Goal: Contribute content: Contribute content

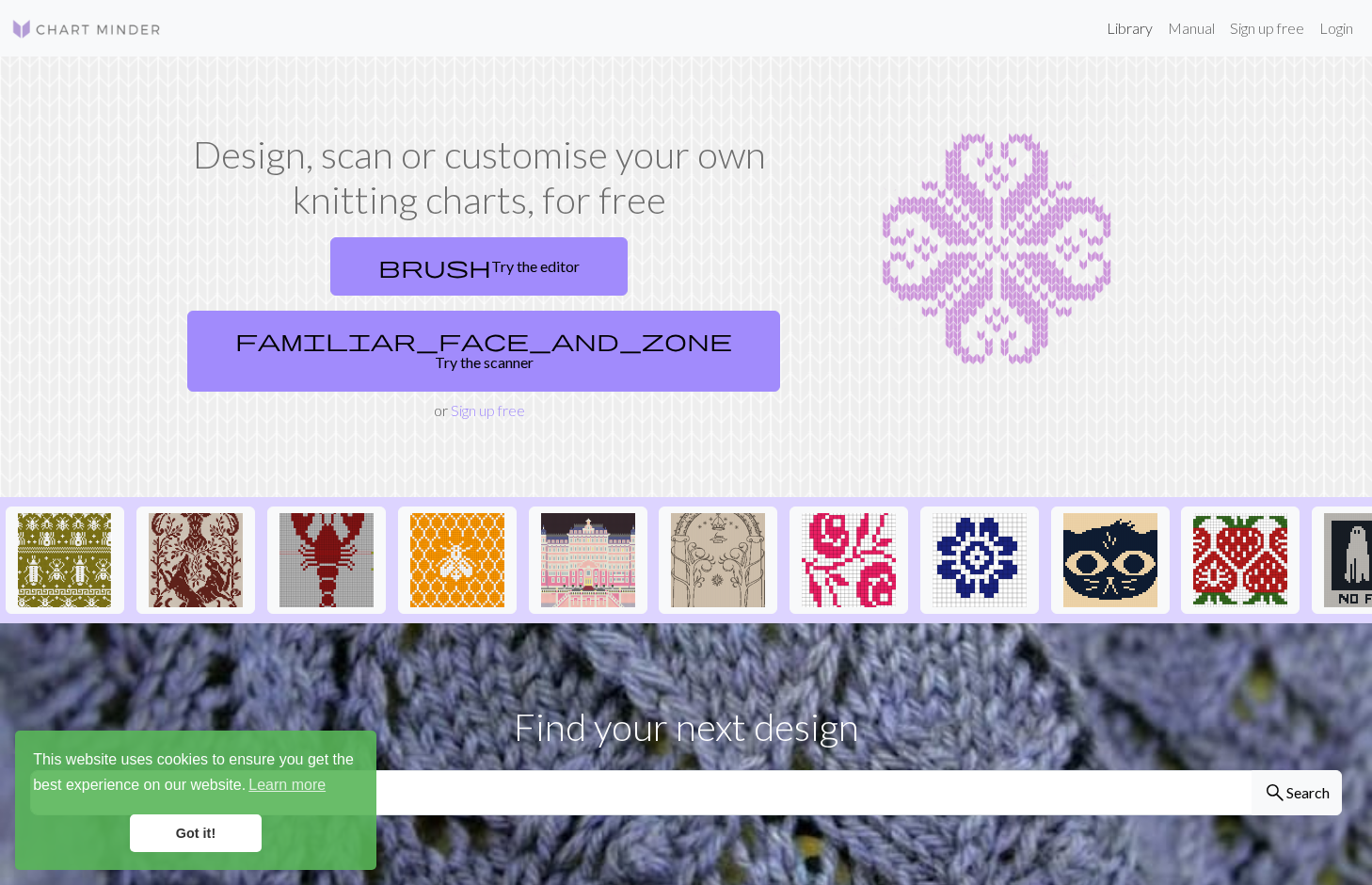
click at [1115, 26] on link "Library" at bounding box center [1129, 28] width 61 height 38
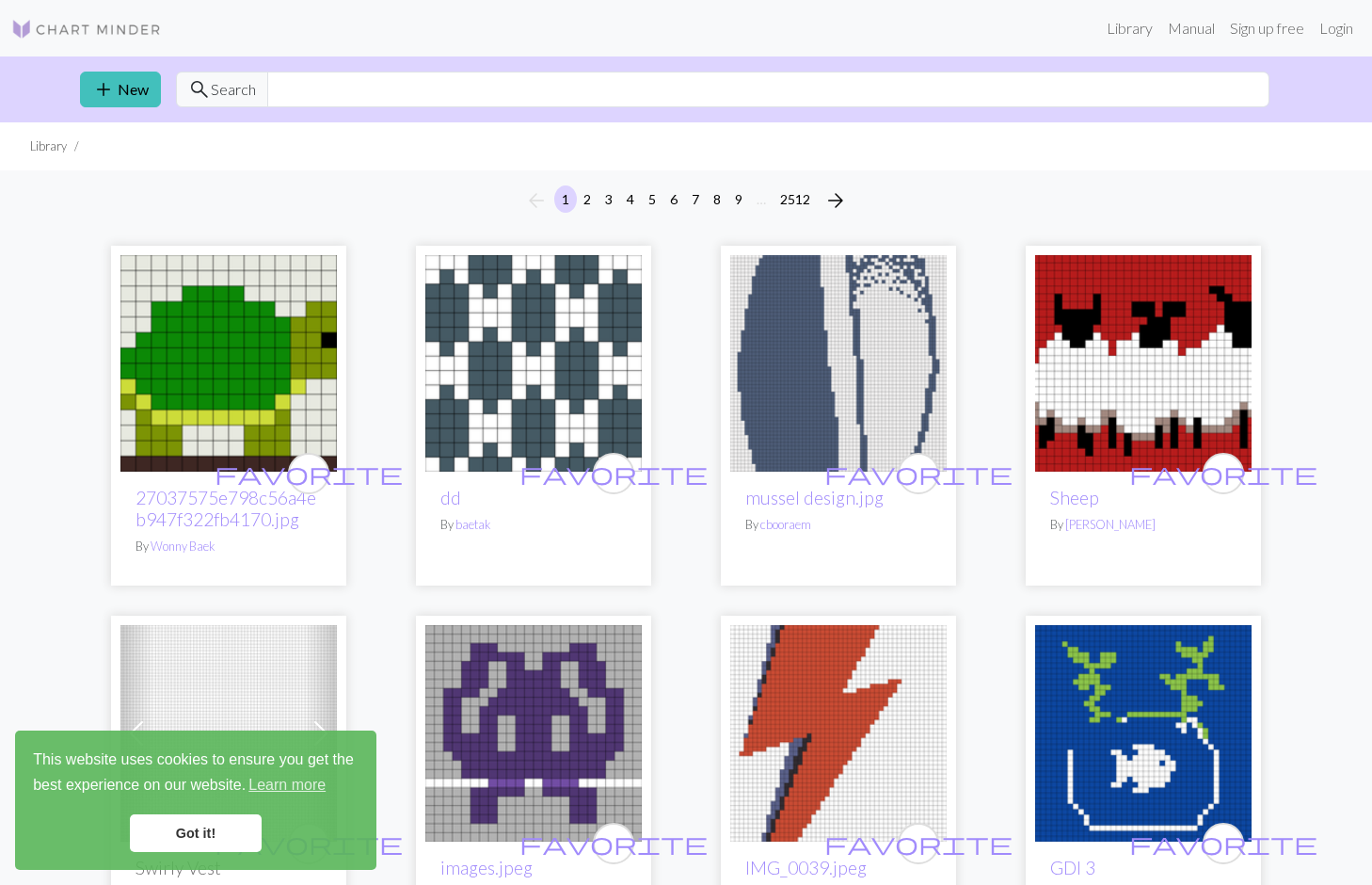
click at [329, 108] on div "add New search Search" at bounding box center [686, 90] width 1243 height 66
click at [314, 91] on input "text" at bounding box center [768, 90] width 1002 height 36
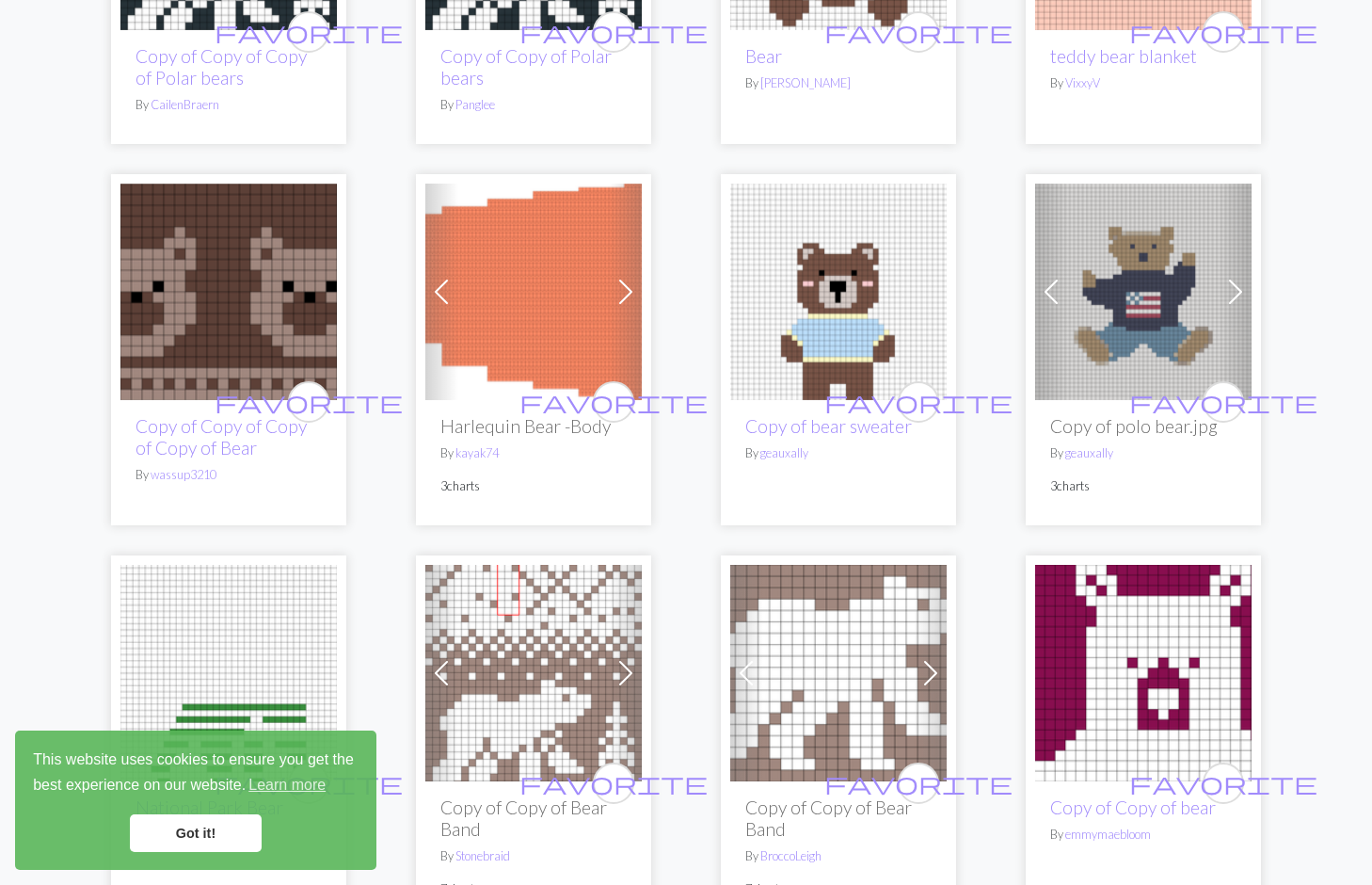
scroll to position [2866, 0]
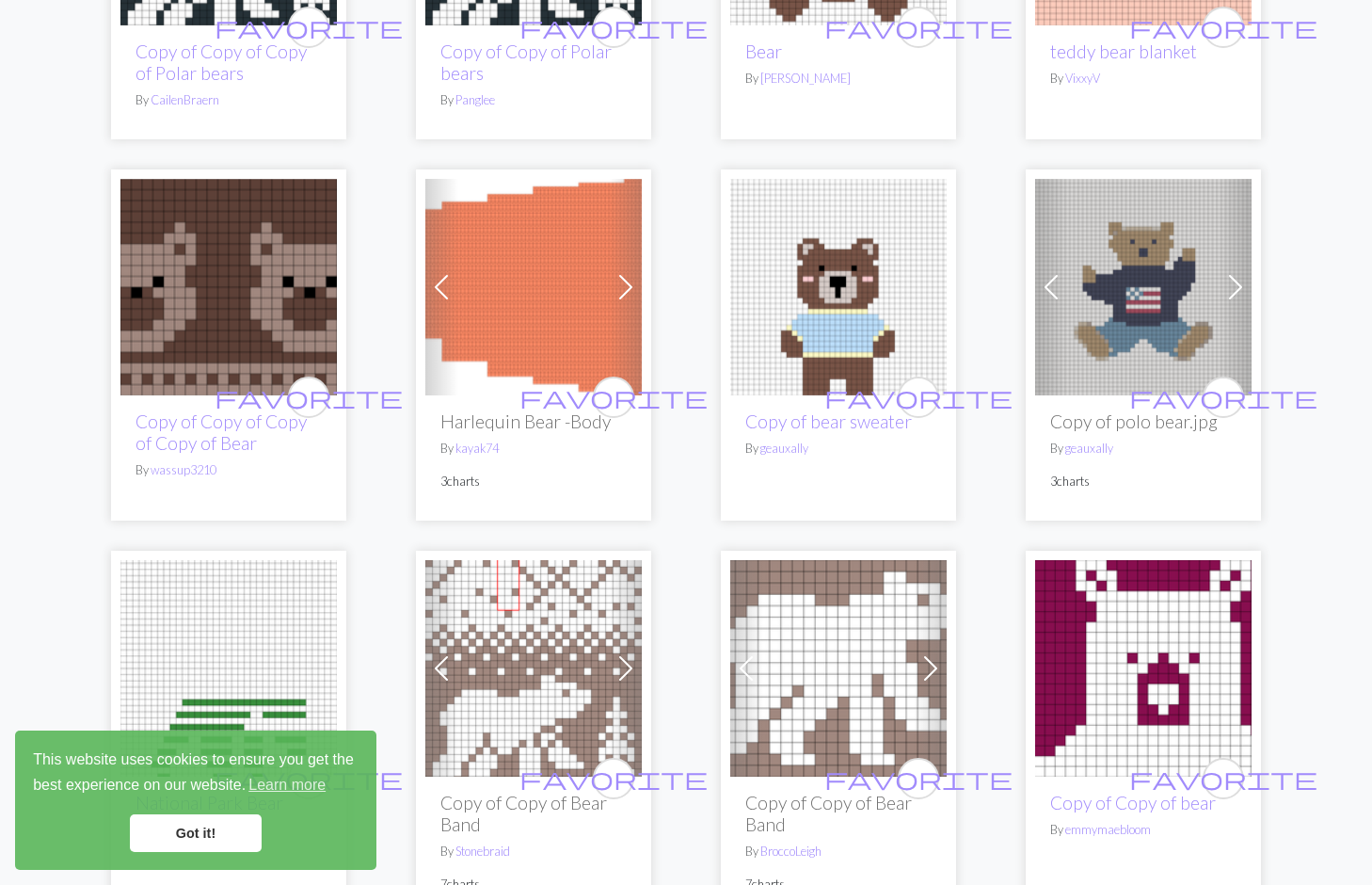
click at [262, 259] on img at bounding box center [229, 286] width 216 height 216
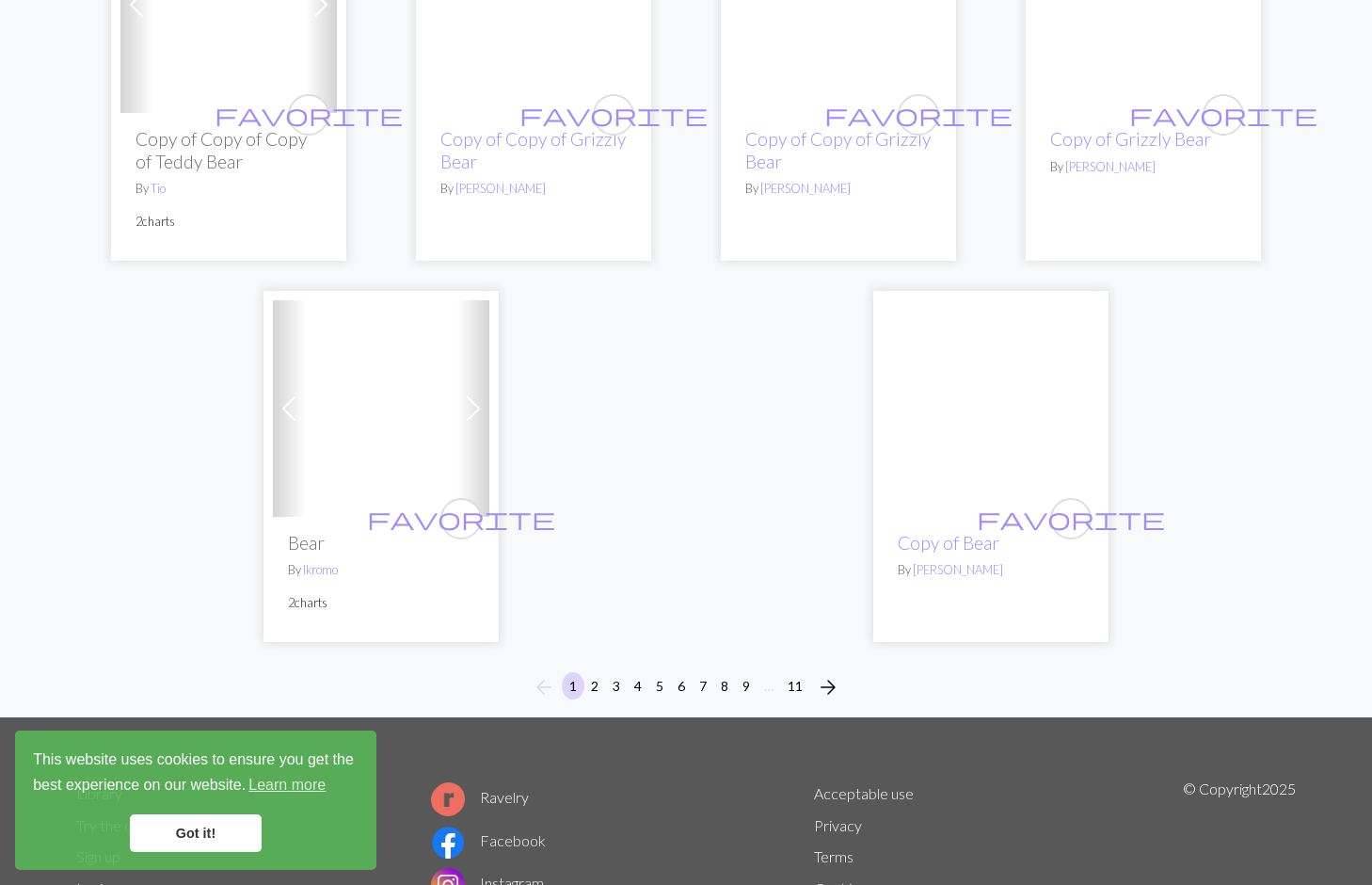
scroll to position [4720, 0]
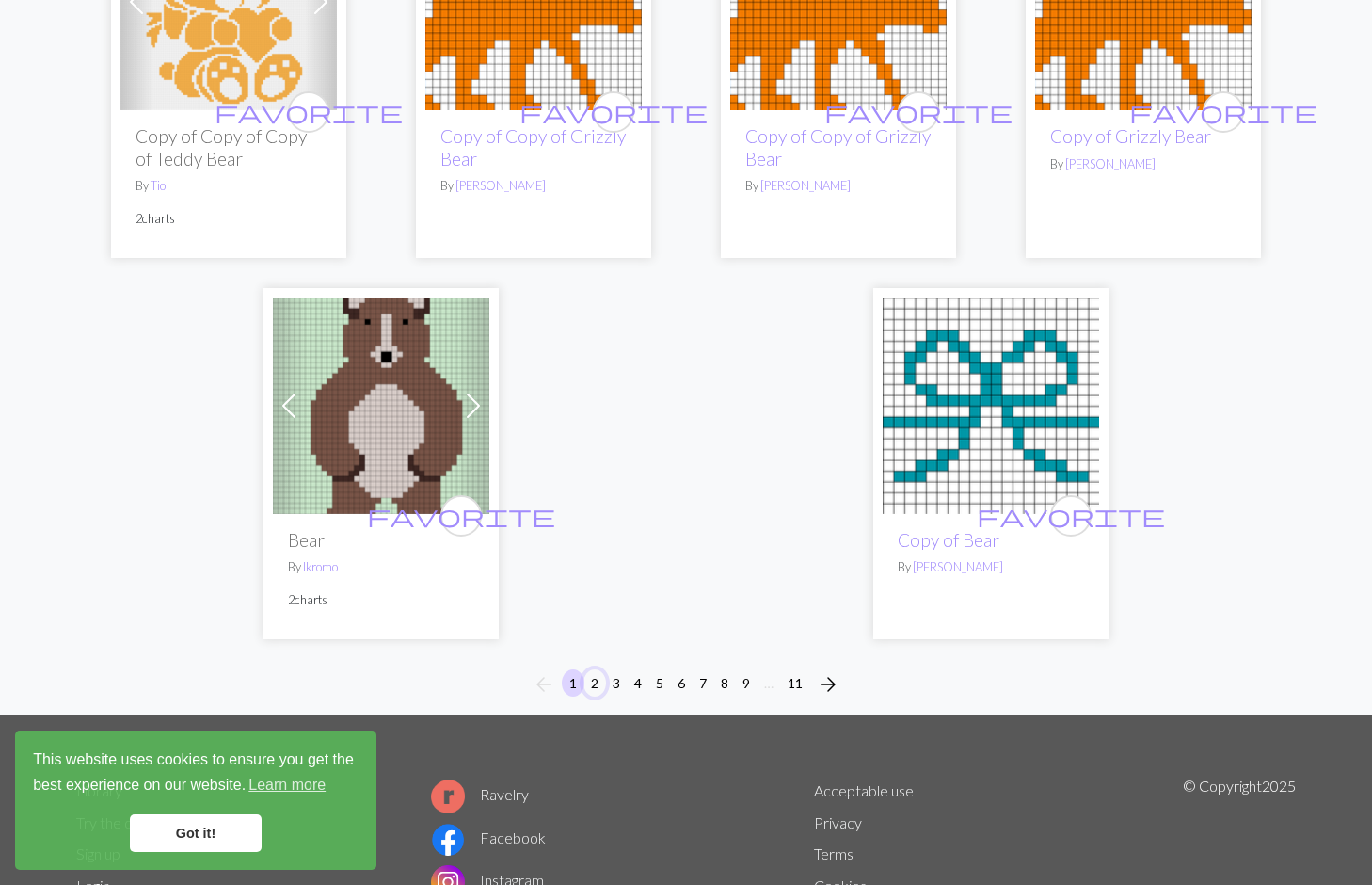
click at [593, 670] on button "2" at bounding box center [595, 683] width 23 height 27
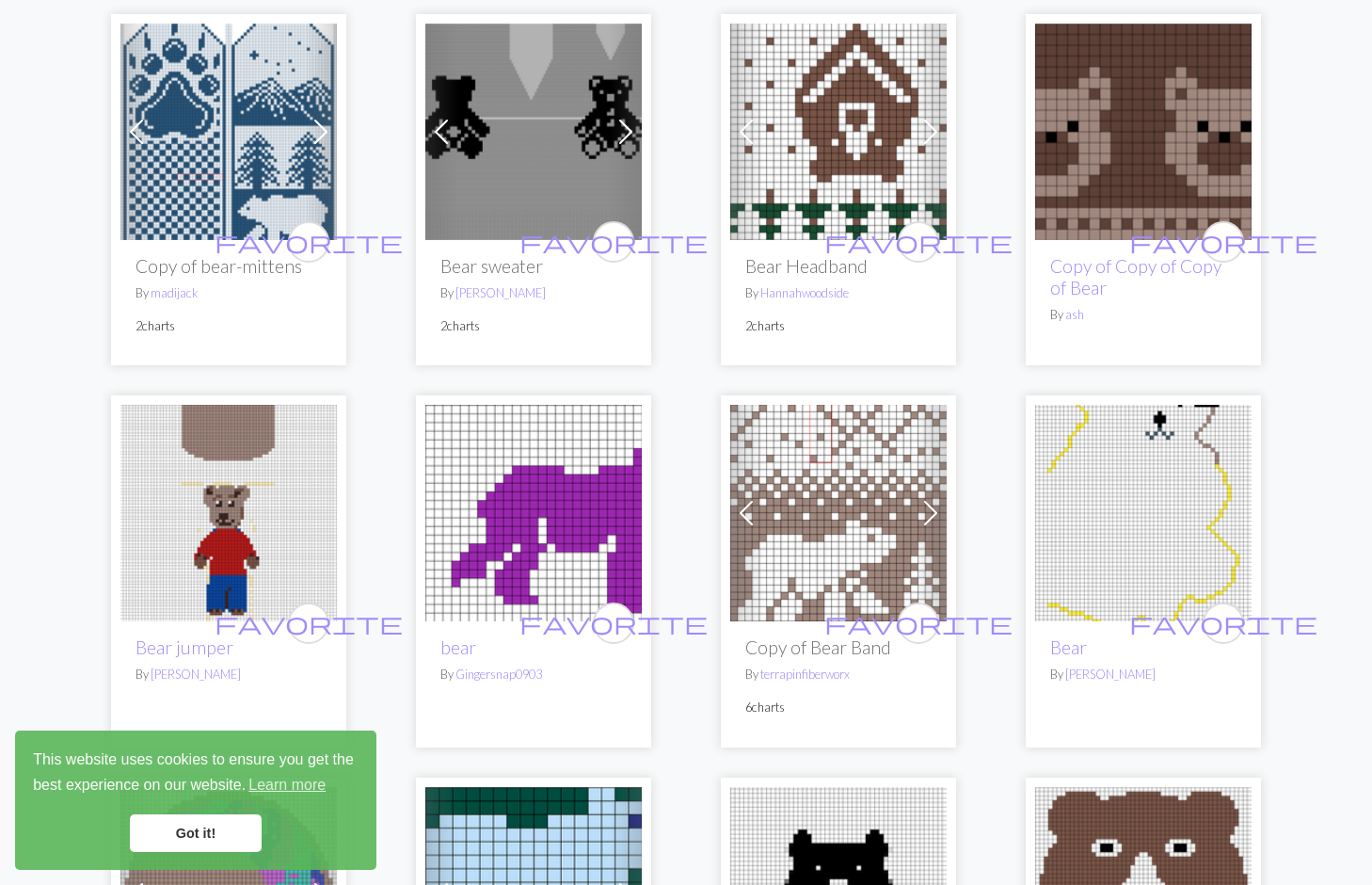
scroll to position [2128, 0]
click at [234, 110] on img at bounding box center [229, 130] width 216 height 216
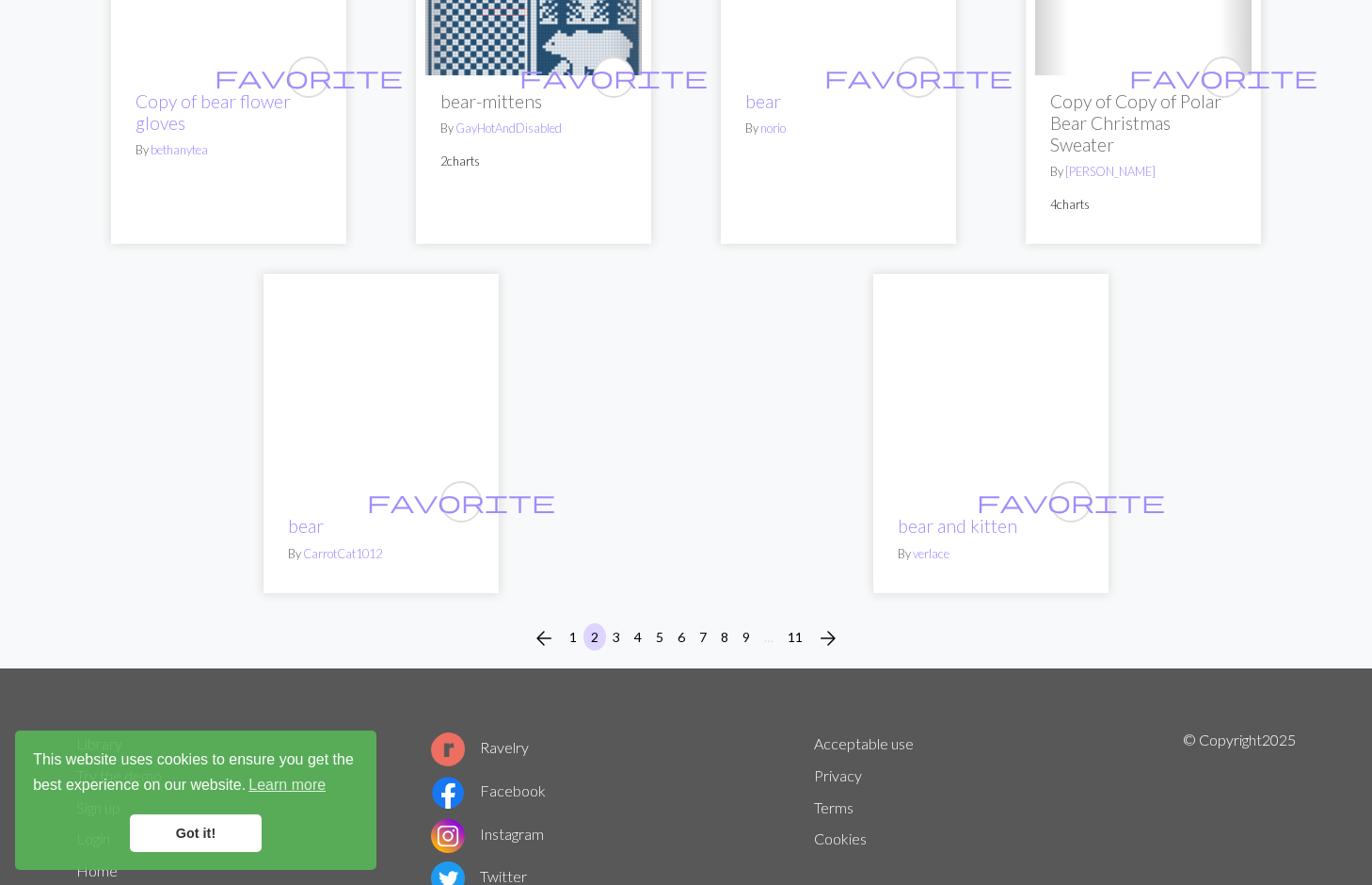
scroll to position [4792, 0]
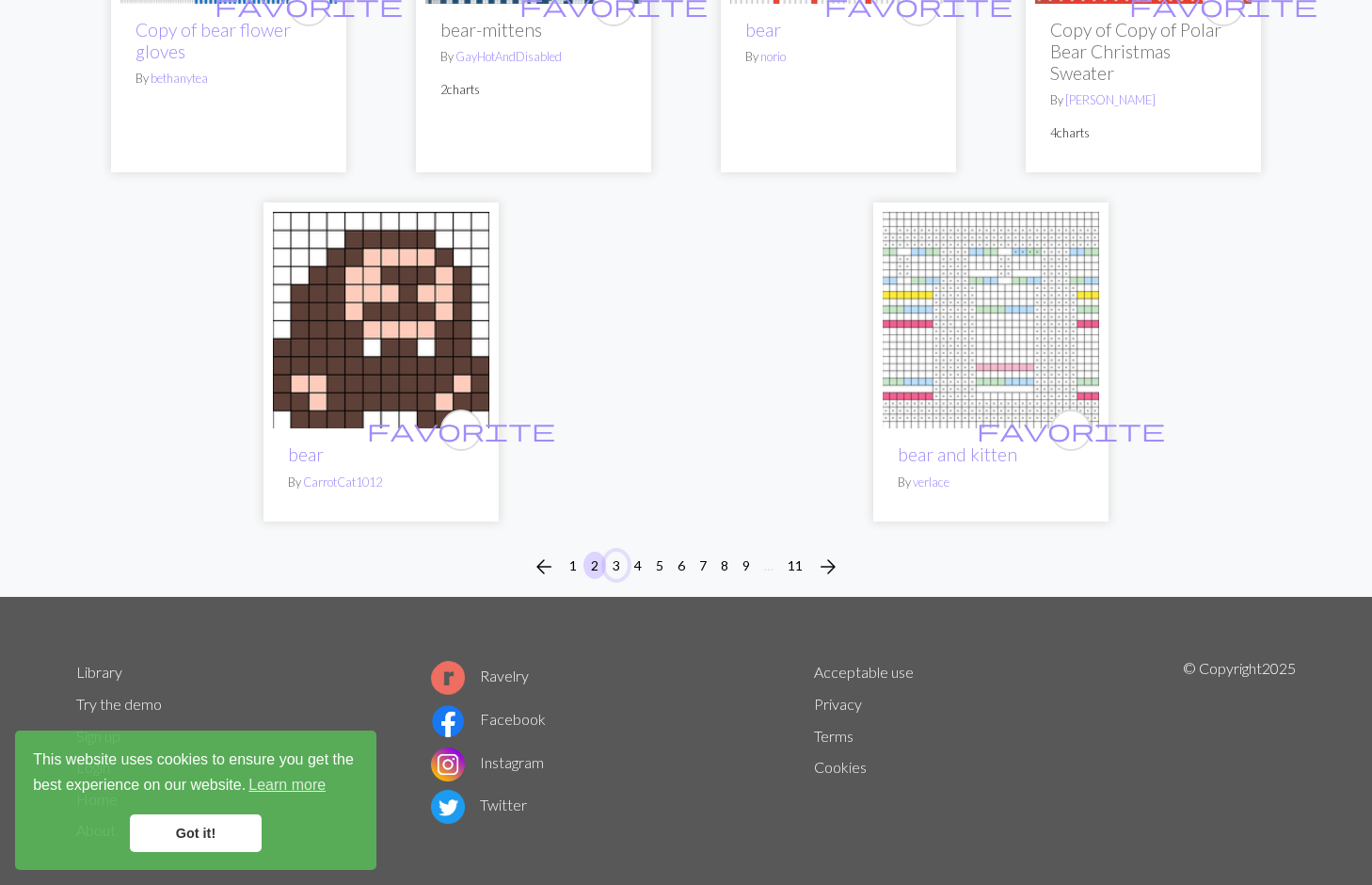
click at [618, 552] on button "3" at bounding box center [617, 565] width 23 height 27
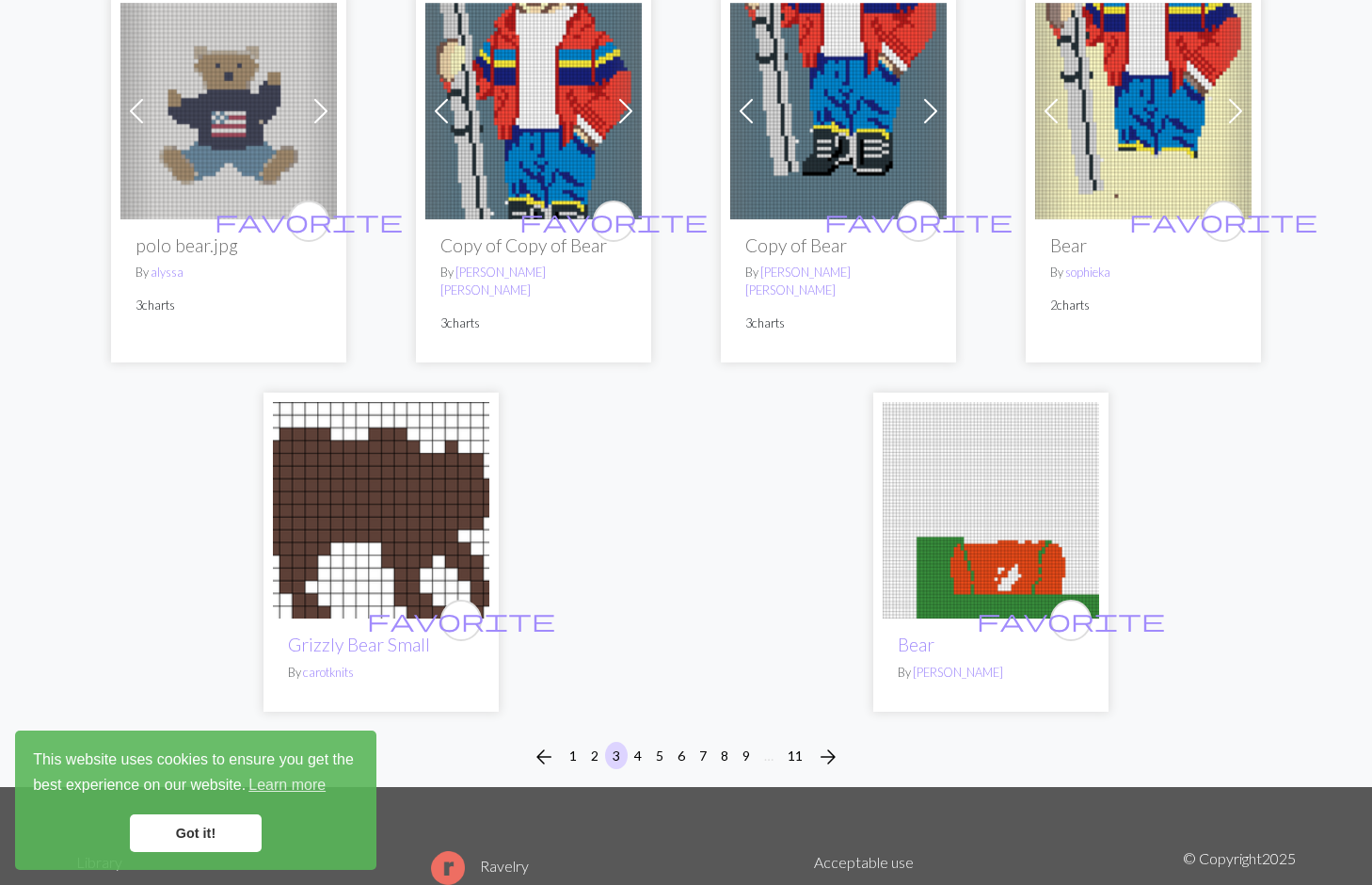
scroll to position [4860, 0]
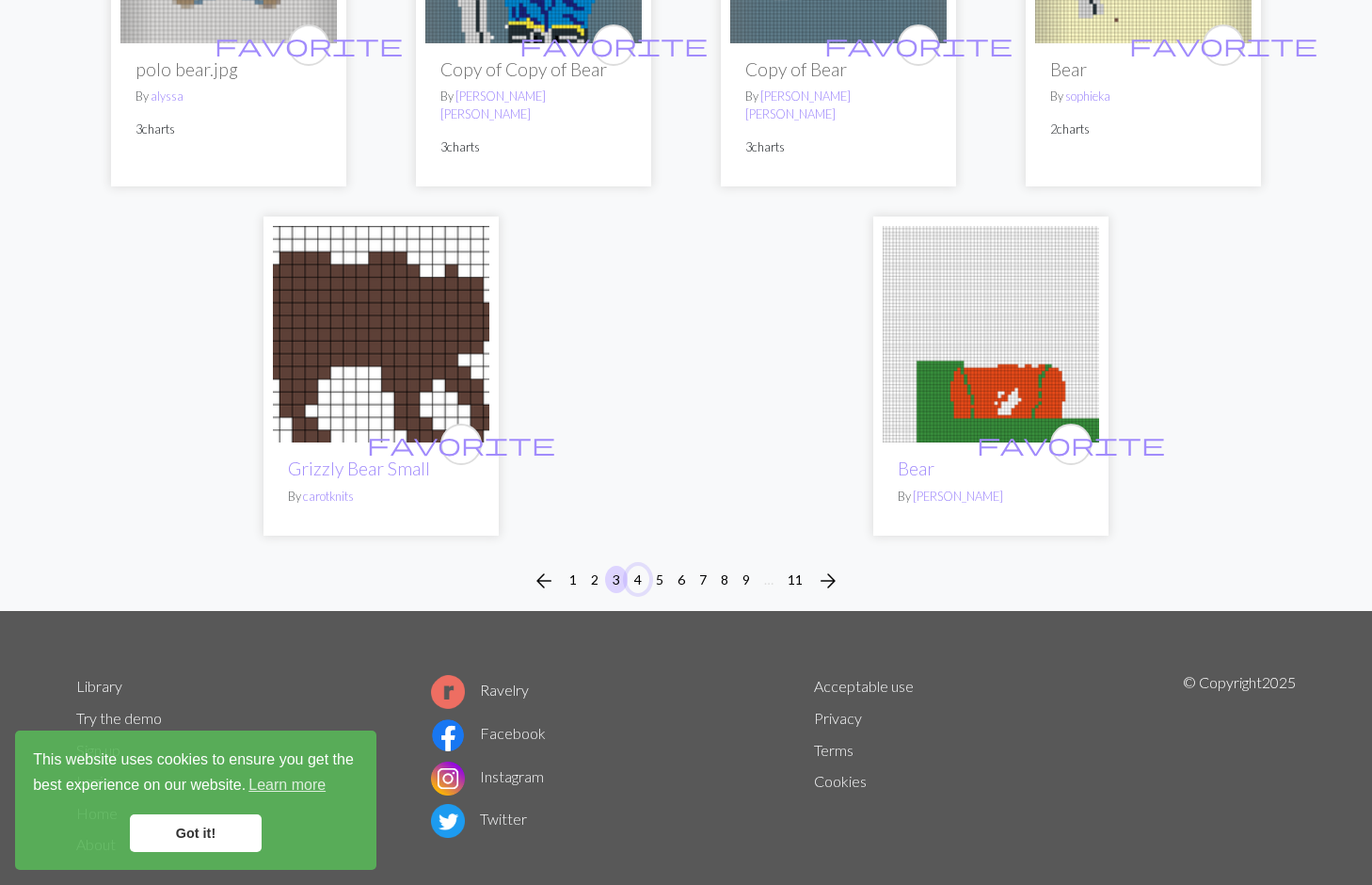
click at [635, 566] on button "4" at bounding box center [638, 579] width 23 height 27
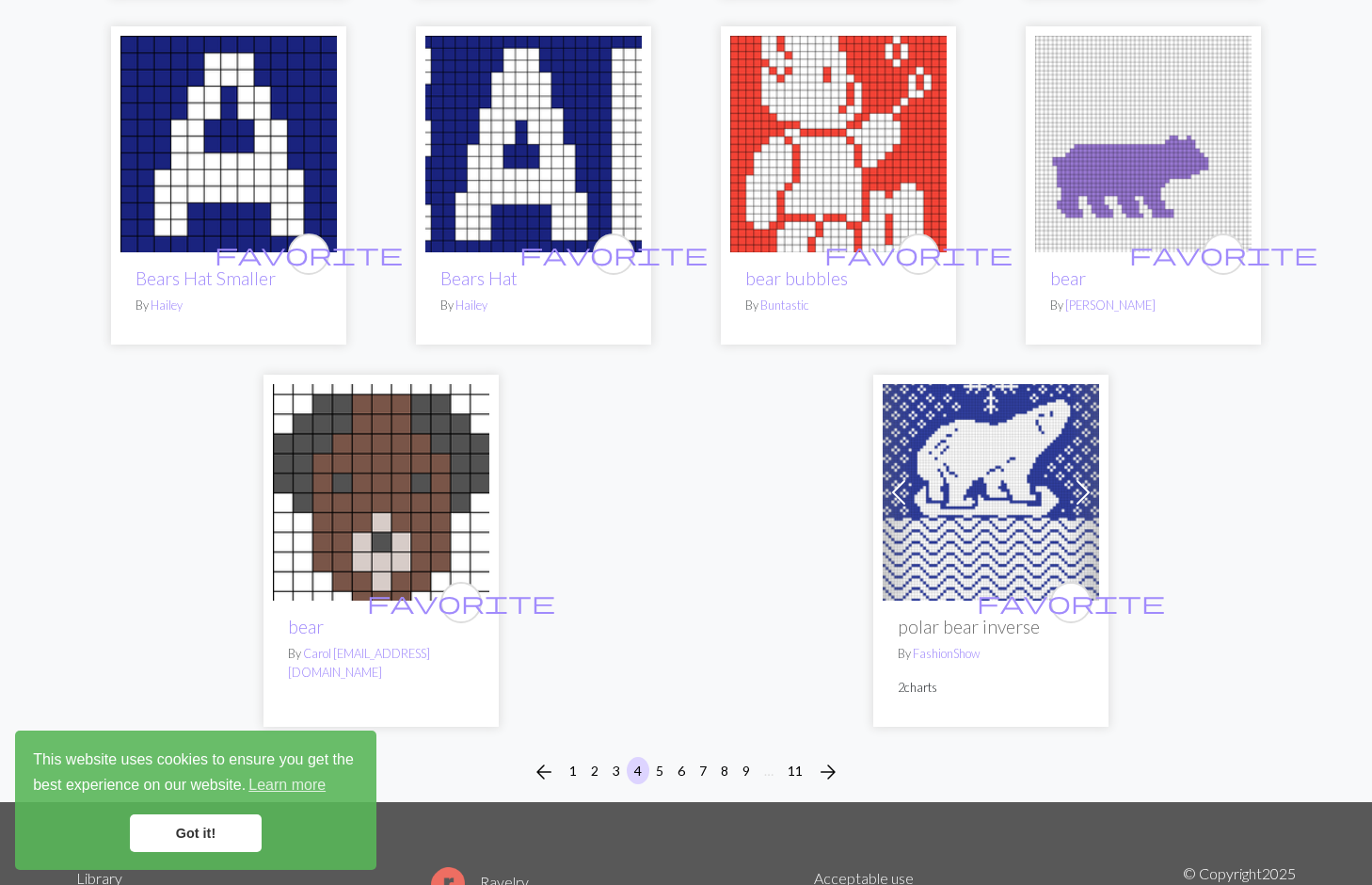
scroll to position [4652, 0]
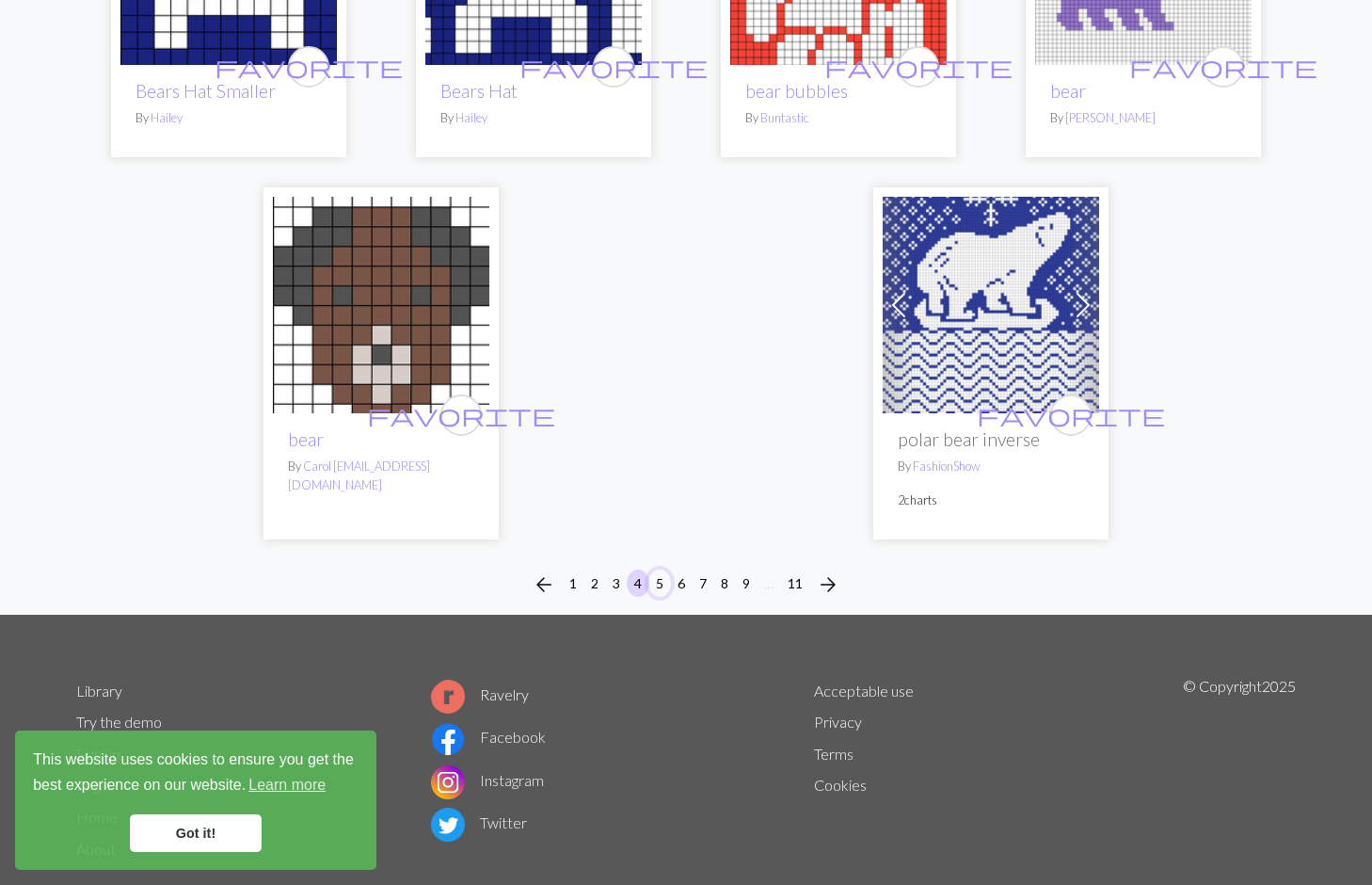
click at [663, 570] on button "5" at bounding box center [660, 583] width 23 height 27
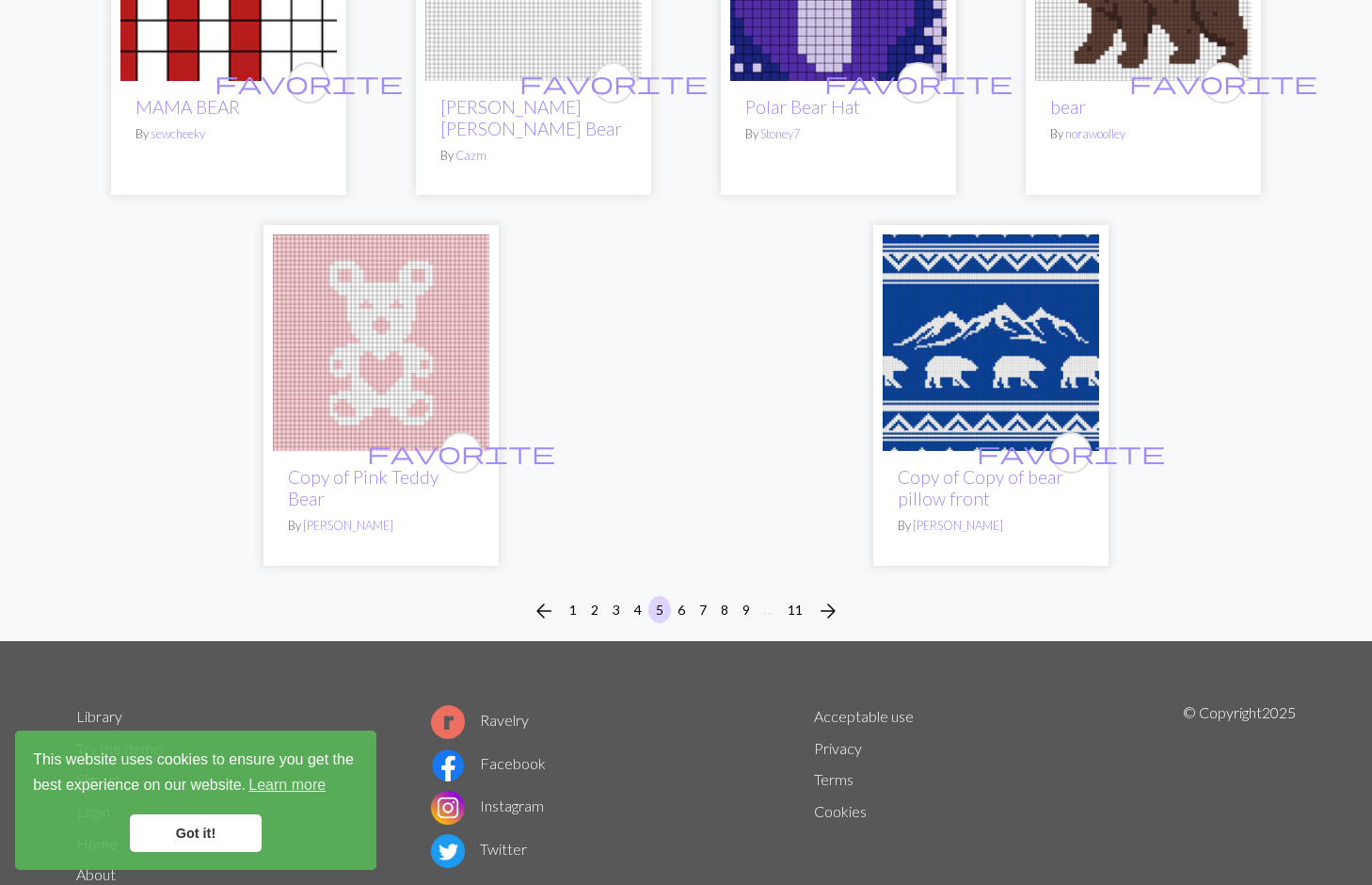
scroll to position [4662, 0]
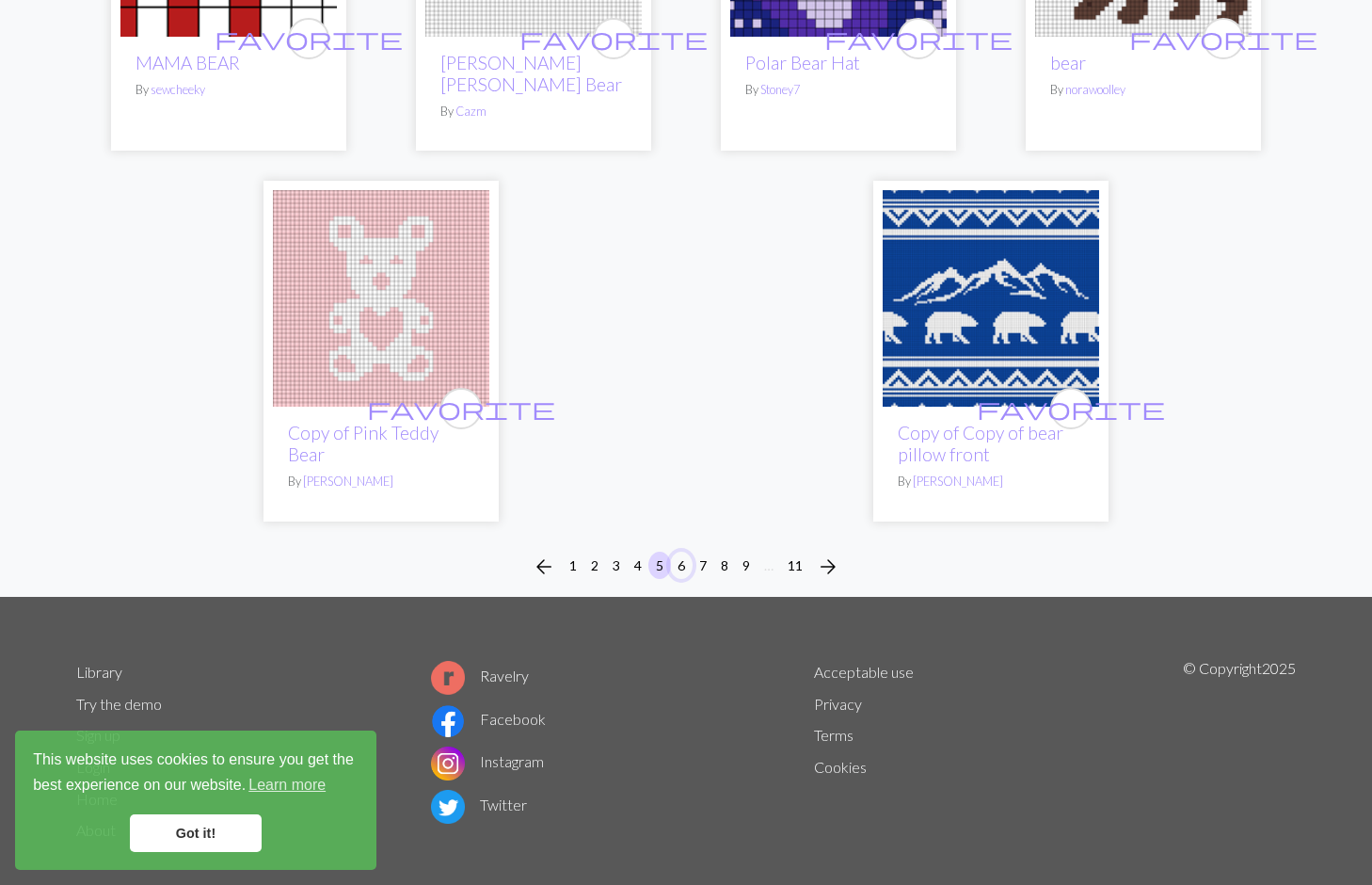
click at [680, 552] on button "6" at bounding box center [682, 565] width 23 height 27
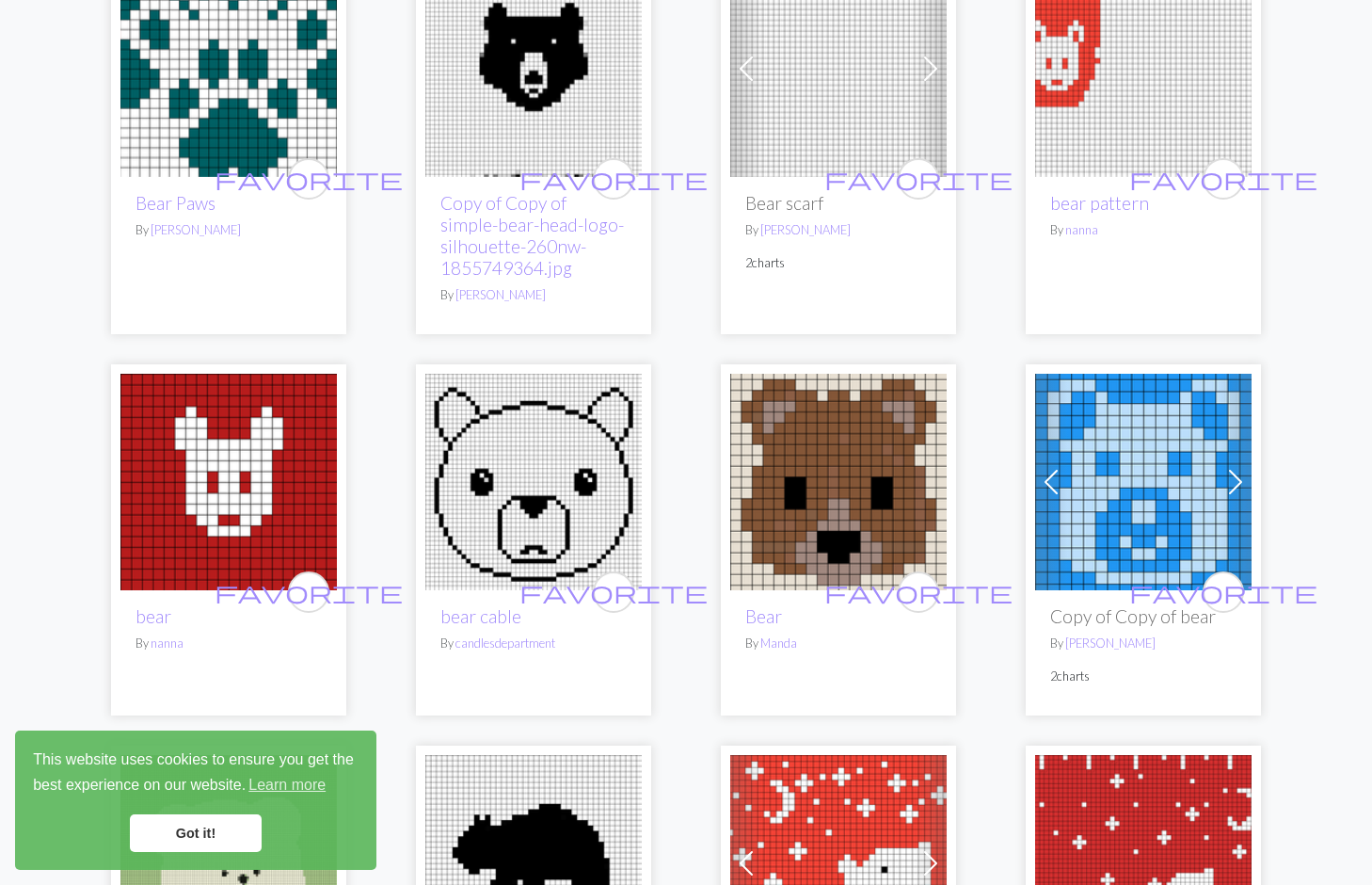
scroll to position [2974, 0]
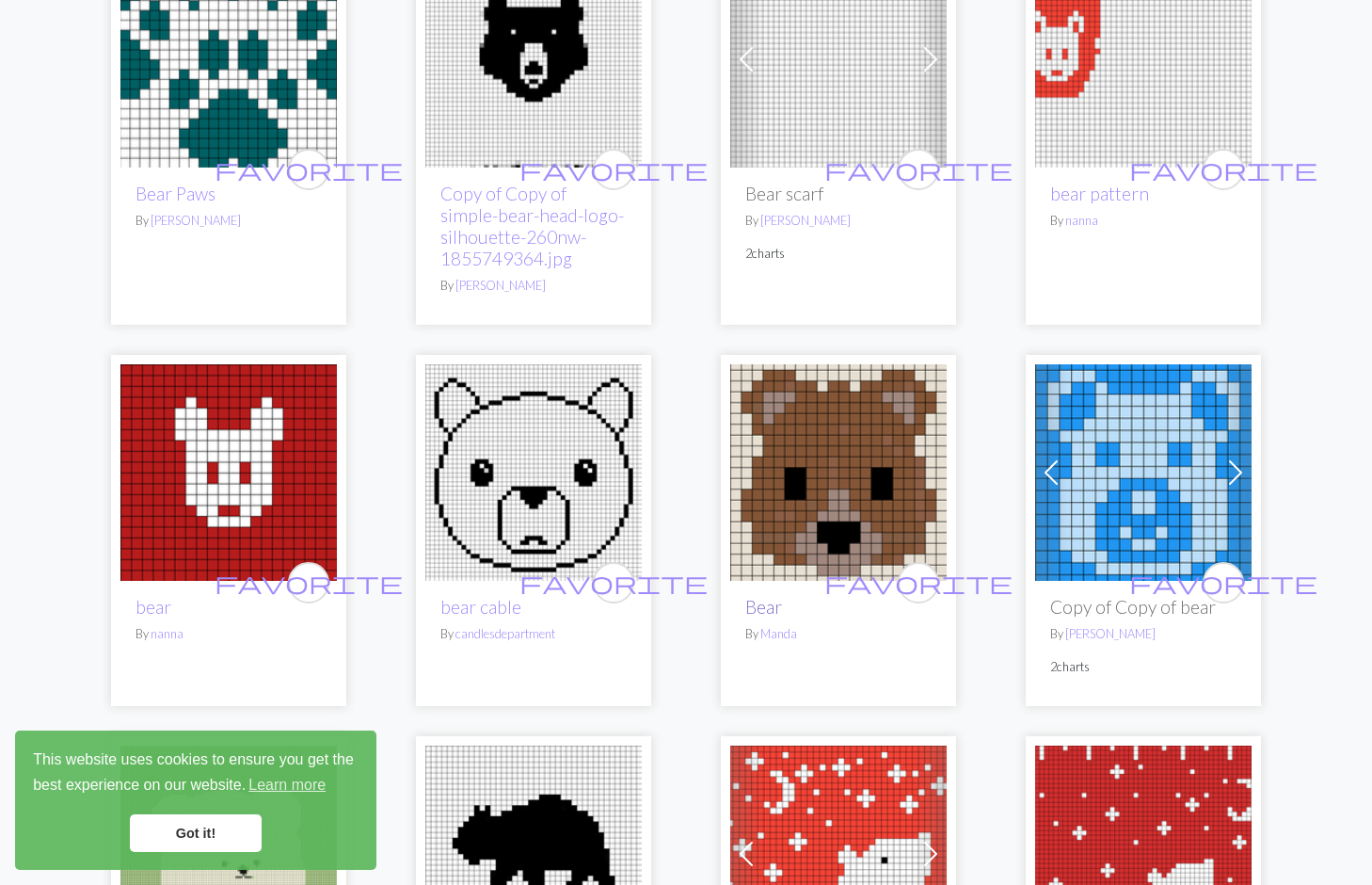
click at [774, 604] on link "Bear" at bounding box center [763, 606] width 37 height 22
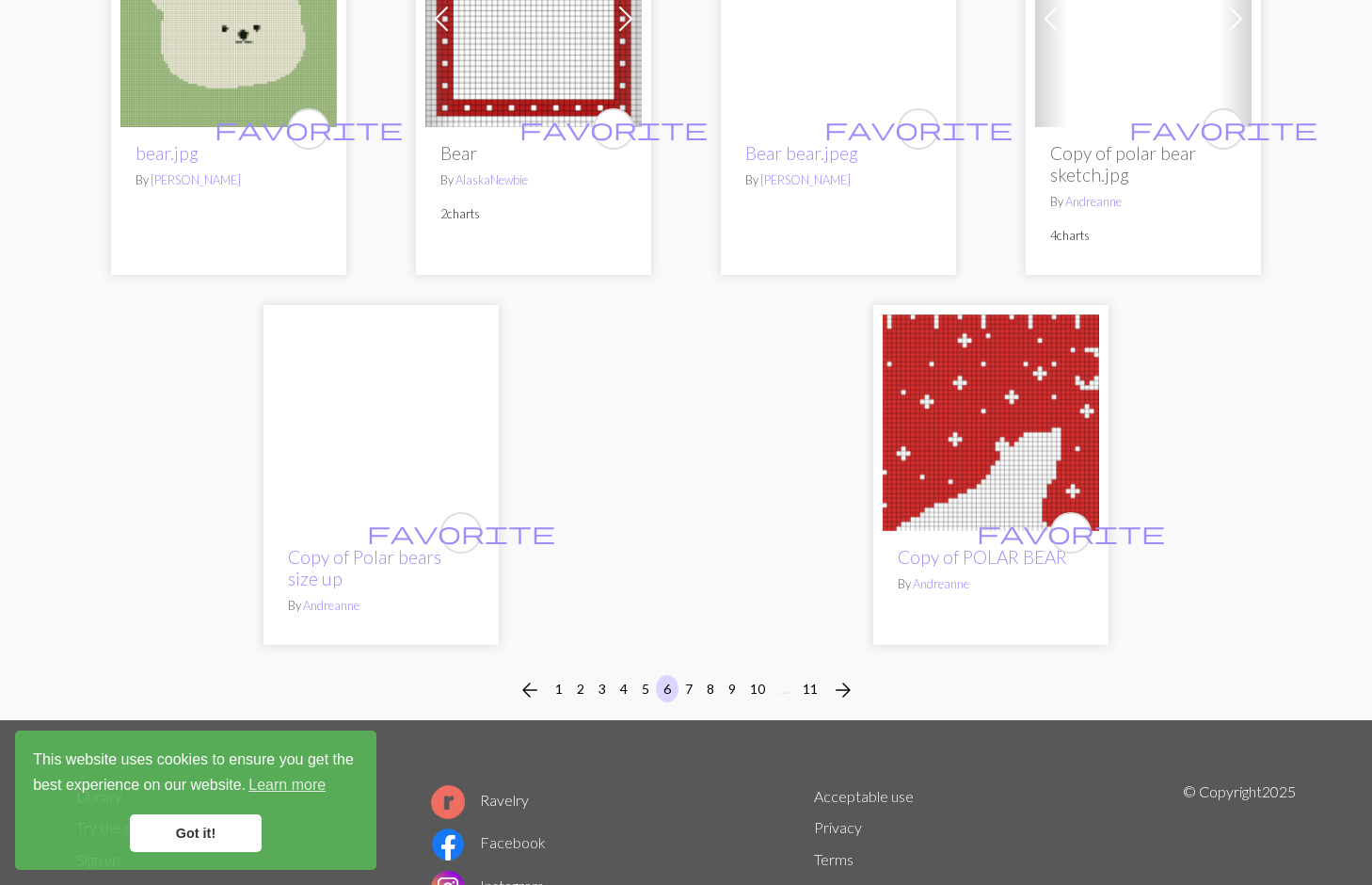
scroll to position [4650, 0]
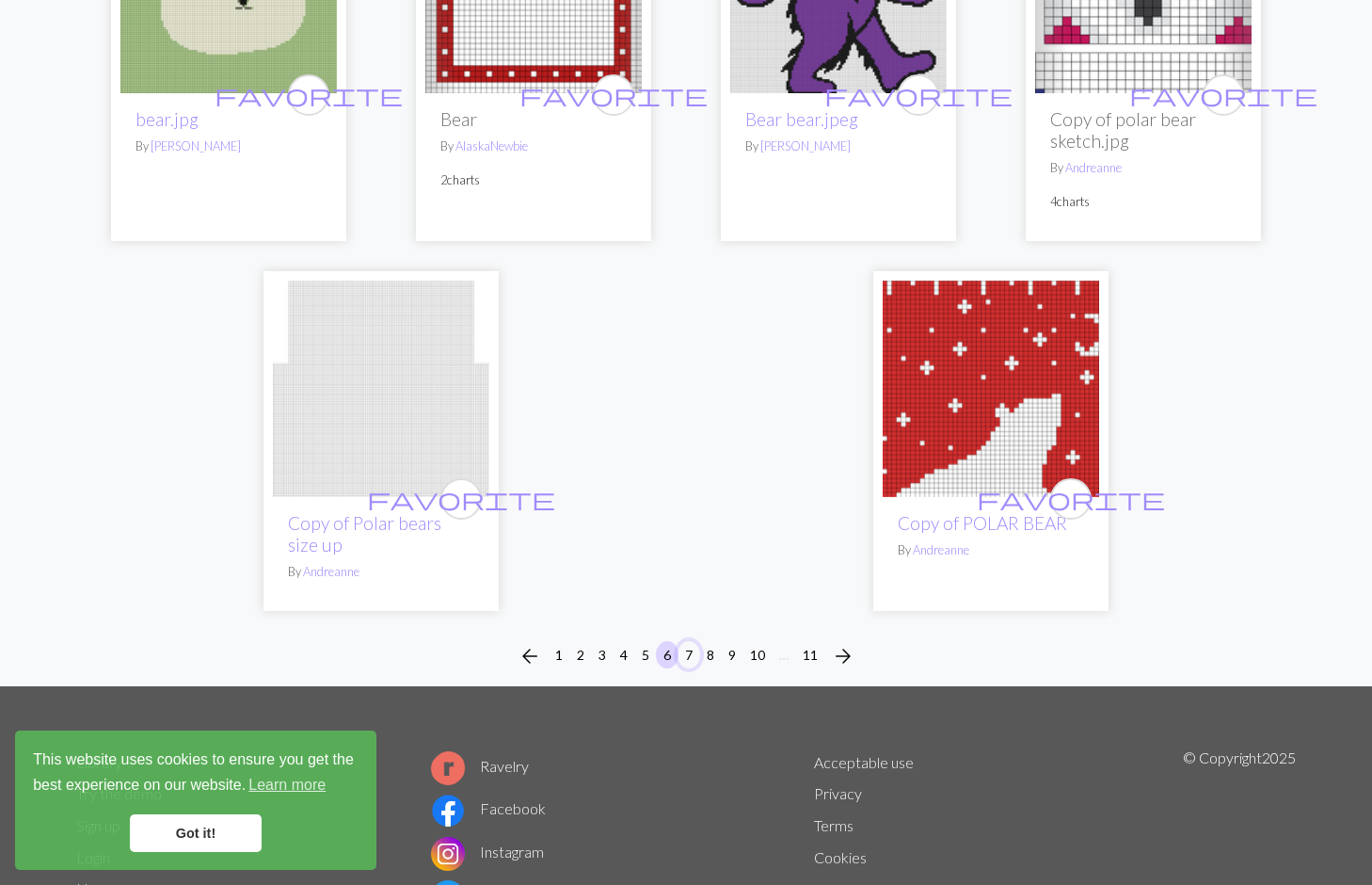
click at [690, 656] on button "7" at bounding box center [689, 655] width 23 height 27
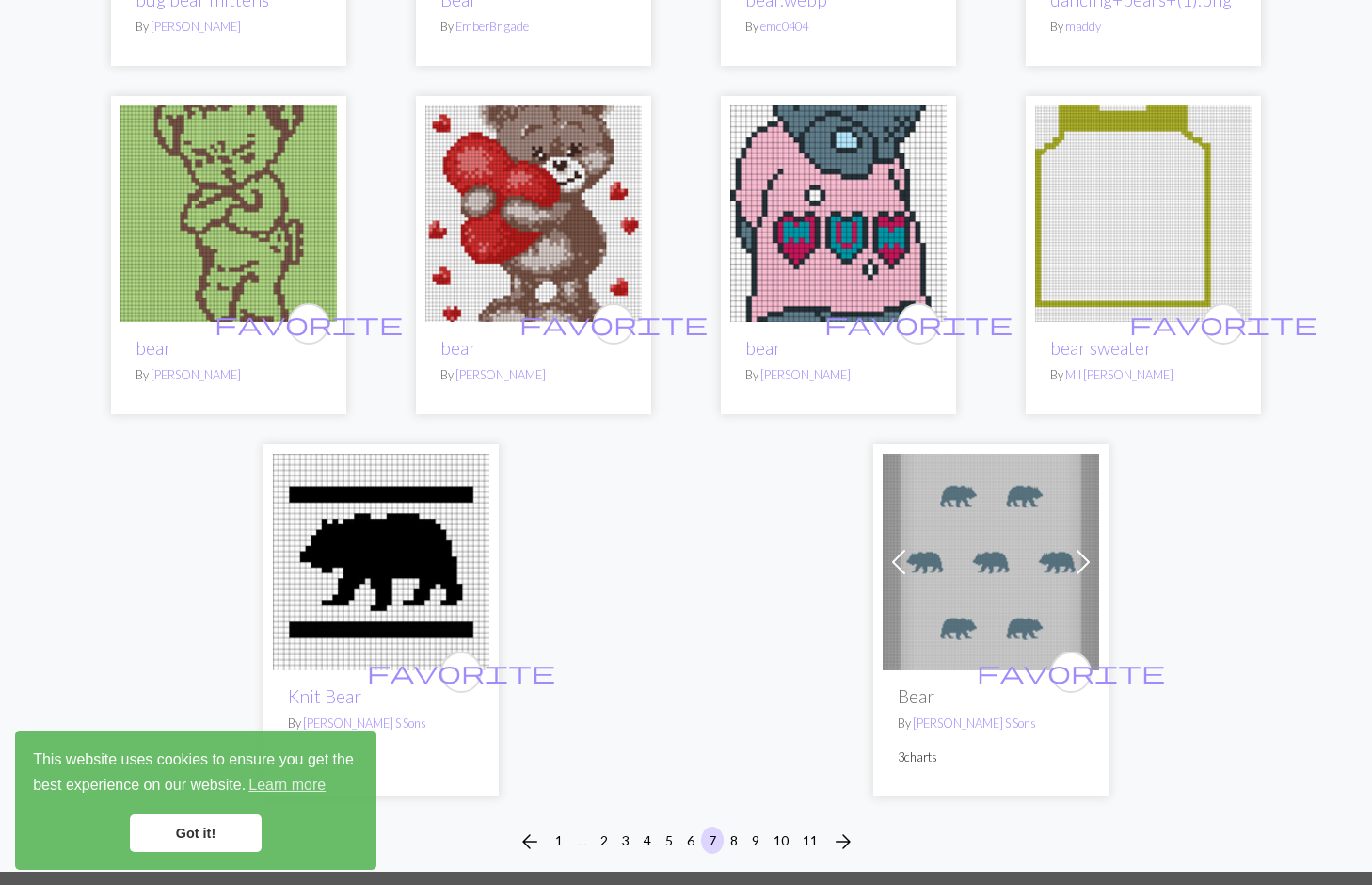
scroll to position [4727, 0]
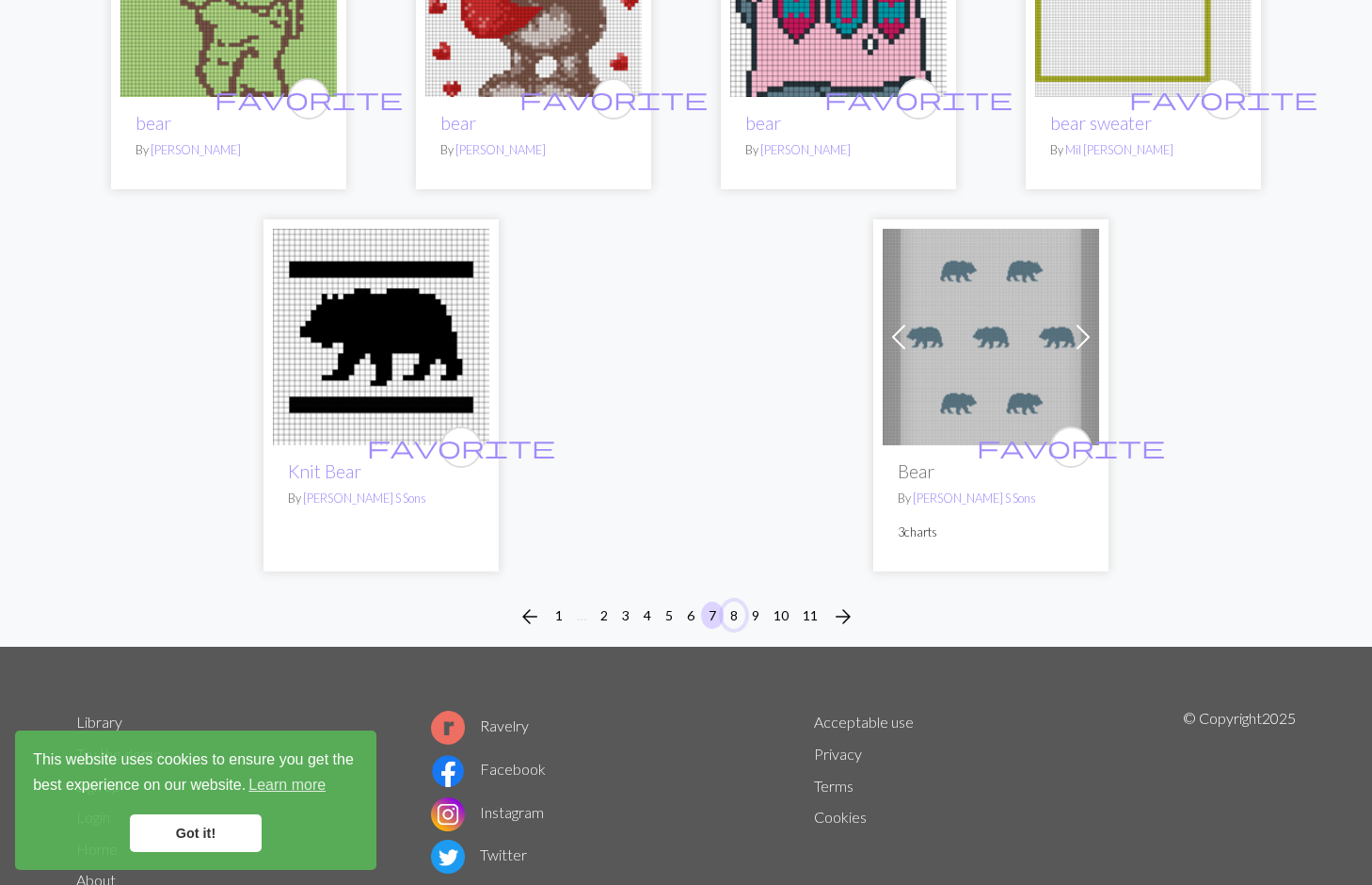
click at [731, 602] on button "8" at bounding box center [734, 615] width 23 height 27
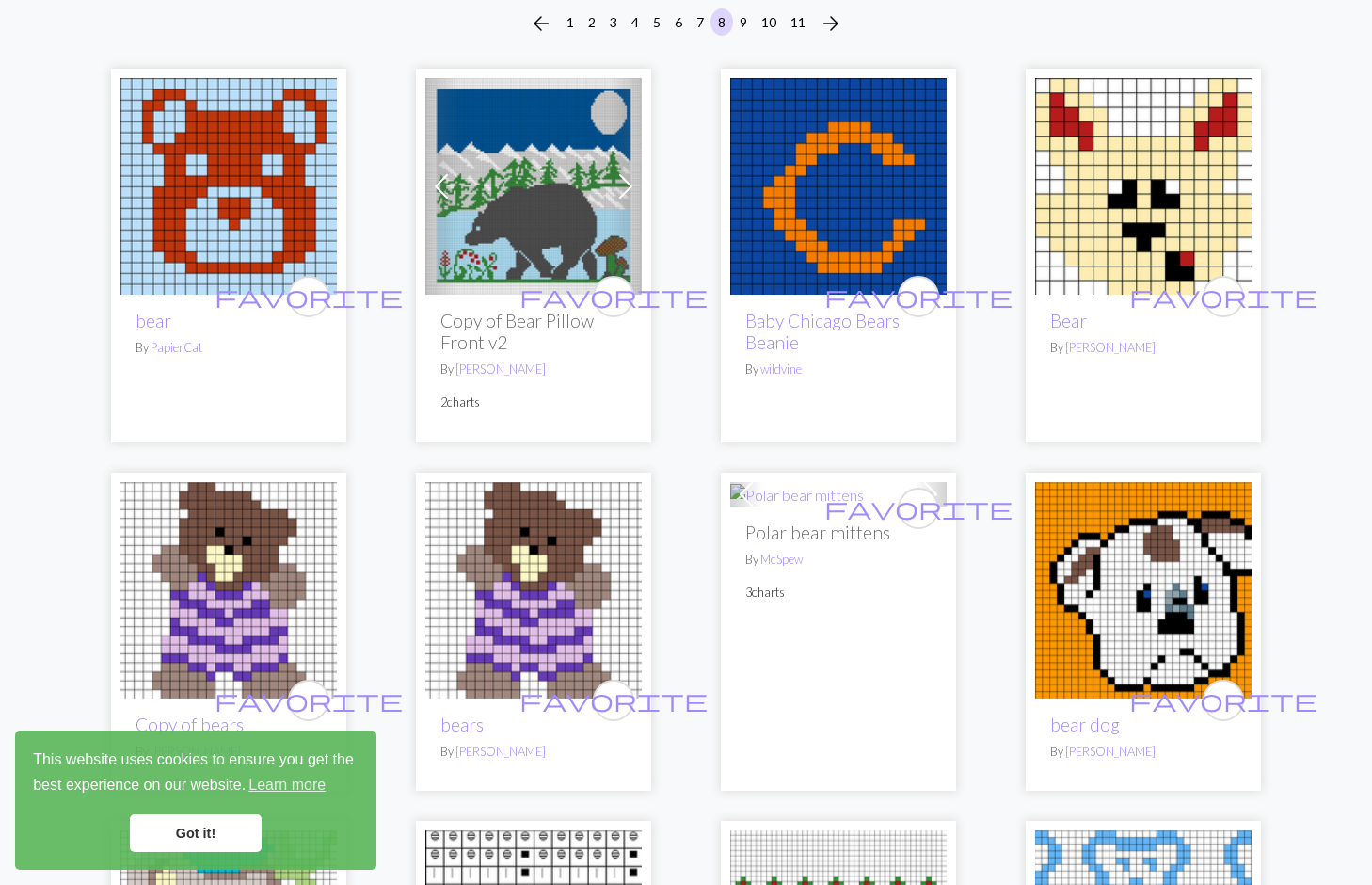
scroll to position [180, 0]
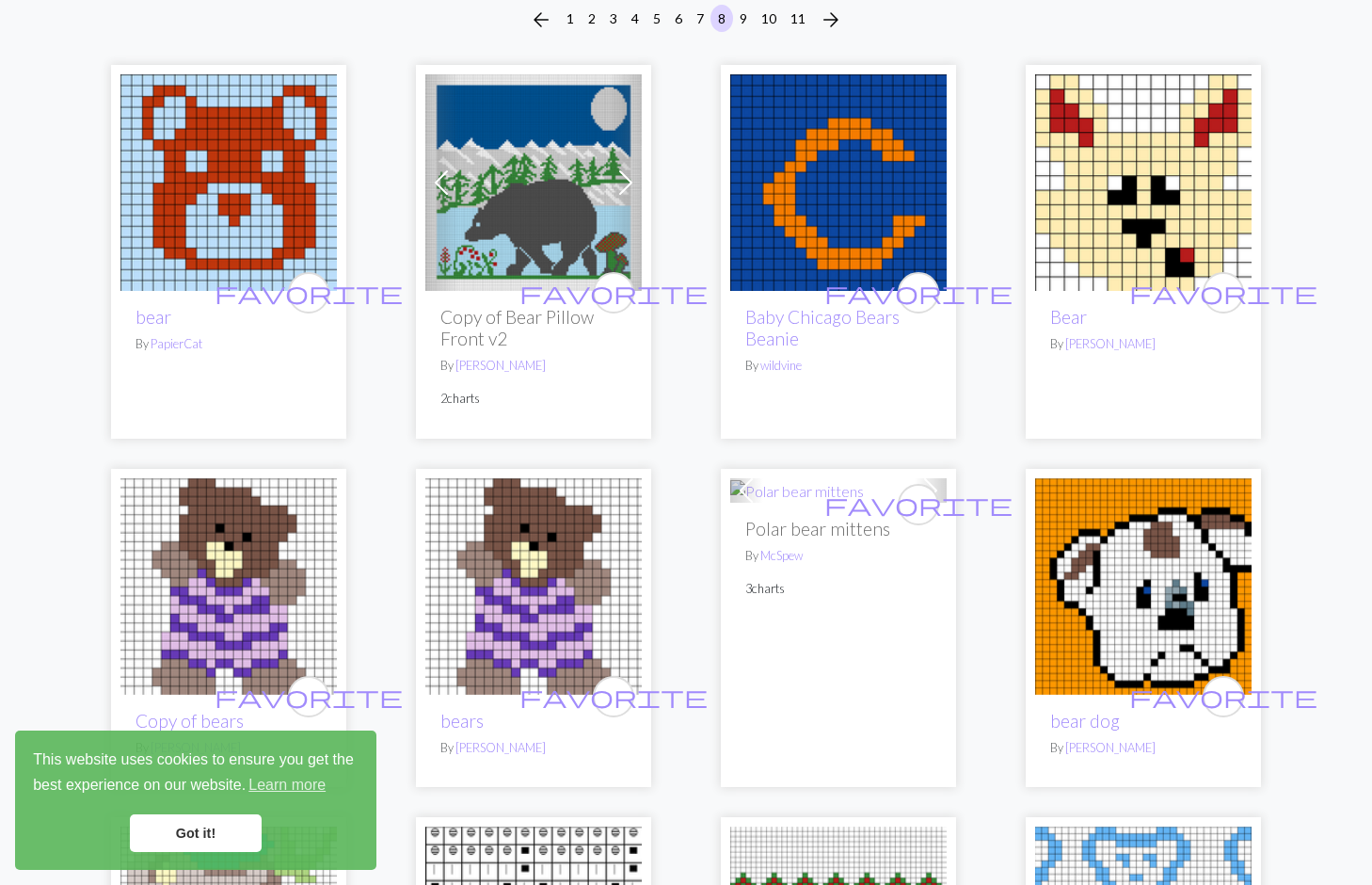
click at [237, 360] on div "favorite bear By PapierCat" at bounding box center [229, 364] width 216 height 146
click at [287, 213] on img at bounding box center [229, 182] width 216 height 216
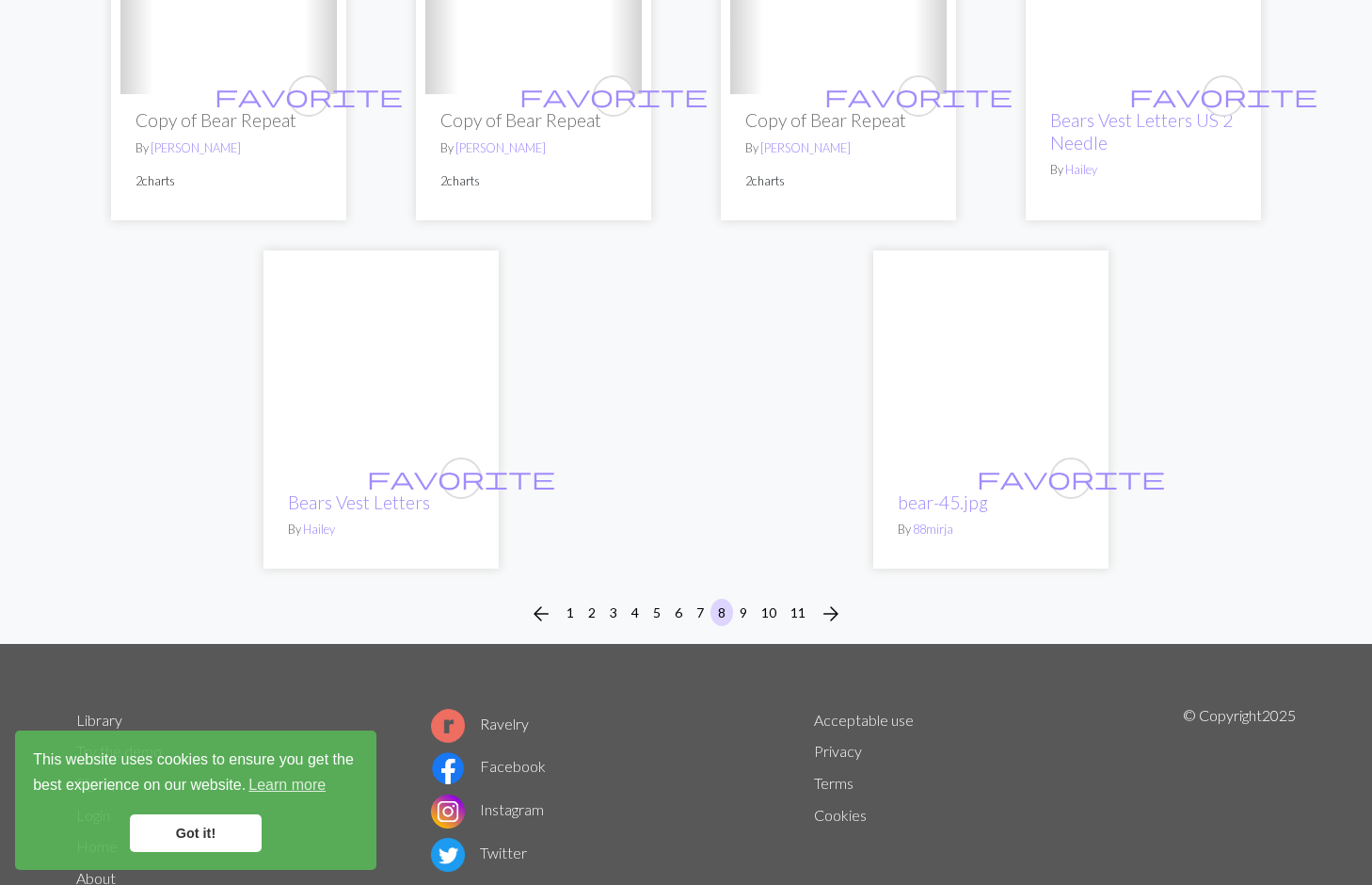
scroll to position [4597, 0]
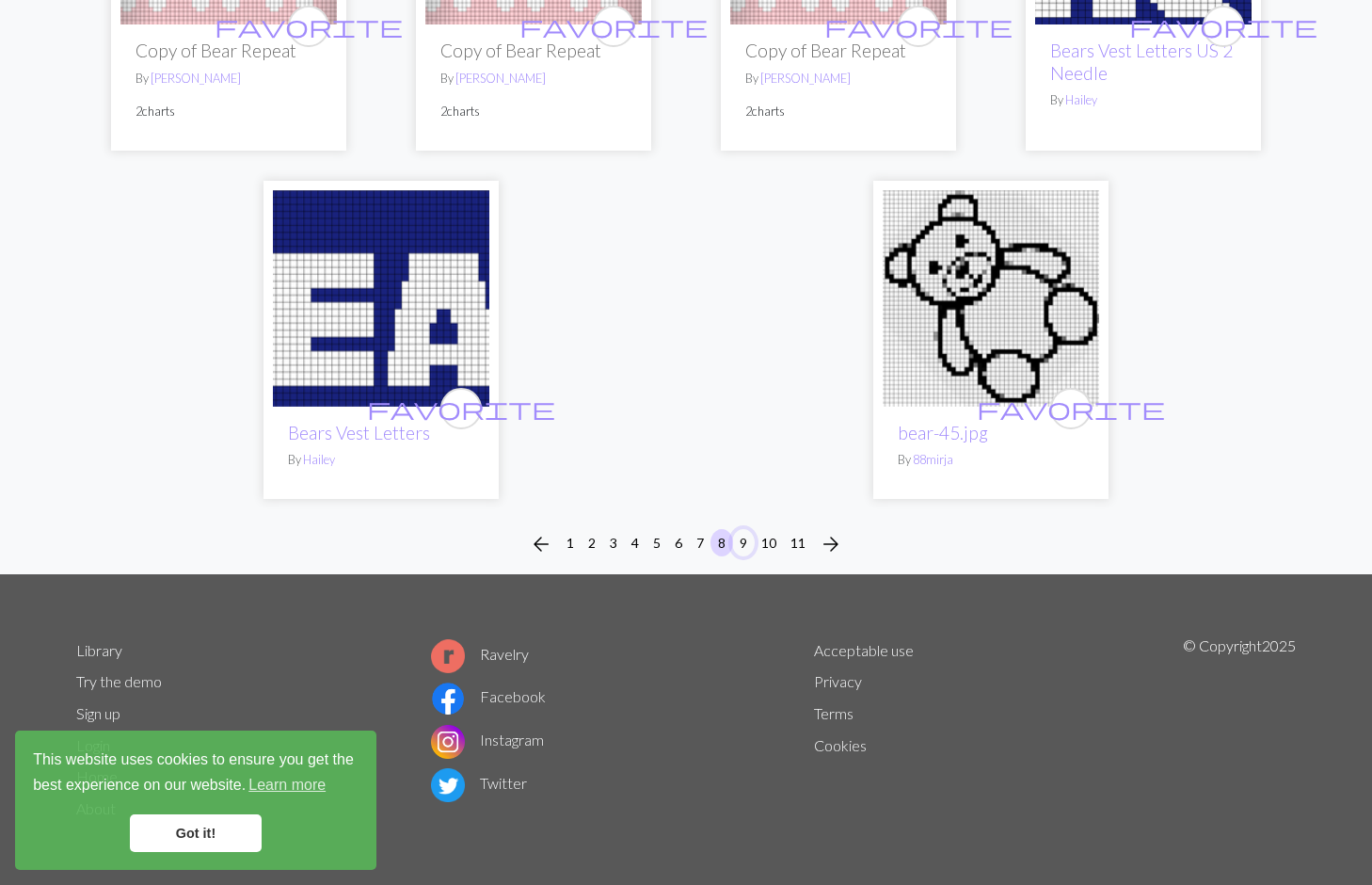
click at [736, 546] on button "9" at bounding box center [743, 542] width 23 height 27
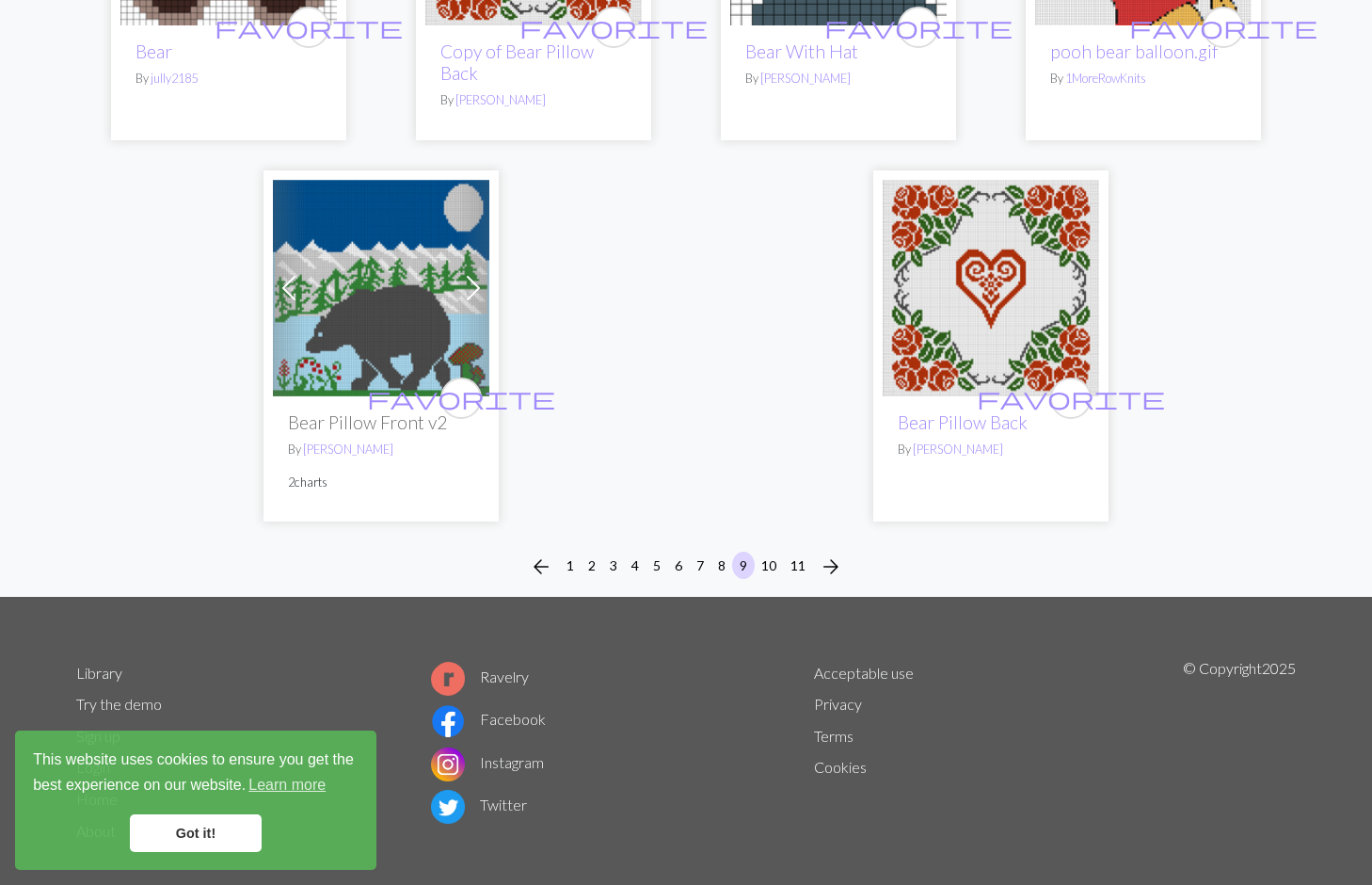
scroll to position [4773, 0]
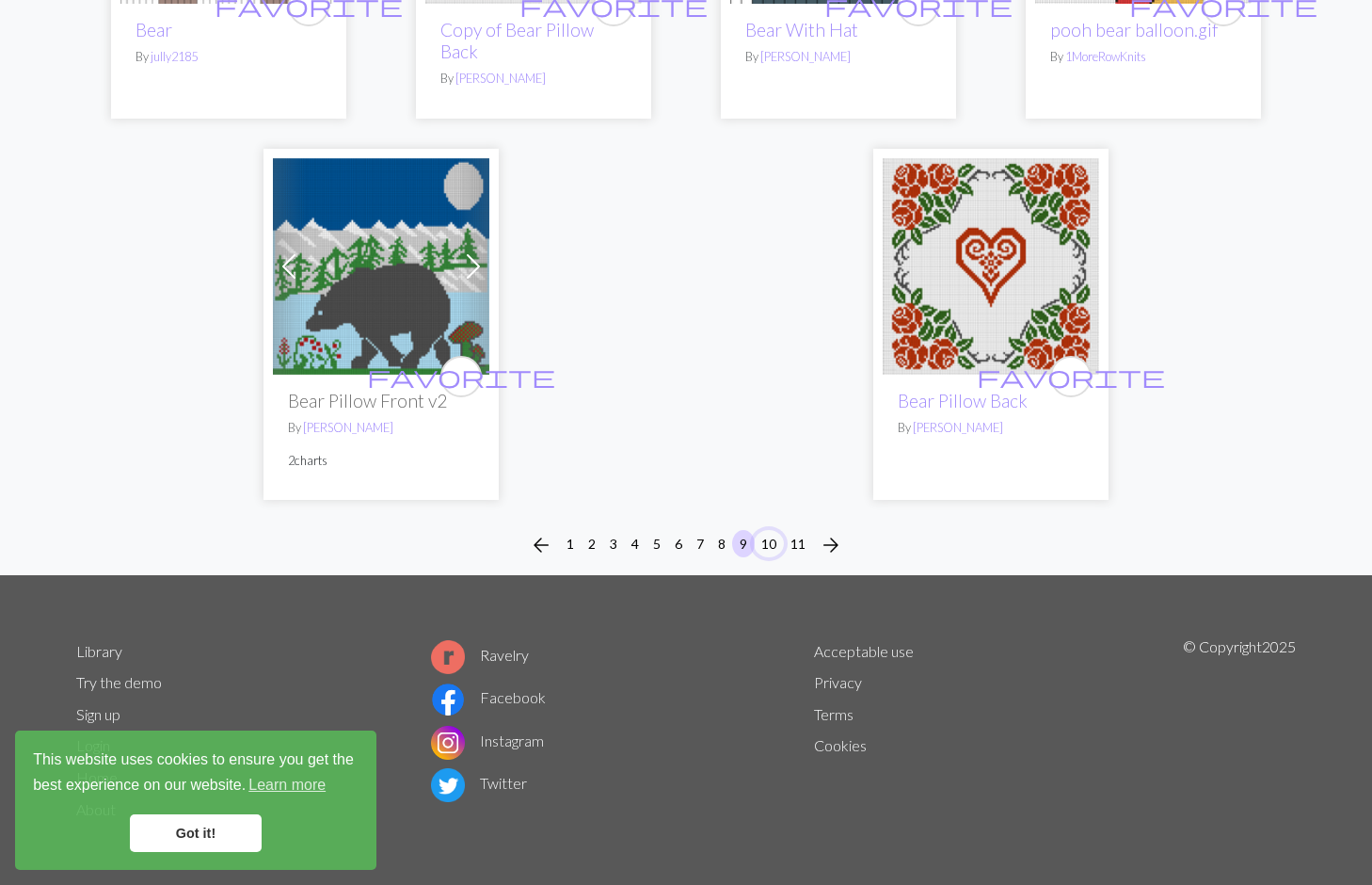
click at [761, 541] on button "10" at bounding box center [769, 543] width 30 height 27
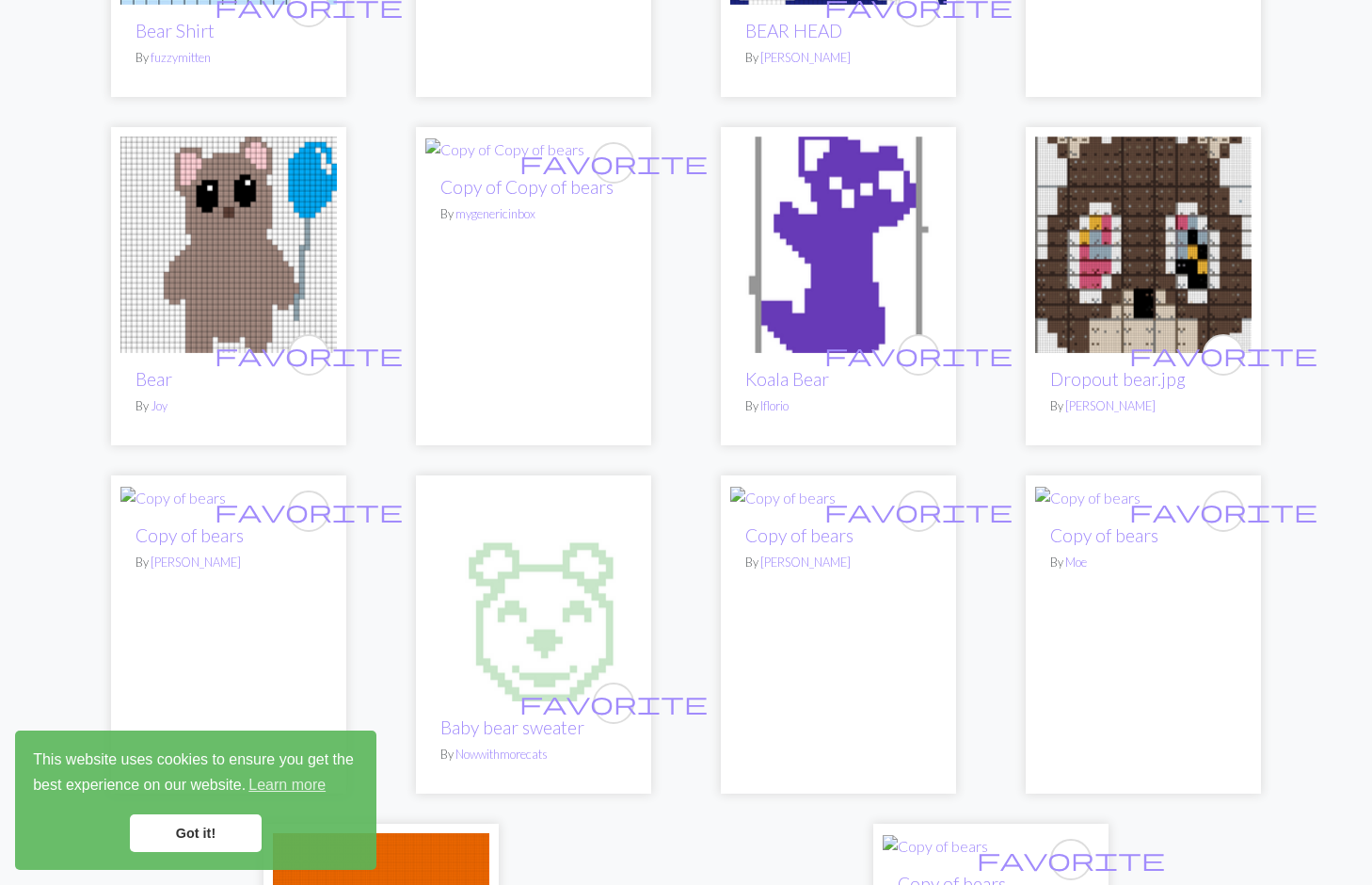
scroll to position [4522, 0]
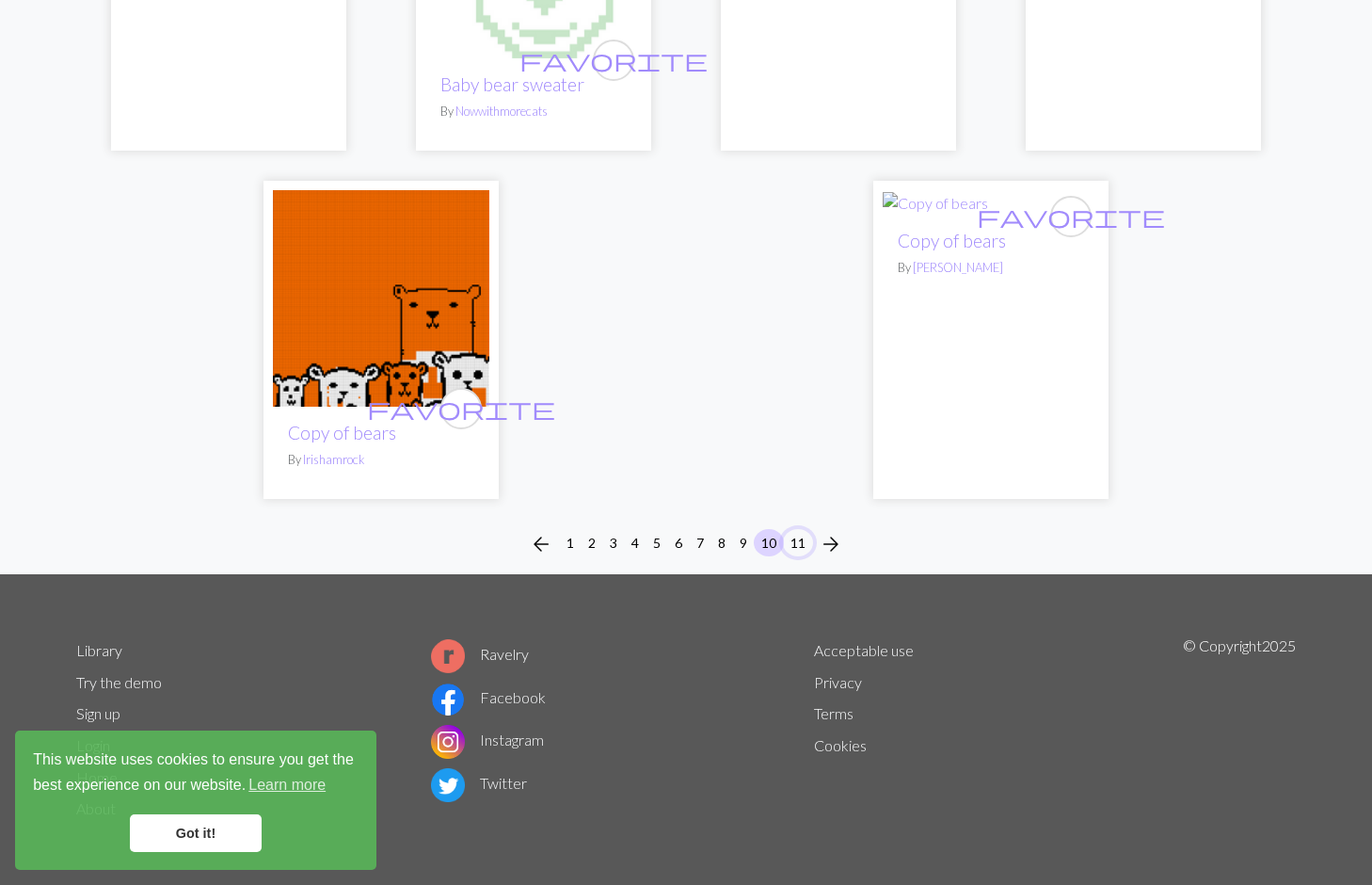
click at [801, 543] on button "11" at bounding box center [798, 542] width 30 height 27
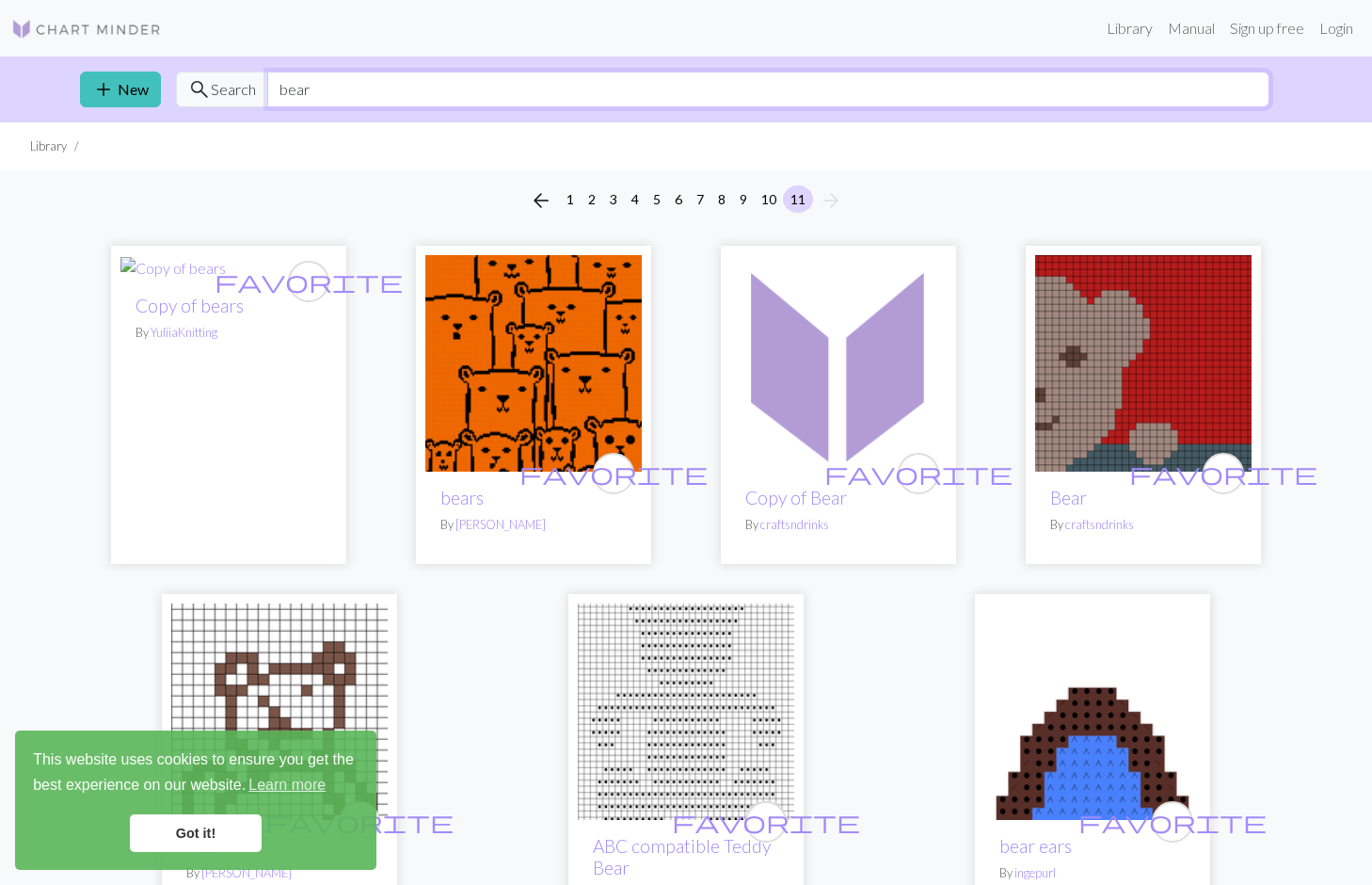
click at [443, 90] on input "bear" at bounding box center [768, 90] width 1002 height 36
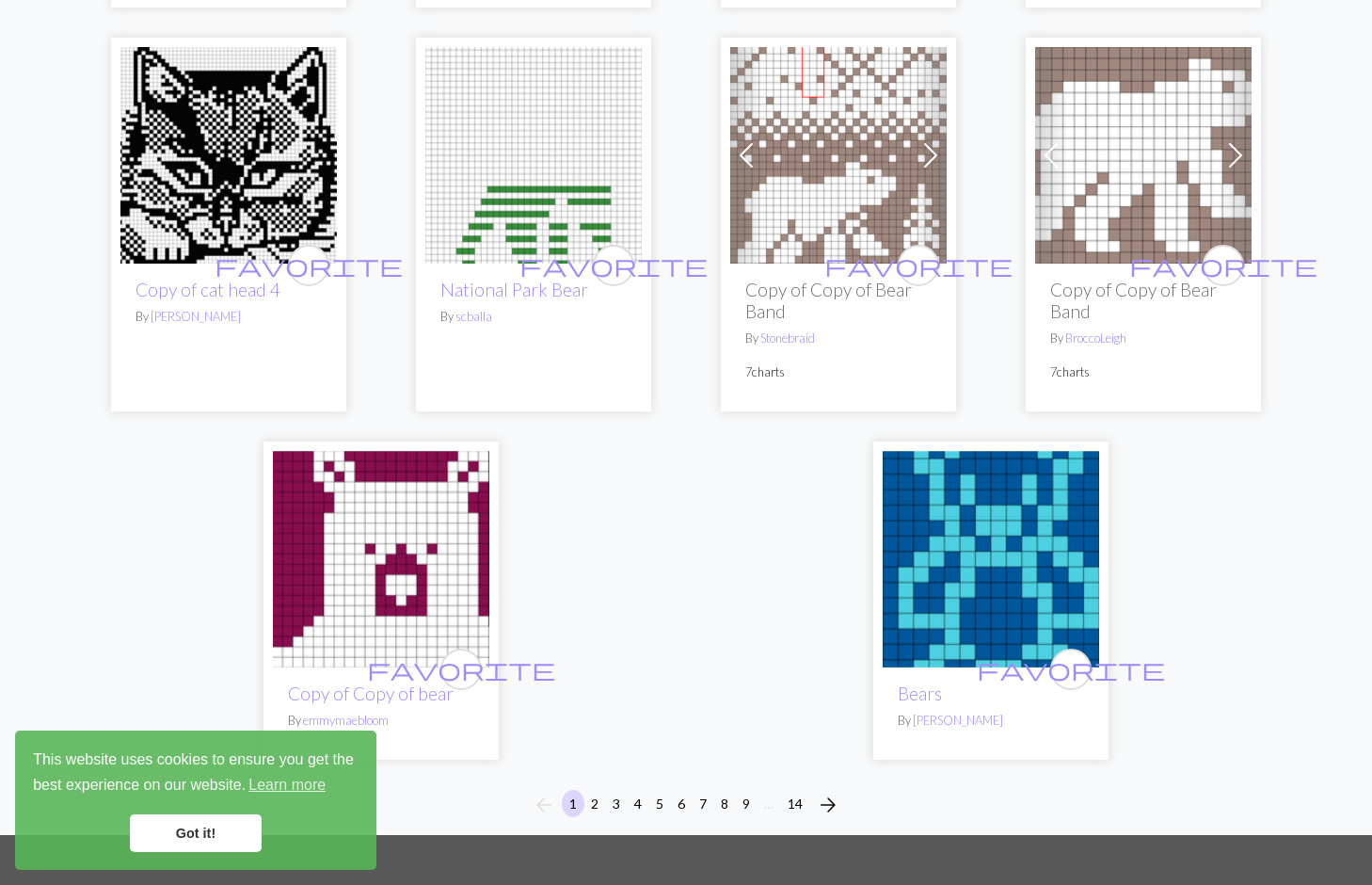
scroll to position [4711, 0]
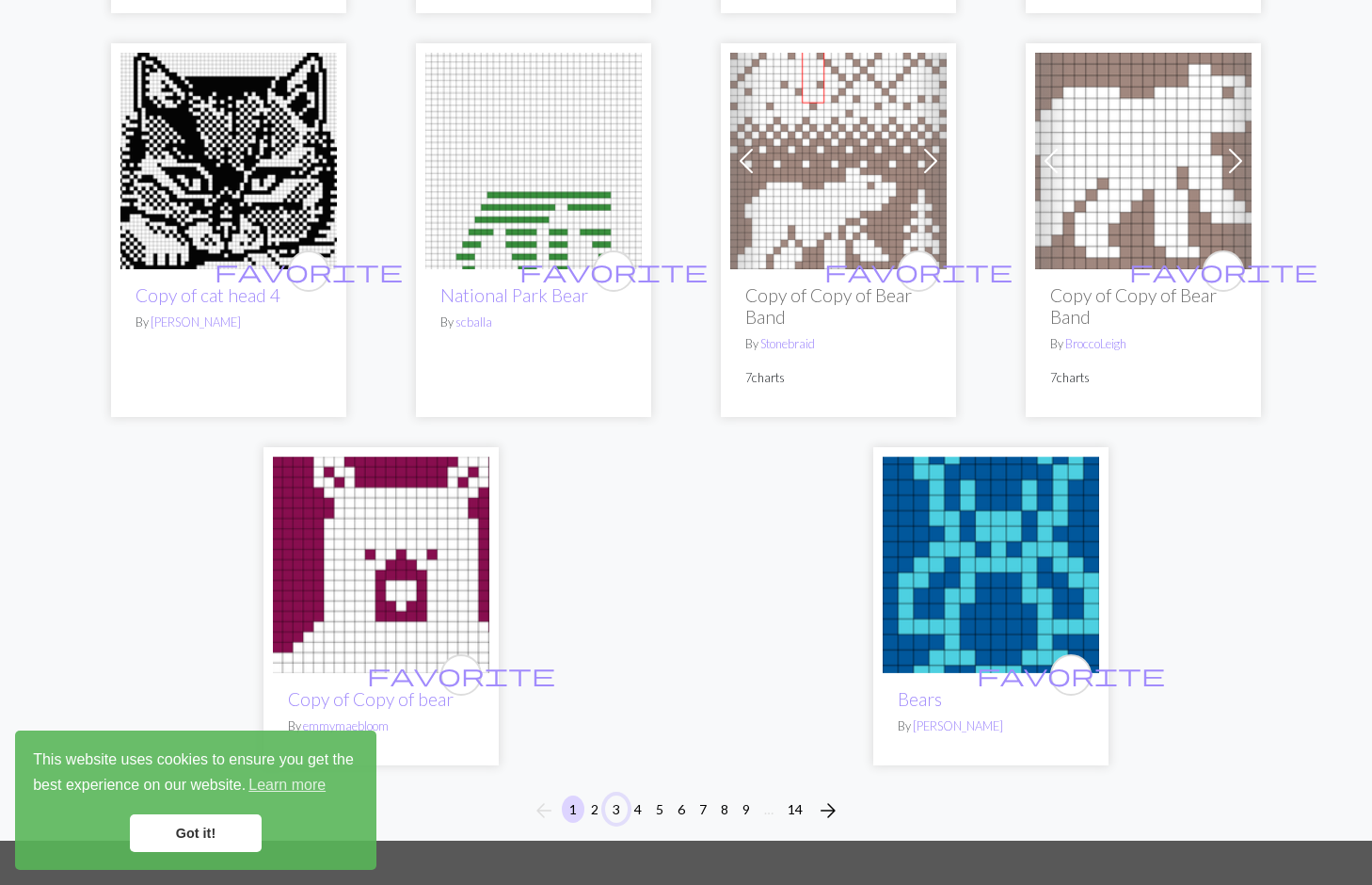
click at [615, 795] on button "3" at bounding box center [617, 808] width 23 height 27
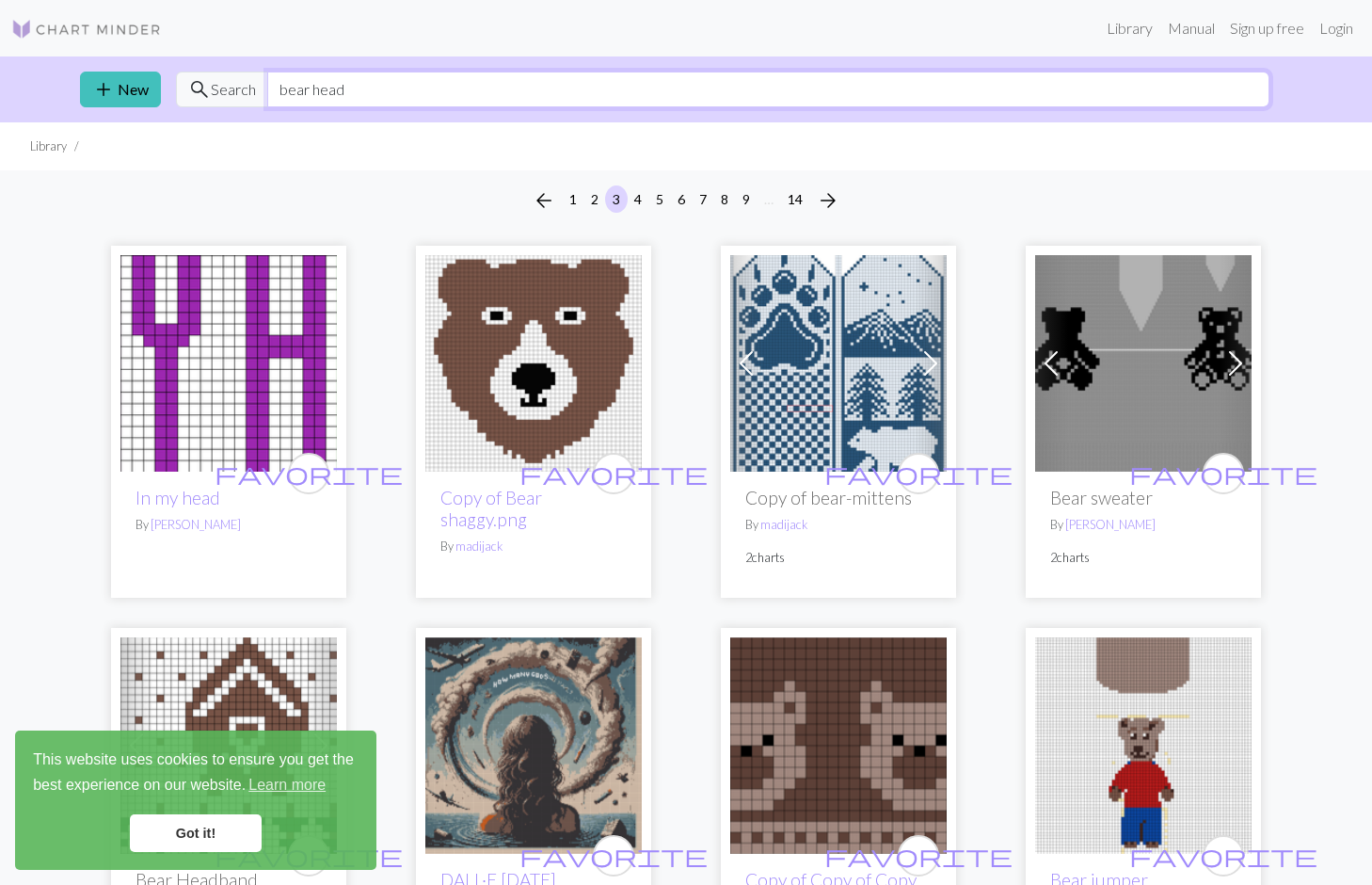
click at [509, 77] on input "bear head" at bounding box center [768, 90] width 1002 height 36
type input "bow"
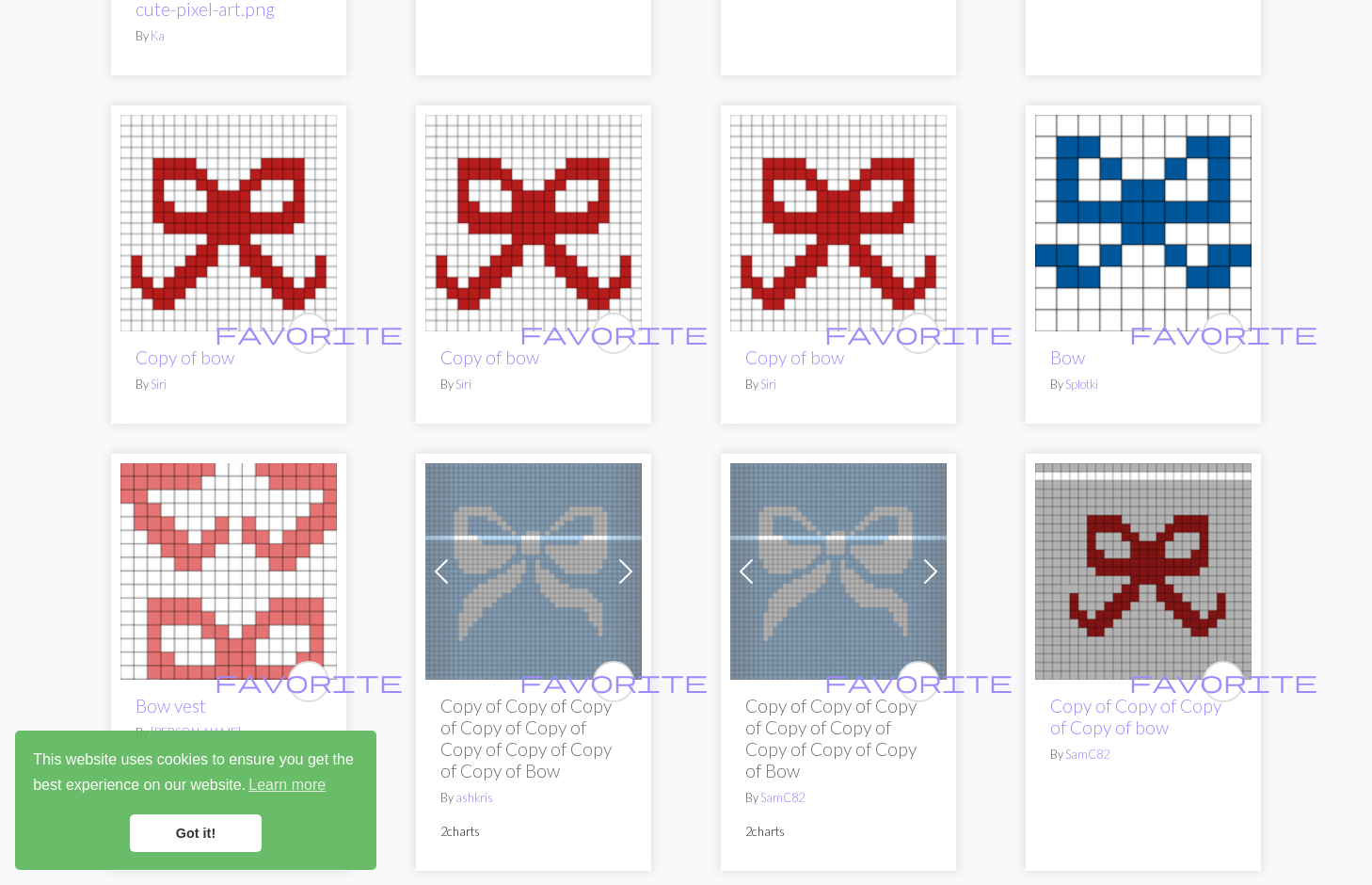
scroll to position [1055, 0]
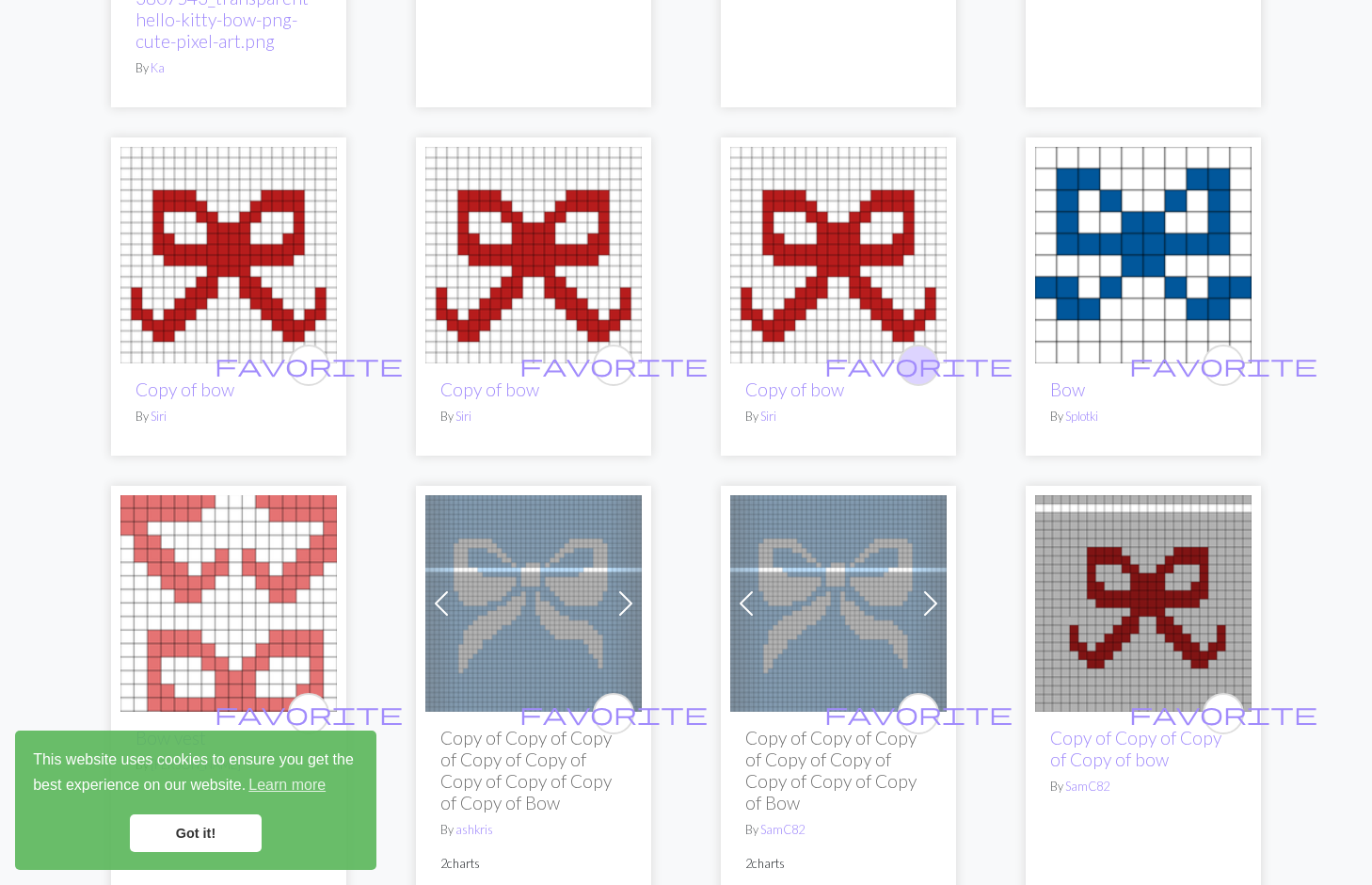
click at [920, 375] on span "favorite" at bounding box center [918, 365] width 188 height 29
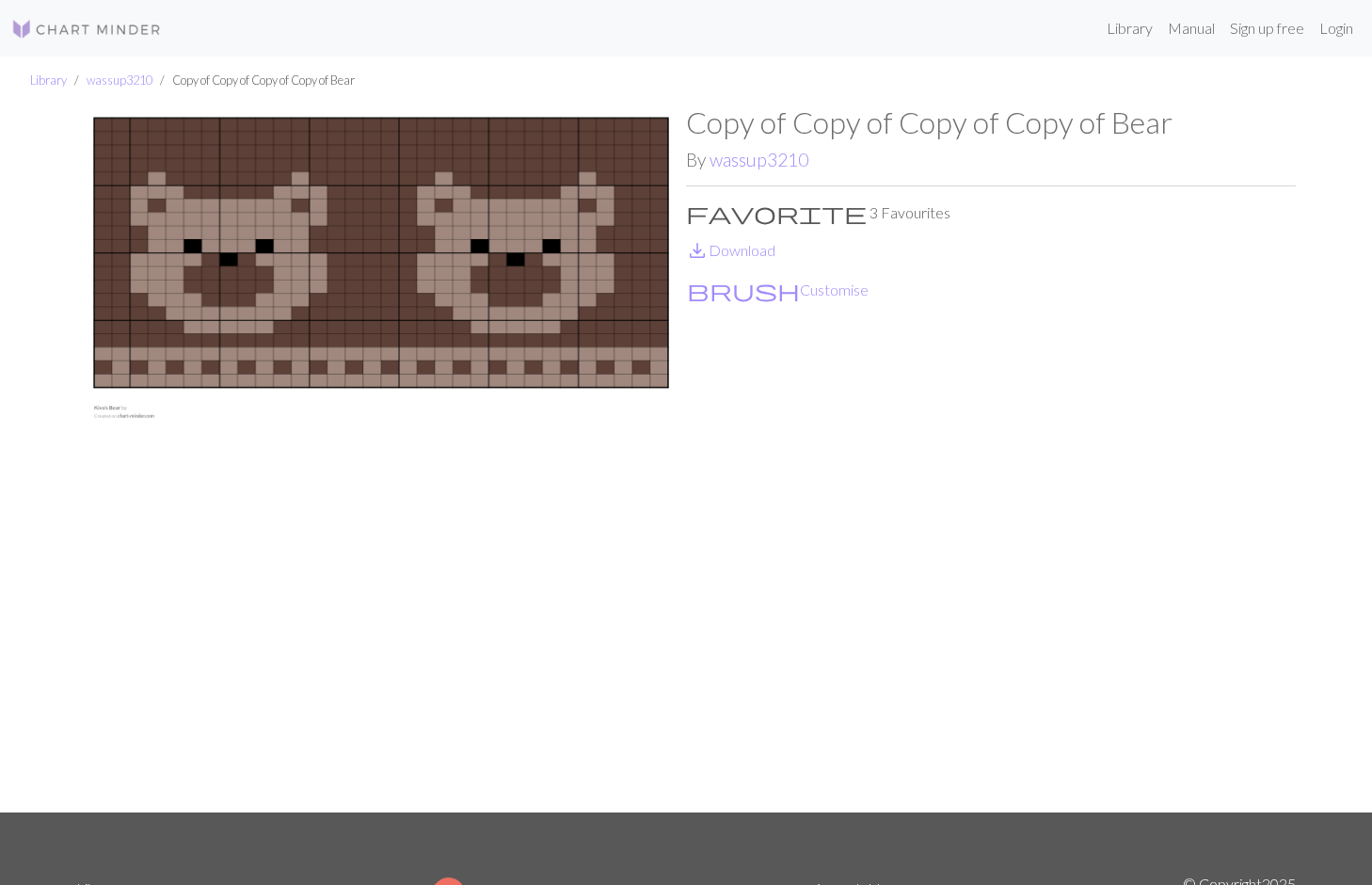
click at [1019, 597] on div "Copy of Copy of Copy of Copy of Bear By wassup3210 favorite 3 Favourites save_a…" at bounding box center [991, 458] width 610 height 707
click at [728, 295] on button "brush Customise" at bounding box center [778, 290] width 183 height 25
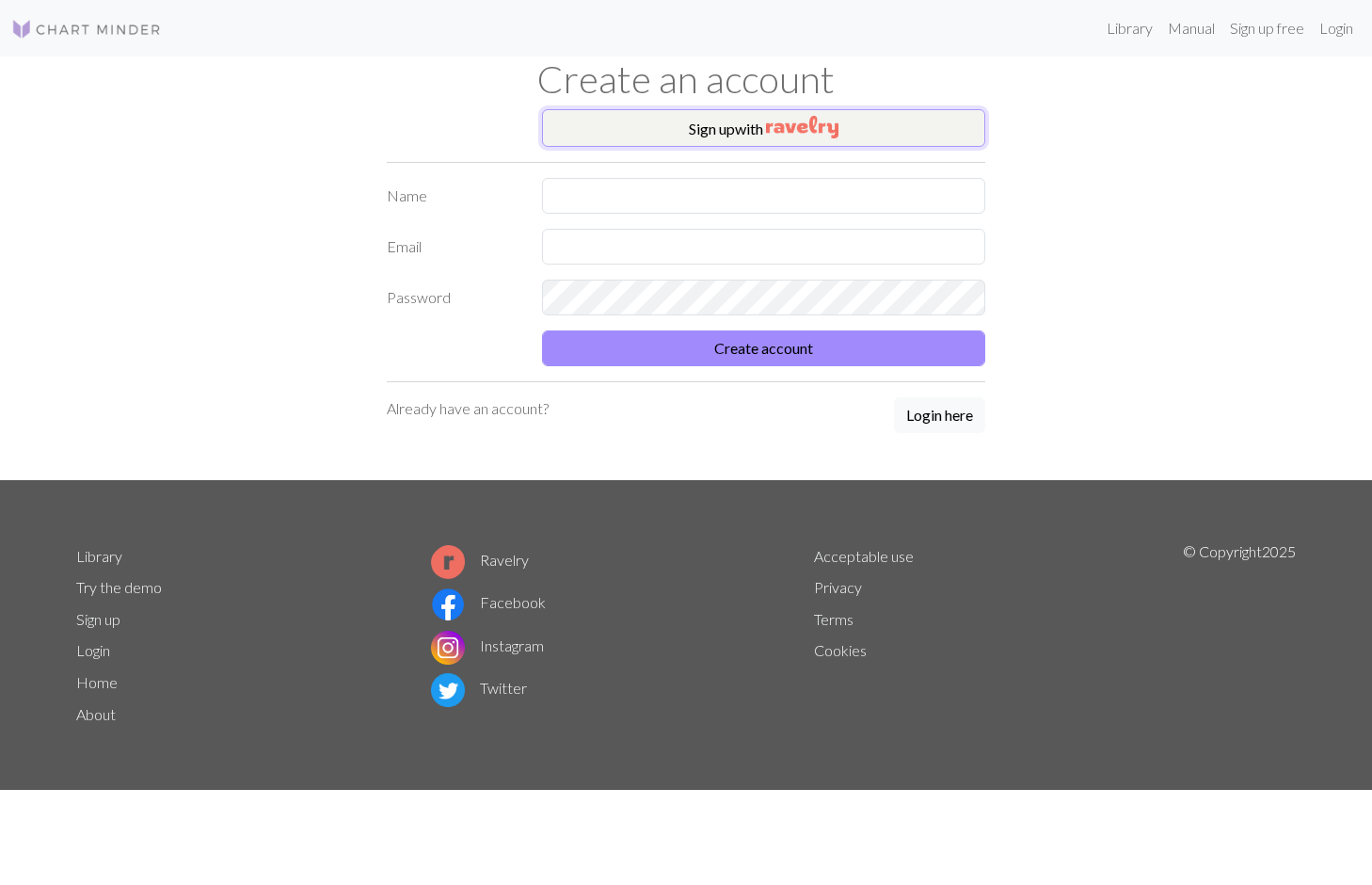
click at [730, 133] on button "Sign up with" at bounding box center [763, 128] width 443 height 38
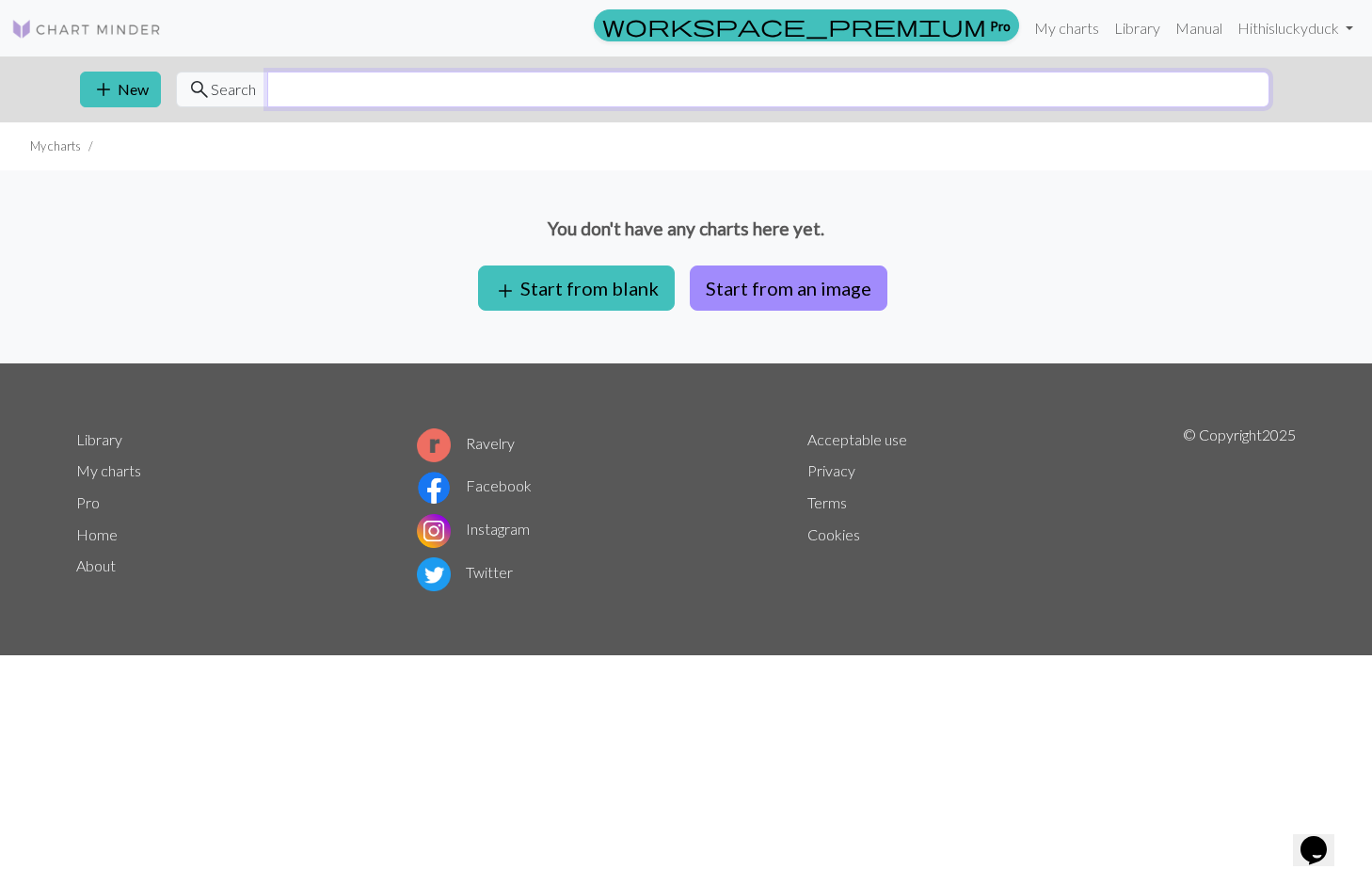
click at [535, 85] on input "text" at bounding box center [768, 90] width 1002 height 36
type input "bear"
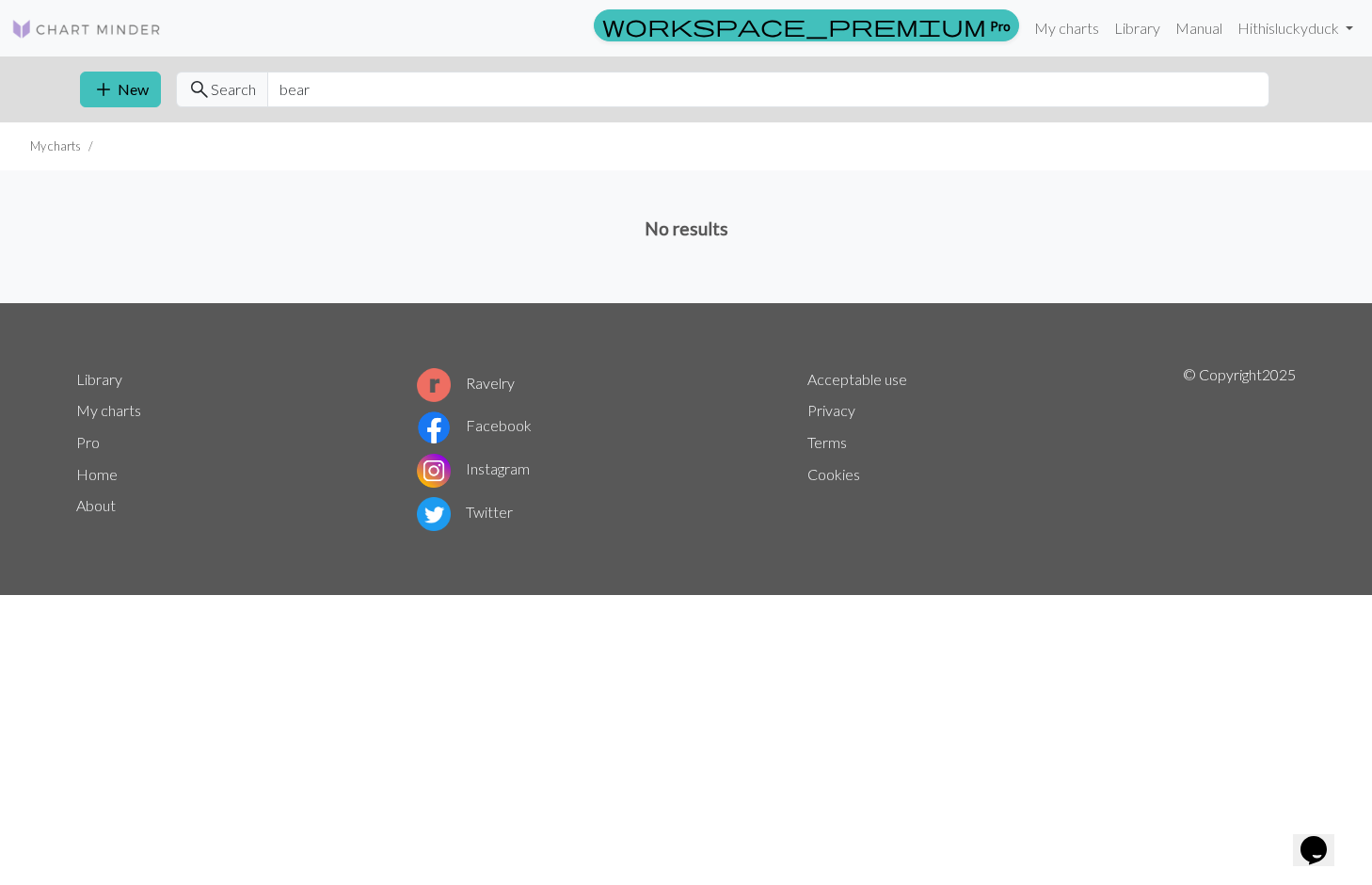
click at [68, 26] on img at bounding box center [86, 29] width 150 height 23
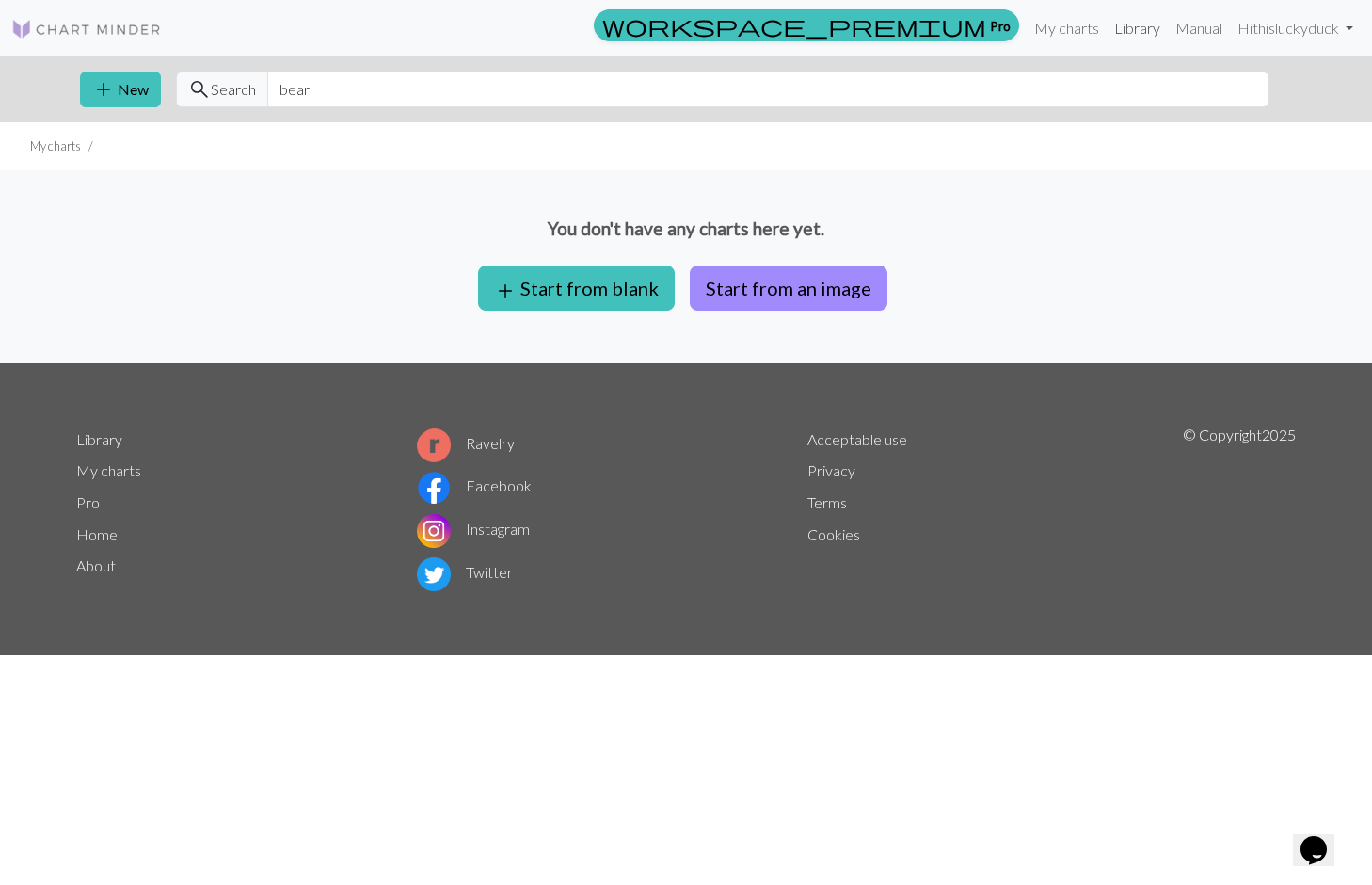
click at [1143, 25] on link "Library" at bounding box center [1137, 28] width 61 height 38
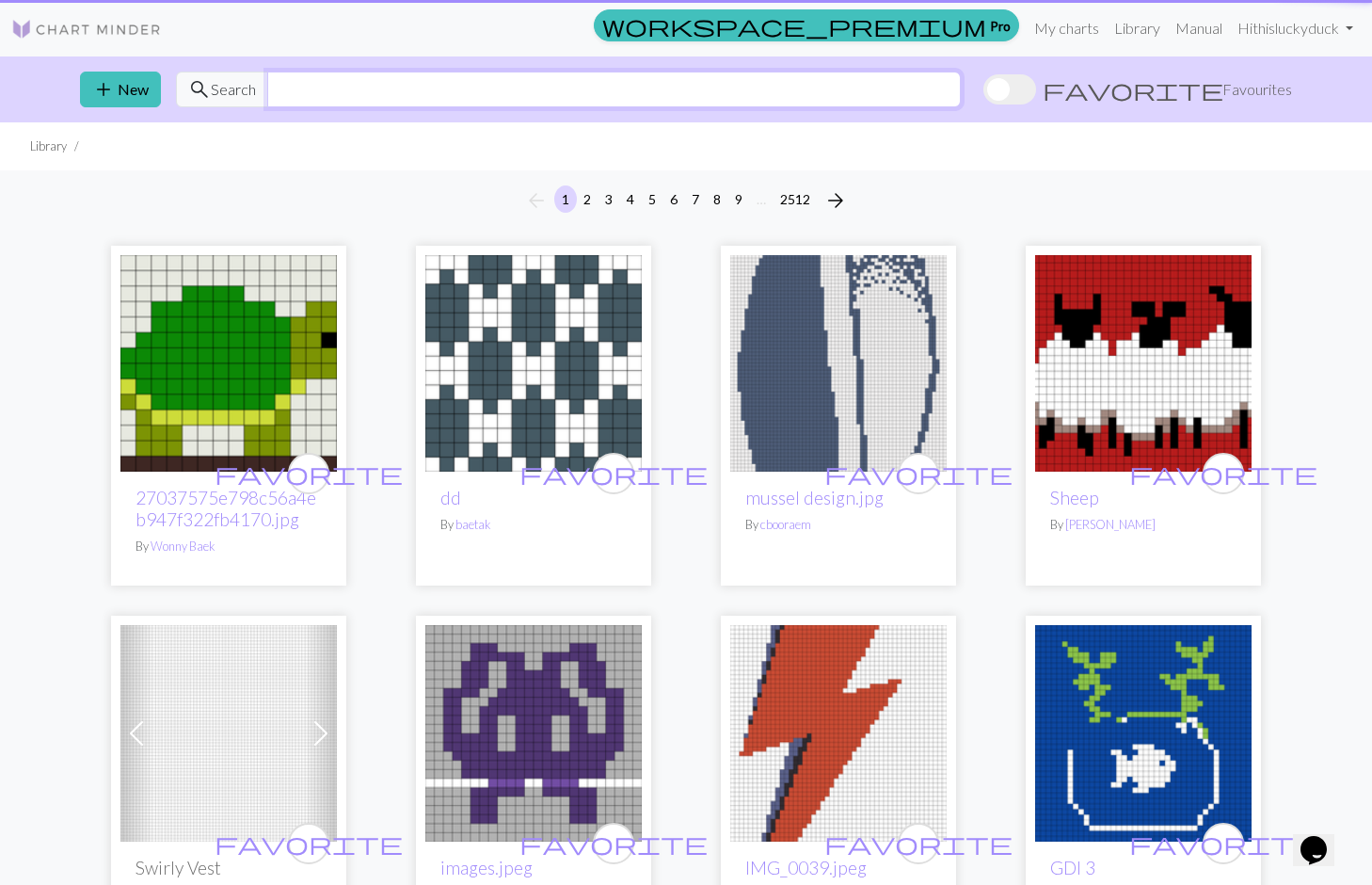
click at [404, 96] on input "text" at bounding box center [614, 90] width 694 height 36
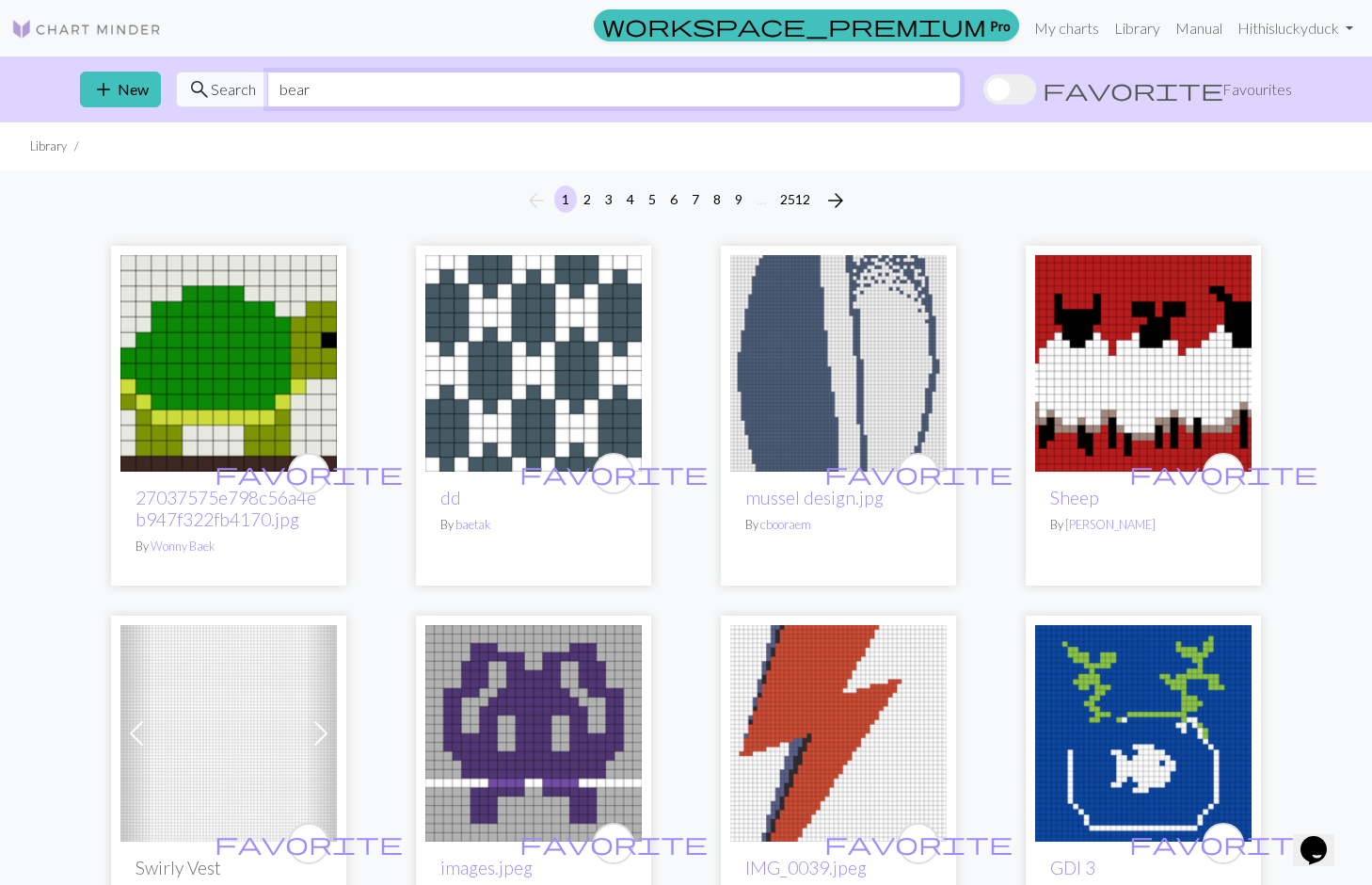
type input "bear"
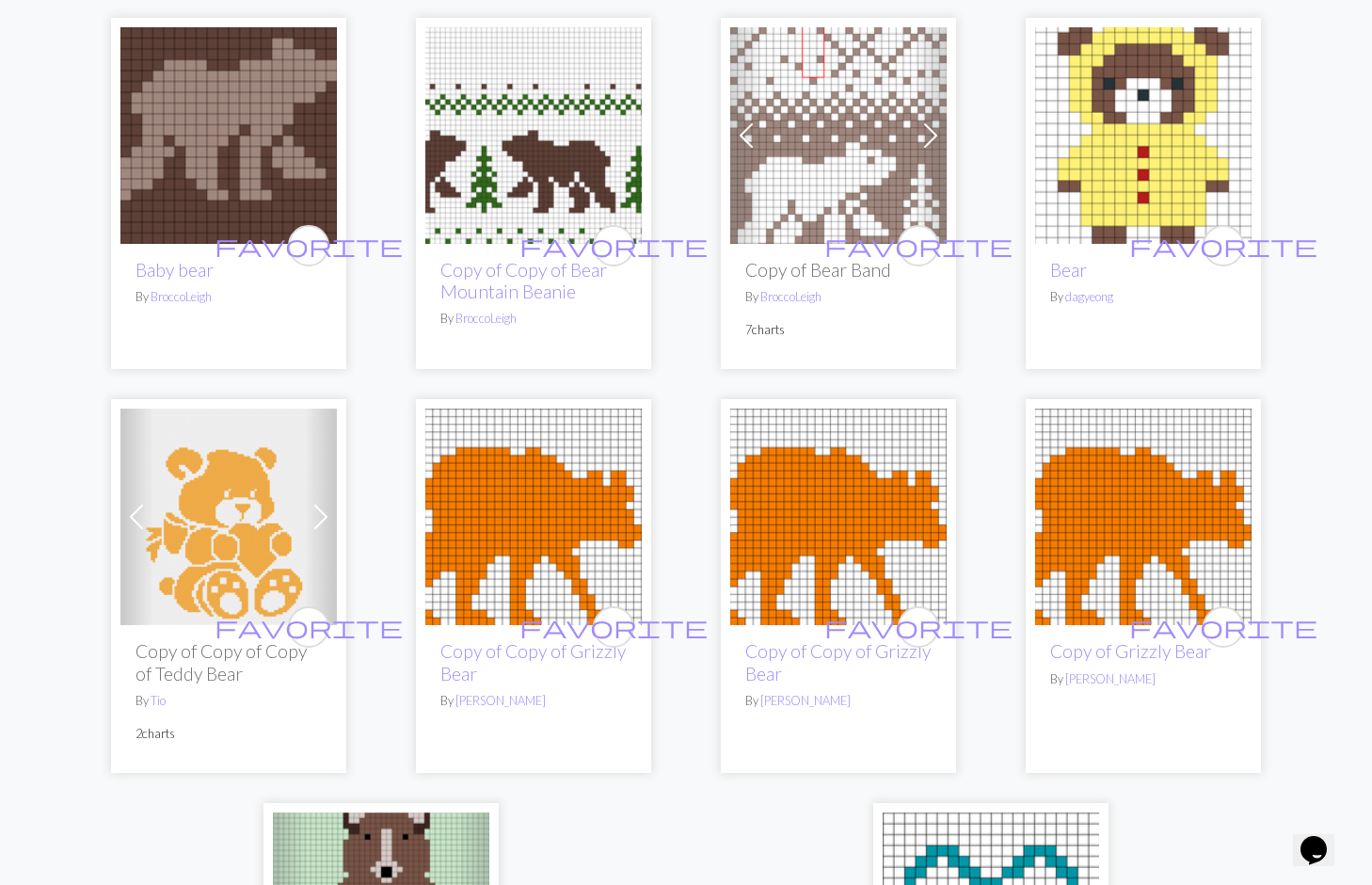
scroll to position [4799, 0]
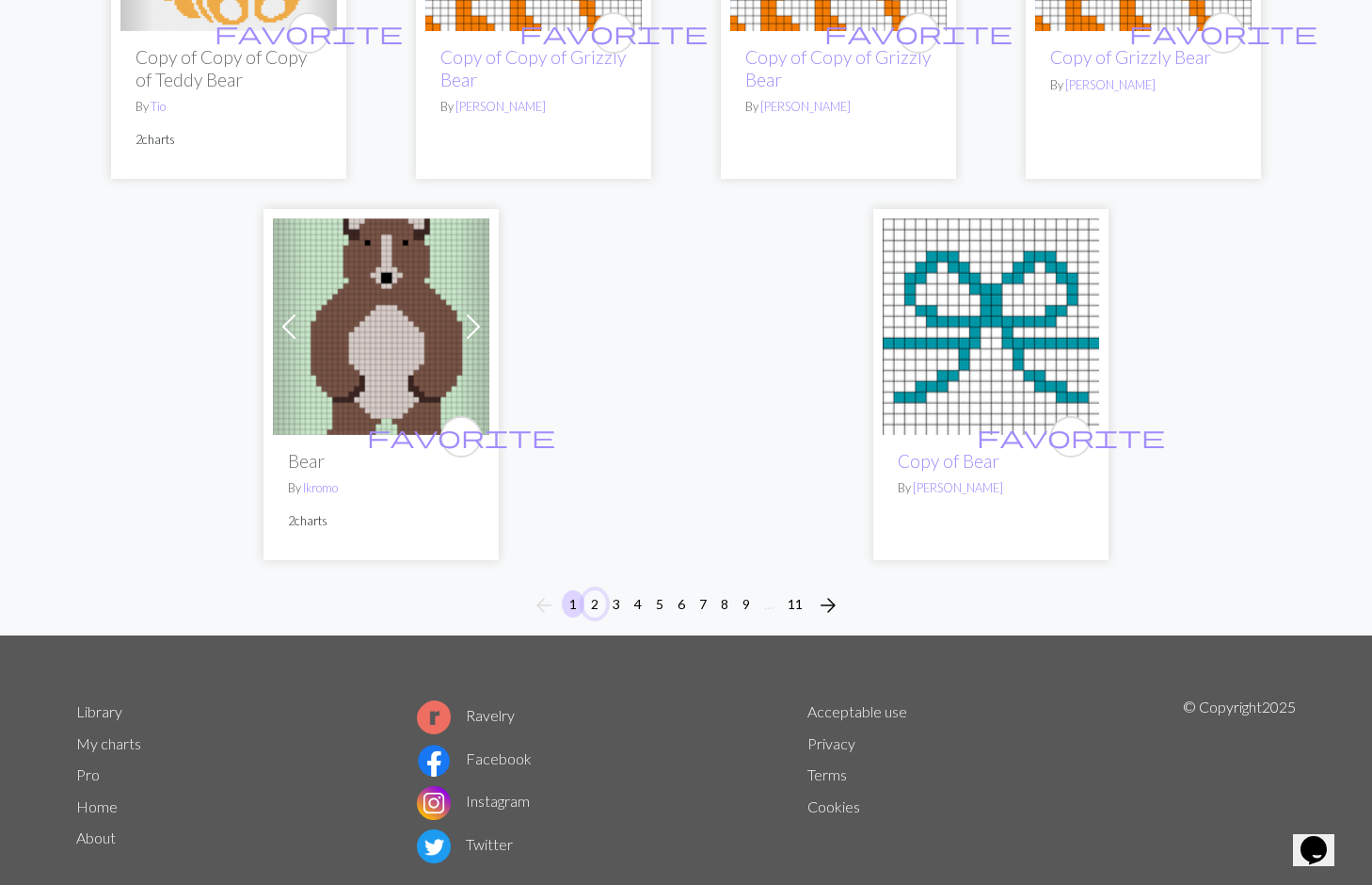
click at [598, 590] on button "2" at bounding box center [595, 604] width 23 height 27
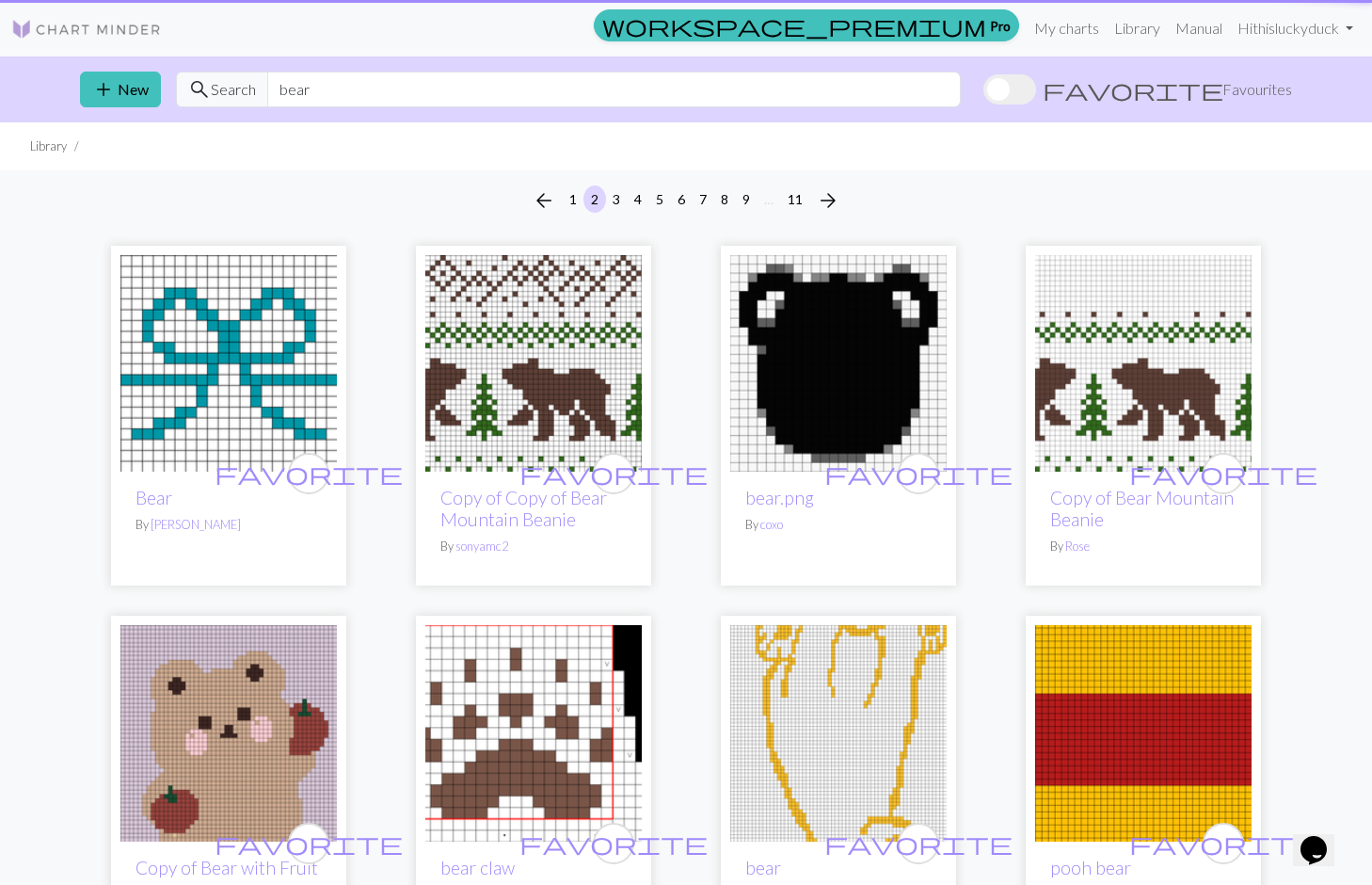
click at [598, 563] on div "favorite Copy of Copy of Bear Mountain Beanie By sonyamc2" at bounding box center [533, 528] width 216 height 114
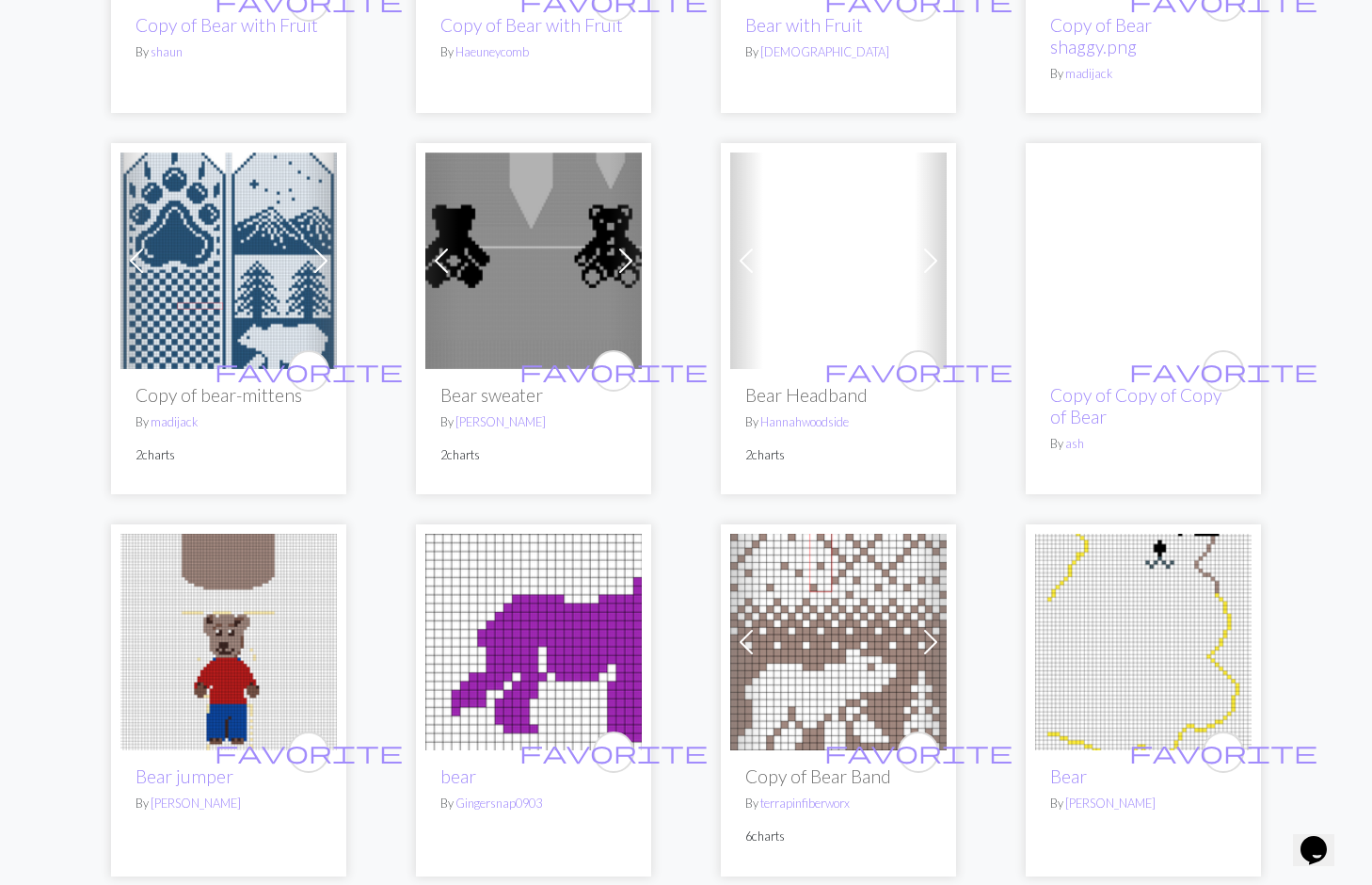
scroll to position [2005, 0]
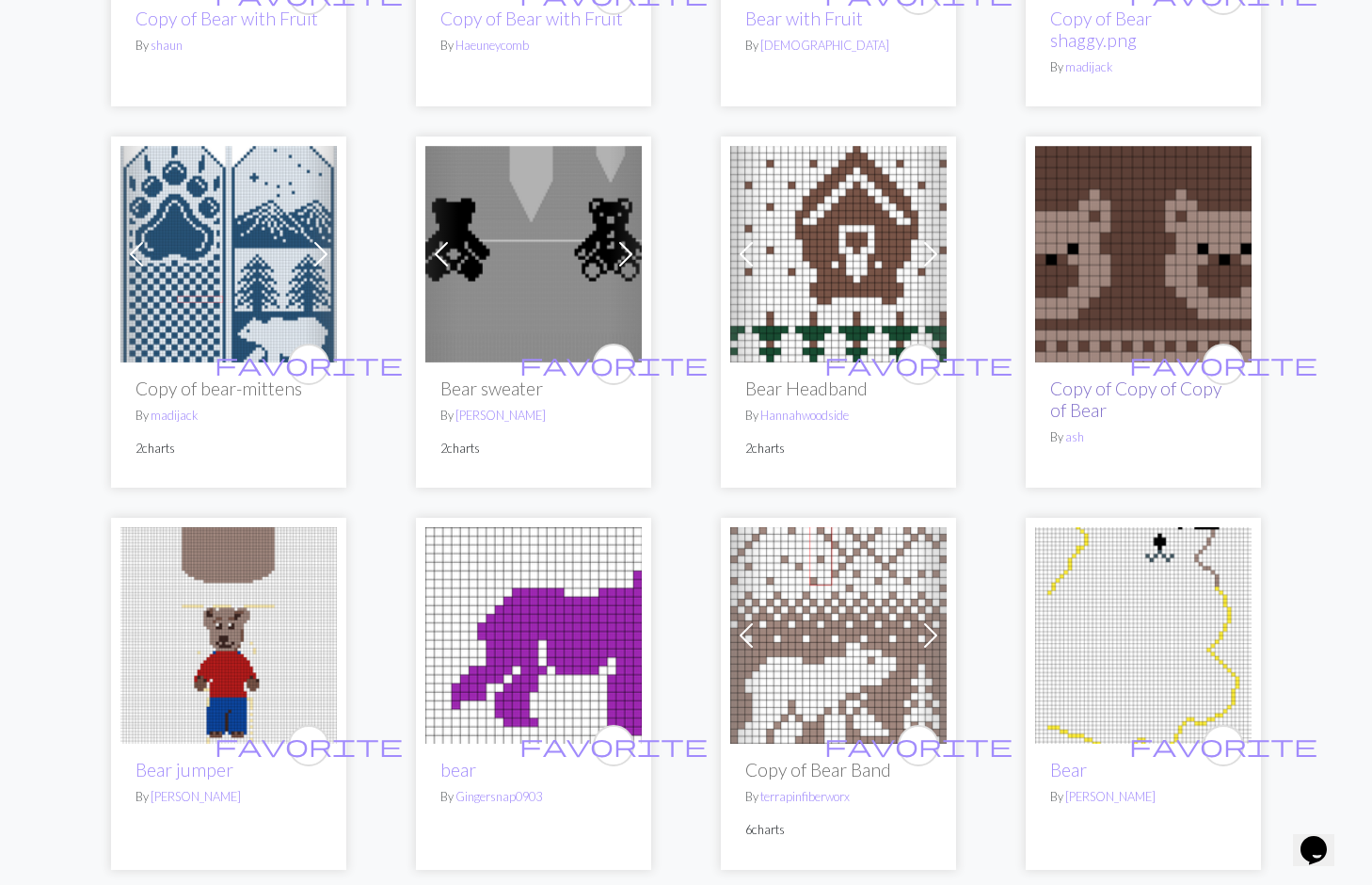
click at [1081, 378] on link "Copy of Copy of Copy of Bear" at bounding box center [1135, 400] width 171 height 43
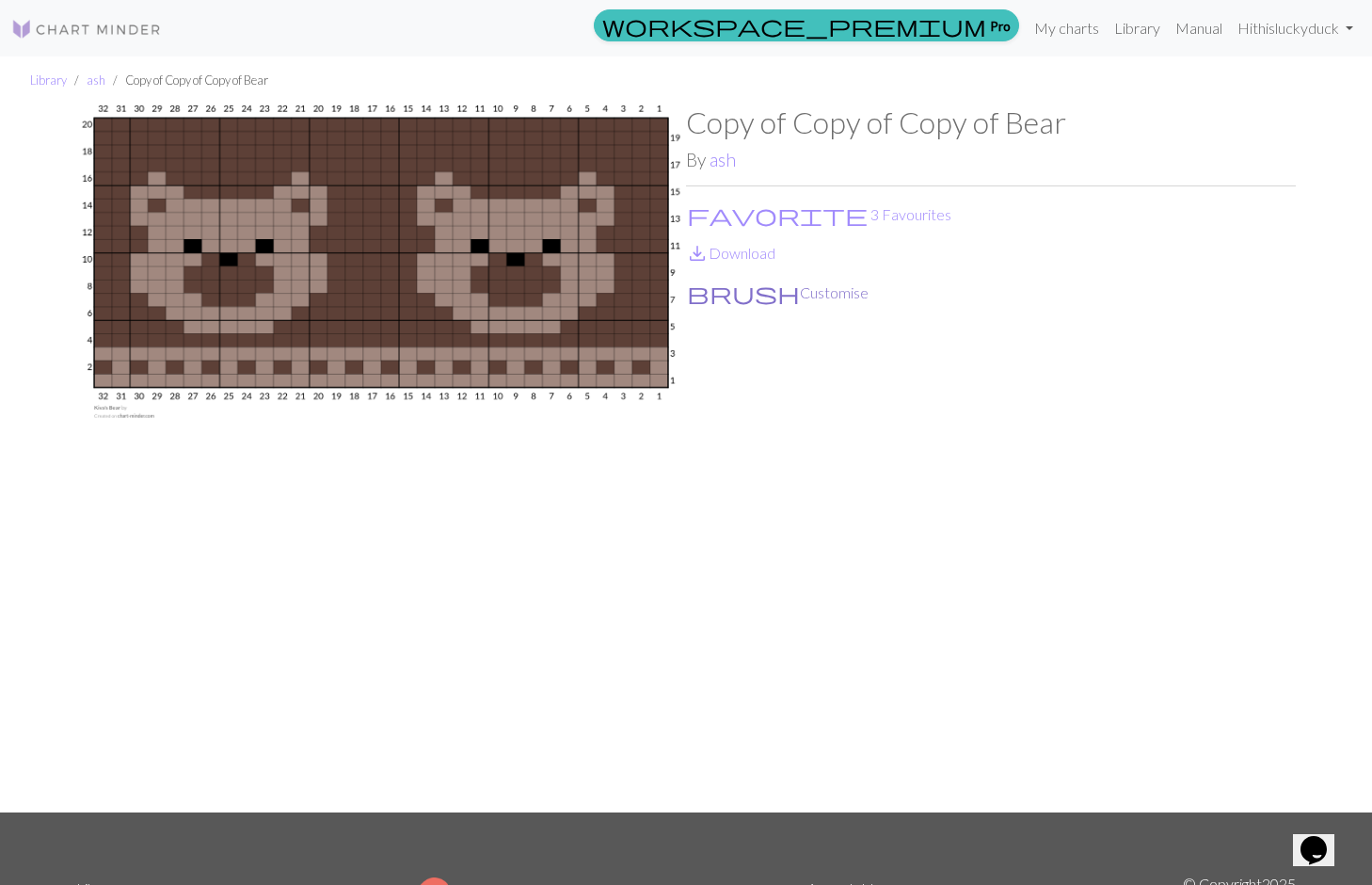
click at [726, 288] on button "brush Customise" at bounding box center [778, 293] width 183 height 25
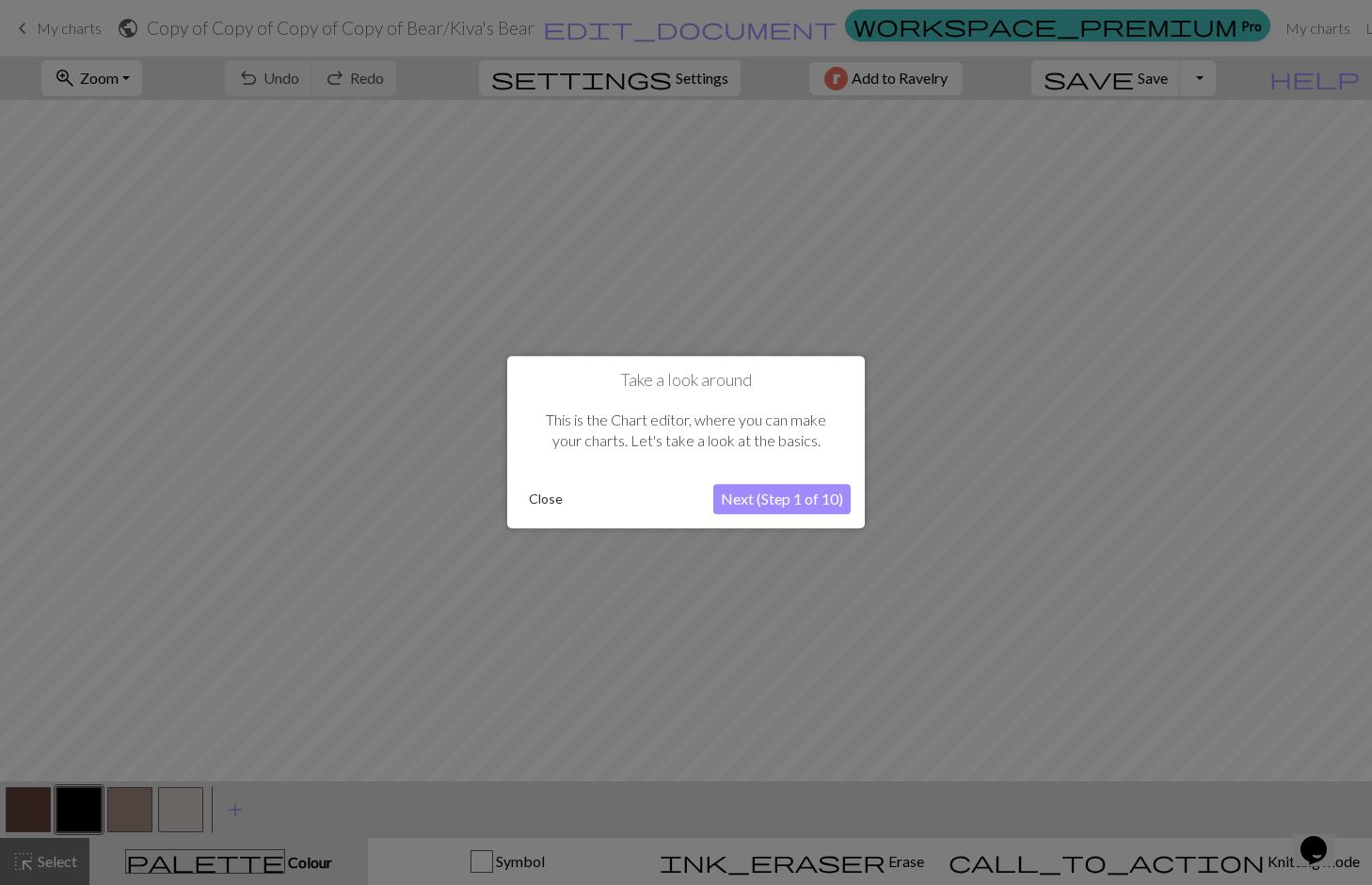
click at [788, 506] on button "Next (Step 1 of 10)" at bounding box center [782, 500] width 138 height 30
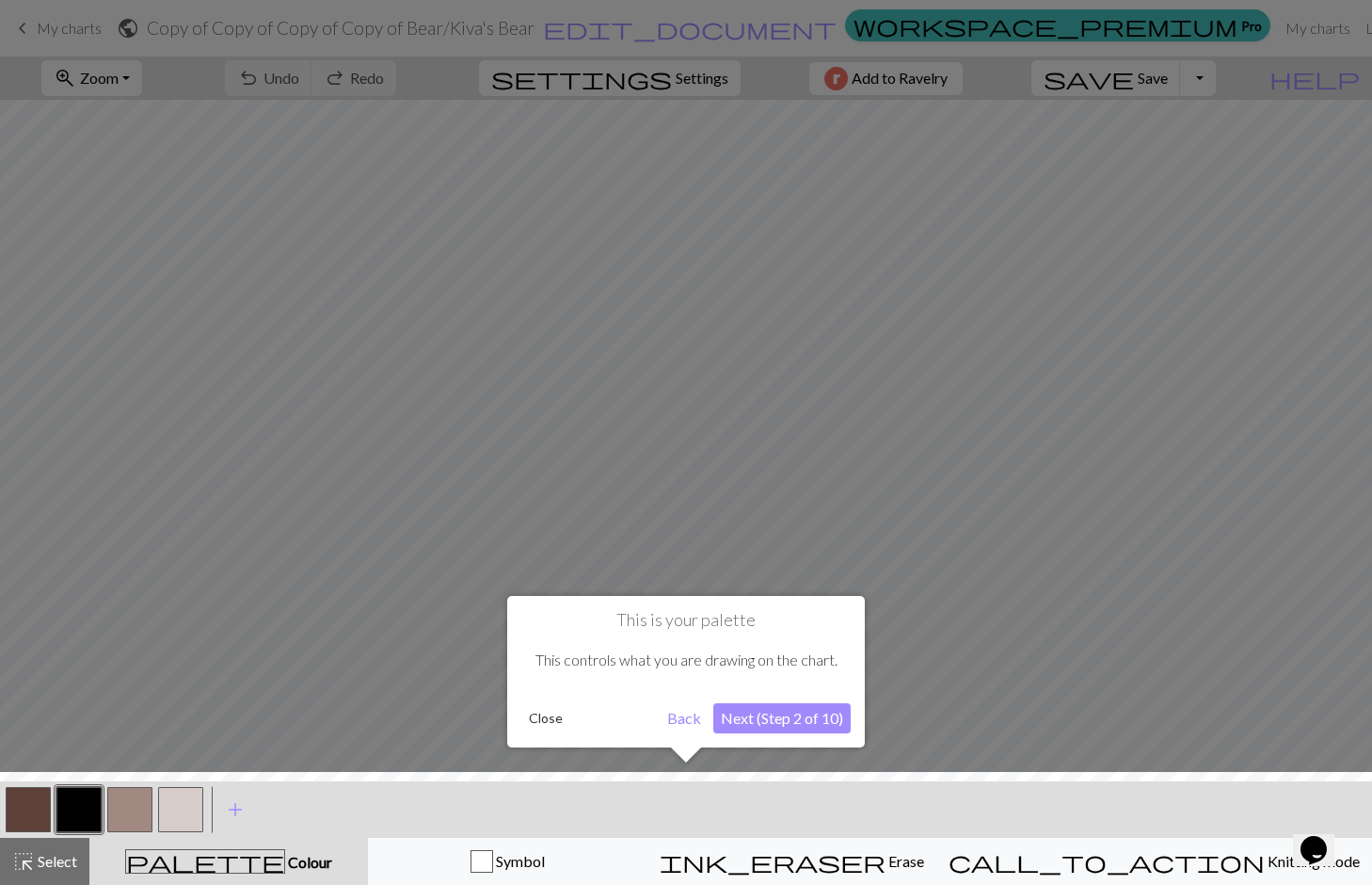
click at [772, 729] on button "Next (Step 2 of 10)" at bounding box center [782, 718] width 138 height 30
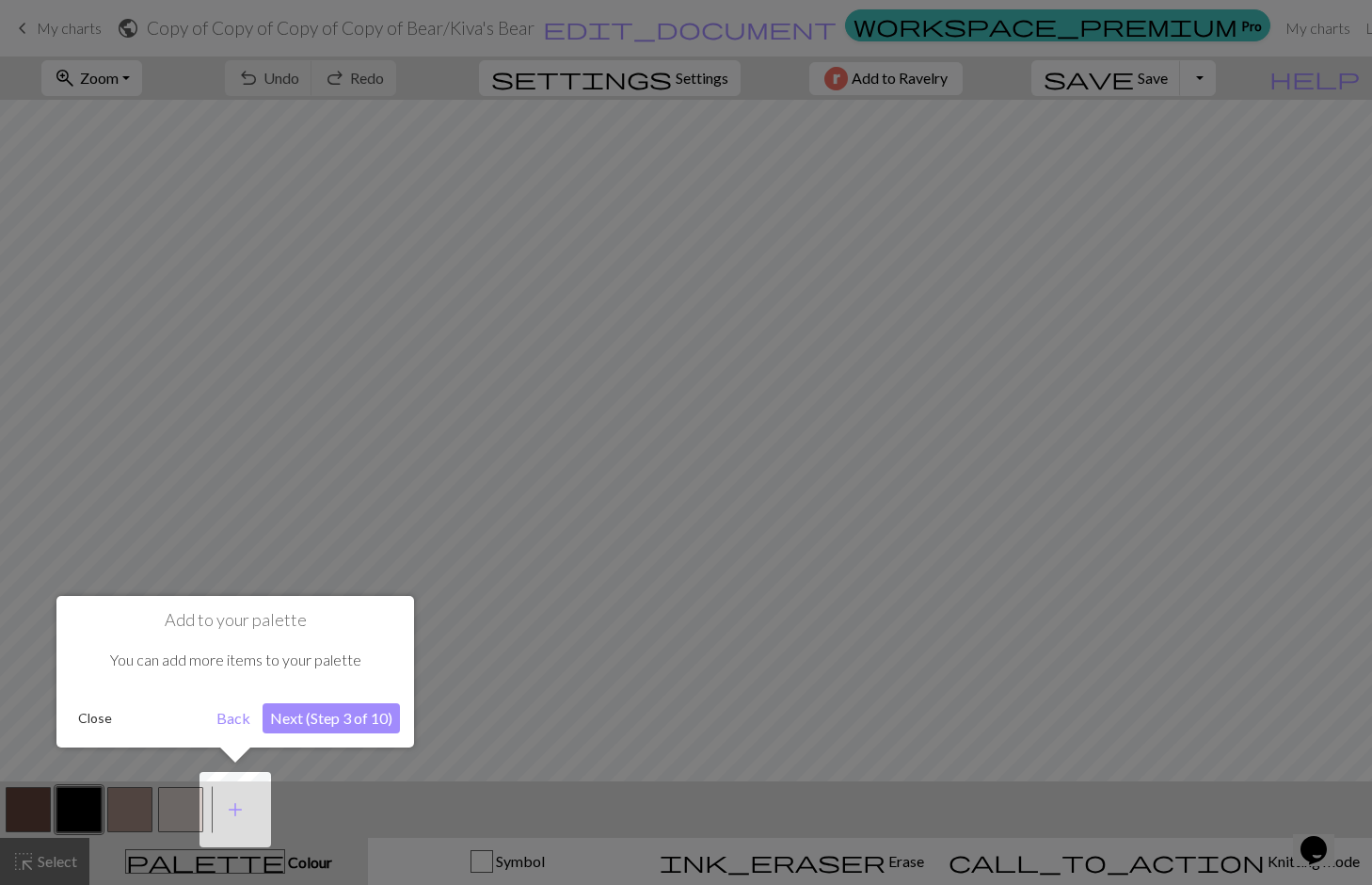
click at [359, 734] on div "Add to your palette You can add more items to your palette Close Back Next (Ste…" at bounding box center [235, 672] width 358 height 151
click at [340, 716] on button "Next (Step 3 of 10)" at bounding box center [331, 718] width 138 height 30
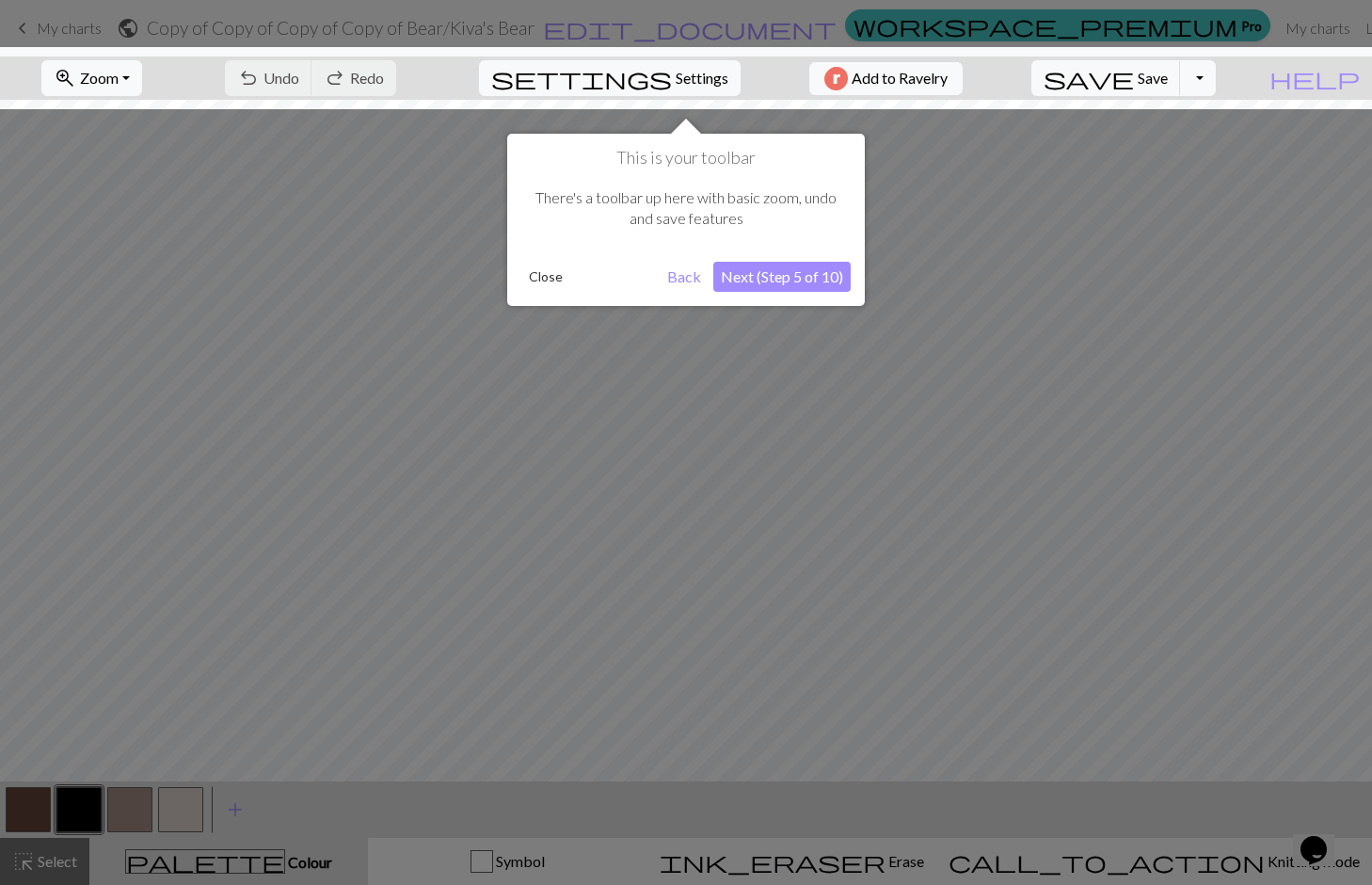
click at [769, 283] on button "Next (Step 5 of 10)" at bounding box center [782, 277] width 138 height 30
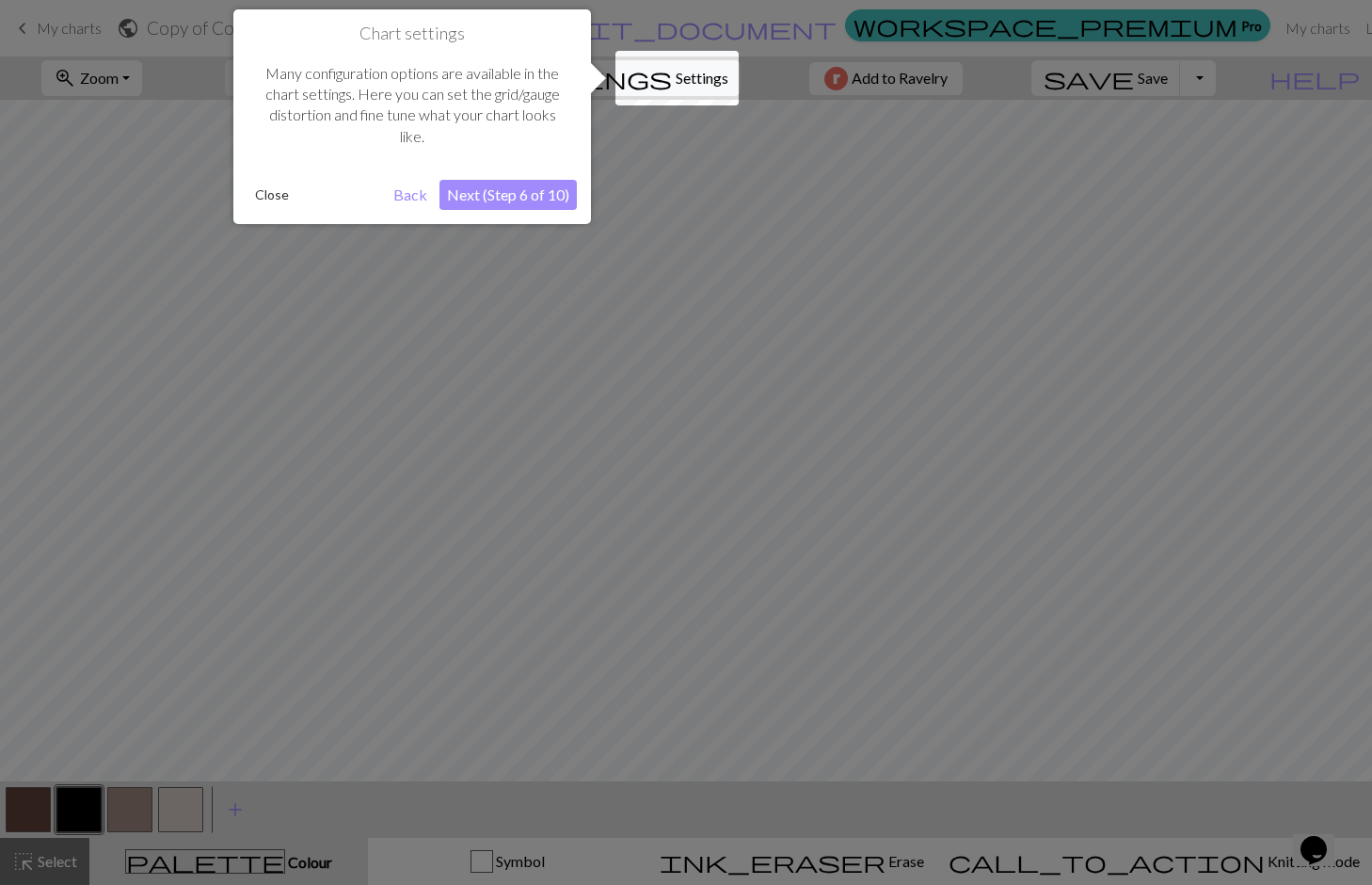
click at [531, 191] on button "Next (Step 6 of 10)" at bounding box center [508, 195] width 138 height 30
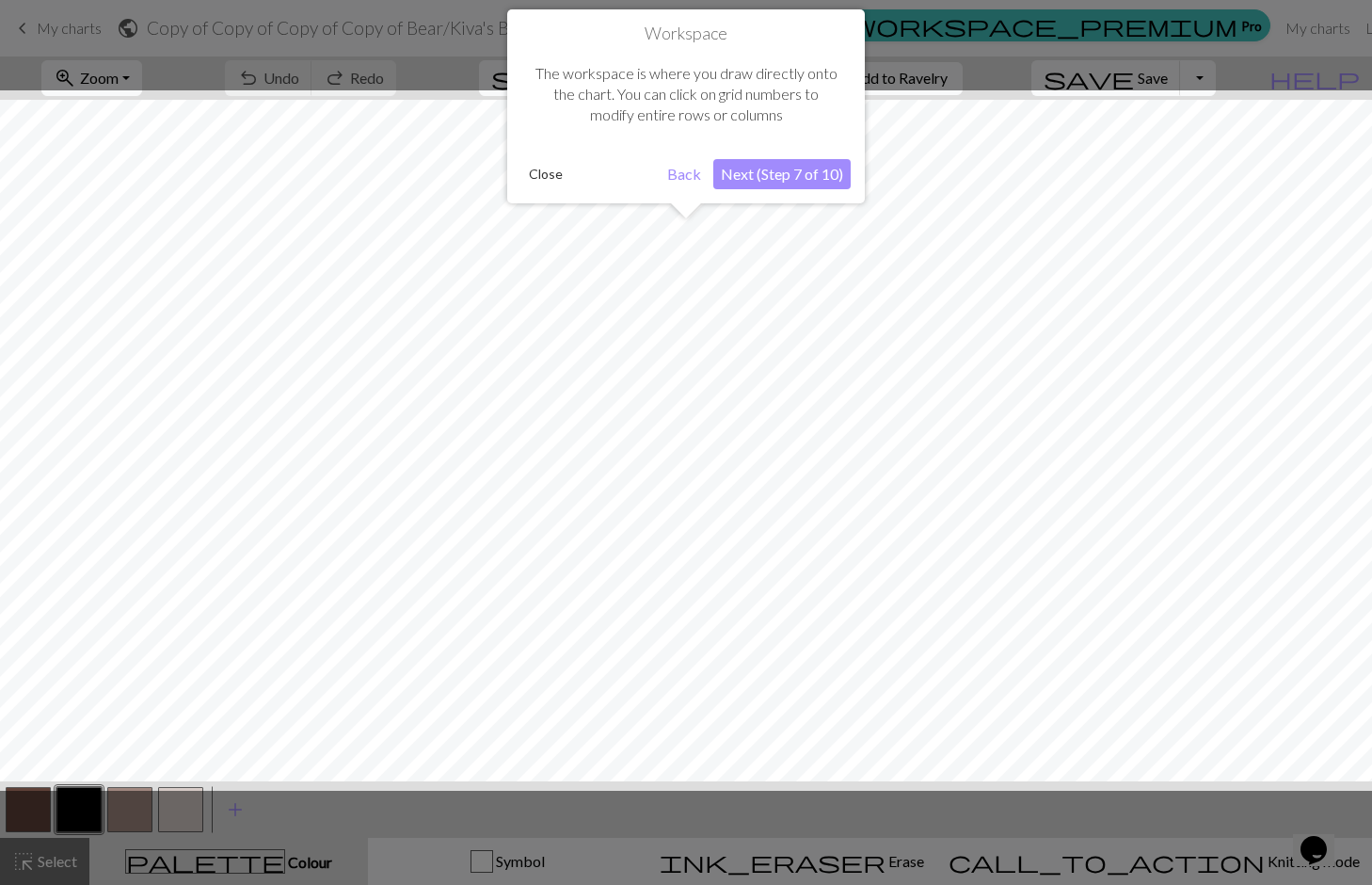
click at [786, 178] on button "Next (Step 7 of 10)" at bounding box center [782, 174] width 138 height 30
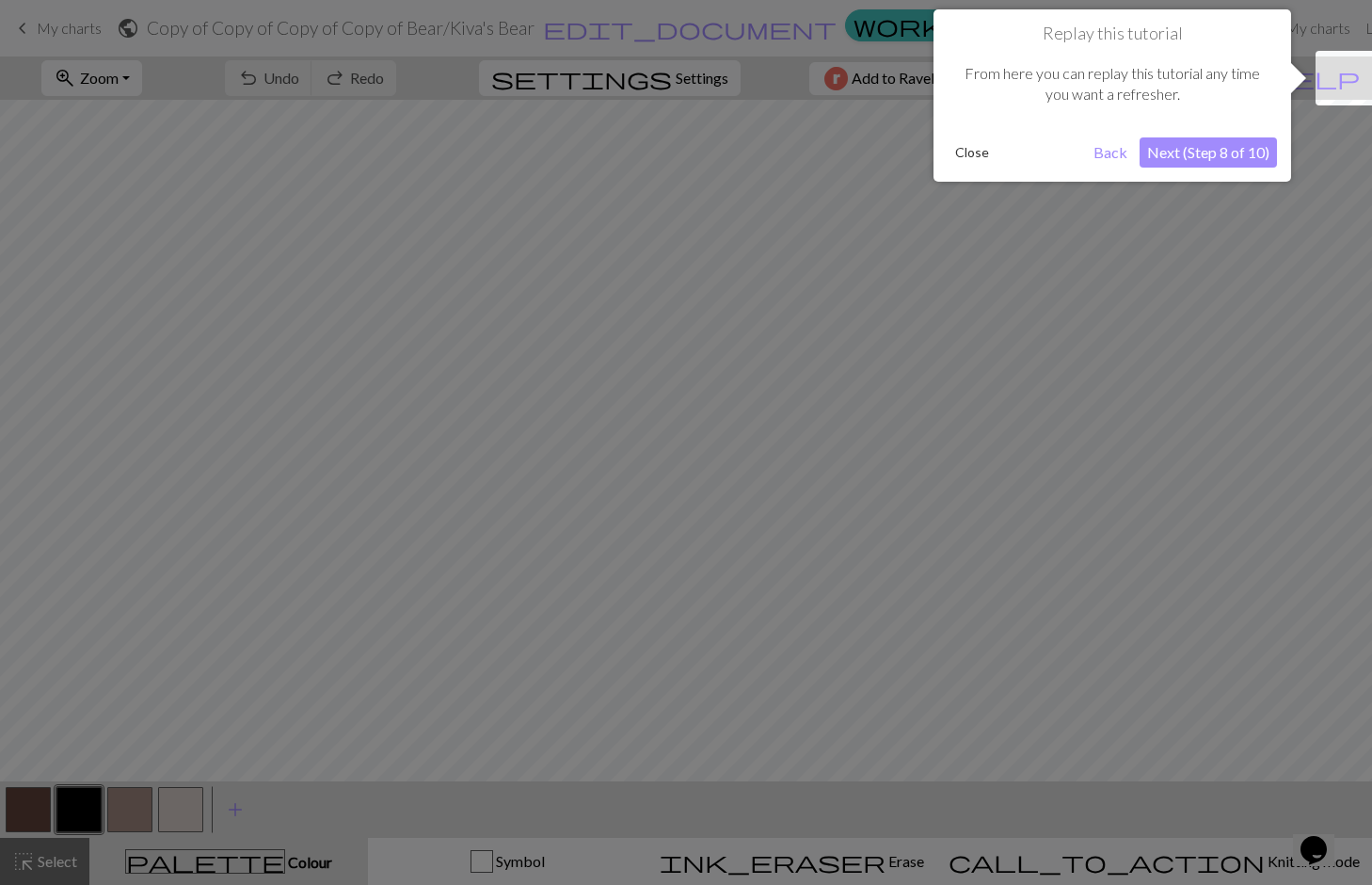
click at [1208, 161] on button "Next (Step 8 of 10)" at bounding box center [1209, 153] width 138 height 30
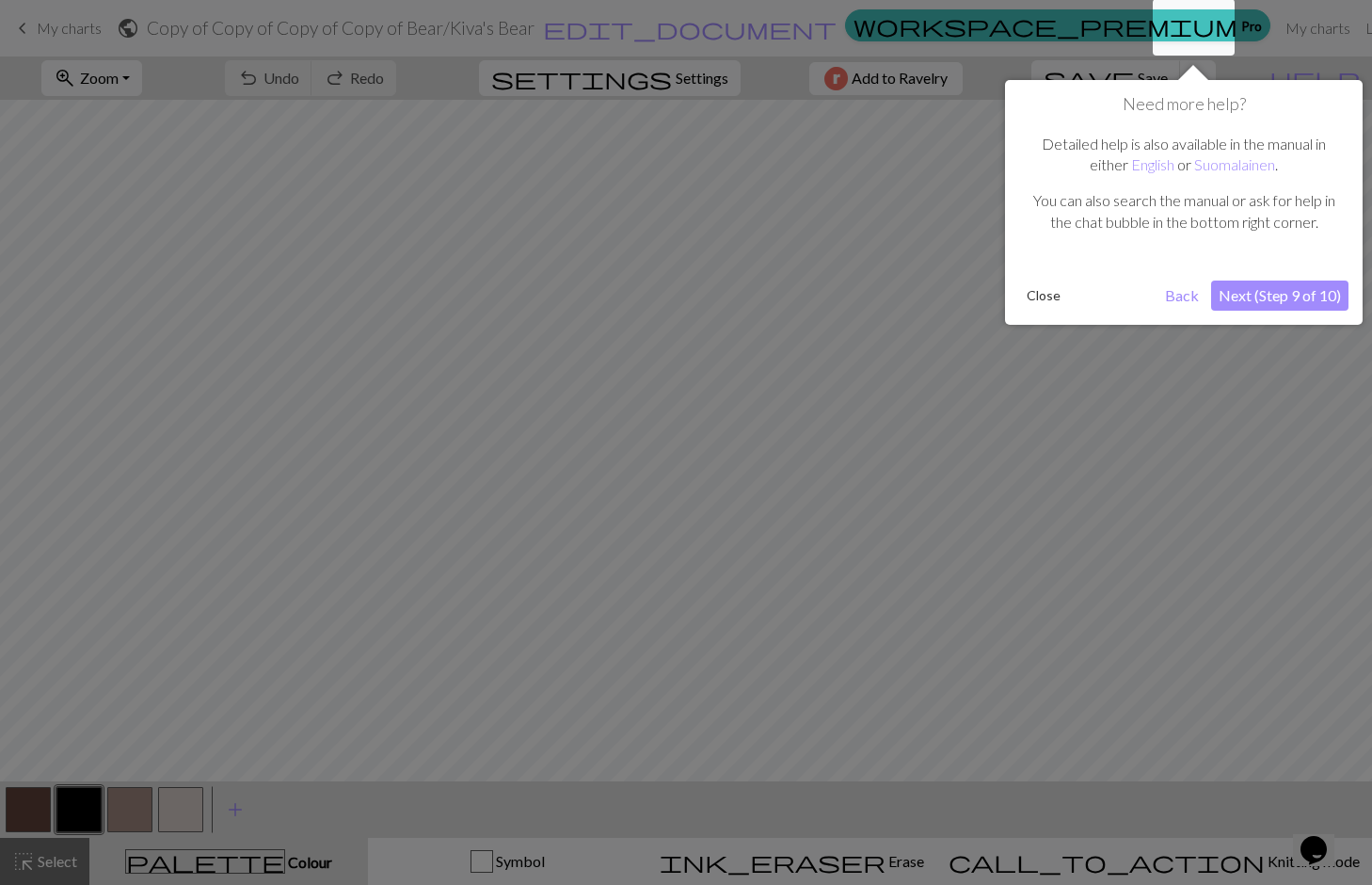
click at [1271, 286] on button "Next (Step 9 of 10)" at bounding box center [1280, 296] width 138 height 30
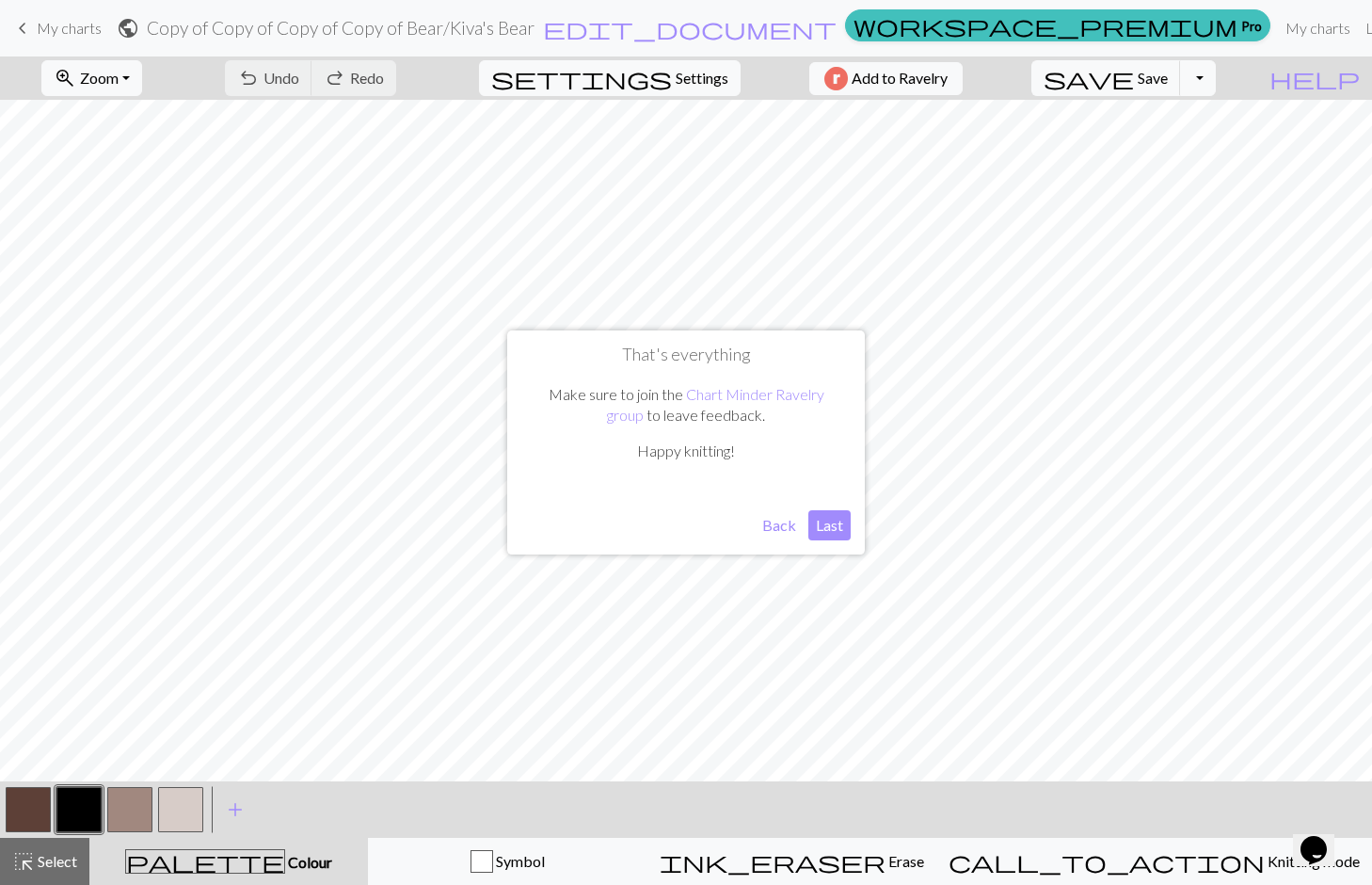
click at [835, 534] on button "Last" at bounding box center [829, 525] width 42 height 30
click at [642, 76] on span "settings" at bounding box center [581, 78] width 180 height 26
select select "aran"
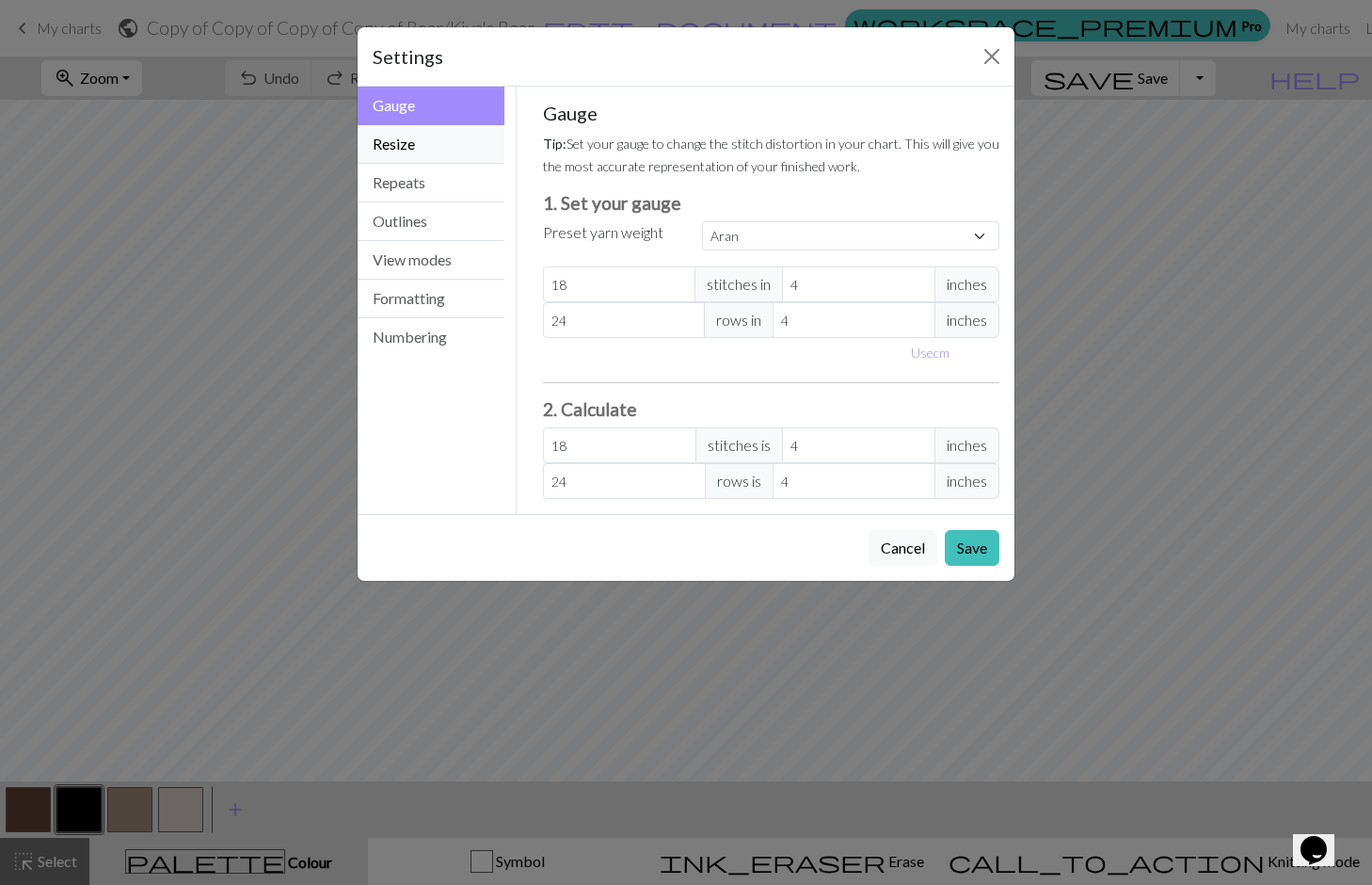
click at [412, 129] on button "Resize" at bounding box center [431, 145] width 146 height 39
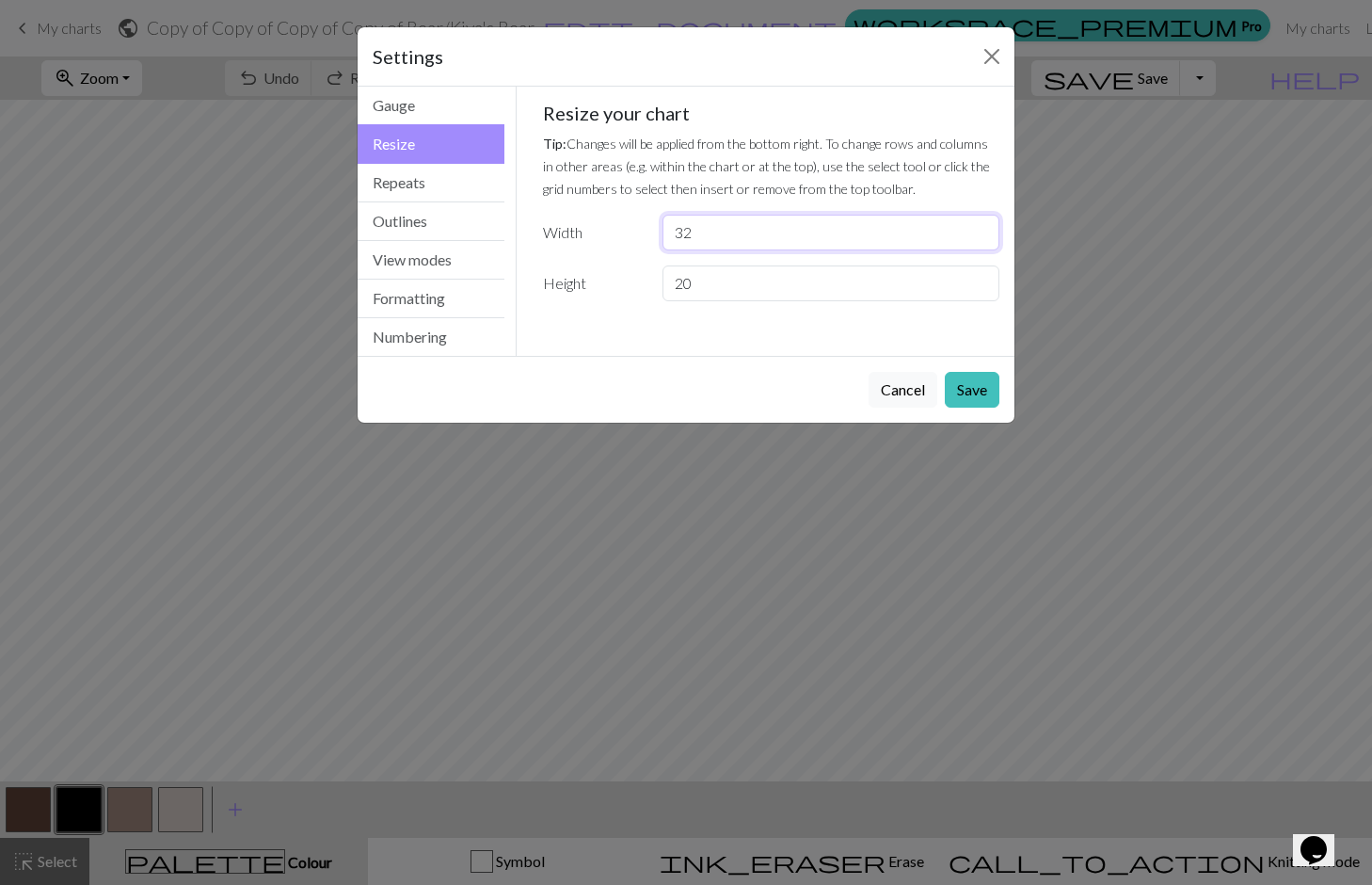
click at [747, 221] on input "32" at bounding box center [831, 232] width 337 height 36
type input "31"
click at [810, 298] on input "20" at bounding box center [831, 283] width 337 height 36
type input "2"
type input "50"
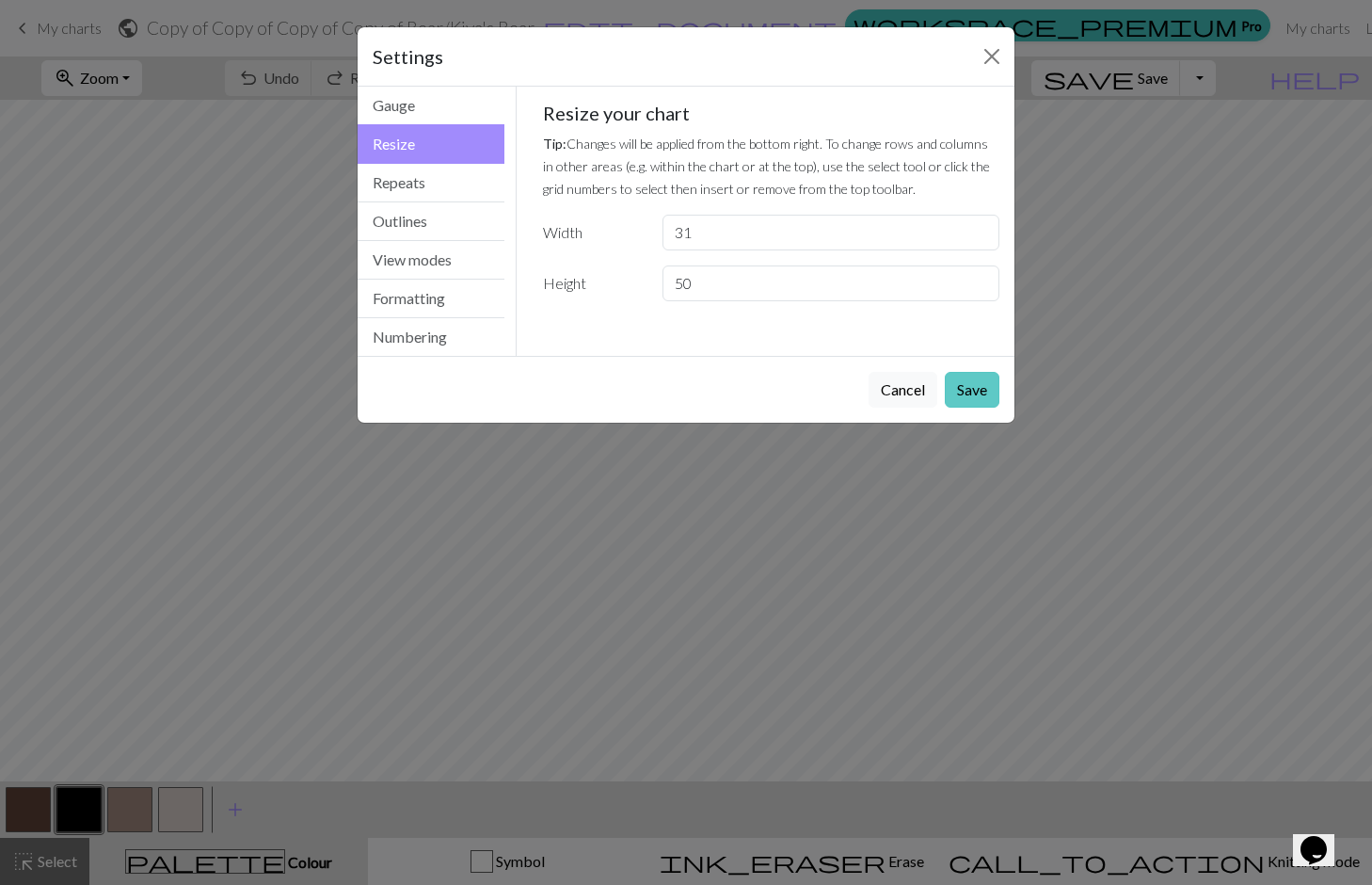
click at [991, 390] on button "Save" at bounding box center [973, 390] width 55 height 36
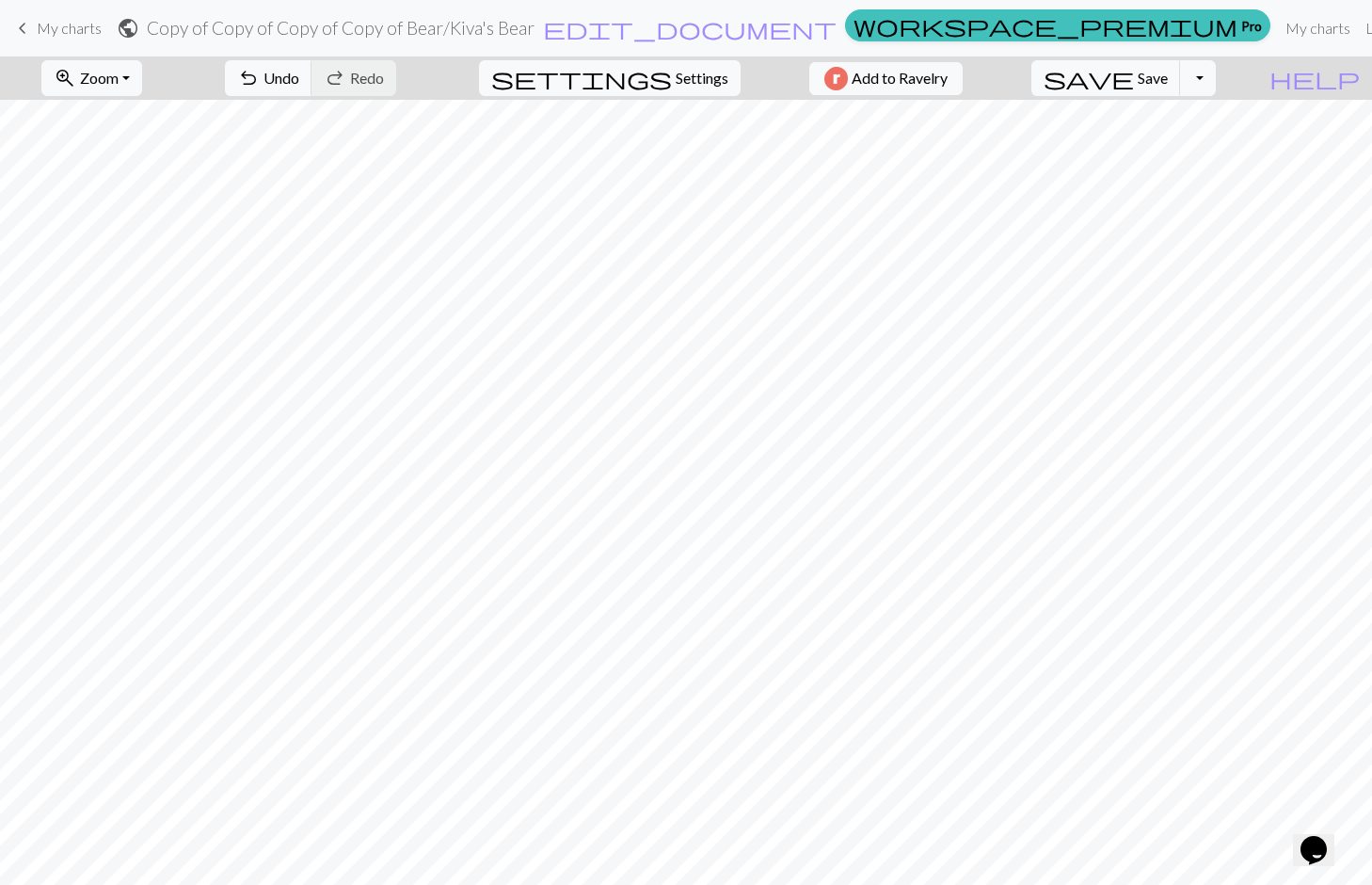
scroll to position [345, 0]
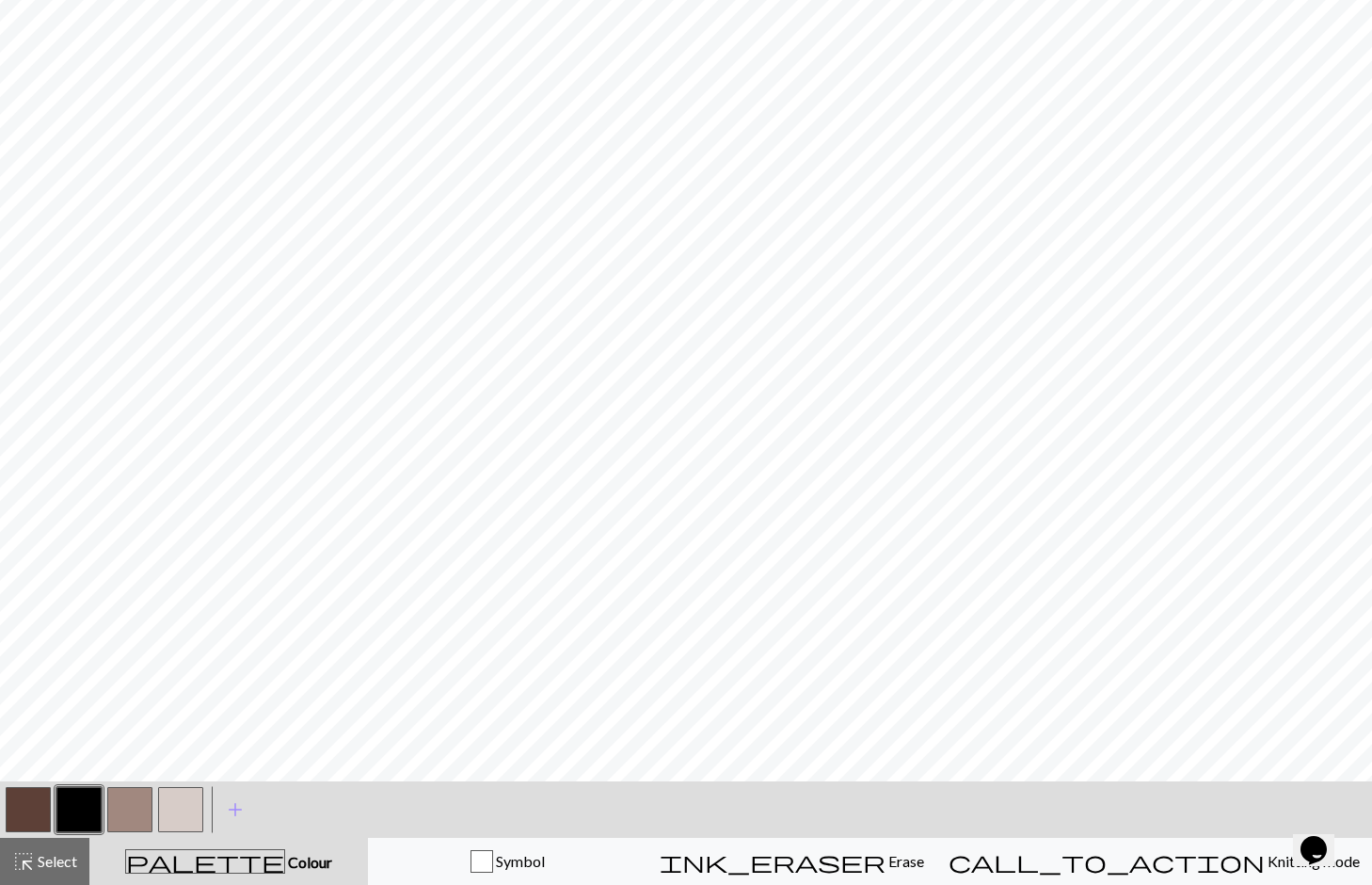
click at [173, 806] on button "button" at bounding box center [180, 809] width 45 height 45
click at [38, 861] on span "Select" at bounding box center [56, 860] width 42 height 18
click at [172, 805] on button "button" at bounding box center [180, 809] width 45 height 45
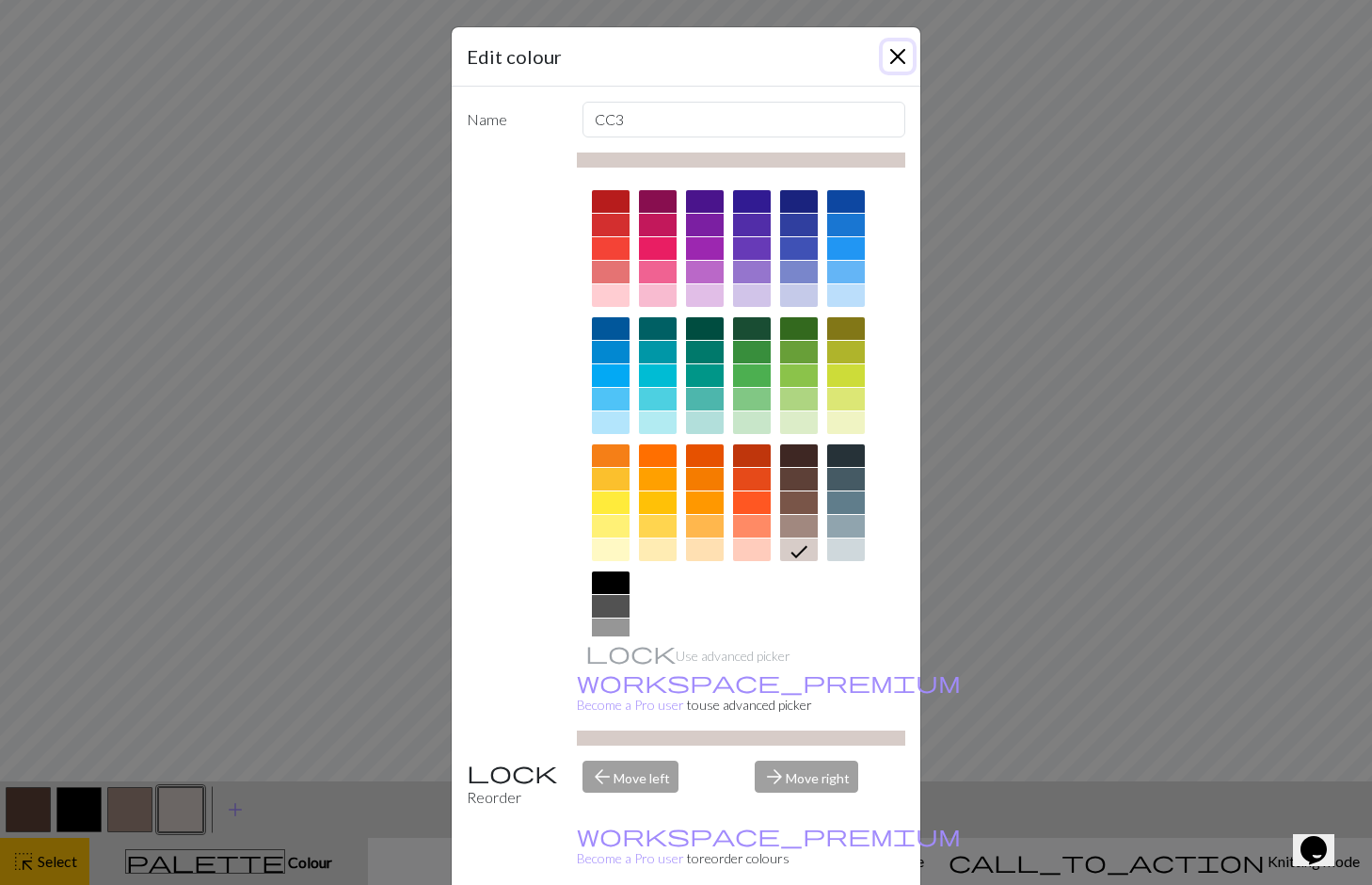
click at [896, 47] on button "Close" at bounding box center [898, 57] width 30 height 30
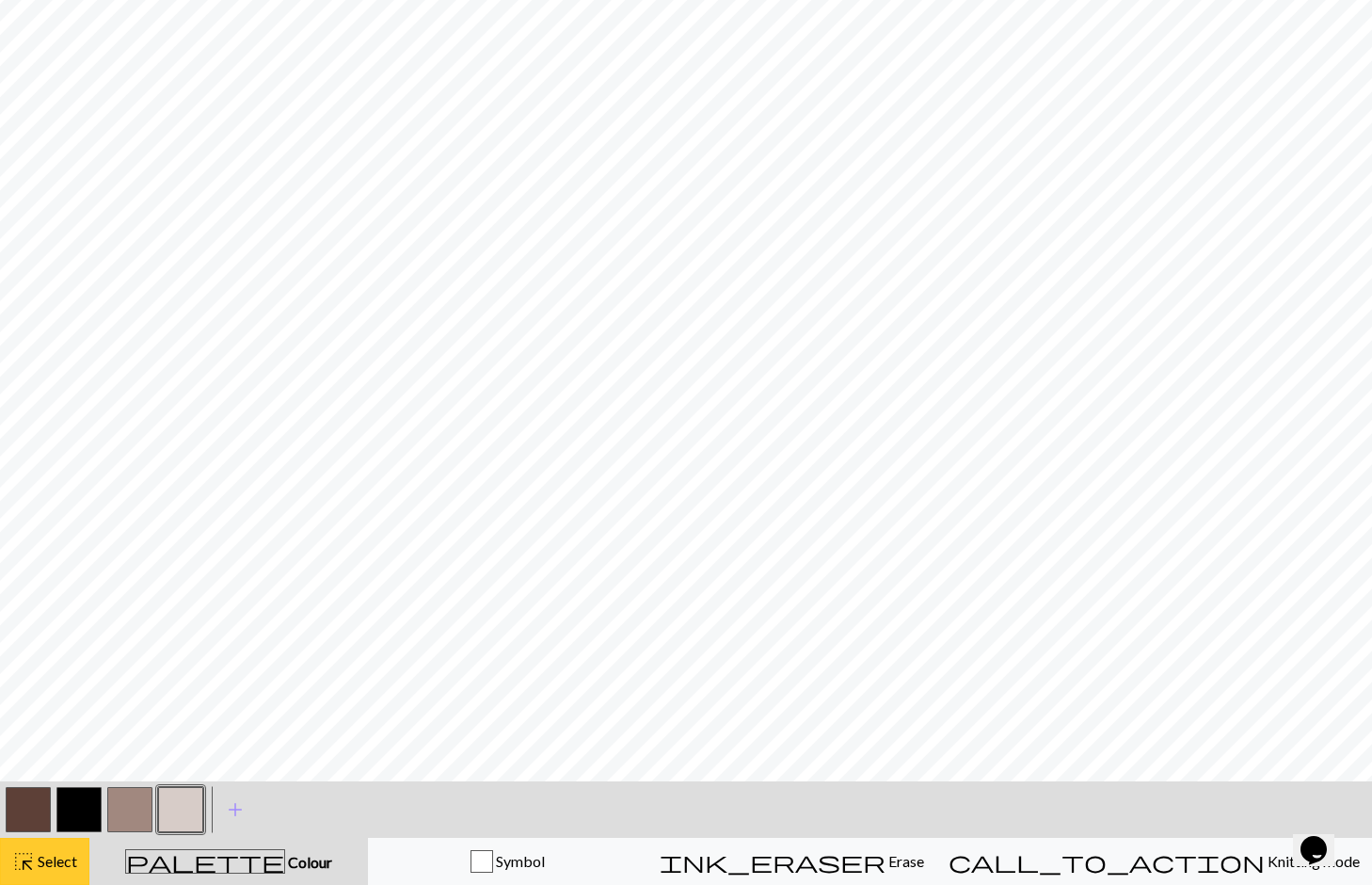
click at [49, 859] on span "Select" at bounding box center [56, 860] width 42 height 18
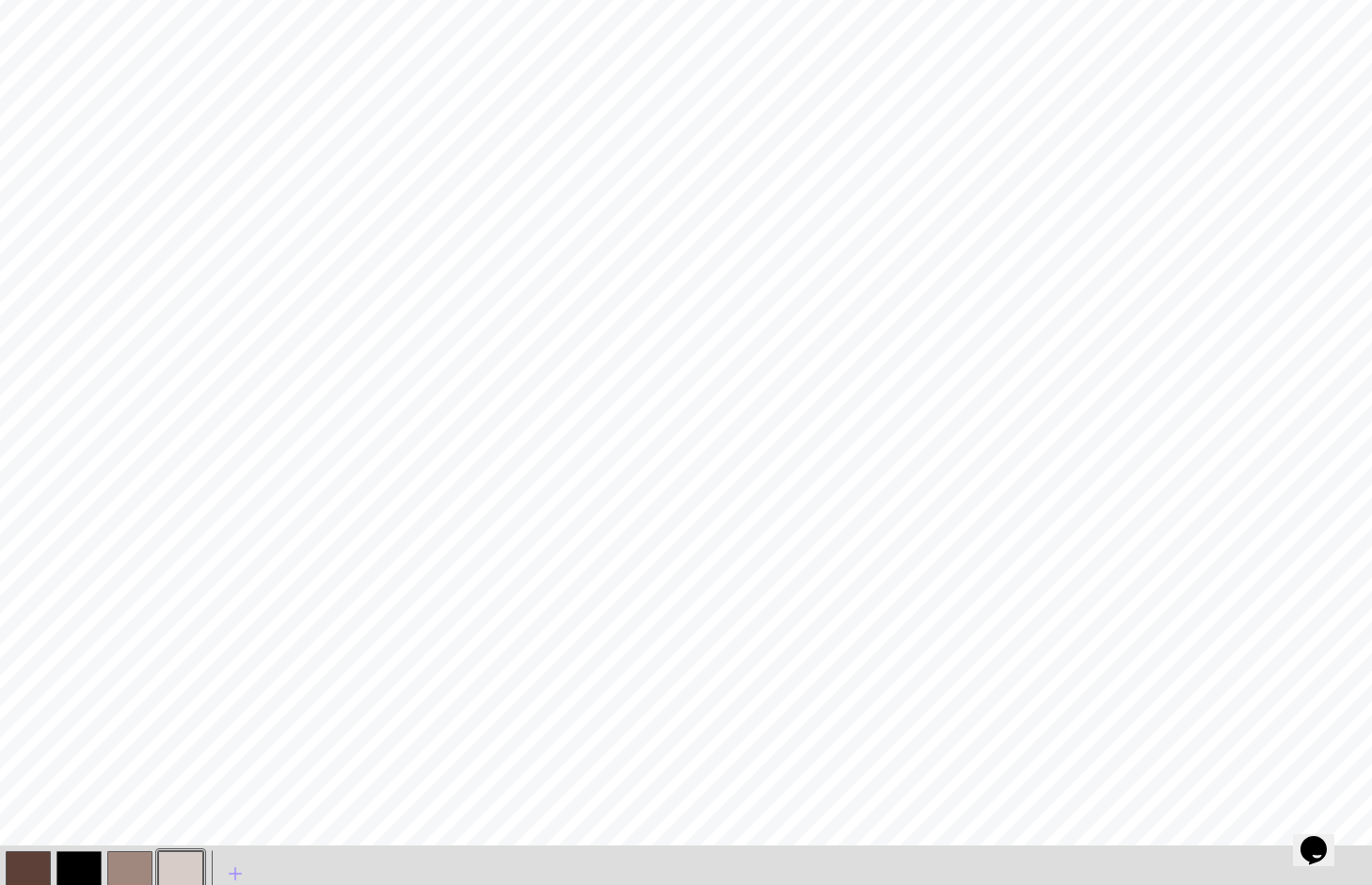
scroll to position [345, 0]
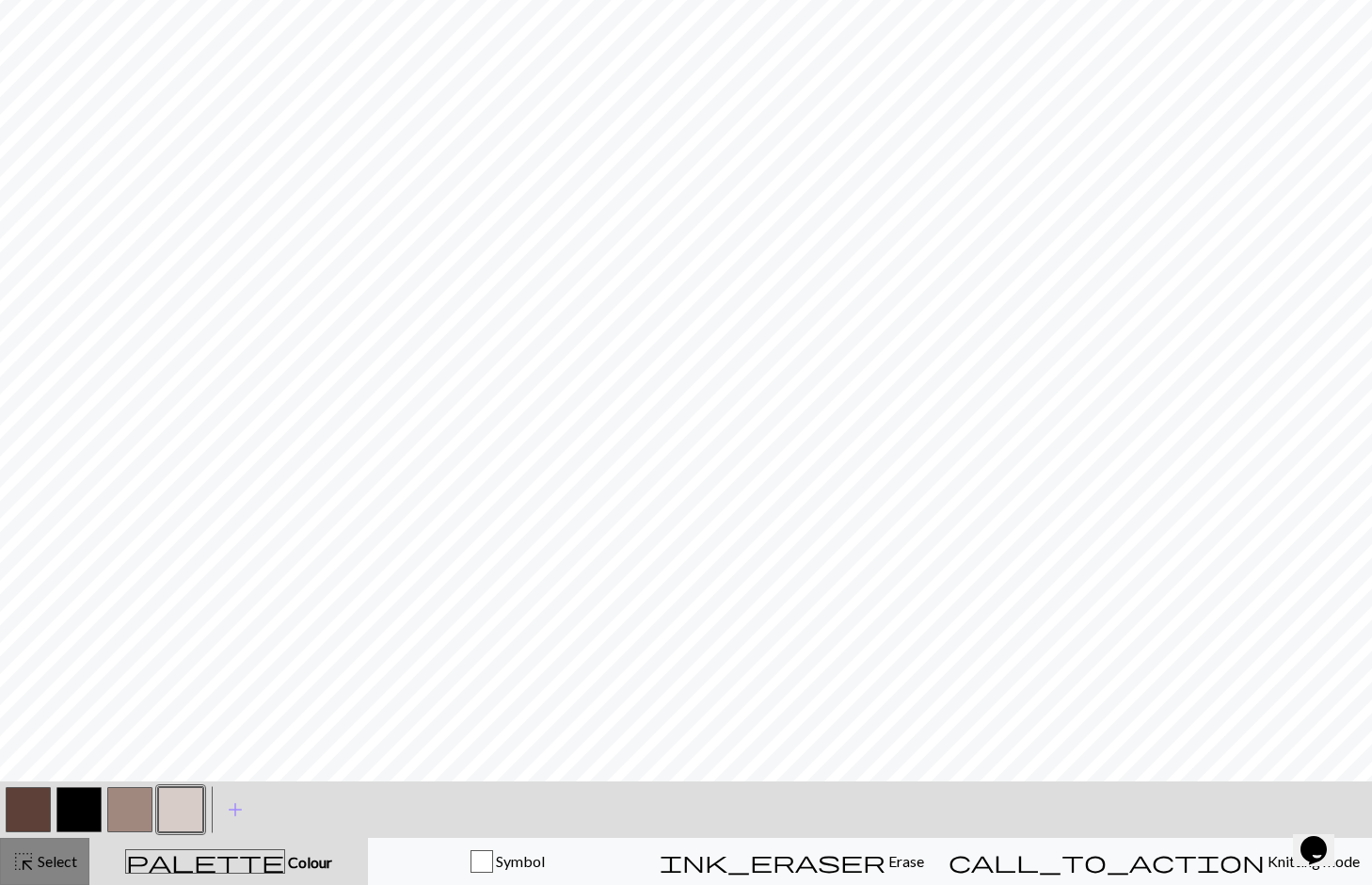
click at [56, 852] on span "Select" at bounding box center [56, 860] width 42 height 18
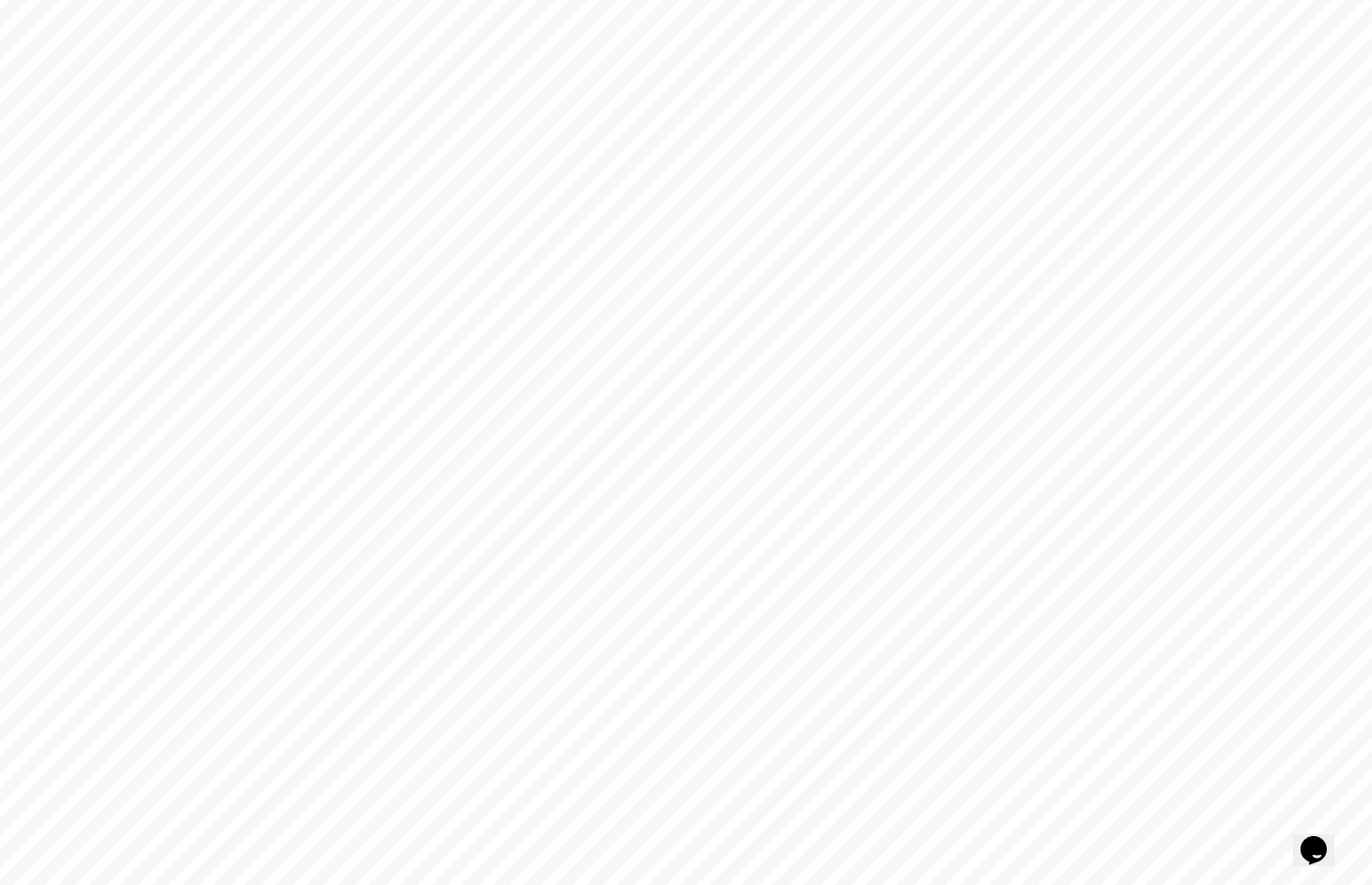
scroll to position [0, 0]
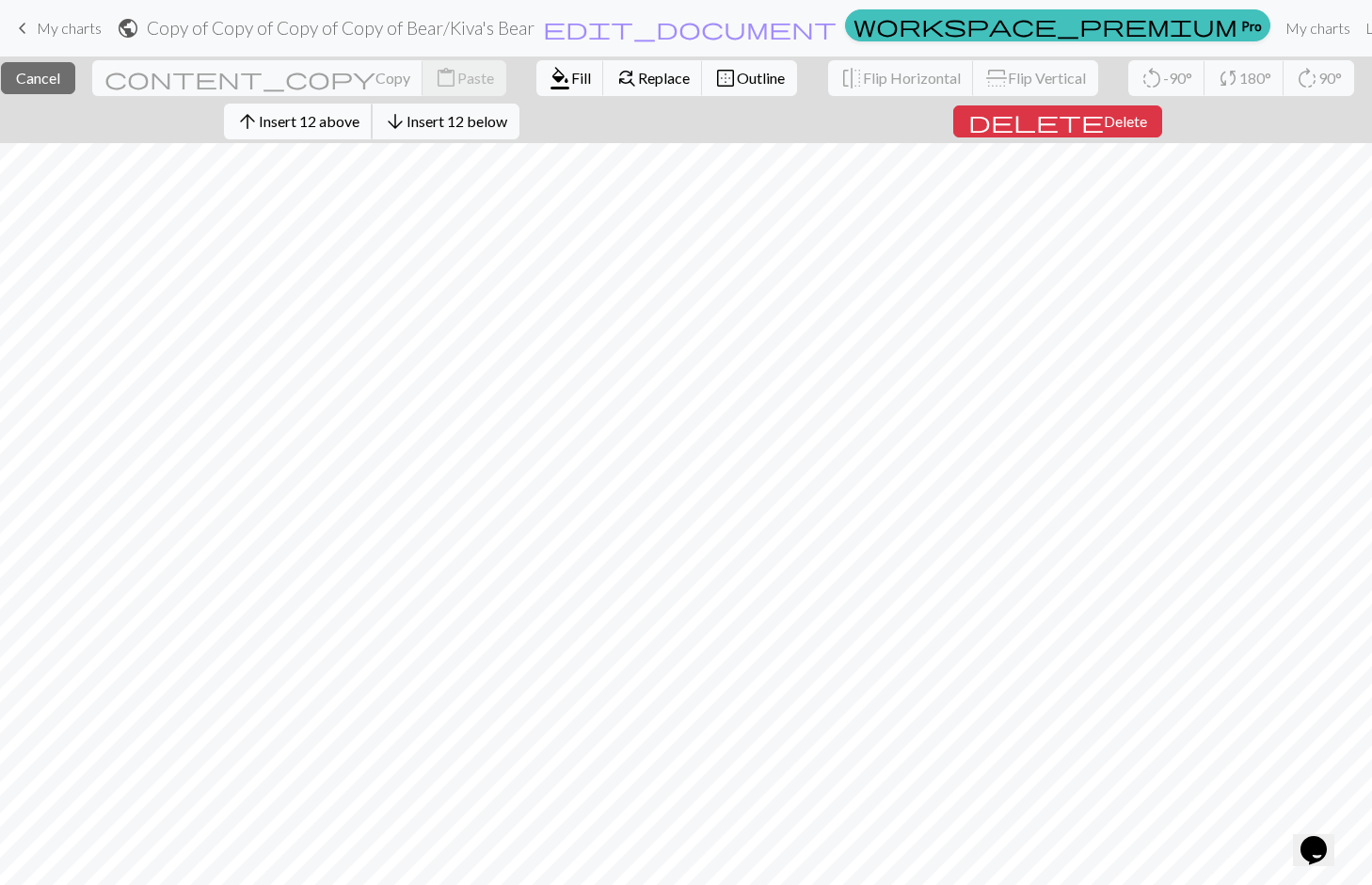
click at [340, 113] on span "Insert 12 above" at bounding box center [309, 121] width 101 height 18
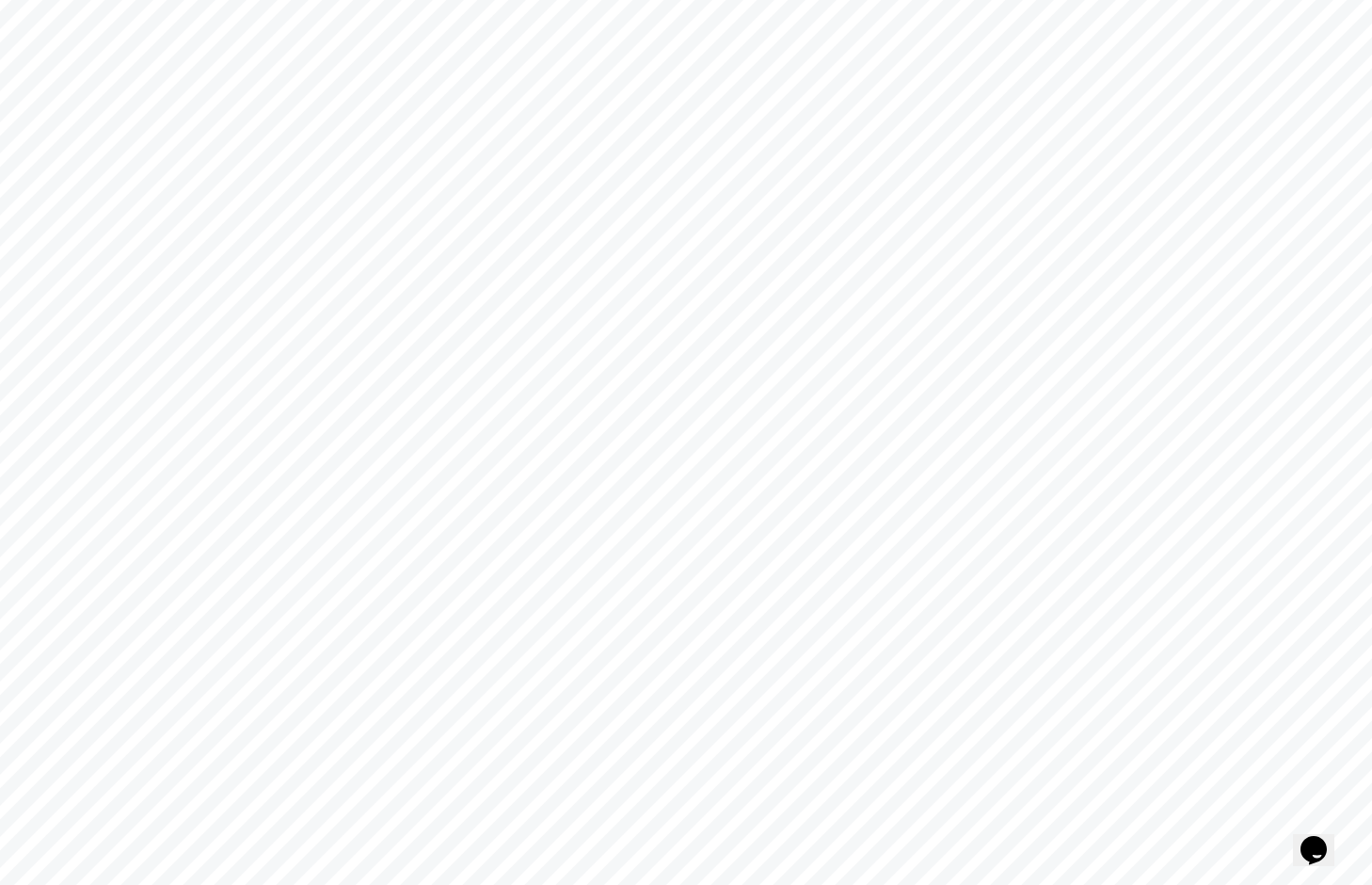
scroll to position [570, 0]
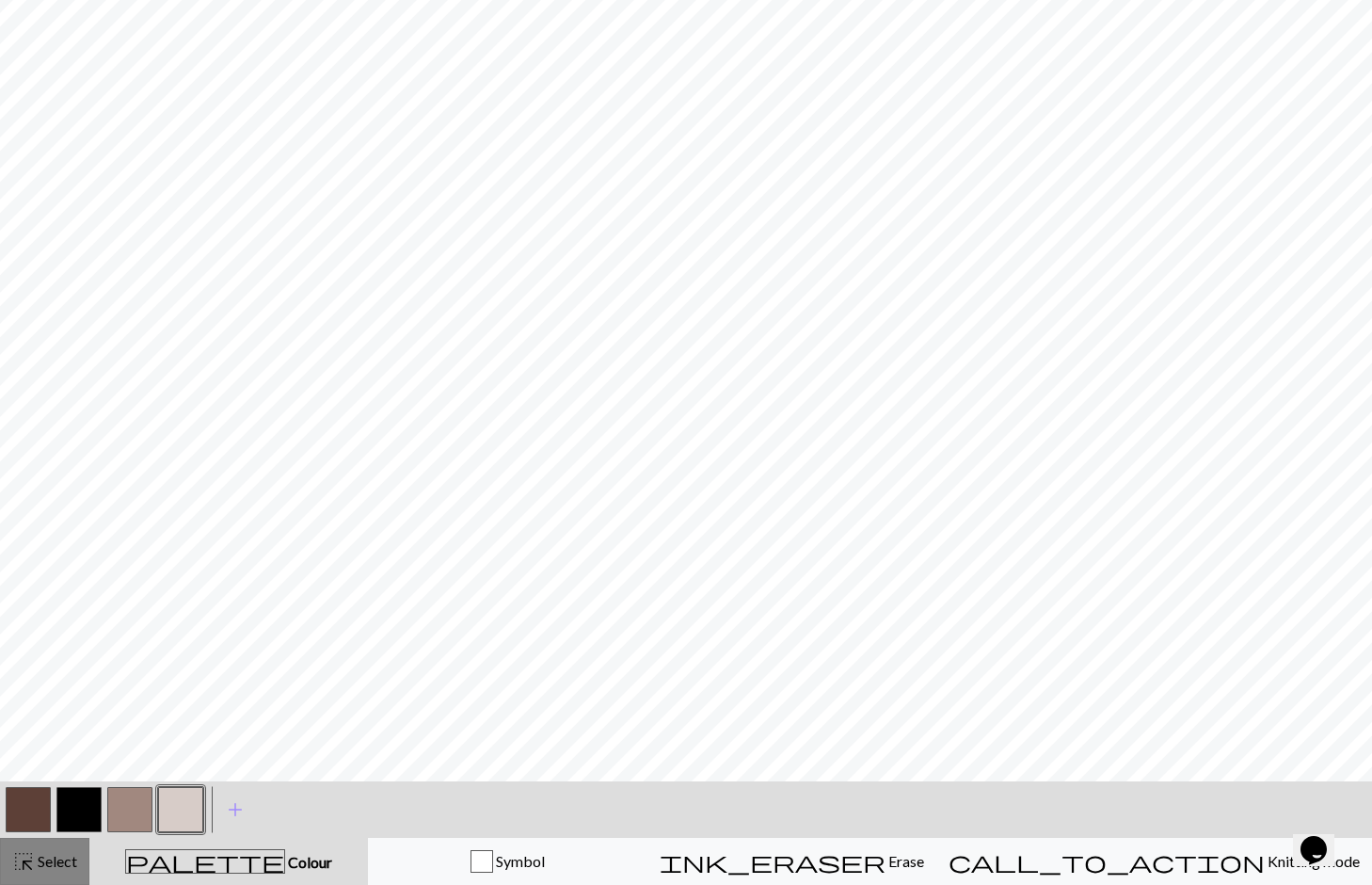
click at [71, 856] on span "Select" at bounding box center [56, 860] width 42 height 18
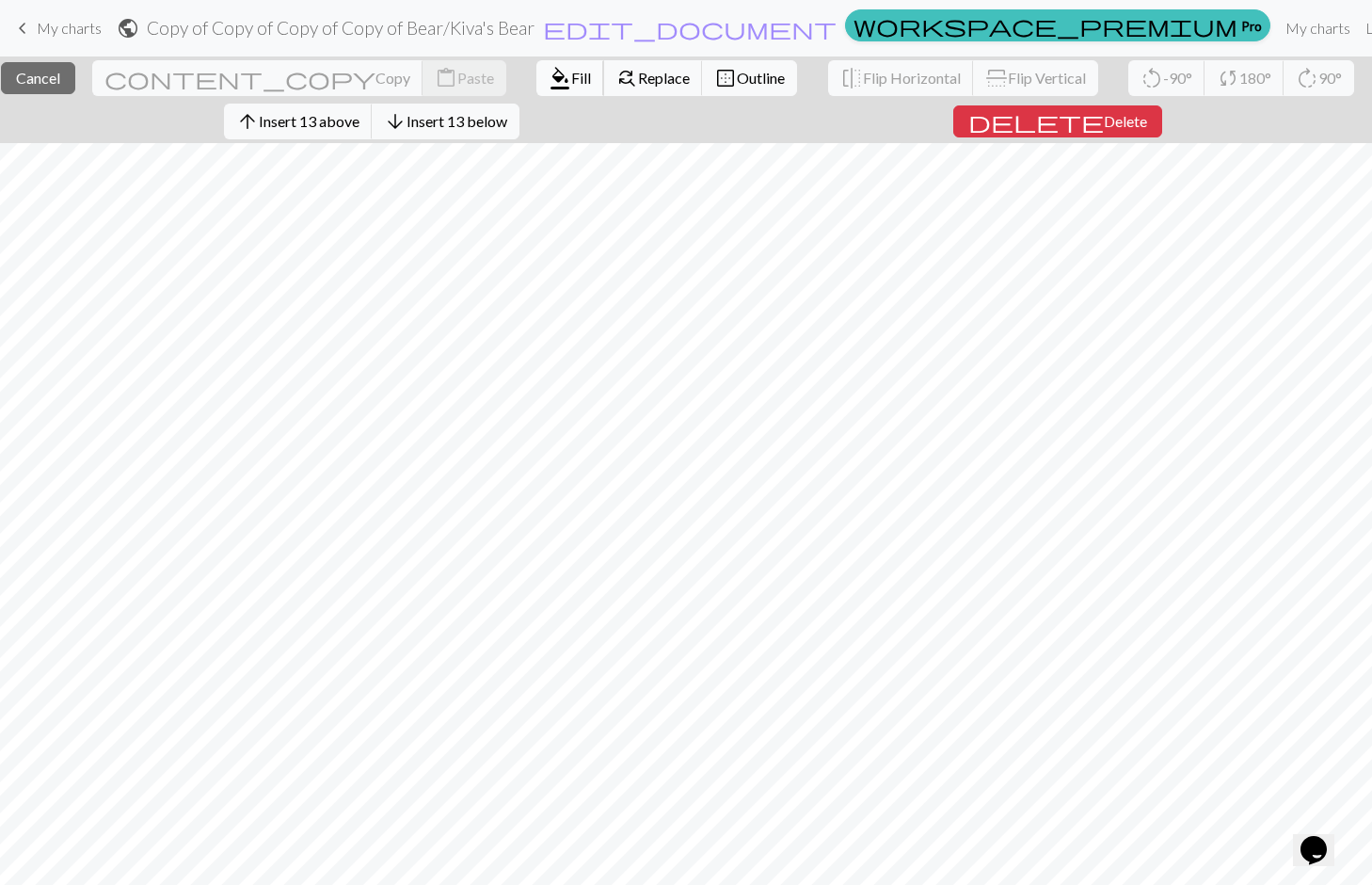
click at [549, 65] on span "format_color_fill" at bounding box center [560, 78] width 23 height 26
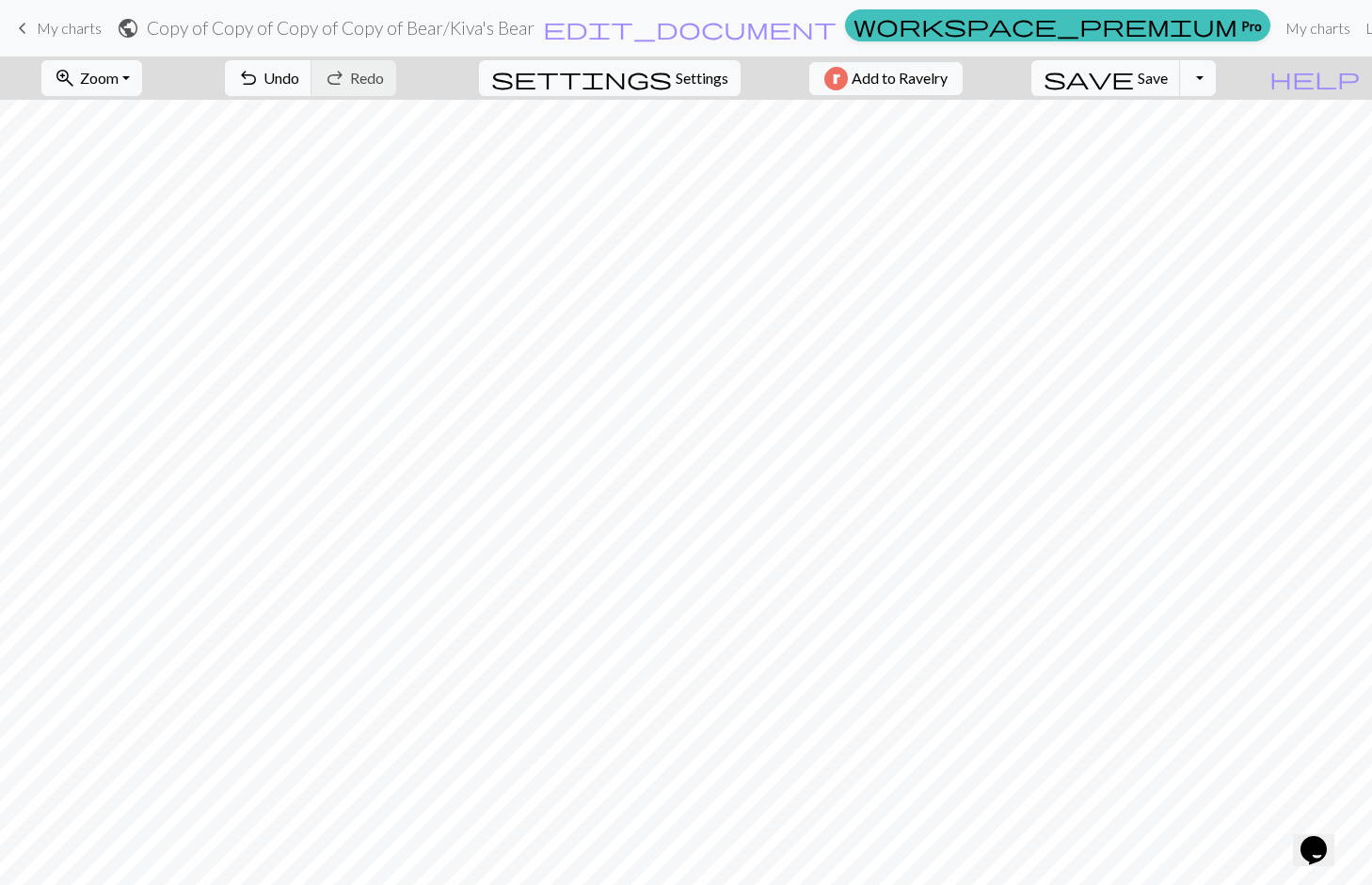
scroll to position [570, 0]
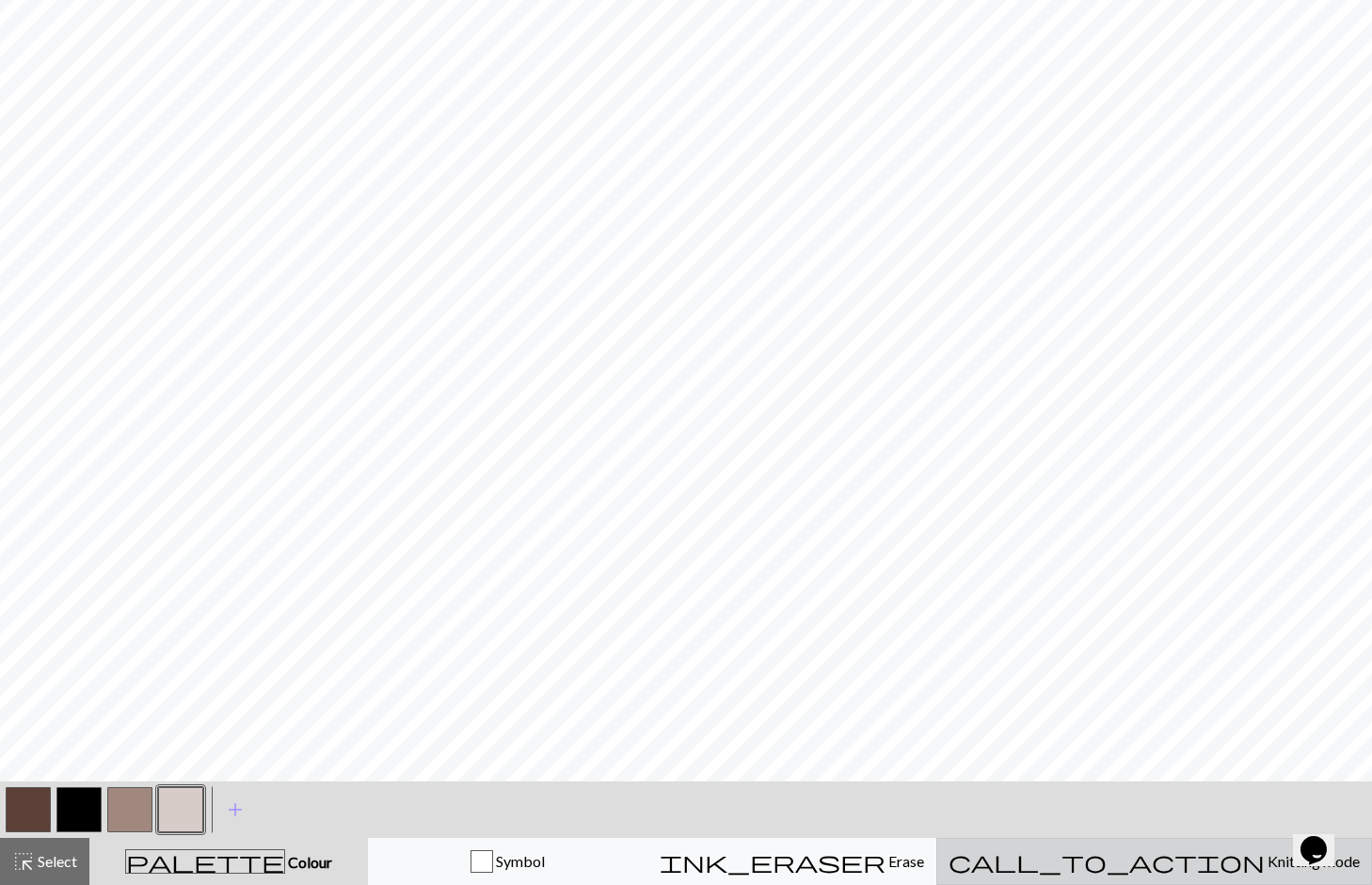
click at [1265, 866] on span "Knitting mode" at bounding box center [1313, 860] width 95 height 18
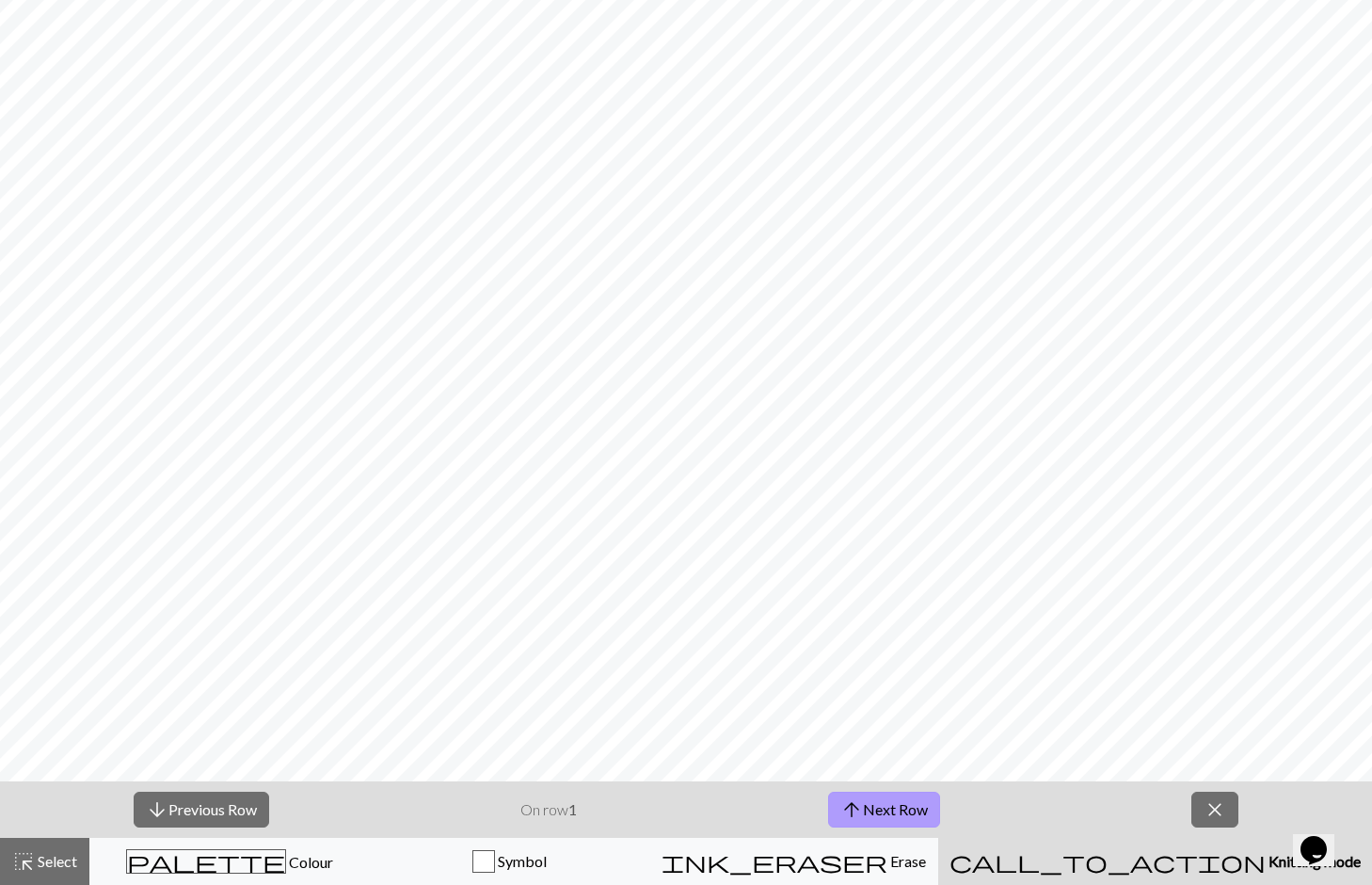
click at [928, 819] on button "arrow_upward Next Row" at bounding box center [884, 809] width 112 height 36
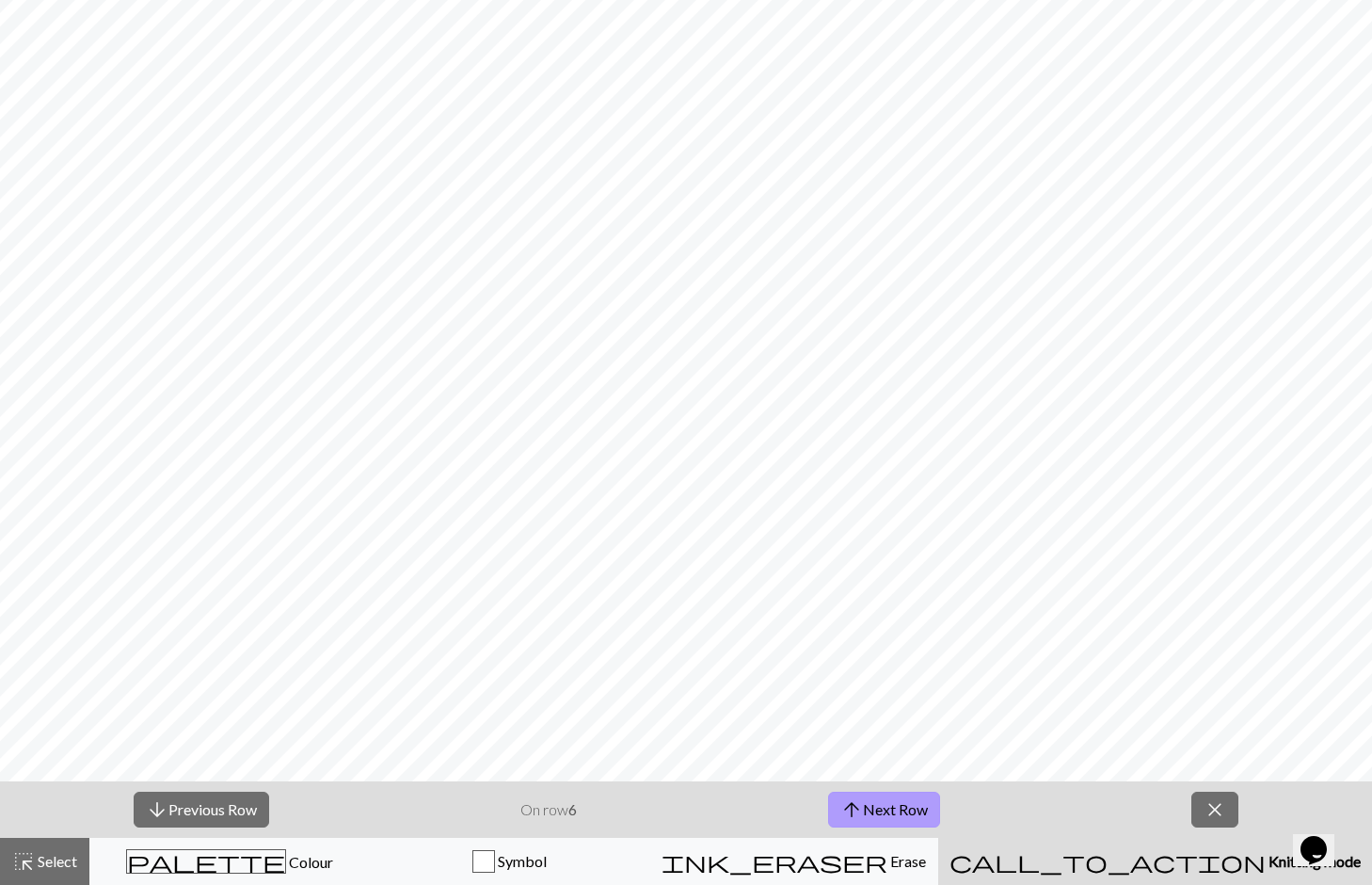
click at [928, 819] on button "arrow_upward Next Row" at bounding box center [884, 809] width 112 height 36
click at [928, 819] on button "arrow_upward Next Row" at bounding box center [888, 809] width 112 height 36
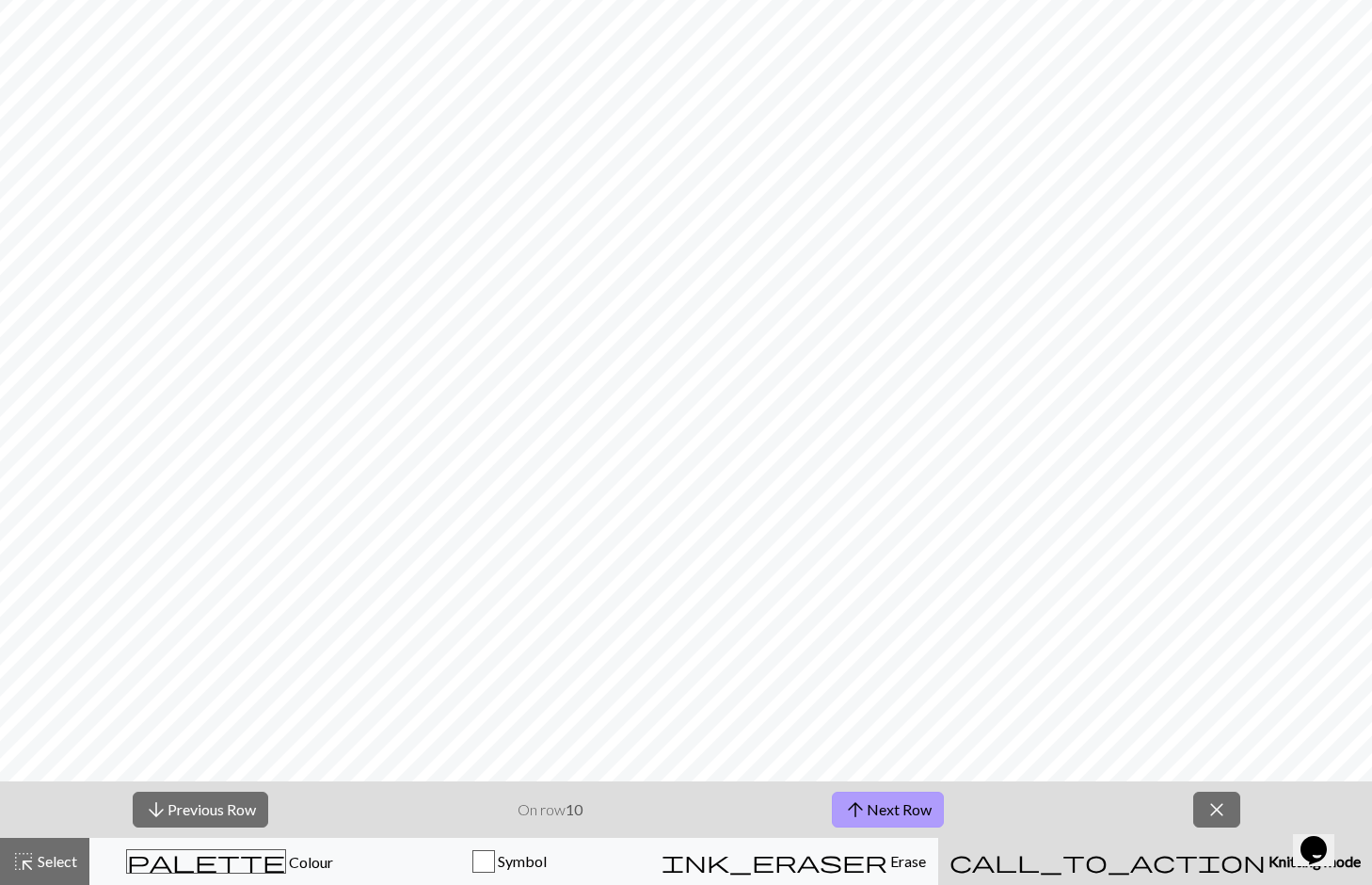
click at [928, 819] on button "arrow_upward Next Row" at bounding box center [888, 809] width 112 height 36
click at [928, 816] on button "arrow_upward Next Row" at bounding box center [888, 809] width 112 height 36
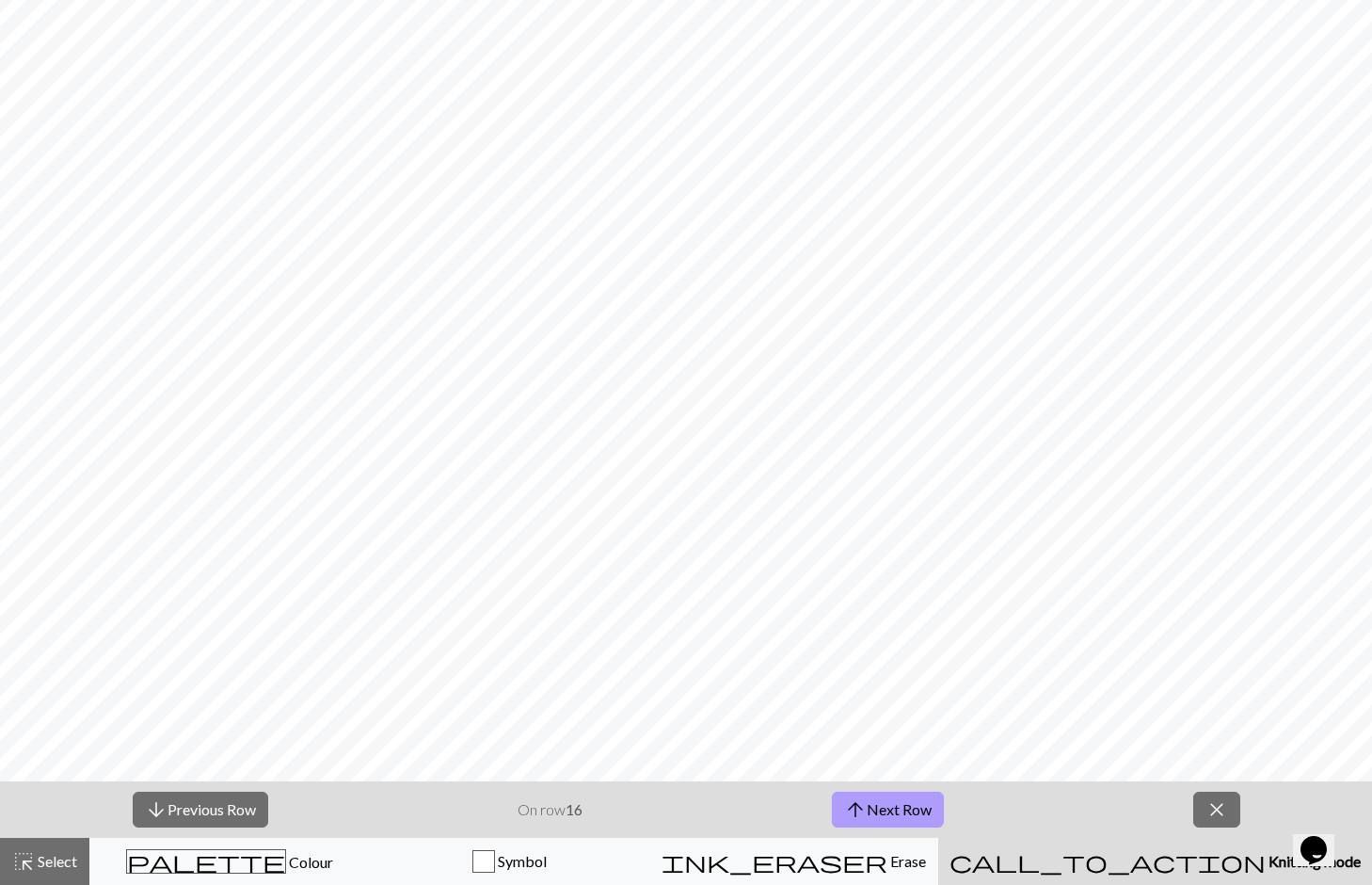
click at [928, 816] on button "arrow_upward Next Row" at bounding box center [888, 809] width 112 height 36
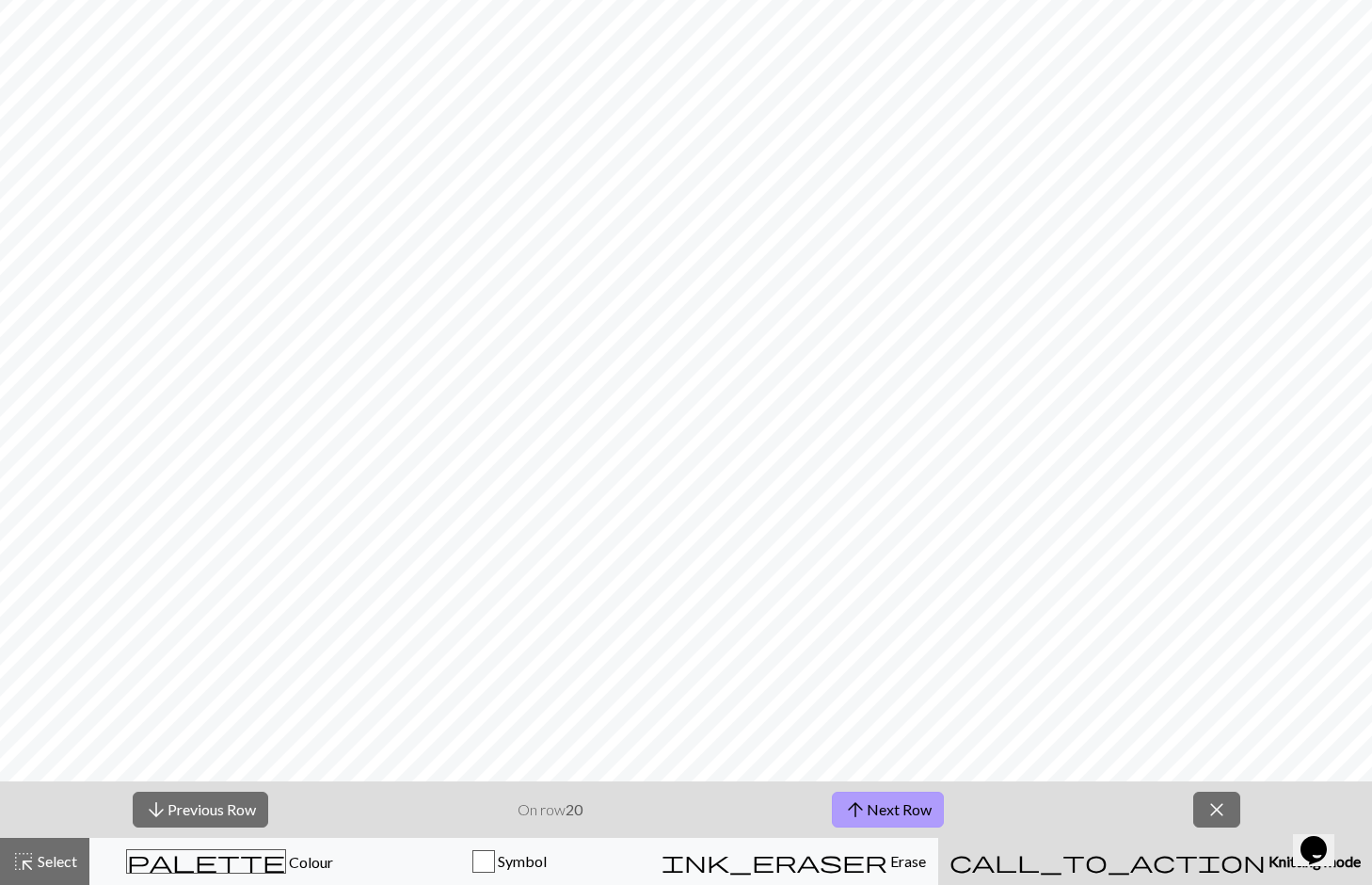
click at [928, 816] on button "arrow_upward Next Row" at bounding box center [888, 809] width 112 height 36
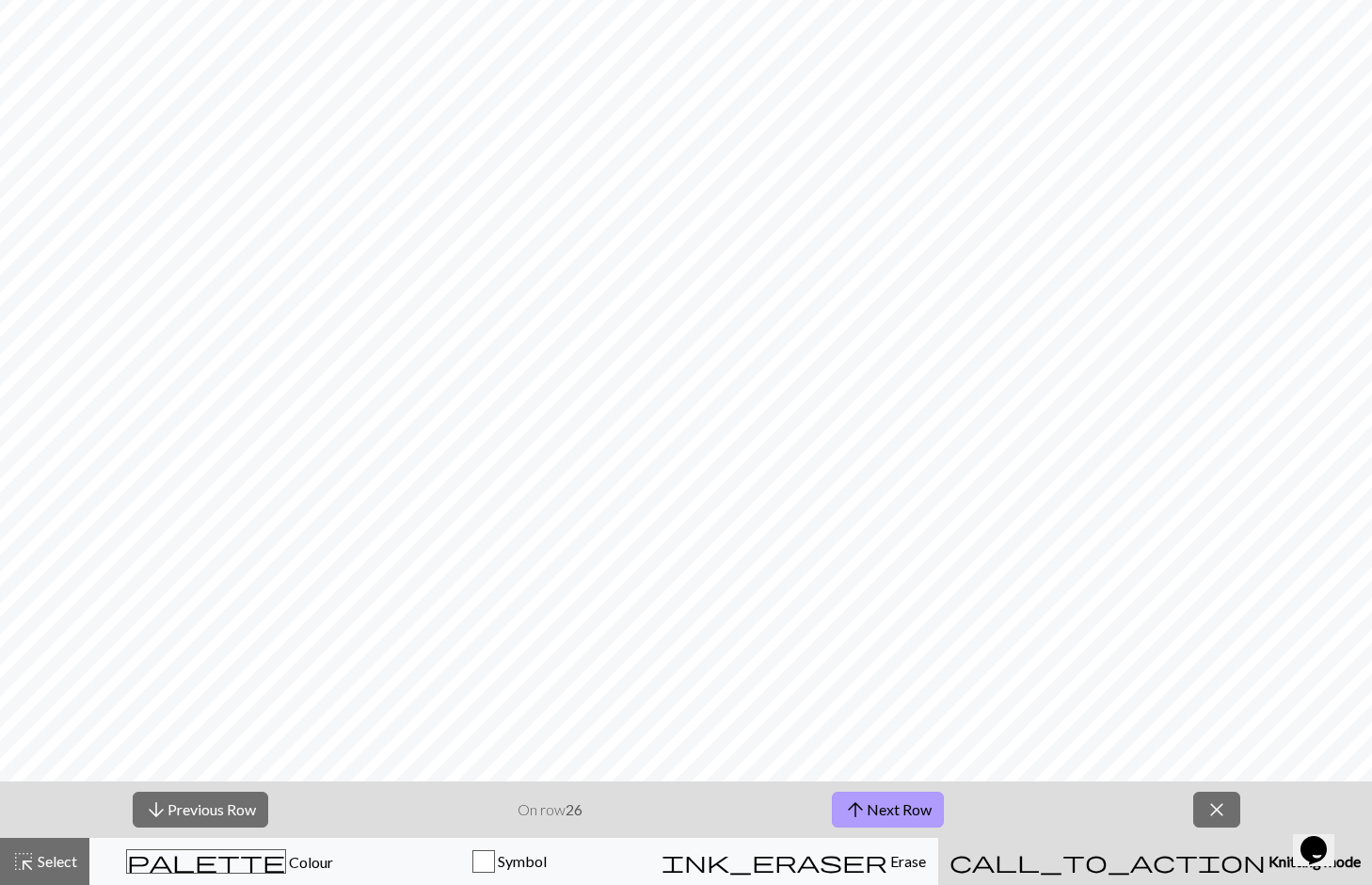
click at [928, 816] on button "arrow_upward Next Row" at bounding box center [888, 809] width 112 height 36
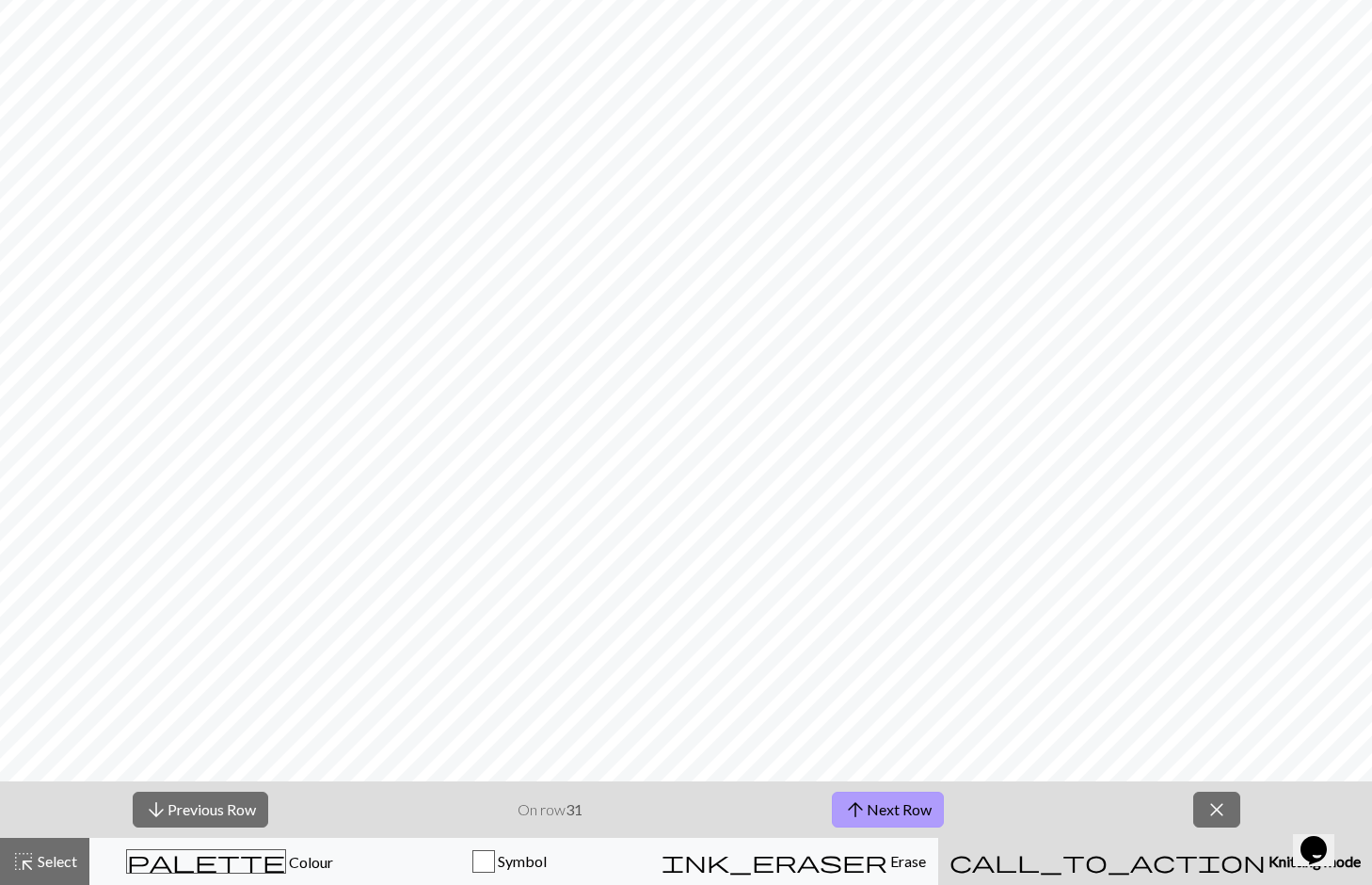
click at [928, 816] on button "arrow_upward Next Row" at bounding box center [888, 809] width 112 height 36
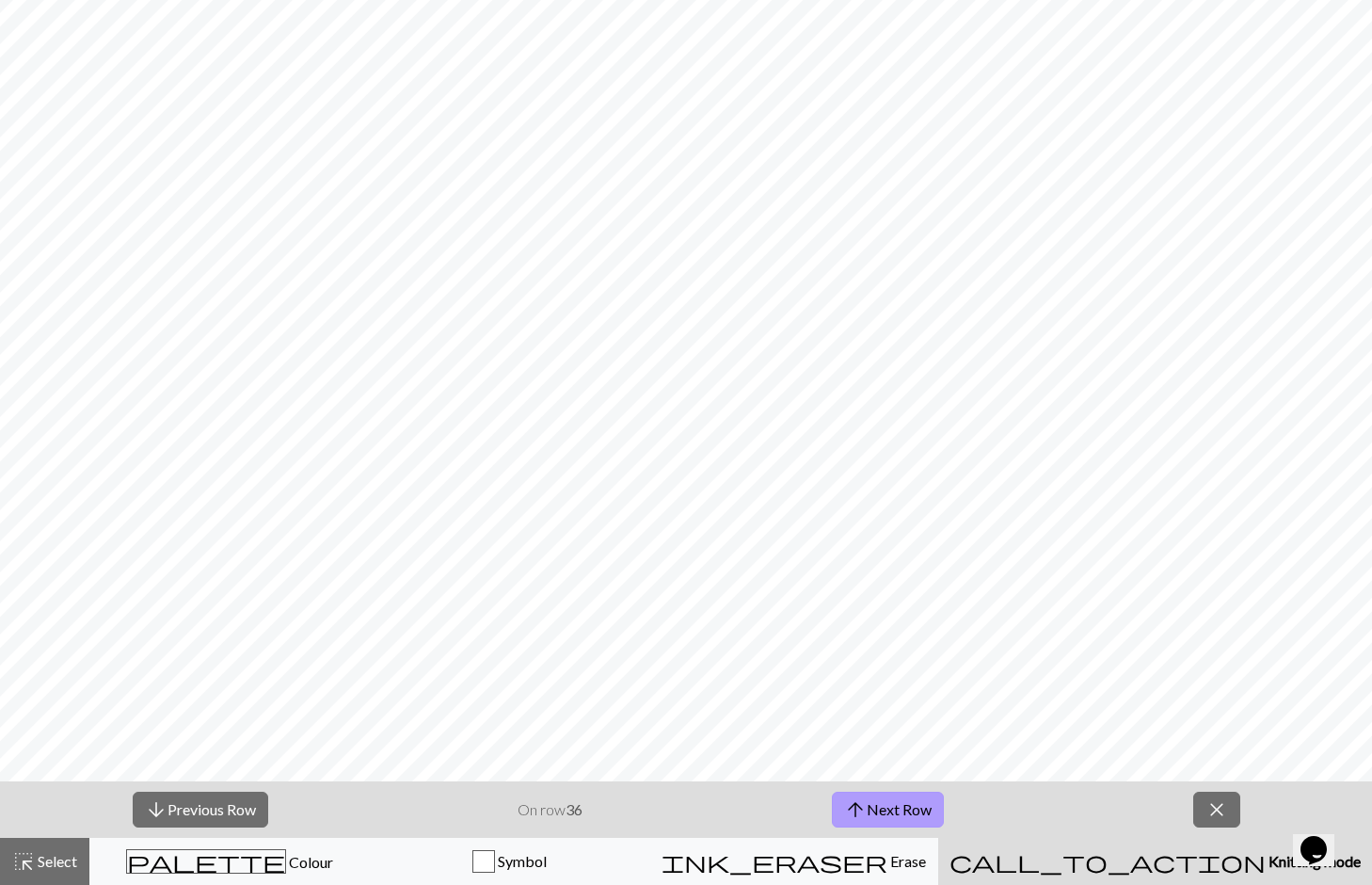
click at [928, 816] on button "arrow_upward Next Row" at bounding box center [888, 809] width 112 height 36
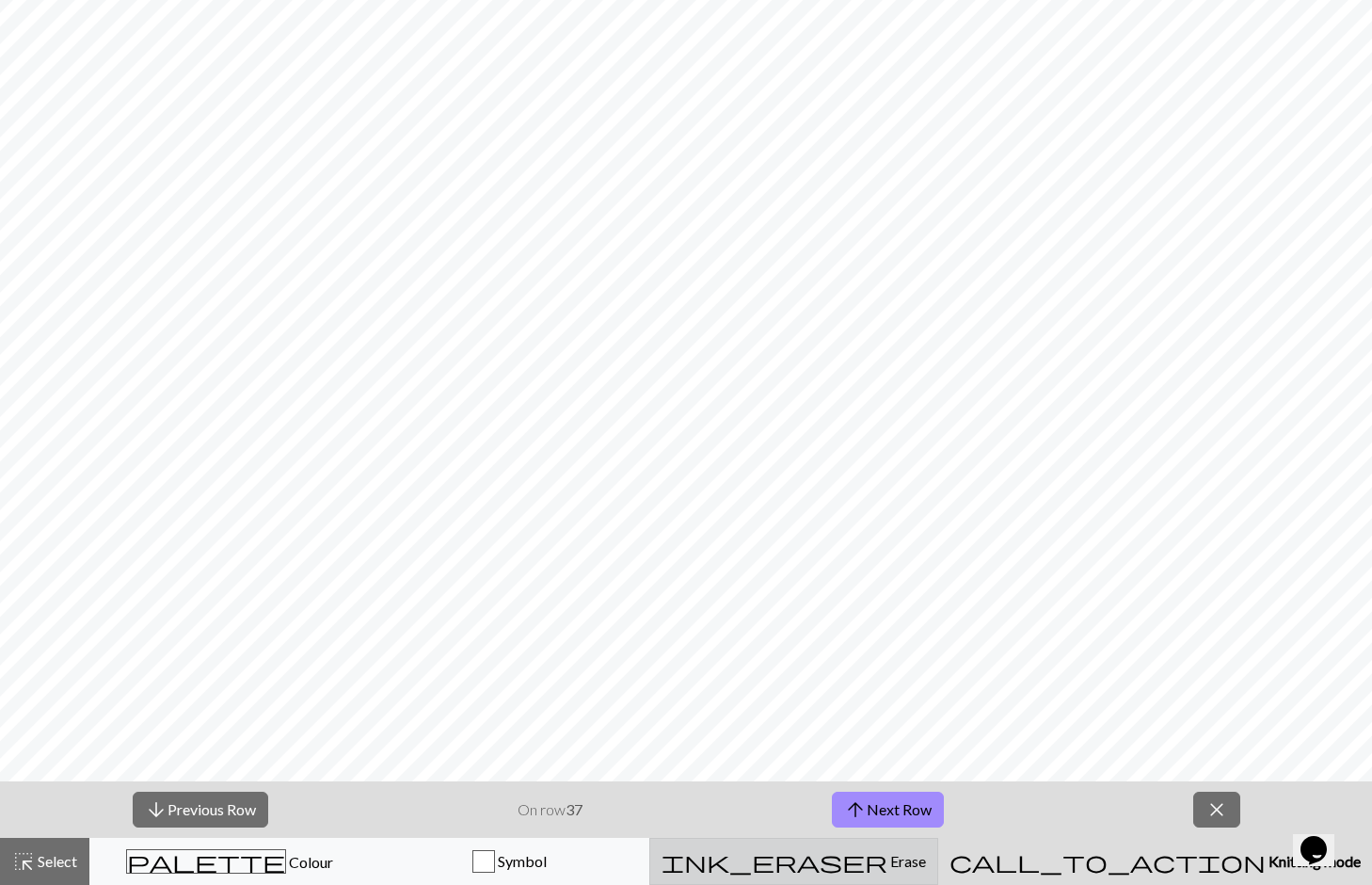
click at [918, 855] on span "Erase" at bounding box center [906, 860] width 39 height 18
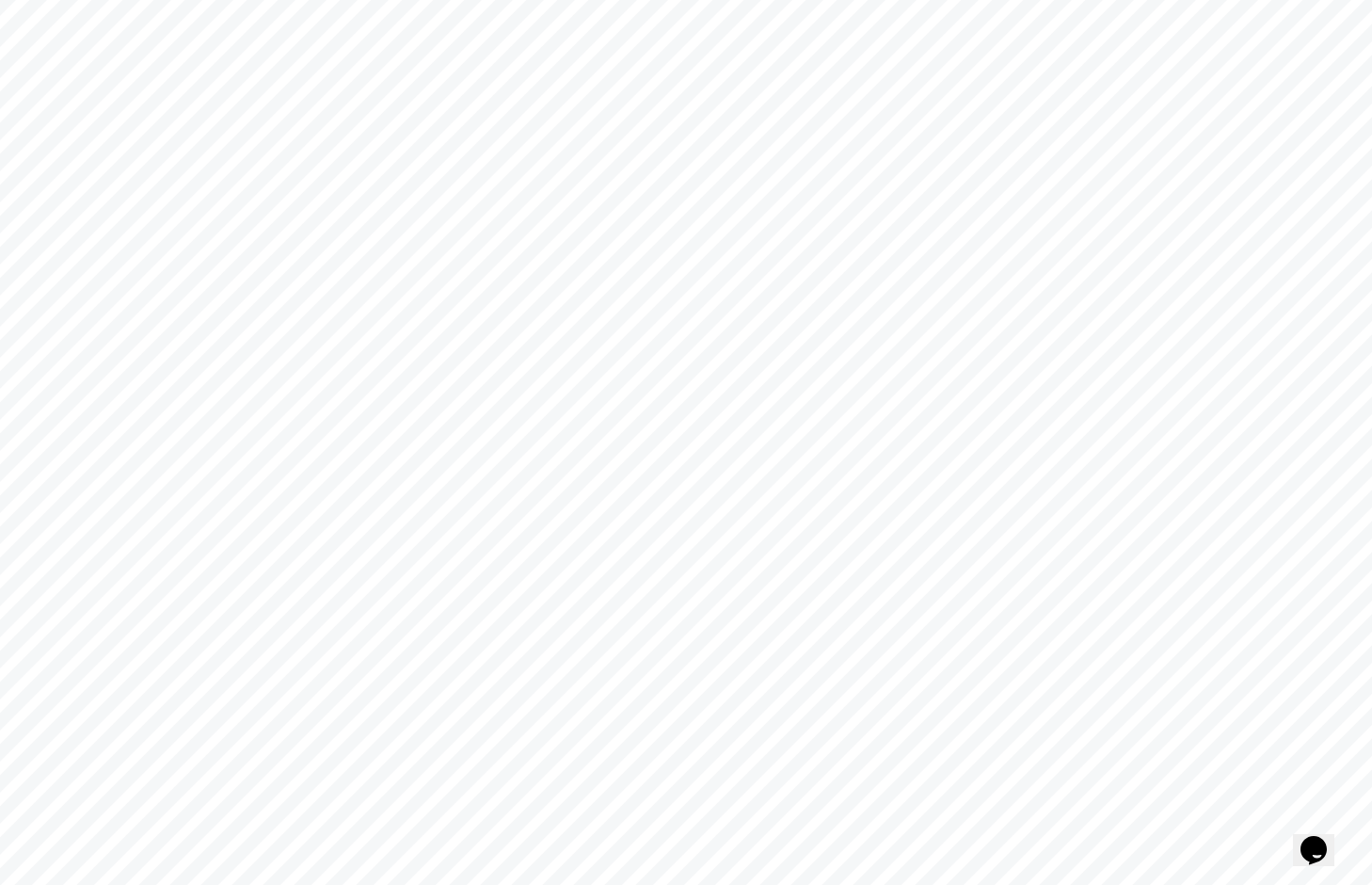
scroll to position [0, 0]
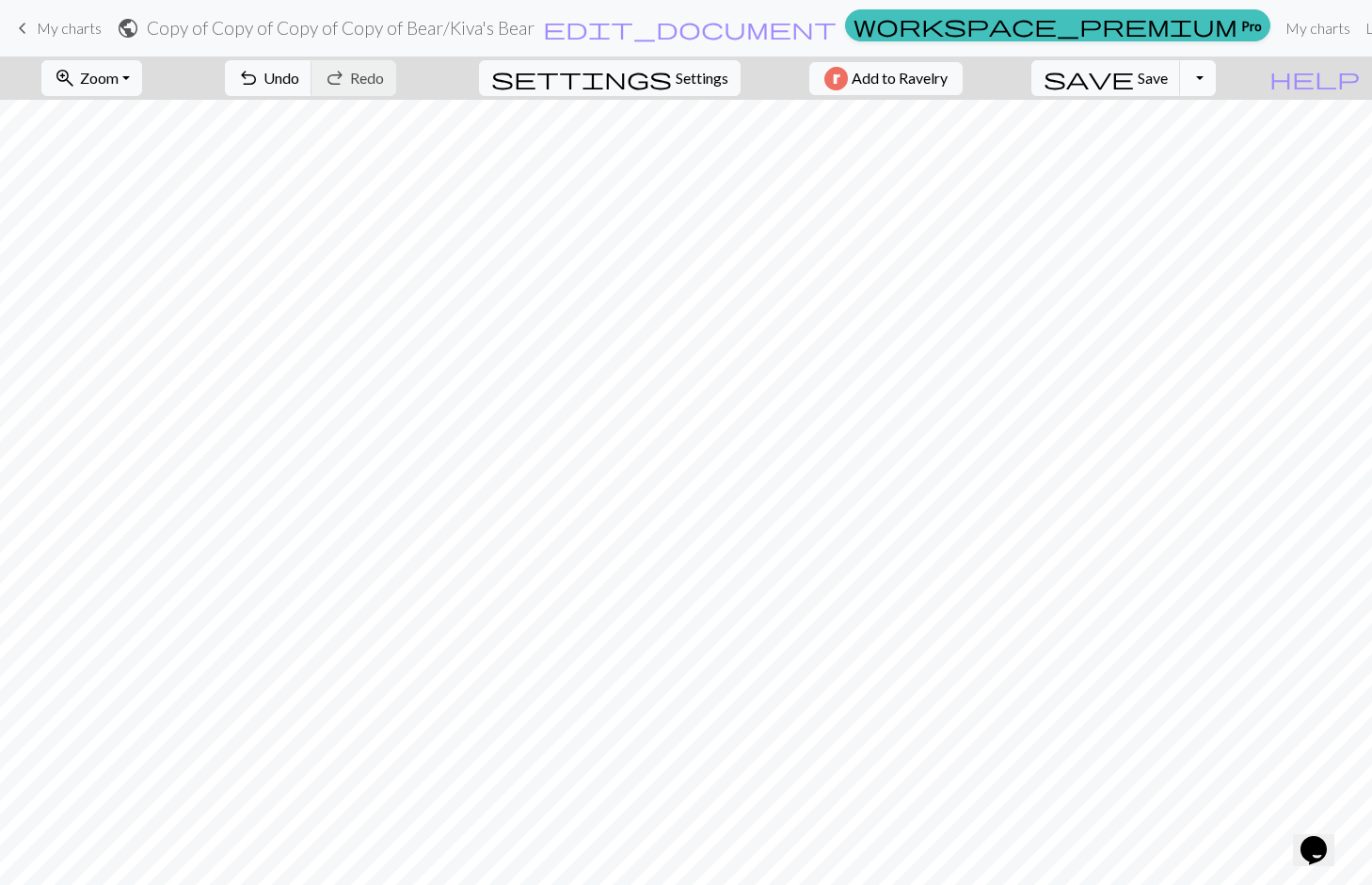
click at [1216, 87] on button "Toggle Dropdown" at bounding box center [1198, 78] width 36 height 36
click at [30, 26] on span "keyboard_arrow_left" at bounding box center [23, 28] width 23 height 26
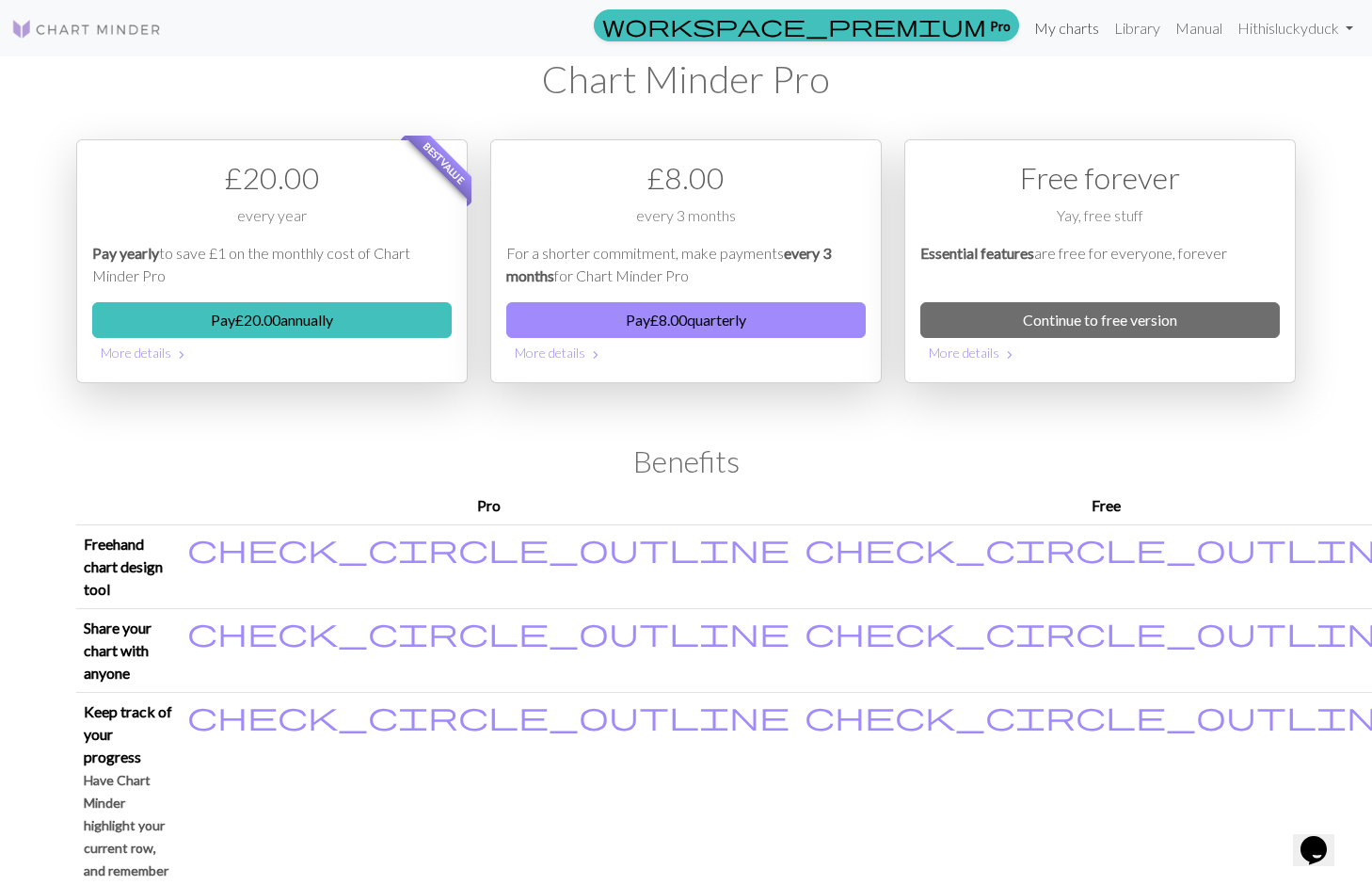
click at [1064, 24] on link "My charts" at bounding box center [1066, 28] width 80 height 38
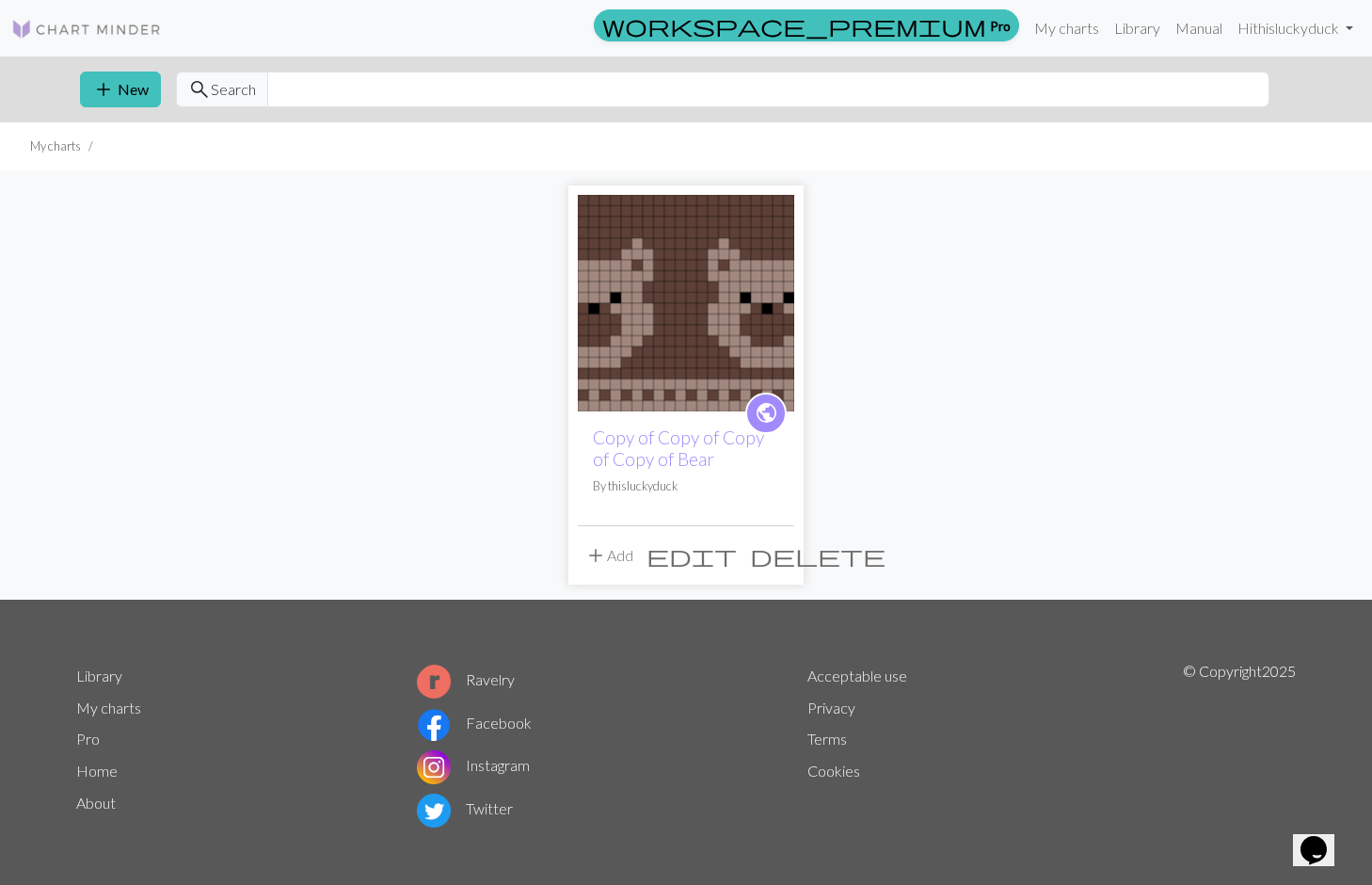
click at [771, 555] on span "delete" at bounding box center [818, 555] width 136 height 26
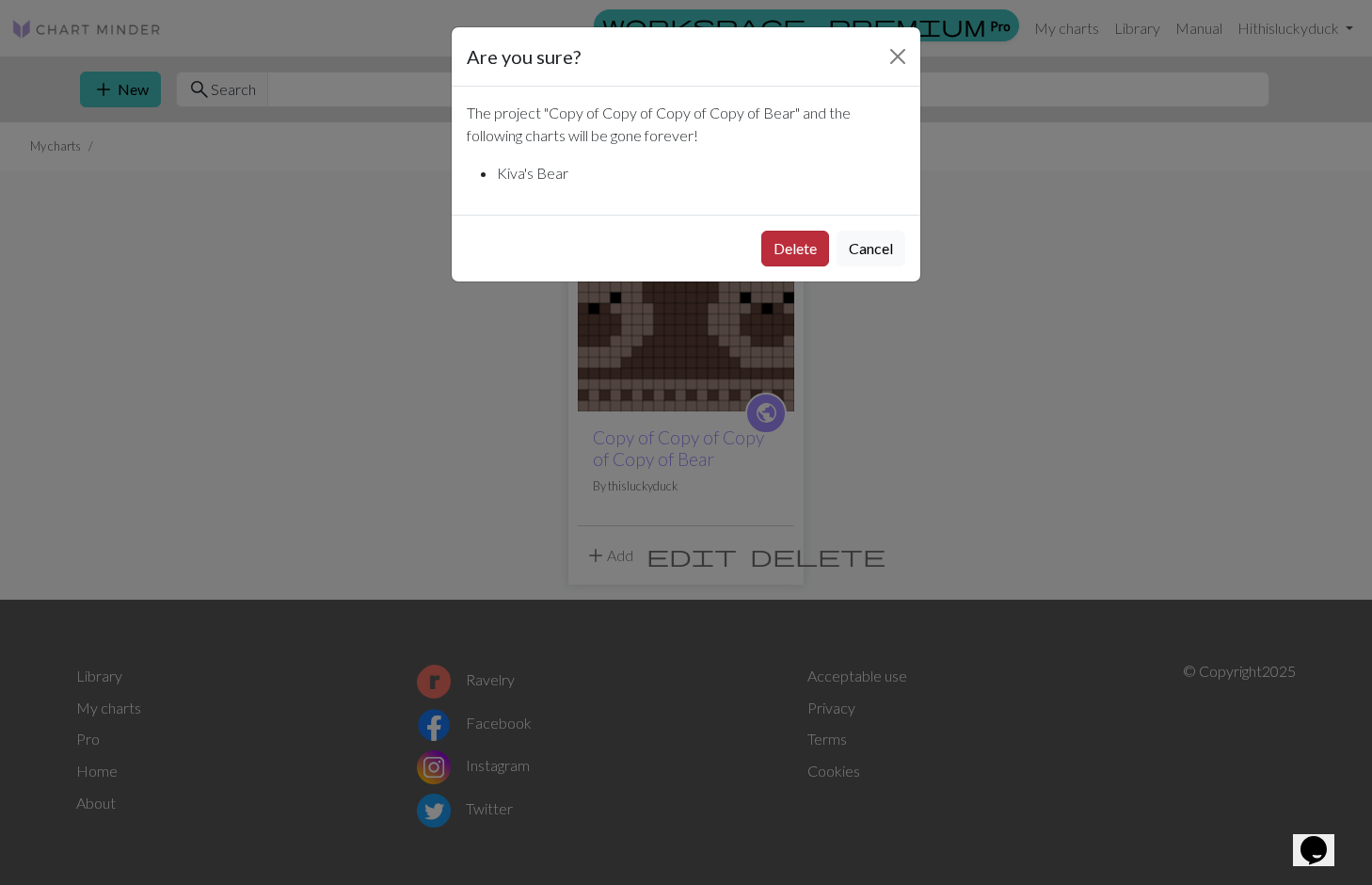
click at [795, 246] on button "Delete" at bounding box center [795, 248] width 68 height 36
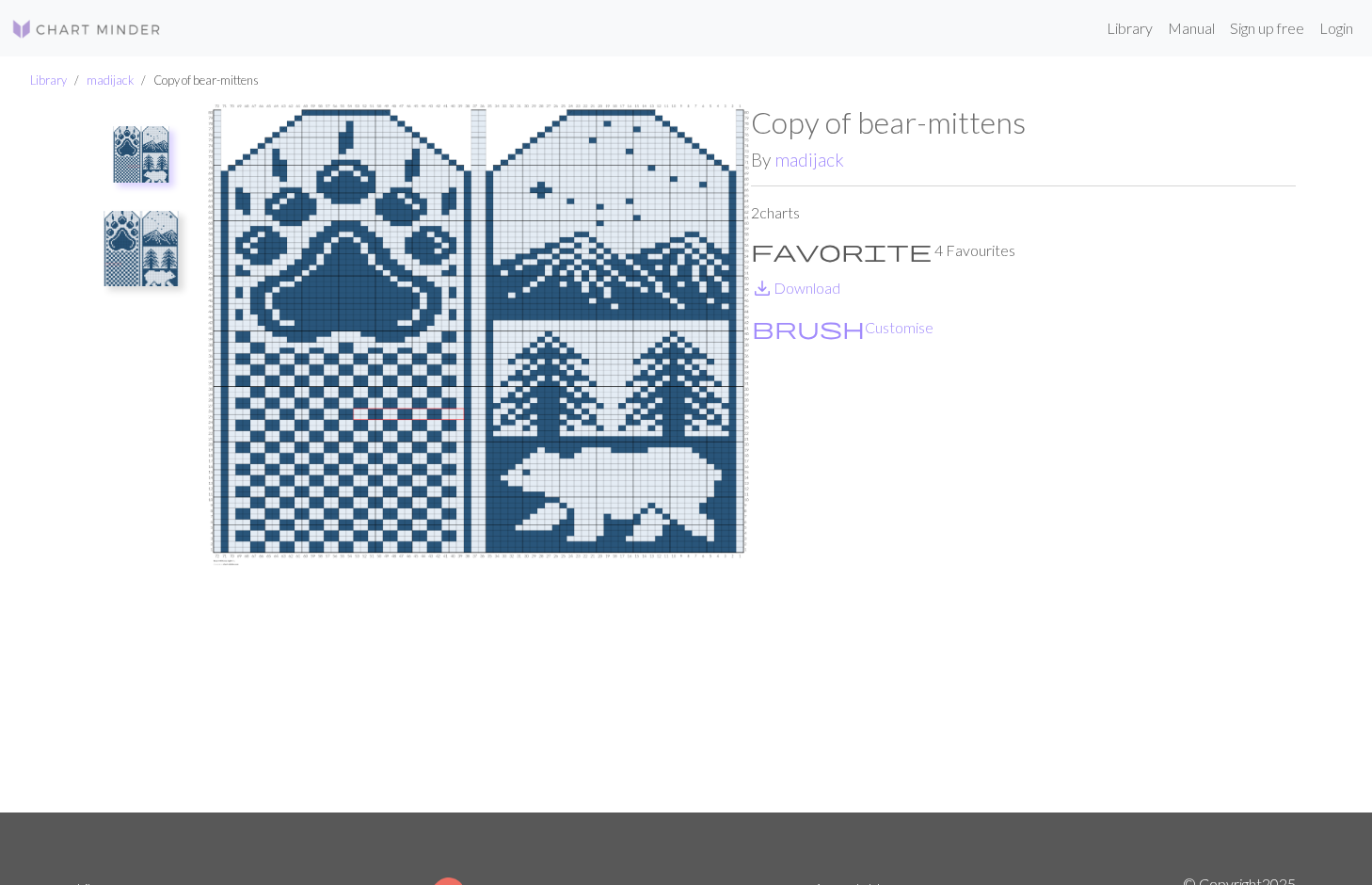
click at [785, 251] on p "favorite 4 Favourites" at bounding box center [1023, 250] width 545 height 23
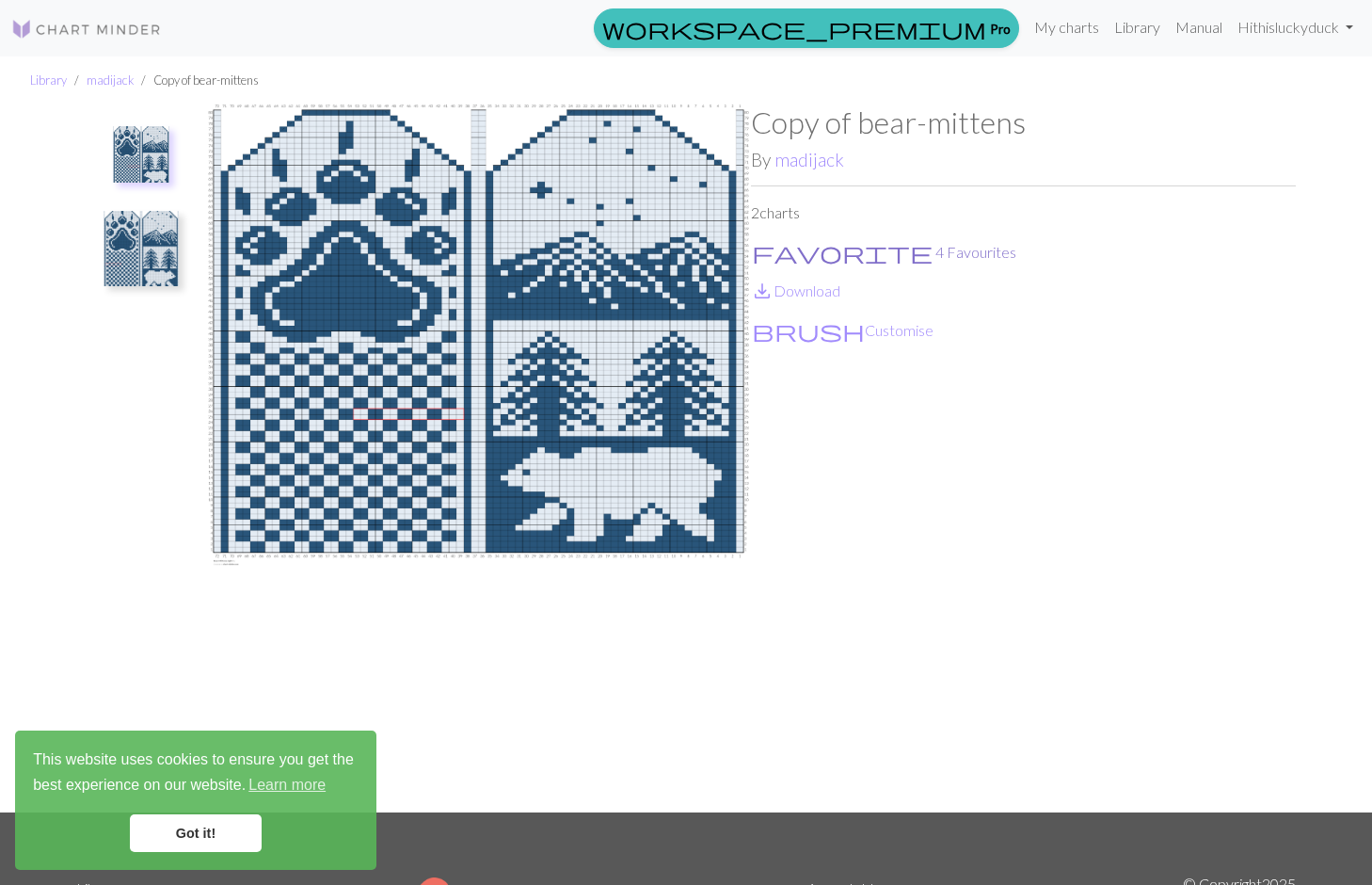
click at [797, 250] on button "favorite 4 Favourites" at bounding box center [884, 252] width 266 height 25
click at [1051, 22] on link "My charts" at bounding box center [1066, 27] width 80 height 38
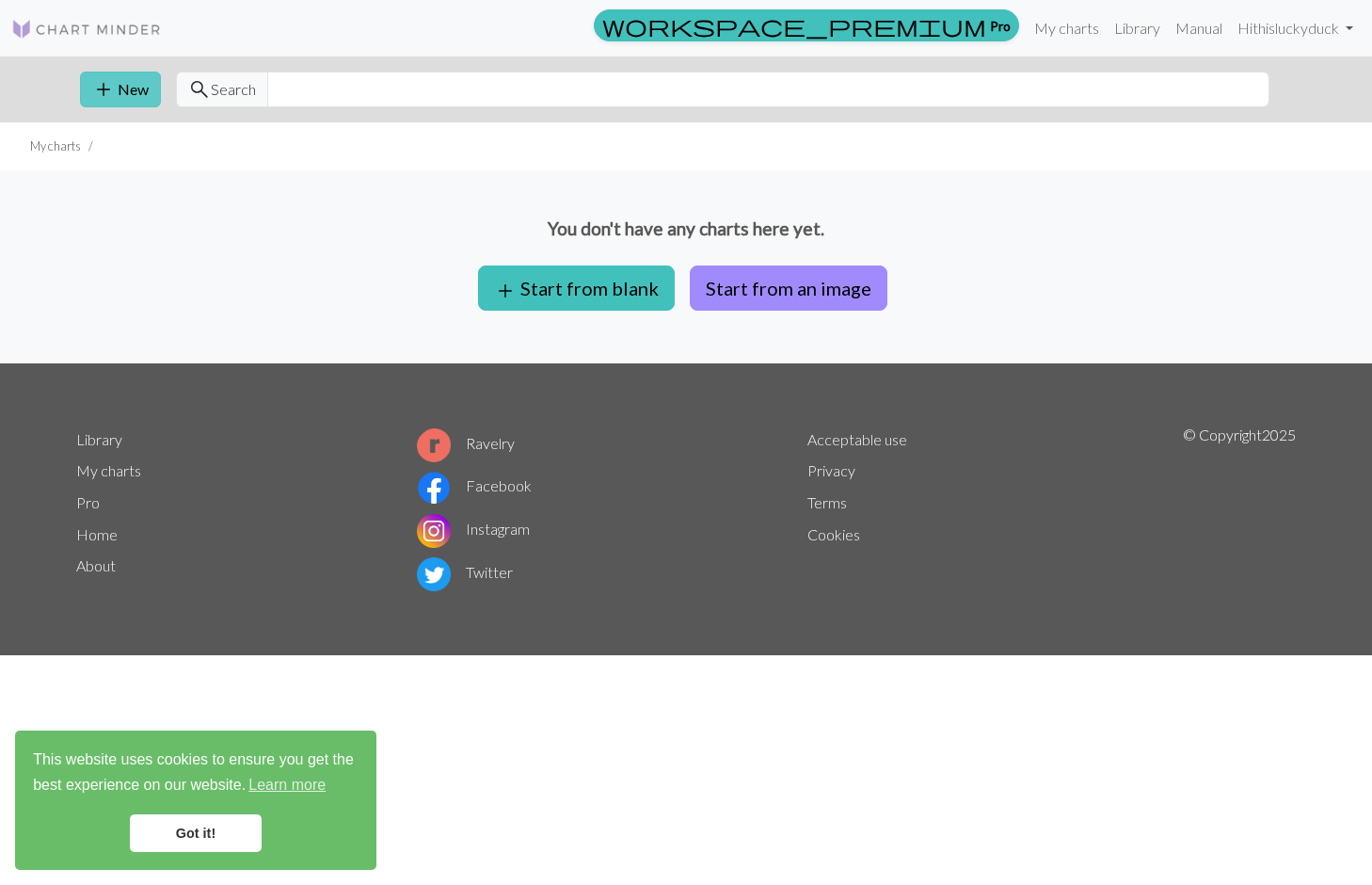
click at [115, 102] on button "add New" at bounding box center [121, 90] width 81 height 36
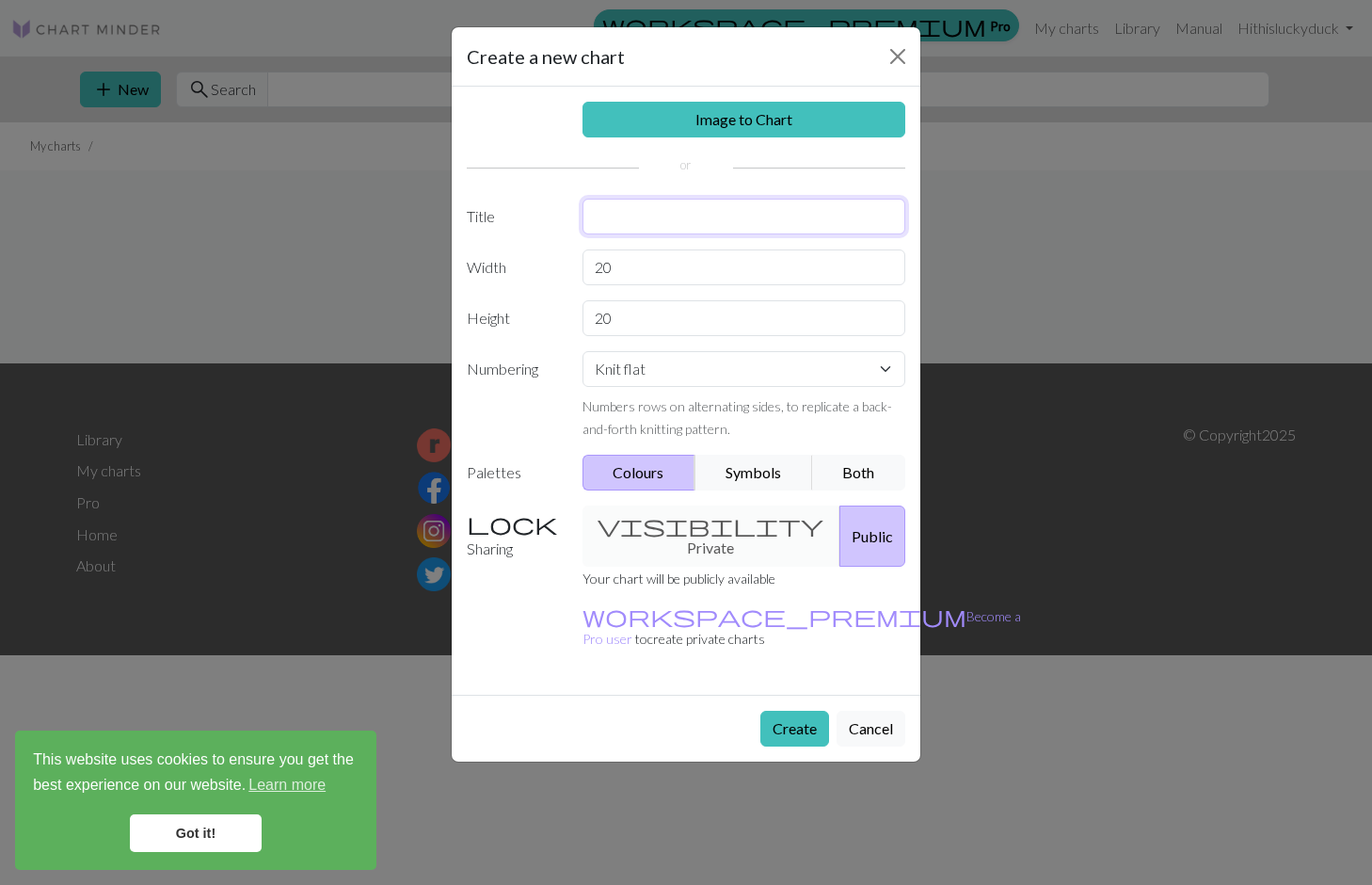
click at [622, 229] on input "text" at bounding box center [744, 216] width 324 height 36
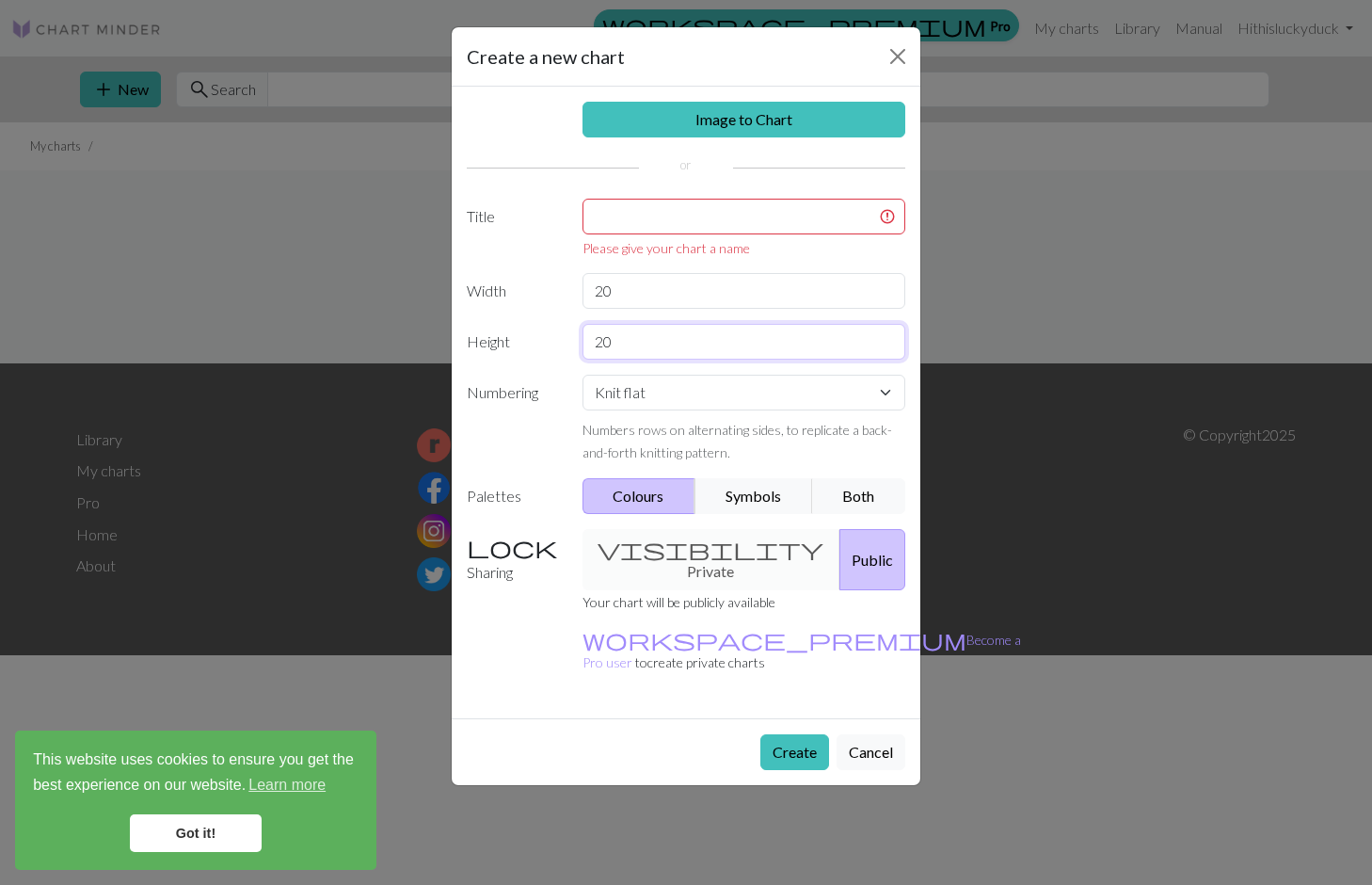
click at [672, 326] on input "20" at bounding box center [744, 342] width 324 height 36
click at [666, 380] on select "Knit flat Knit in the round Lace knitting Cross stitch" at bounding box center [744, 393] width 324 height 36
select select "round"
click at [583, 375] on select "Knit flat Knit in the round Lace knitting Cross stitch" at bounding box center [744, 393] width 324 height 36
click at [703, 346] on input "20" at bounding box center [744, 342] width 324 height 36
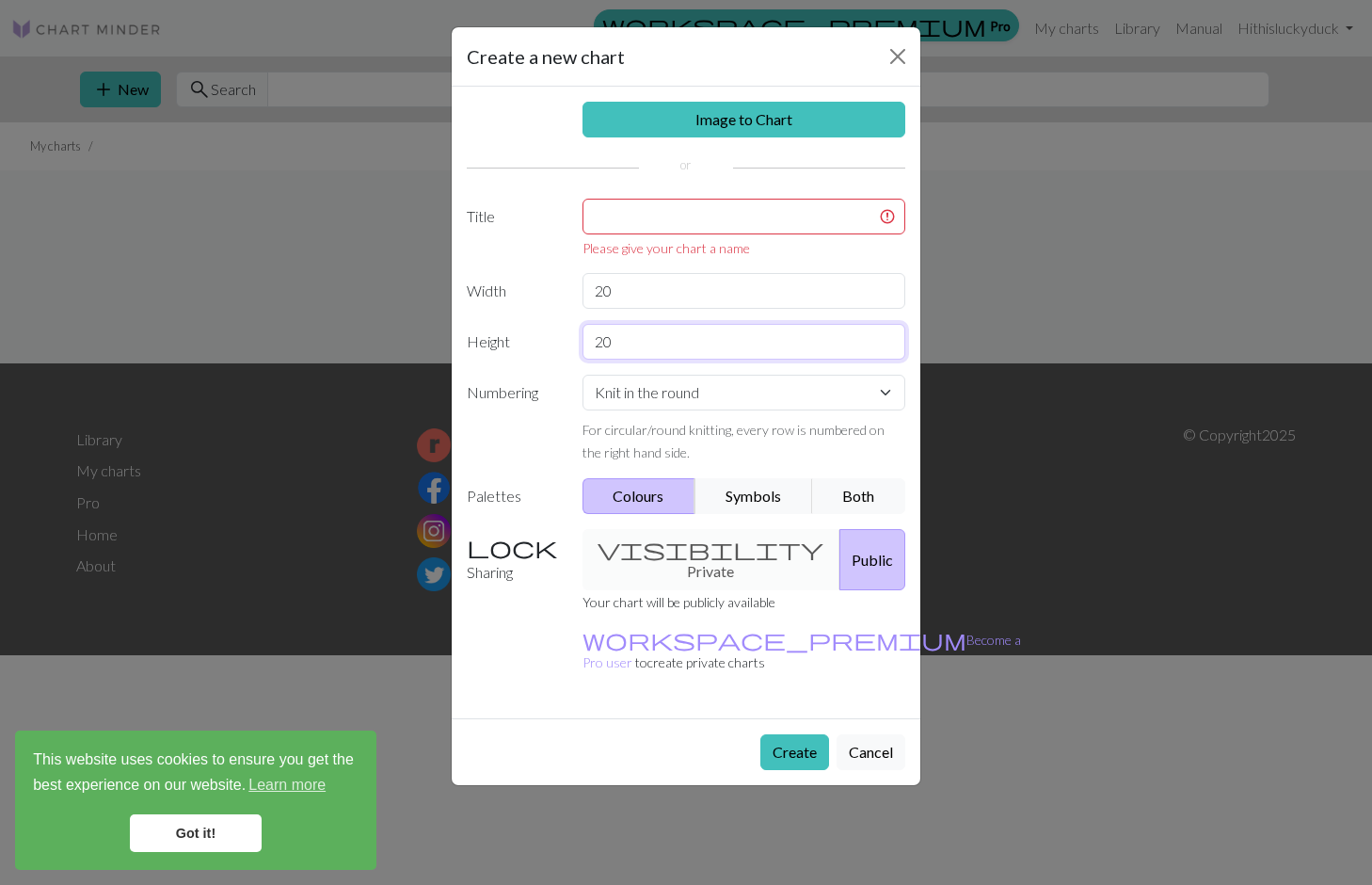
type input "2"
type input "40"
click at [652, 251] on div "Please give your chart a name" at bounding box center [744, 247] width 324 height 20
click at [652, 289] on input "20" at bounding box center [744, 291] width 324 height 36
type input "2"
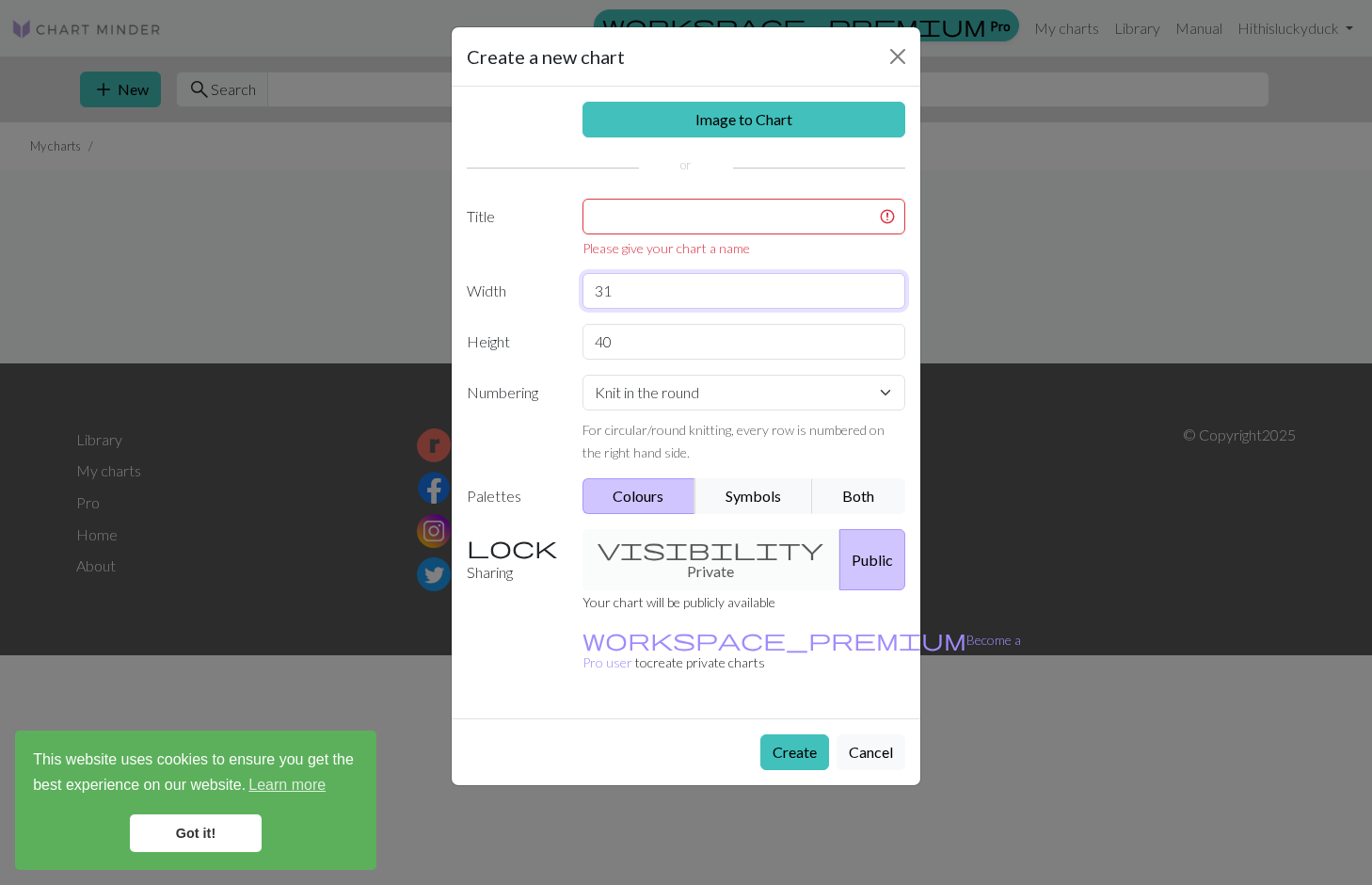
type input "31"
click at [630, 235] on div "Please give your chart a name" at bounding box center [744, 228] width 347 height 60
click at [616, 211] on input "text" at bounding box center [744, 216] width 324 height 36
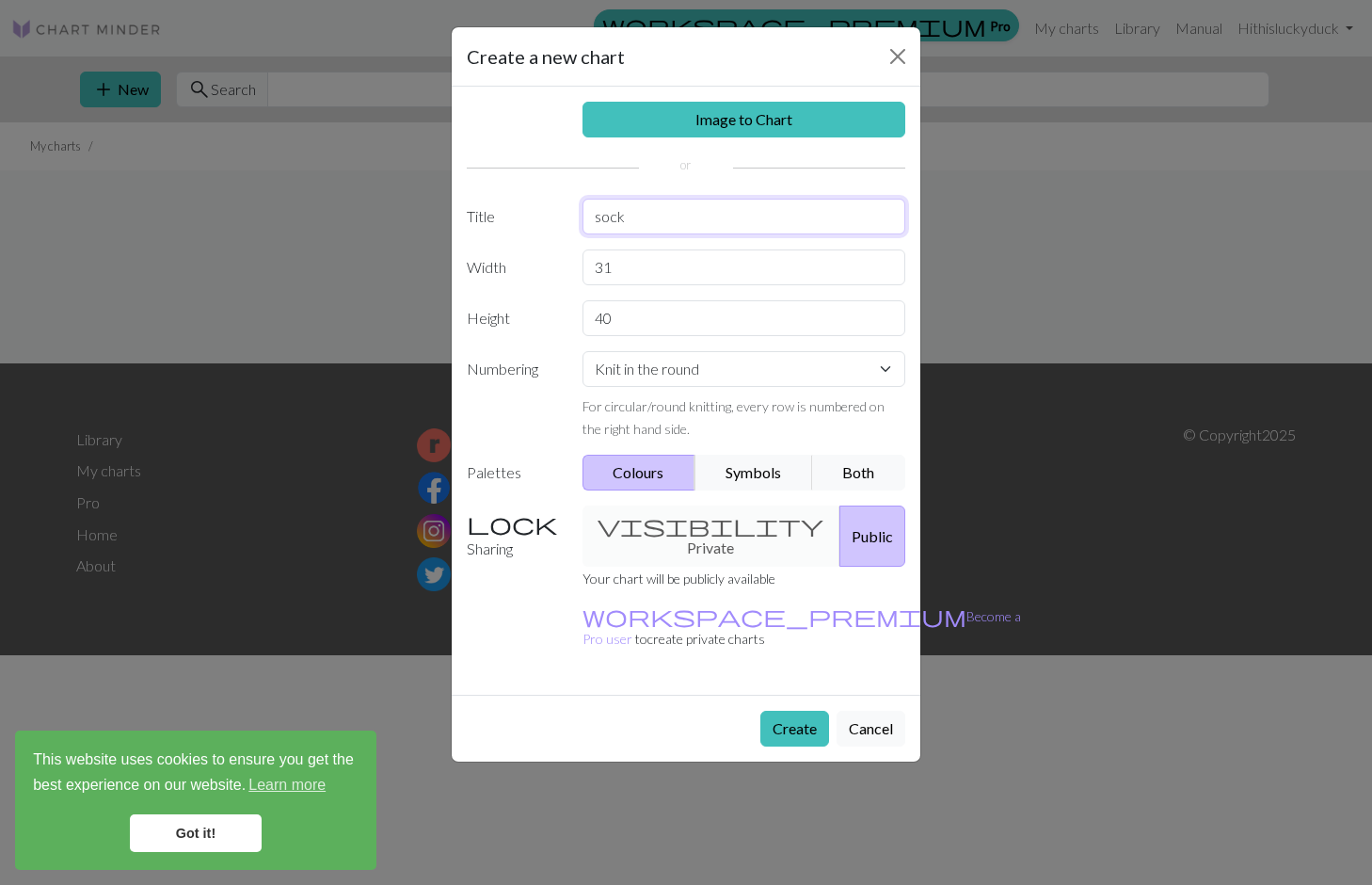
type input "sock"
click at [705, 526] on div "visibility Private Public" at bounding box center [744, 536] width 347 height 61
click at [608, 521] on div "visibility Private Public" at bounding box center [744, 536] width 347 height 61
click at [845, 520] on button "Public" at bounding box center [872, 536] width 66 height 61
click at [782, 710] on button "Create" at bounding box center [794, 728] width 69 height 36
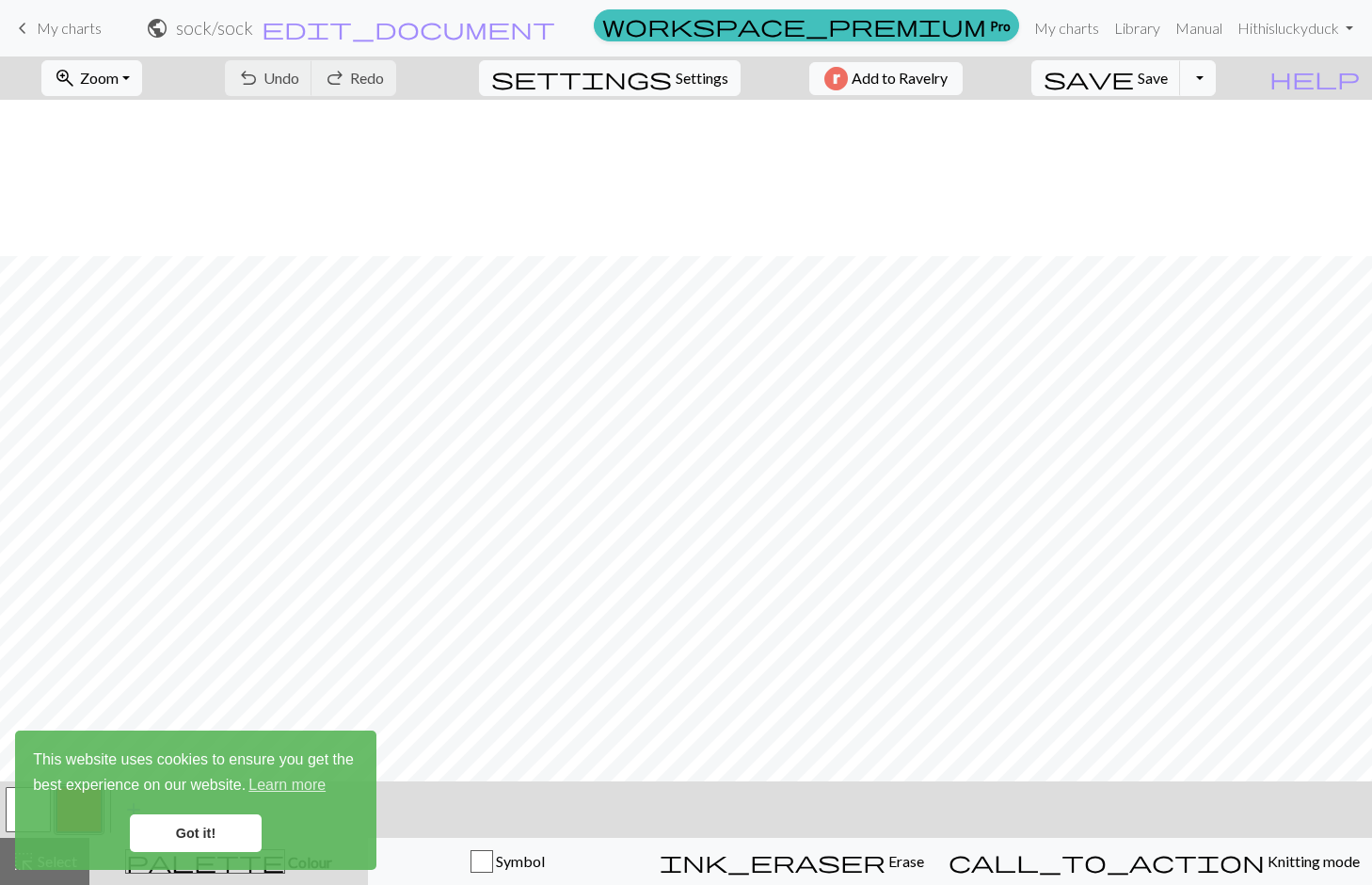
scroll to position [156, 0]
click at [213, 822] on link "Got it!" at bounding box center [196, 833] width 132 height 38
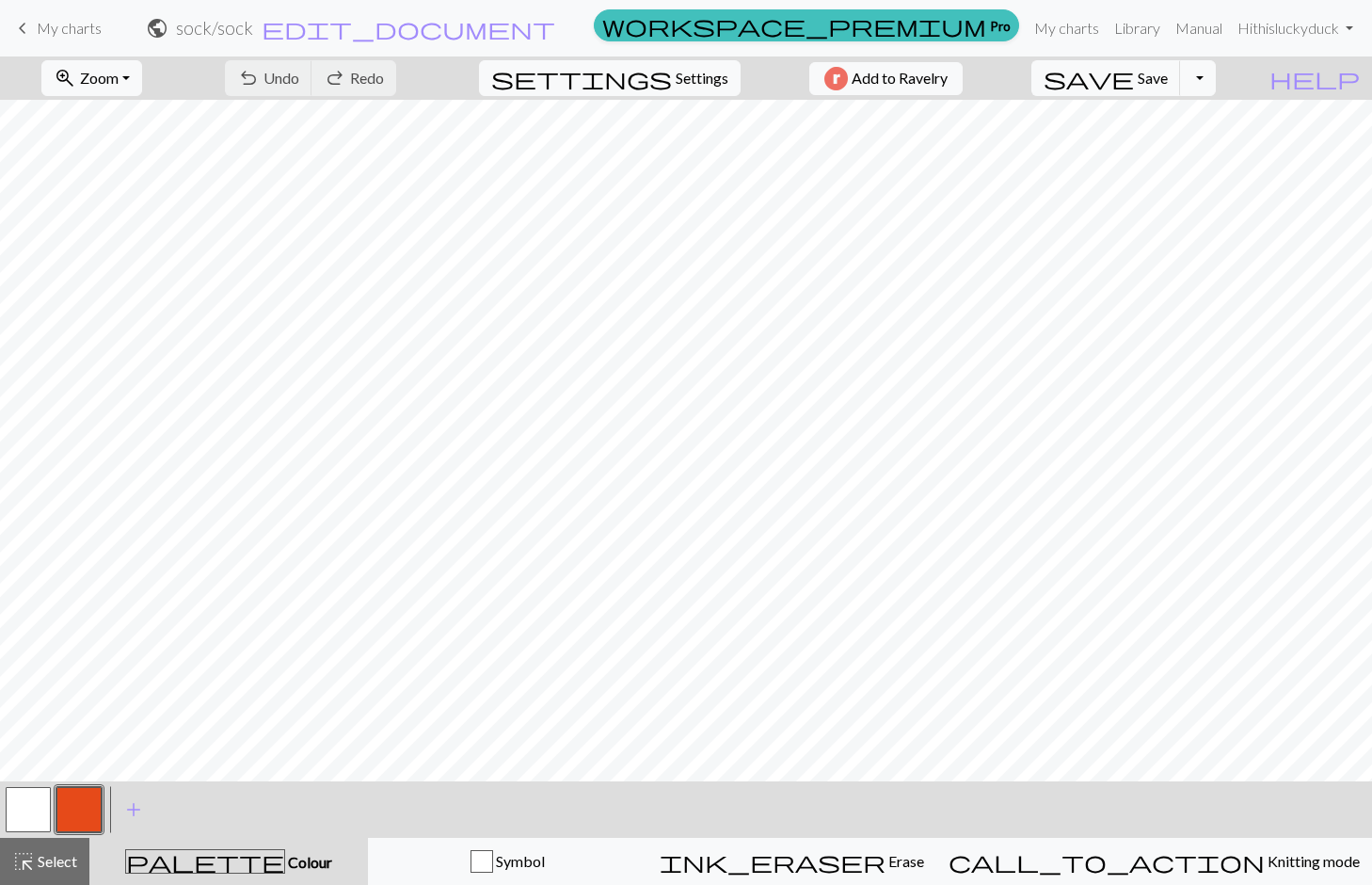
click at [93, 816] on div "Got it!" at bounding box center [195, 833] width 326 height 38
click at [76, 811] on button "button" at bounding box center [79, 809] width 45 height 45
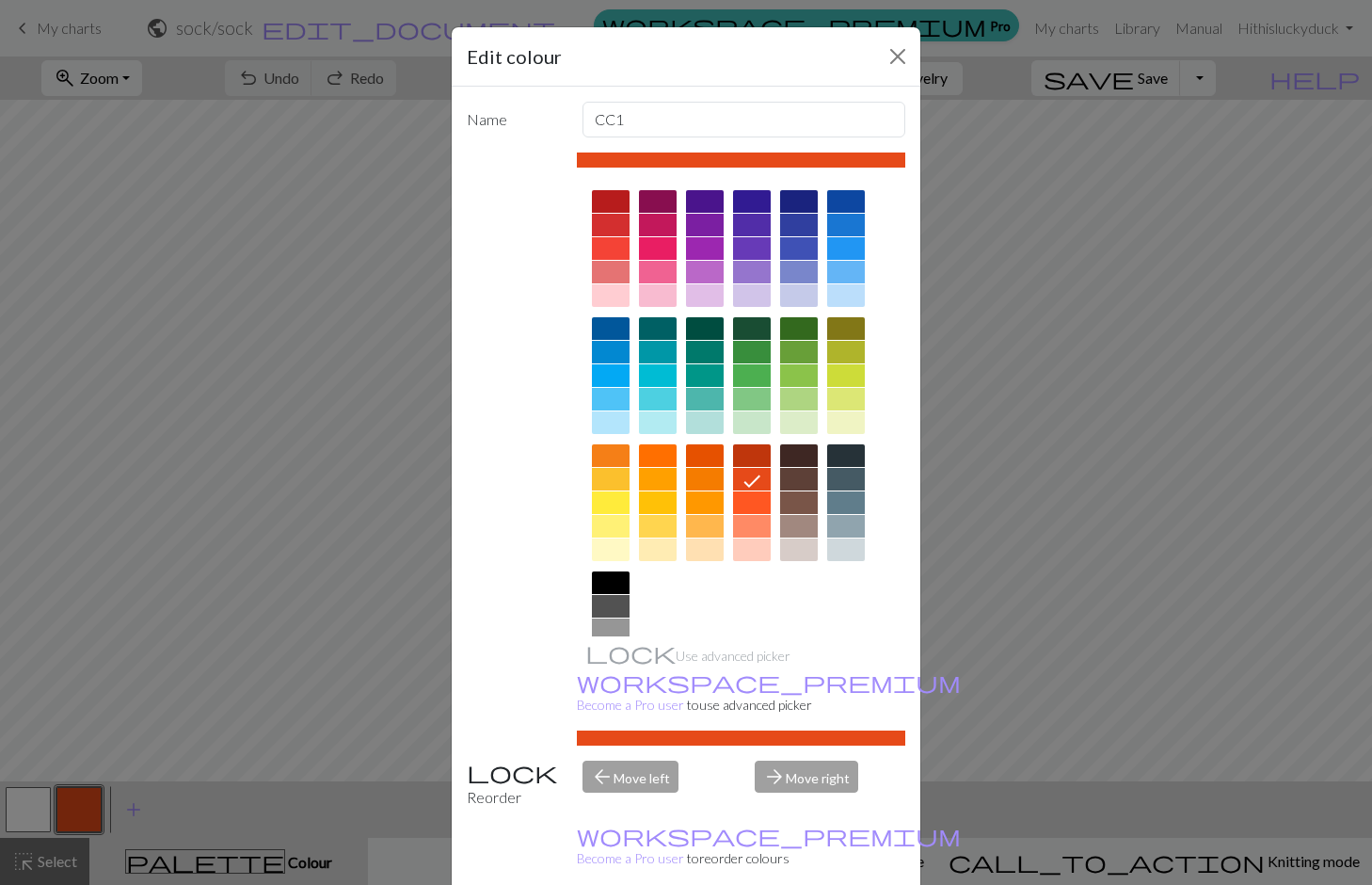
click at [665, 290] on div at bounding box center [658, 296] width 38 height 23
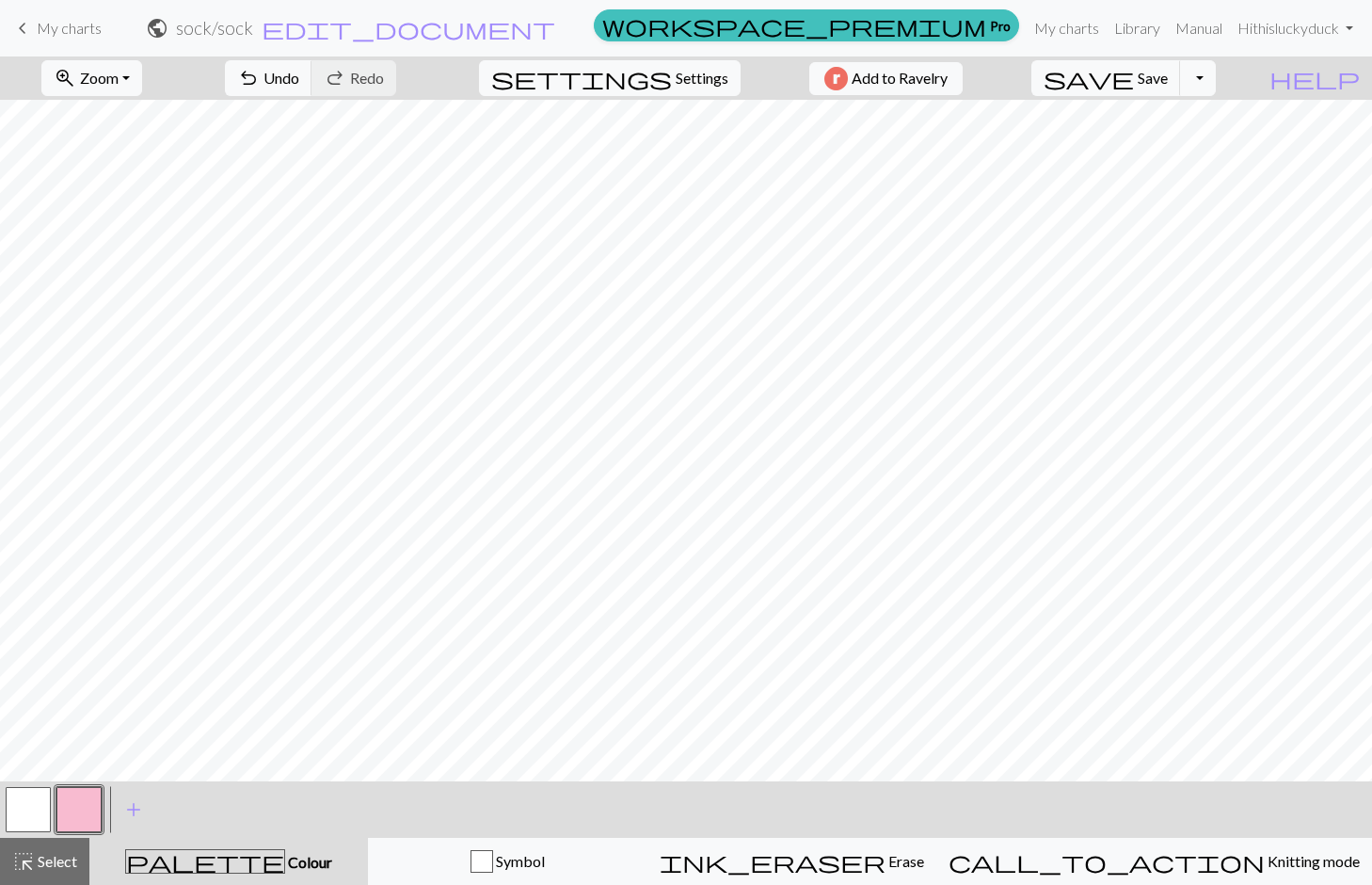
click at [69, 821] on button "button" at bounding box center [79, 809] width 45 height 45
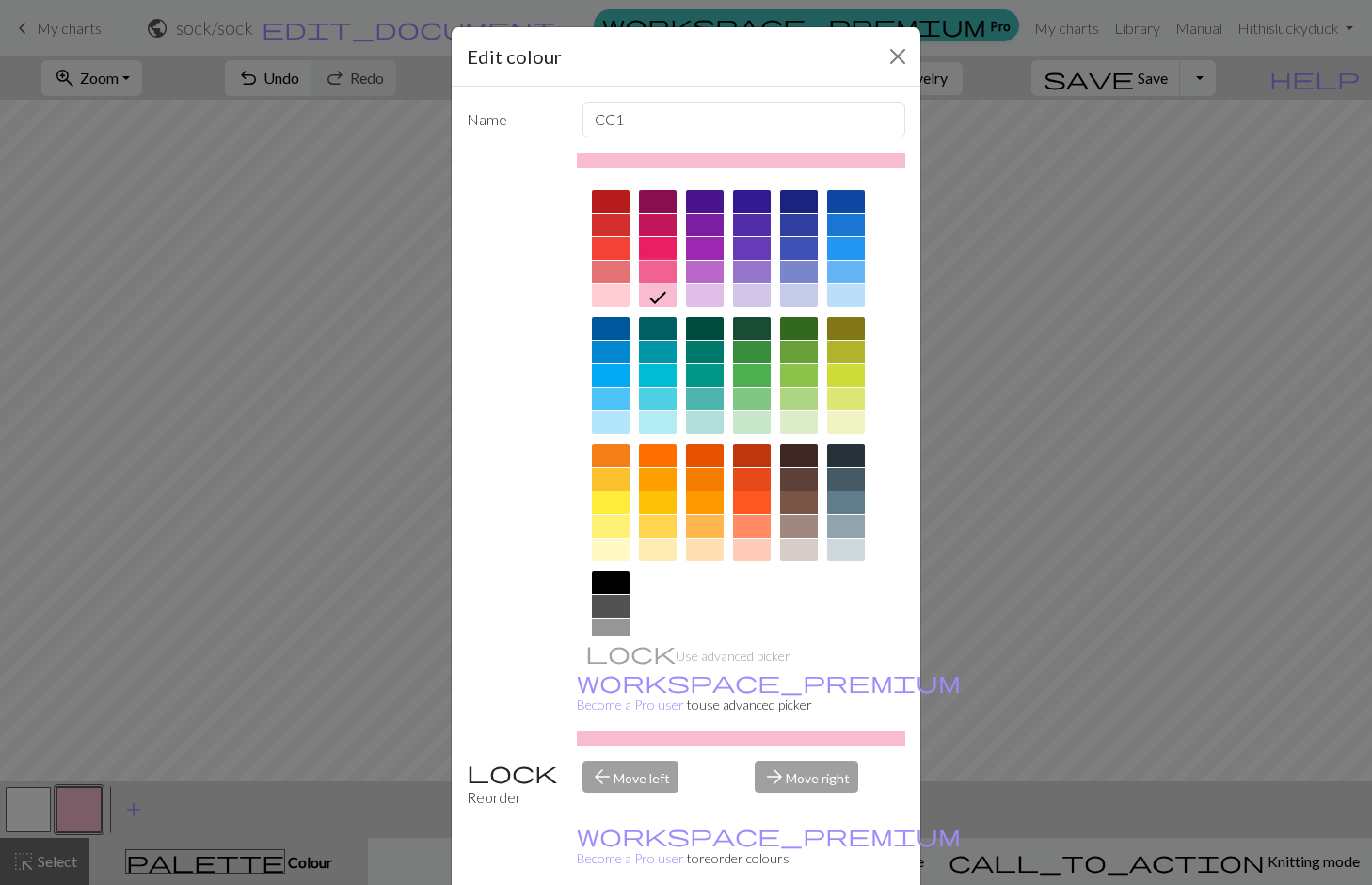
click at [650, 263] on div at bounding box center [658, 272] width 38 height 23
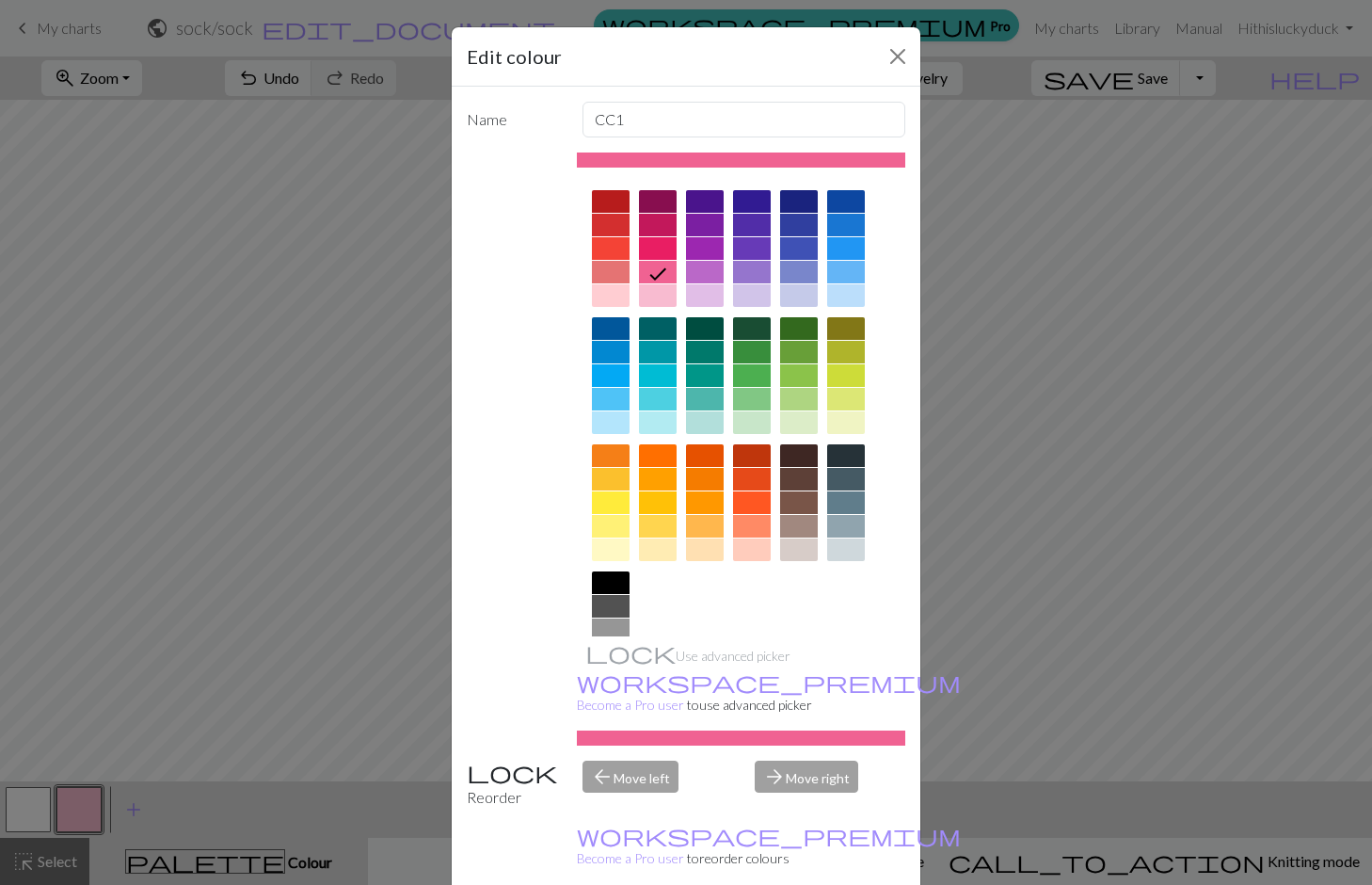
click at [1205, 560] on div "Edit colour Name CC1 Use advanced picker workspace_premium Become a Pro user to…" at bounding box center [686, 442] width 1372 height 885
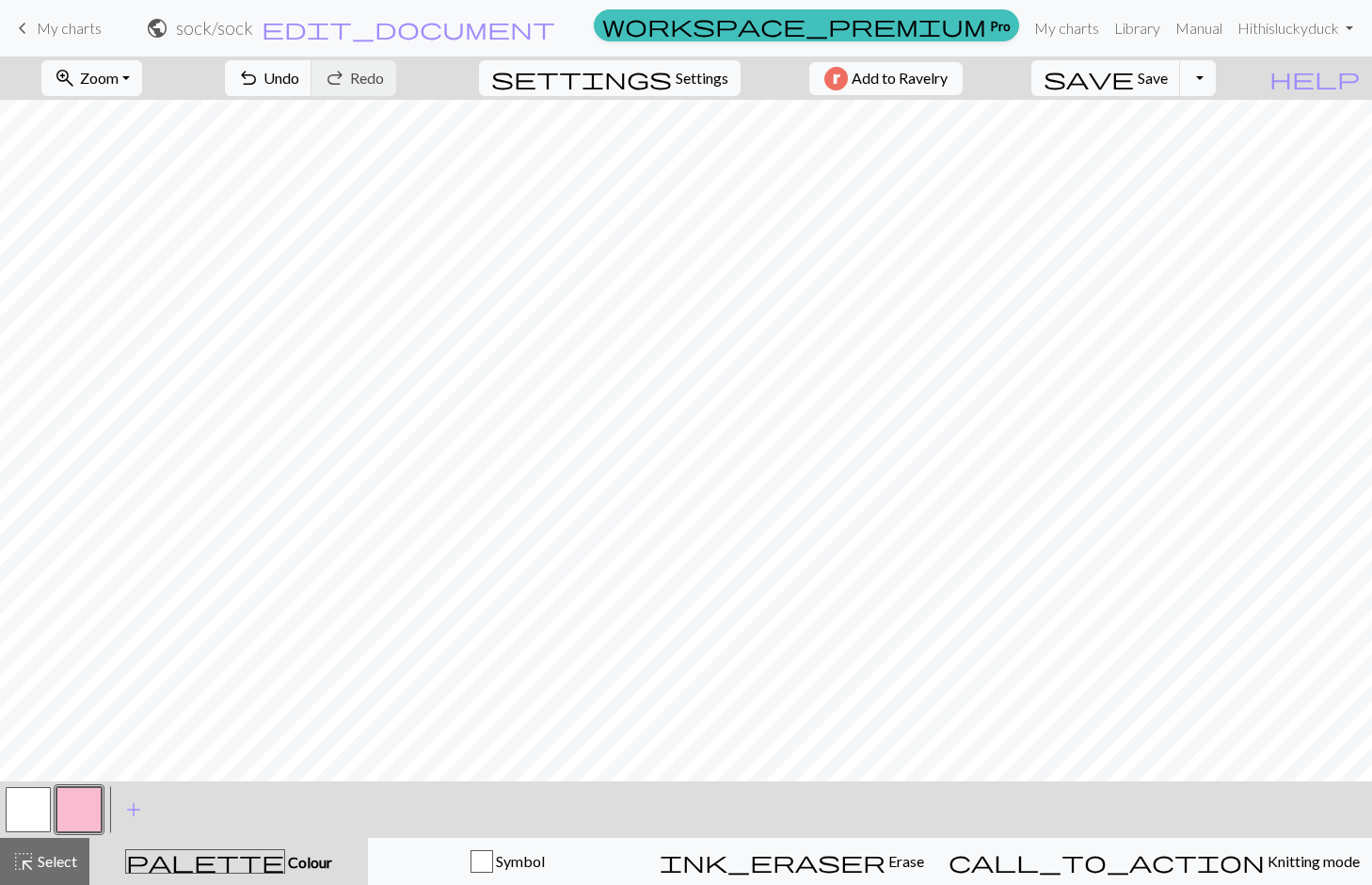
click at [72, 805] on button "button" at bounding box center [79, 809] width 45 height 45
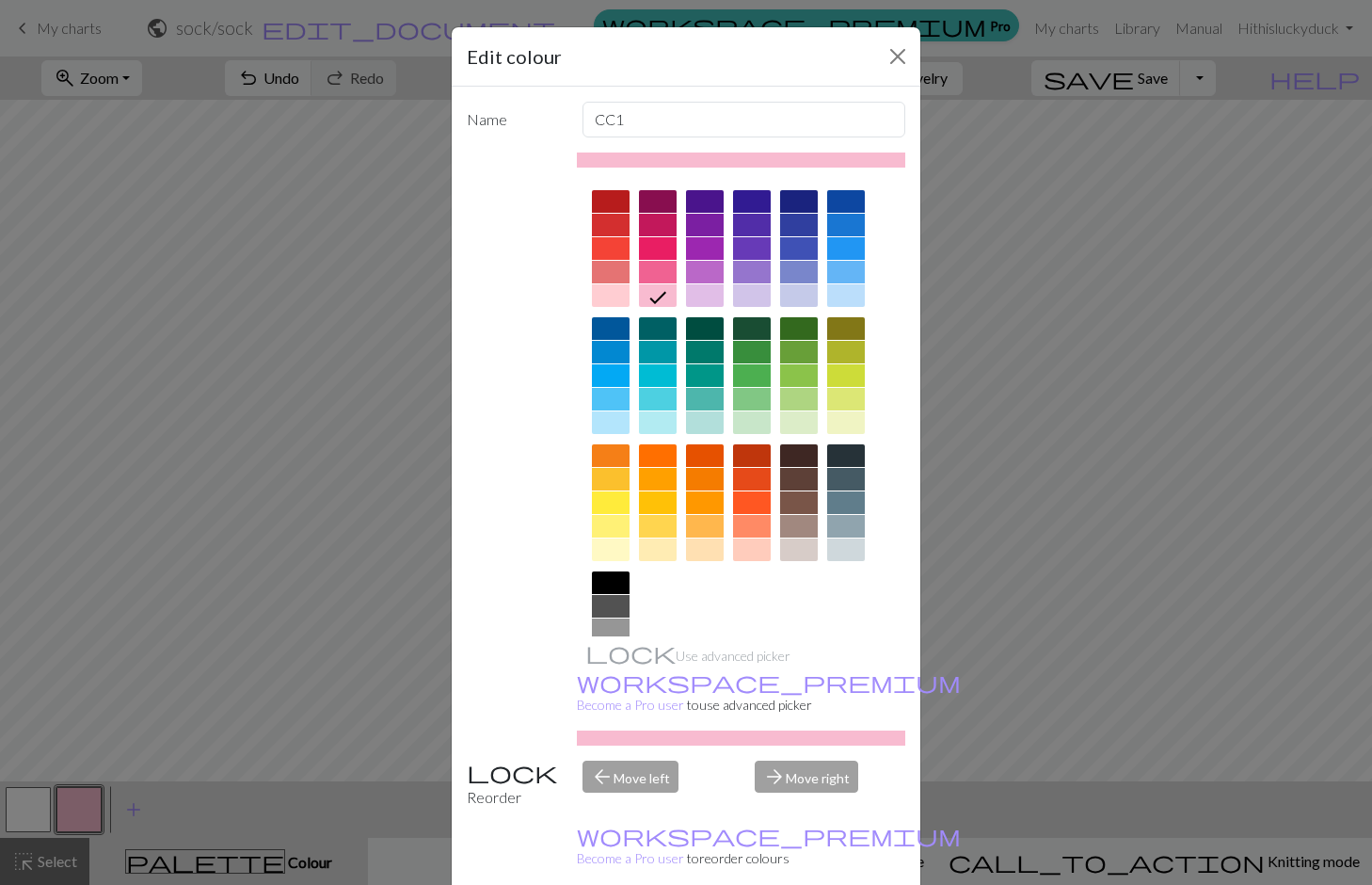
click at [653, 267] on div at bounding box center [658, 272] width 38 height 23
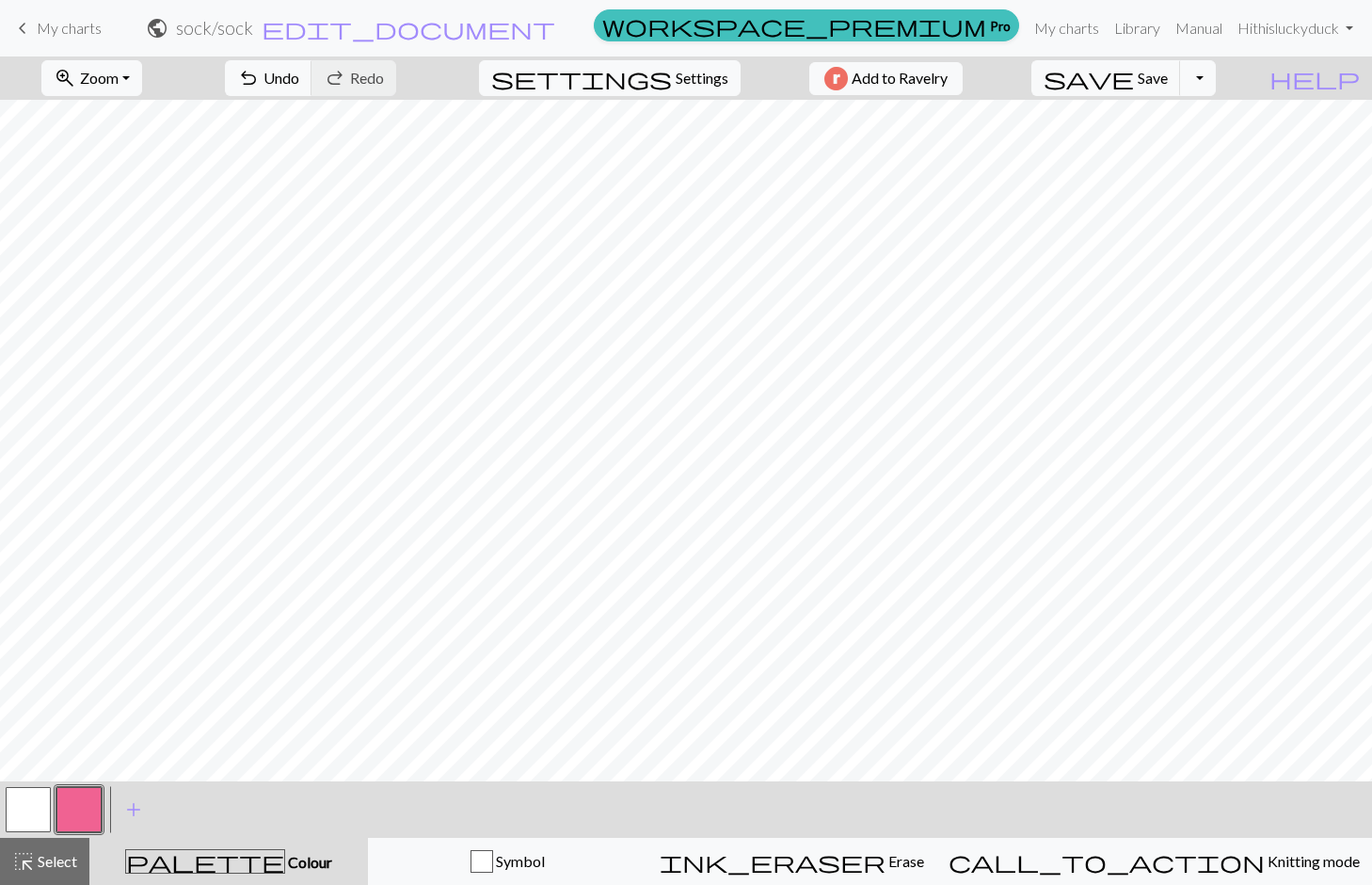
click at [73, 799] on button "button" at bounding box center [79, 809] width 45 height 45
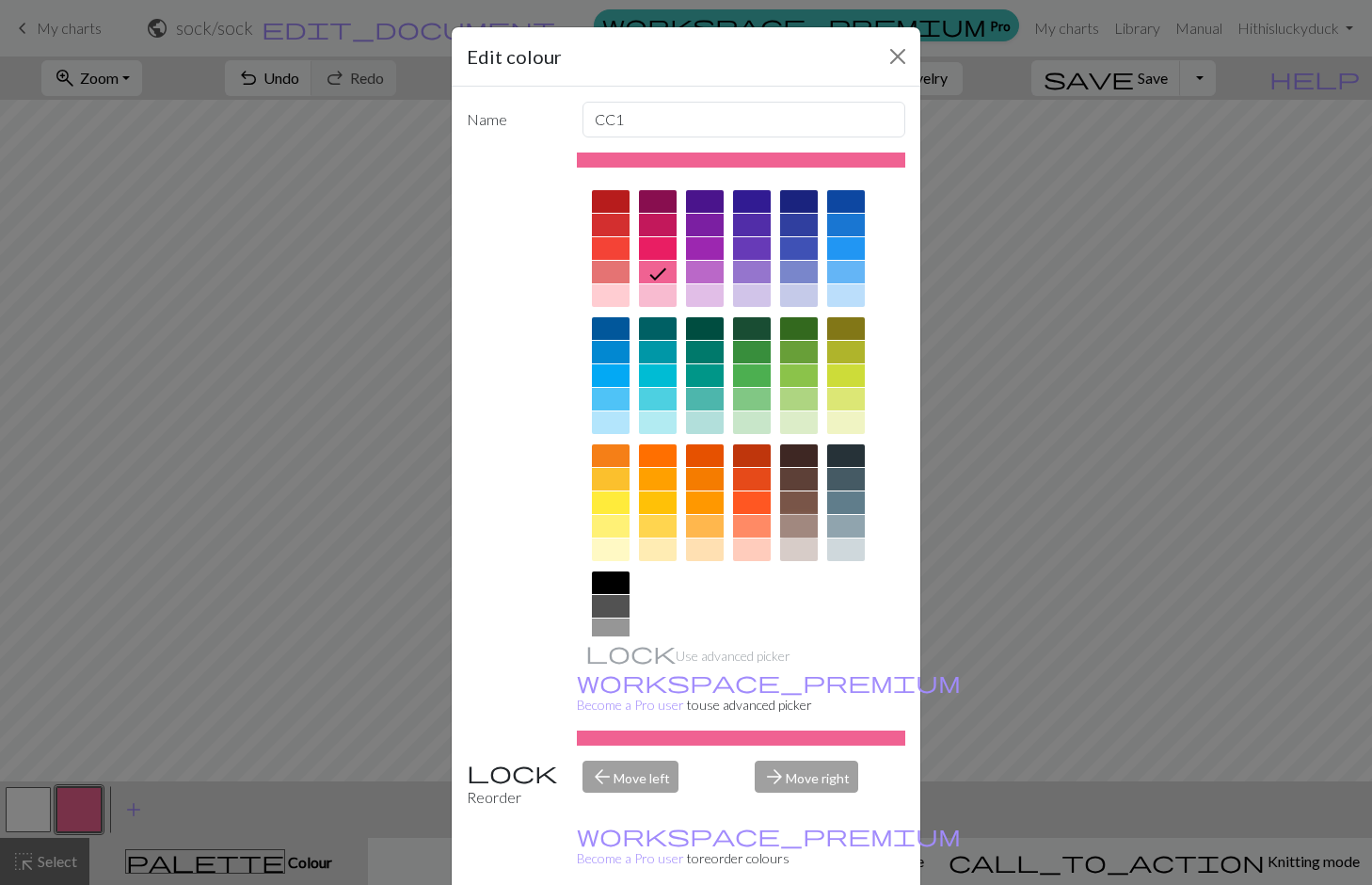
click at [798, 528] on div at bounding box center [799, 526] width 38 height 23
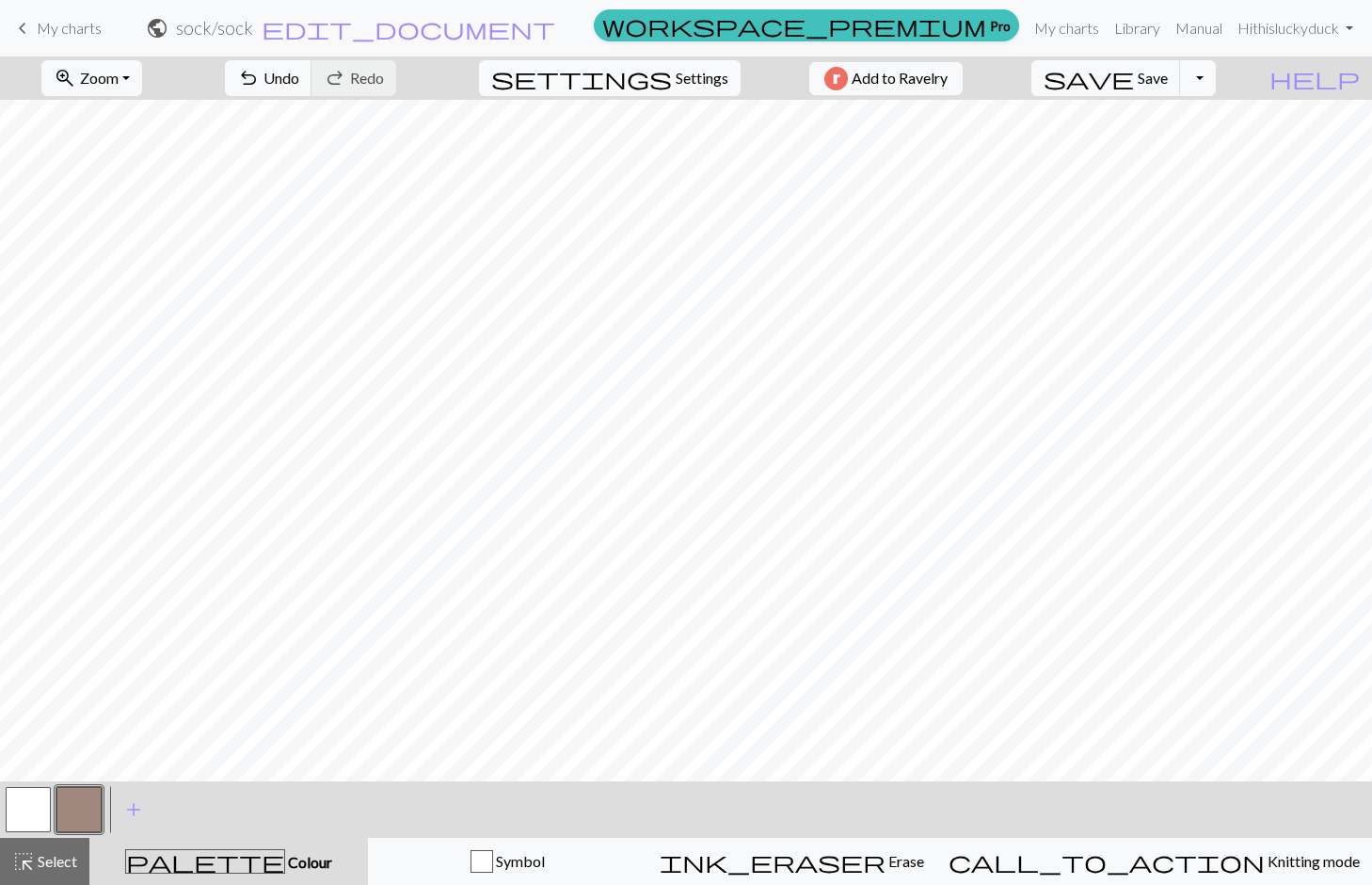
click at [660, 80] on button "settings Settings" at bounding box center [609, 78] width 262 height 36
select select "aran"
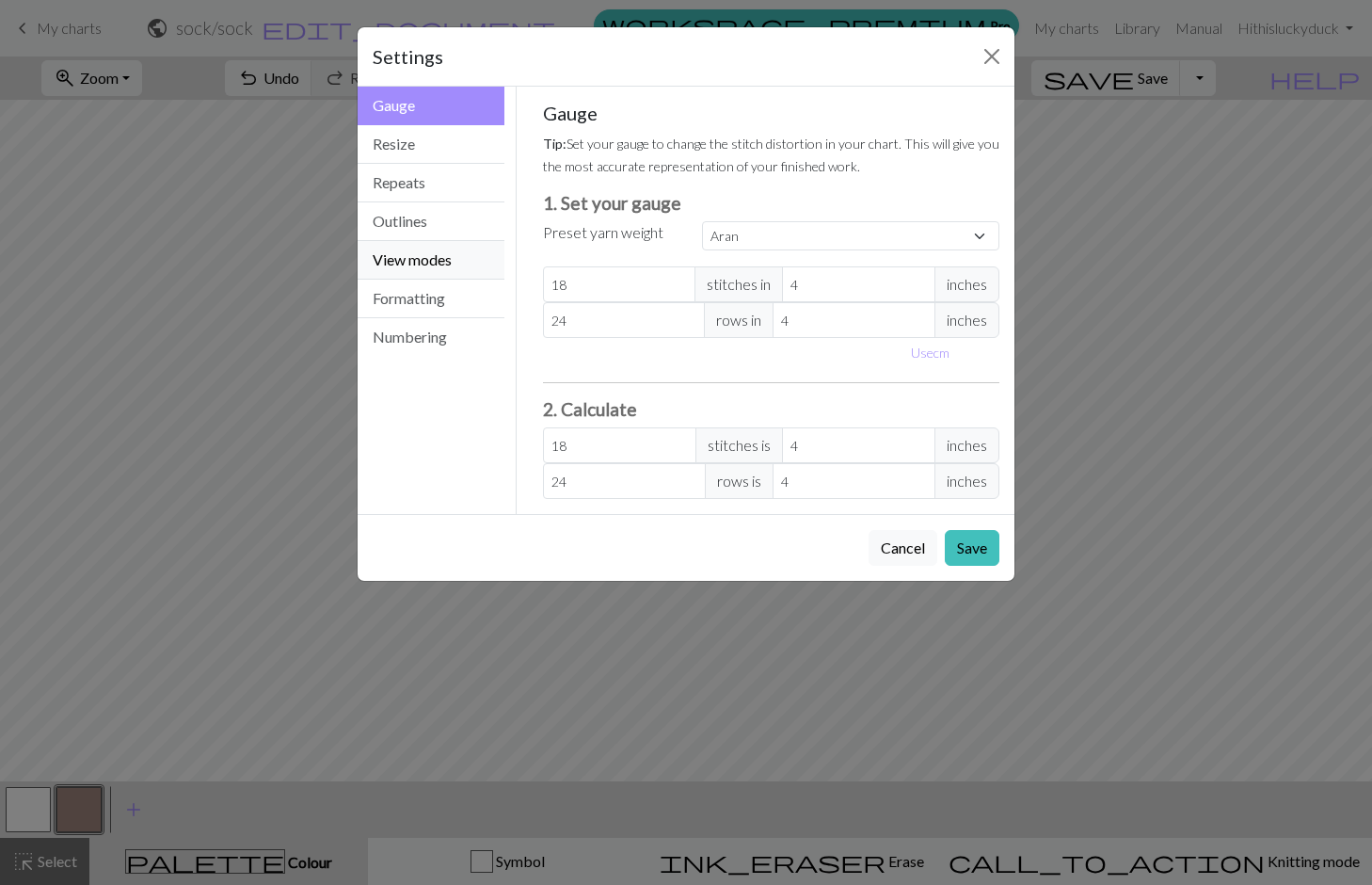
click at [435, 270] on button "View modes" at bounding box center [431, 260] width 146 height 39
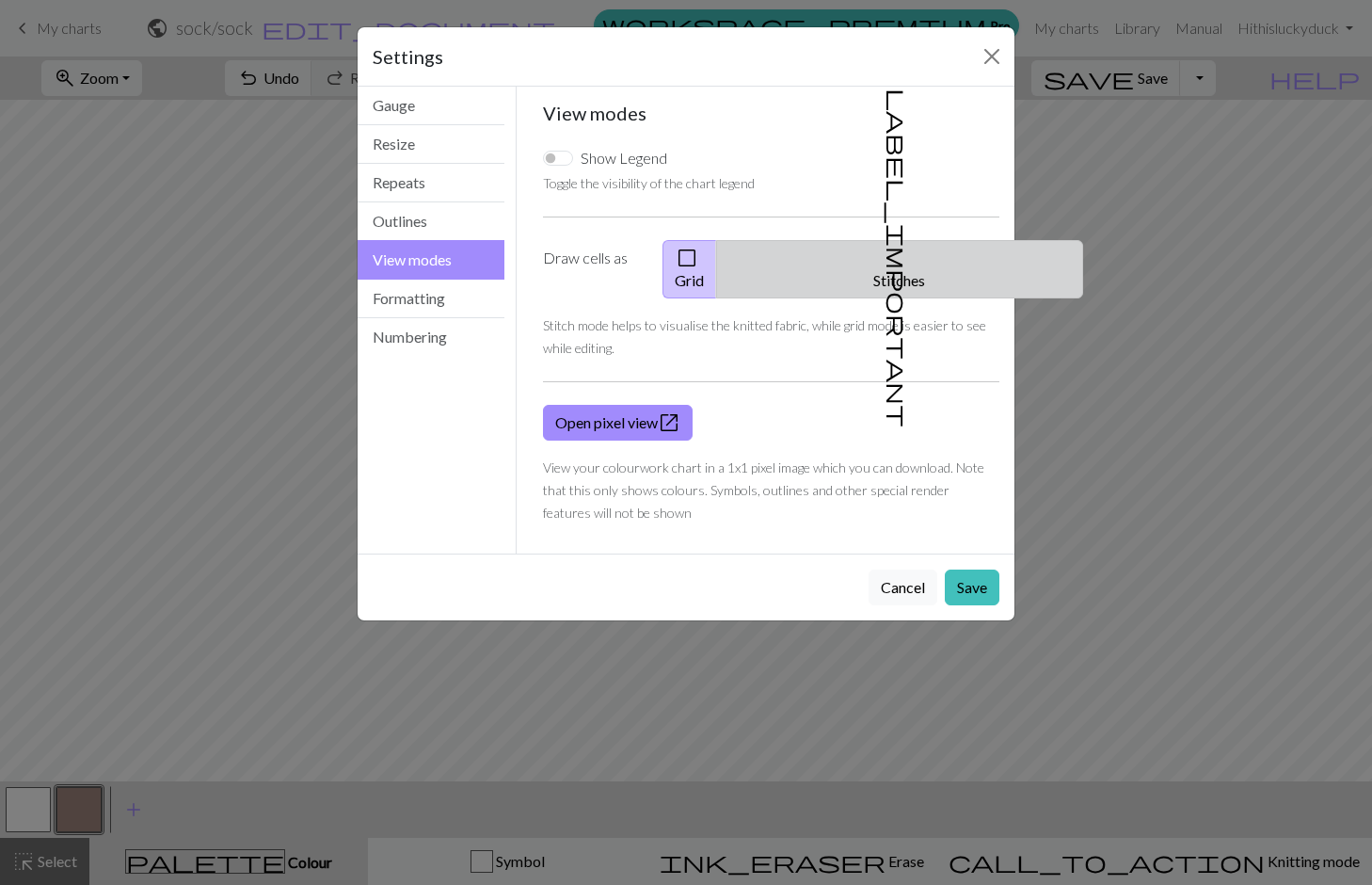
click at [860, 250] on button "label_important Stitches" at bounding box center [899, 269] width 367 height 59
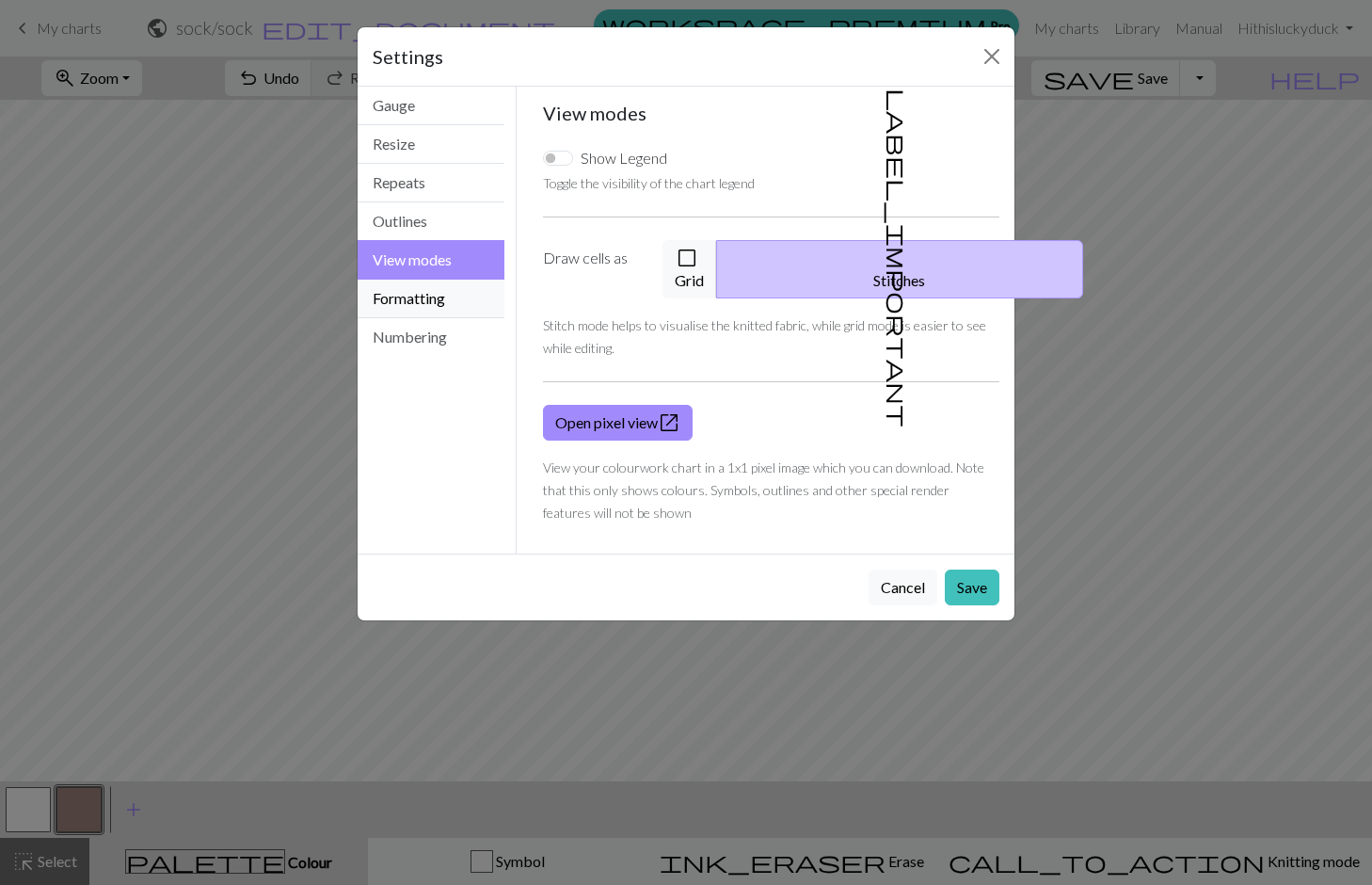
click at [451, 309] on button "Formatting" at bounding box center [431, 298] width 146 height 39
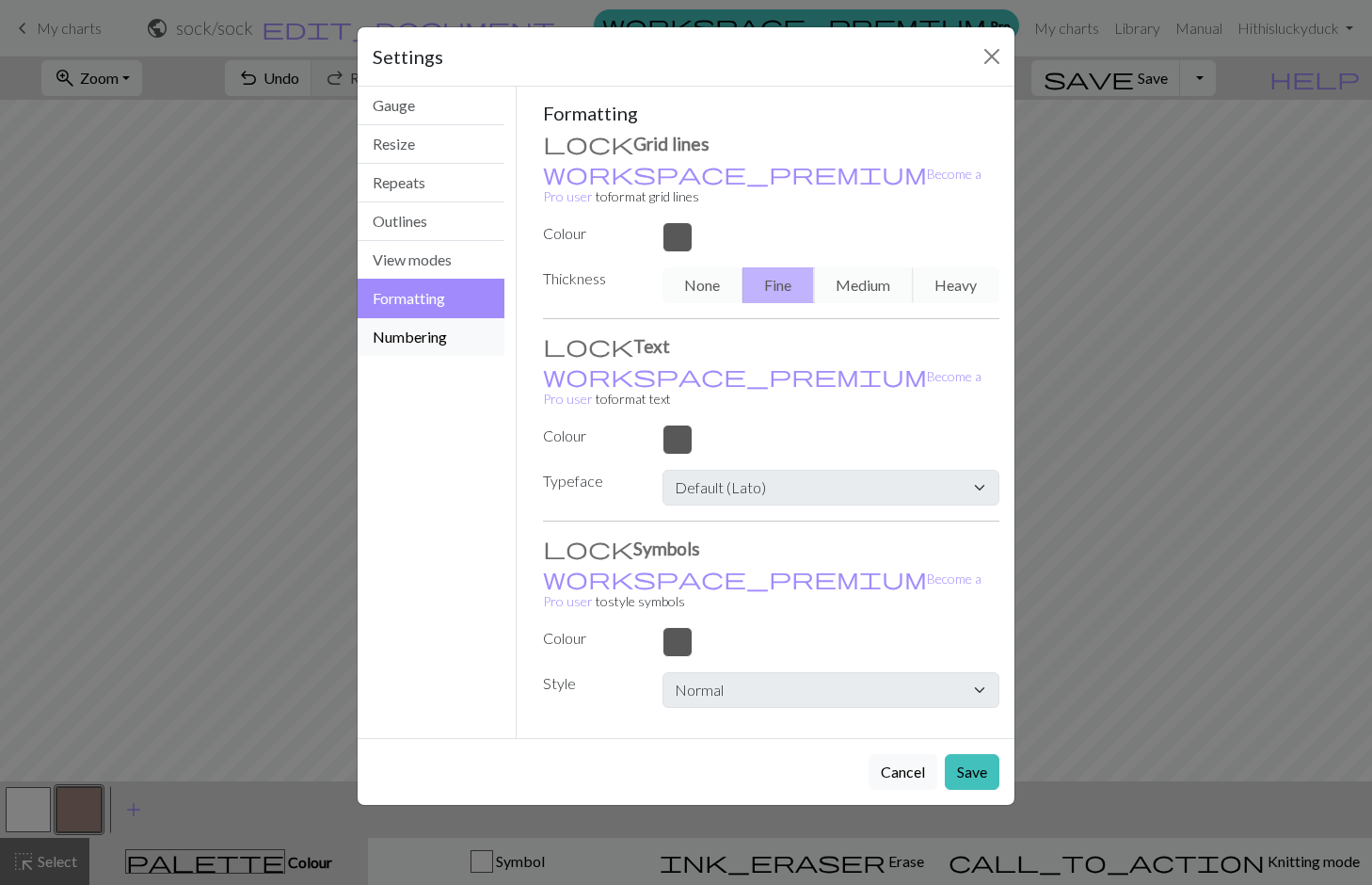
click at [449, 337] on button "Numbering" at bounding box center [431, 337] width 146 height 38
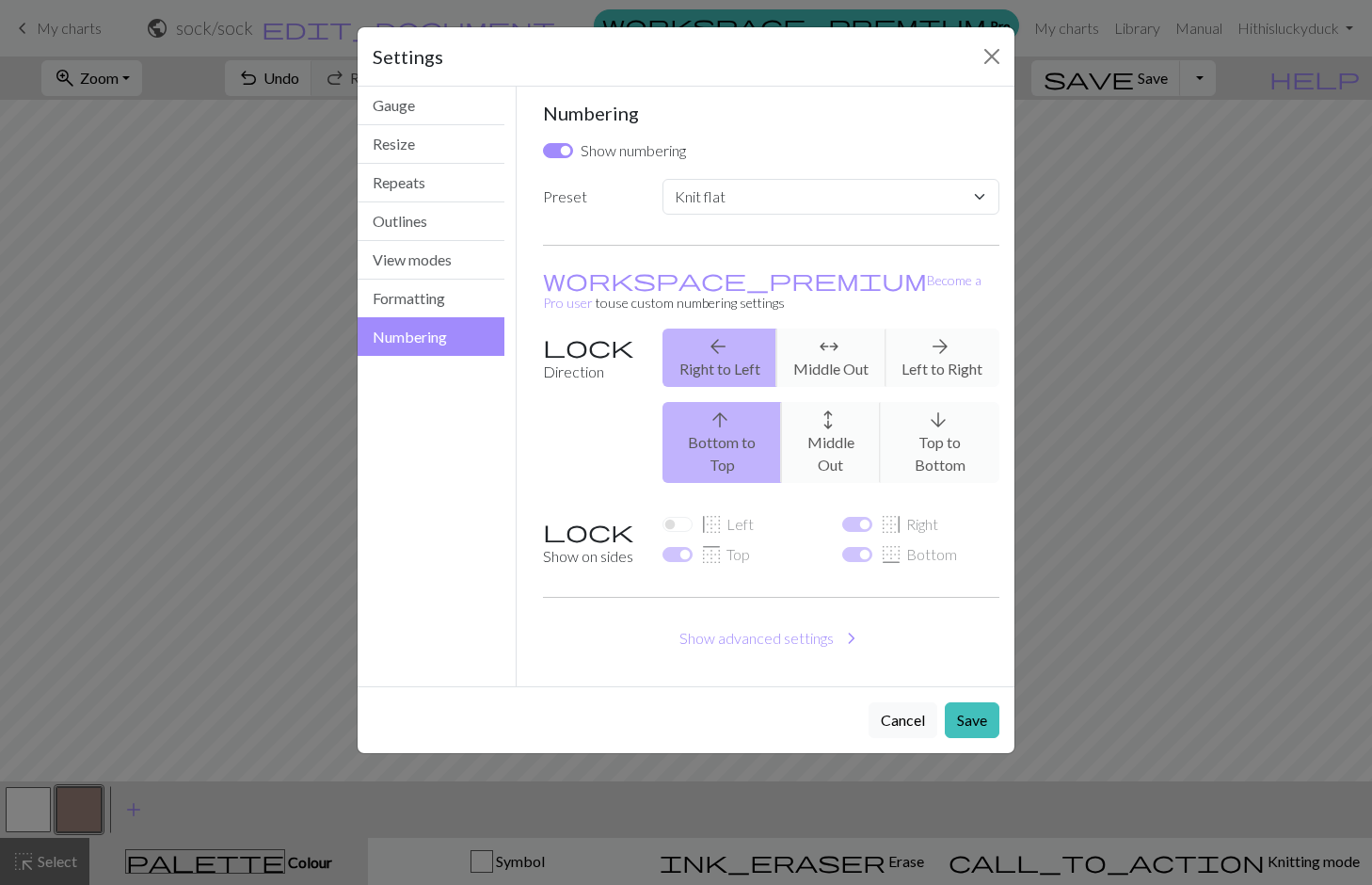
click at [945, 404] on div "arrow_upward Bottom to Top arrows_outward Middle Out arrow_downward Top to Bott…" at bounding box center [831, 443] width 360 height 81
click at [937, 402] on div "arrow_upward Bottom to Top arrows_outward Middle Out arrow_downward Top to Bott…" at bounding box center [831, 443] width 360 height 81
click at [937, 329] on div "arrow_back Right to Left arrows_outward Middle Out arrow_forward Left to Right" at bounding box center [831, 358] width 360 height 59
click at [617, 329] on label "Direction" at bounding box center [591, 413] width 120 height 169
click at [717, 349] on div "arrow_back Right to Left arrows_outward Middle Out arrow_forward Left to Right" at bounding box center [831, 358] width 360 height 59
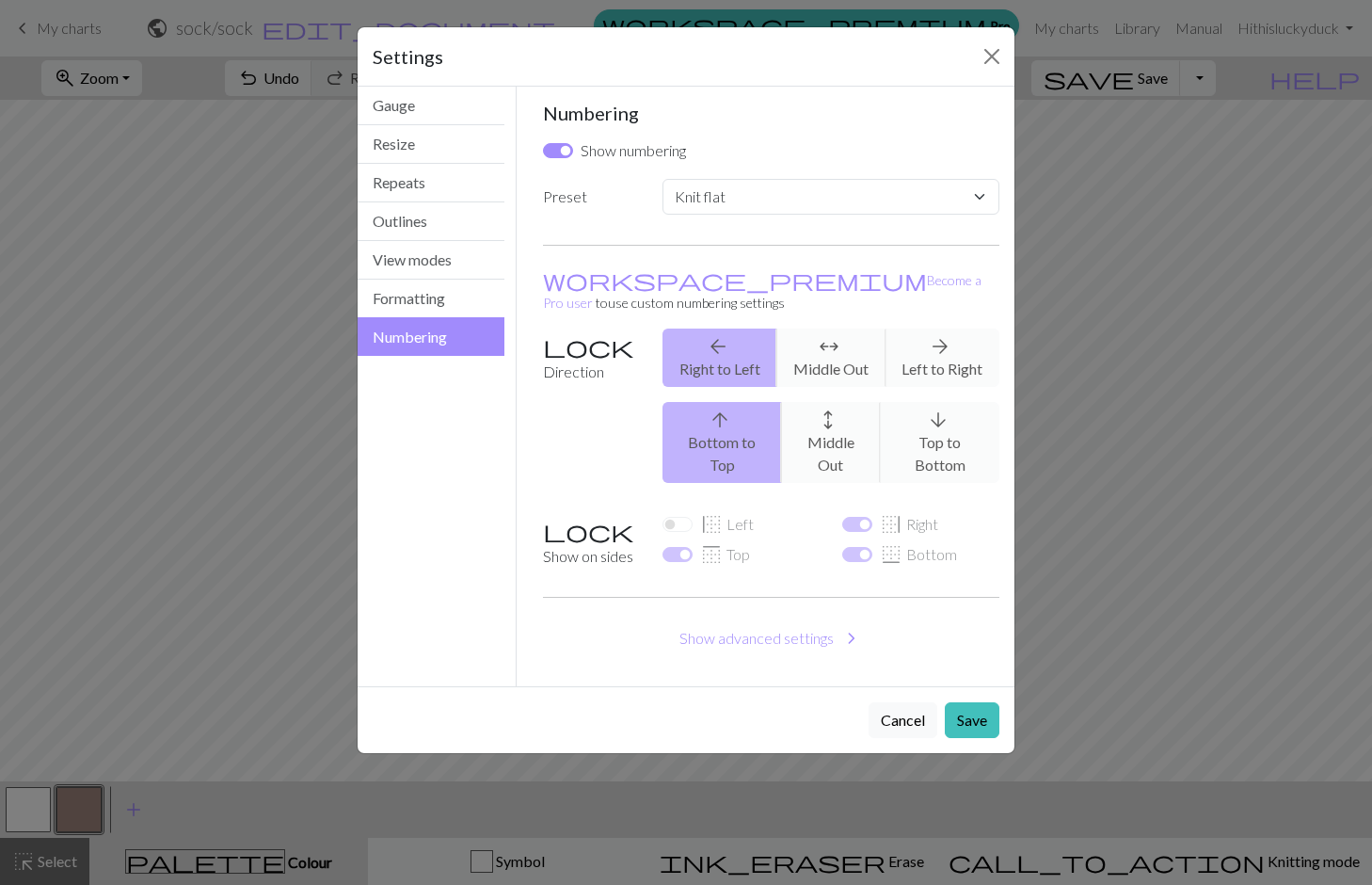
click at [717, 416] on div "arrow_upward Bottom to Top arrows_outward Middle Out arrow_downward Top to Bott…" at bounding box center [831, 443] width 360 height 81
click at [983, 198] on select "Custom Knit flat Knit in the round Lace knitting Cross stitch" at bounding box center [831, 196] width 337 height 36
select select "round"
click at [663, 179] on select "Custom Knit flat Knit in the round Lace knitting Cross stitch" at bounding box center [831, 196] width 337 height 36
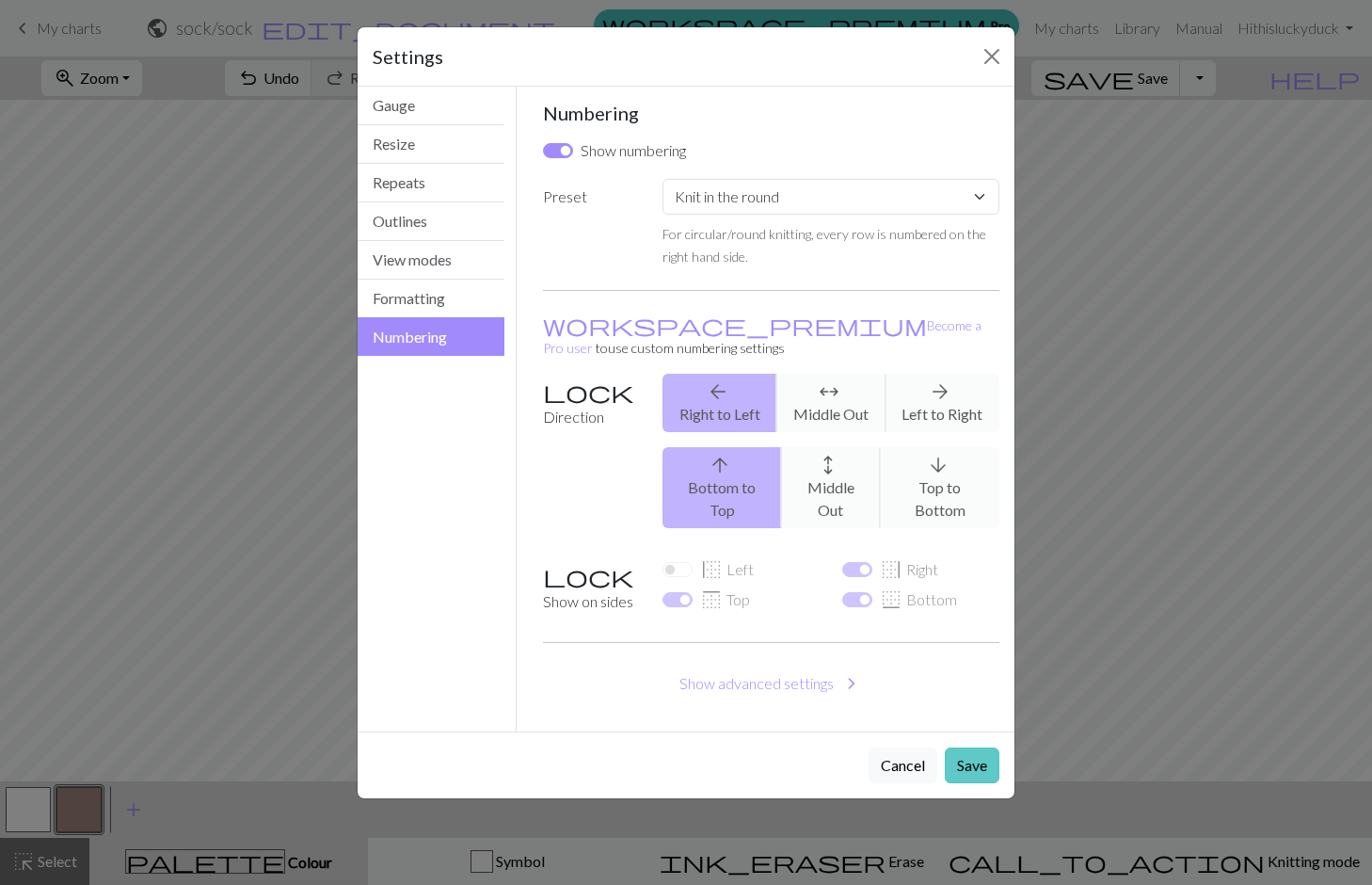
click at [980, 747] on button "Save" at bounding box center [973, 765] width 55 height 36
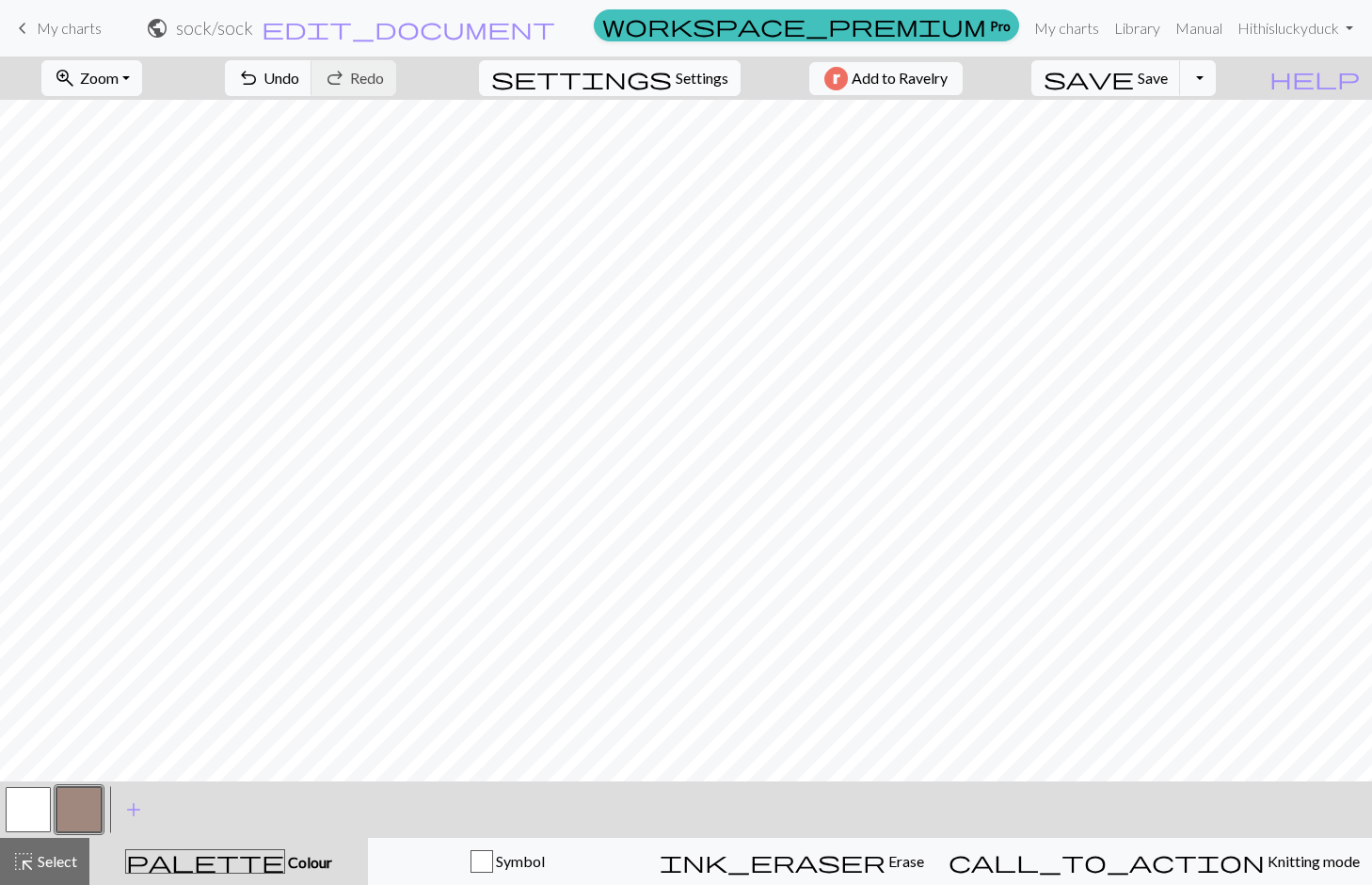
click at [682, 86] on span "Settings" at bounding box center [703, 78] width 53 height 23
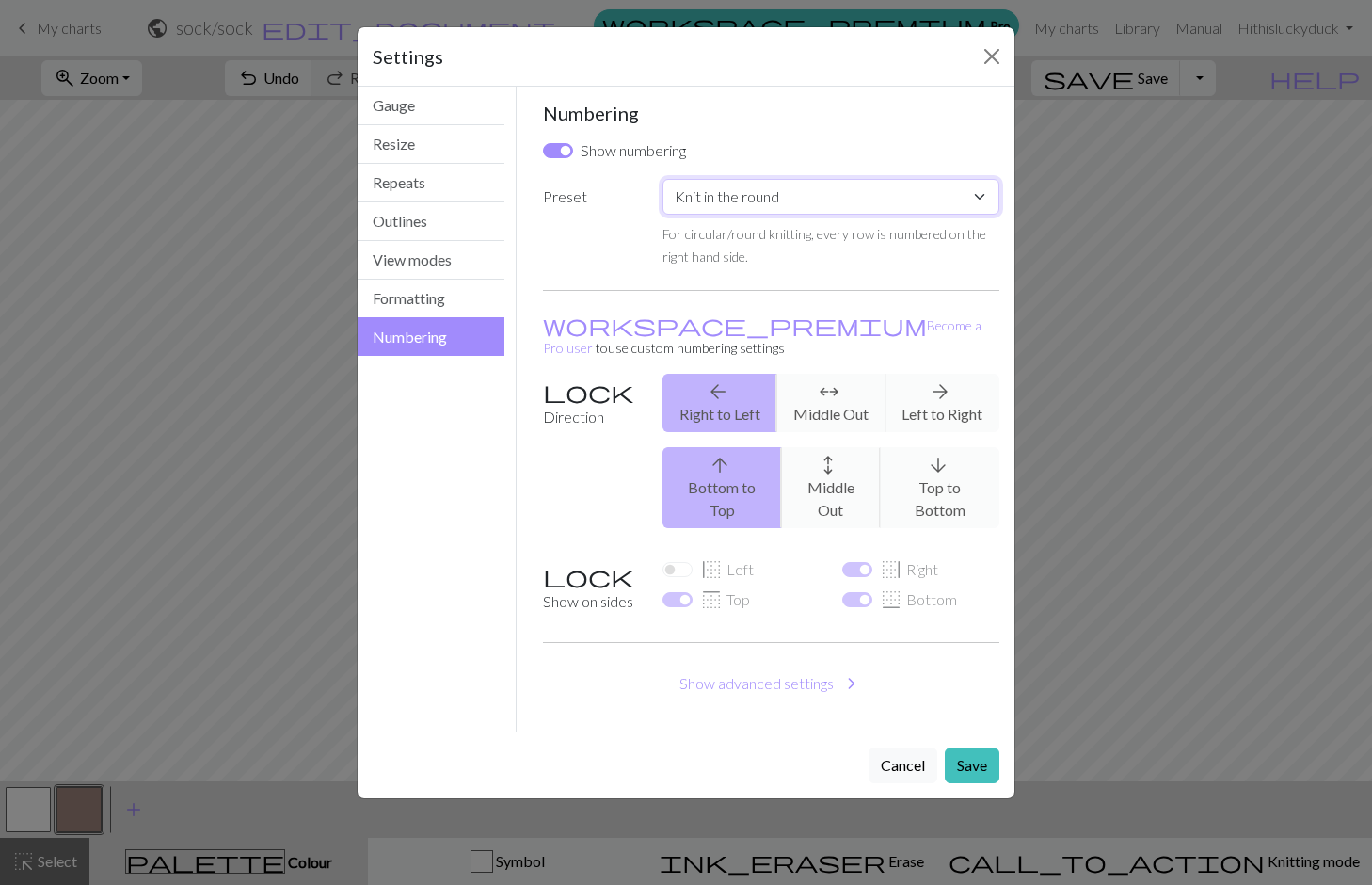
click at [933, 183] on select "Custom Knit flat Knit in the round Lace knitting Cross stitch" at bounding box center [831, 196] width 337 height 36
click at [663, 179] on select "Custom Knit flat Knit in the round Lace knitting Cross stitch" at bounding box center [831, 196] width 337 height 36
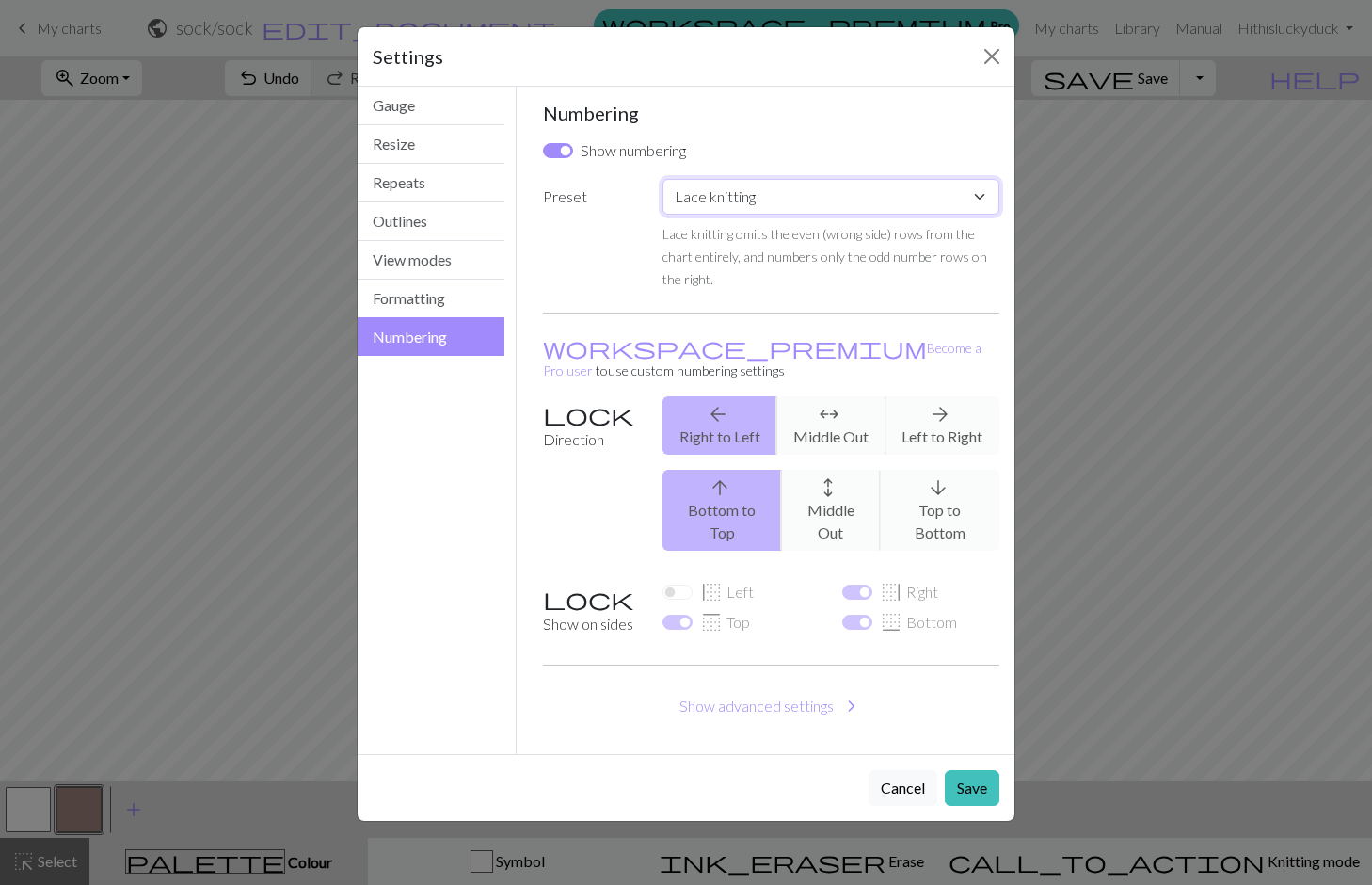
click at [926, 196] on select "Custom Knit flat Knit in the round Lace knitting Cross stitch" at bounding box center [831, 196] width 337 height 36
click at [663, 179] on select "Custom Knit flat Knit in the round Lace knitting Cross stitch" at bounding box center [831, 196] width 337 height 36
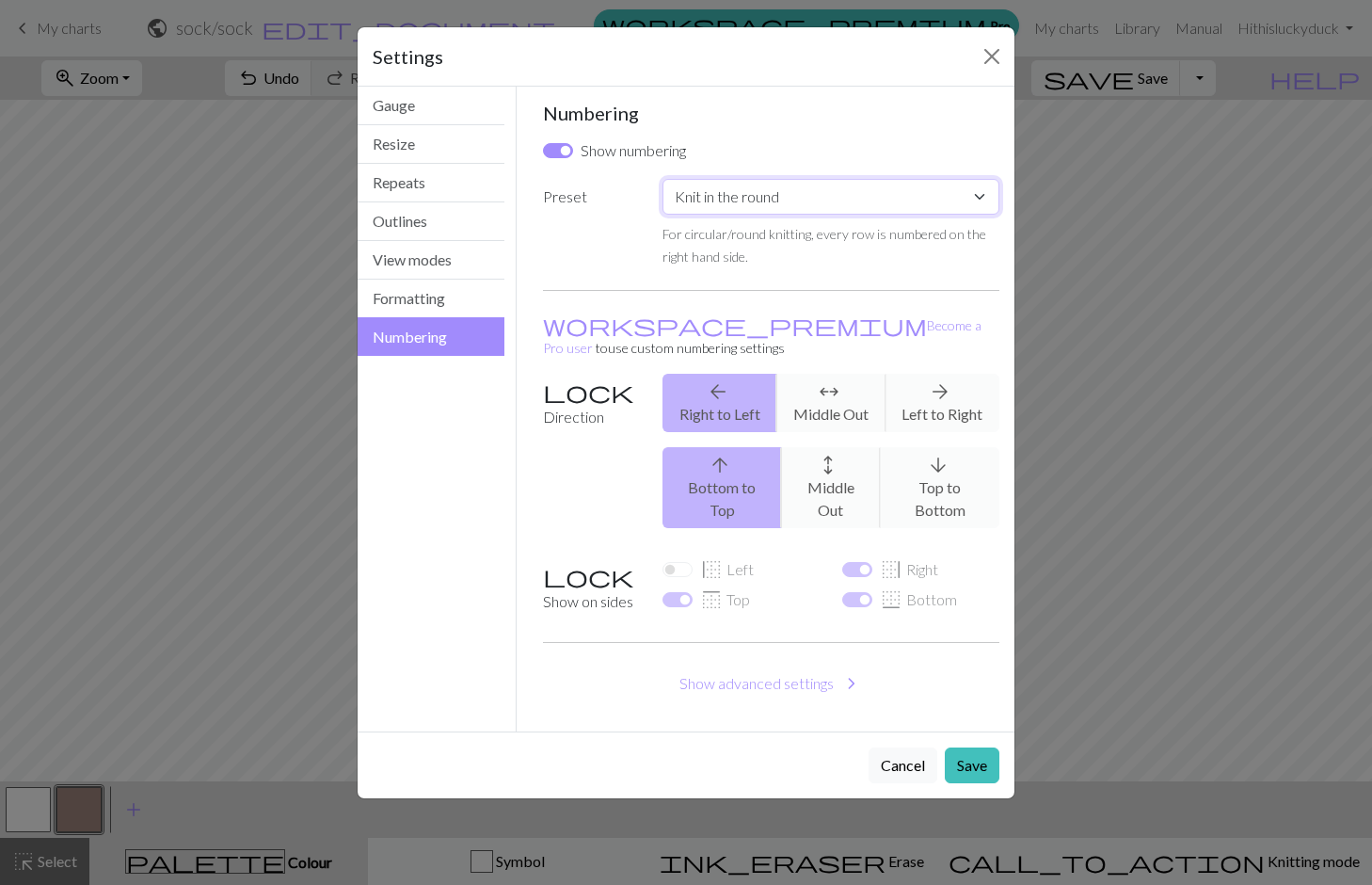
click at [893, 198] on select "Custom Knit flat Knit in the round Lace knitting Cross stitch" at bounding box center [831, 196] width 337 height 36
select select "flat"
click at [663, 179] on select "Custom Knit flat Knit in the round Lace knitting Cross stitch" at bounding box center [831, 196] width 337 height 36
checkbox input "true"
click at [974, 196] on select "Custom Knit flat Knit in the round Lace knitting Cross stitch" at bounding box center [831, 196] width 337 height 36
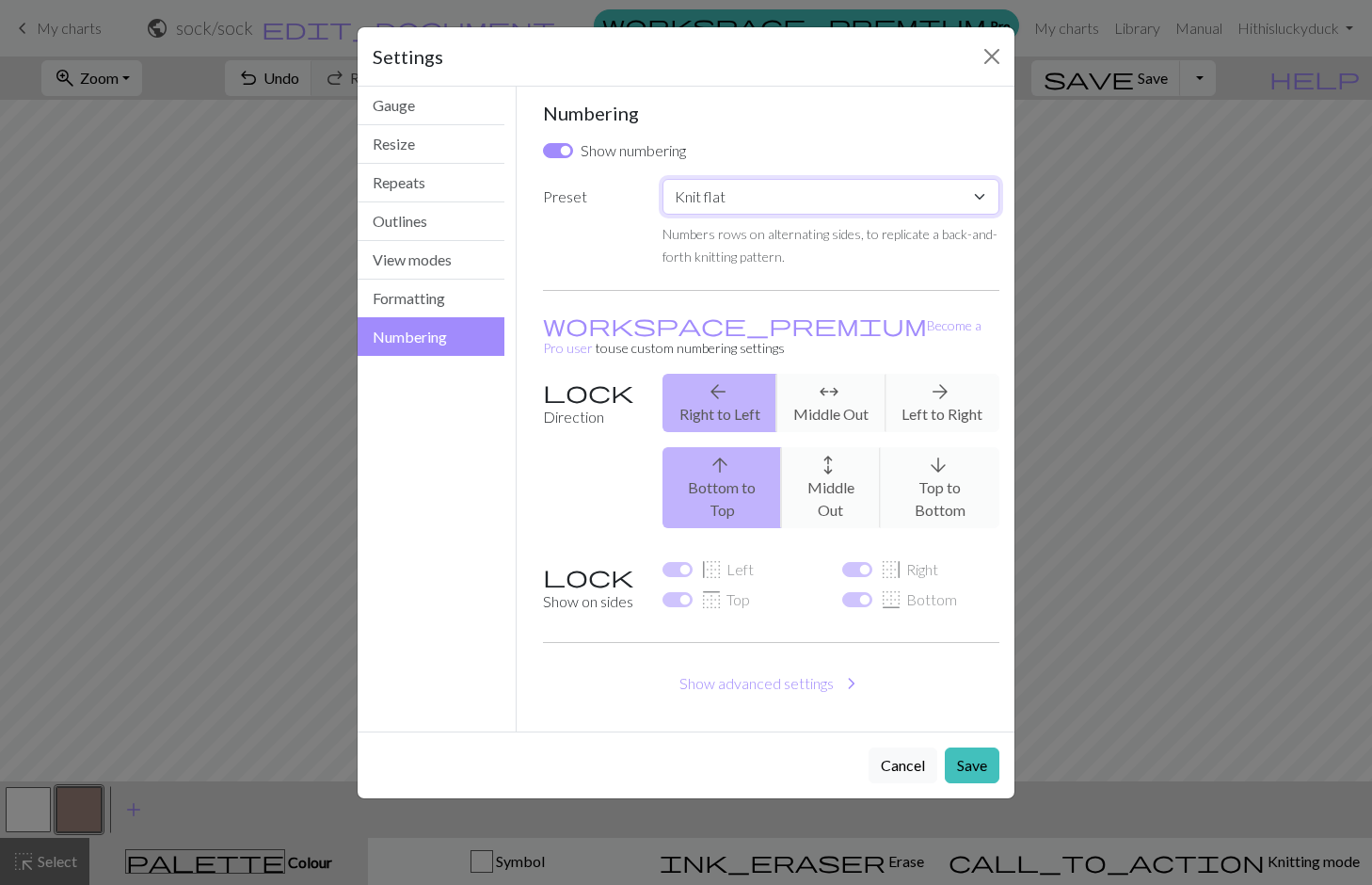
select select "round"
click at [663, 179] on select "Custom Knit flat Knit in the round Lace knitting Cross stitch" at bounding box center [831, 196] width 337 height 36
checkbox input "false"
click at [466, 300] on button "Formatting" at bounding box center [431, 298] width 146 height 39
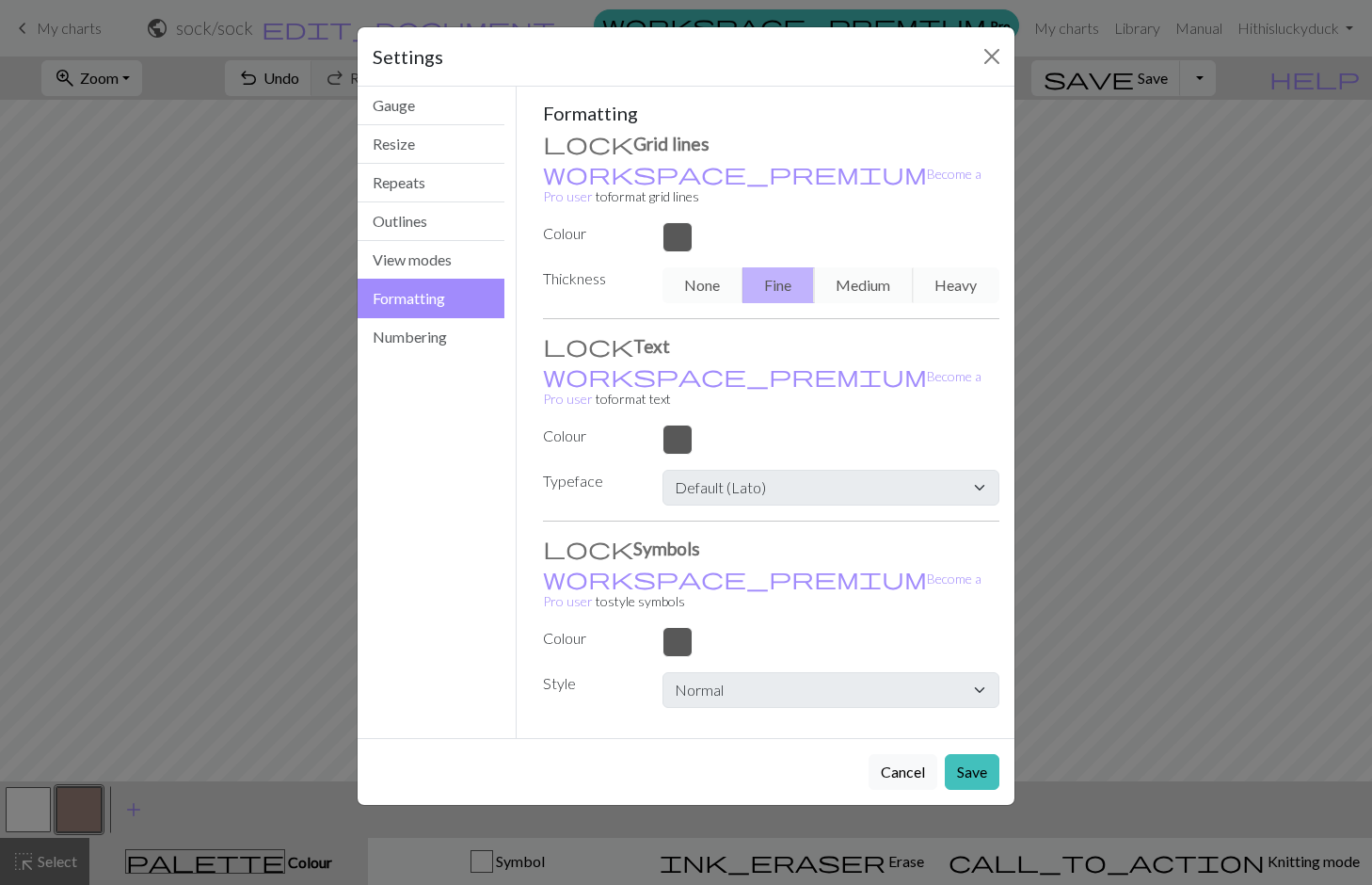
click at [714, 267] on div "None Fine Medium Heavy" at bounding box center [831, 285] width 360 height 36
click at [406, 252] on button "View modes" at bounding box center [431, 260] width 146 height 39
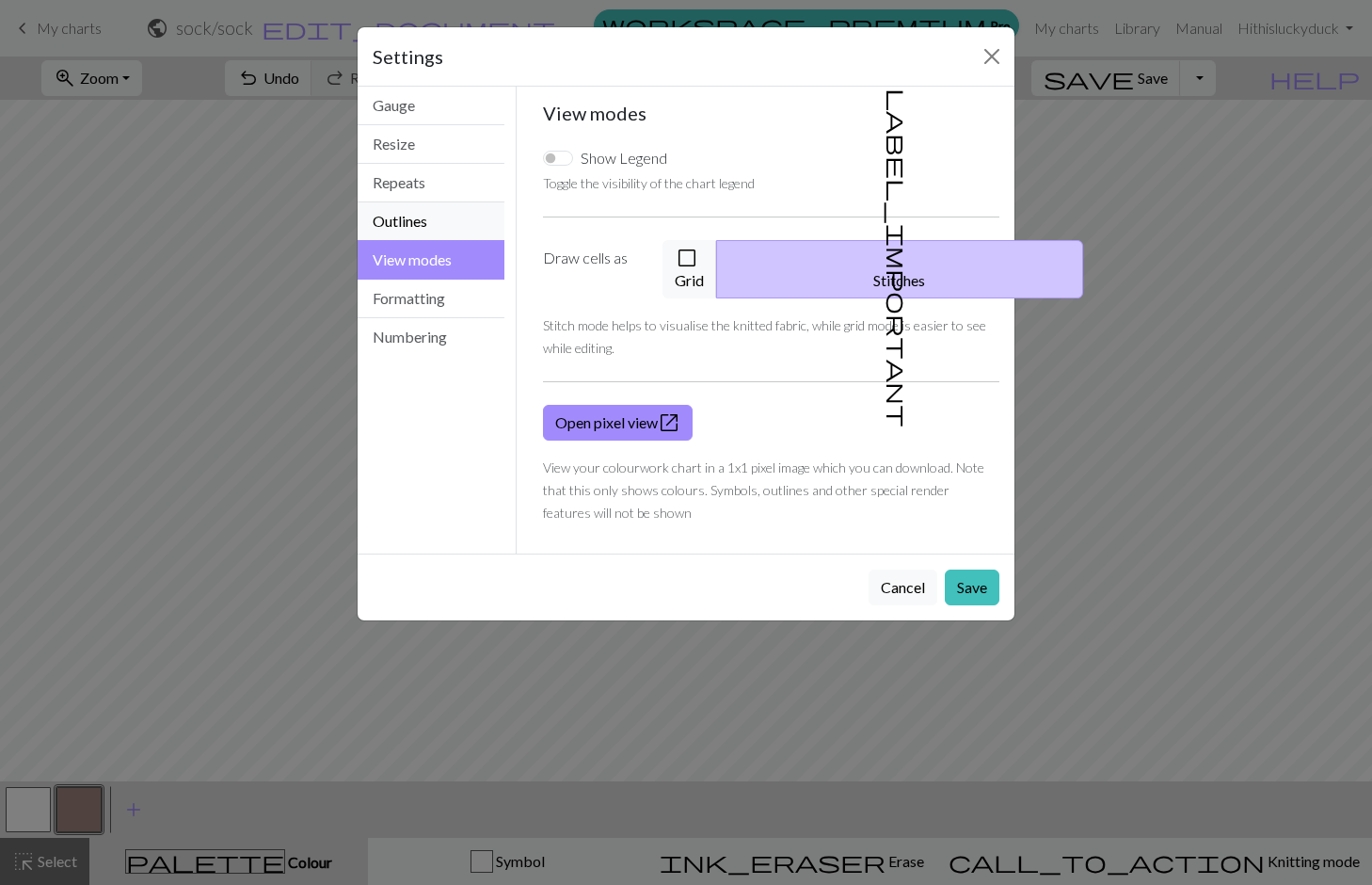
click at [448, 223] on button "Outlines" at bounding box center [431, 221] width 146 height 39
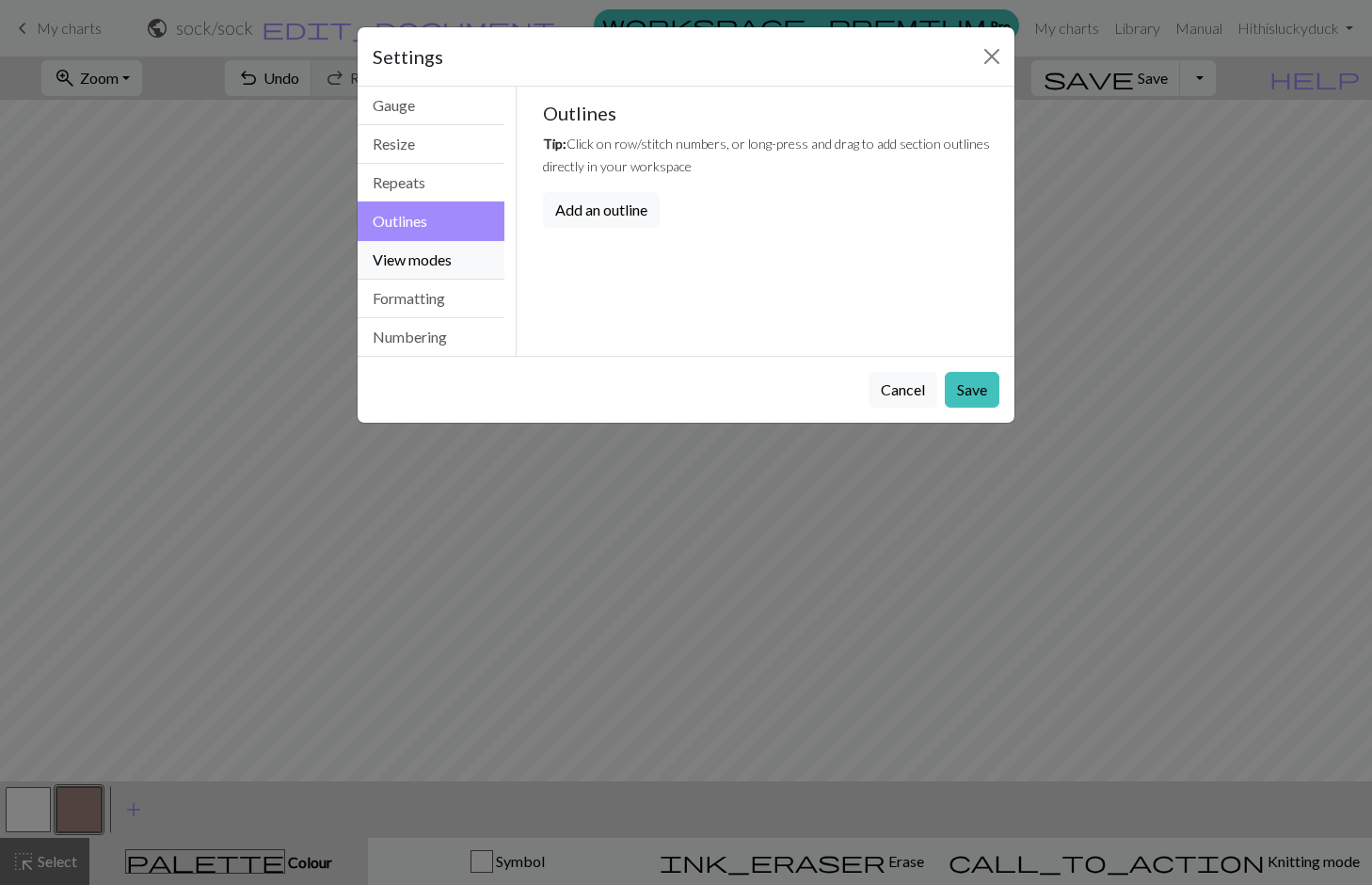
click at [438, 248] on button "View modes" at bounding box center [431, 260] width 146 height 39
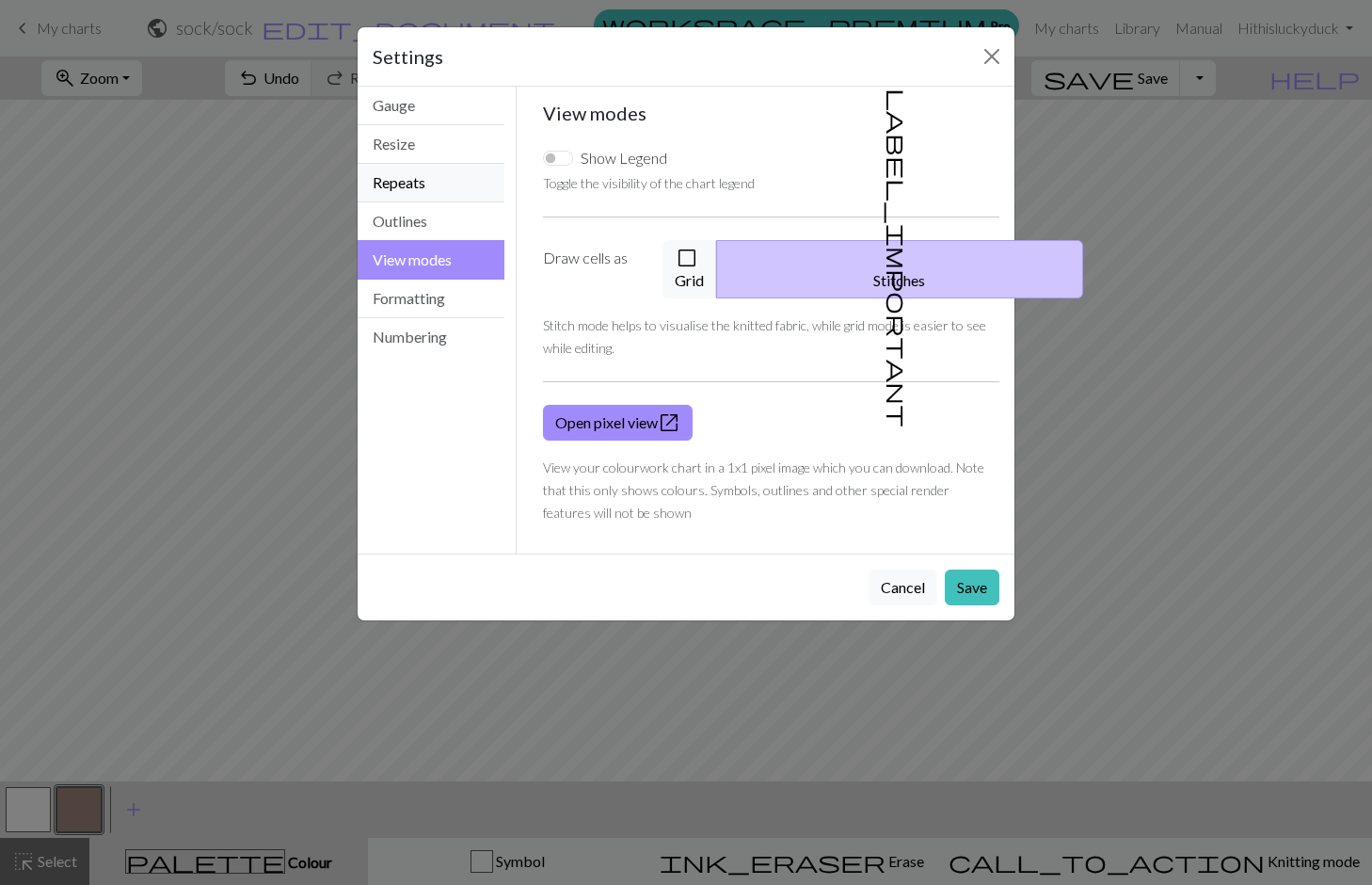
click at [453, 200] on button "Repeats" at bounding box center [431, 182] width 146 height 39
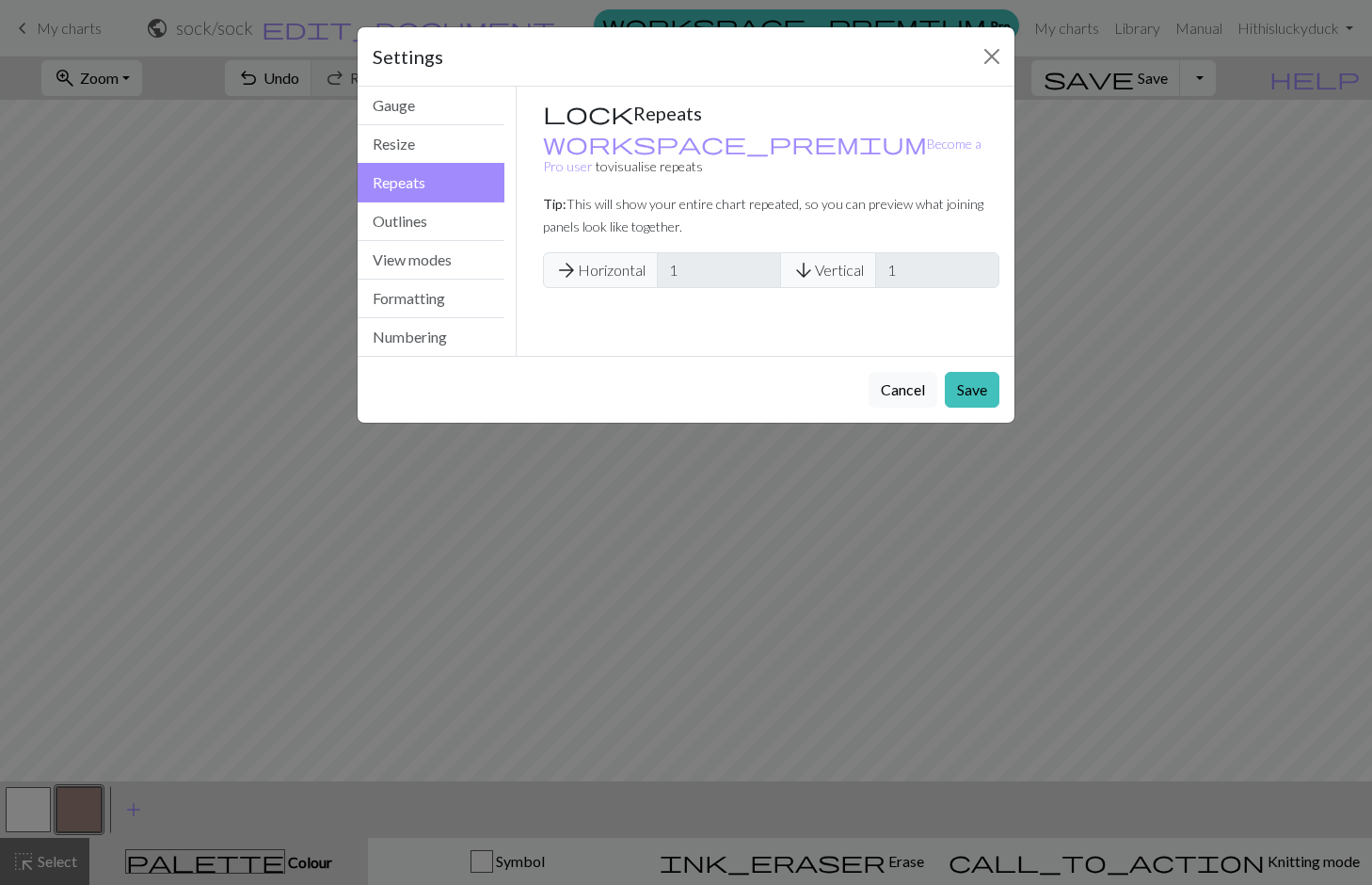
click at [703, 328] on div "Gauge Tip: Set your gauge to change the stitch distortion in your chart. This w…" at bounding box center [771, 221] width 510 height 269
click at [443, 146] on button "Resize" at bounding box center [431, 145] width 146 height 39
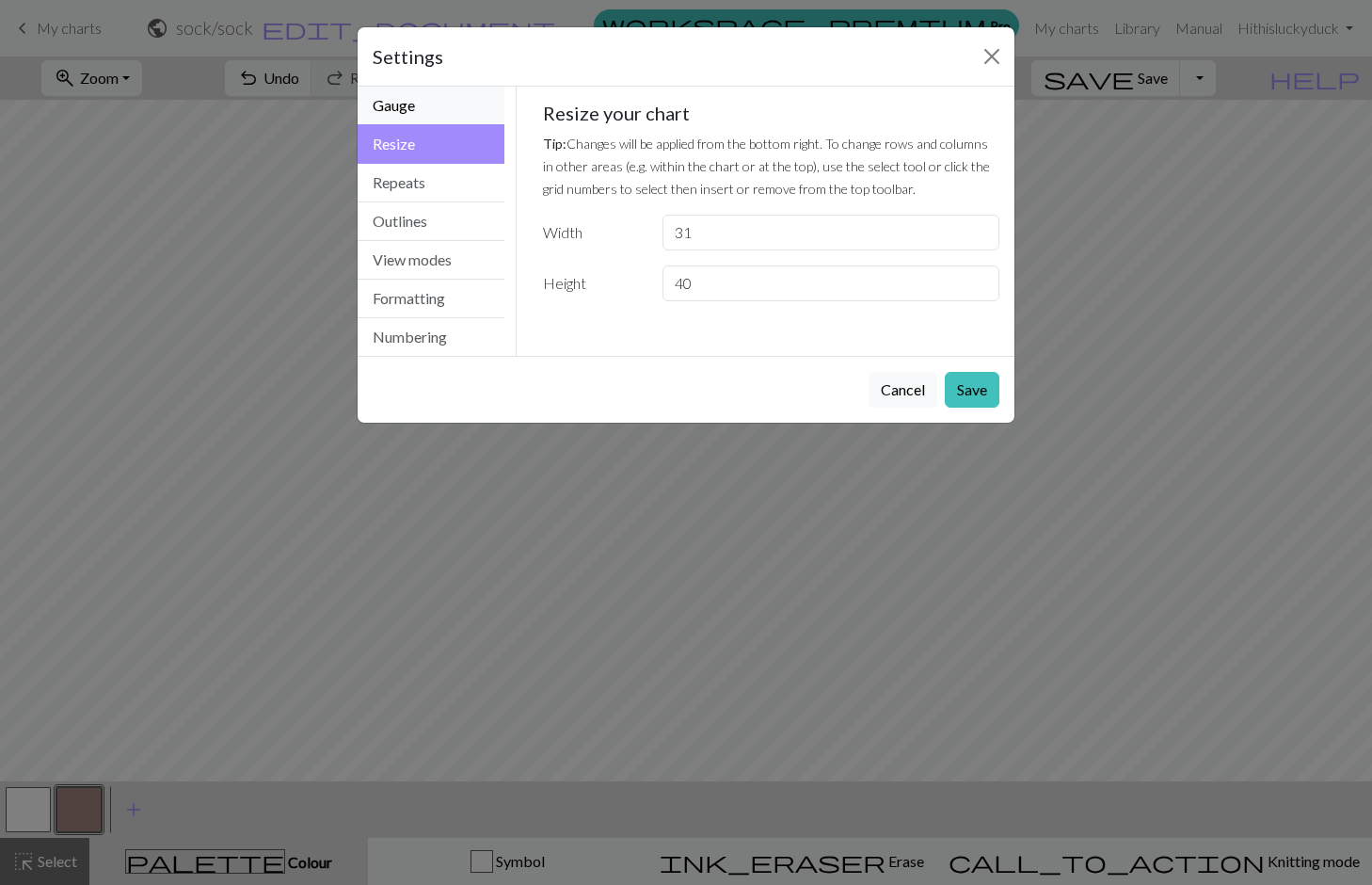
click at [416, 94] on button "Gauge" at bounding box center [431, 106] width 146 height 39
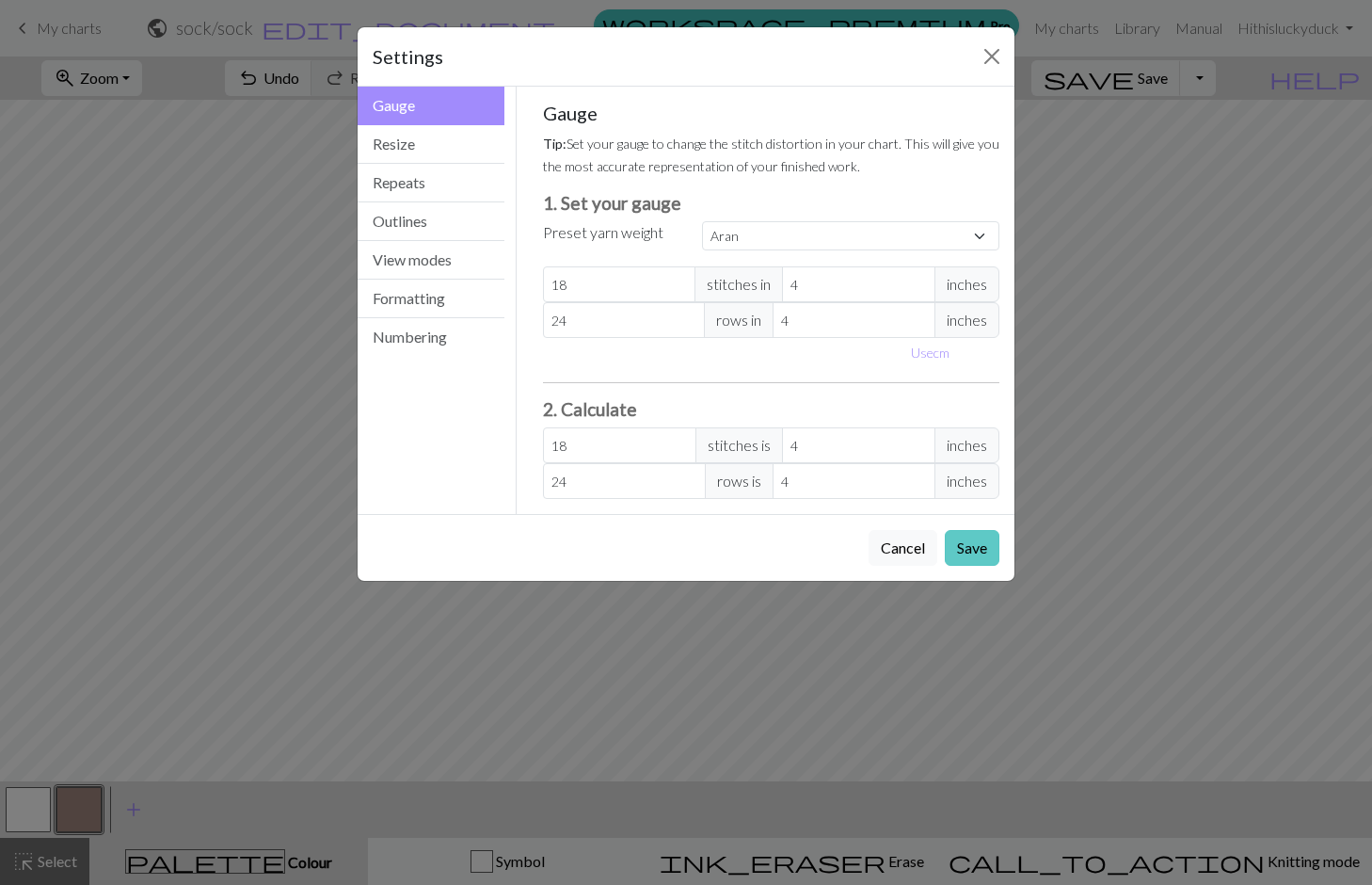
click at [984, 546] on button "Save" at bounding box center [973, 548] width 55 height 36
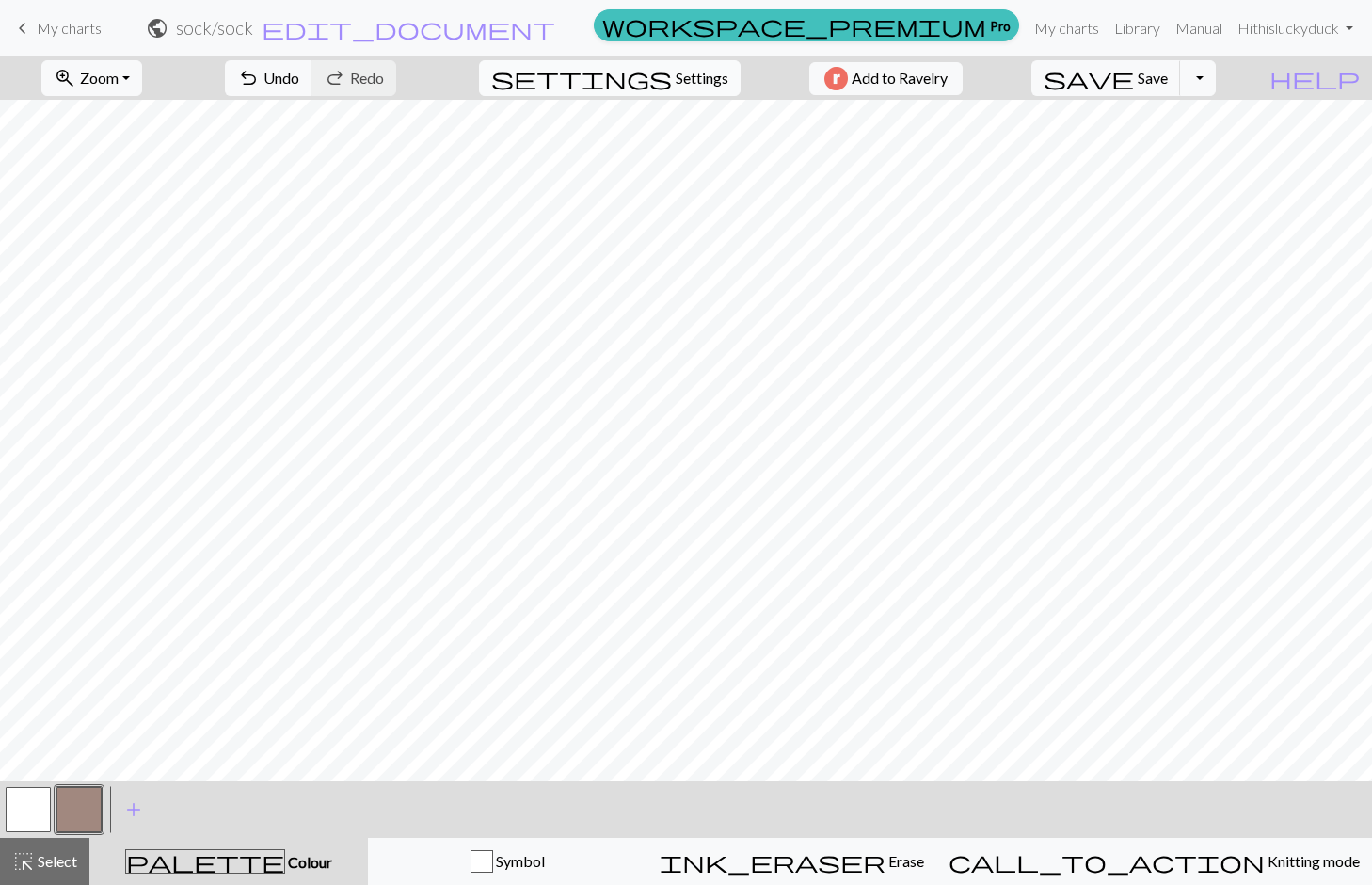
click at [705, 87] on span "Settings" at bounding box center [703, 78] width 53 height 23
select select "aran"
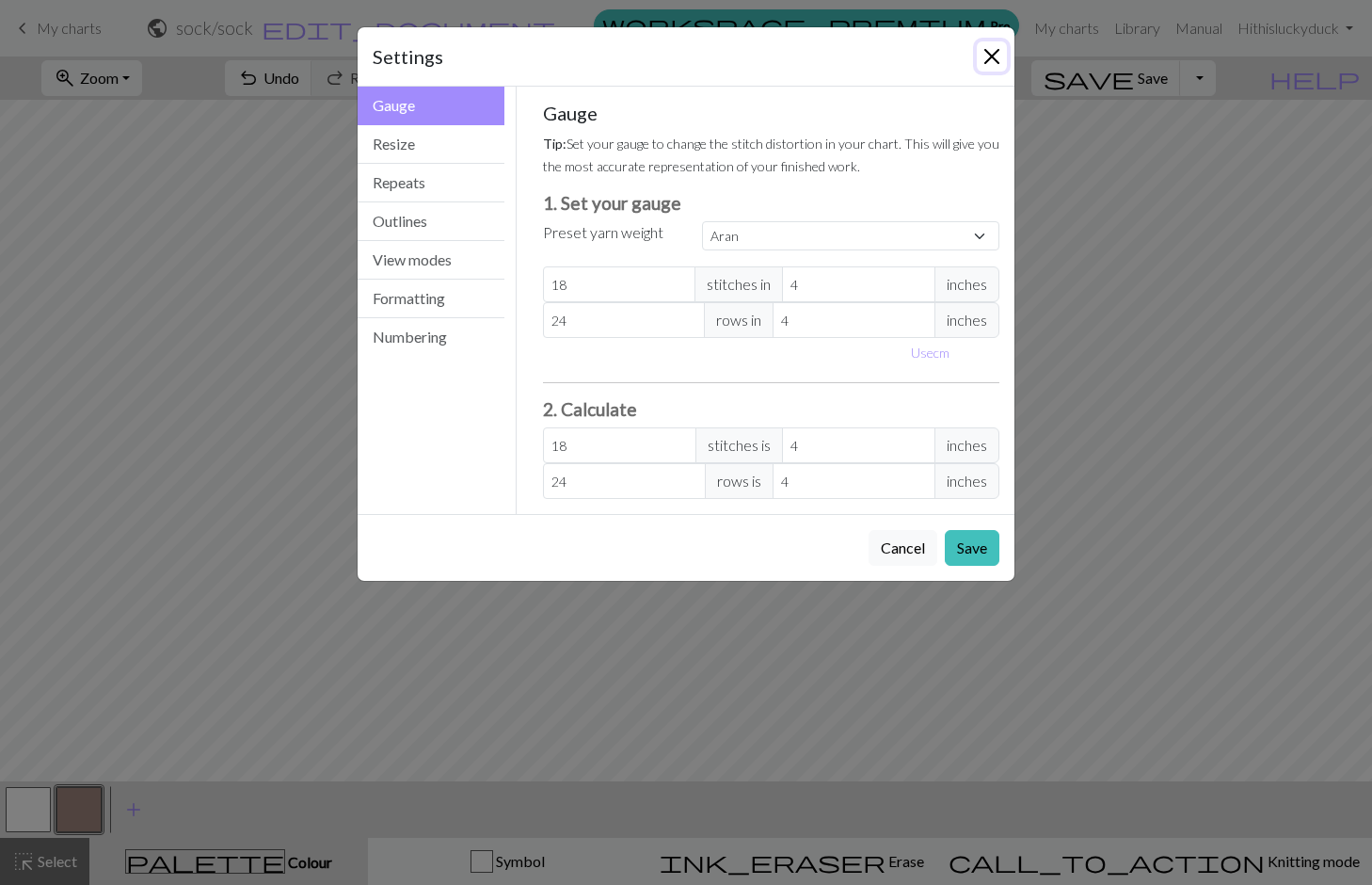
click at [985, 55] on button "Close" at bounding box center [992, 57] width 30 height 30
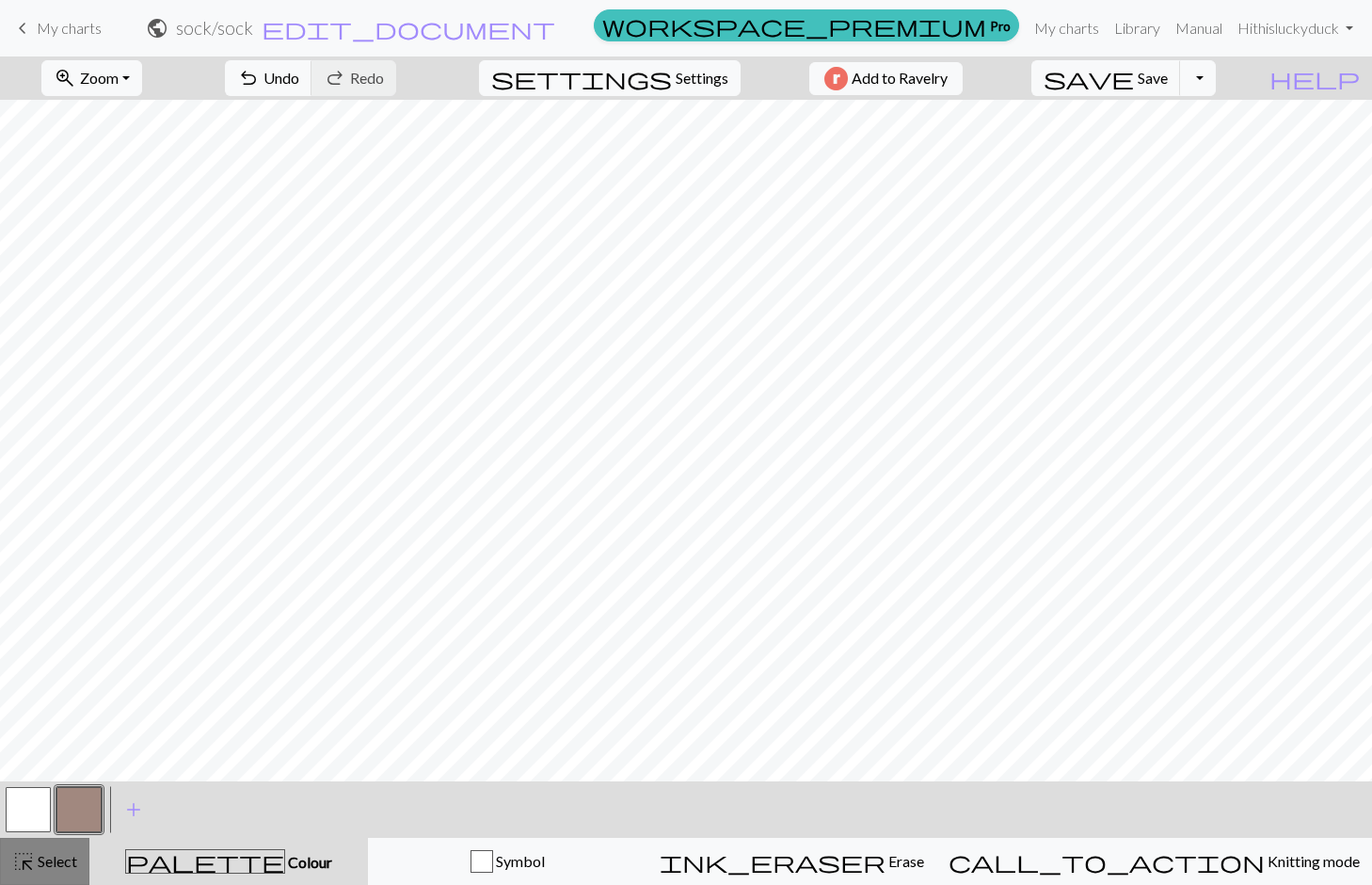
click at [60, 866] on span "Select" at bounding box center [56, 860] width 42 height 18
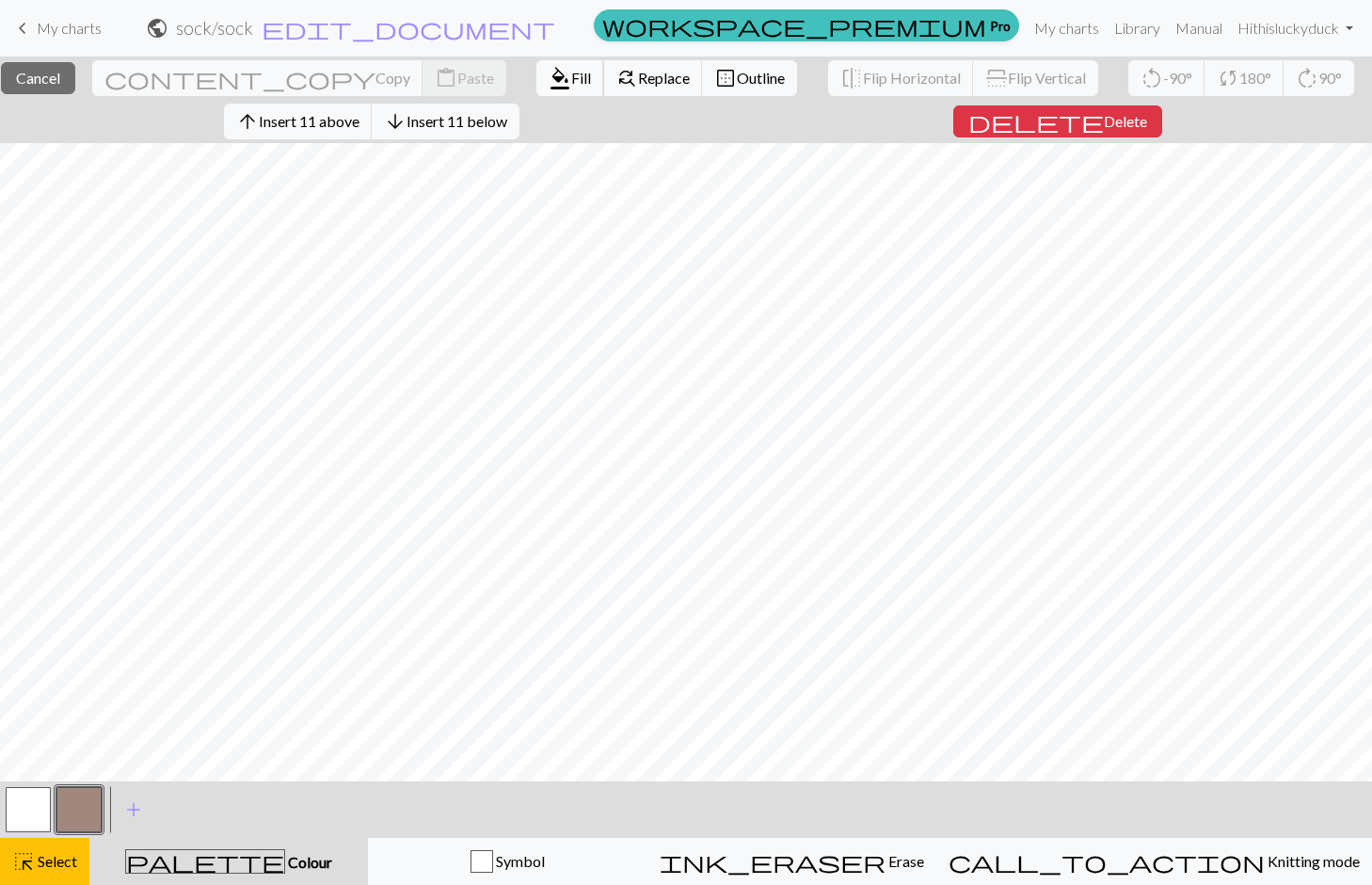
click at [549, 88] on span "format_color_fill" at bounding box center [560, 78] width 23 height 26
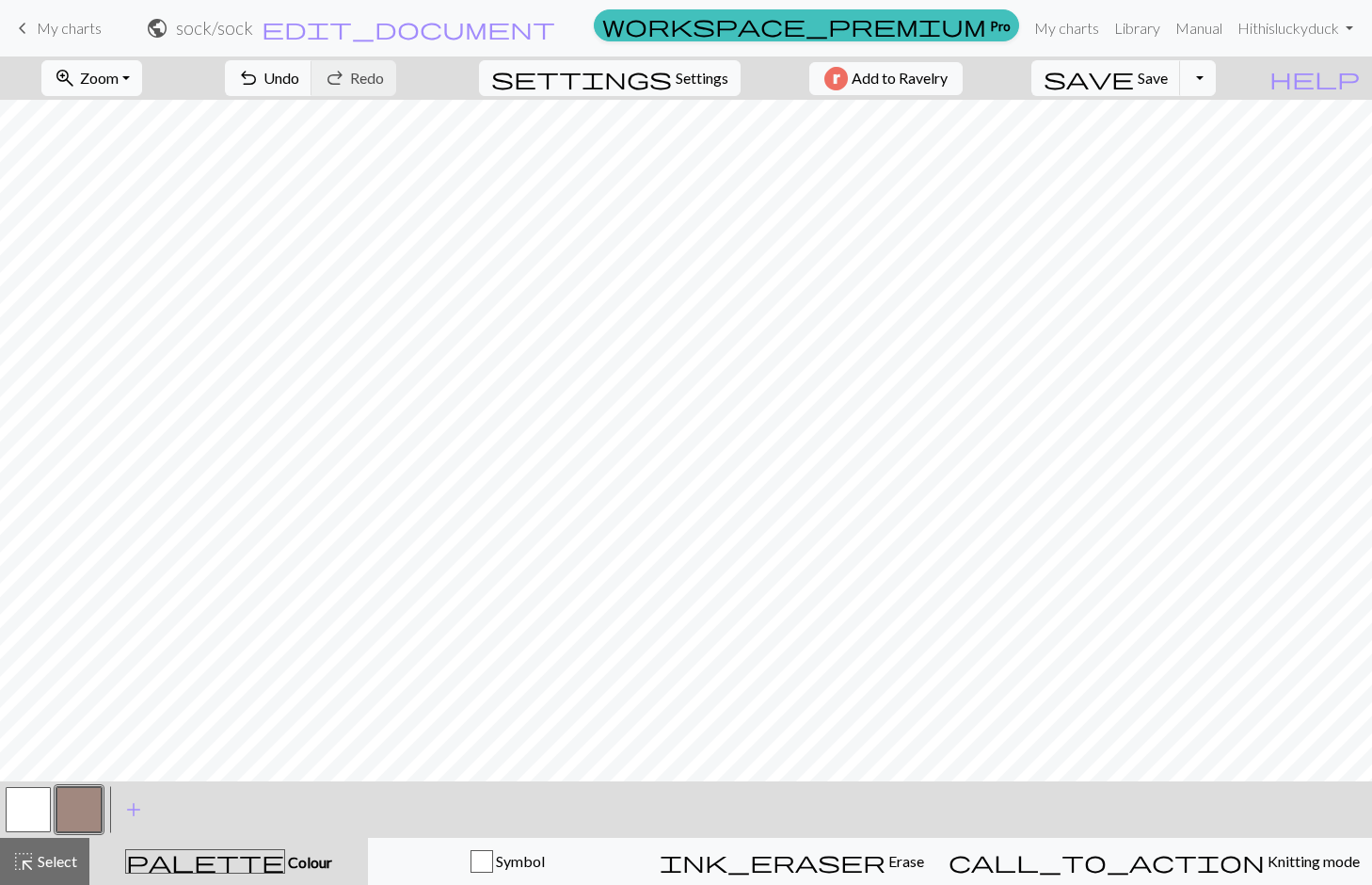
click at [119, 85] on span "Zoom" at bounding box center [99, 77] width 39 height 18
click at [147, 177] on button "Fit height" at bounding box center [116, 179] width 148 height 30
click at [530, 856] on div "Symbol" at bounding box center [508, 861] width 255 height 23
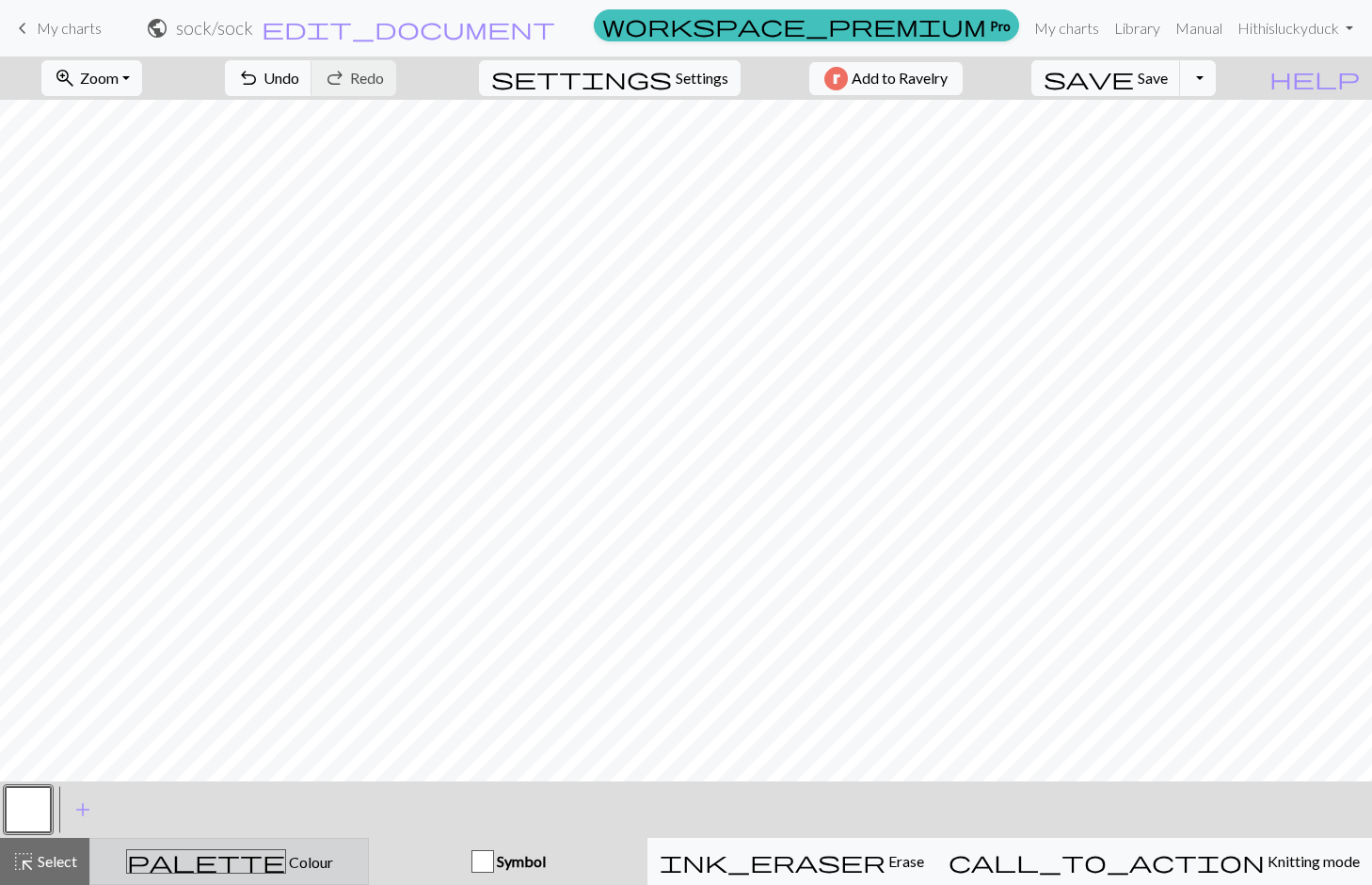
click at [220, 865] on span "palette" at bounding box center [206, 861] width 158 height 26
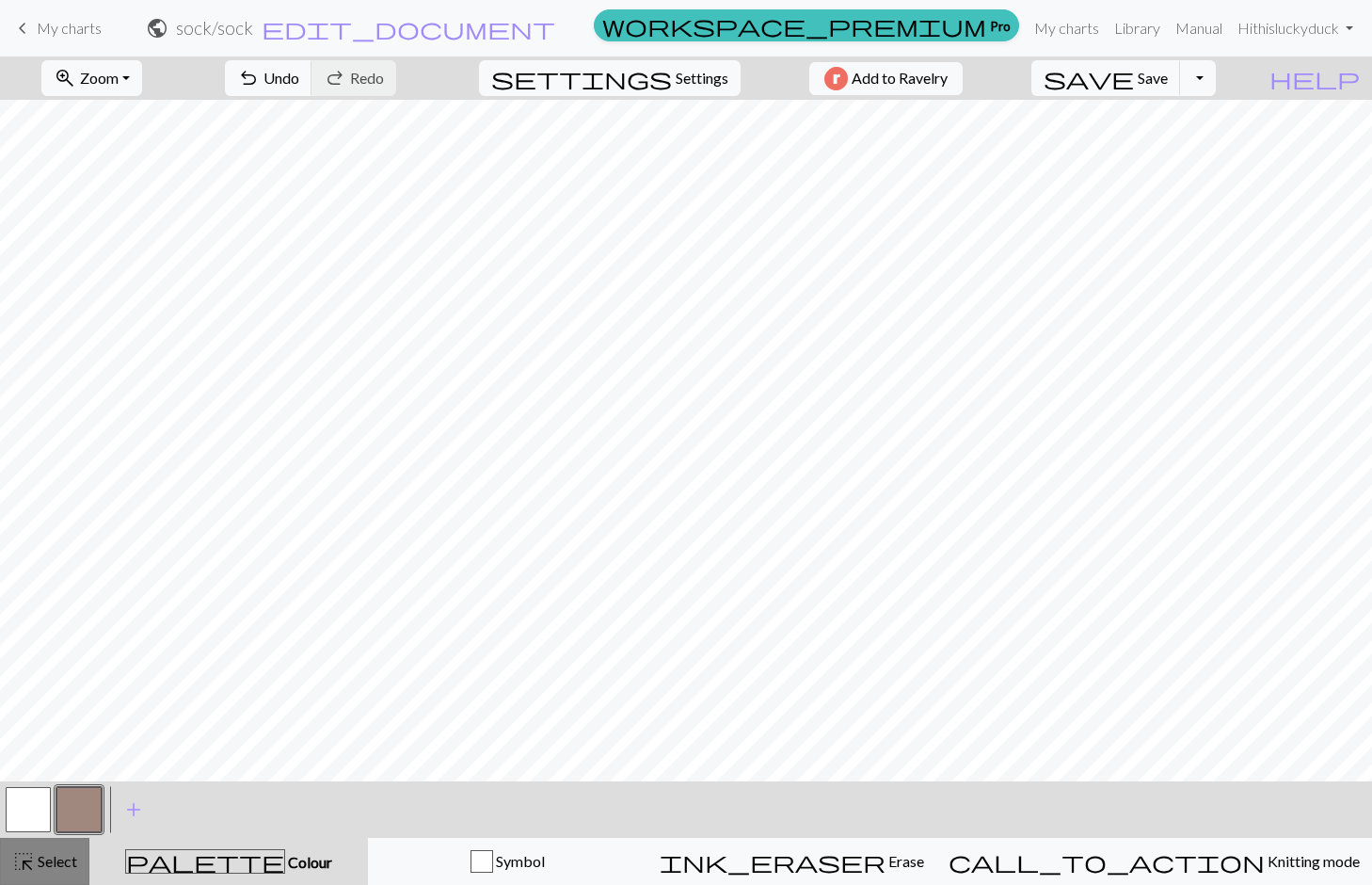
click at [12, 859] on span "highlight_alt" at bounding box center [24, 861] width 23 height 26
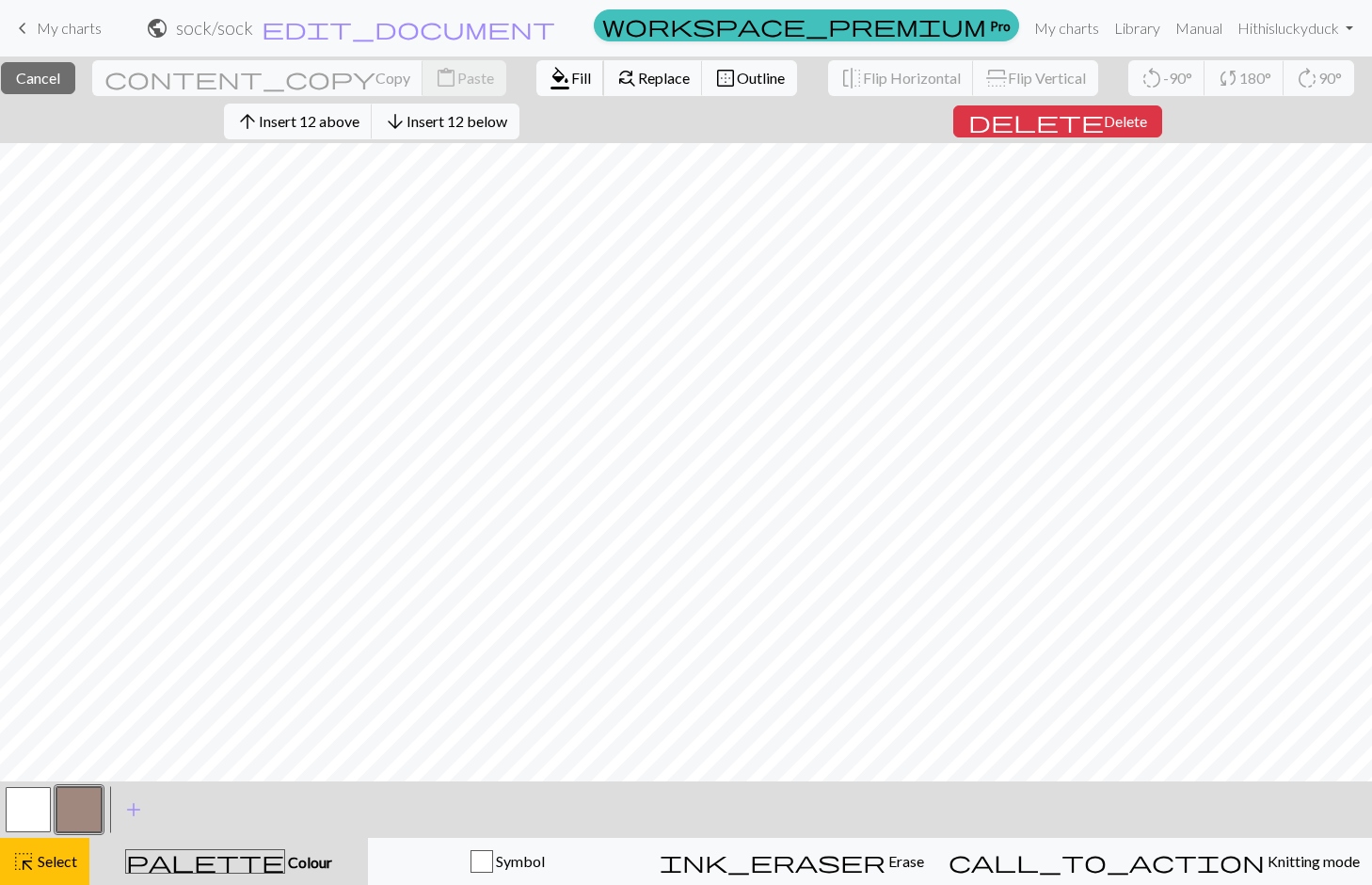
click at [536, 90] on button "format_color_fill Fill" at bounding box center [570, 78] width 68 height 36
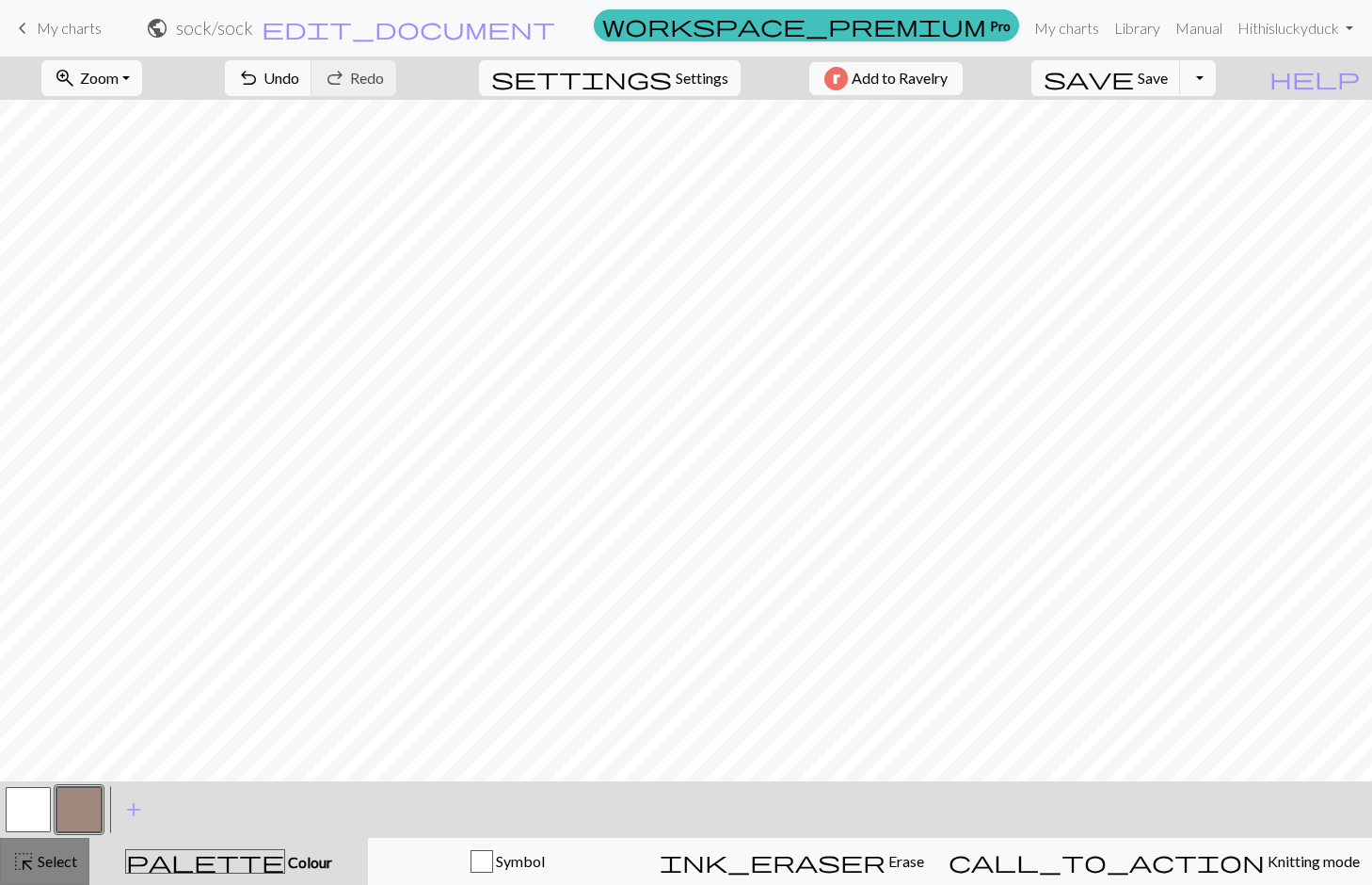
click at [47, 858] on span "Select" at bounding box center [56, 860] width 42 height 18
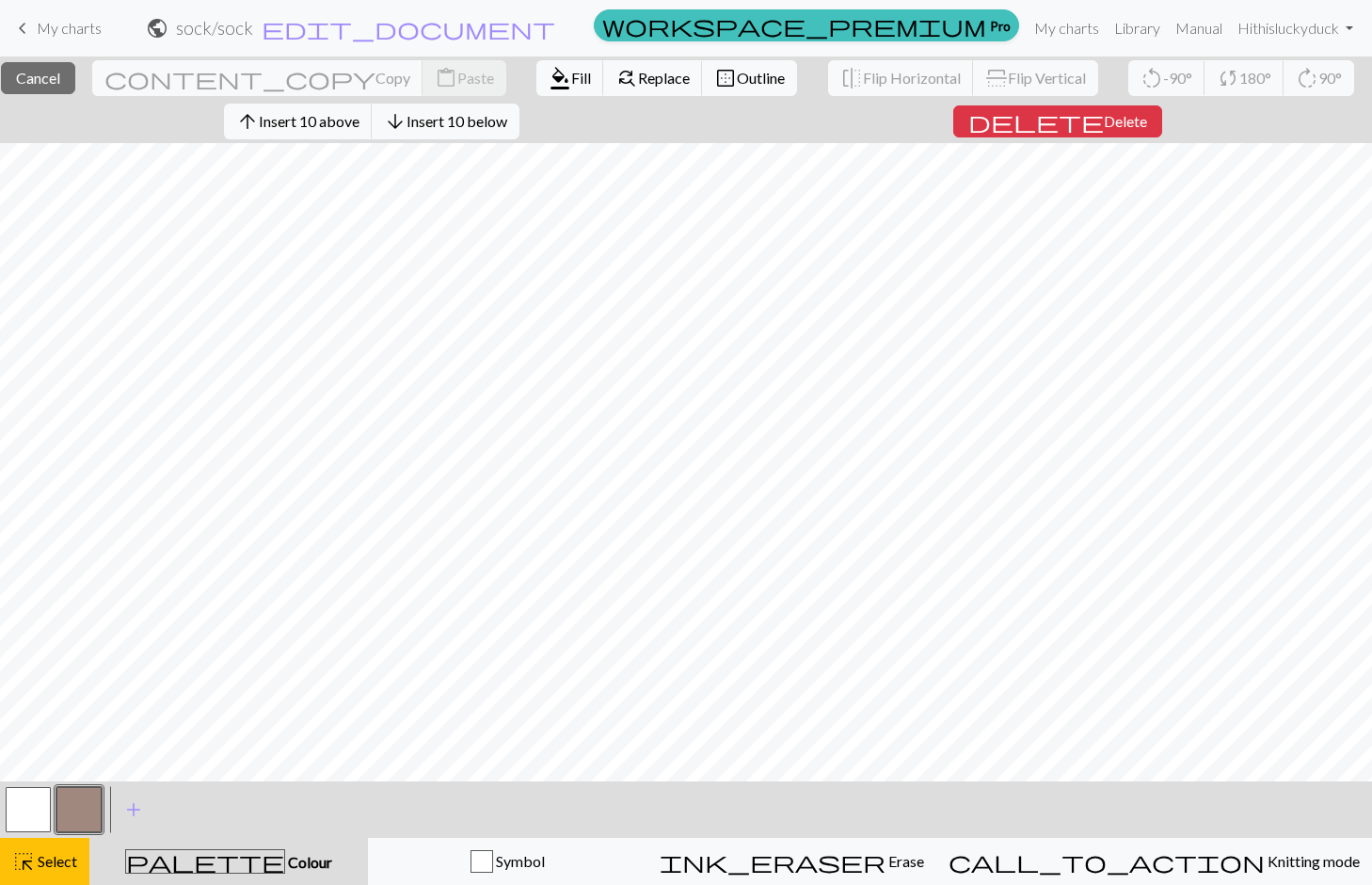
click at [33, 804] on button "button" at bounding box center [28, 809] width 45 height 45
click at [549, 86] on span "format_color_fill" at bounding box center [560, 78] width 23 height 26
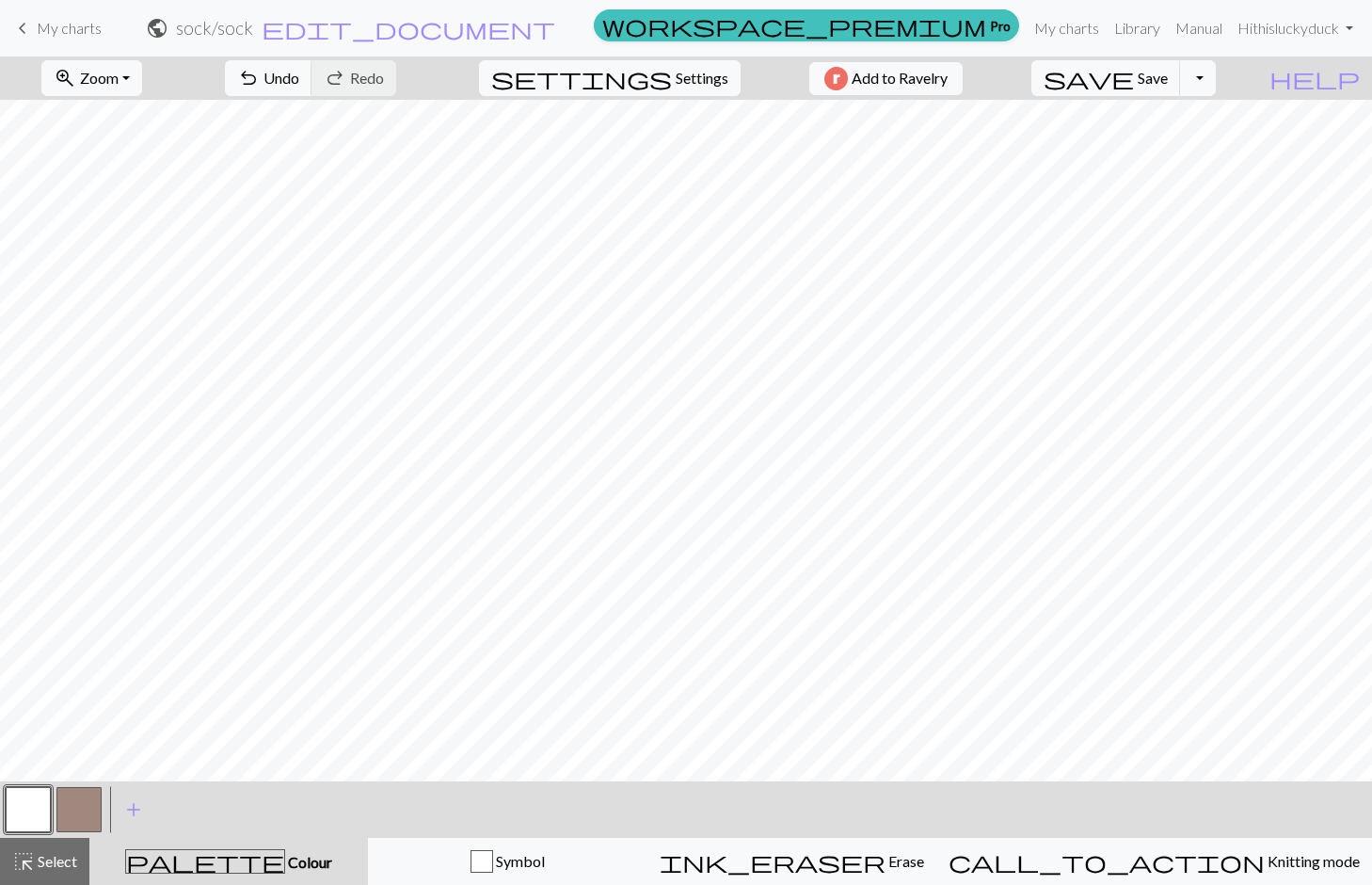
click at [94, 794] on button "button" at bounding box center [79, 809] width 45 height 45
click at [19, 822] on button "button" at bounding box center [28, 809] width 45 height 45
click at [42, 811] on button "button" at bounding box center [28, 809] width 45 height 45
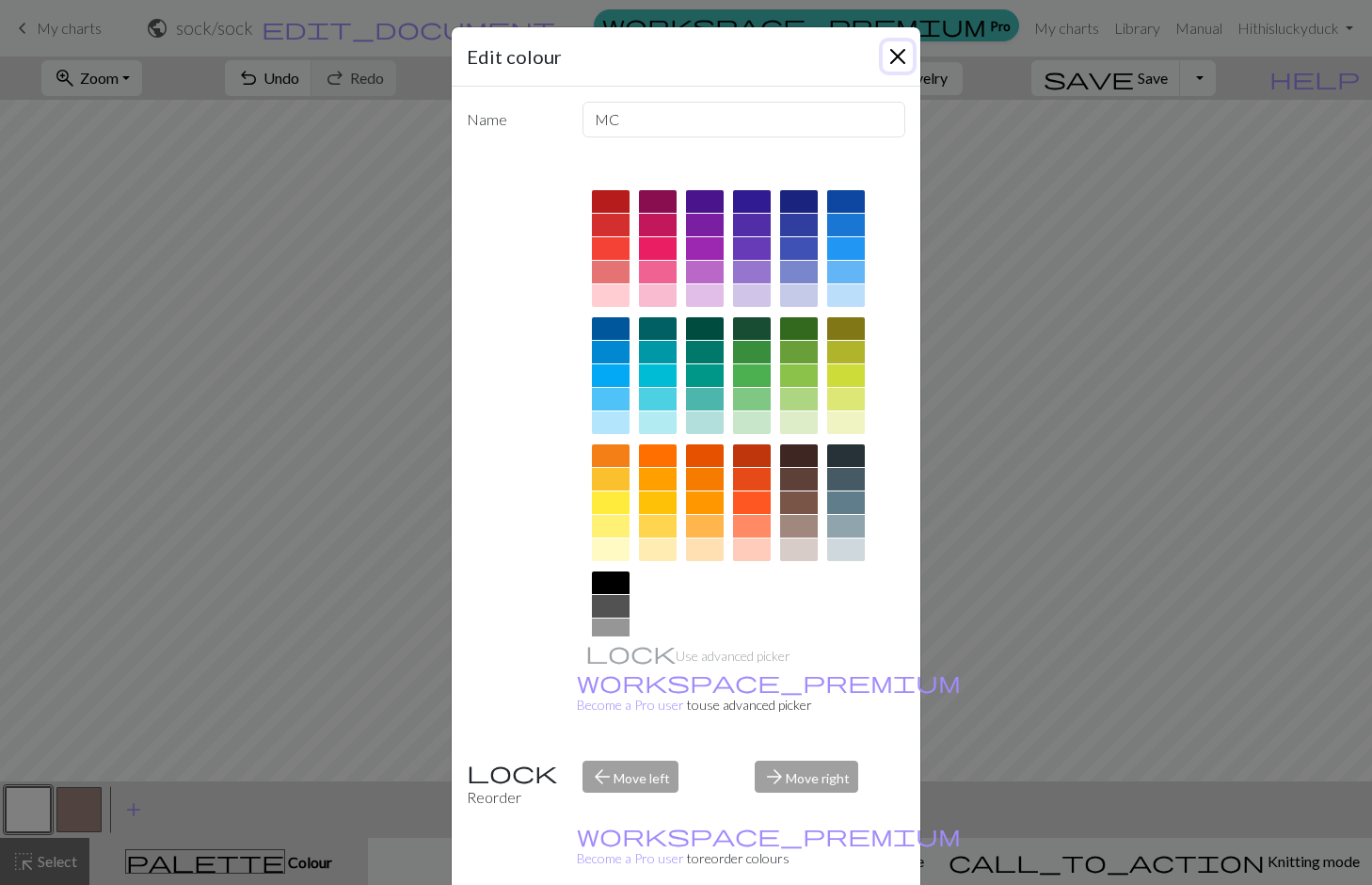
click at [906, 52] on button "Close" at bounding box center [898, 57] width 30 height 30
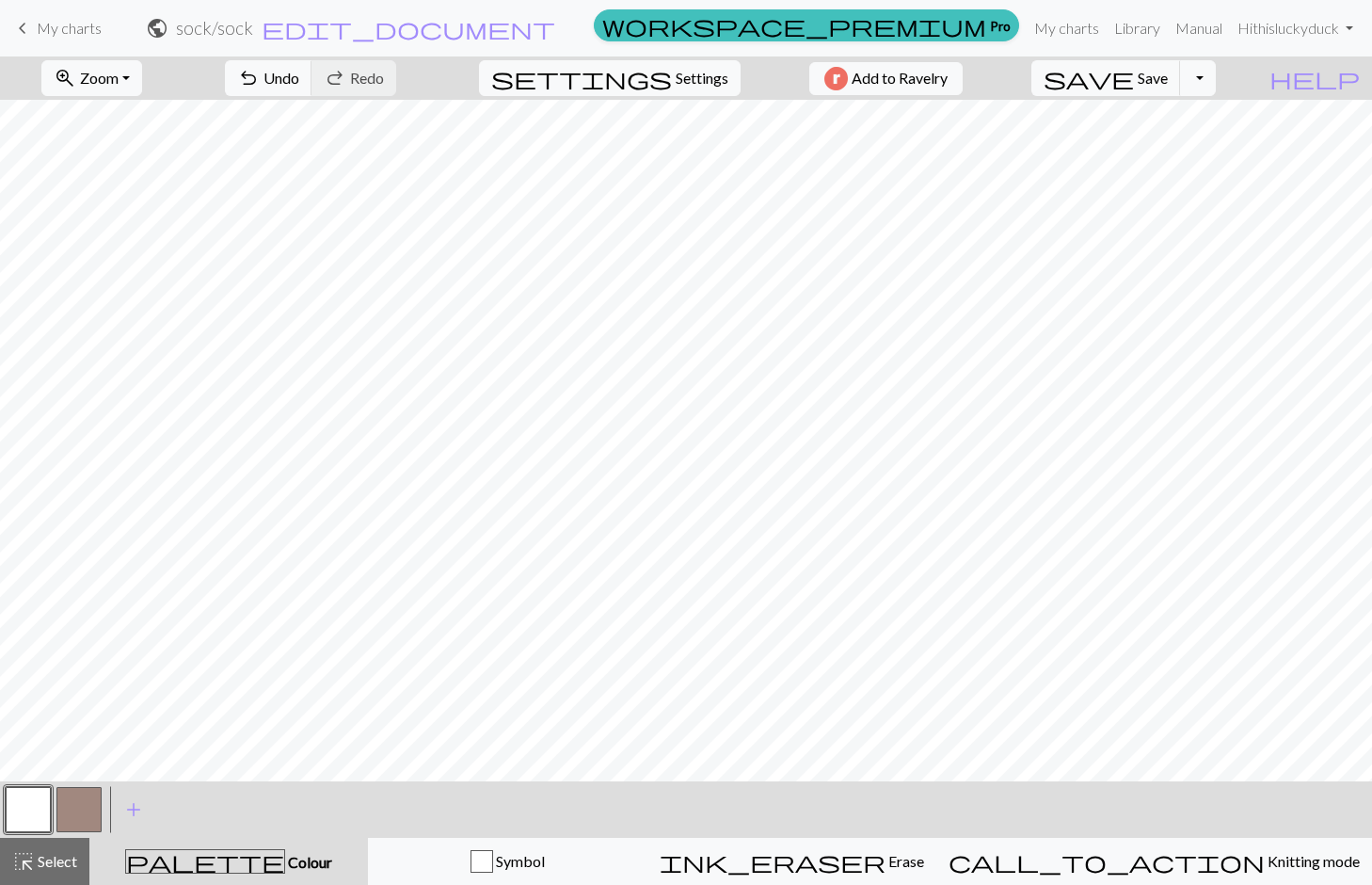
click at [75, 815] on button "button" at bounding box center [79, 809] width 45 height 45
click at [29, 815] on button "button" at bounding box center [28, 809] width 45 height 45
click at [30, 803] on button "button" at bounding box center [28, 809] width 45 height 45
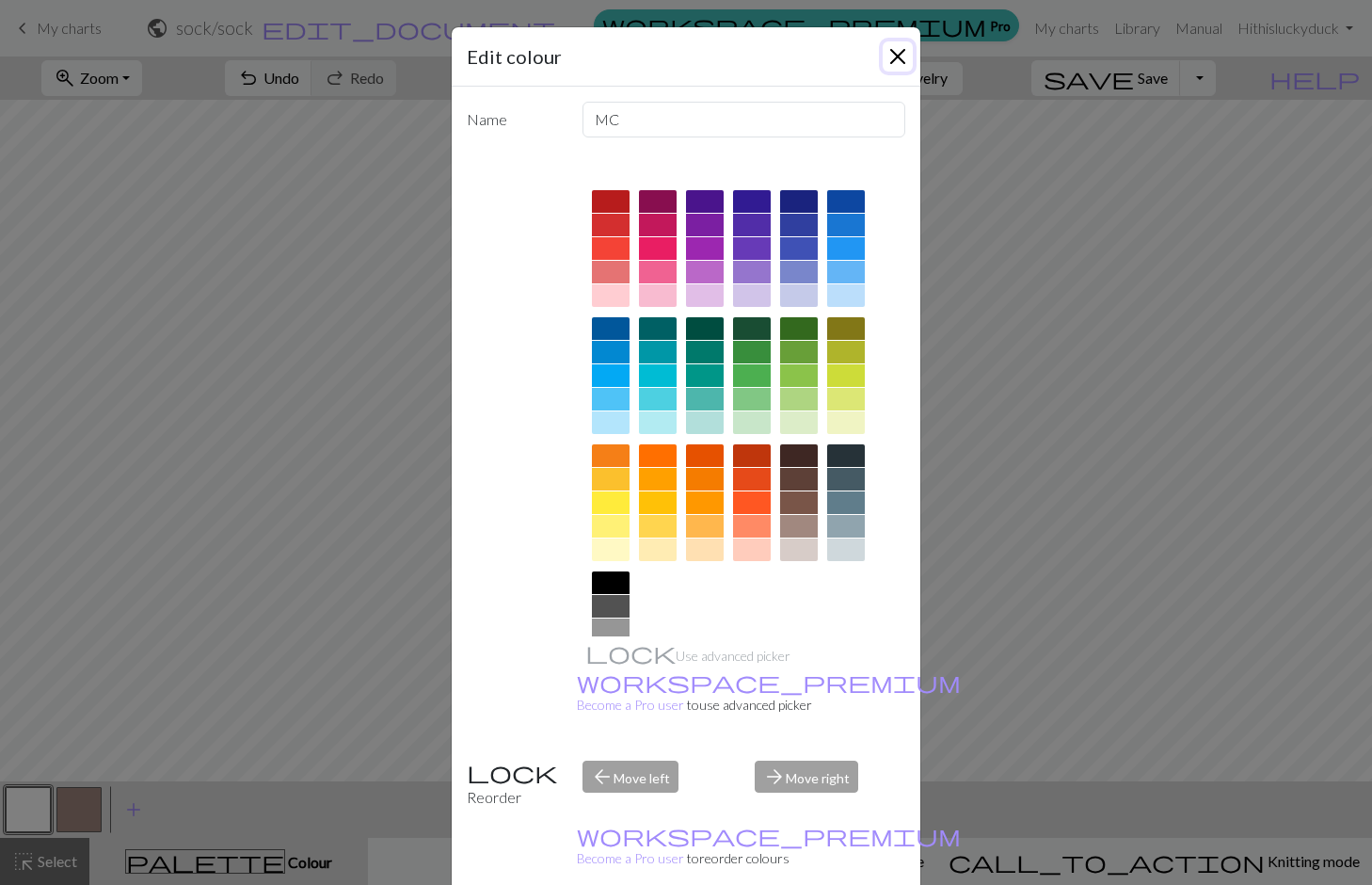
click at [903, 52] on button "Close" at bounding box center [898, 57] width 30 height 30
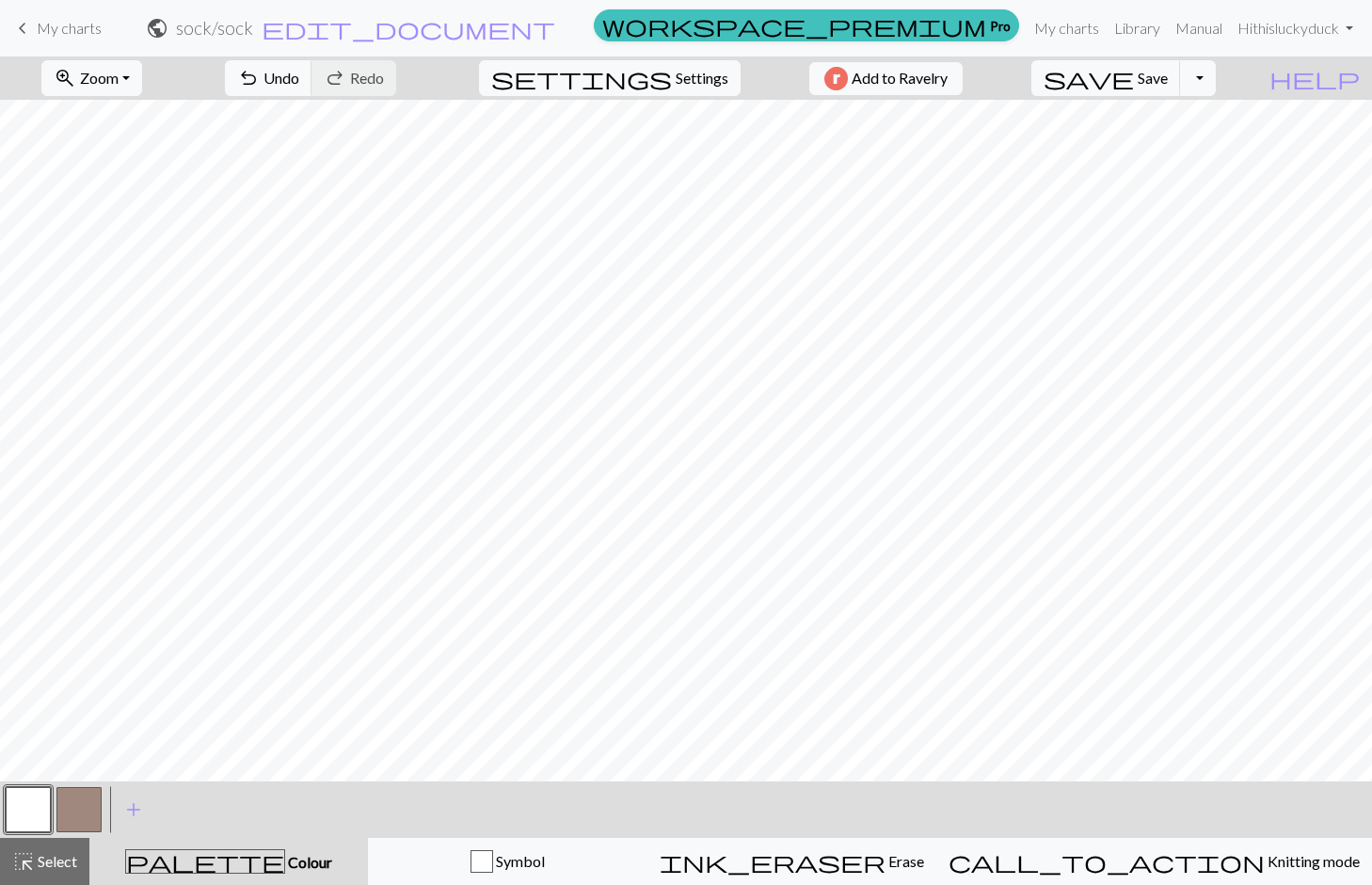
click at [26, 806] on button "button" at bounding box center [28, 809] width 45 height 45
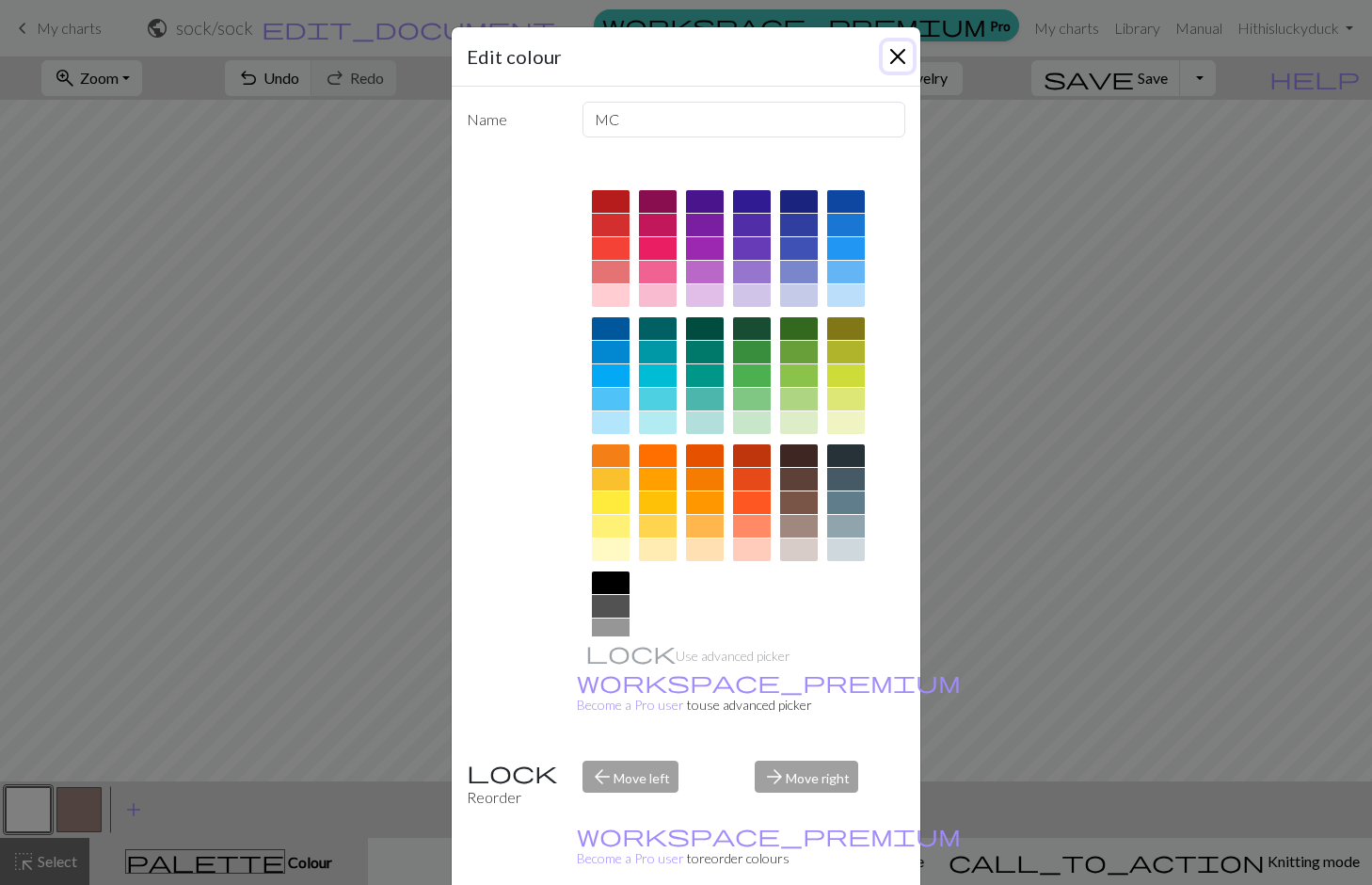
click at [890, 60] on button "Close" at bounding box center [898, 57] width 30 height 30
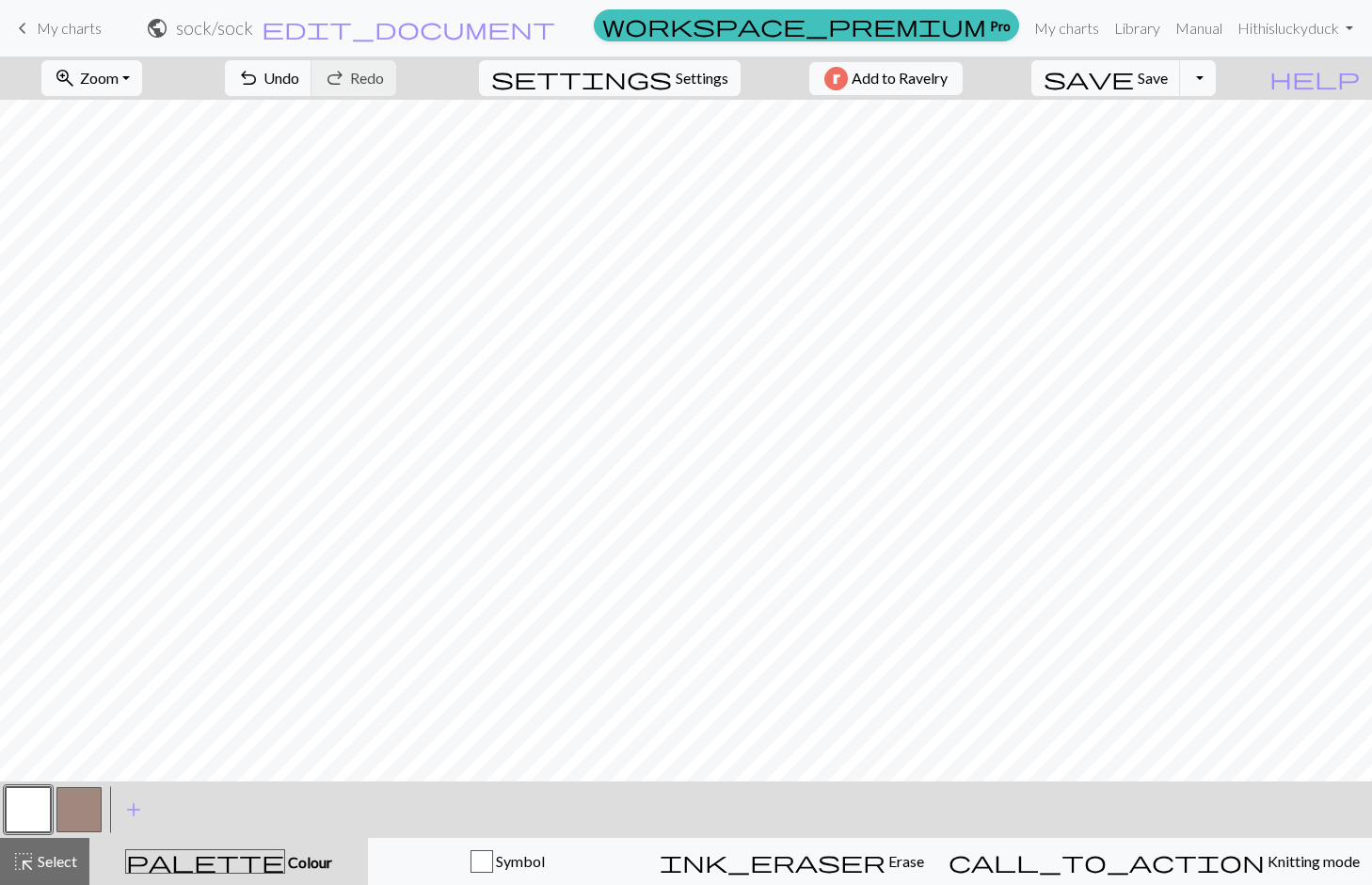
click at [90, 812] on button "button" at bounding box center [79, 809] width 45 height 45
click at [17, 820] on button "button" at bounding box center [28, 809] width 45 height 45
click at [70, 797] on button "button" at bounding box center [79, 809] width 45 height 45
click at [22, 795] on button "button" at bounding box center [28, 809] width 45 height 45
click at [76, 809] on button "button" at bounding box center [79, 809] width 45 height 45
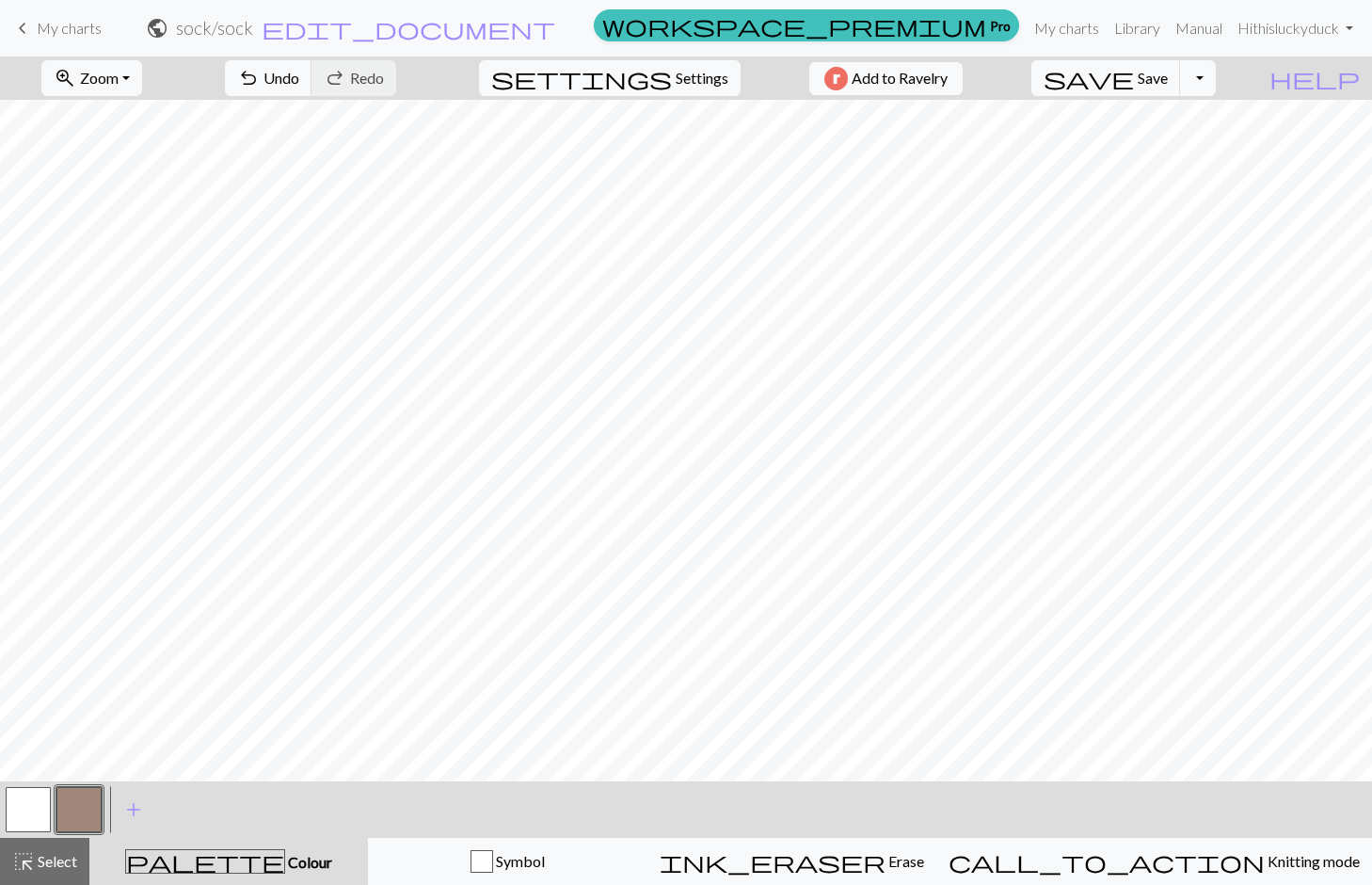
click at [25, 820] on button "button" at bounding box center [28, 809] width 45 height 45
click at [91, 813] on button "button" at bounding box center [79, 809] width 45 height 45
click at [78, 825] on button "button" at bounding box center [79, 809] width 45 height 45
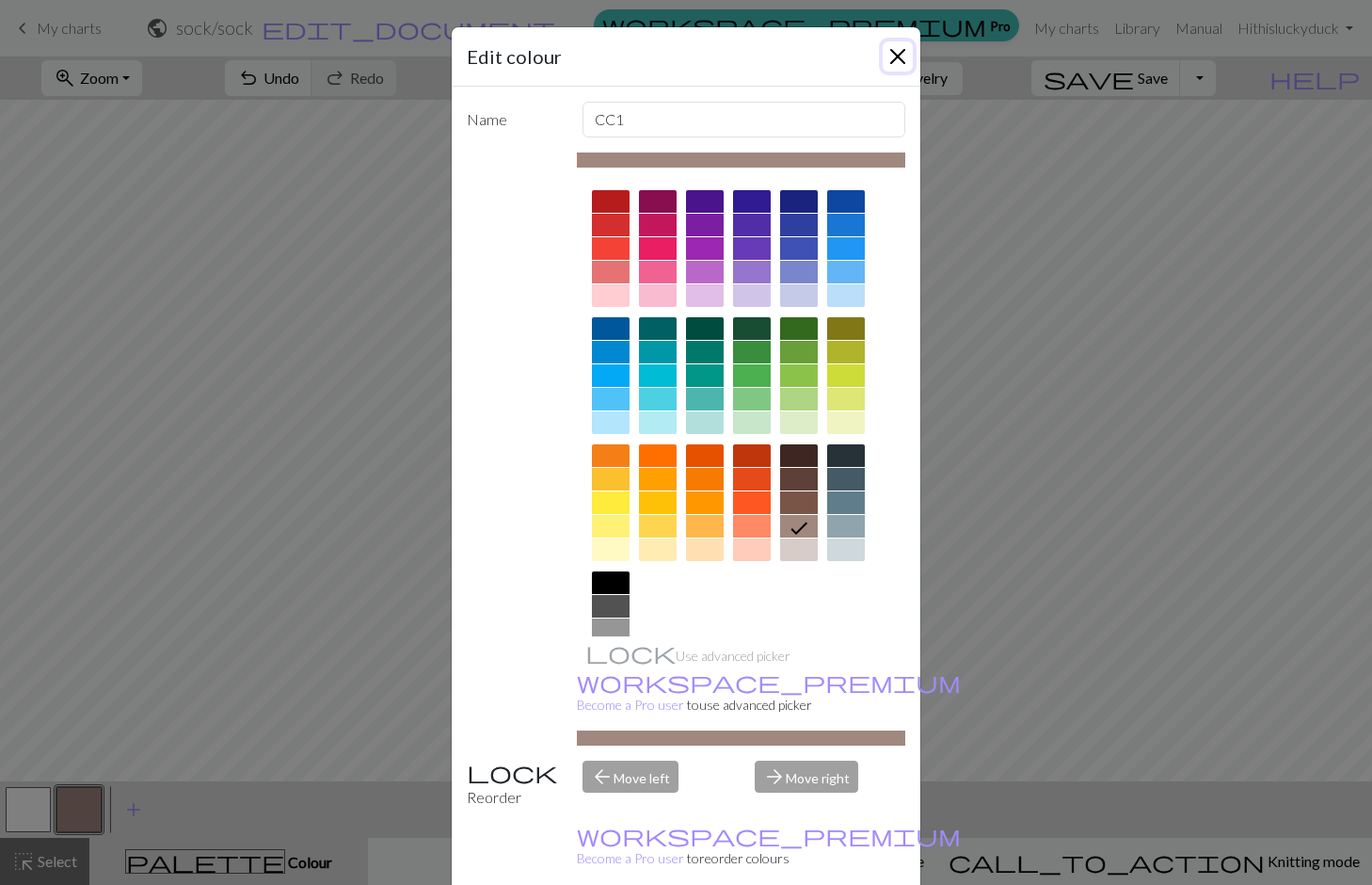
click at [899, 58] on button "Close" at bounding box center [898, 57] width 30 height 30
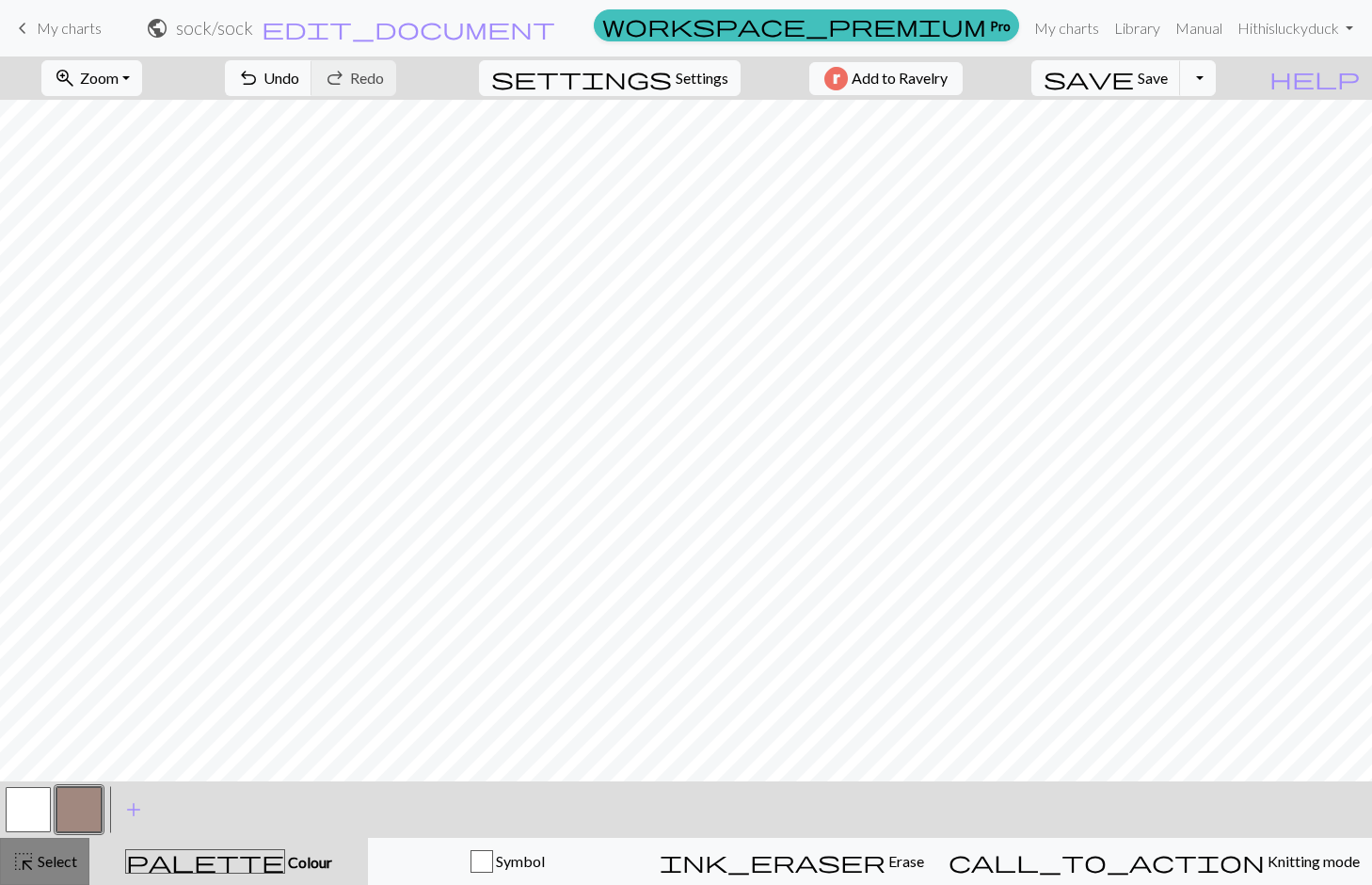
click at [25, 863] on span "highlight_alt" at bounding box center [24, 861] width 23 height 26
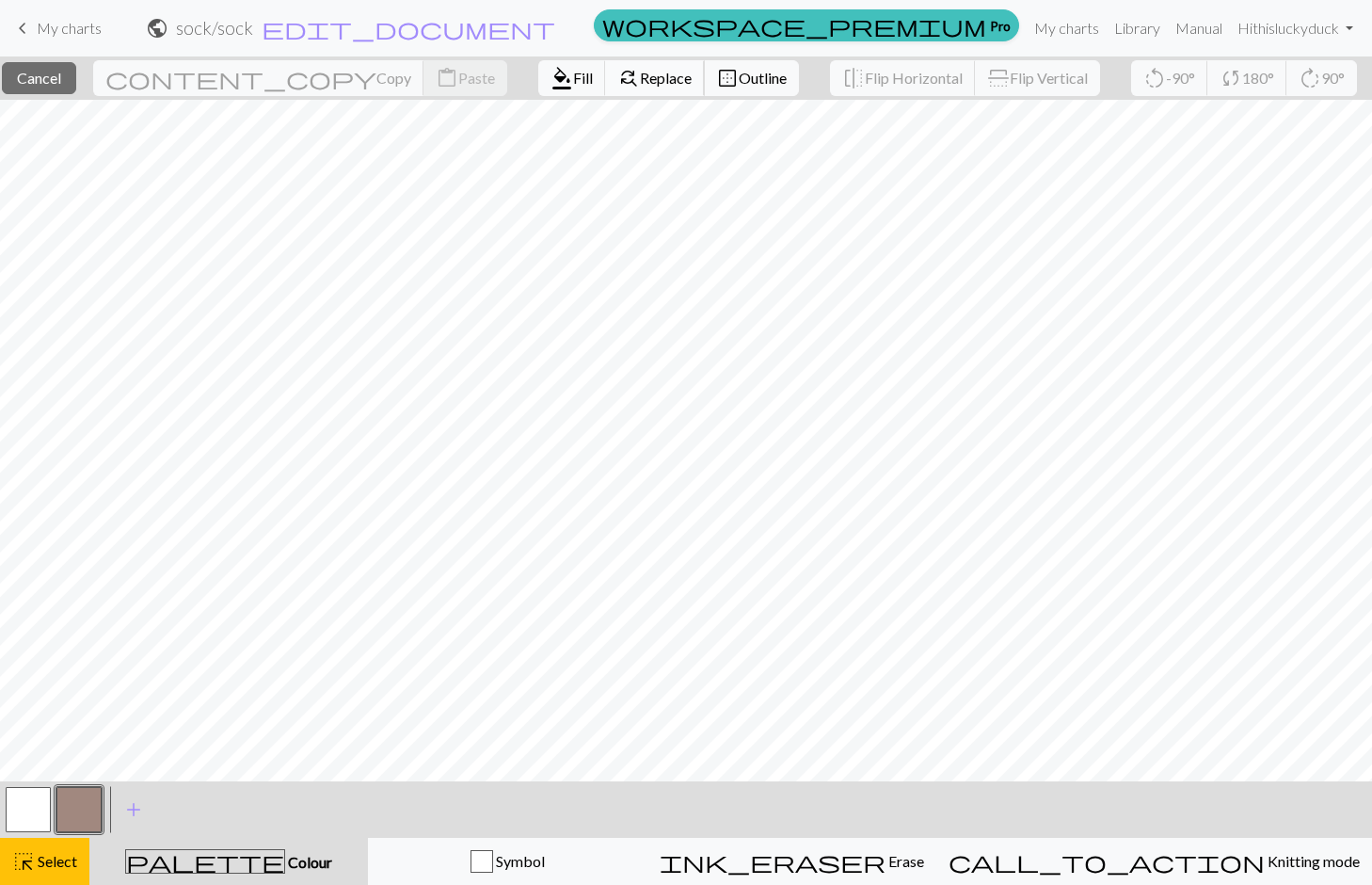
click at [640, 80] on span "Replace" at bounding box center [666, 77] width 52 height 18
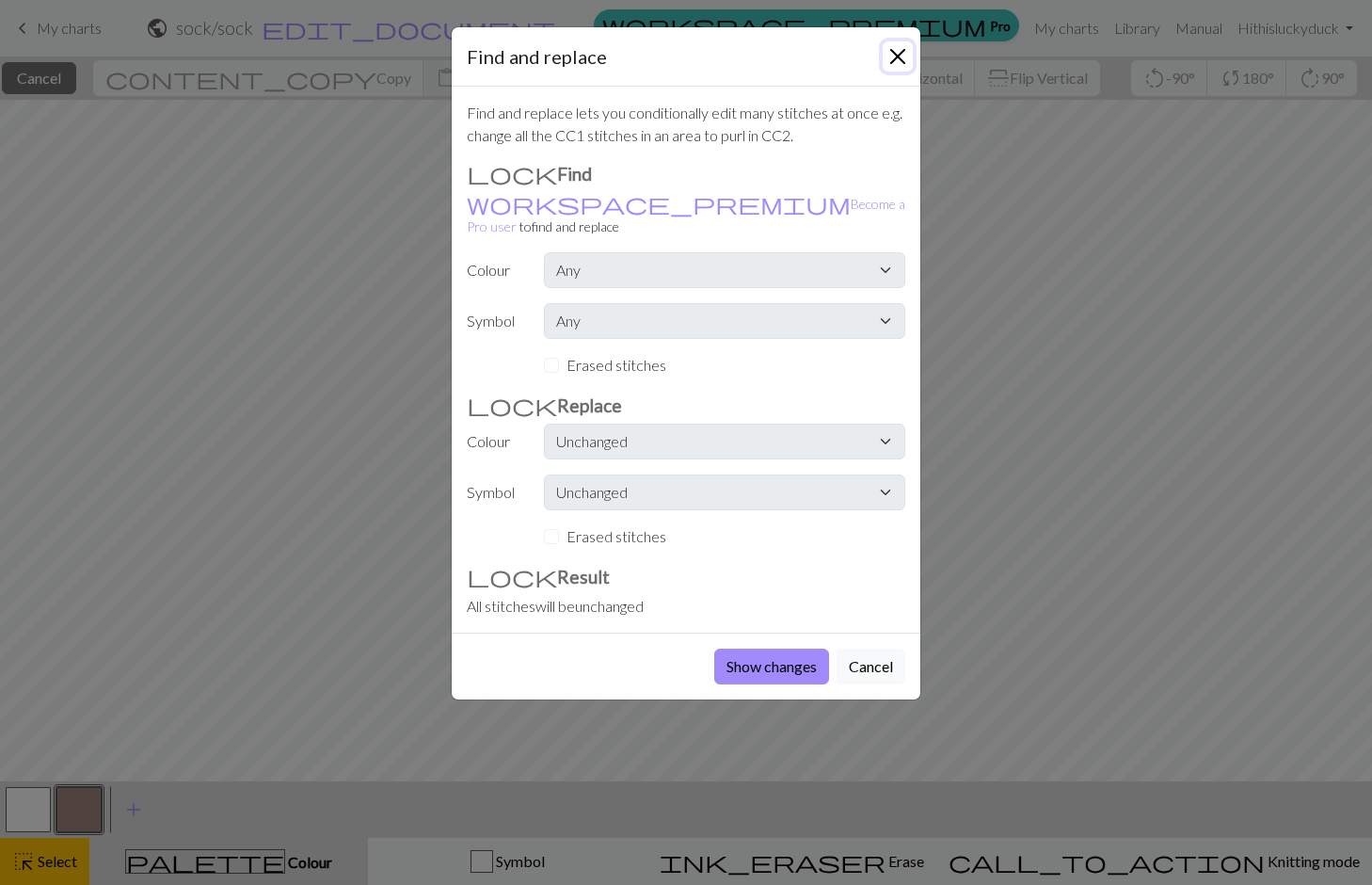
click at [900, 60] on button "Close" at bounding box center [898, 57] width 30 height 30
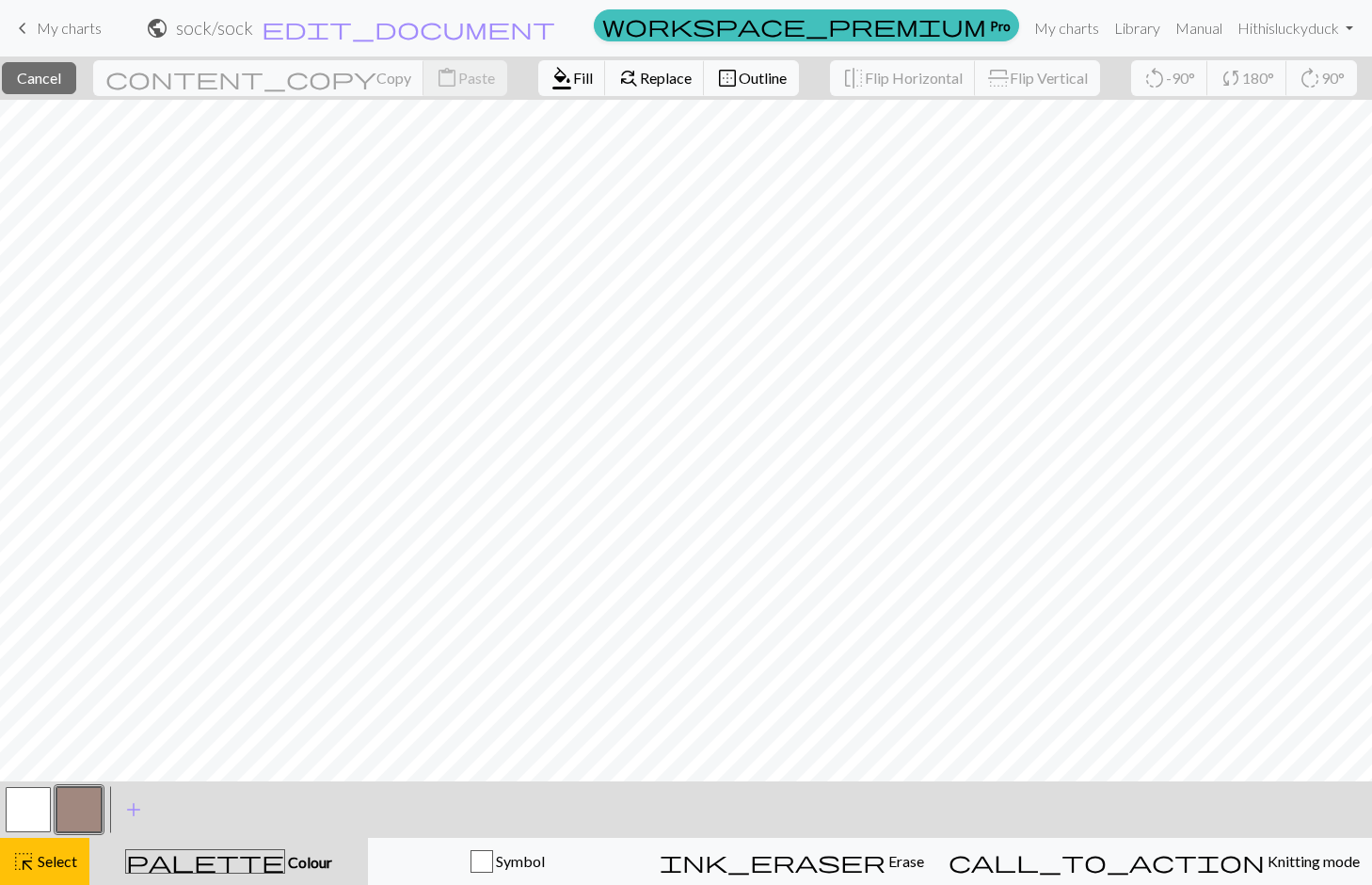
click at [43, 798] on button "button" at bounding box center [28, 809] width 45 height 45
click at [54, 866] on span "Select" at bounding box center [56, 860] width 42 height 18
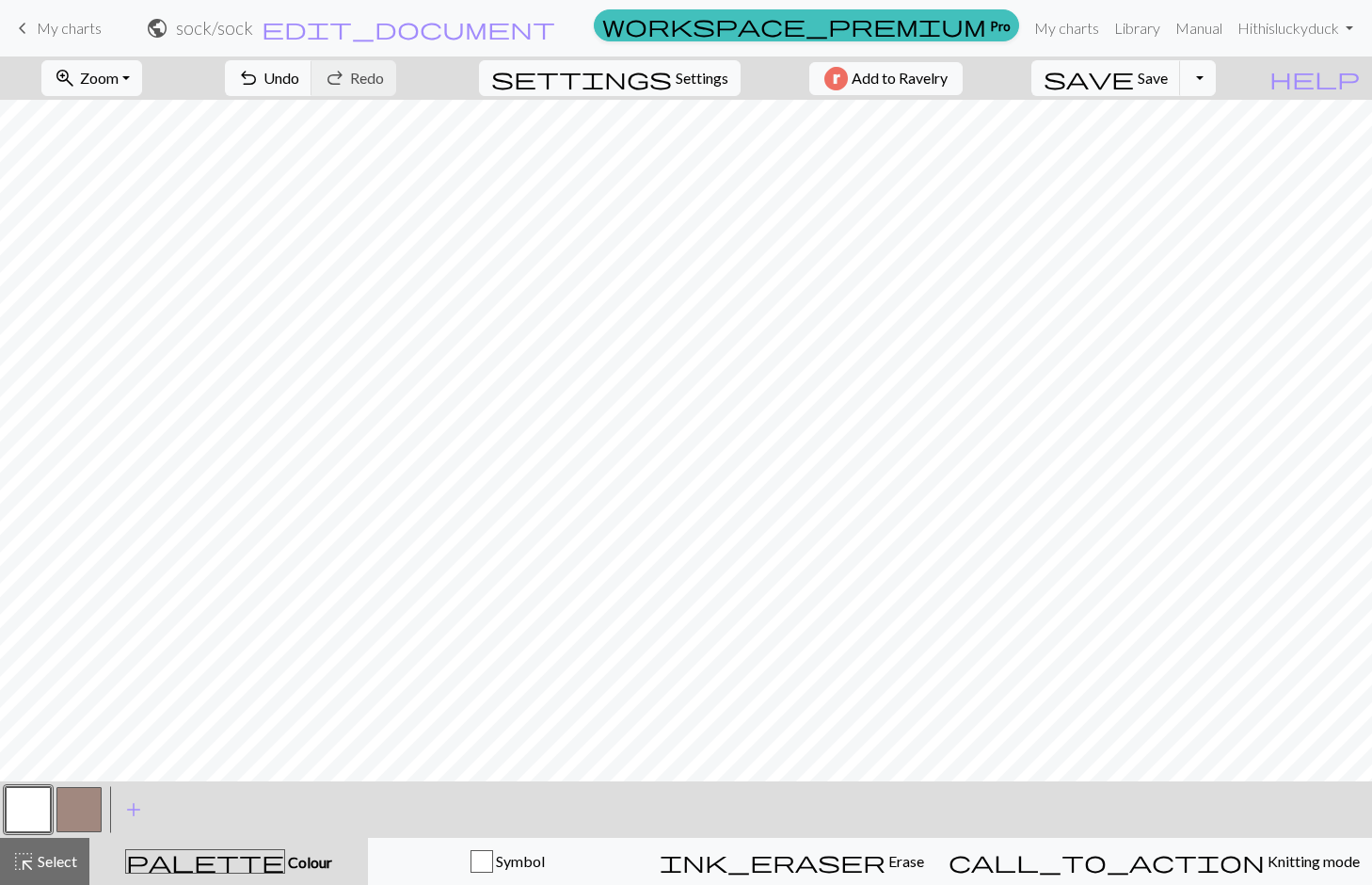
click at [86, 807] on button "button" at bounding box center [79, 809] width 45 height 45
click at [676, 80] on span "Settings" at bounding box center [703, 78] width 53 height 23
select select "aran"
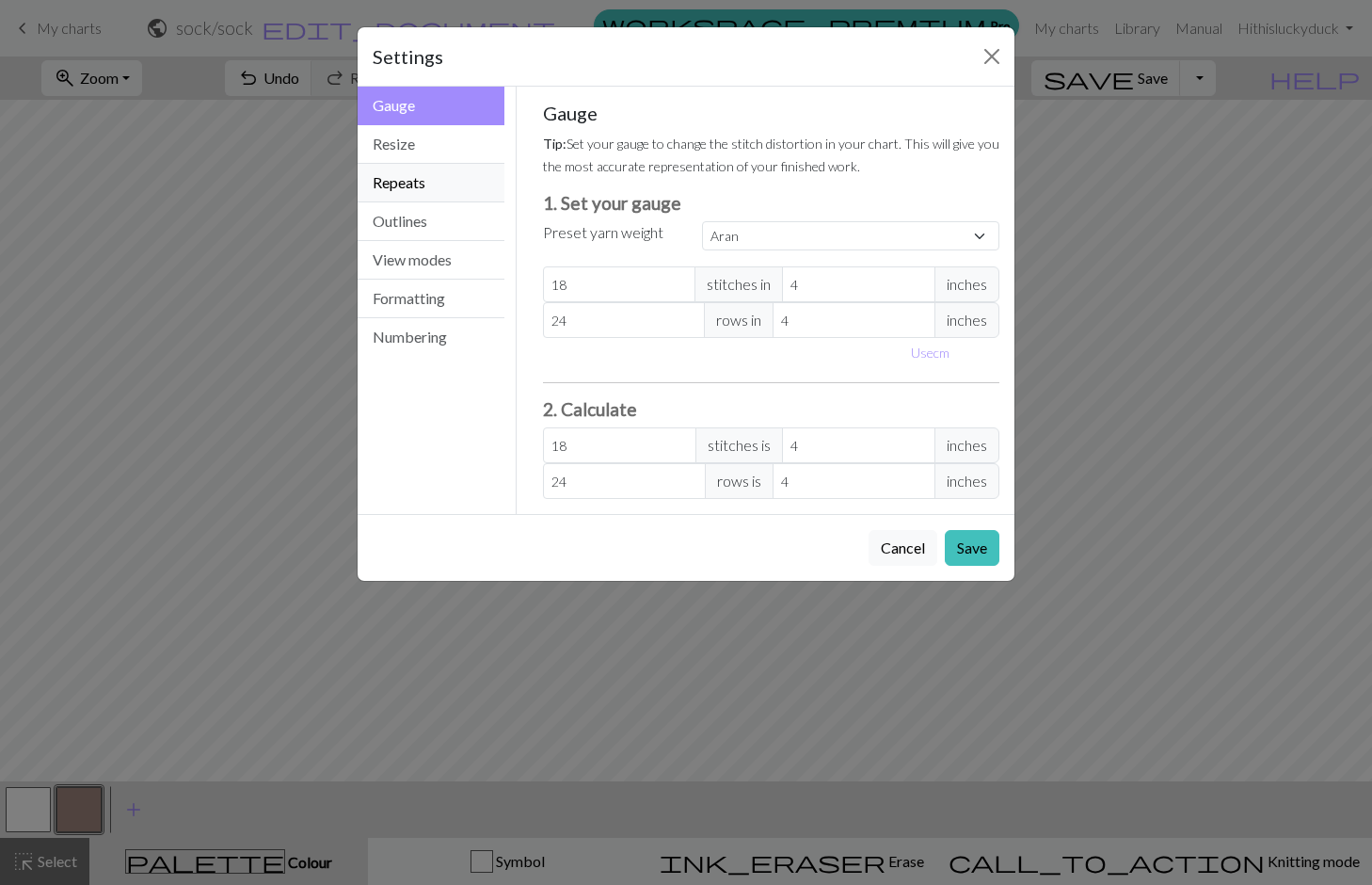
click at [405, 186] on button "Repeats" at bounding box center [431, 182] width 146 height 39
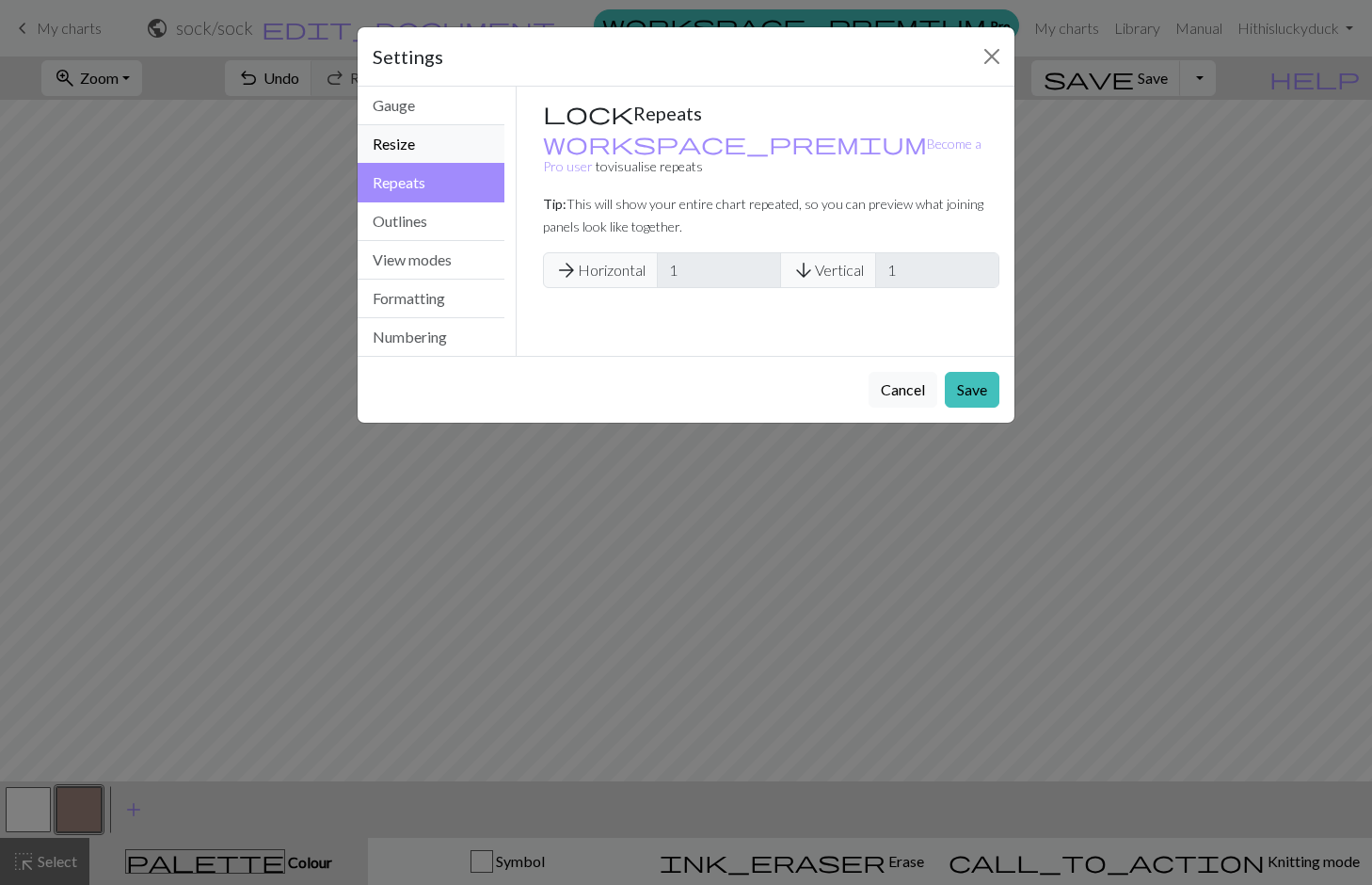
click at [393, 146] on button "Resize" at bounding box center [431, 145] width 146 height 39
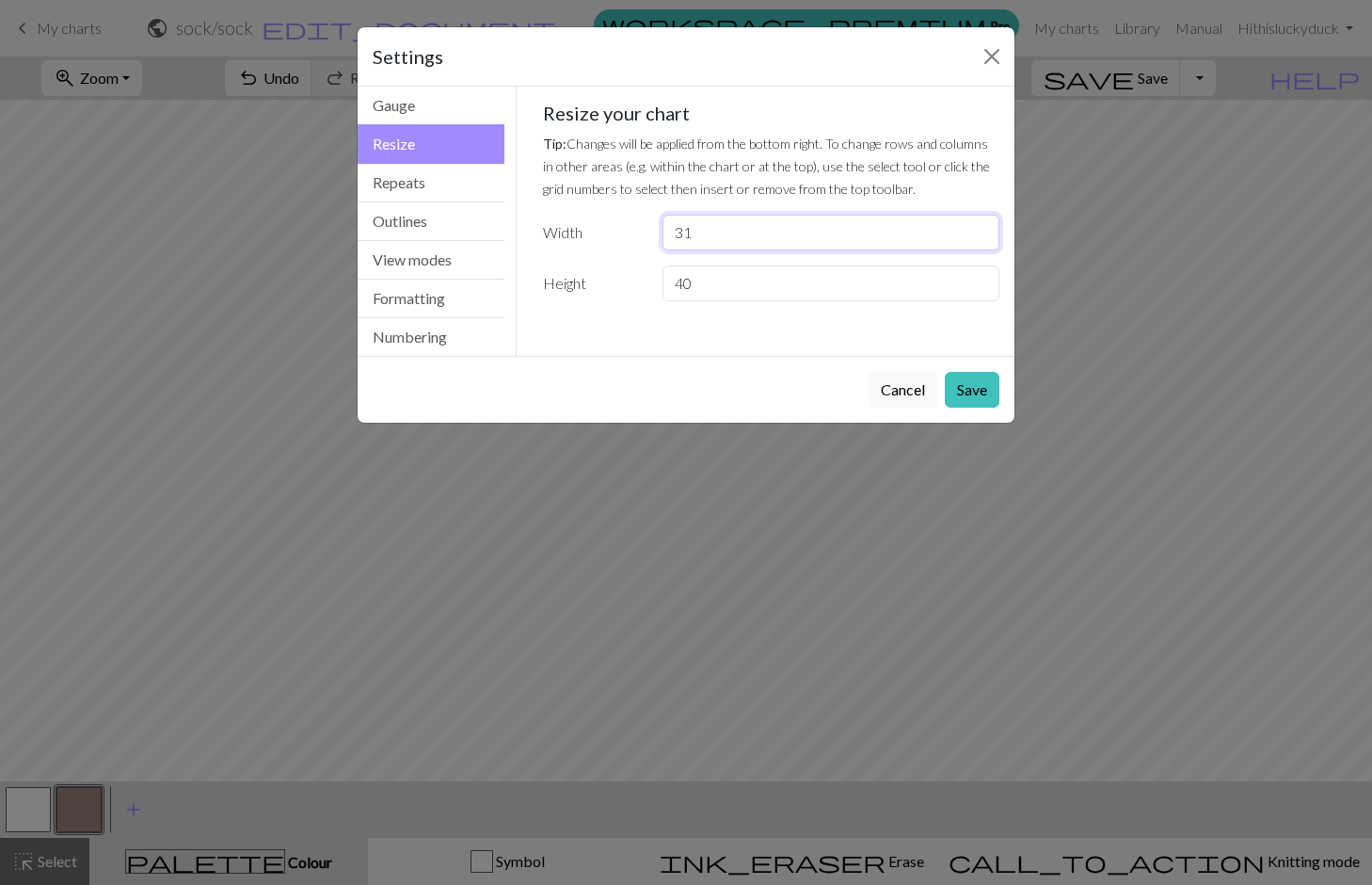
click at [716, 228] on input "31" at bounding box center [831, 232] width 337 height 36
type input "32"
click at [982, 230] on input "32" at bounding box center [831, 232] width 337 height 36
click at [973, 392] on button "Save" at bounding box center [973, 390] width 55 height 36
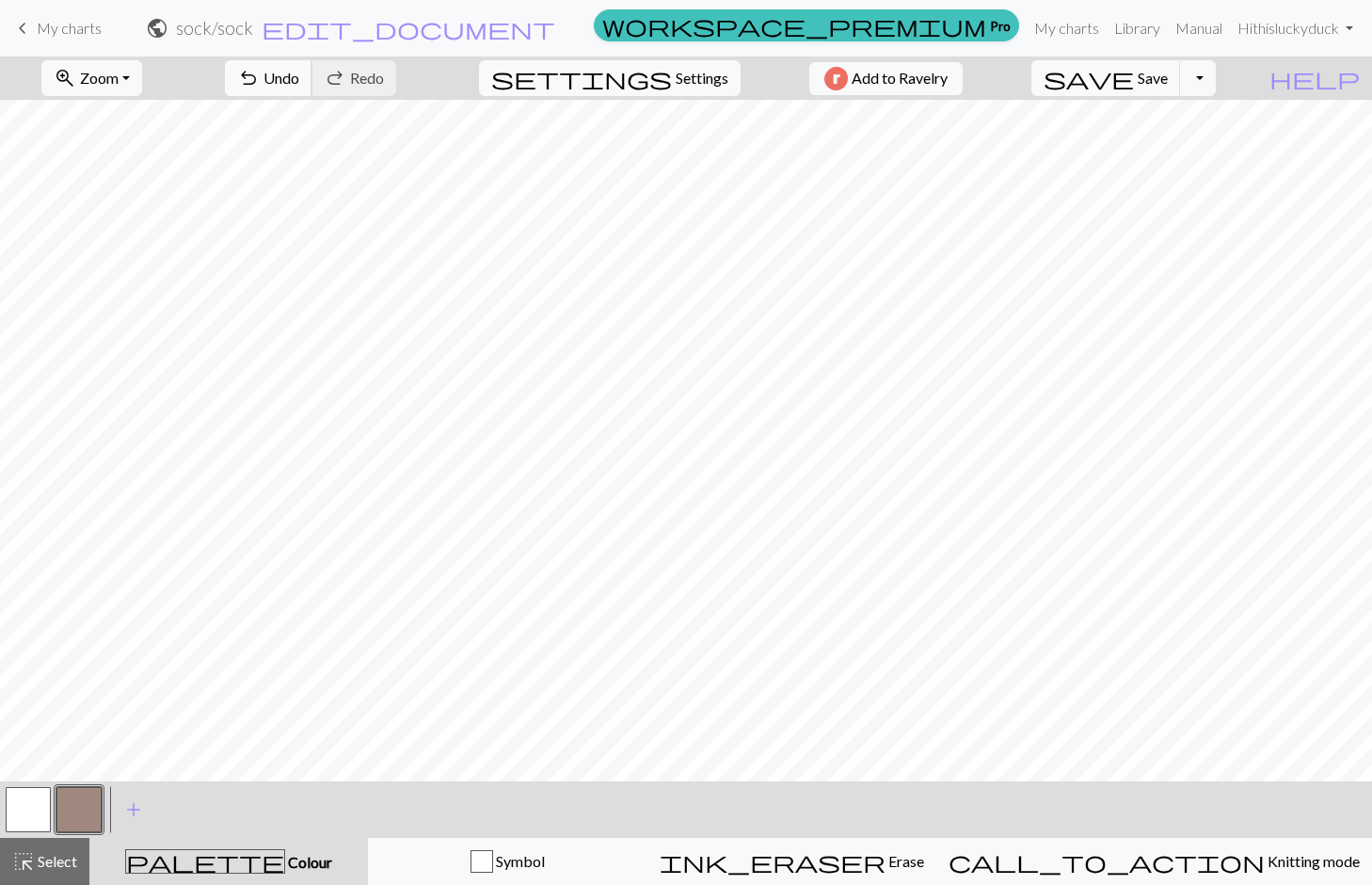
click at [299, 85] on span "Undo" at bounding box center [281, 77] width 36 height 18
click at [30, 800] on button "button" at bounding box center [28, 809] width 45 height 45
click at [76, 820] on button "button" at bounding box center [79, 809] width 45 height 45
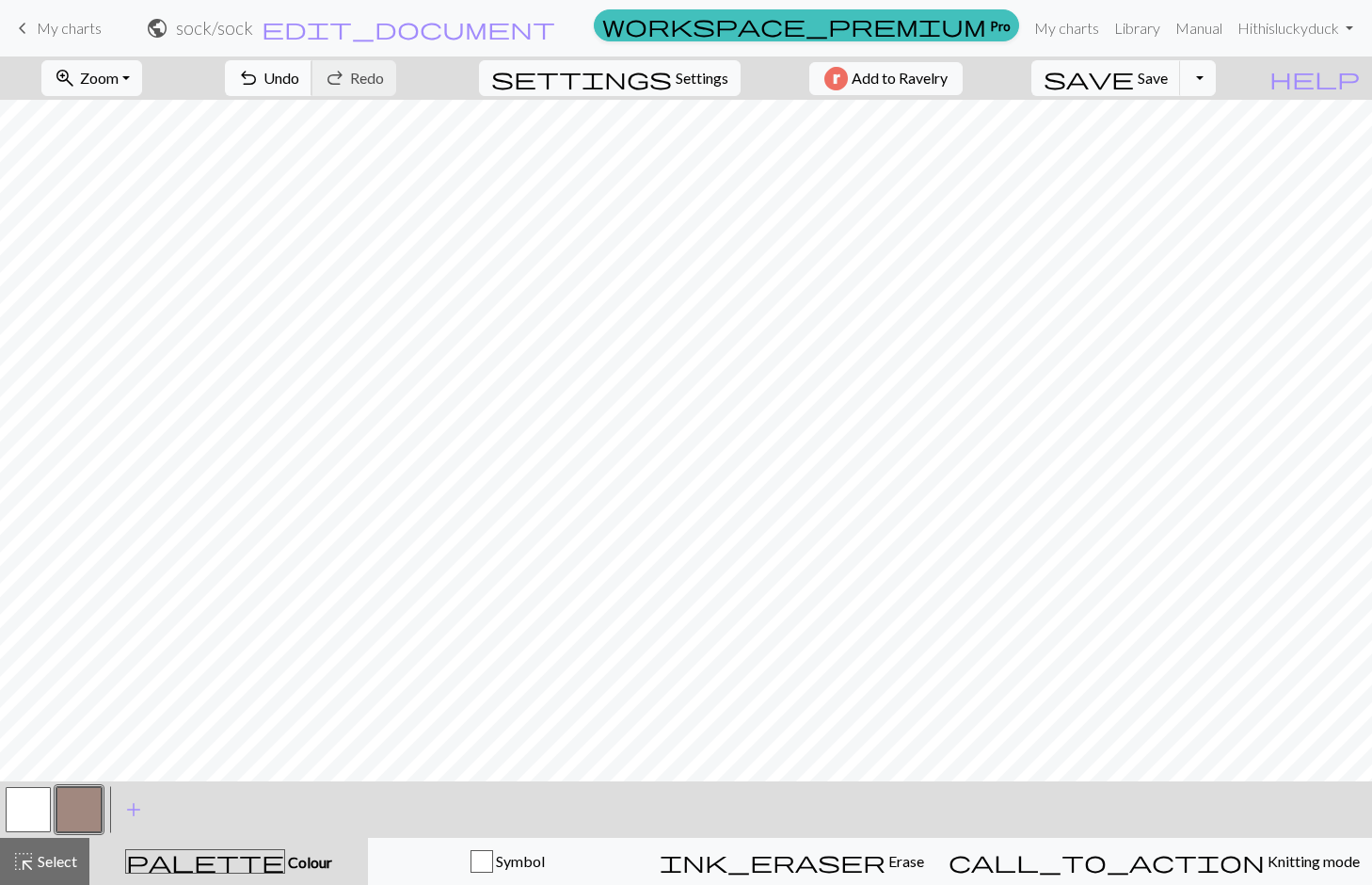
click at [313, 93] on button "undo Undo Undo" at bounding box center [268, 78] width 88 height 36
click at [260, 77] on span "undo" at bounding box center [248, 78] width 23 height 26
click at [299, 77] on span "Undo" at bounding box center [281, 77] width 36 height 18
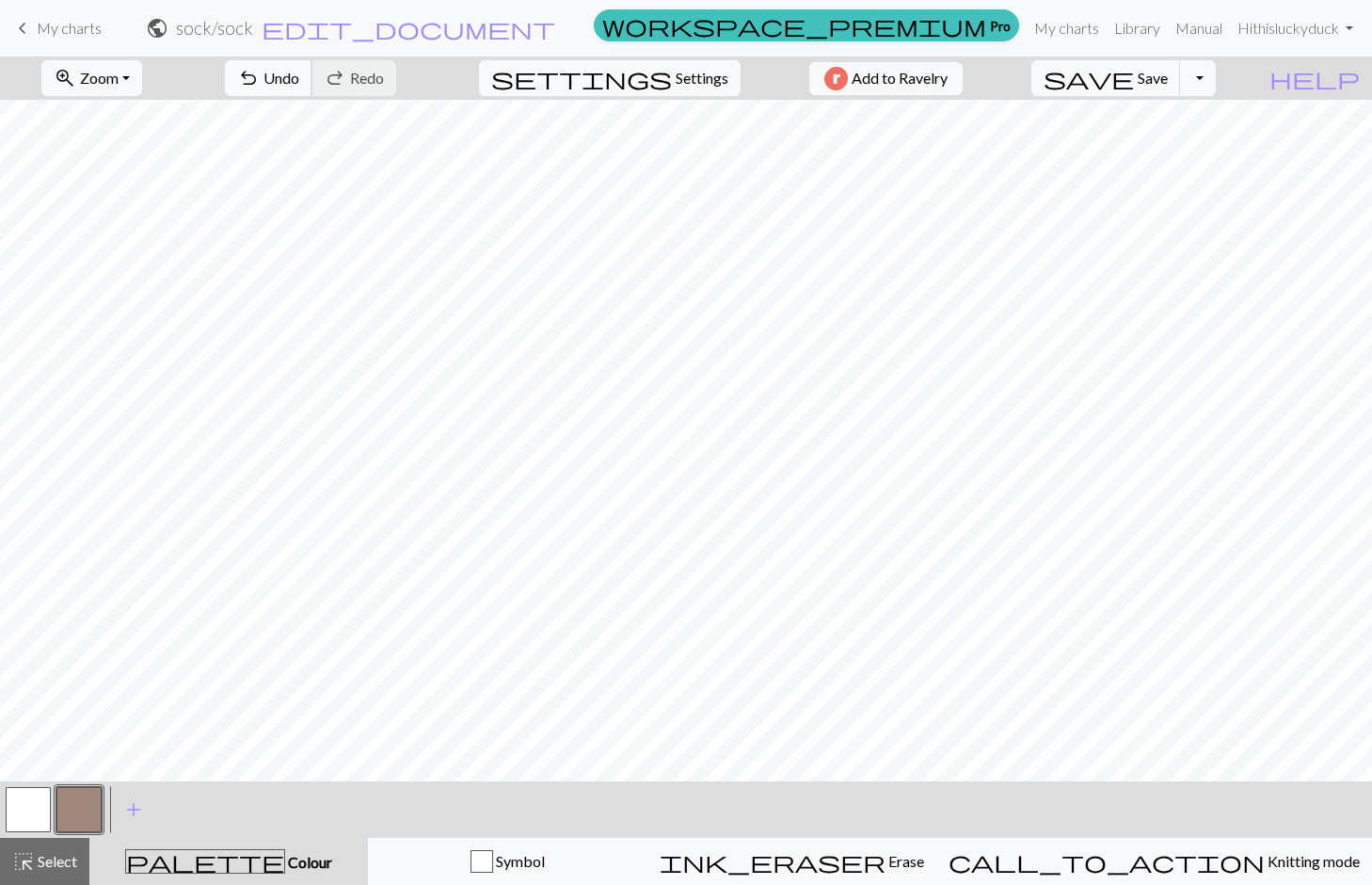
click at [299, 76] on span "Undo" at bounding box center [281, 77] width 36 height 18
click at [32, 816] on button "button" at bounding box center [28, 809] width 45 height 45
click at [98, 805] on button "button" at bounding box center [79, 809] width 45 height 45
click at [29, 795] on button "button" at bounding box center [28, 809] width 45 height 45
click at [94, 810] on button "button" at bounding box center [79, 809] width 45 height 45
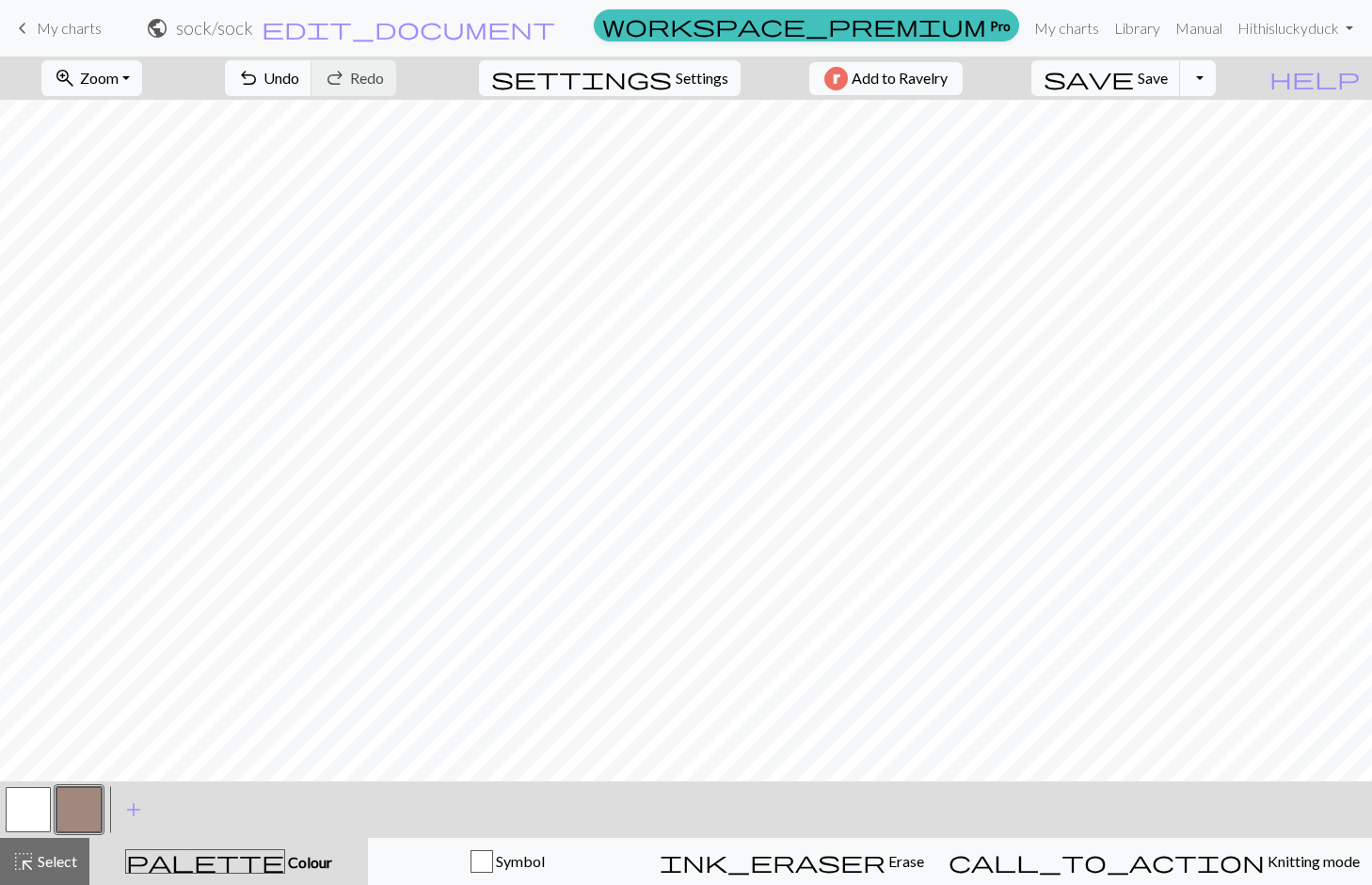
click at [1216, 61] on button "Toggle Dropdown" at bounding box center [1198, 78] width 36 height 36
click at [20, 811] on button "button" at bounding box center [28, 809] width 45 height 45
click at [93, 805] on button "button" at bounding box center [79, 809] width 45 height 45
click at [22, 822] on button "button" at bounding box center [28, 809] width 45 height 45
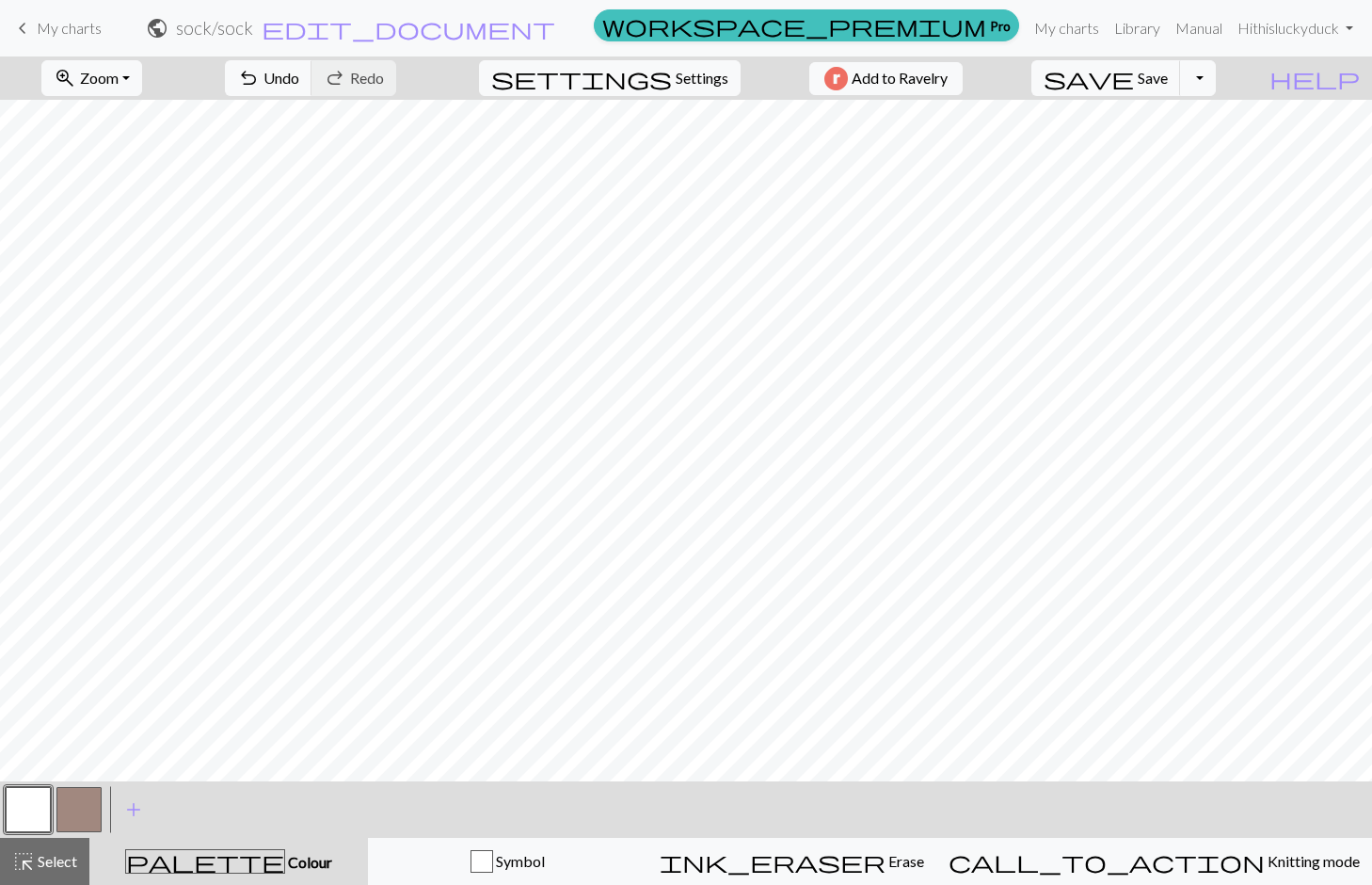
click at [83, 811] on button "button" at bounding box center [79, 809] width 45 height 45
click at [27, 804] on button "button" at bounding box center [28, 809] width 45 height 45
click at [37, 859] on span "Select" at bounding box center [56, 860] width 42 height 18
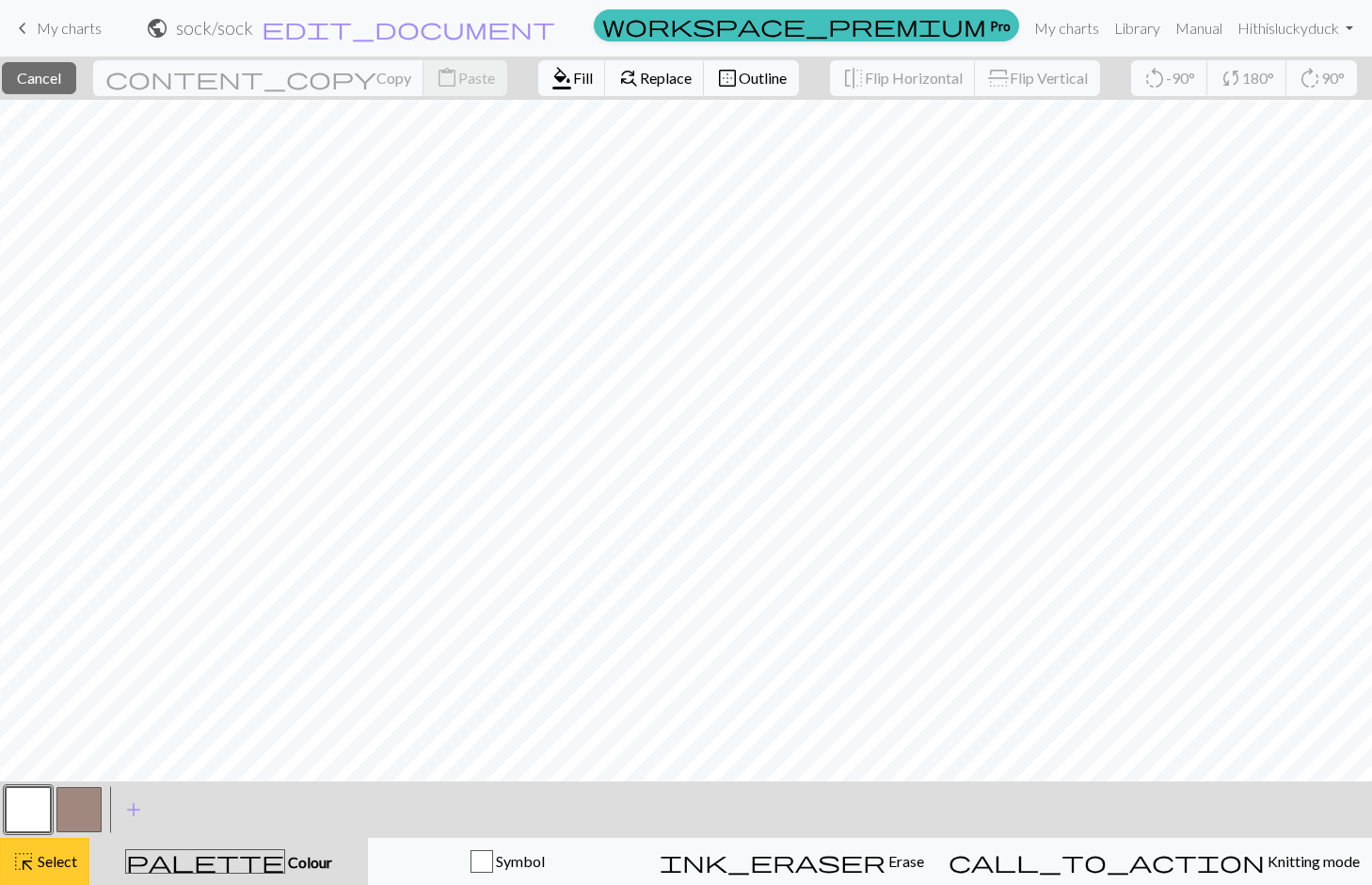
click at [27, 864] on span "highlight_alt" at bounding box center [24, 861] width 23 height 26
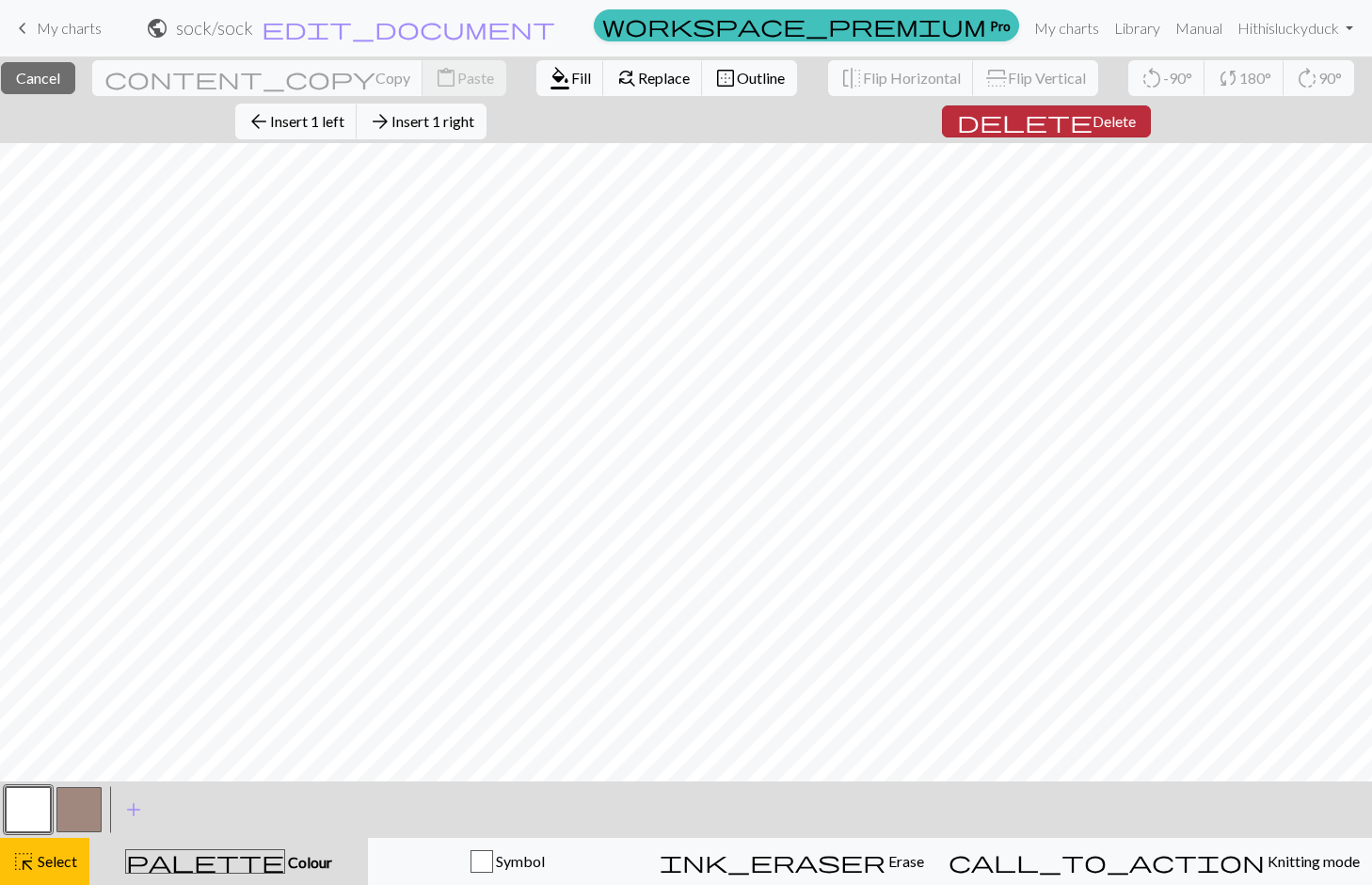
click at [1093, 119] on span "Delete" at bounding box center [1114, 121] width 43 height 18
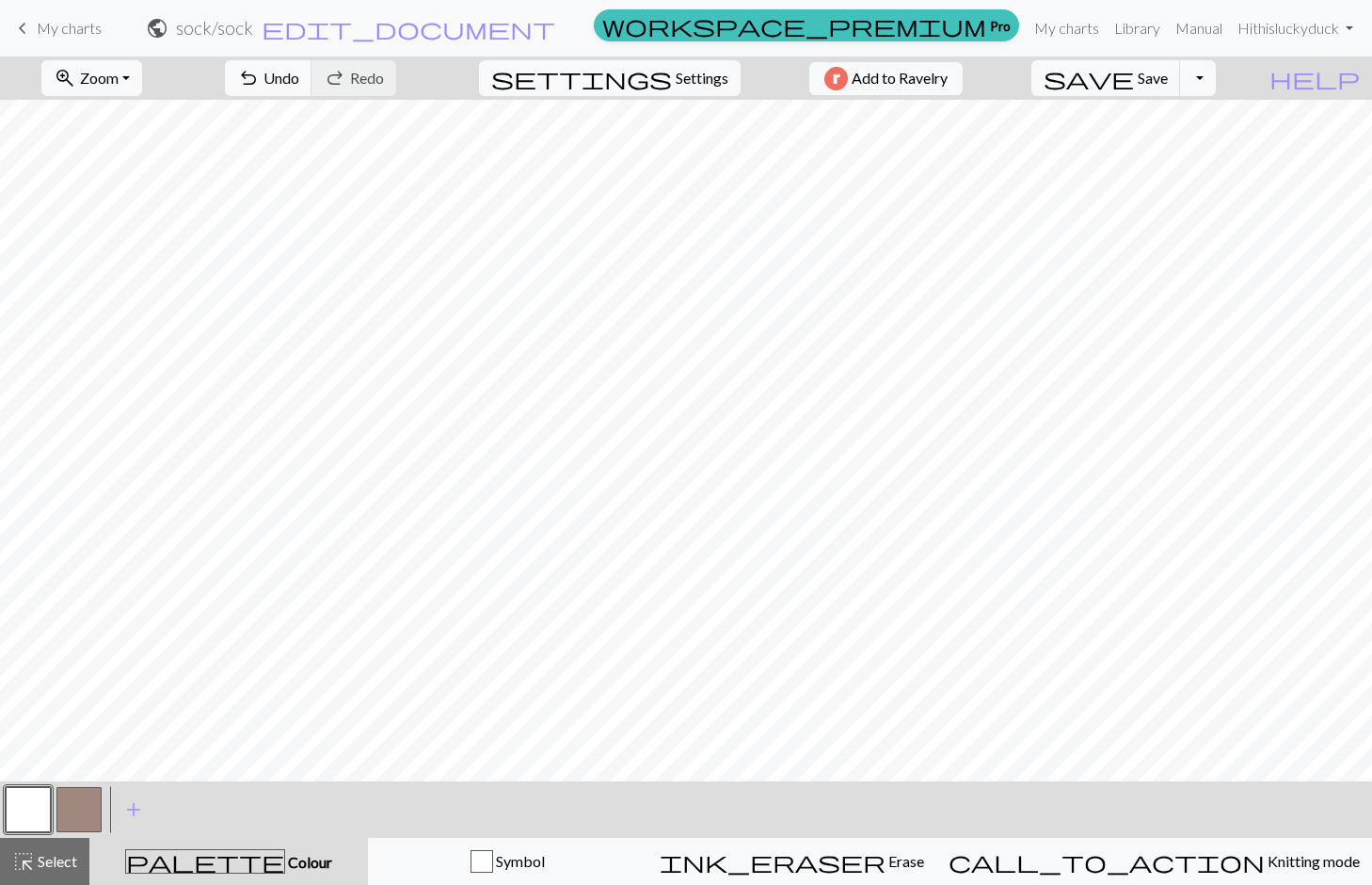
click at [87, 815] on button "button" at bounding box center [79, 809] width 45 height 45
click at [26, 881] on button "highlight_alt Select Select" at bounding box center [44, 861] width 90 height 47
click at [39, 852] on span "Select" at bounding box center [56, 860] width 42 height 18
click at [40, 872] on div "highlight_alt Select Select" at bounding box center [44, 861] width 65 height 23
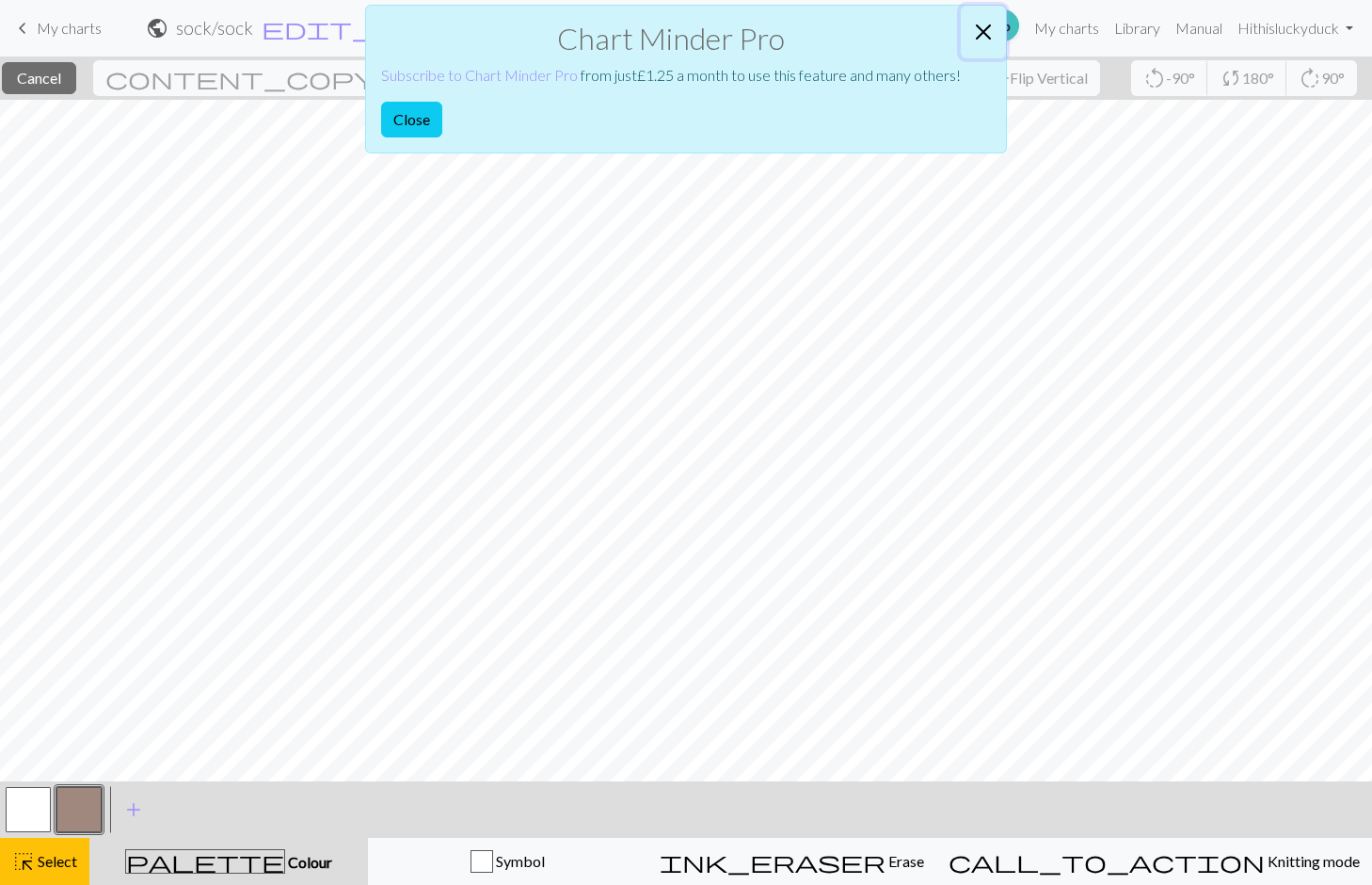
click at [978, 22] on button "Close" at bounding box center [984, 32] width 45 height 53
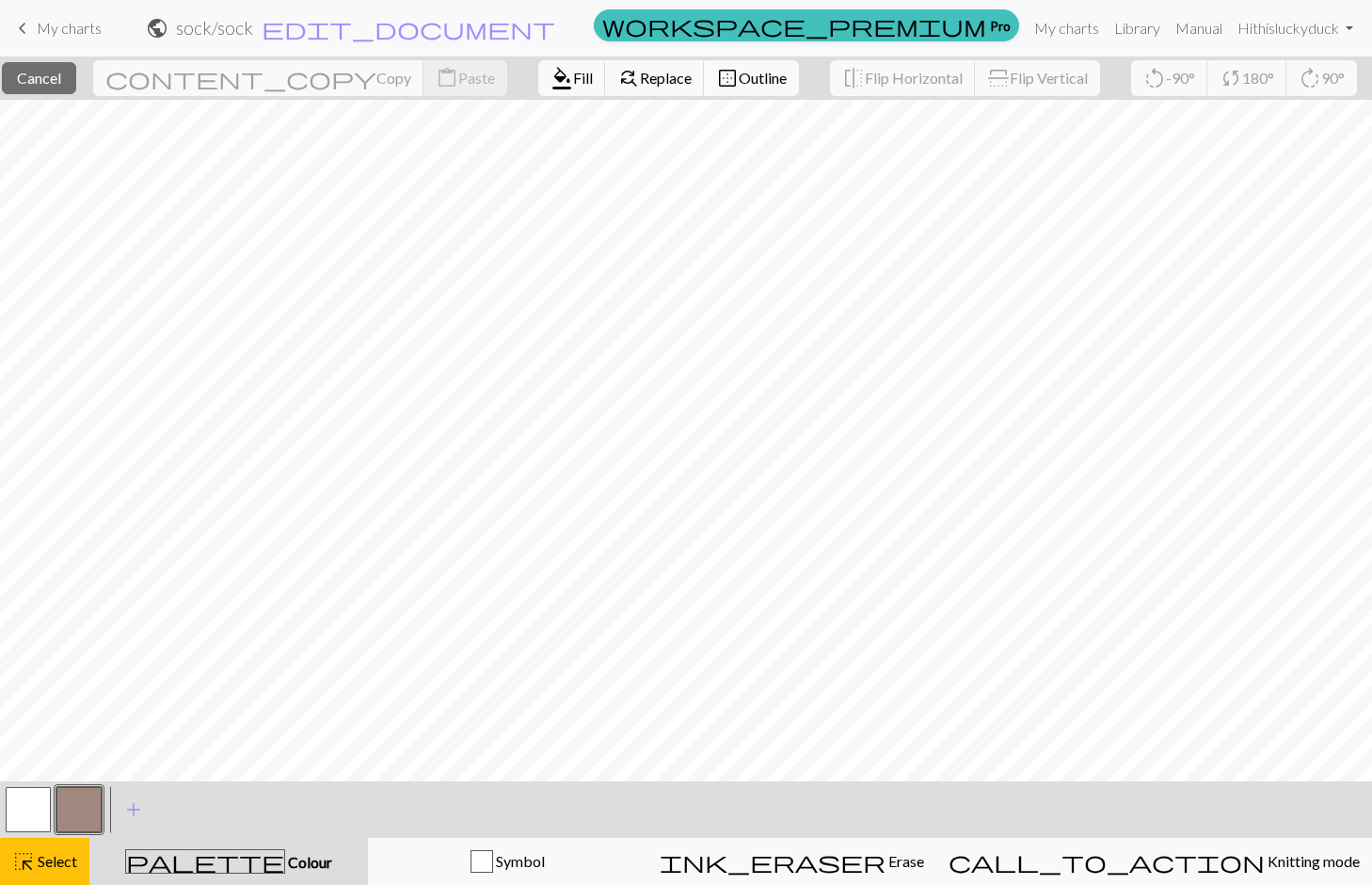
click at [68, 798] on button "button" at bounding box center [79, 809] width 45 height 45
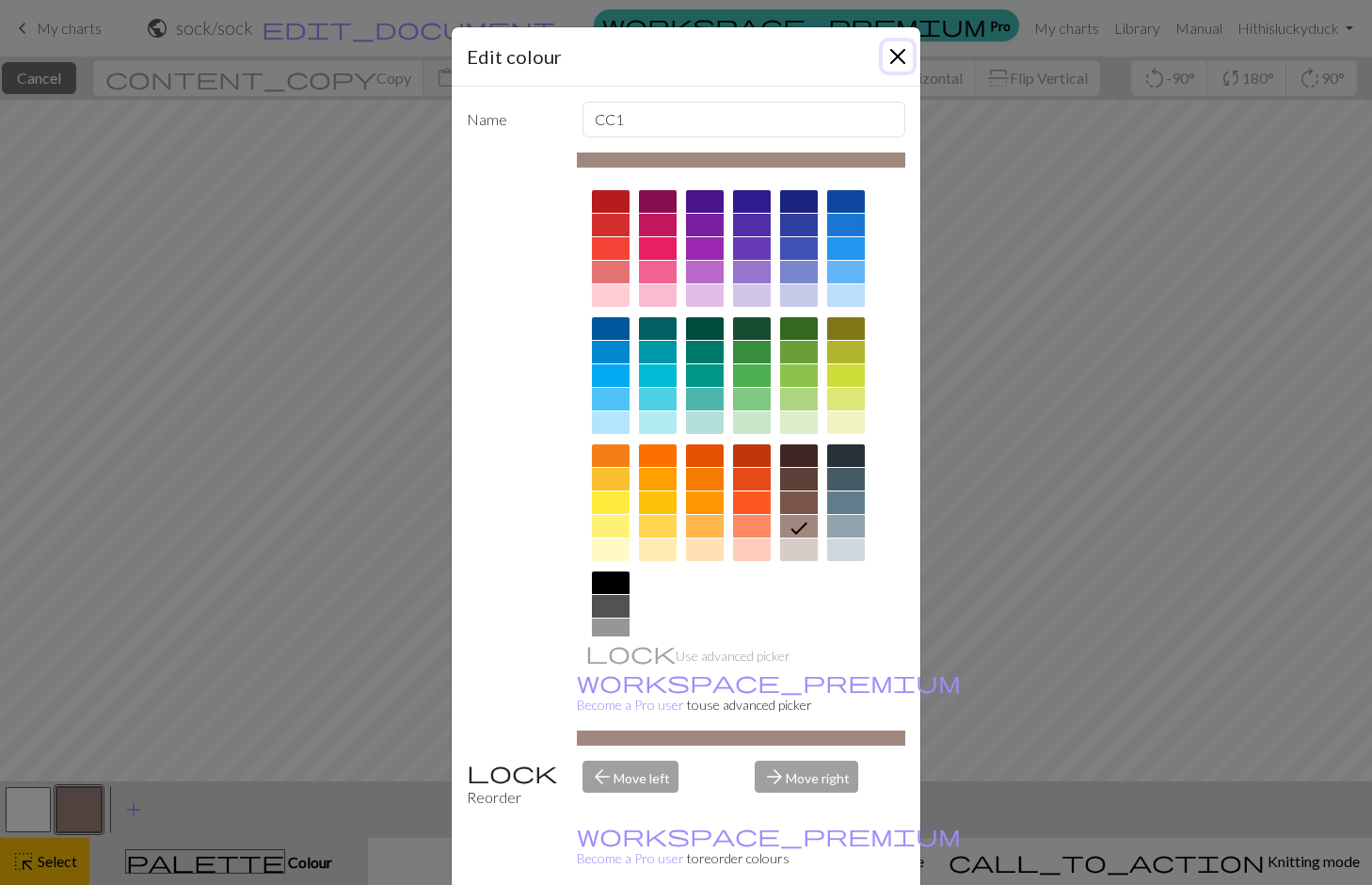
click at [884, 54] on button "Close" at bounding box center [898, 57] width 30 height 30
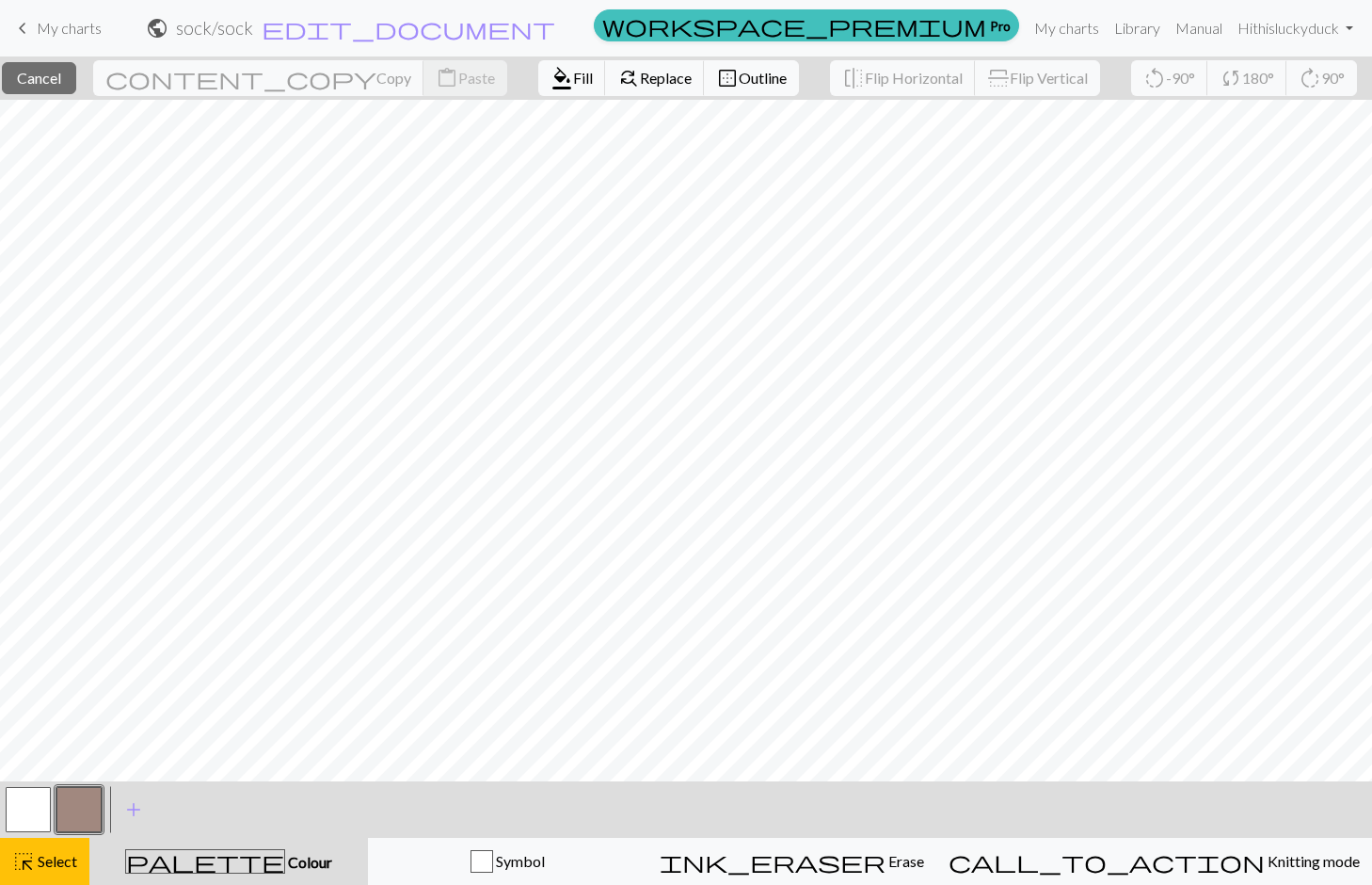
click at [77, 801] on button "button" at bounding box center [79, 809] width 45 height 45
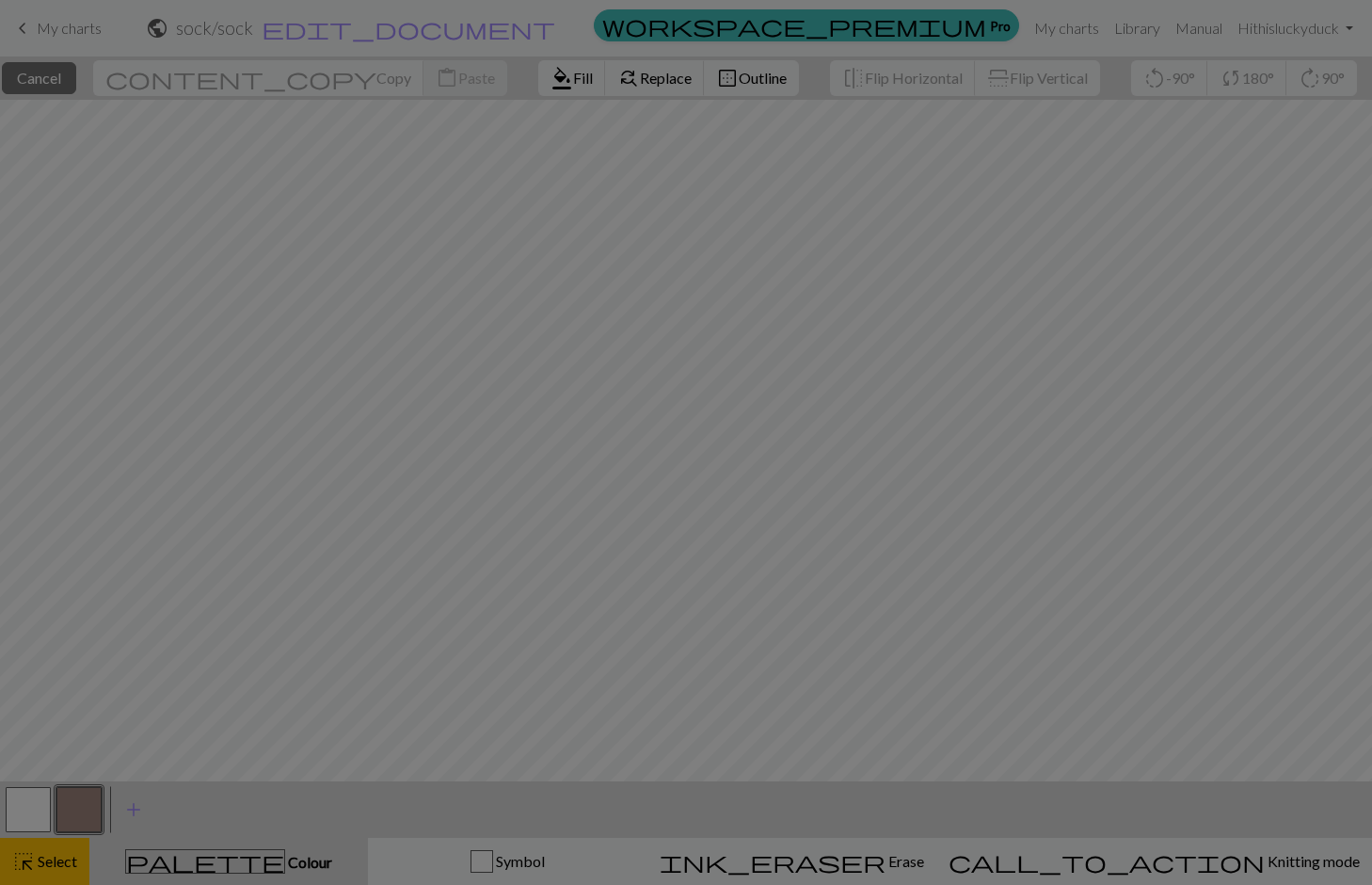
click at [62, 855] on div "Edit colour Name CC1 Use advanced picker workspace_premium Become a Pro user to…" at bounding box center [686, 442] width 1372 height 885
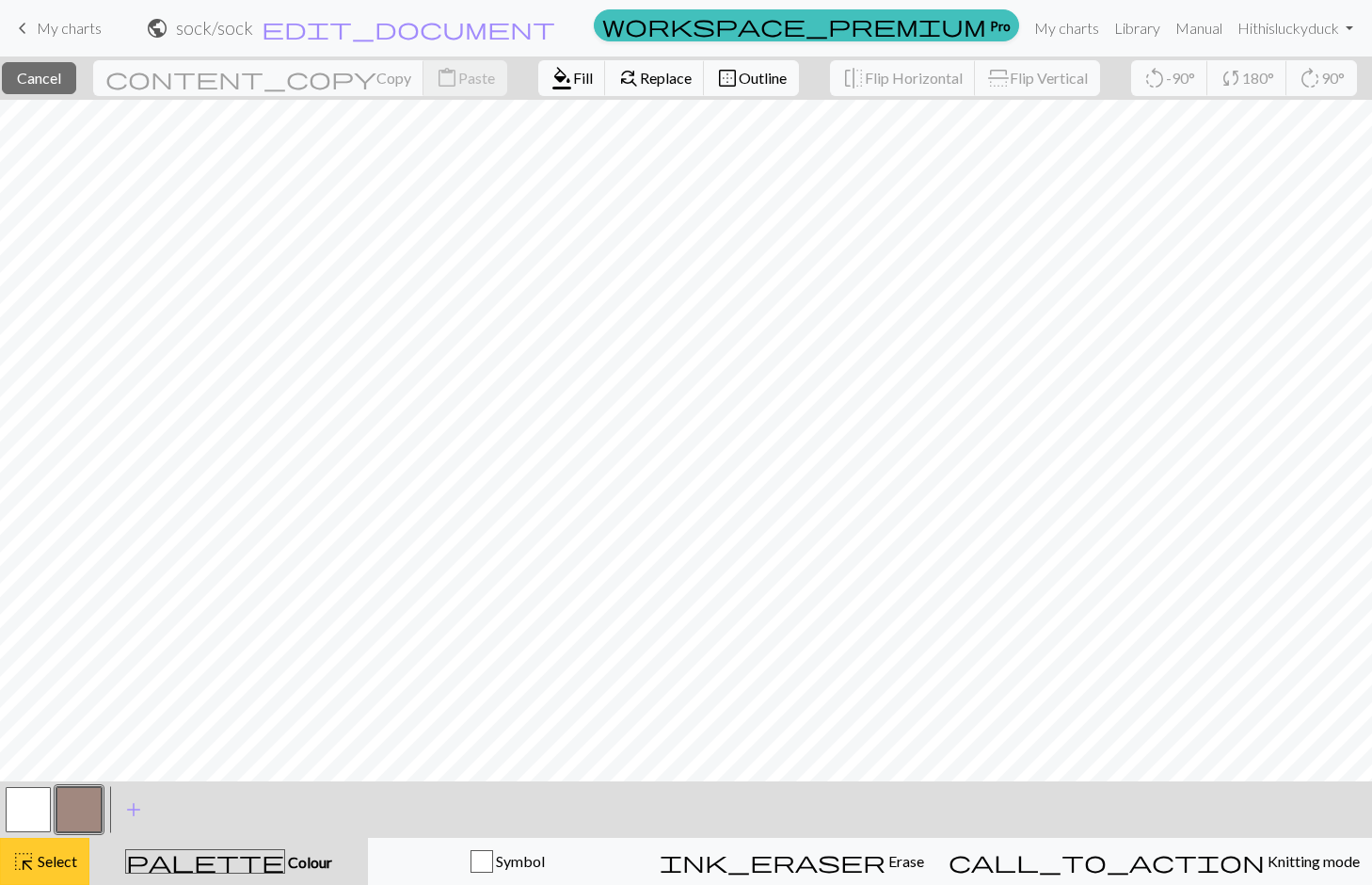
click at [18, 864] on span "highlight_alt" at bounding box center [24, 861] width 23 height 26
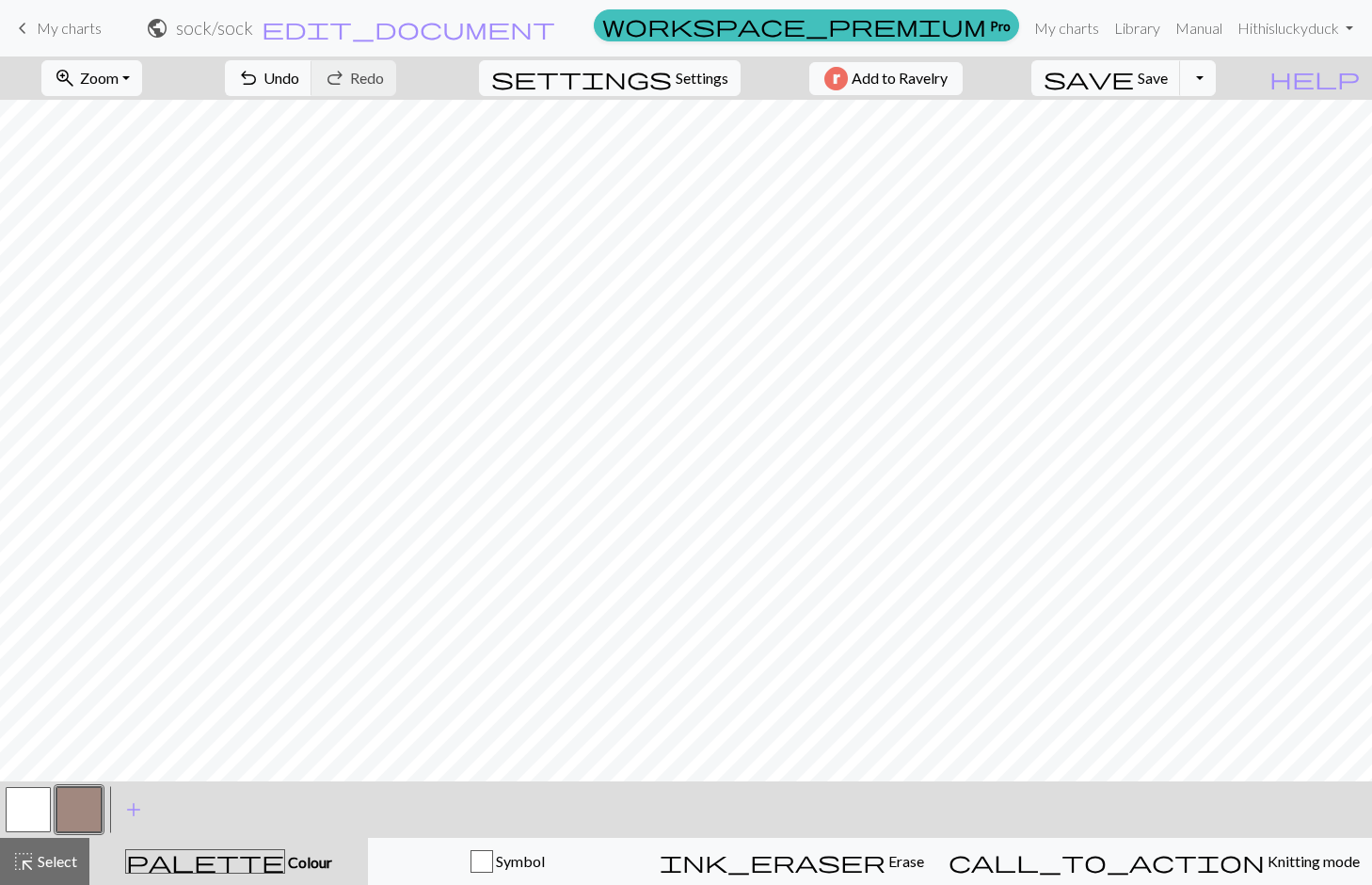
click at [85, 807] on button "button" at bounding box center [79, 809] width 45 height 45
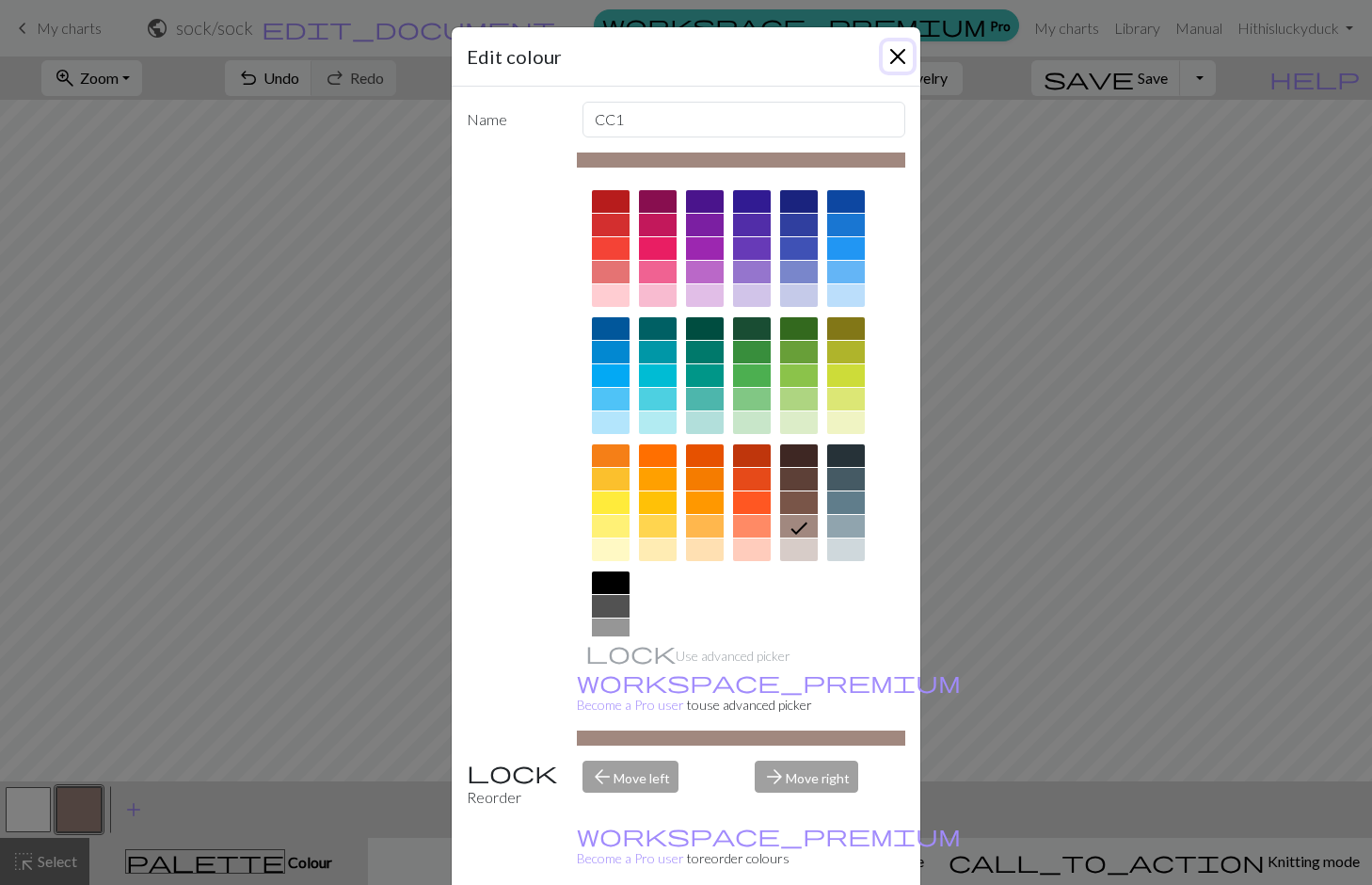
click at [890, 59] on button "Close" at bounding box center [898, 57] width 30 height 30
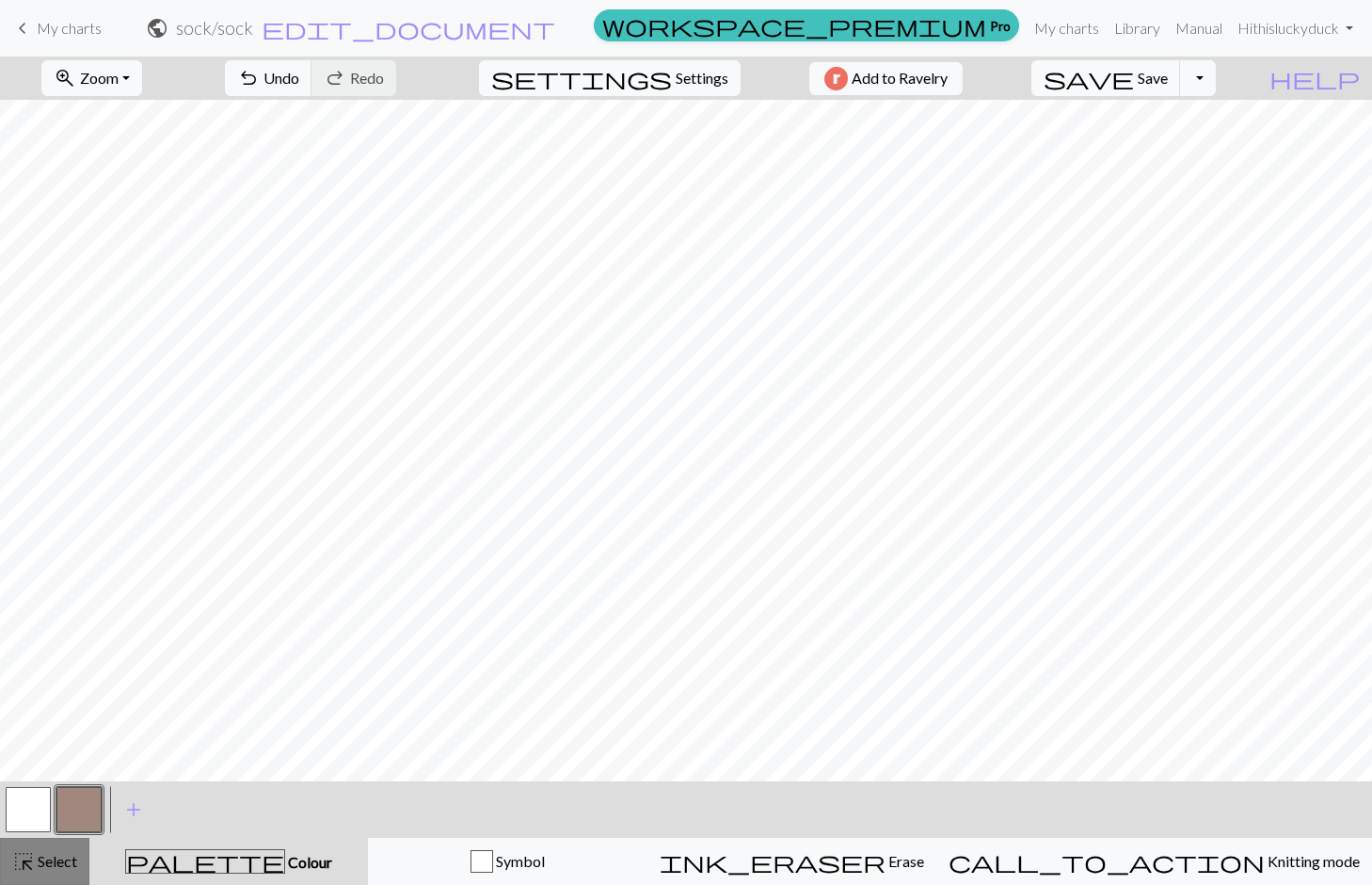
click at [65, 872] on div "highlight_alt Select Select" at bounding box center [44, 861] width 65 height 23
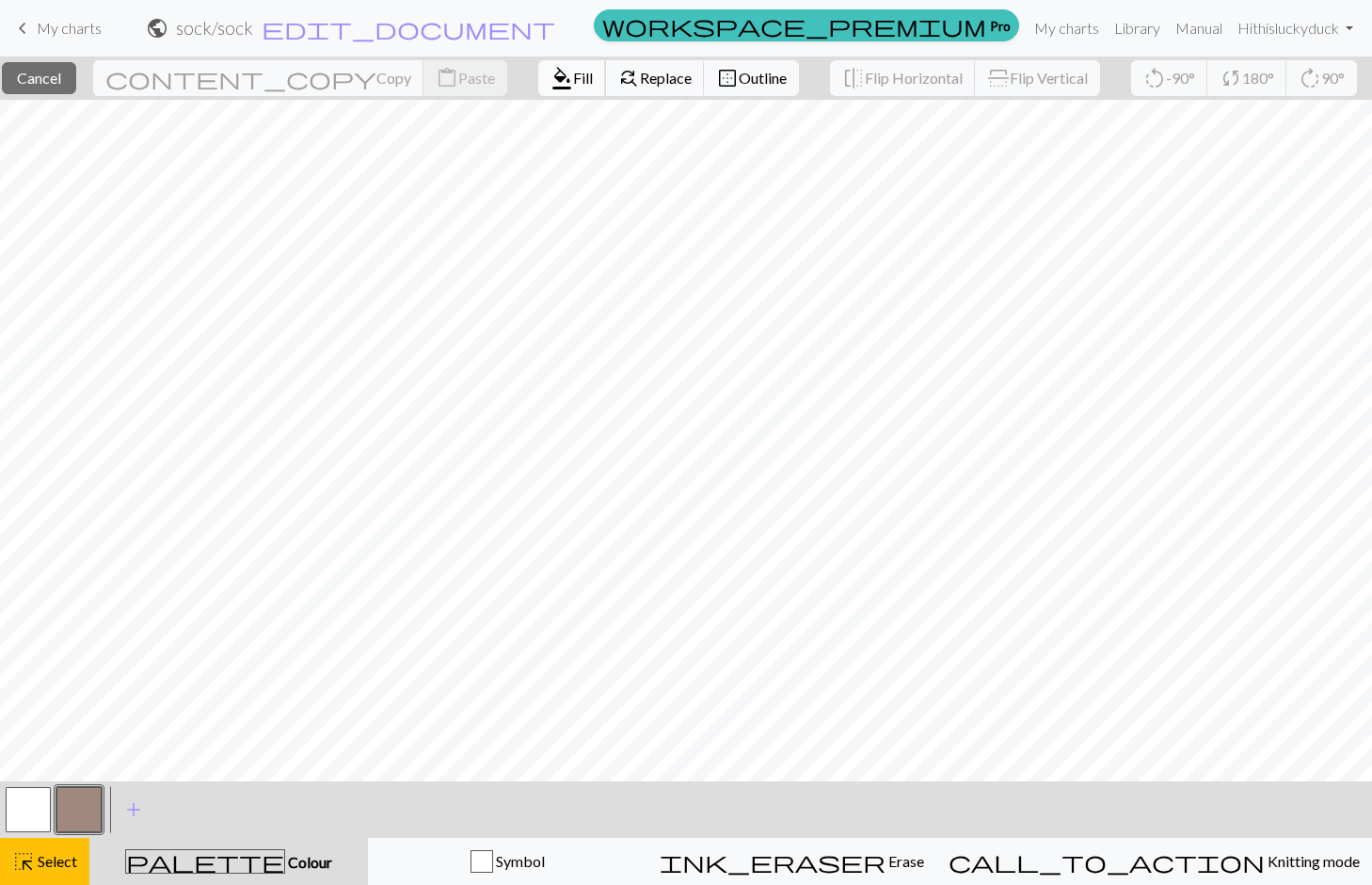
click at [550, 91] on span "format_color_fill" at bounding box center [562, 78] width 23 height 26
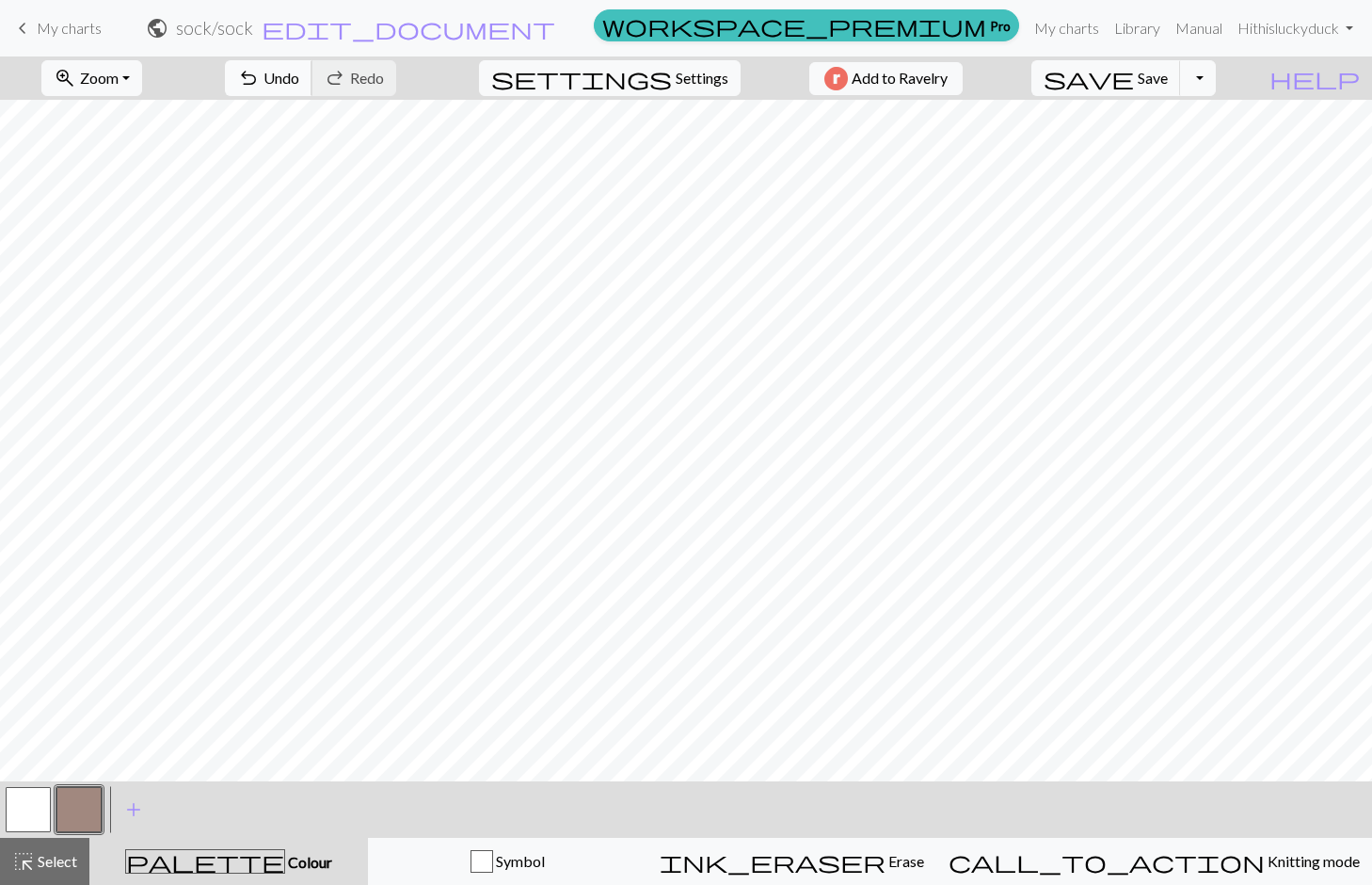
click at [260, 80] on span "undo" at bounding box center [248, 78] width 23 height 26
click at [28, 806] on button "button" at bounding box center [28, 809] width 45 height 45
click at [72, 811] on button "button" at bounding box center [79, 809] width 45 height 45
click at [25, 801] on button "button" at bounding box center [28, 809] width 45 height 45
click at [85, 802] on button "button" at bounding box center [79, 809] width 45 height 45
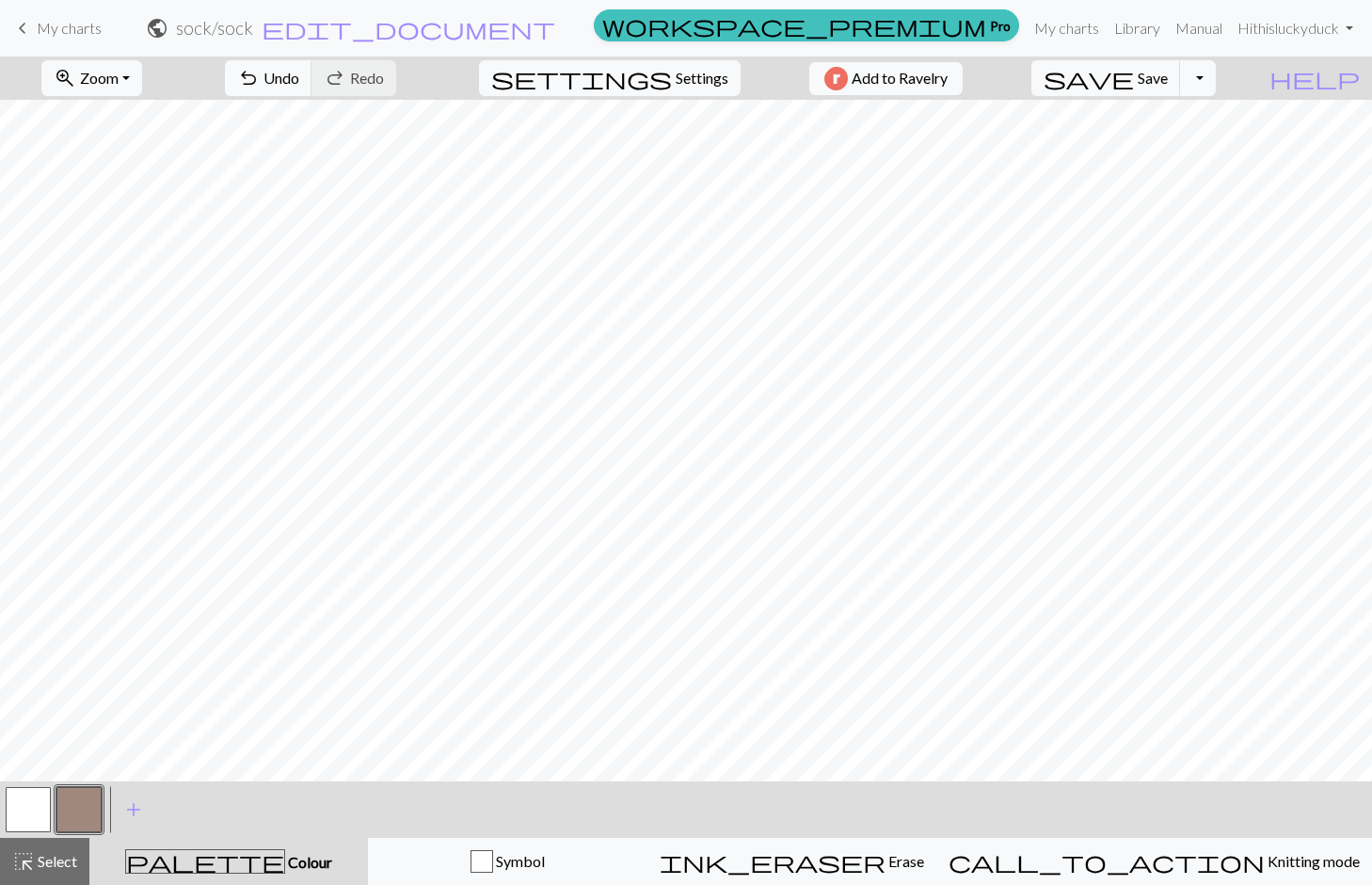
click at [23, 806] on button "button" at bounding box center [28, 809] width 45 height 45
click at [83, 813] on button "button" at bounding box center [79, 809] width 45 height 45
click at [22, 821] on button "button" at bounding box center [28, 809] width 45 height 45
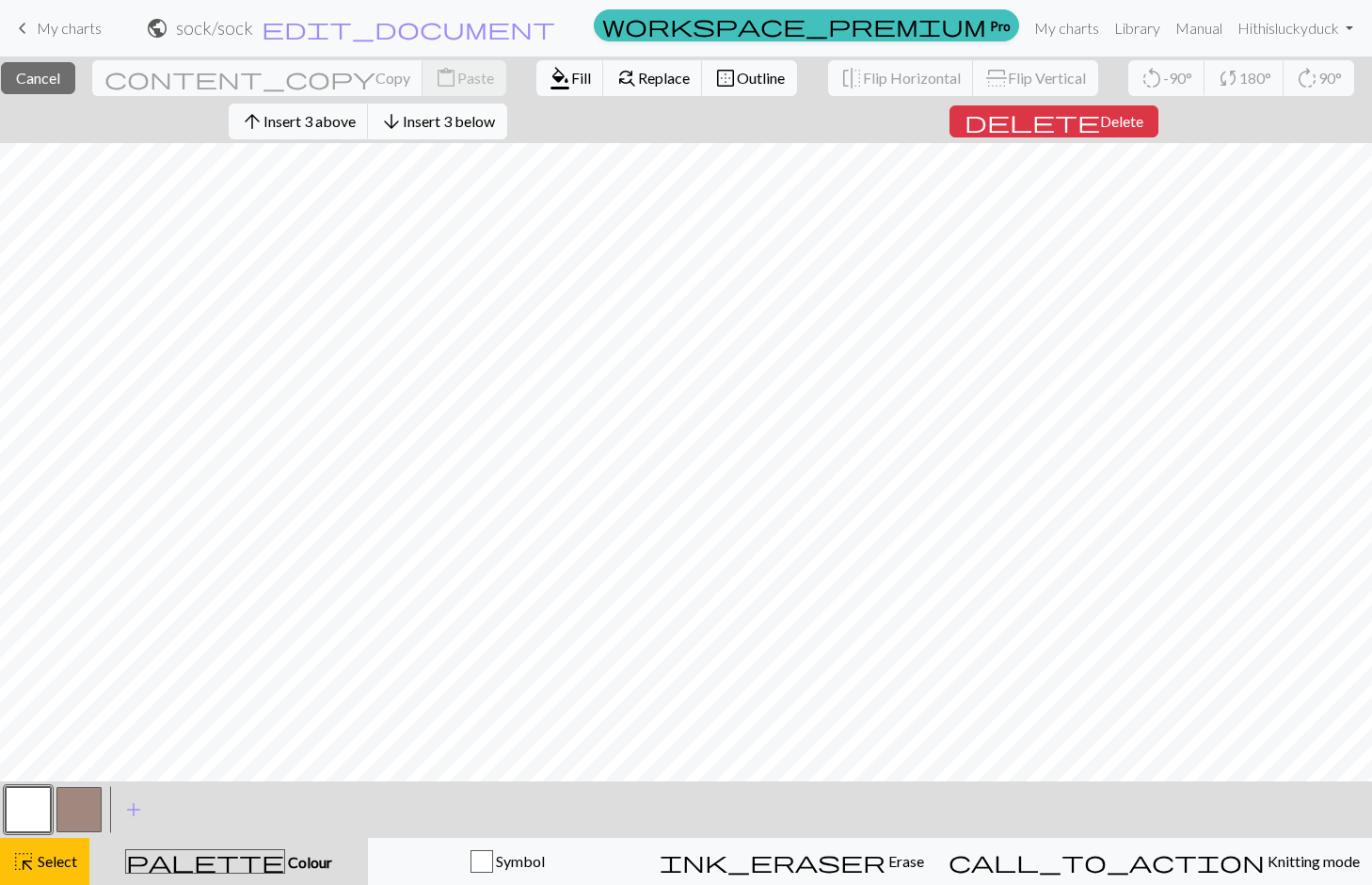
click at [487, 117] on span "Insert 3 below" at bounding box center [449, 121] width 93 height 18
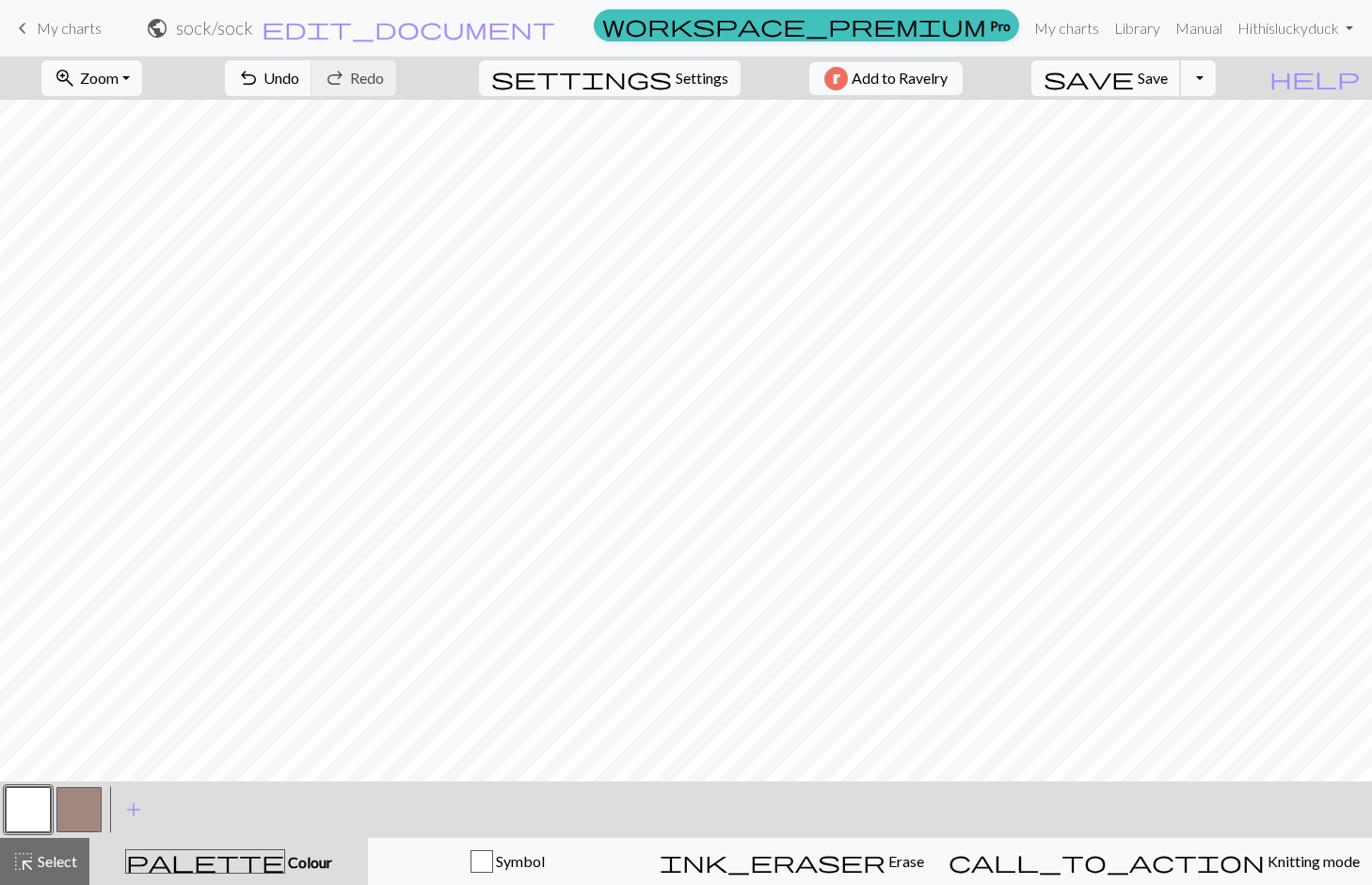
click at [1134, 79] on span "save" at bounding box center [1089, 78] width 91 height 26
click at [1168, 78] on span "Save" at bounding box center [1153, 77] width 30 height 18
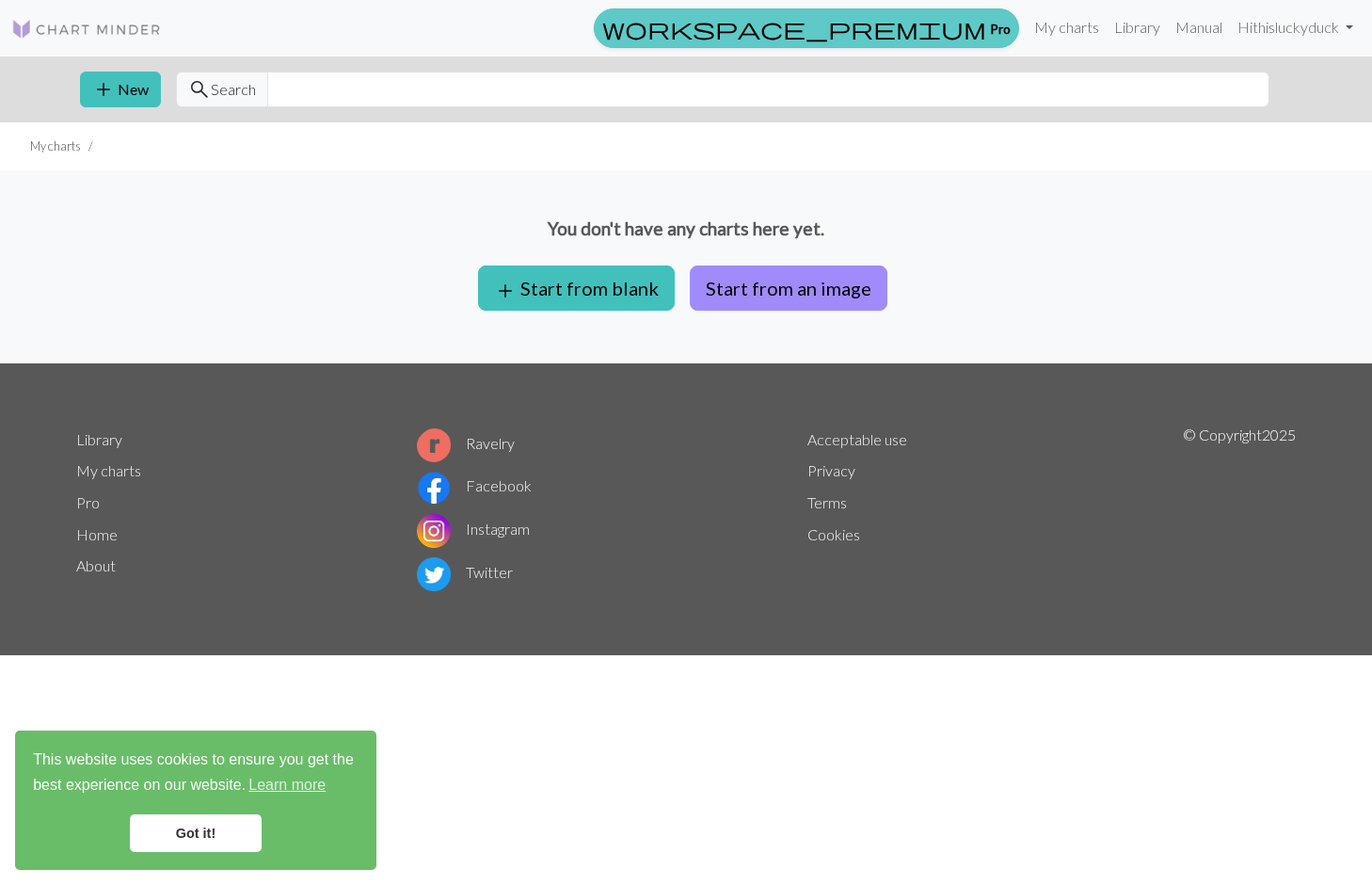
click at [982, 28] on link "workspace_premium Pro" at bounding box center [806, 28] width 425 height 40
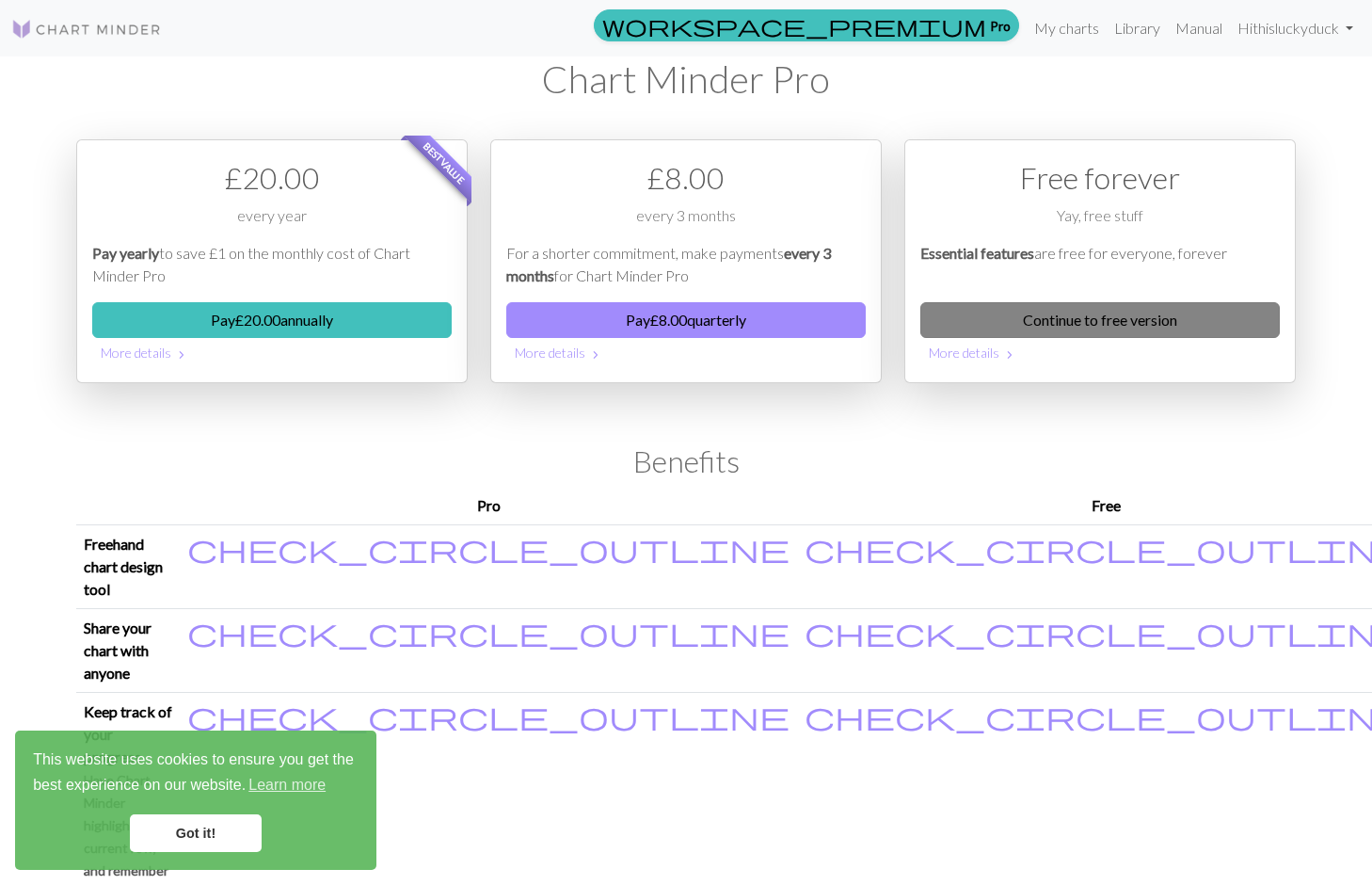
click at [1024, 305] on link "Continue to free version" at bounding box center [1100, 320] width 360 height 36
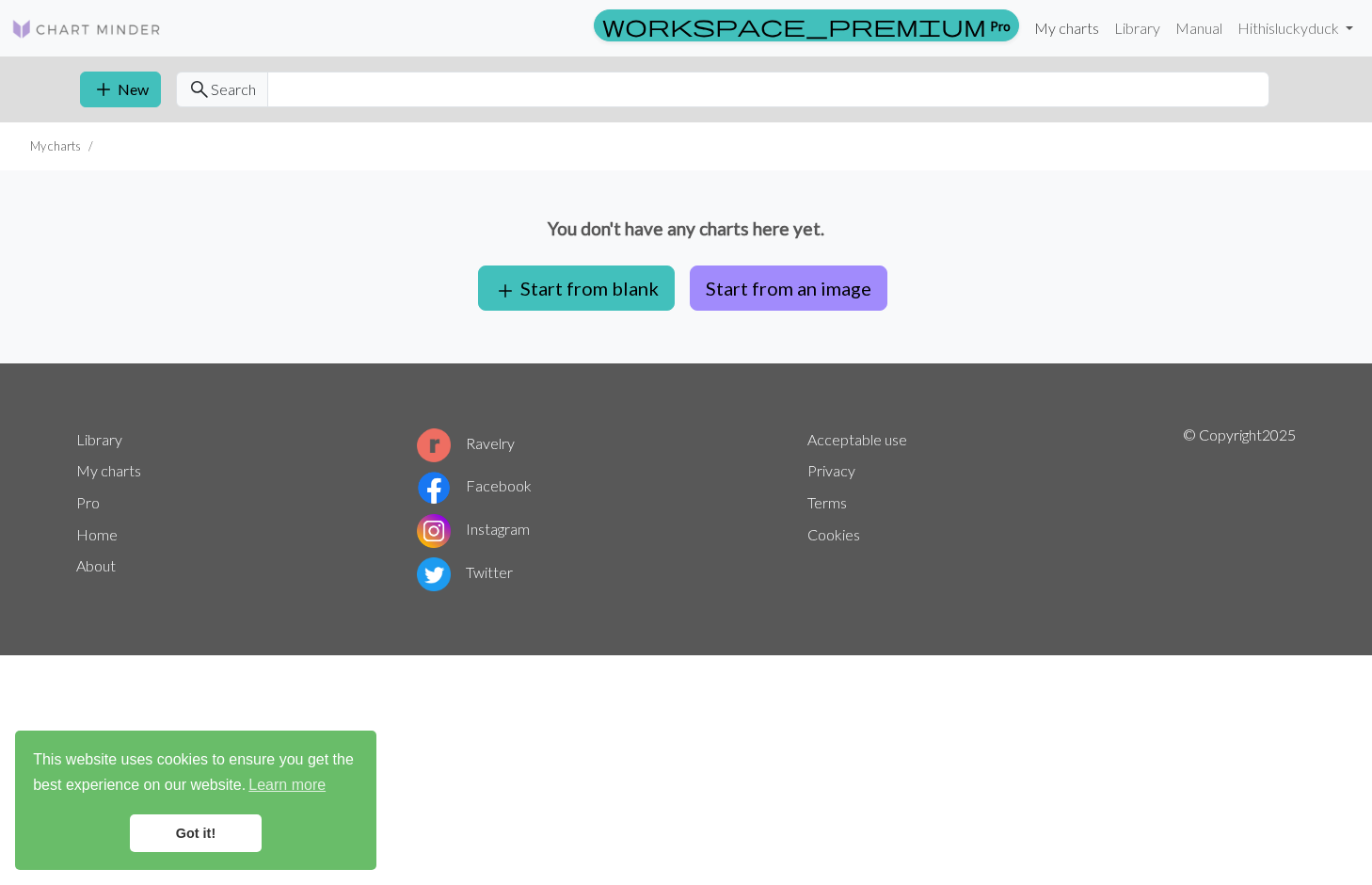
click at [1070, 27] on link "My charts" at bounding box center [1066, 28] width 80 height 38
click at [367, 94] on input "text" at bounding box center [768, 90] width 1002 height 36
click at [84, 9] on div "workspace_premium Pro My charts Library Manual Hi thisluckyduck Account setting…" at bounding box center [686, 28] width 1372 height 38
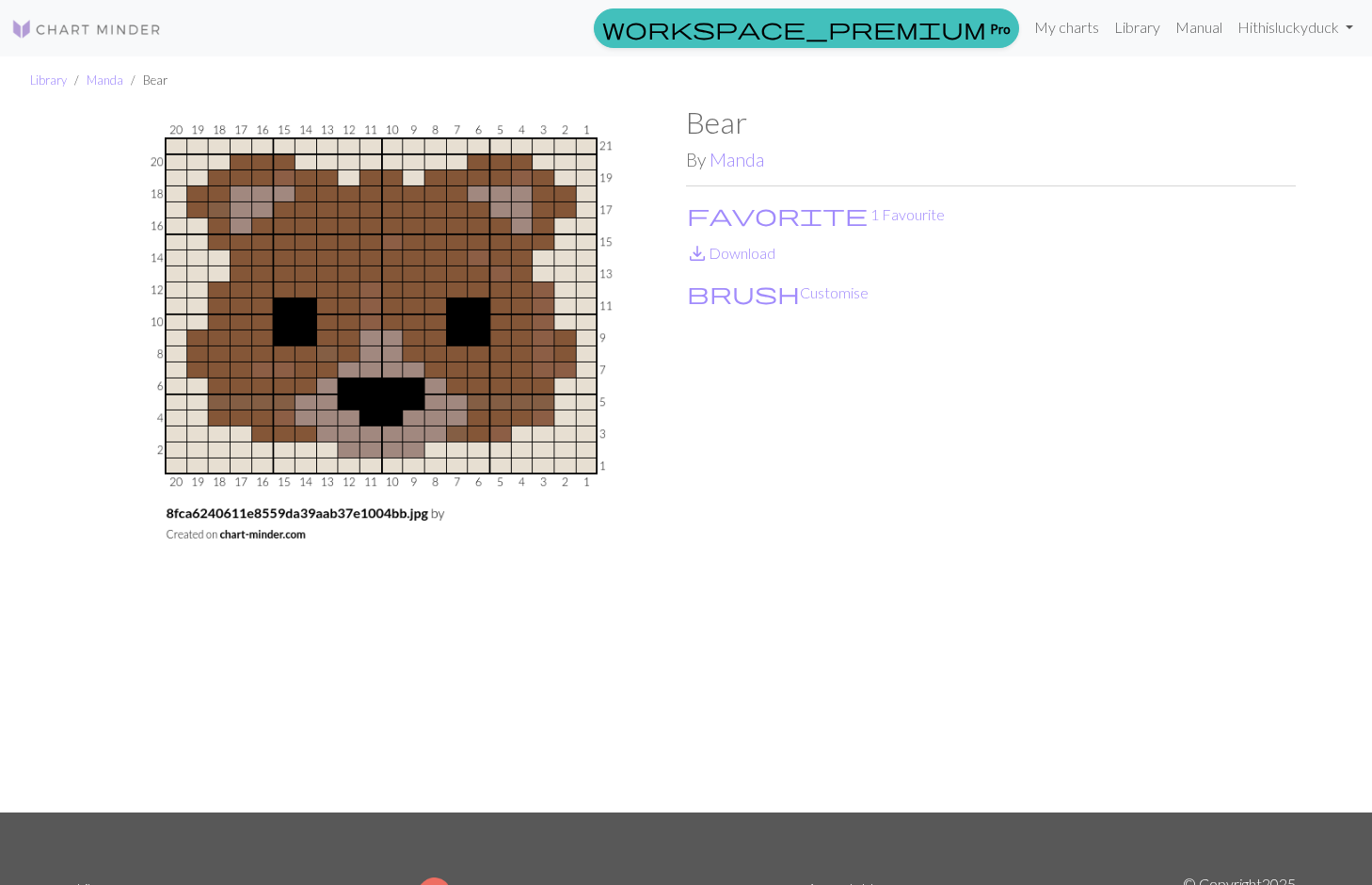
click at [717, 545] on div "Bear By Manda favorite 1 Favourite save_alt Download brush Customise" at bounding box center [991, 458] width 610 height 707
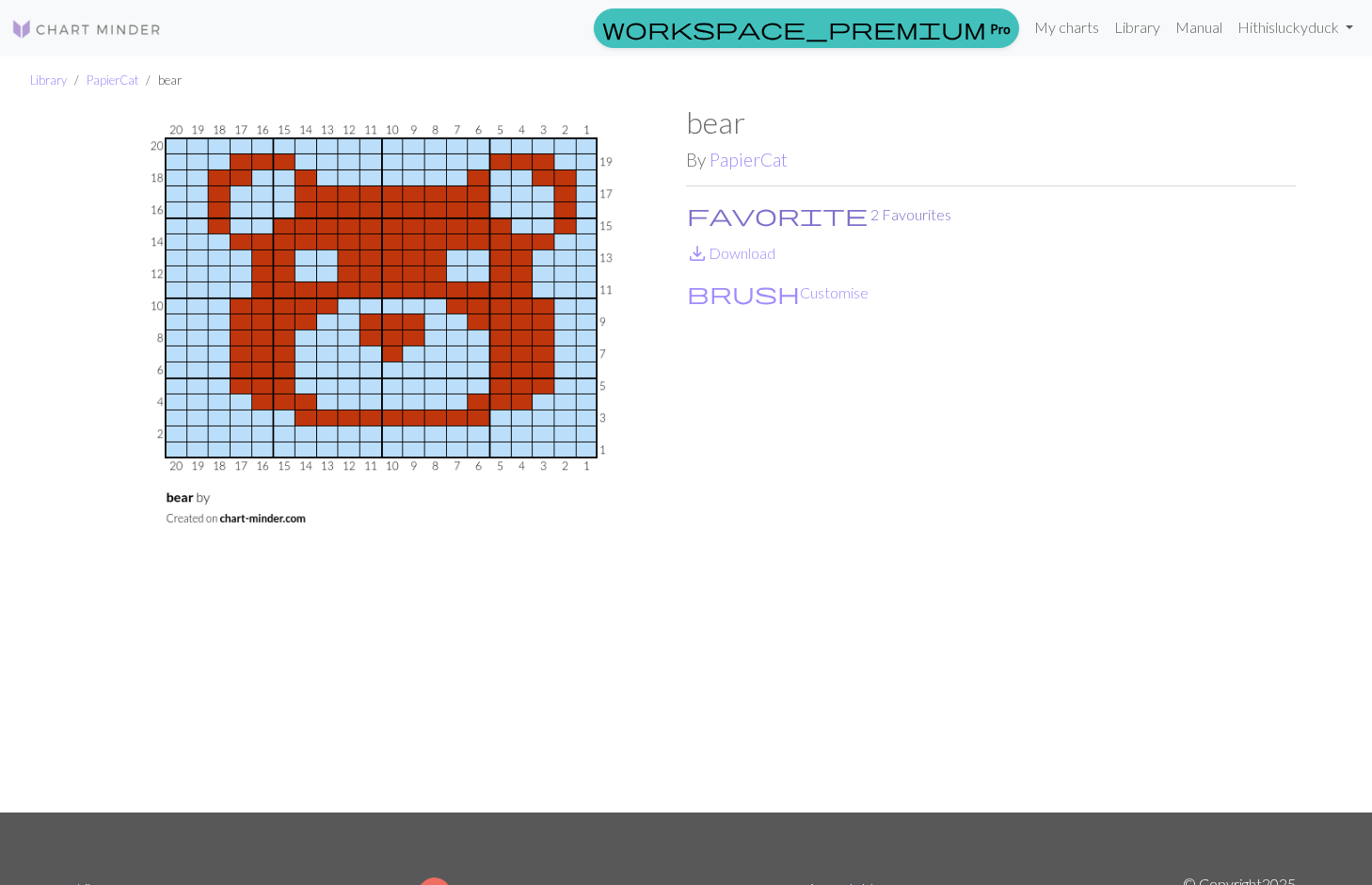
click at [730, 215] on button "favorite 2 Favourites" at bounding box center [820, 214] width 266 height 25
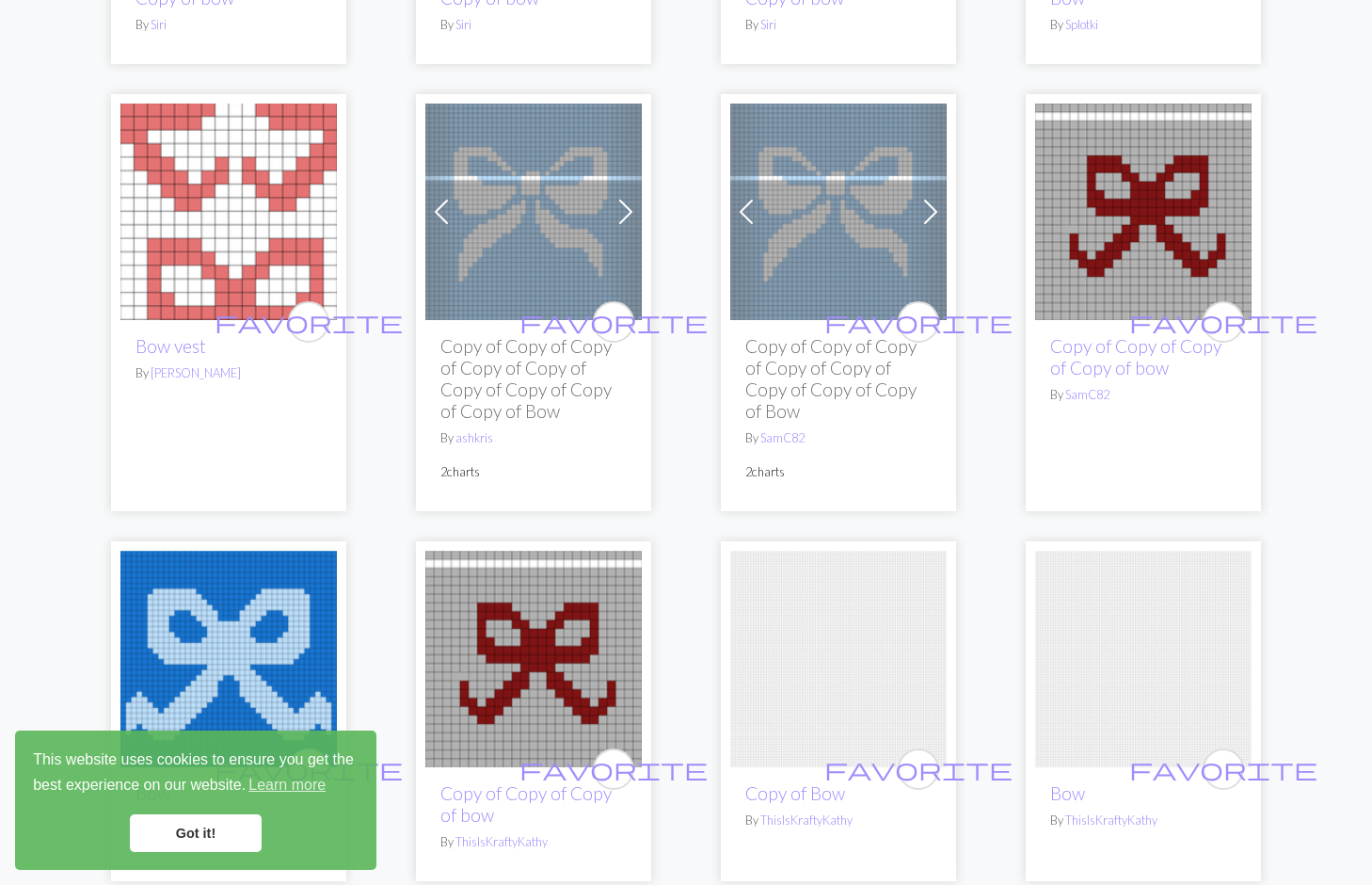
scroll to position [1081, 0]
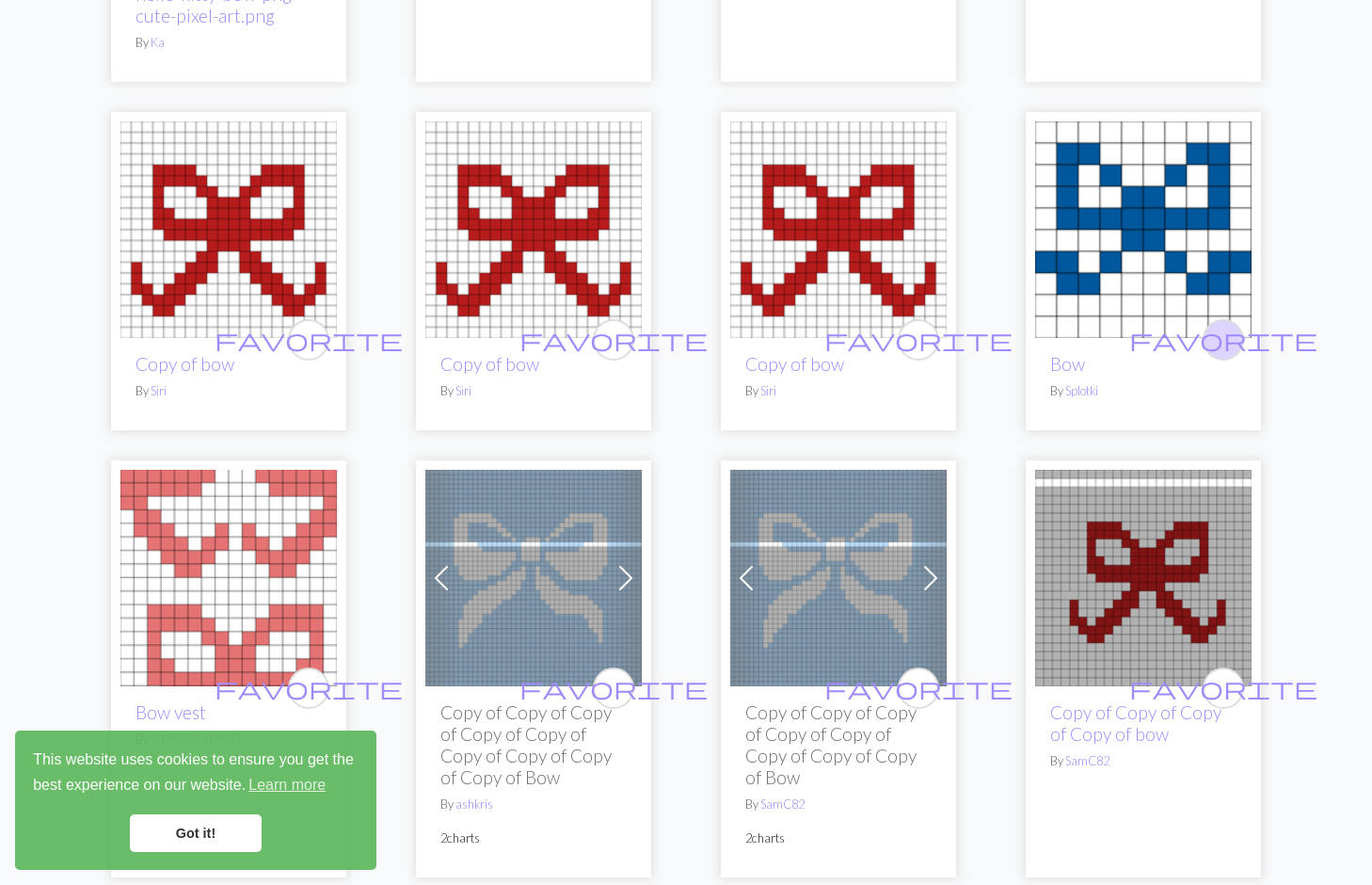
click at [1228, 331] on span "favorite" at bounding box center [1223, 339] width 188 height 29
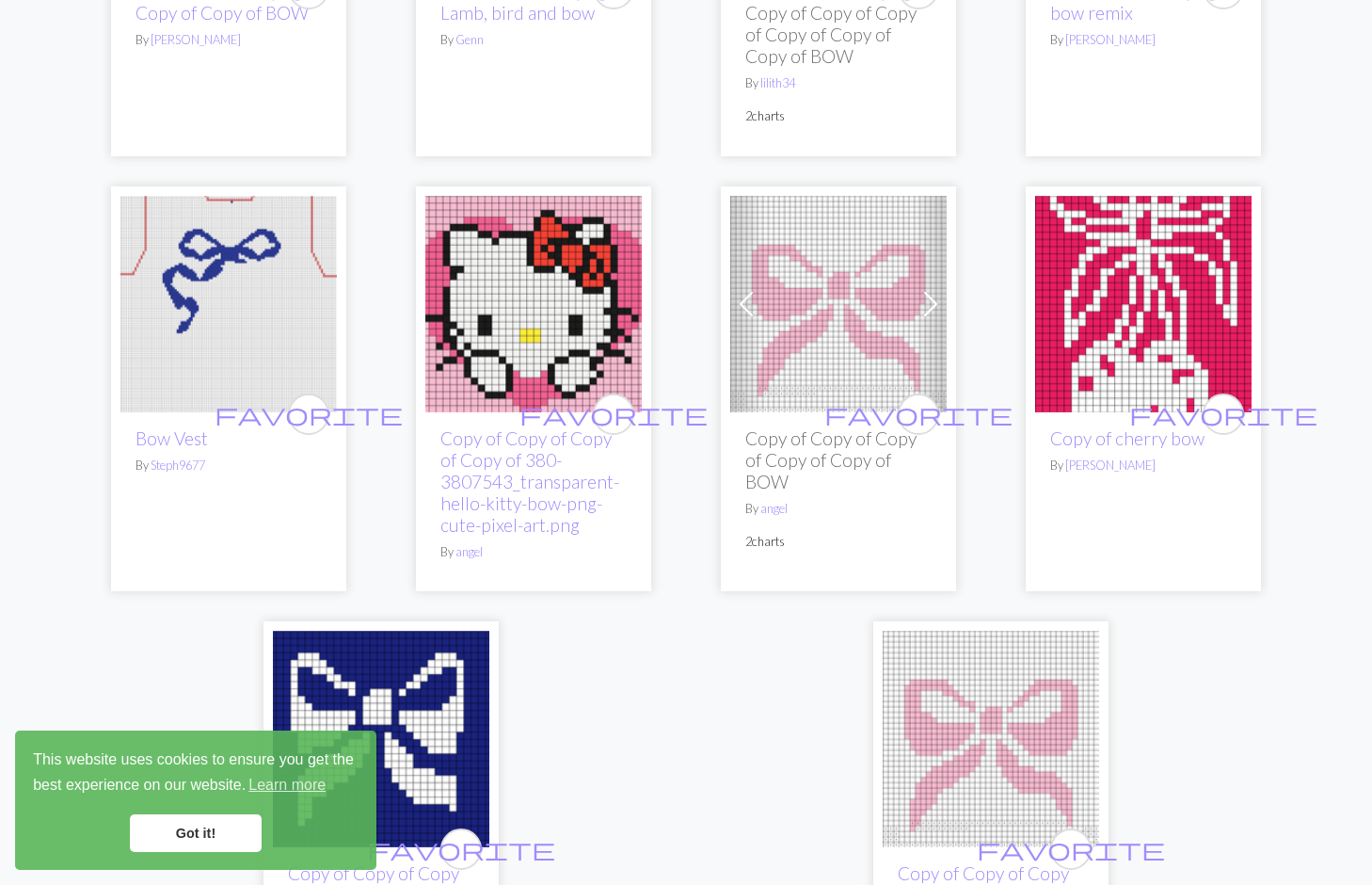
scroll to position [5165, 0]
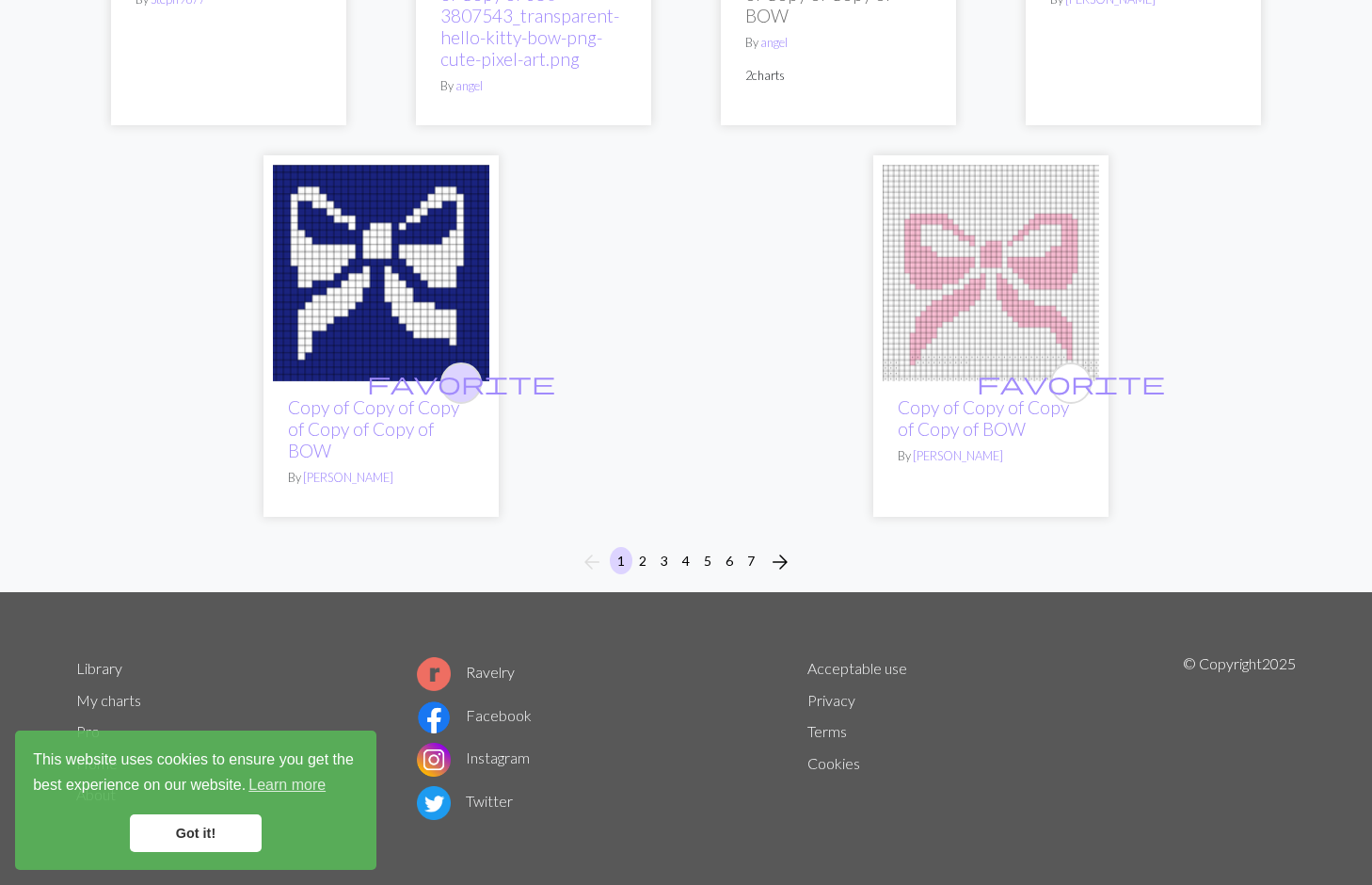
click at [455, 389] on span "favorite" at bounding box center [461, 383] width 188 height 29
click at [648, 558] on button "2" at bounding box center [643, 560] width 23 height 27
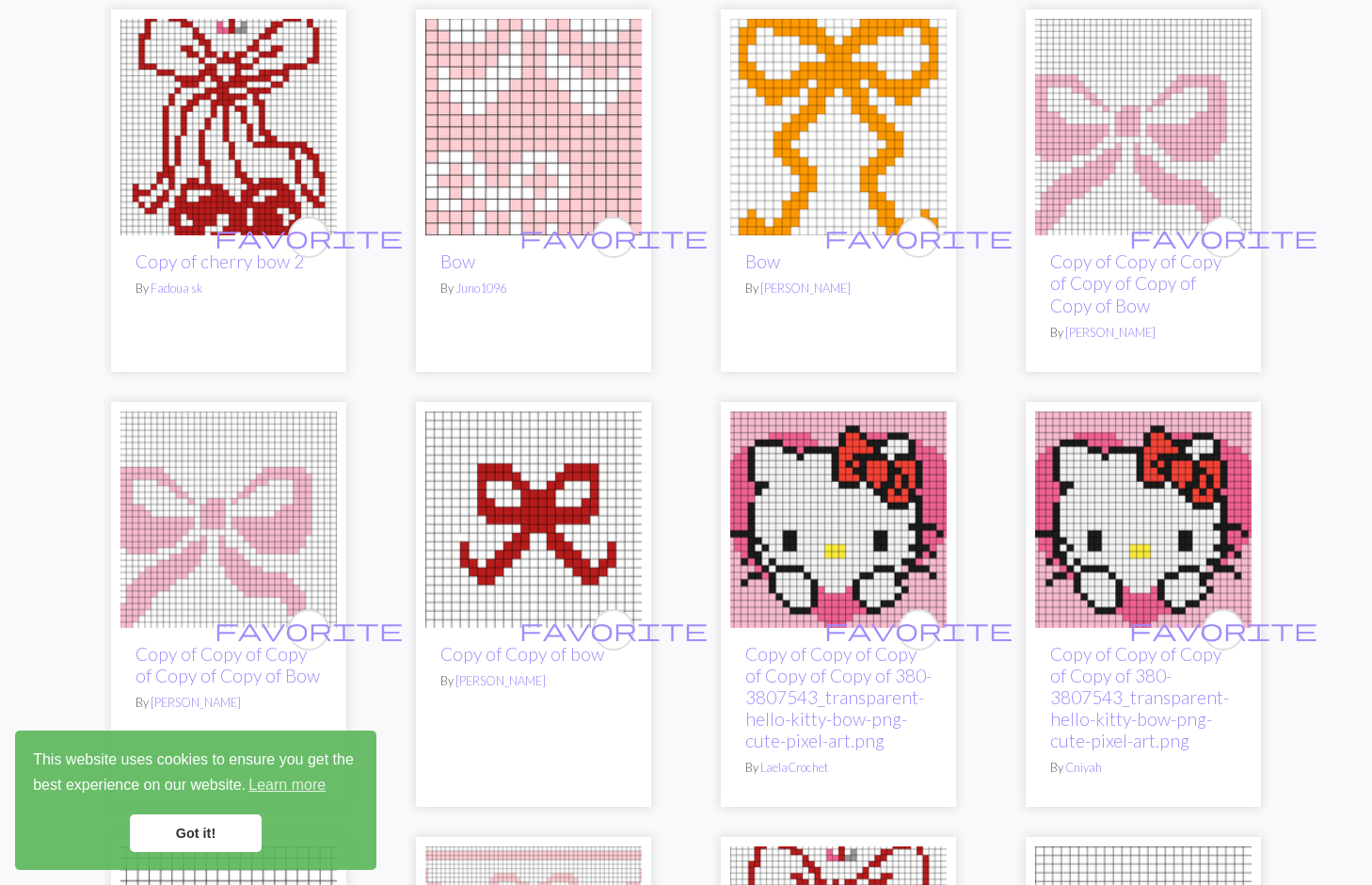
scroll to position [607, 0]
click at [925, 232] on span "favorite" at bounding box center [918, 235] width 188 height 29
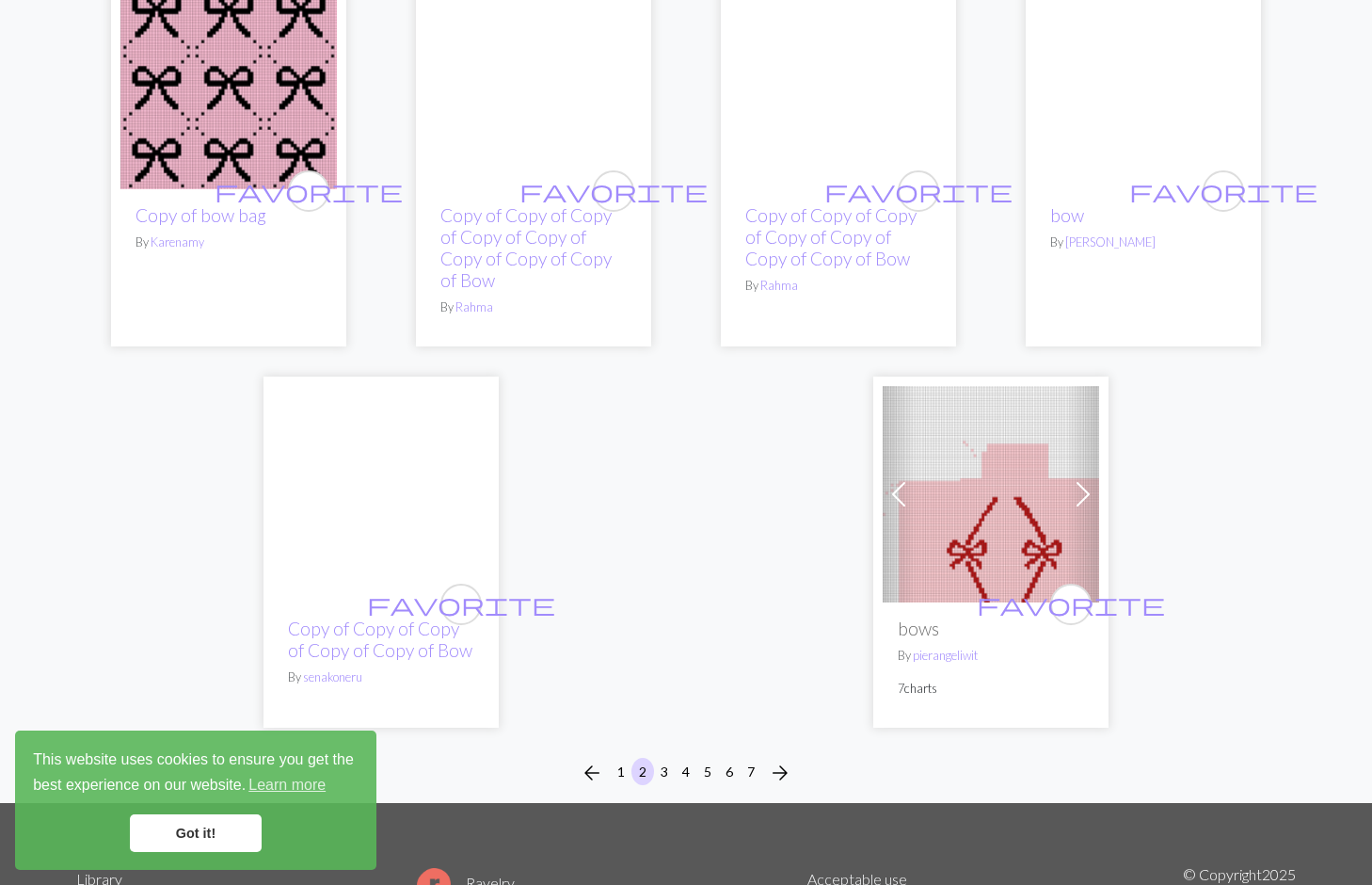
scroll to position [4674, 0]
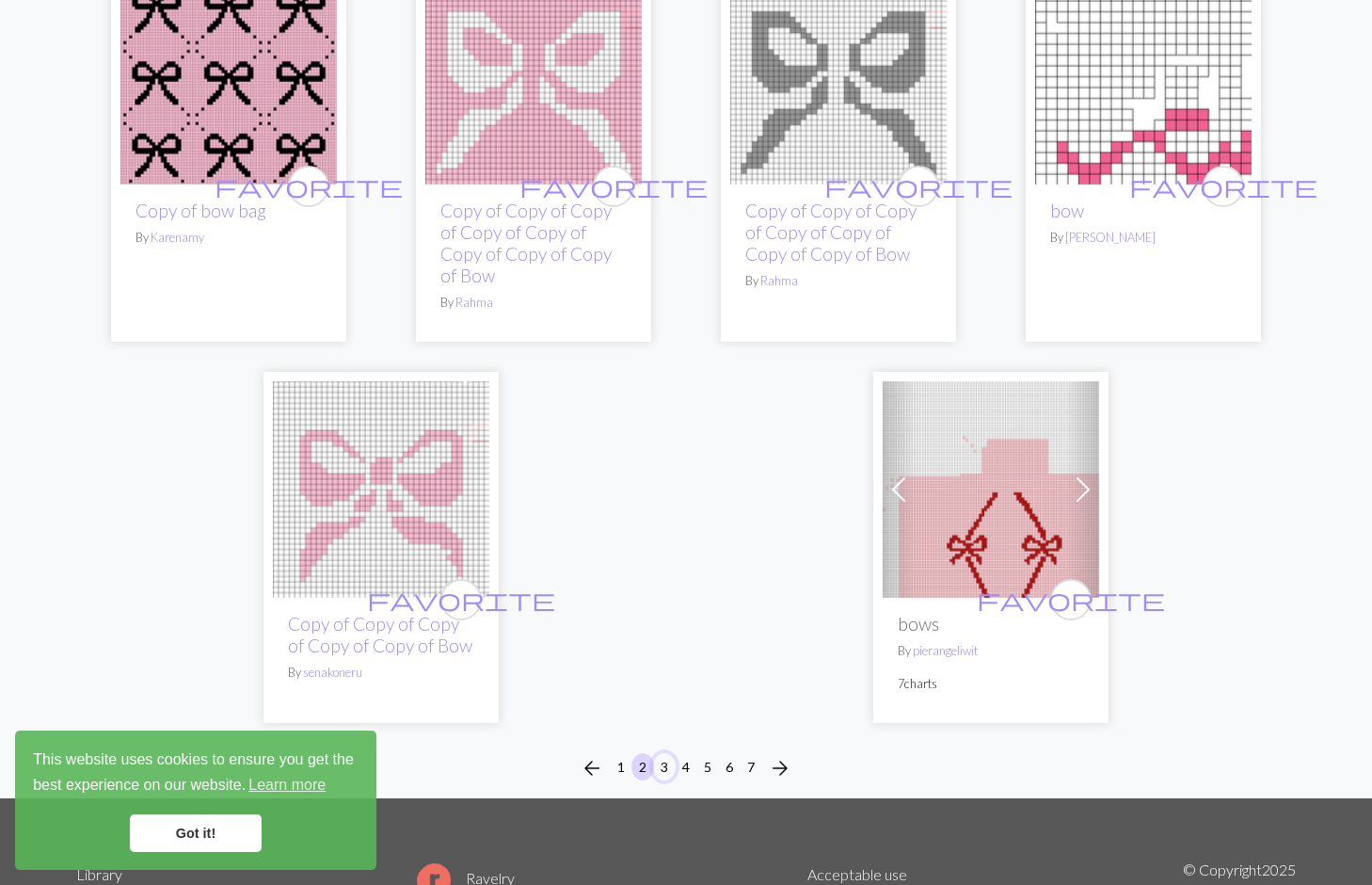
click at [665, 771] on button "3" at bounding box center [665, 766] width 23 height 27
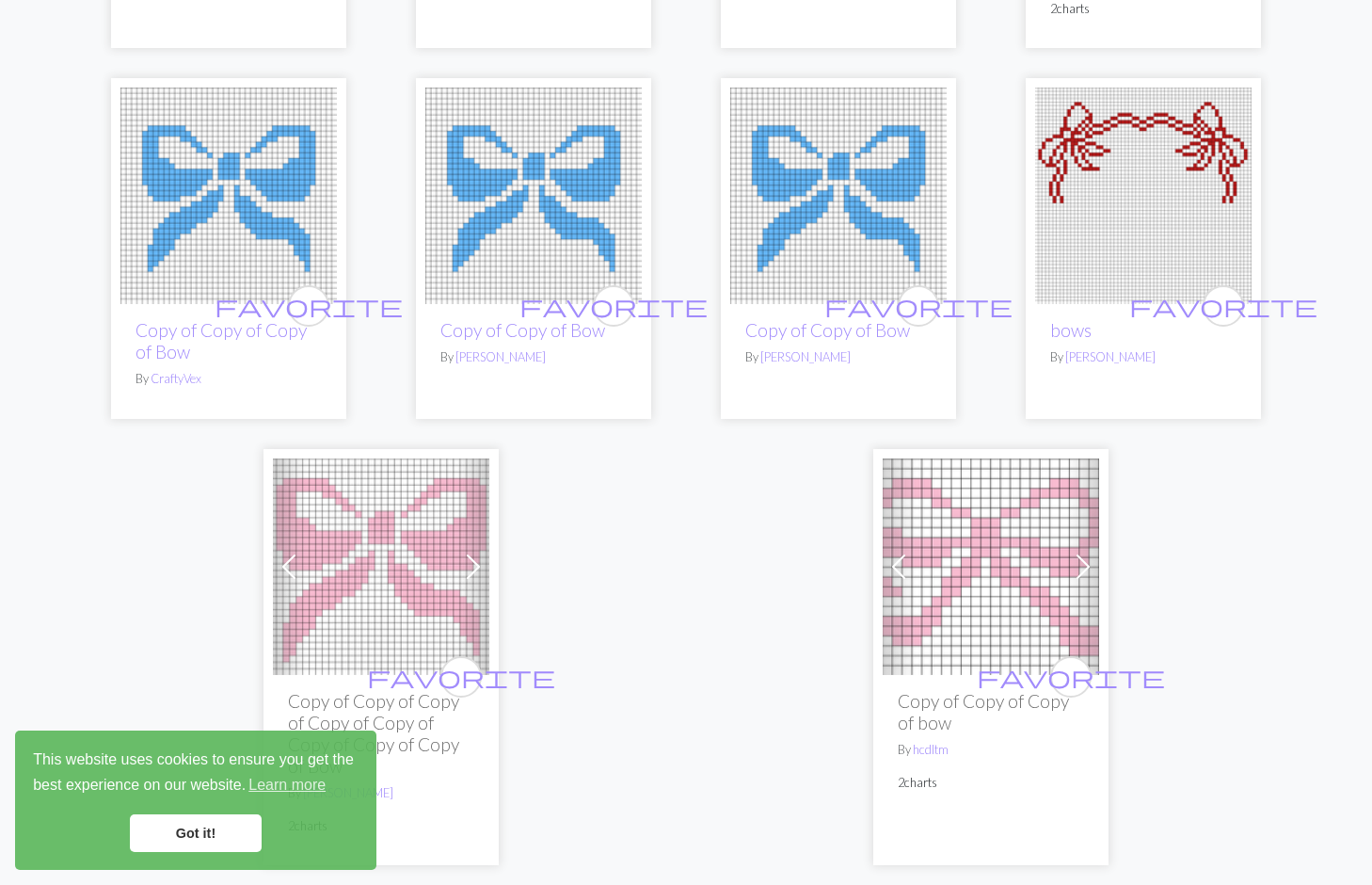
scroll to position [4842, 0]
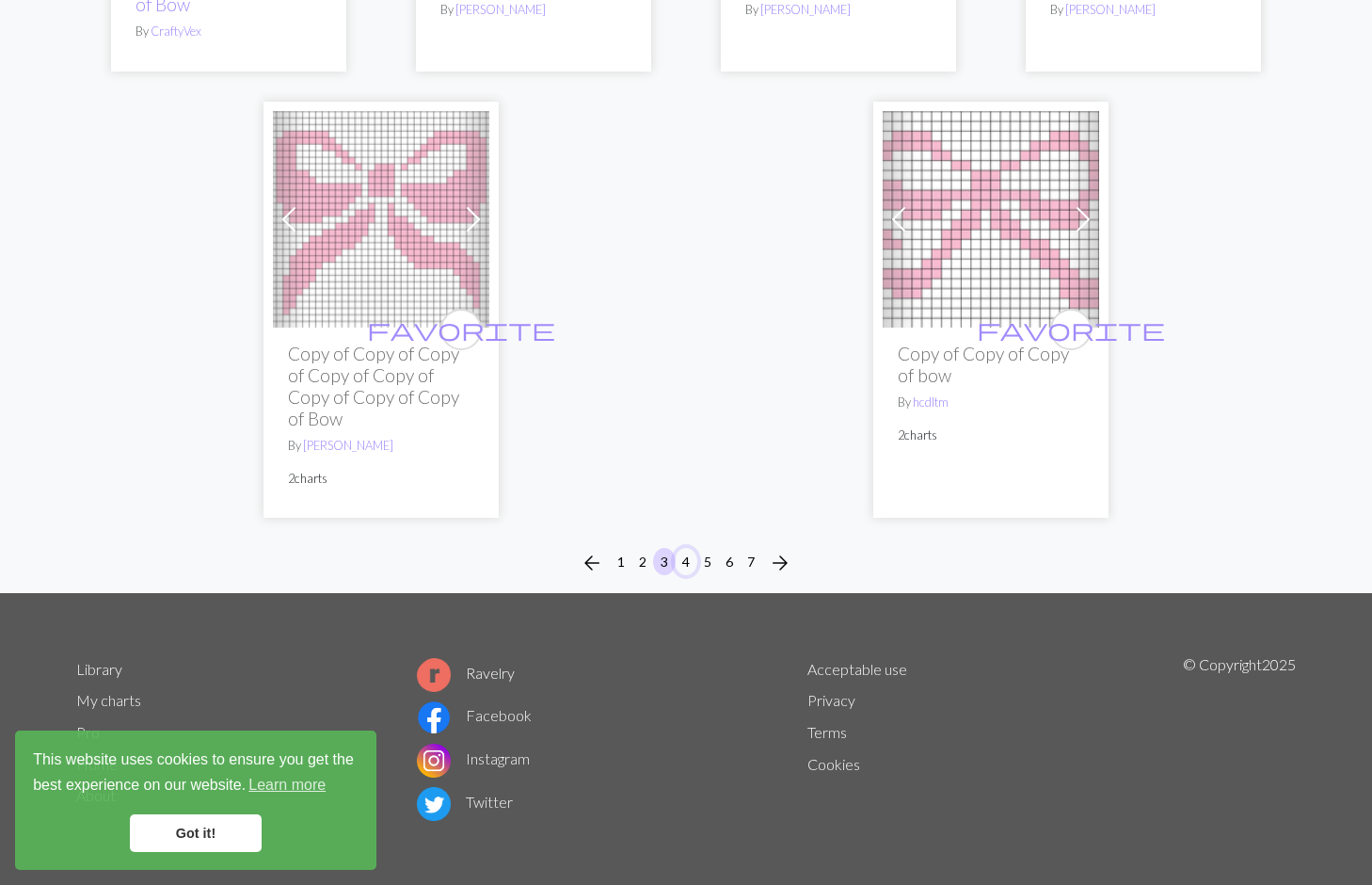
click at [687, 565] on button "4" at bounding box center [686, 561] width 23 height 27
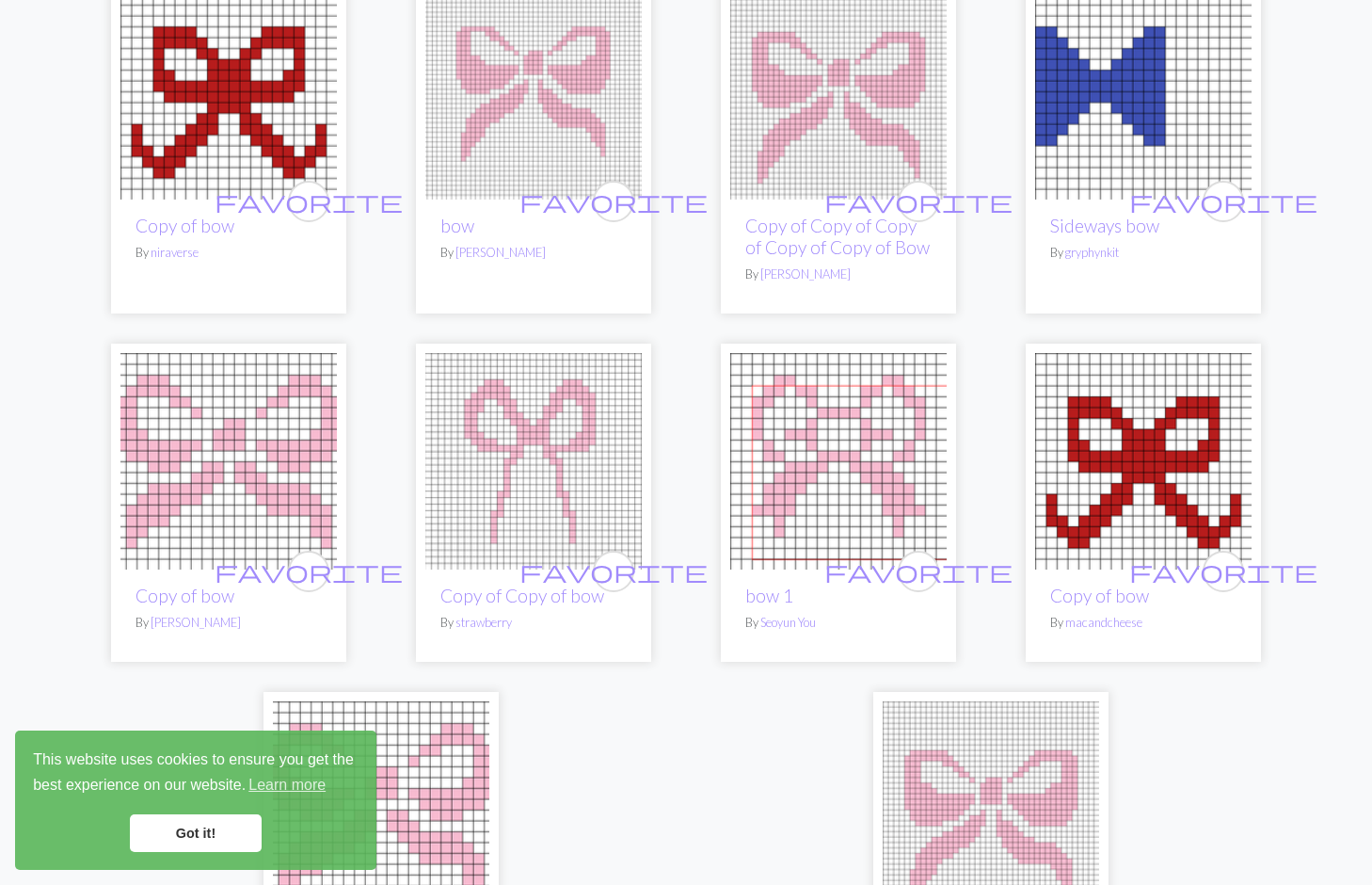
scroll to position [4620, 0]
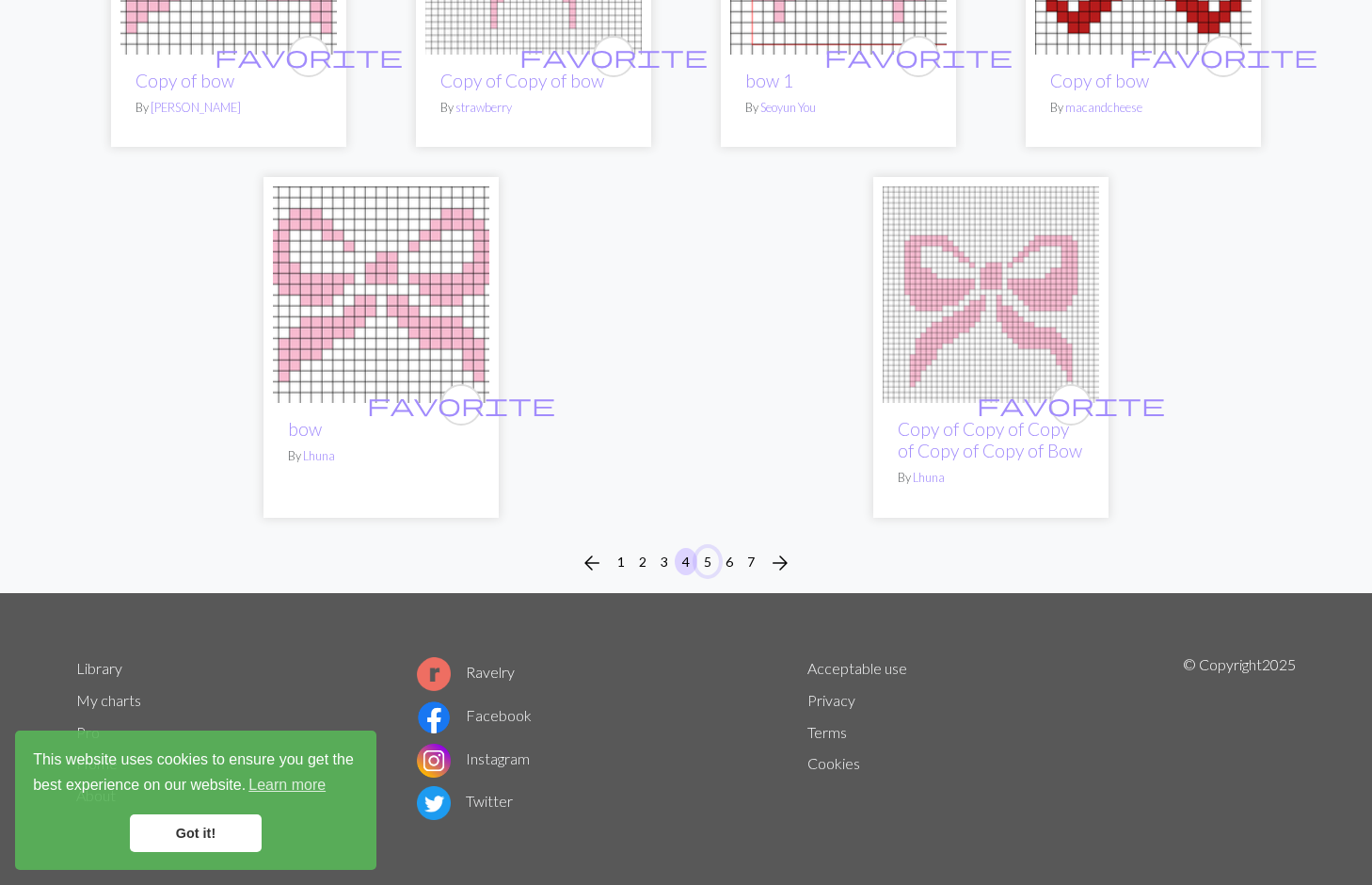
click at [712, 558] on button "5" at bounding box center [708, 561] width 23 height 27
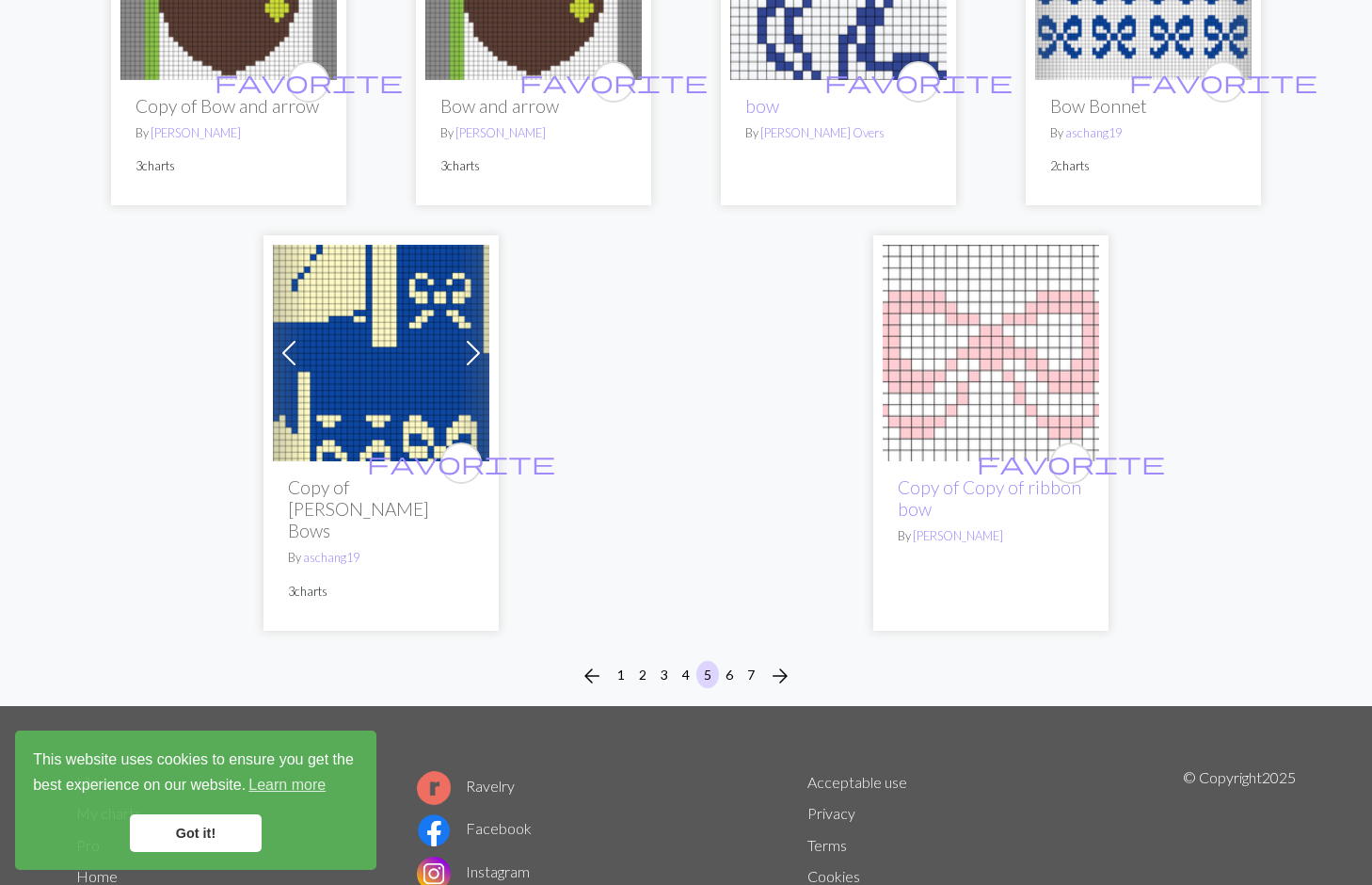
scroll to position [4840, 0]
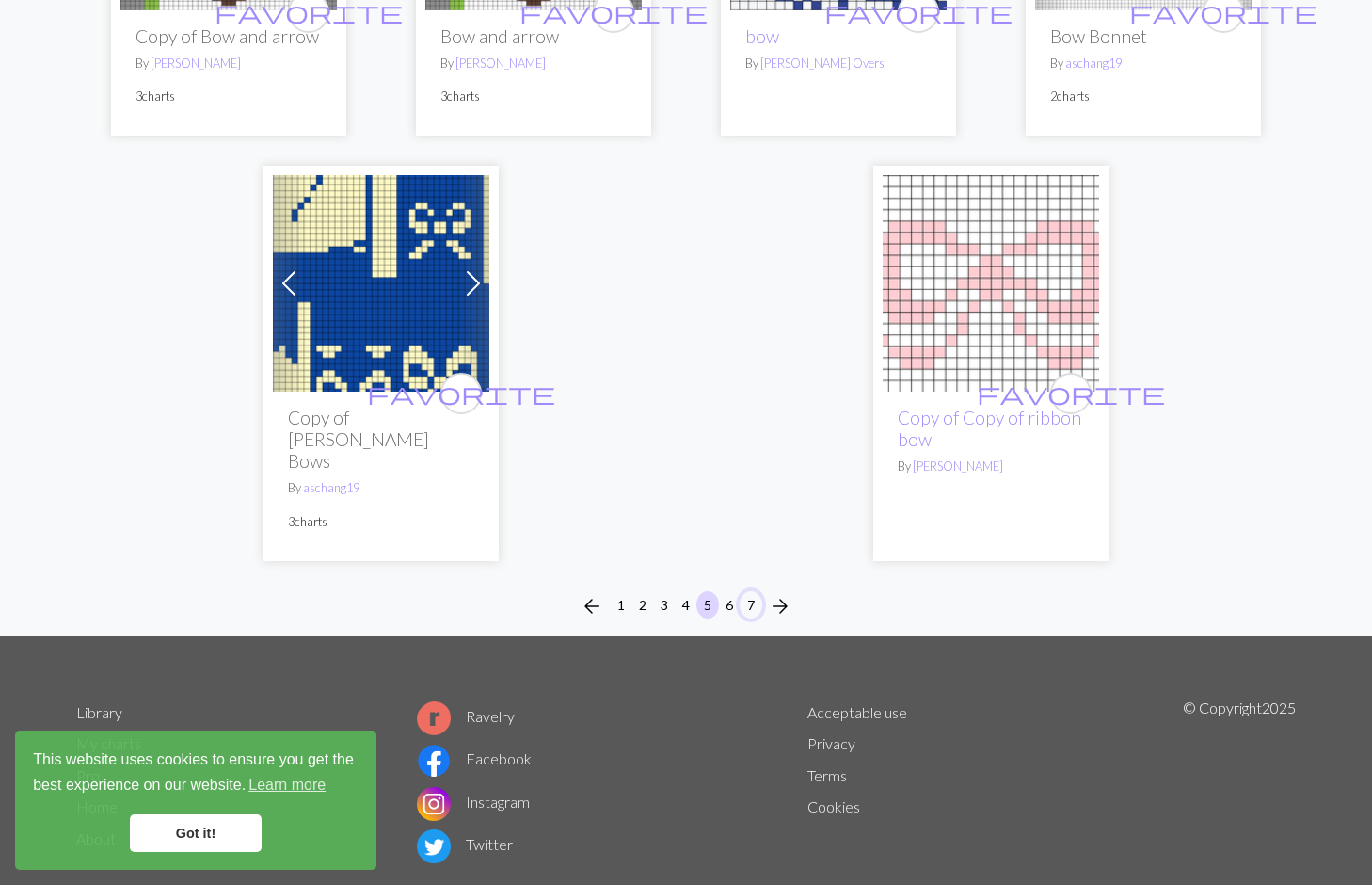
click at [741, 591] on button "7" at bounding box center [751, 604] width 23 height 27
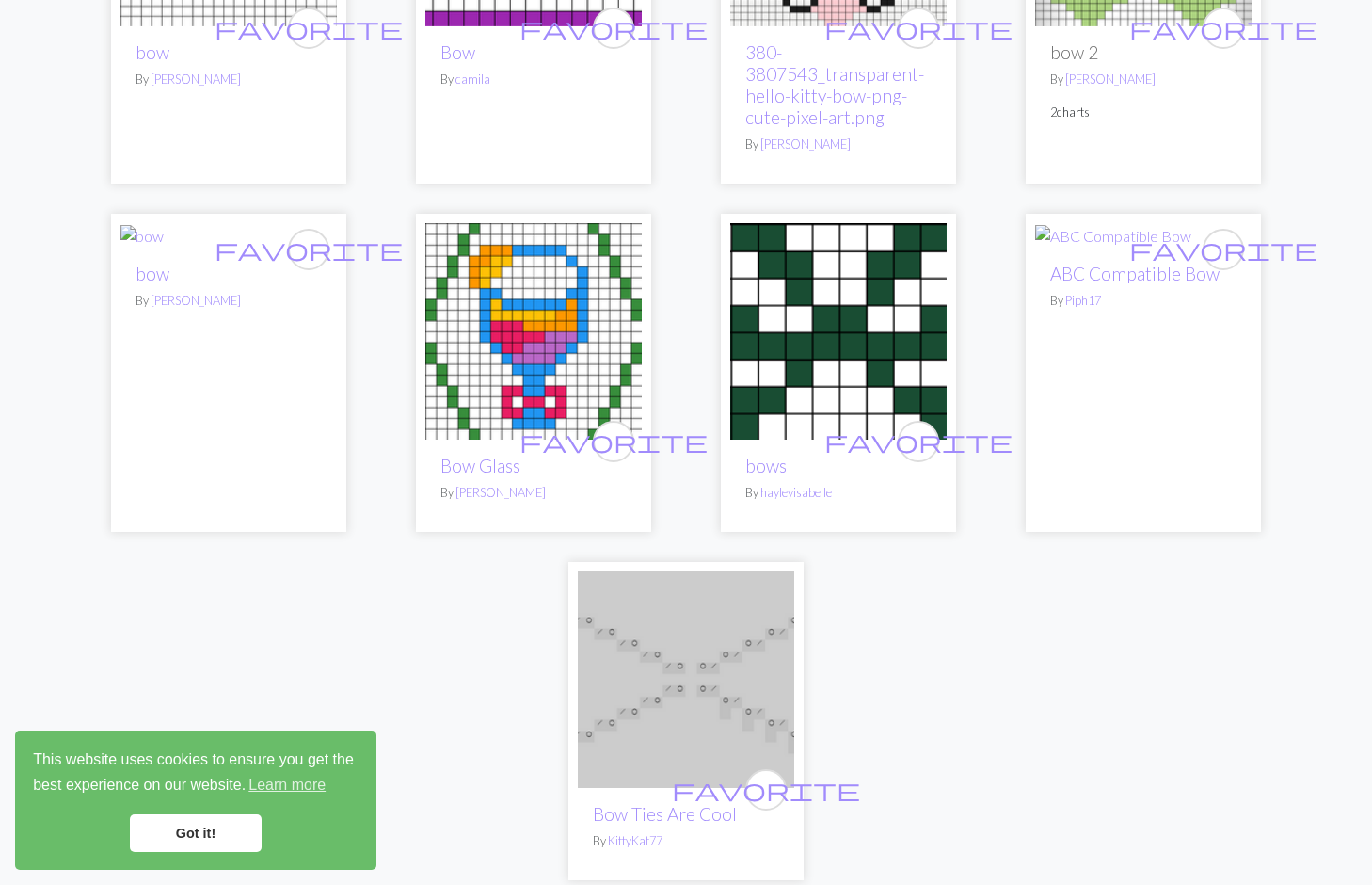
scroll to position [4098, 0]
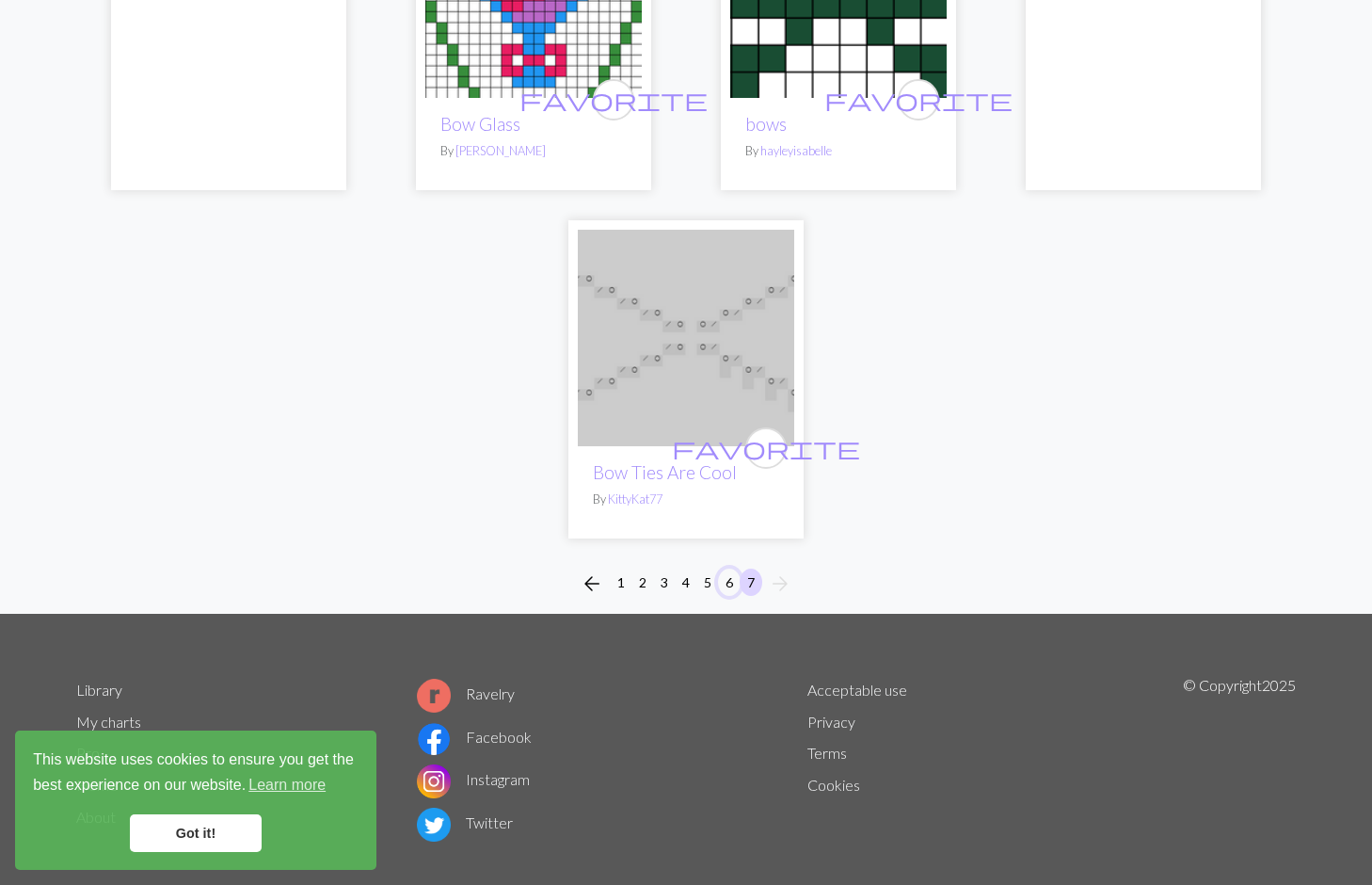
click at [727, 569] on button "6" at bounding box center [729, 582] width 23 height 27
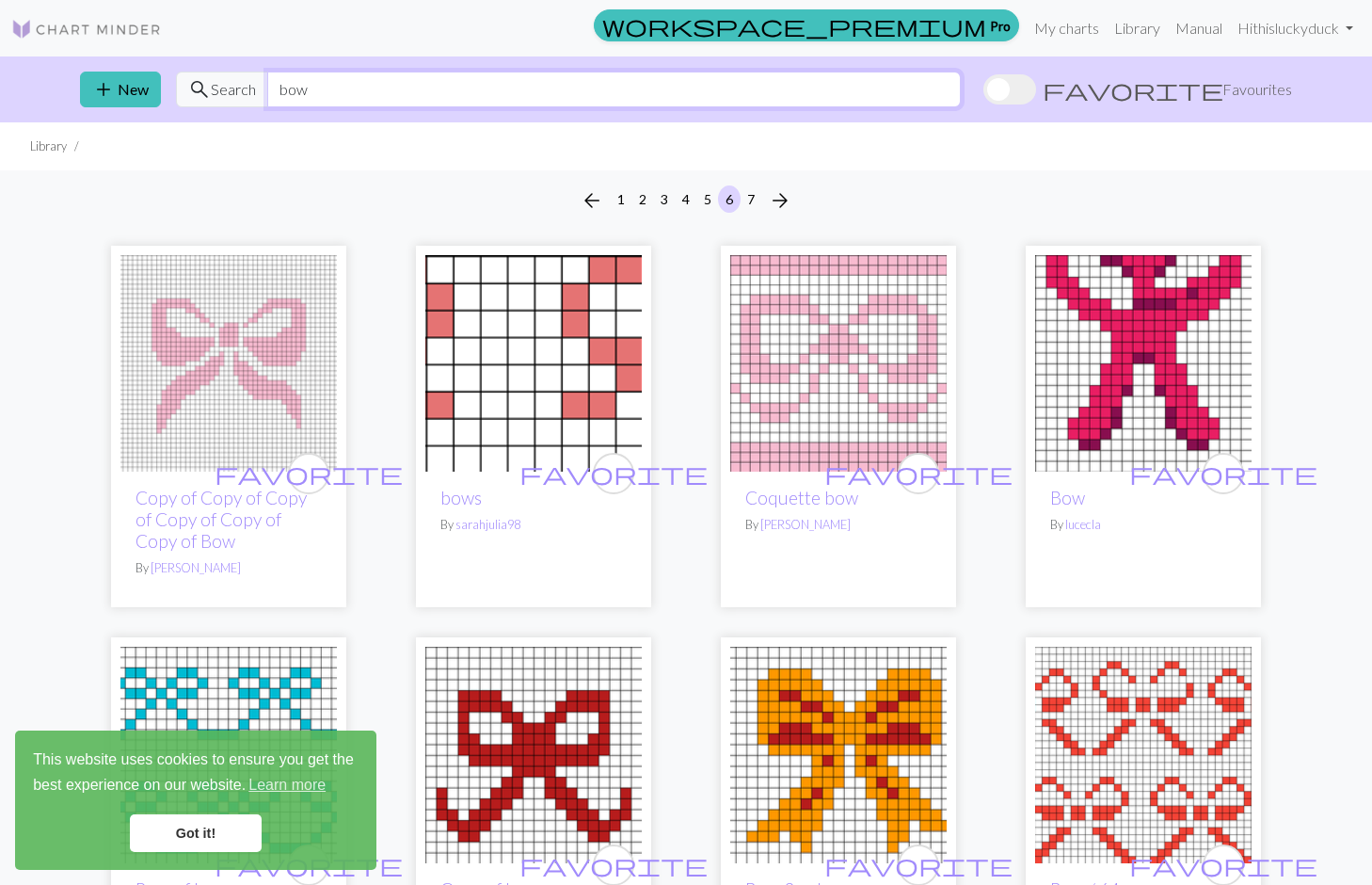
click at [630, 85] on input "bow" at bounding box center [614, 90] width 694 height 36
type input "motif"
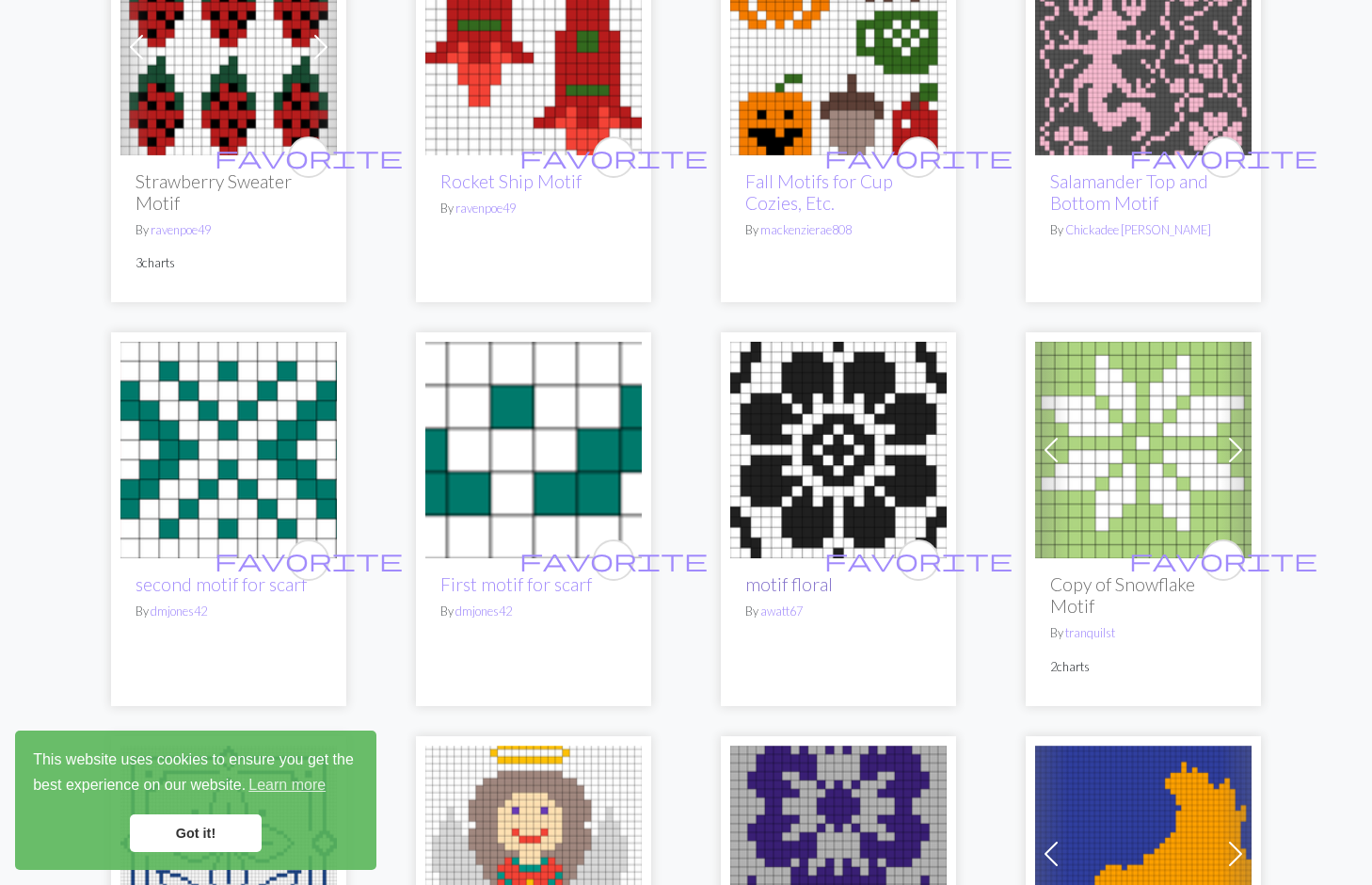
scroll to position [1071, 0]
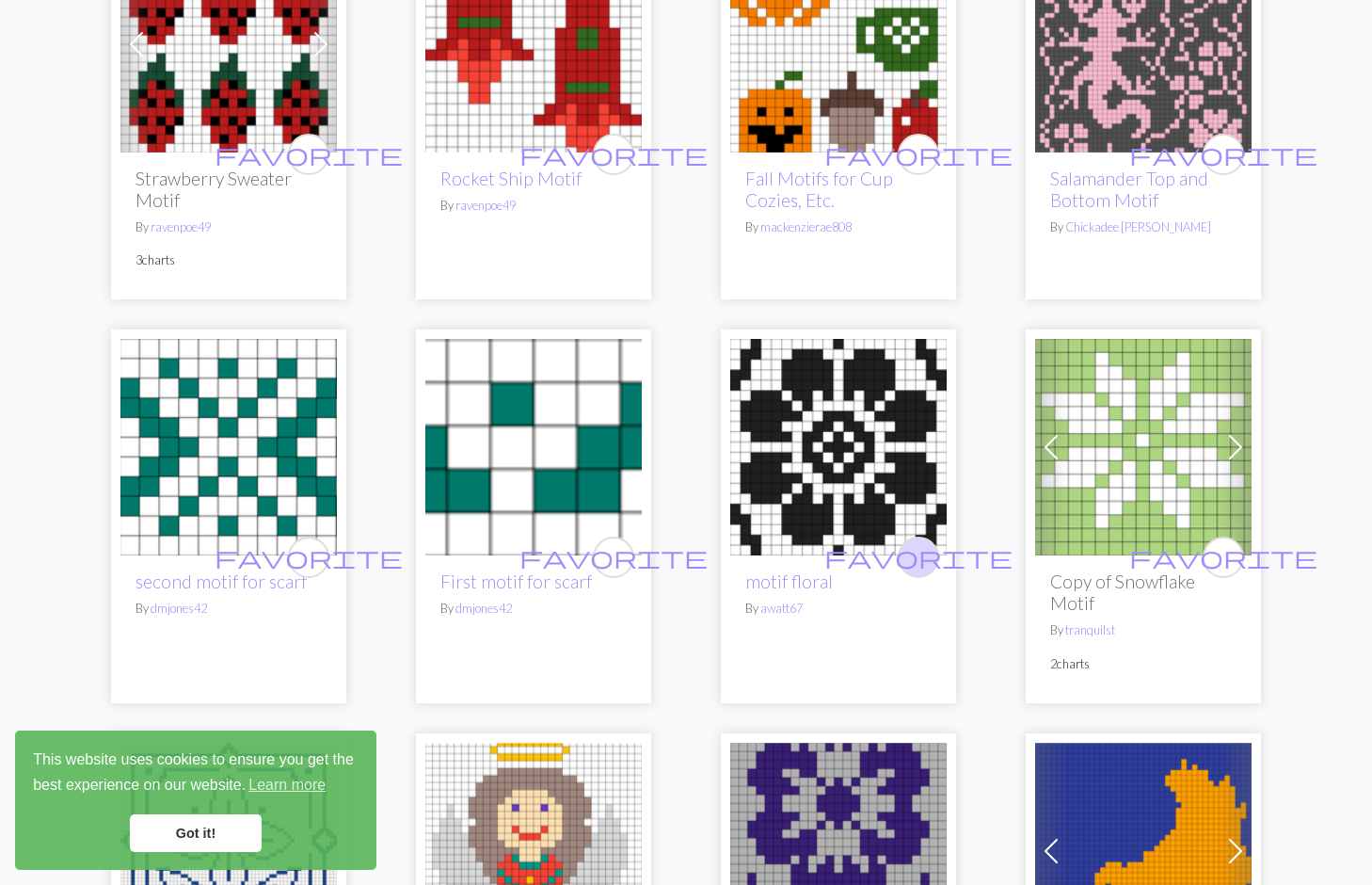
click at [924, 551] on span "favorite" at bounding box center [918, 556] width 188 height 29
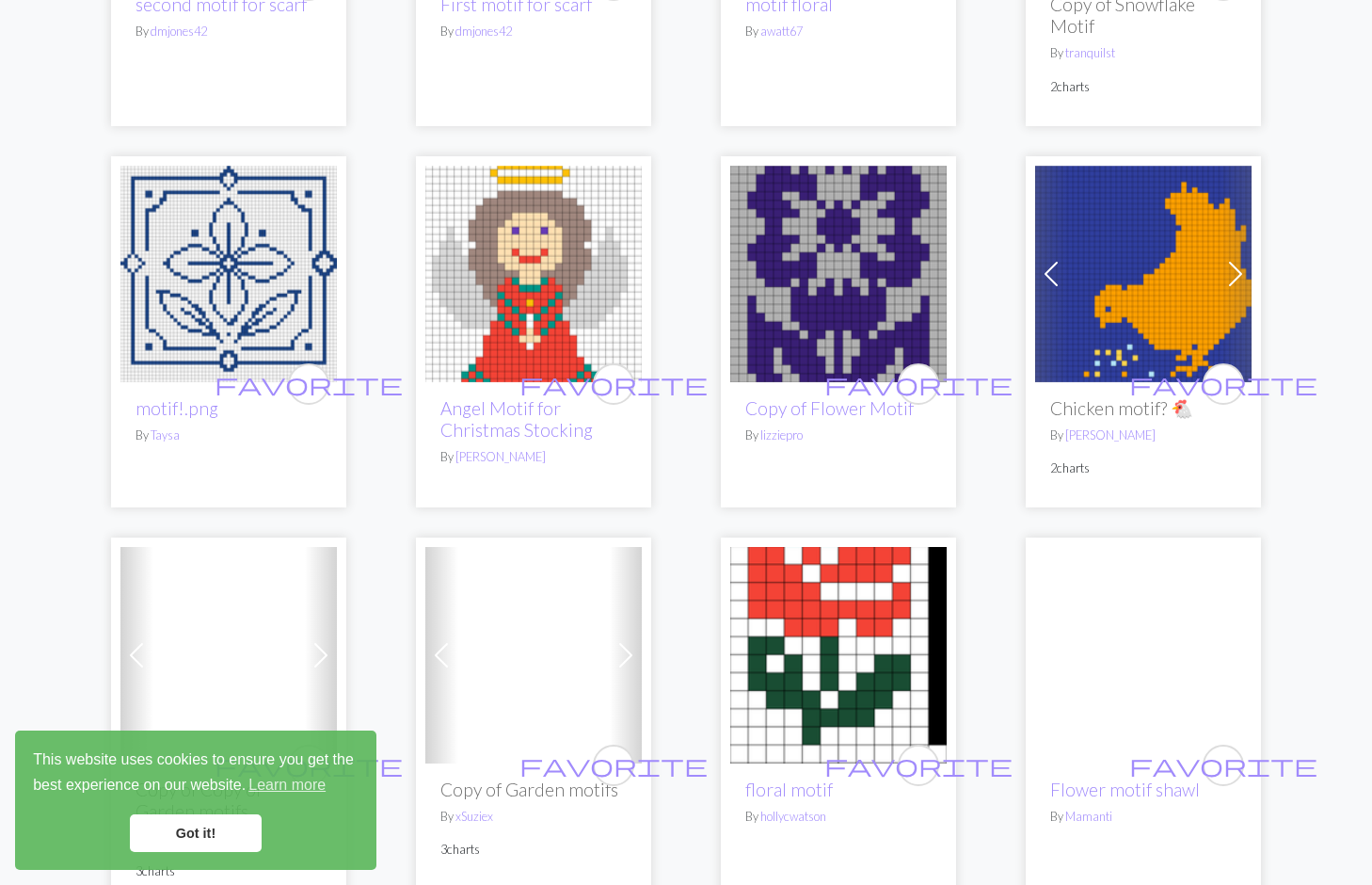
scroll to position [1639, 0]
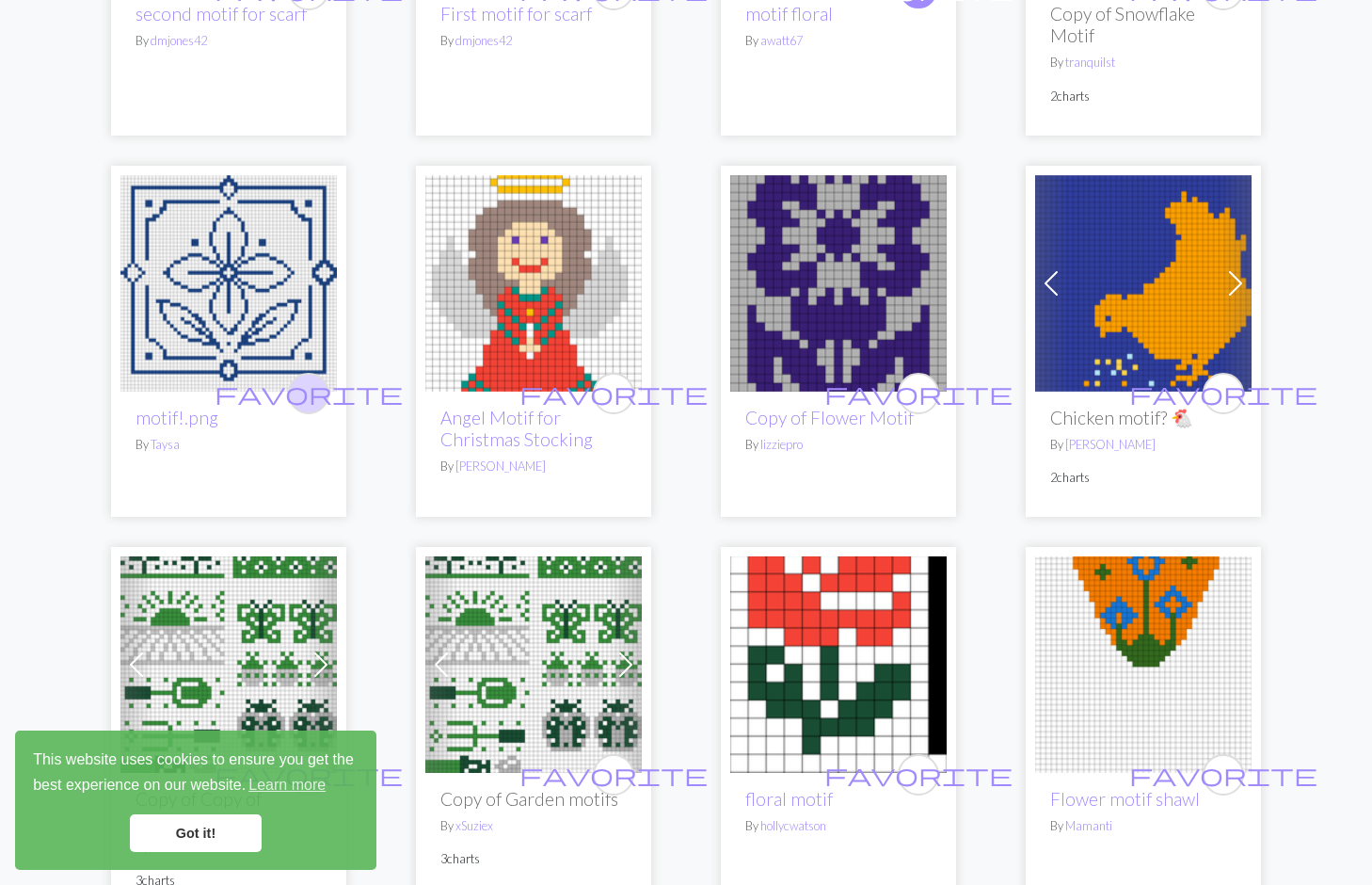
click at [301, 382] on span "favorite" at bounding box center [308, 393] width 188 height 29
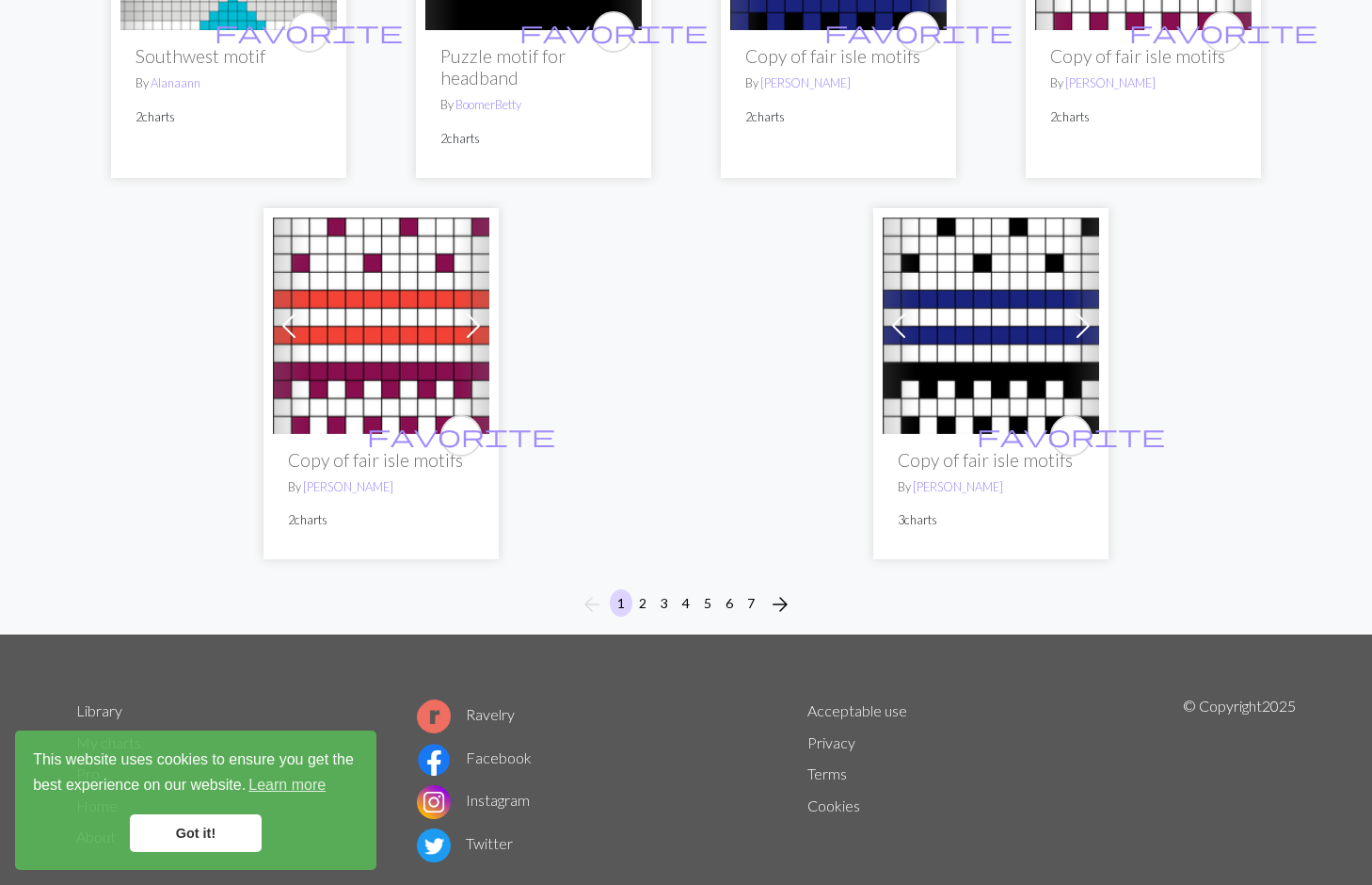
scroll to position [4775, 0]
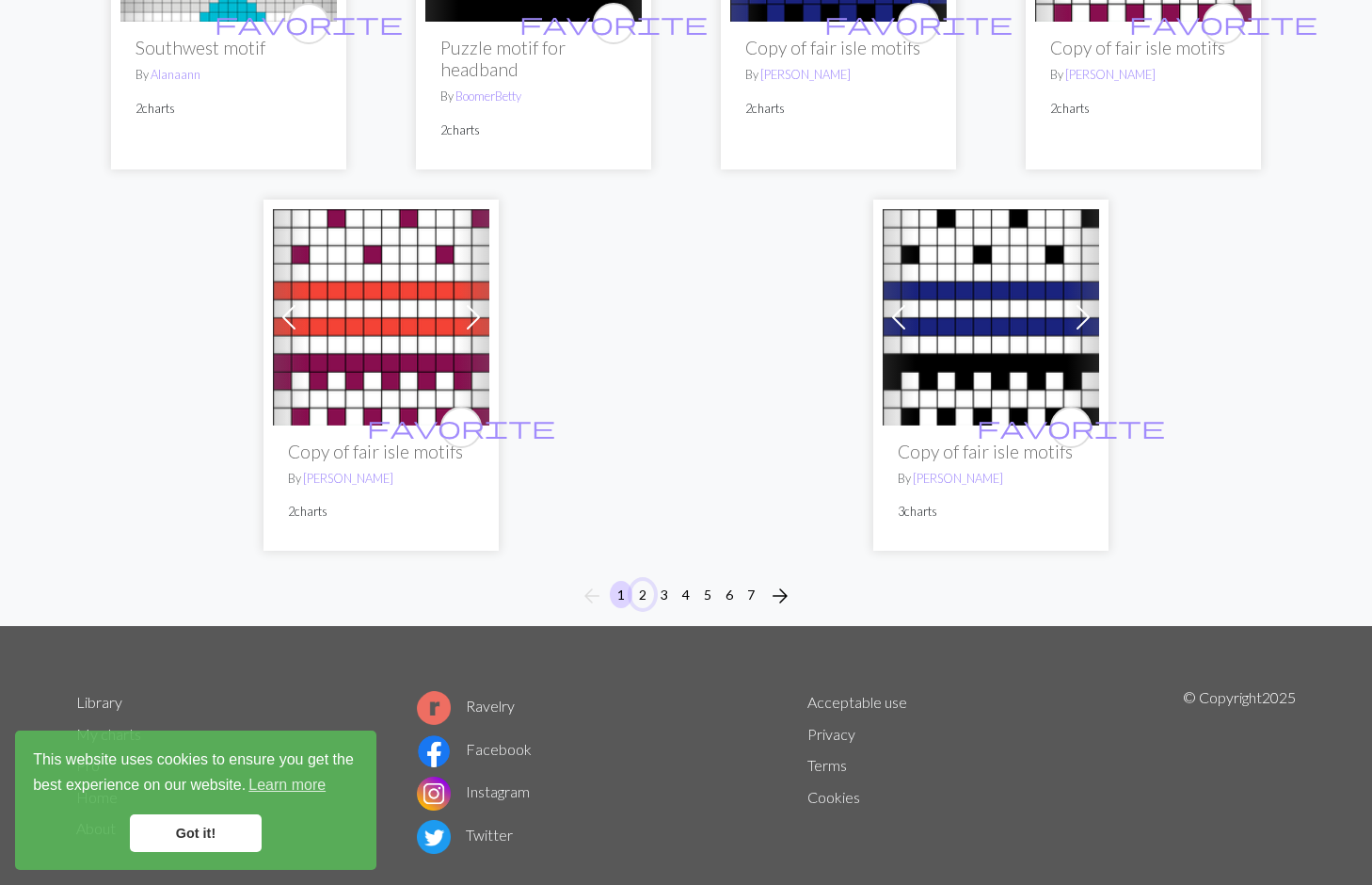
click at [646, 593] on button "2" at bounding box center [643, 594] width 23 height 27
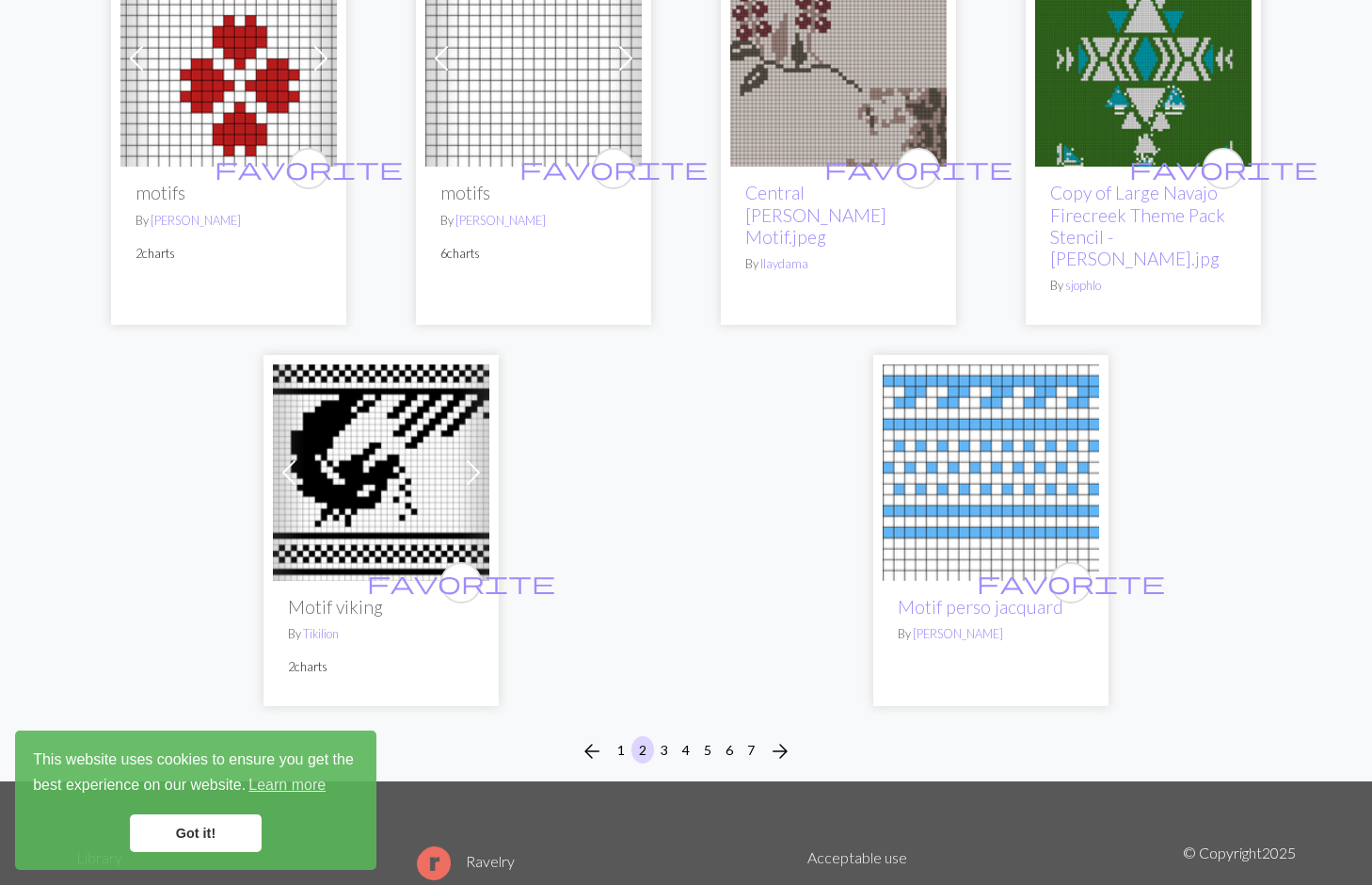
scroll to position [4683, 0]
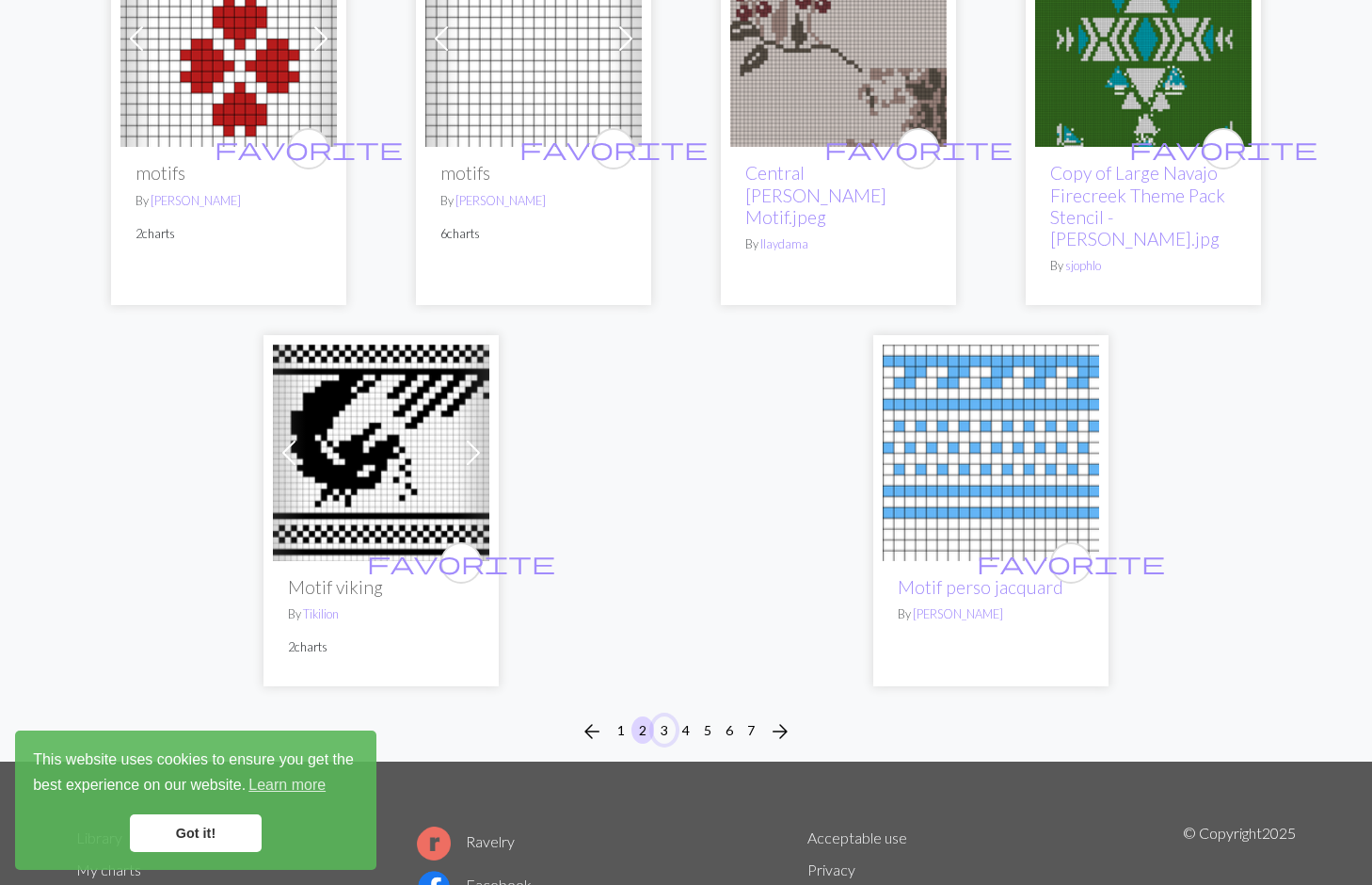
click at [665, 716] on button "3" at bounding box center [665, 729] width 23 height 27
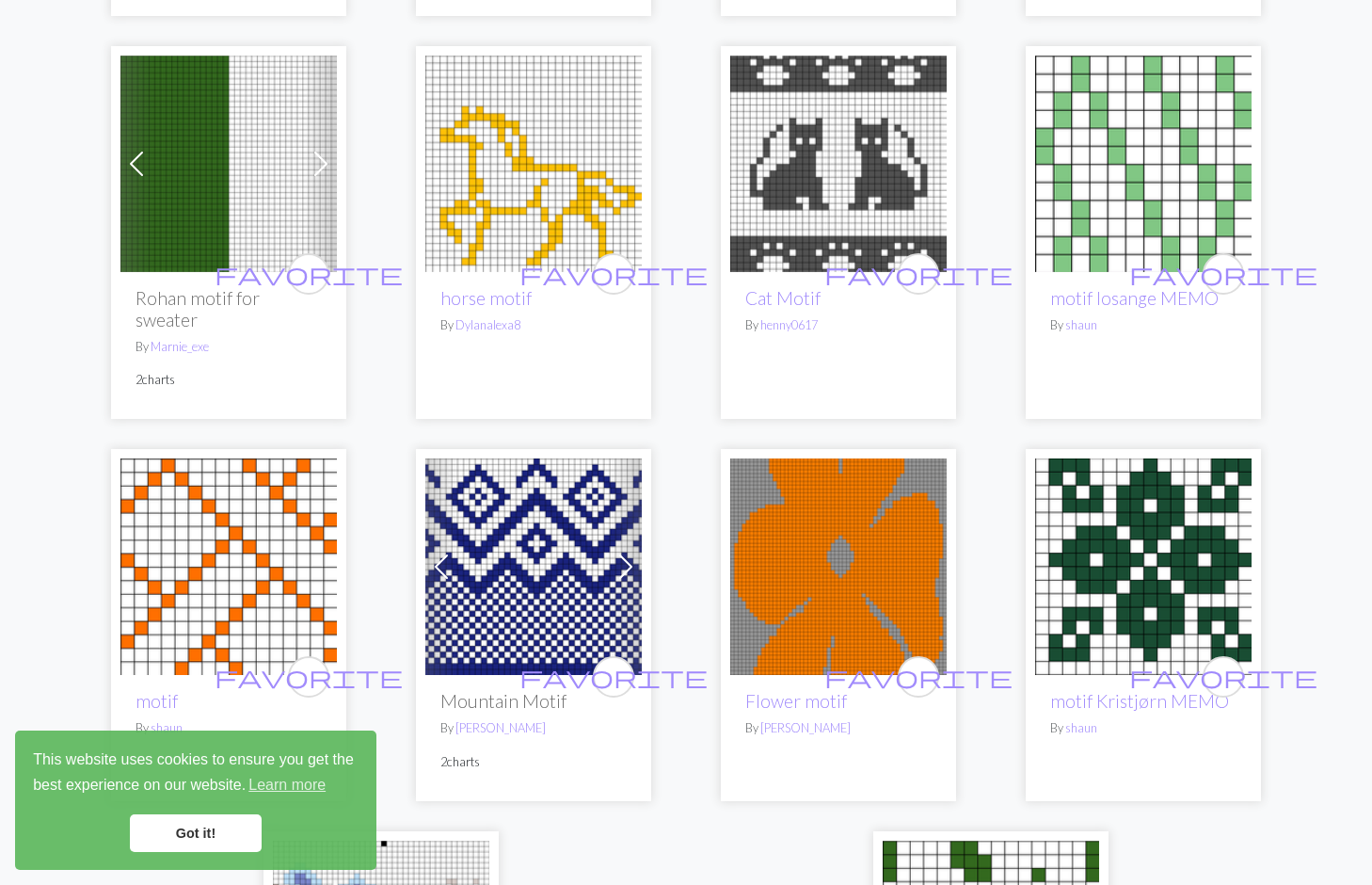
scroll to position [3791, 0]
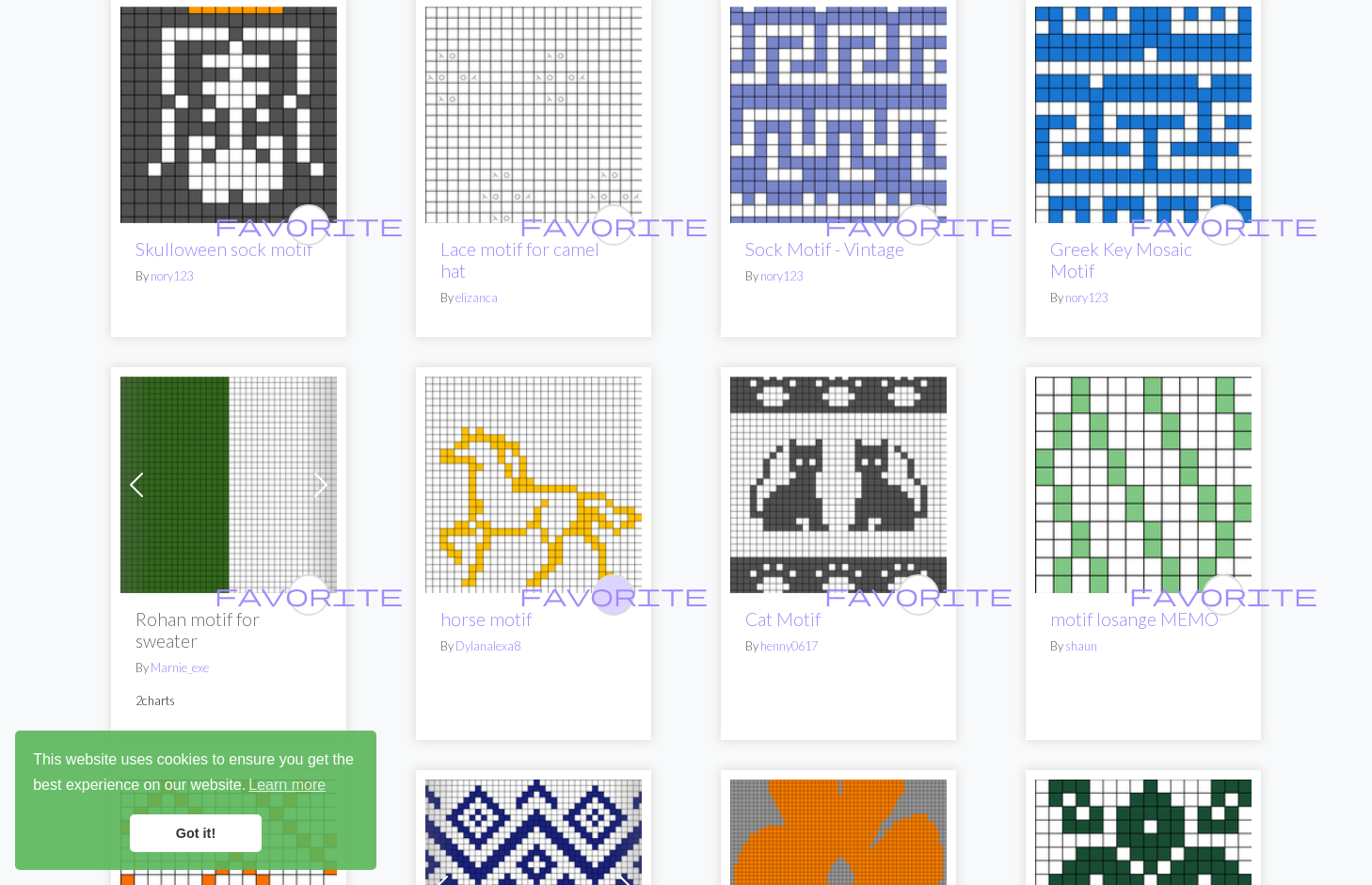
click at [616, 580] on span "favorite" at bounding box center [613, 594] width 188 height 29
click at [917, 580] on span "favorite" at bounding box center [918, 594] width 188 height 29
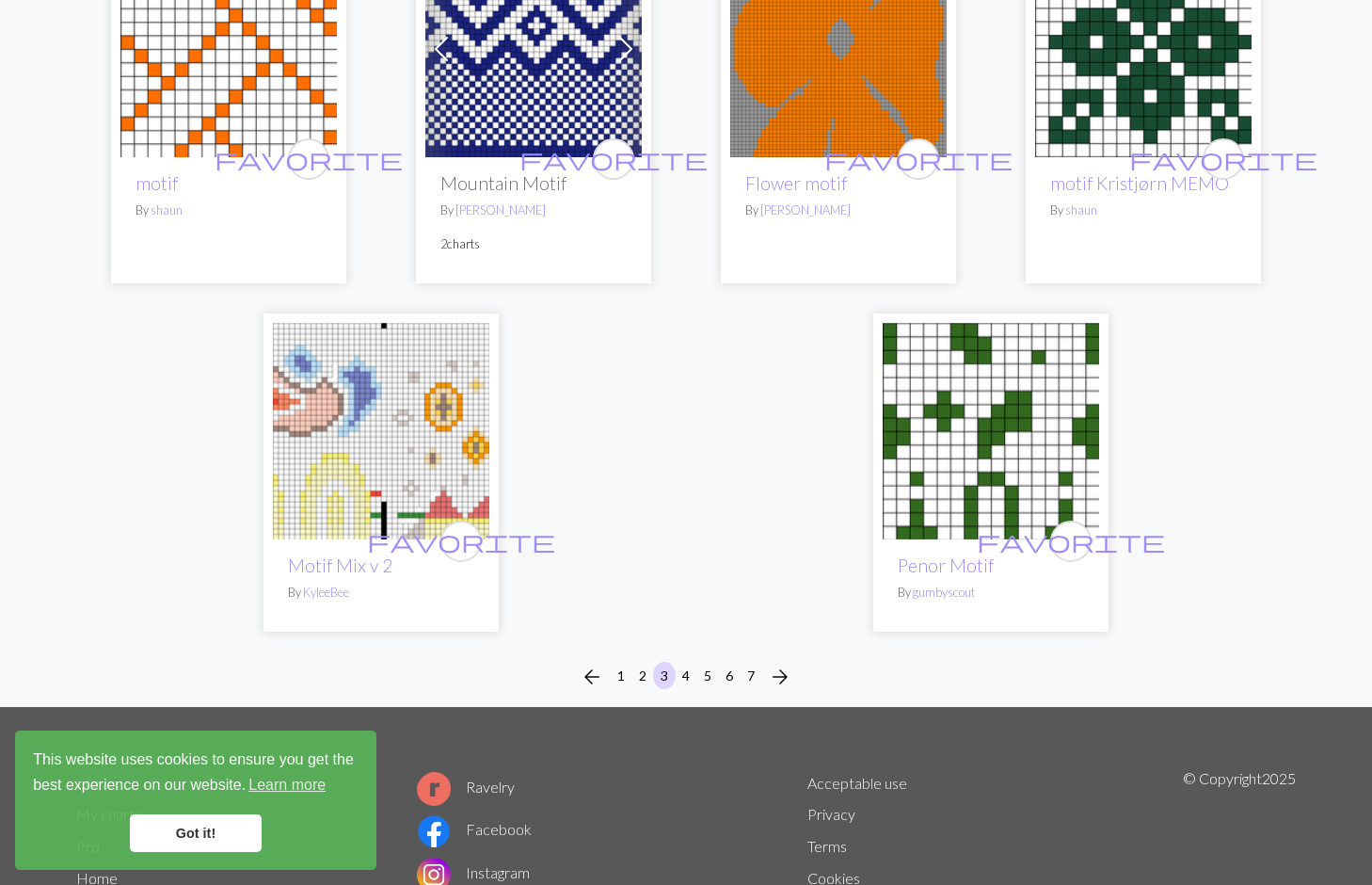
scroll to position [4669, 0]
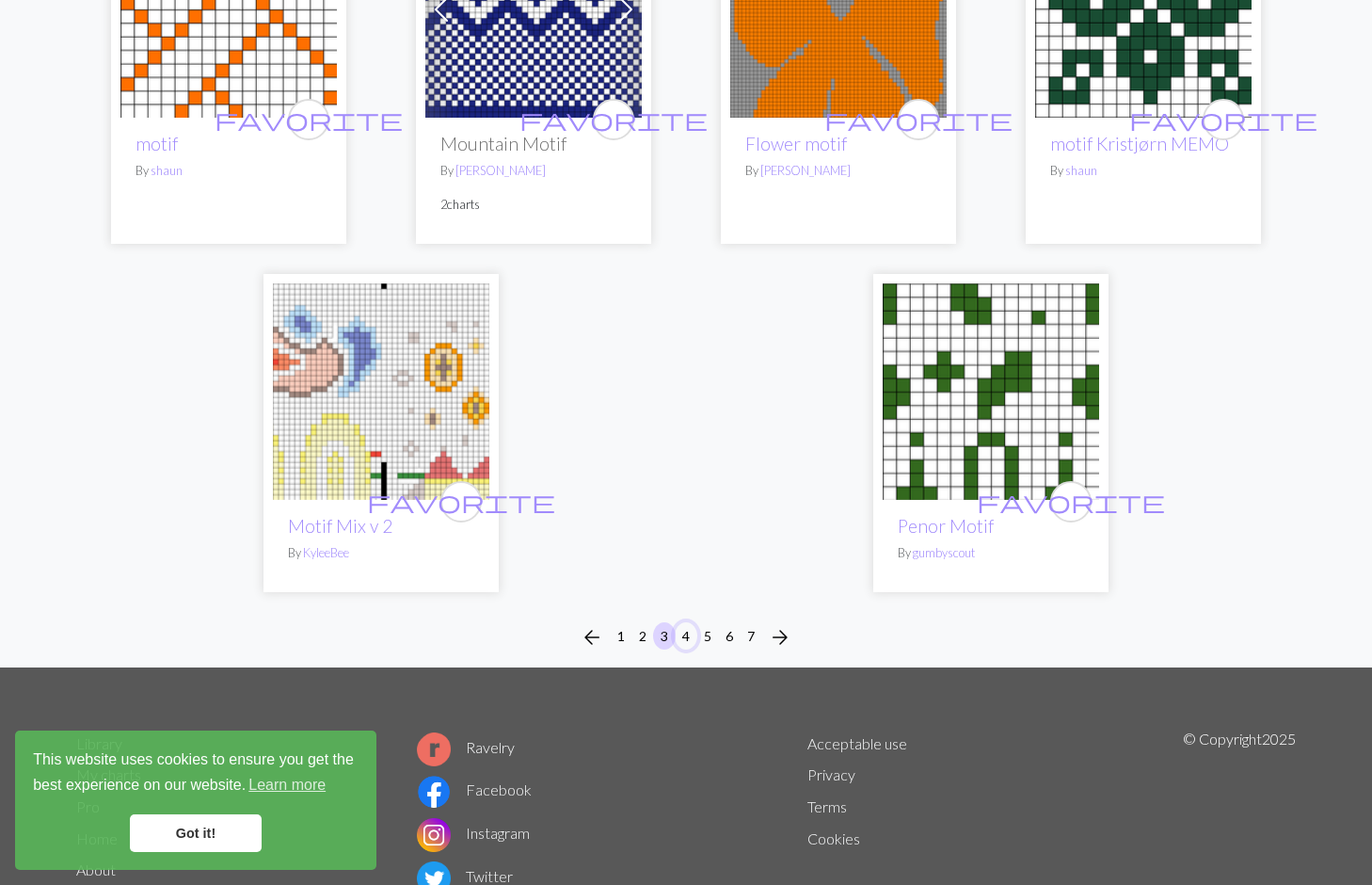
click at [686, 622] on button "4" at bounding box center [686, 636] width 23 height 27
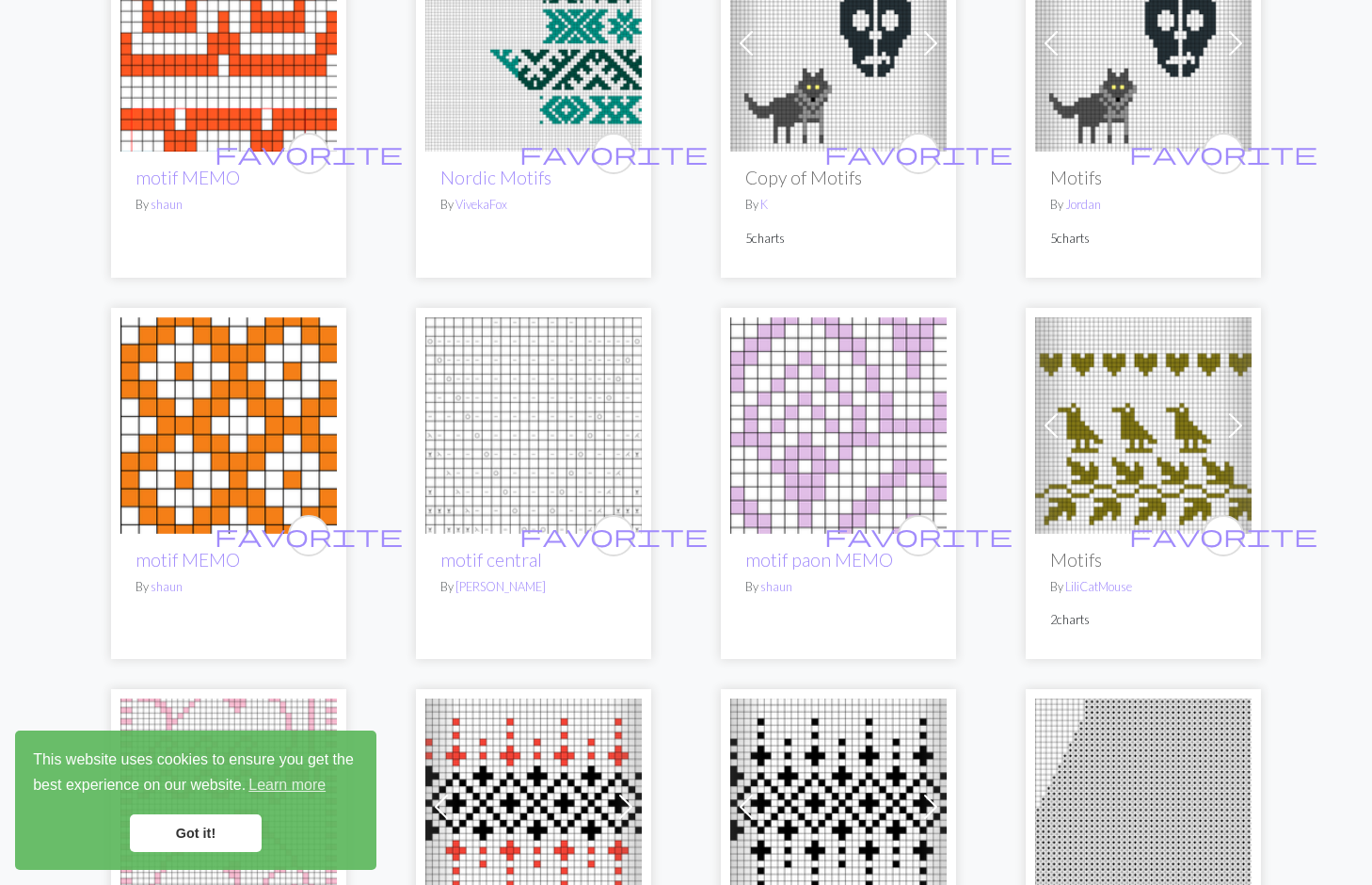
scroll to position [1735, 0]
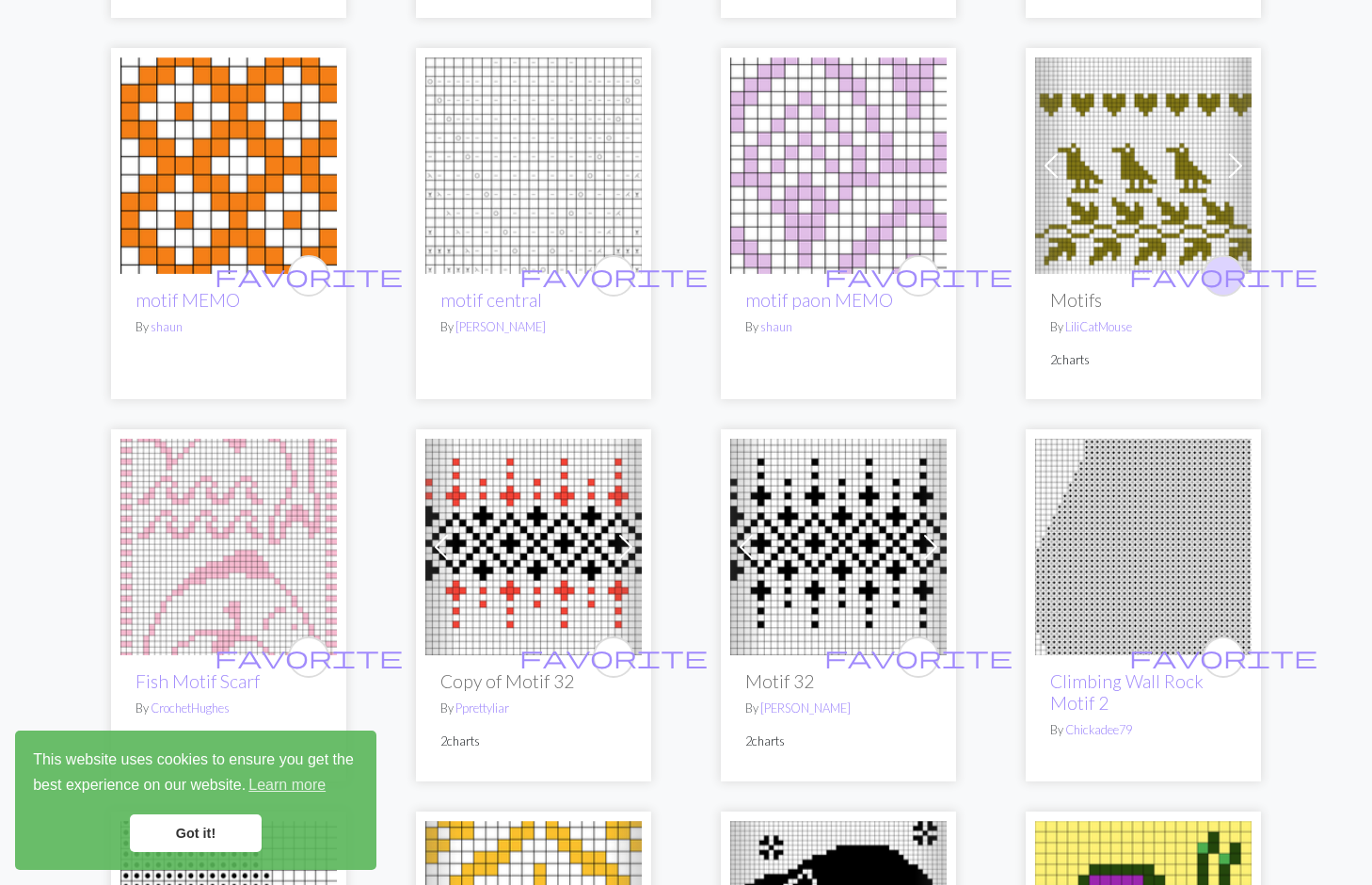
click at [1221, 274] on span "favorite" at bounding box center [1223, 275] width 188 height 29
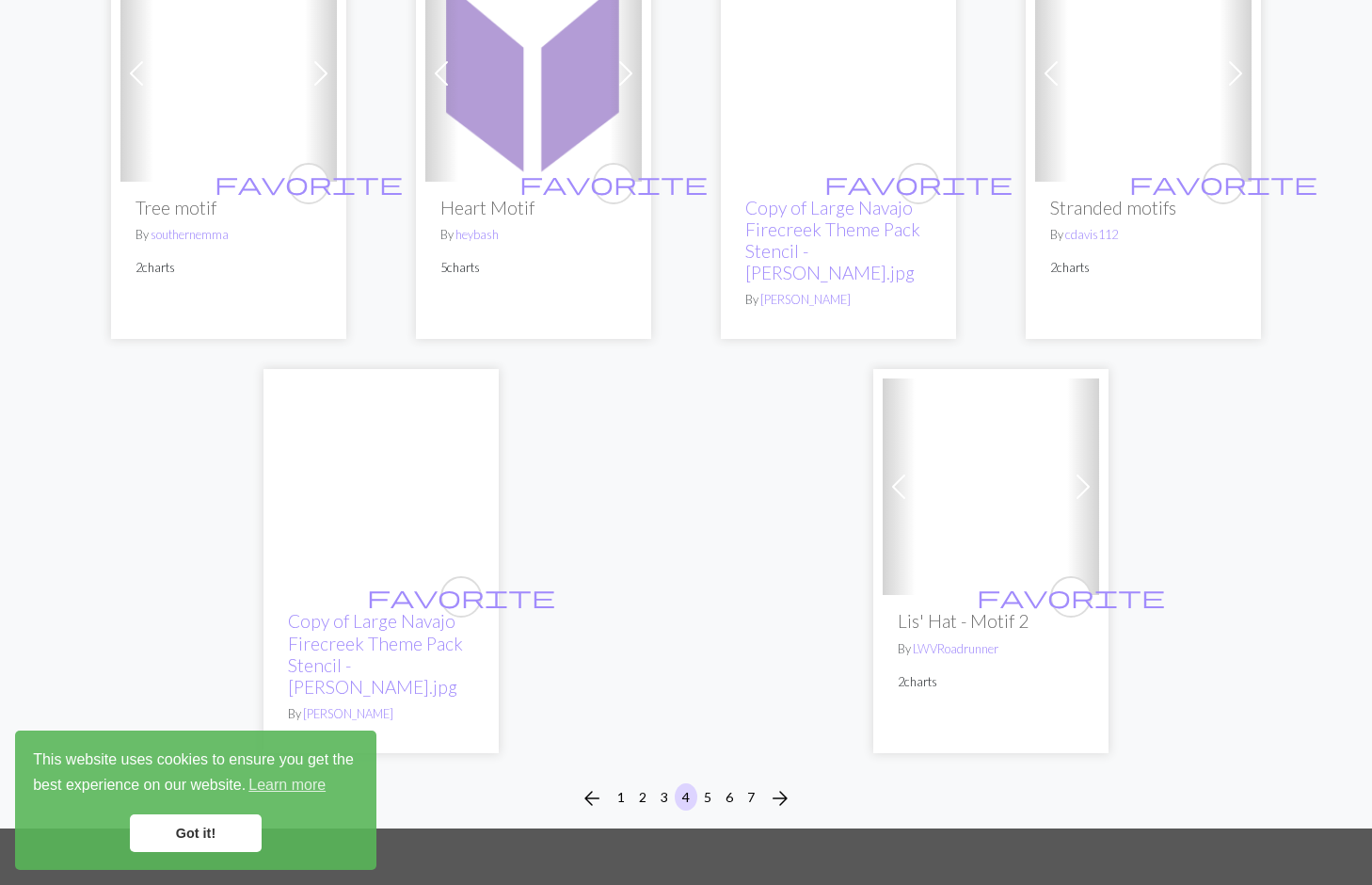
scroll to position [4742, 0]
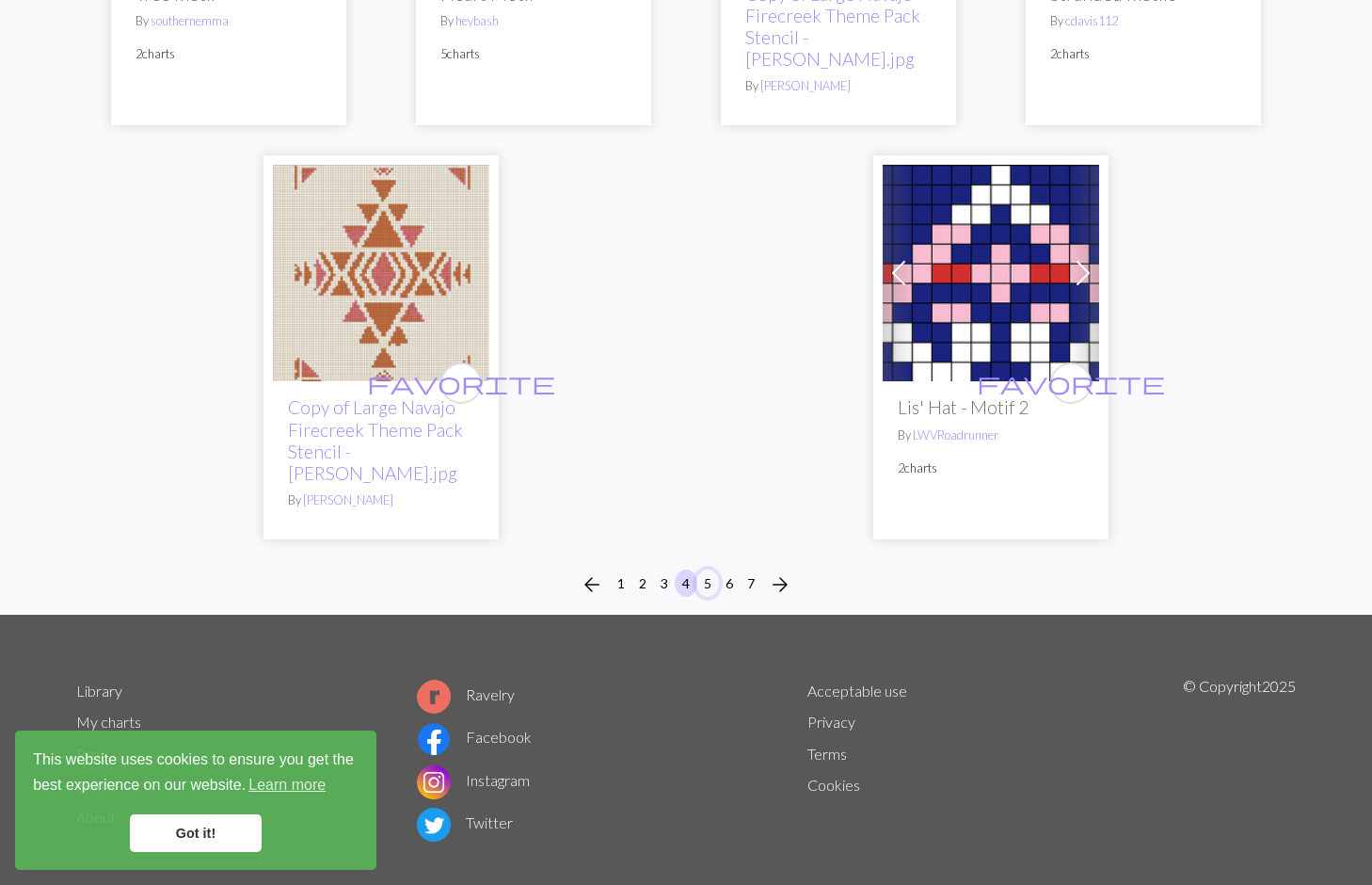
click at [709, 570] on button "5" at bounding box center [708, 583] width 23 height 27
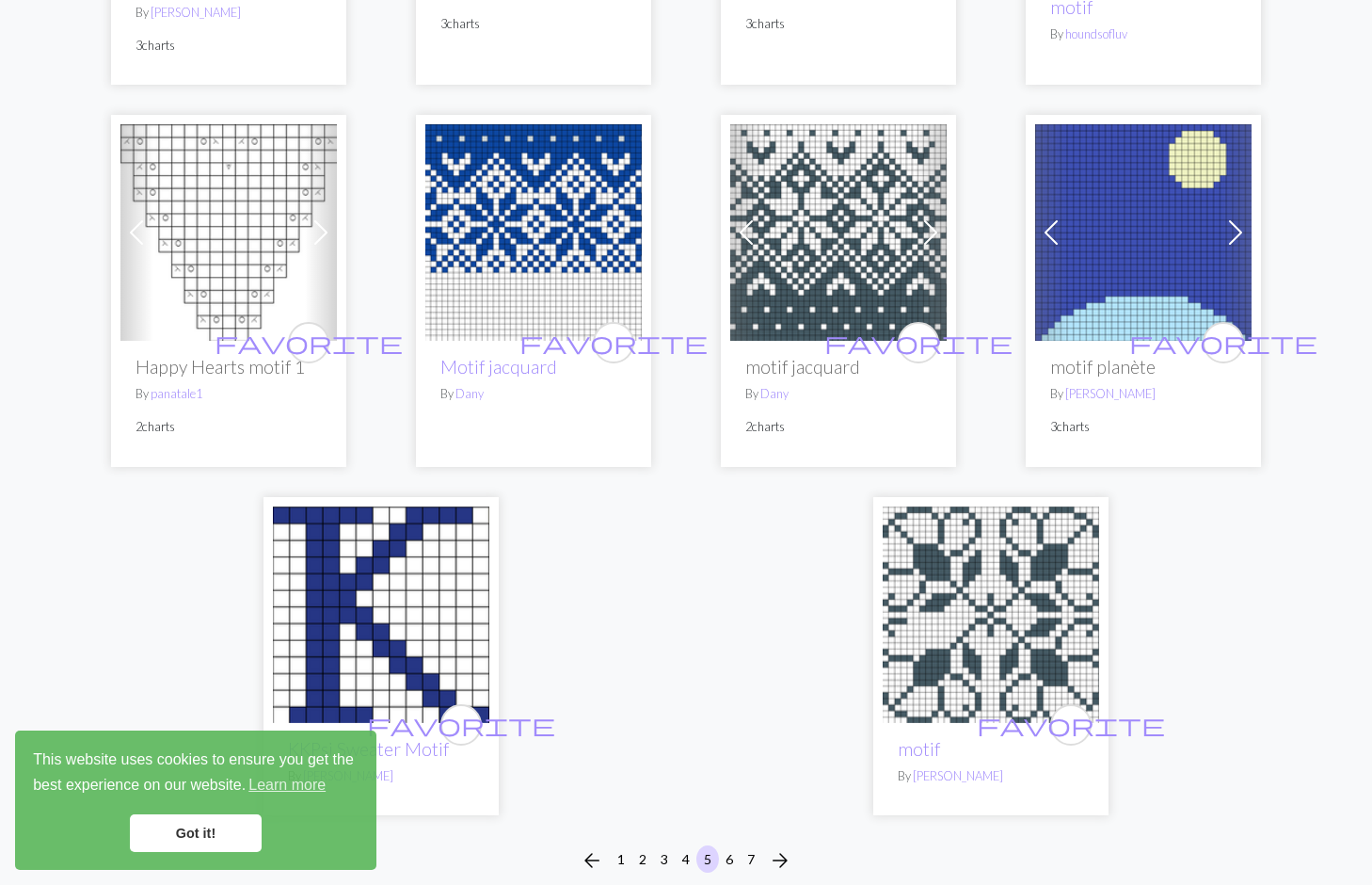
scroll to position [4667, 0]
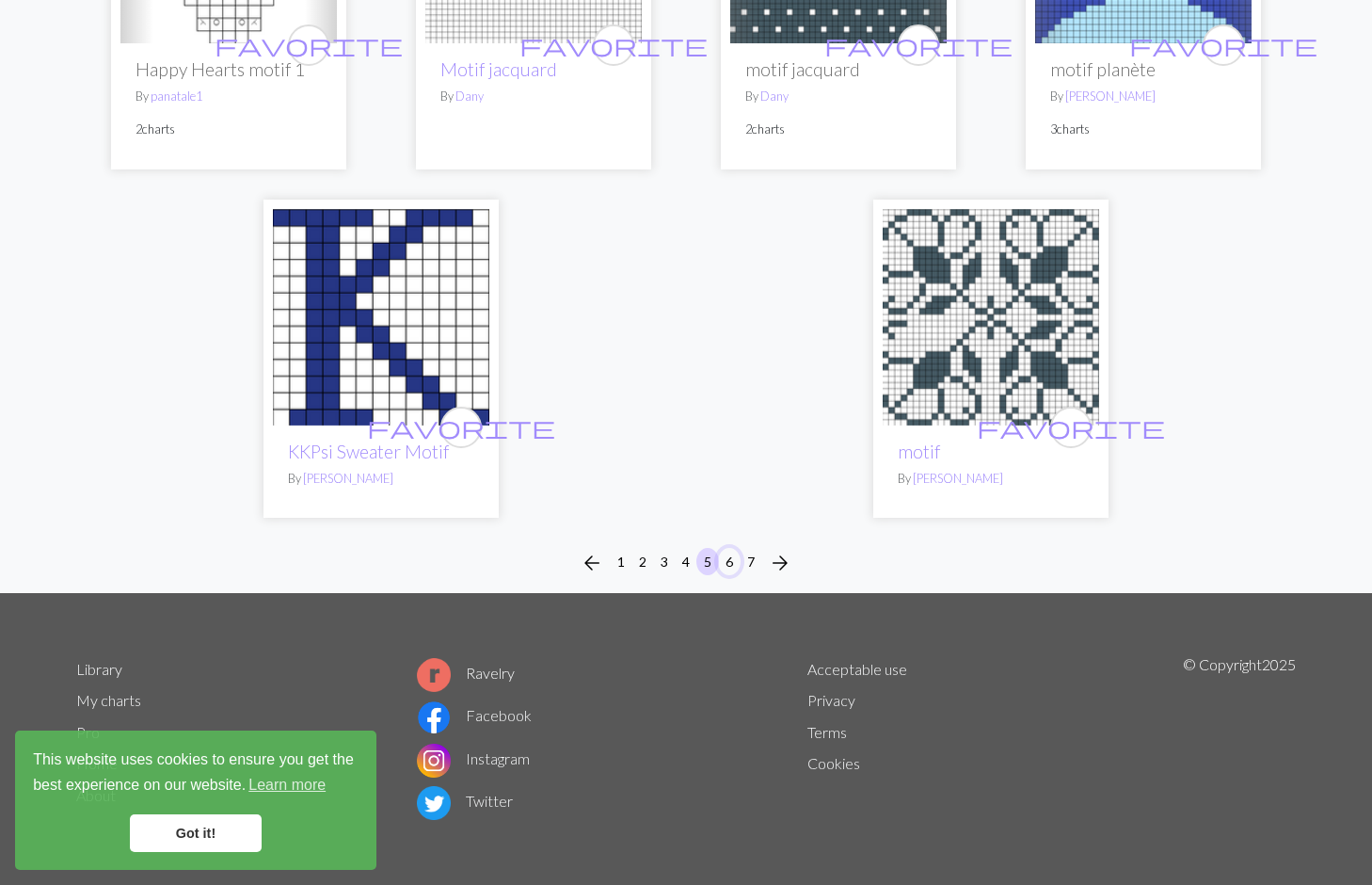
click at [731, 555] on button "6" at bounding box center [729, 561] width 23 height 27
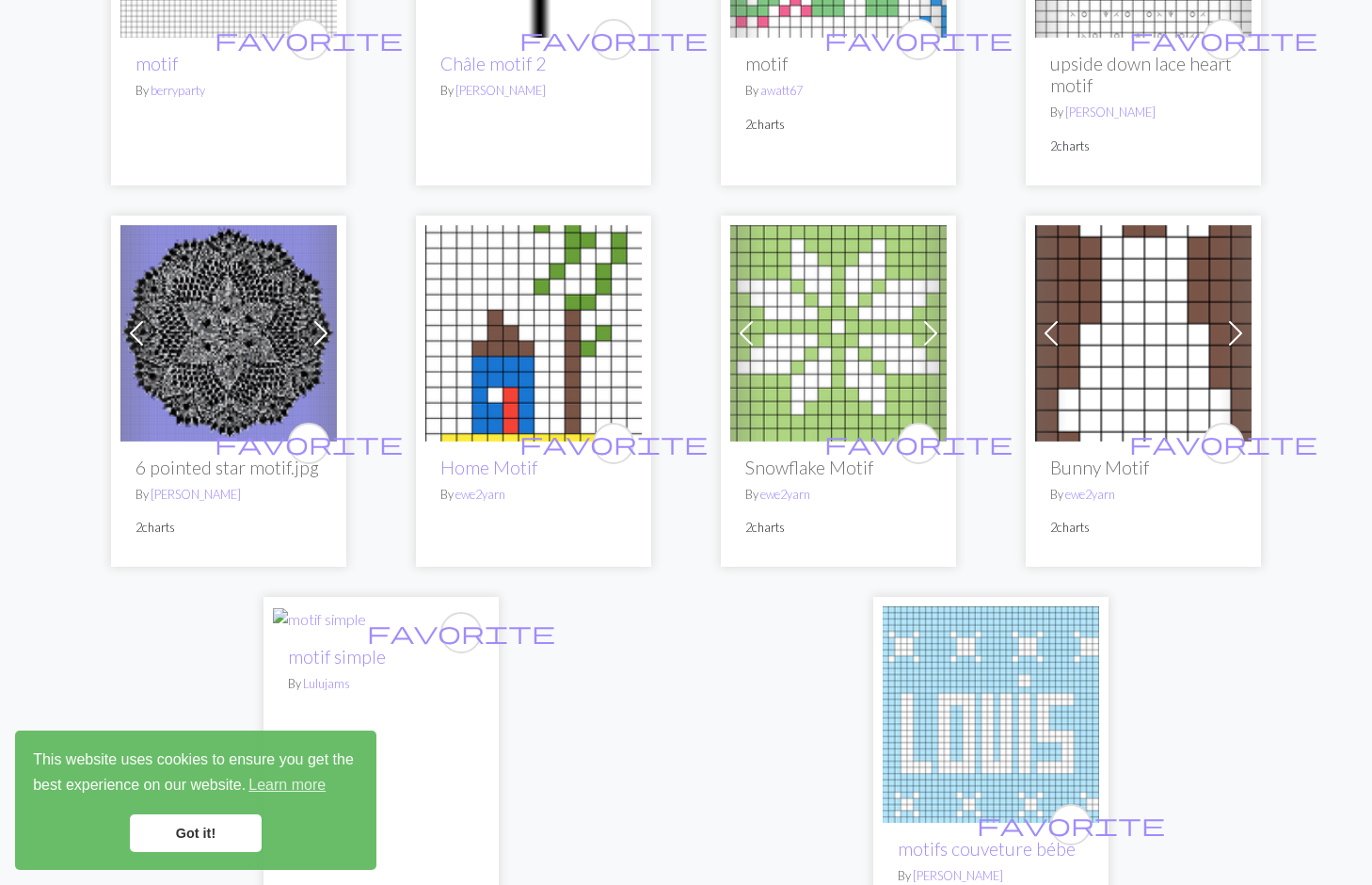
scroll to position [4495, 0]
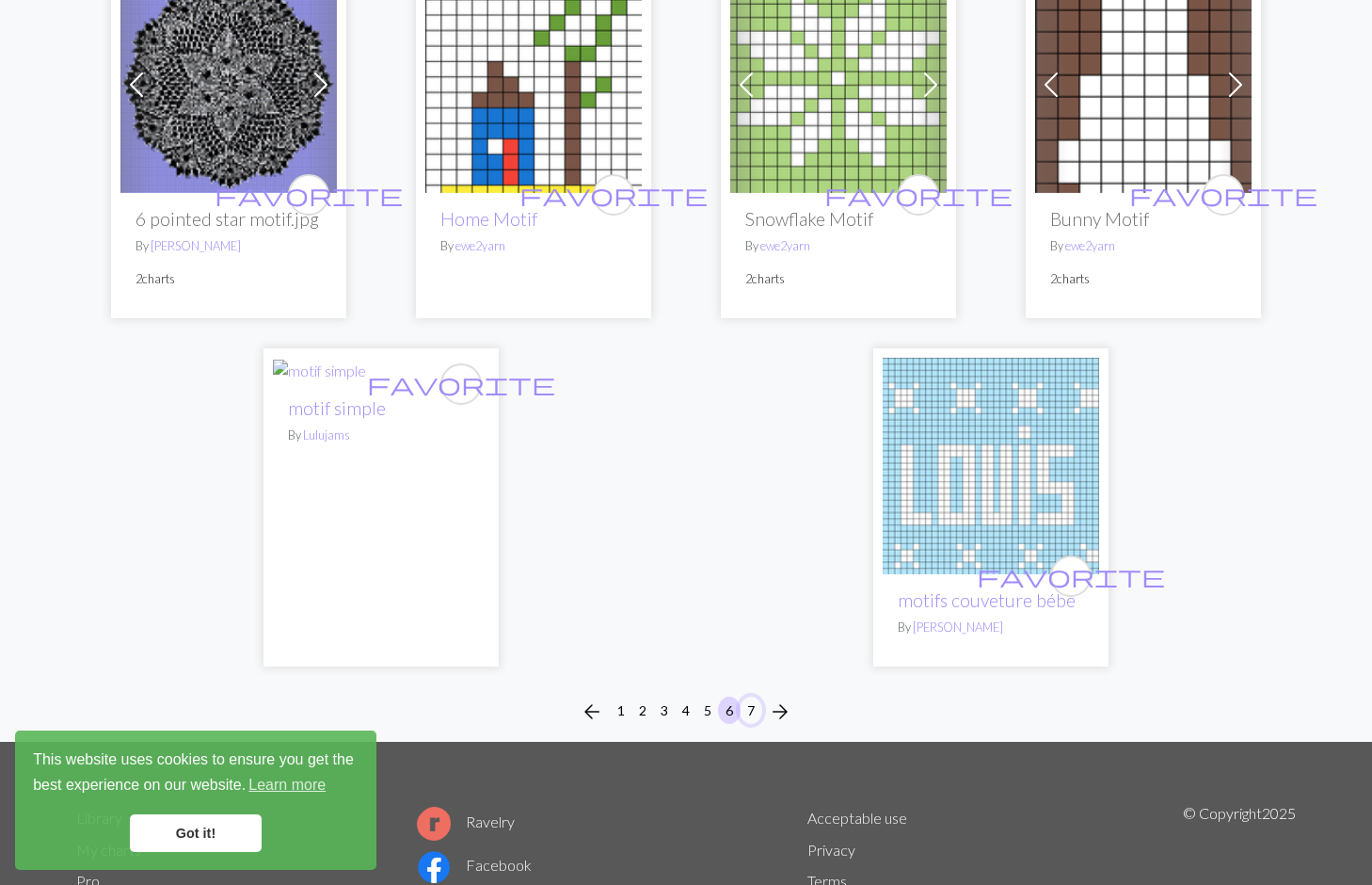
click at [752, 723] on button "7" at bounding box center [751, 710] width 23 height 27
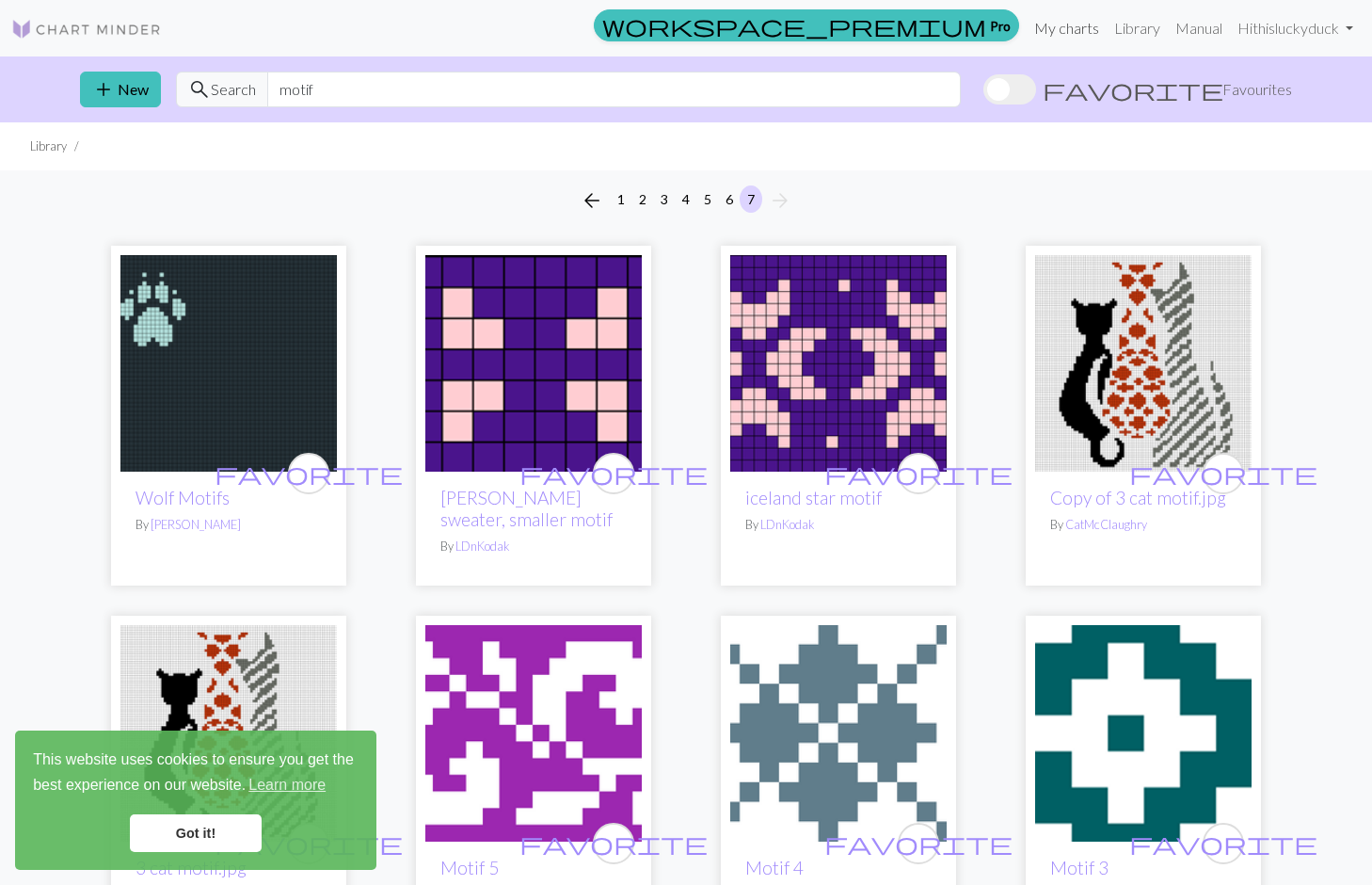
click at [1051, 27] on link "My charts" at bounding box center [1066, 28] width 80 height 38
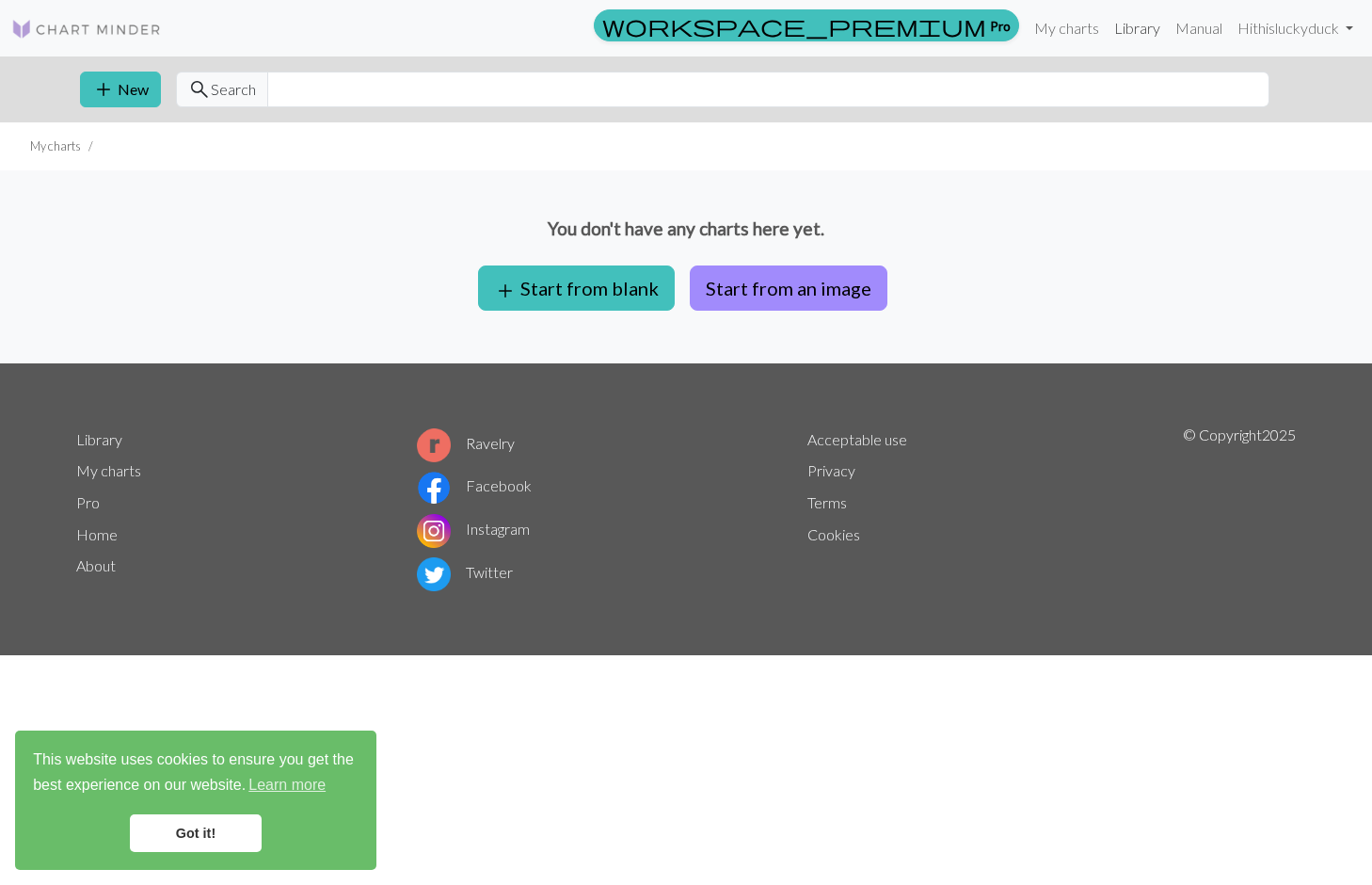
click at [1124, 29] on link "Library" at bounding box center [1137, 28] width 61 height 38
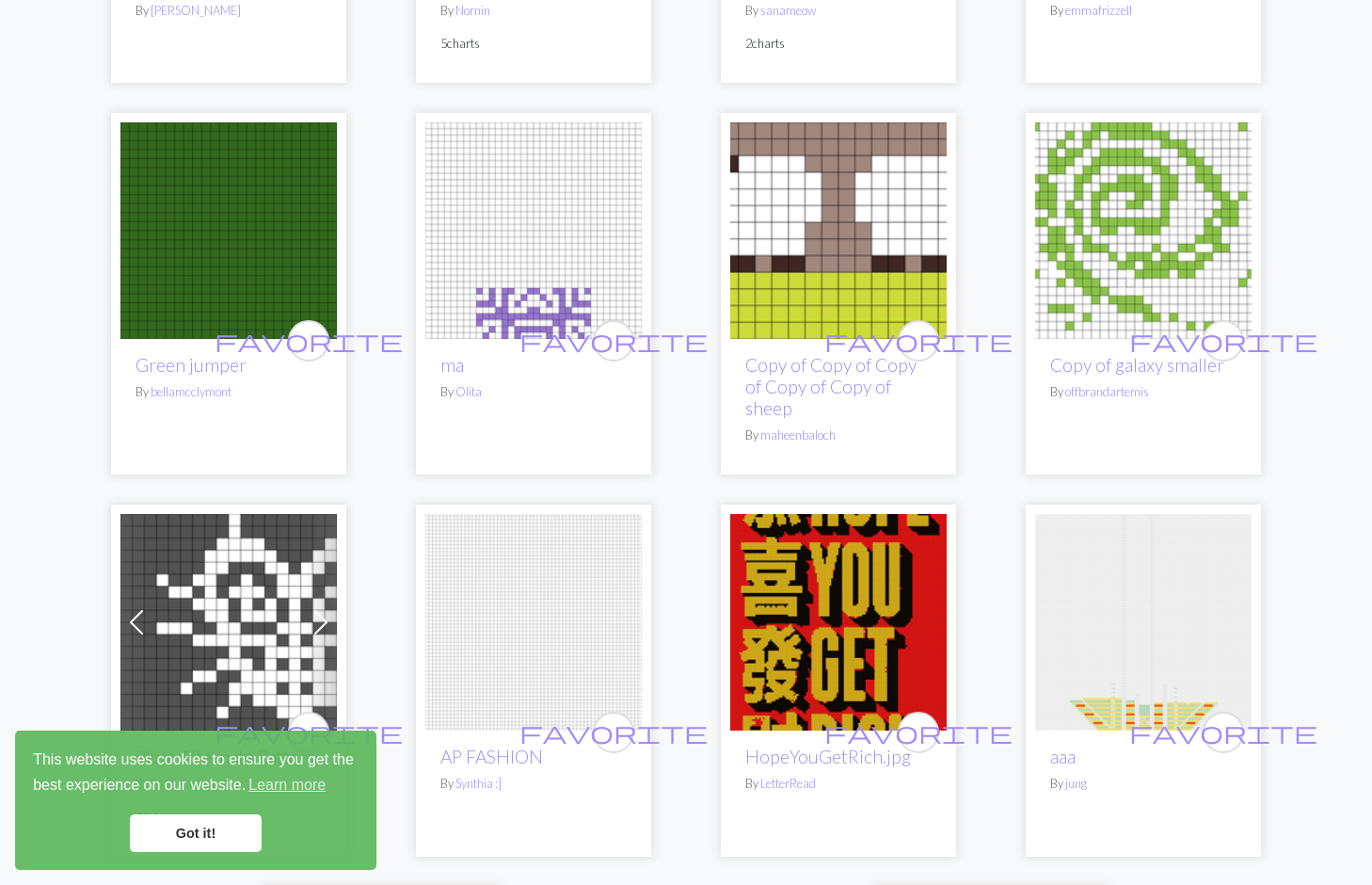
scroll to position [4842, 0]
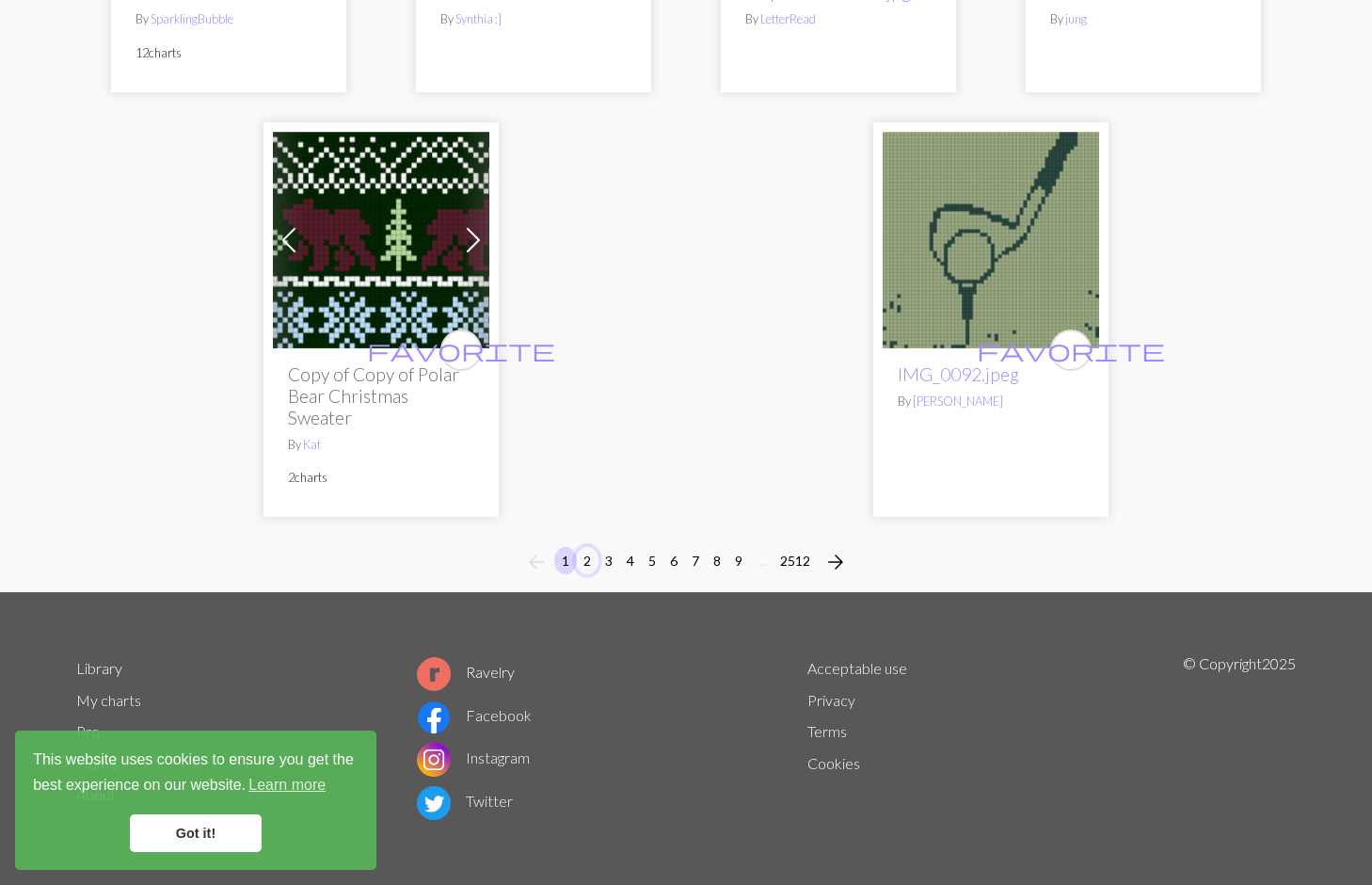
click at [589, 556] on button "2" at bounding box center [587, 560] width 23 height 27
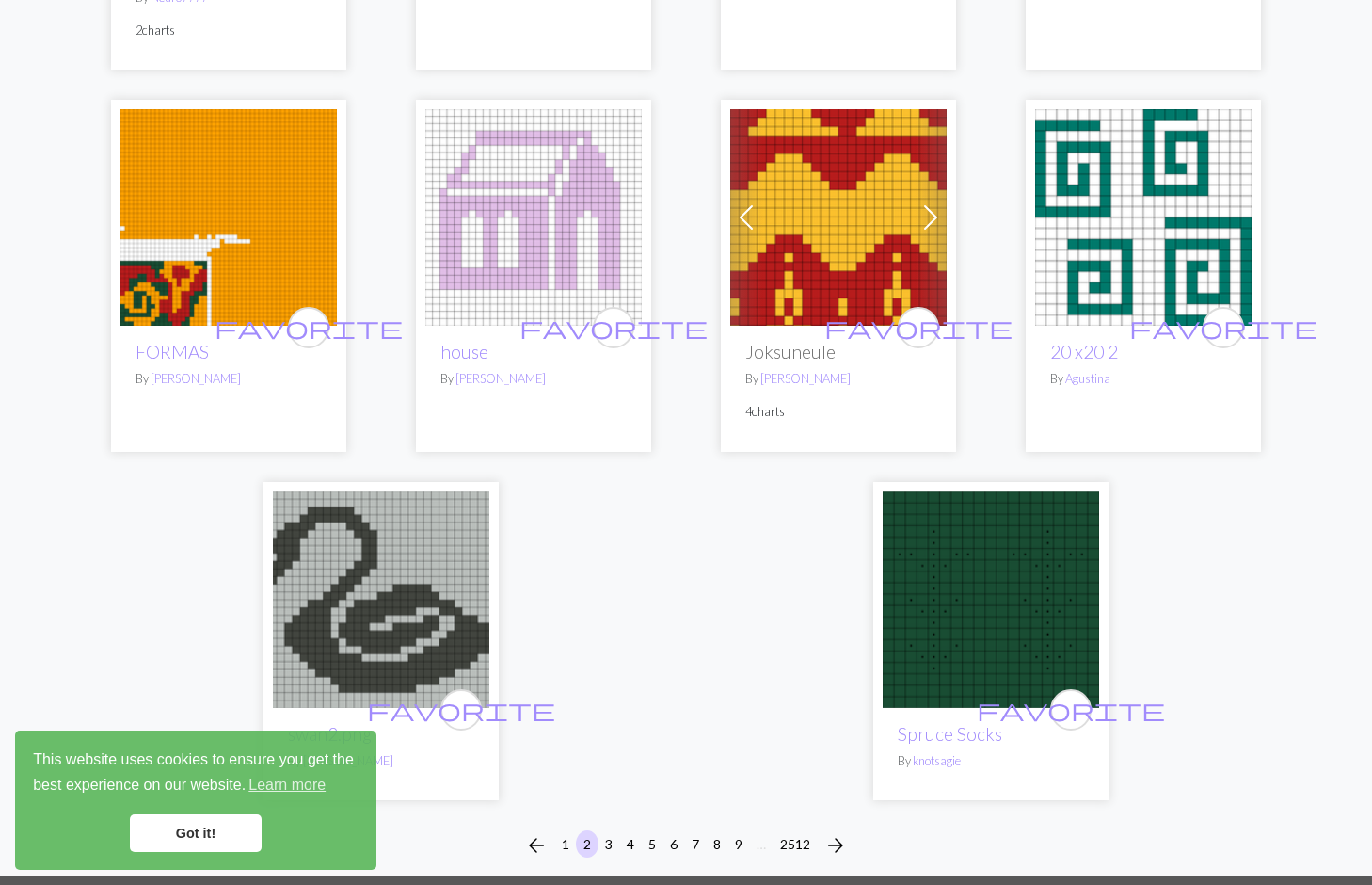
scroll to position [4678, 0]
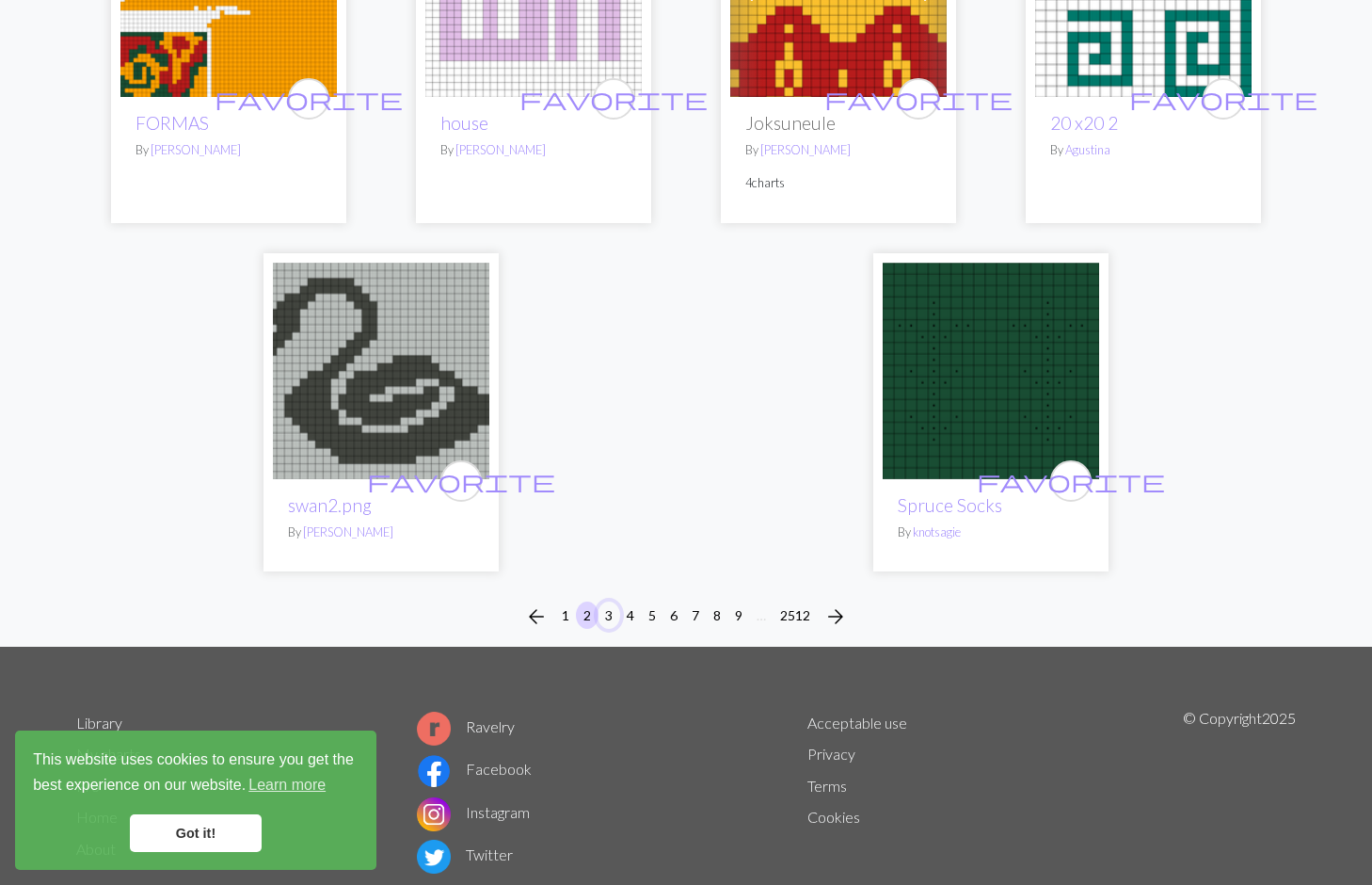
click at [611, 602] on button "3" at bounding box center [609, 615] width 23 height 27
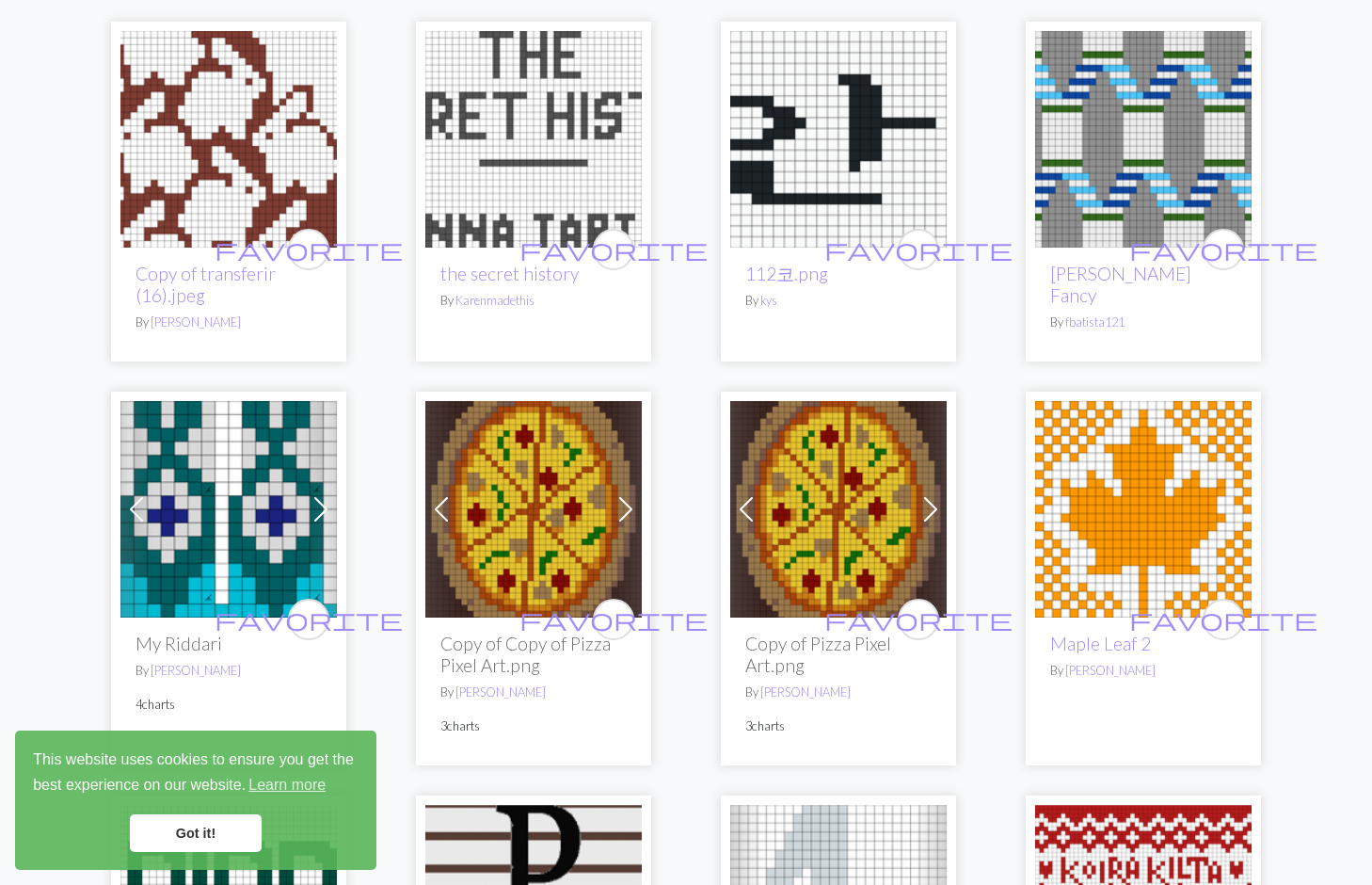
scroll to position [1388, 0]
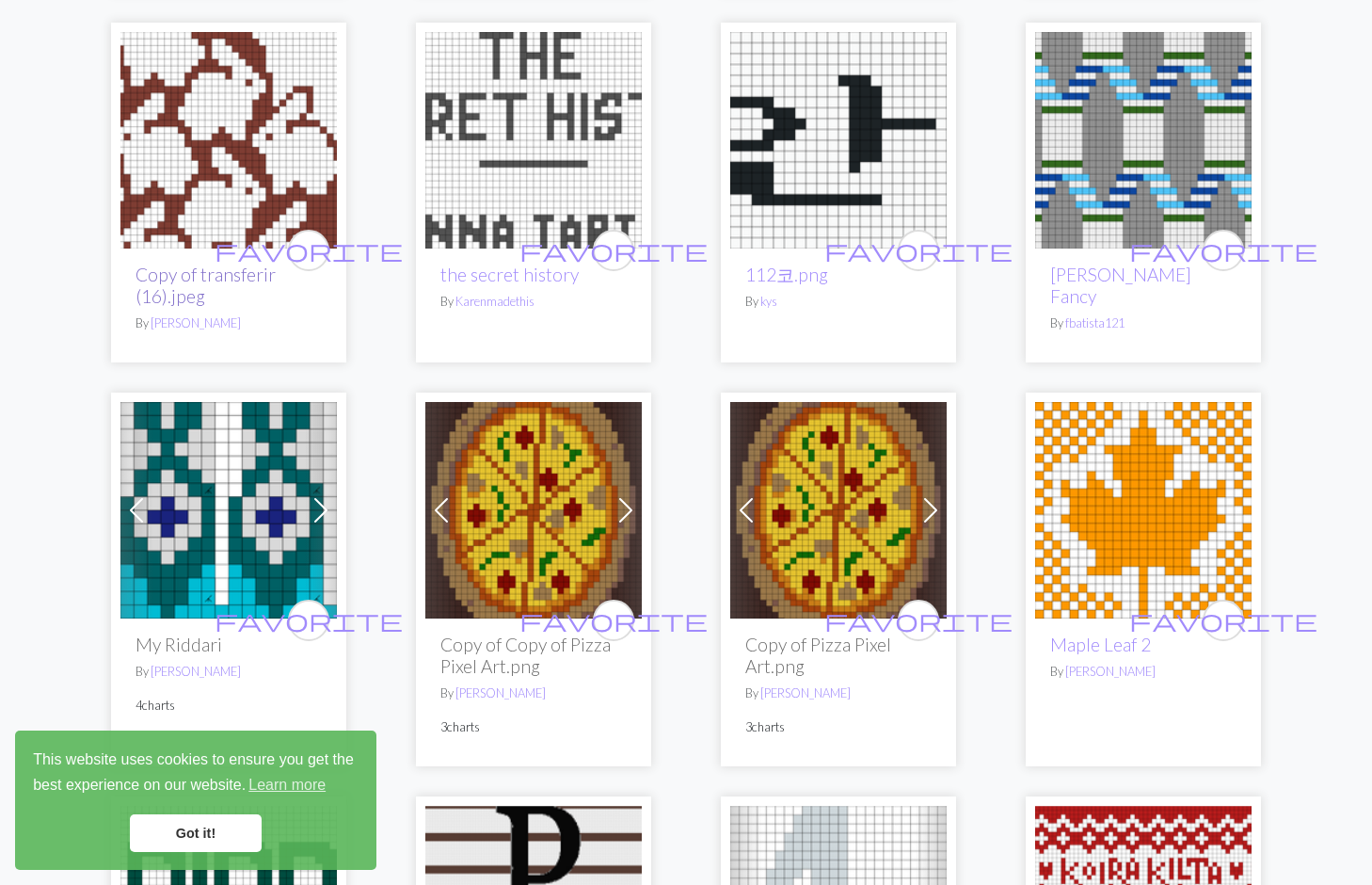
click at [197, 302] on link "Copy of transferir (16).jpeg" at bounding box center [206, 285] width 141 height 43
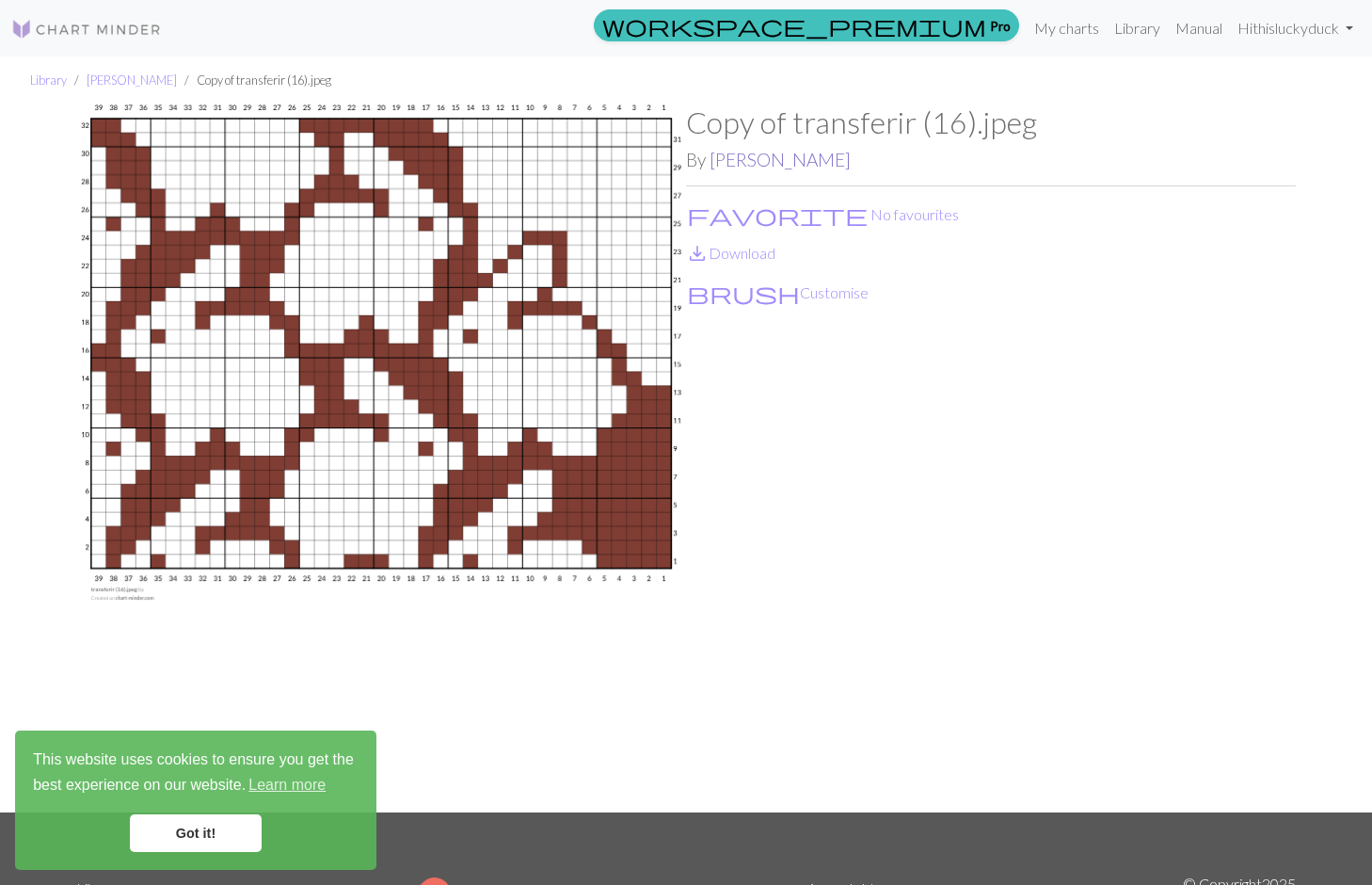
click at [778, 155] on link "[PERSON_NAME]" at bounding box center [779, 159] width 141 height 22
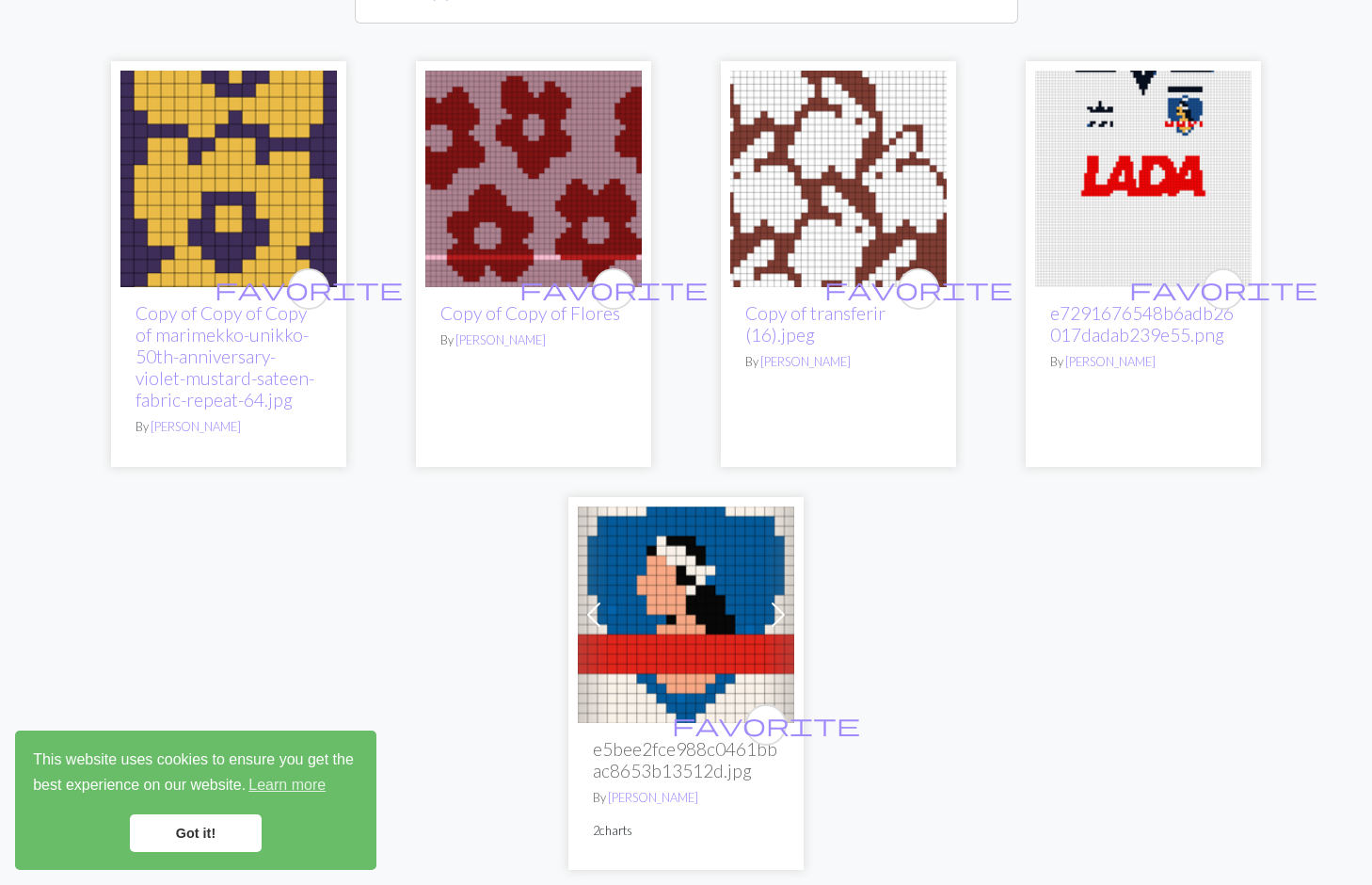
scroll to position [182, 0]
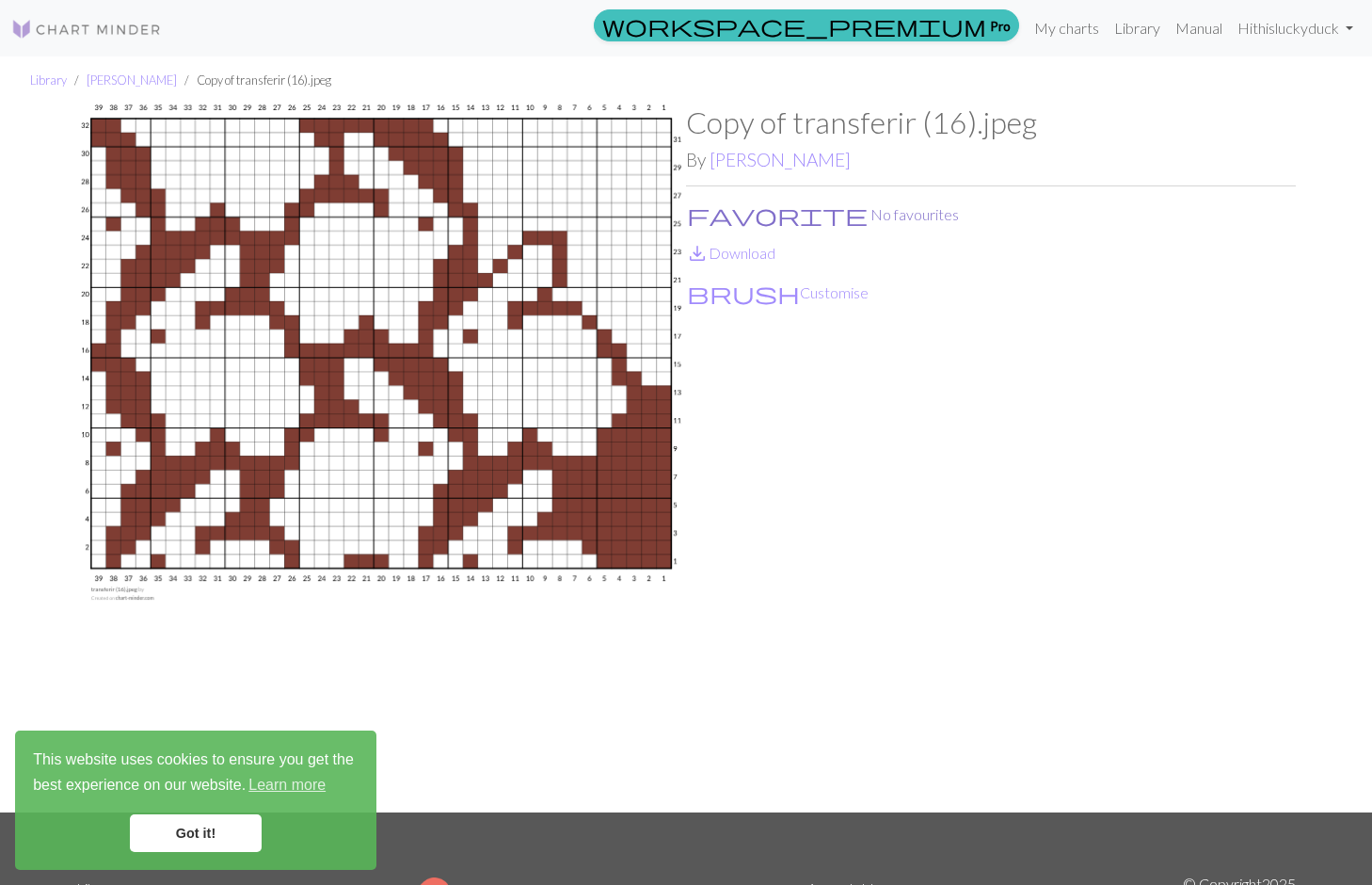
click at [757, 216] on button "favorite No favourites" at bounding box center [823, 214] width 274 height 25
click at [711, 214] on button "favorite 1 Favourite" at bounding box center [816, 214] width 260 height 25
click at [748, 216] on button "favorite No favourites" at bounding box center [823, 214] width 274 height 25
click at [49, 77] on link "Library" at bounding box center [48, 79] width 37 height 15
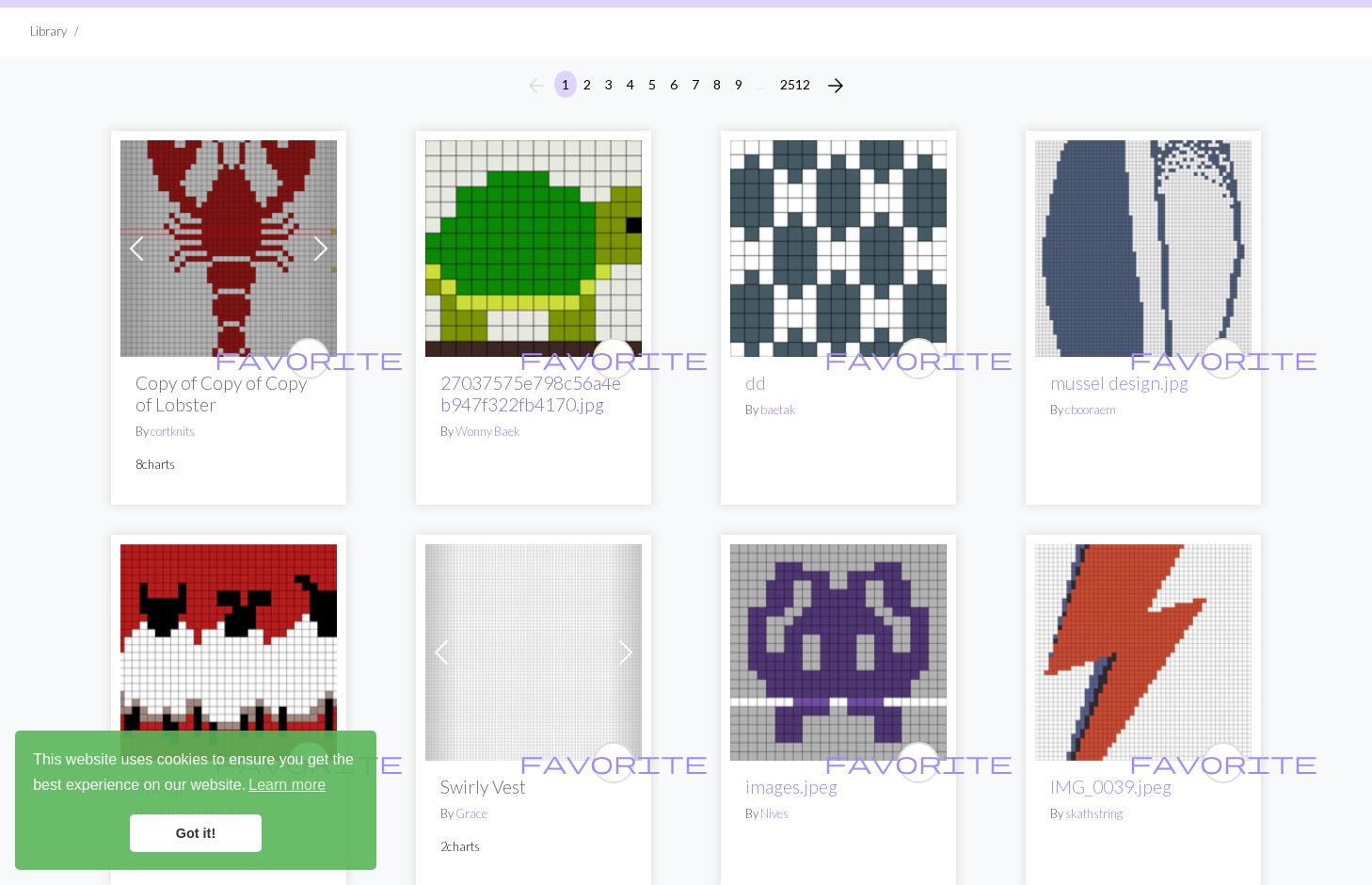
scroll to position [112, 0]
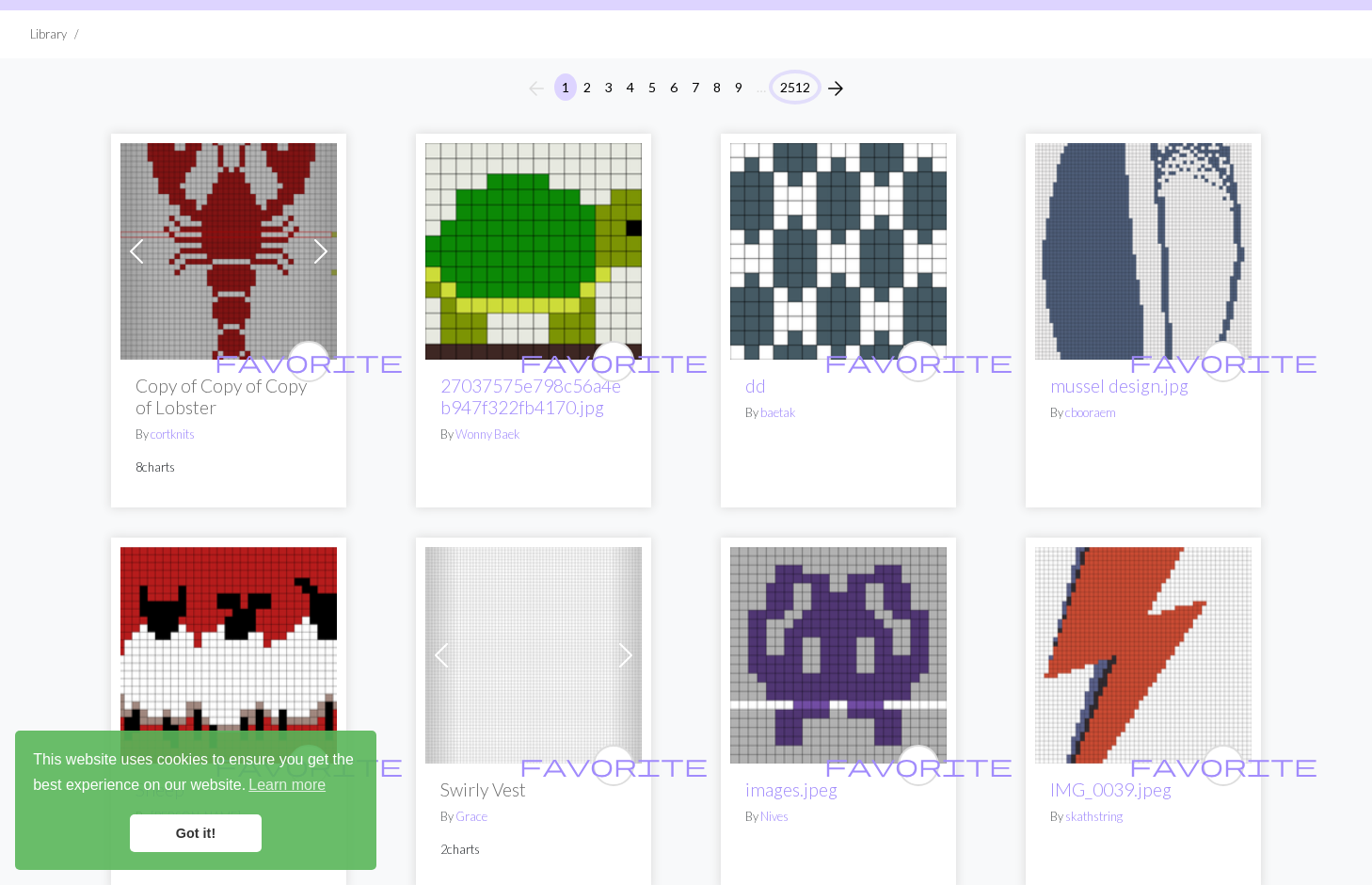
click at [794, 90] on button "2512" at bounding box center [795, 87] width 45 height 27
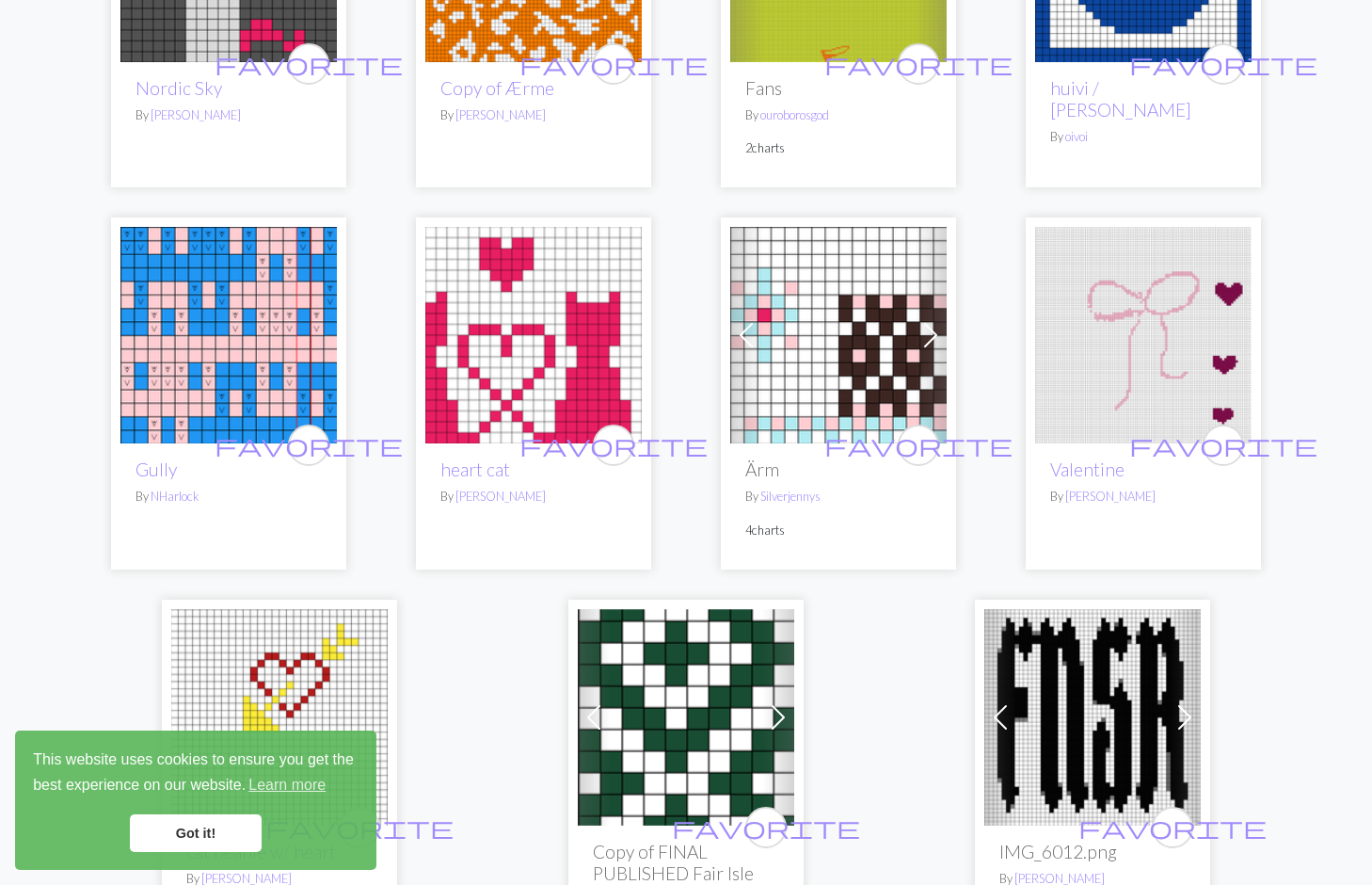
scroll to position [3109, 0]
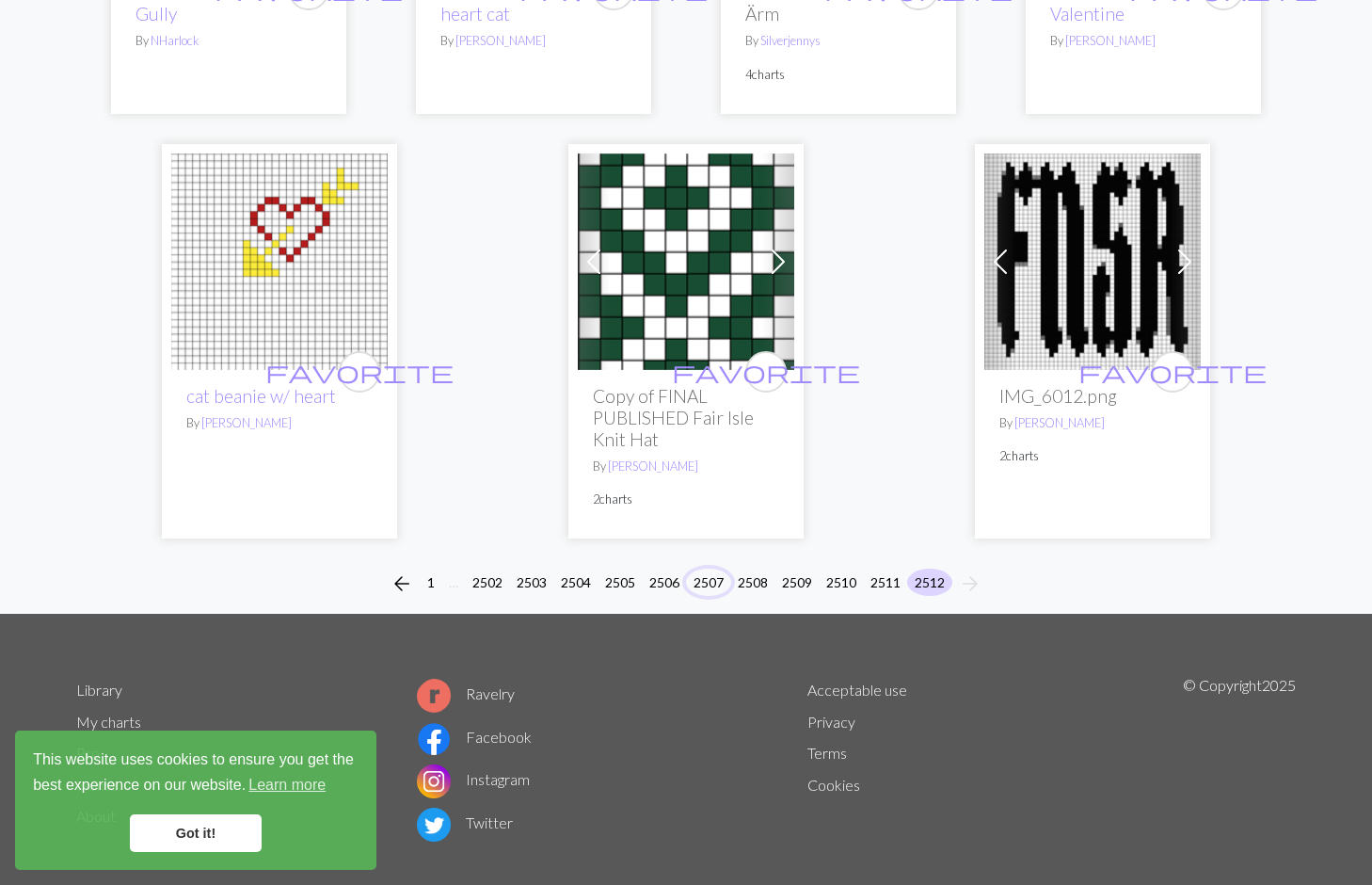
click at [727, 569] on button "2507" at bounding box center [709, 582] width 45 height 27
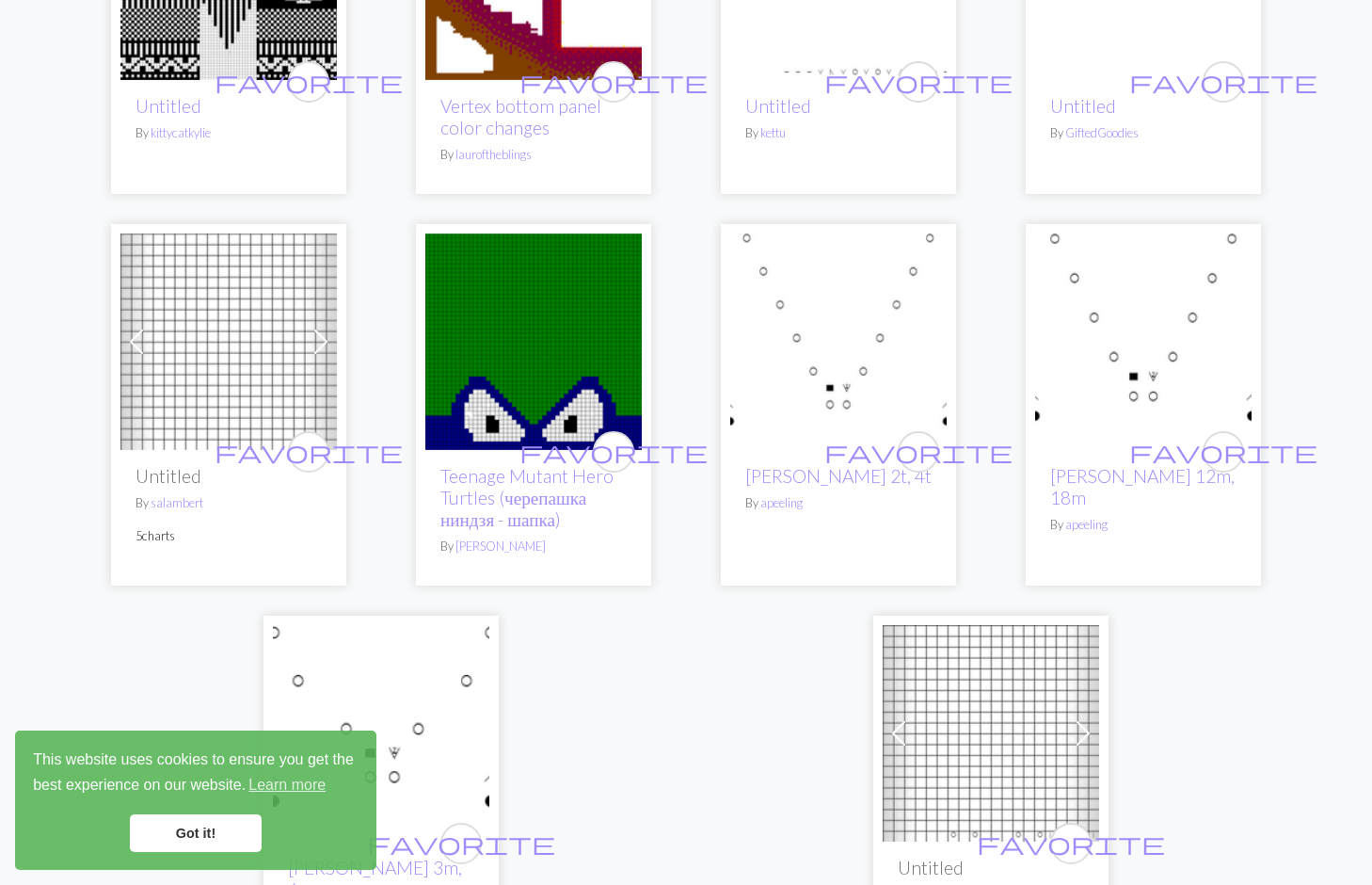
scroll to position [4212, 0]
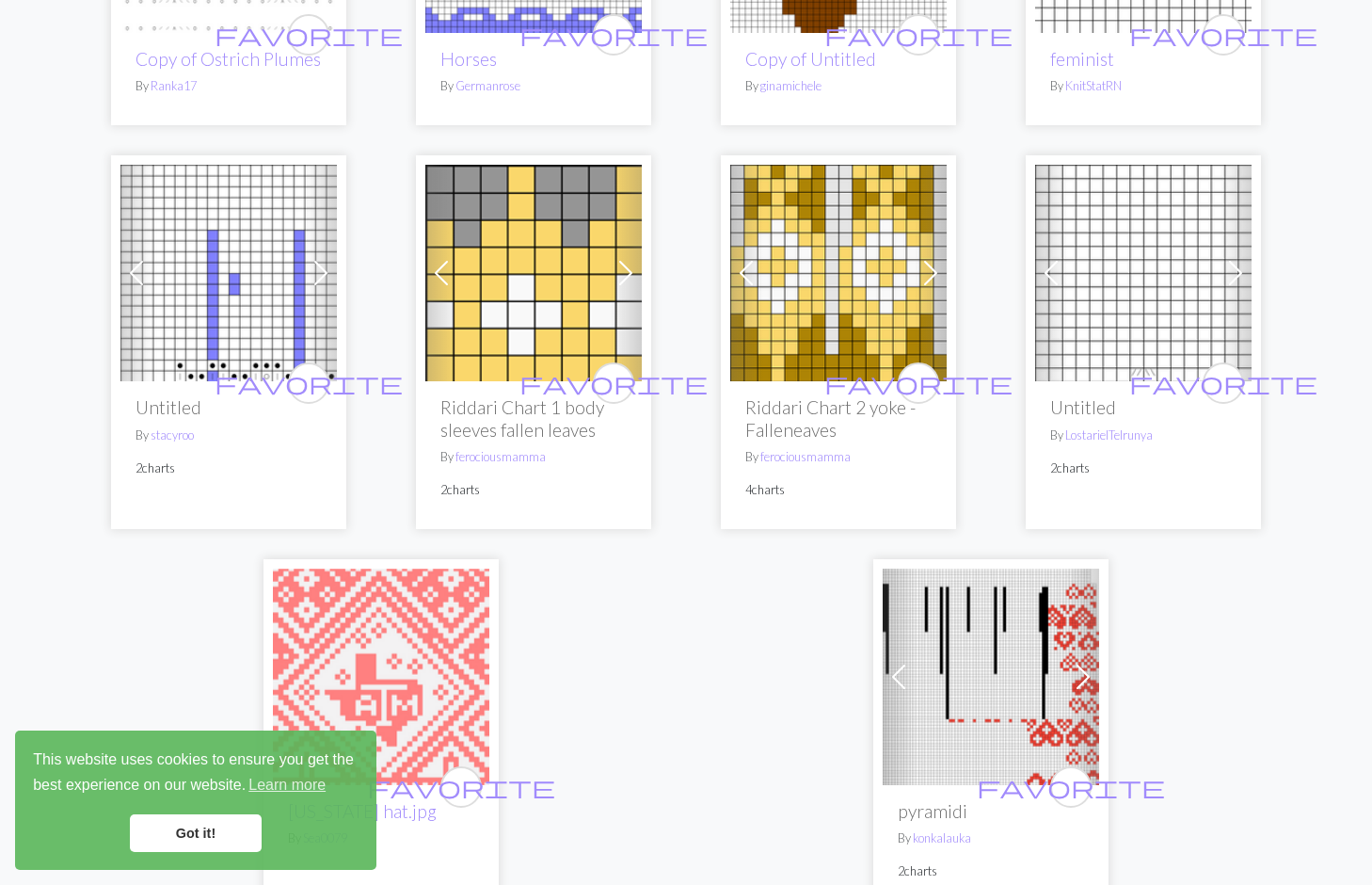
scroll to position [4525, 0]
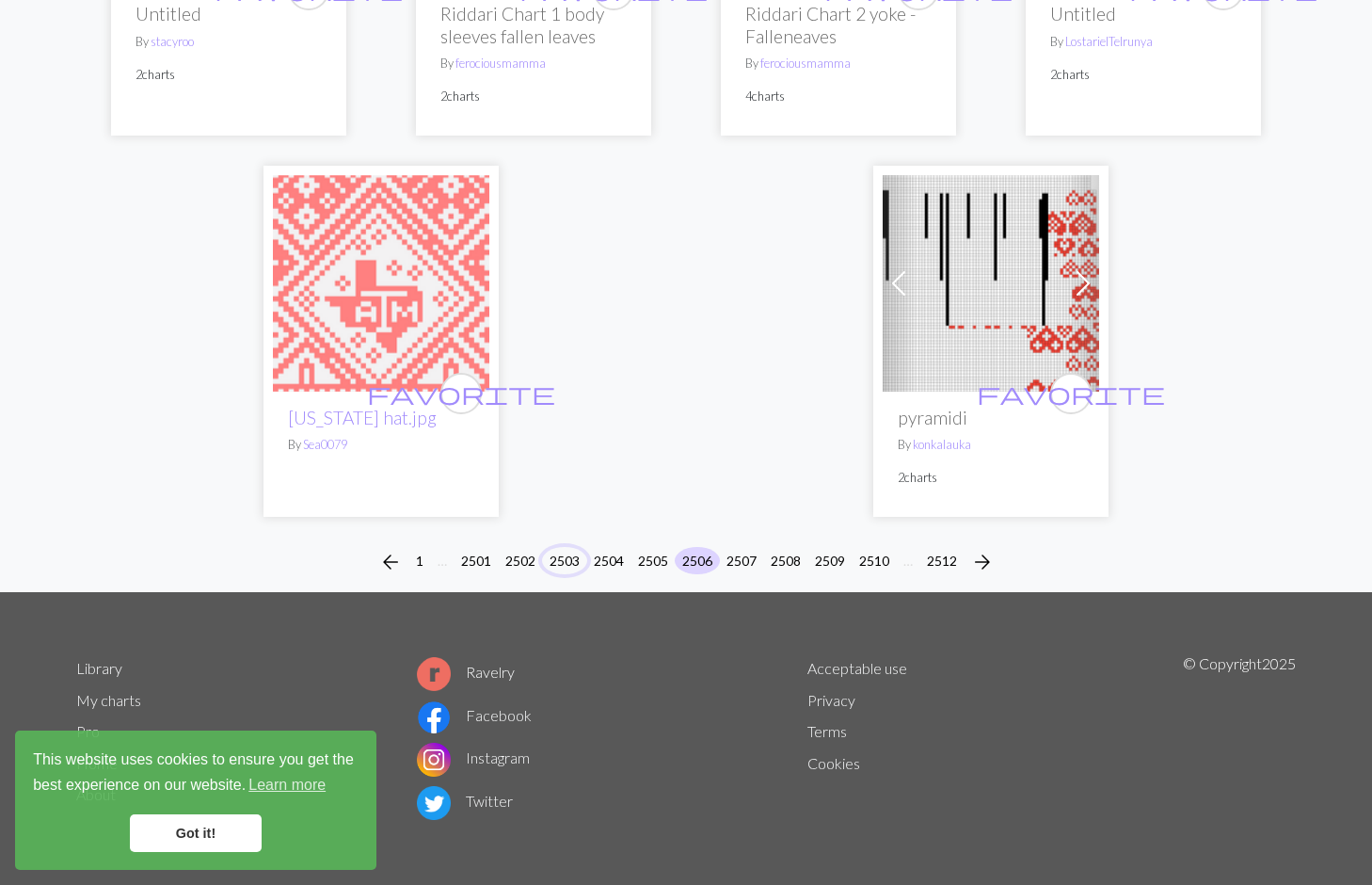
click at [573, 555] on button "2503" at bounding box center [565, 560] width 45 height 27
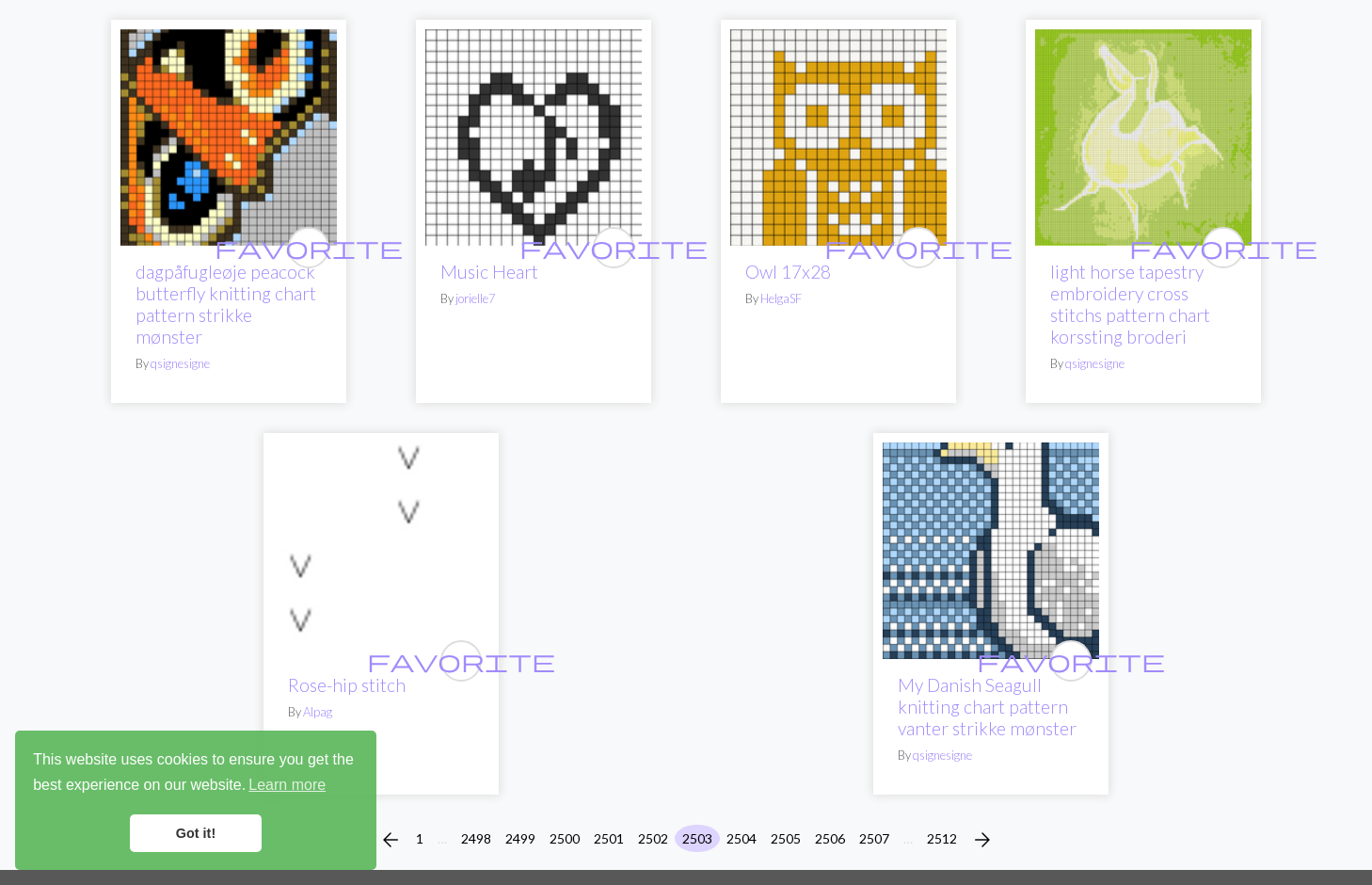
scroll to position [4432, 0]
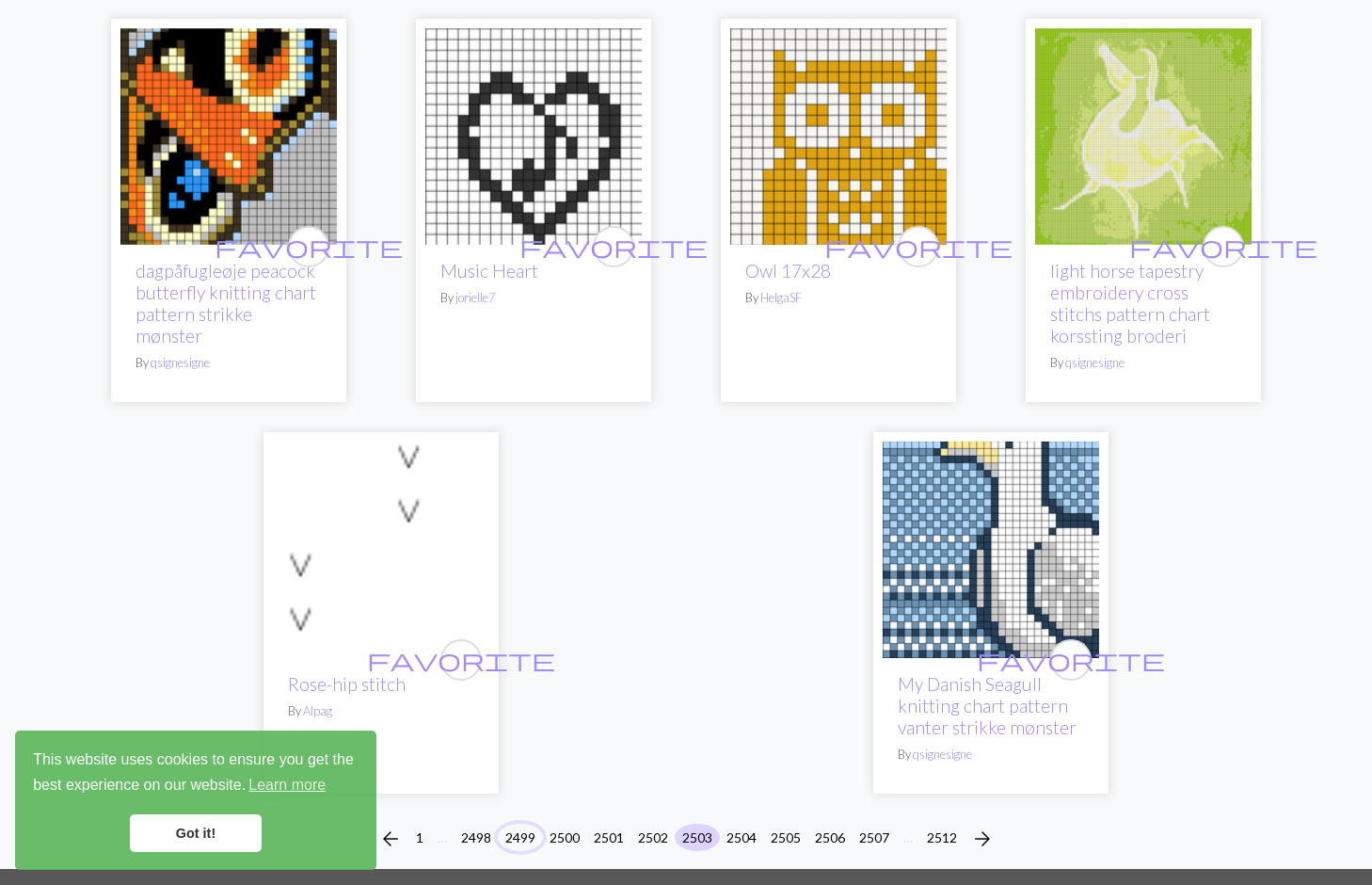
click at [516, 824] on button "2499" at bounding box center [520, 837] width 45 height 27
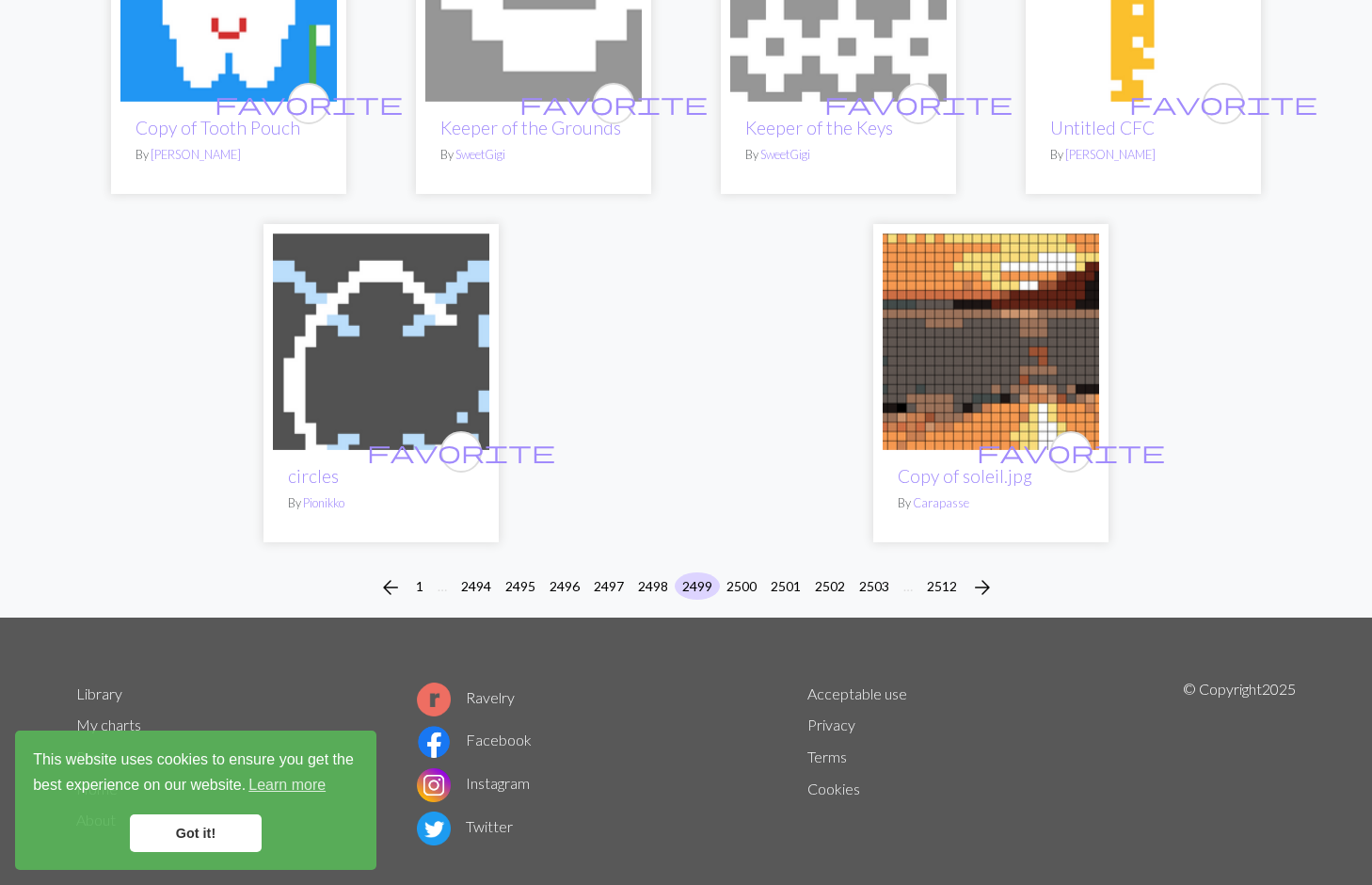
scroll to position [4656, 0]
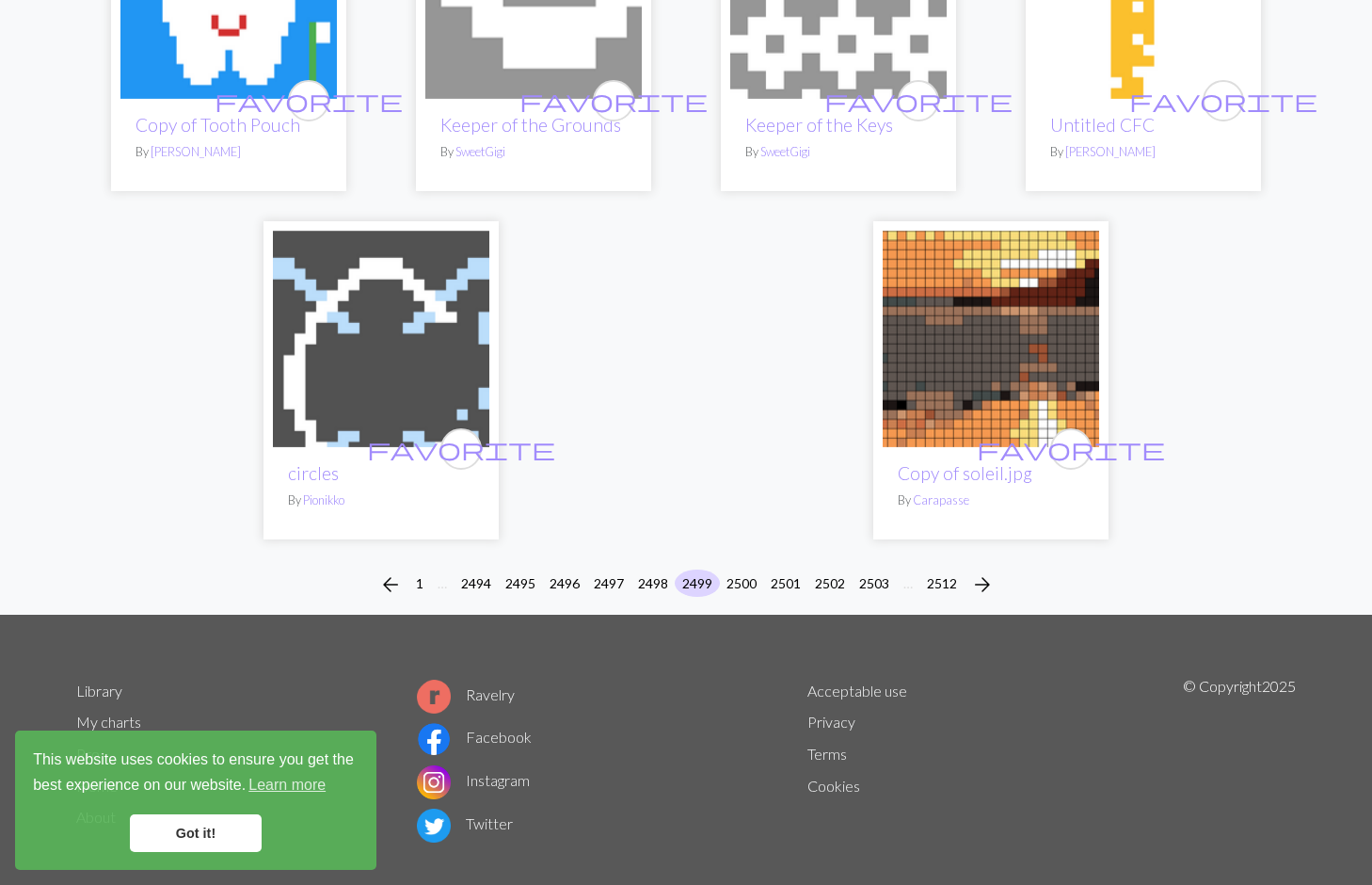
click at [543, 554] on div "arrow_back 1 … [CREDIT_CARD_NUMBER] 2498 2499 2500 2501 2502 2503 … 2512 arrow_…" at bounding box center [686, 585] width 1372 height 60
click at [518, 570] on button "2495" at bounding box center [520, 583] width 45 height 27
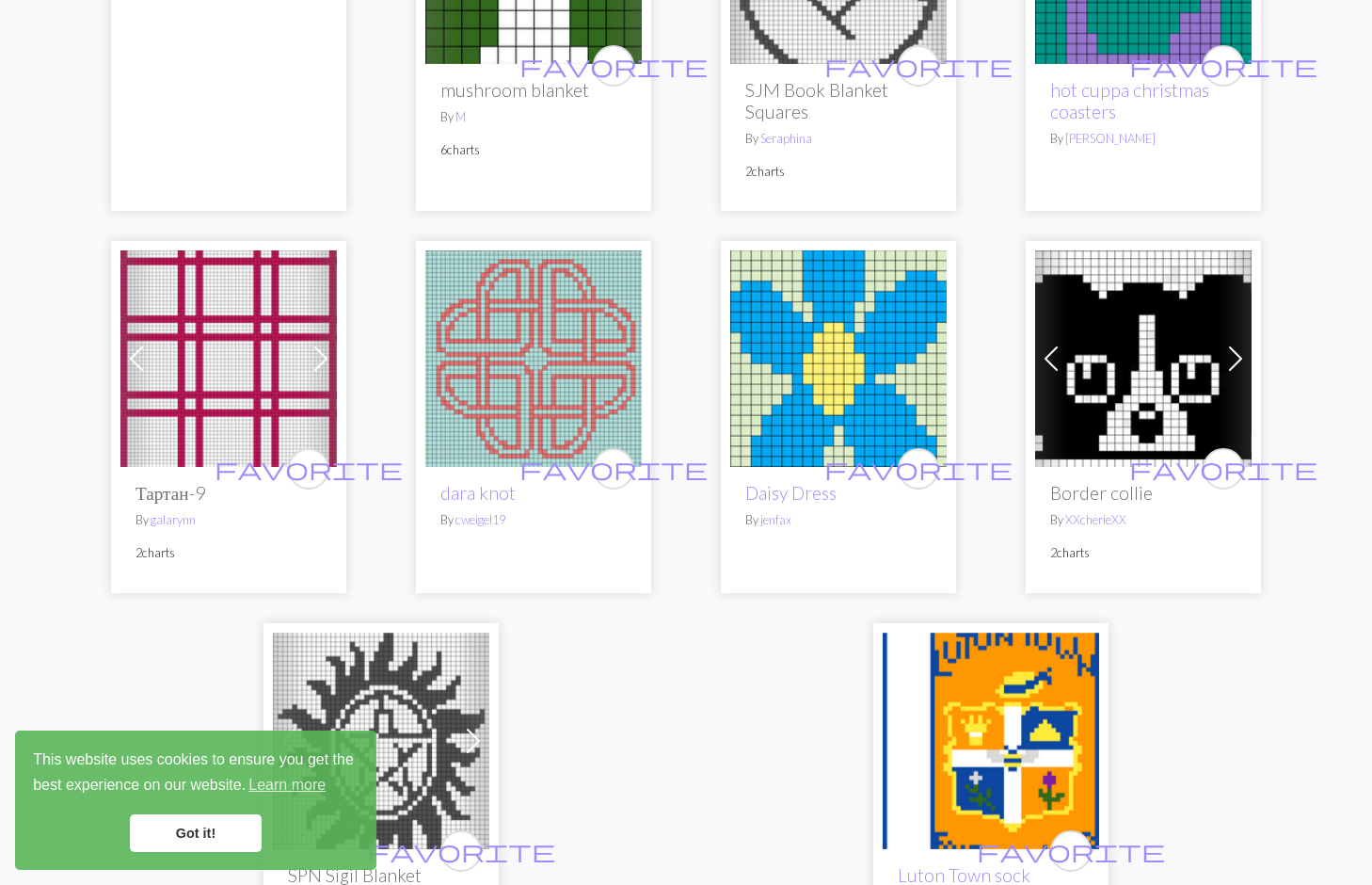
scroll to position [4234, 0]
